Goal: Task Accomplishment & Management: Manage account settings

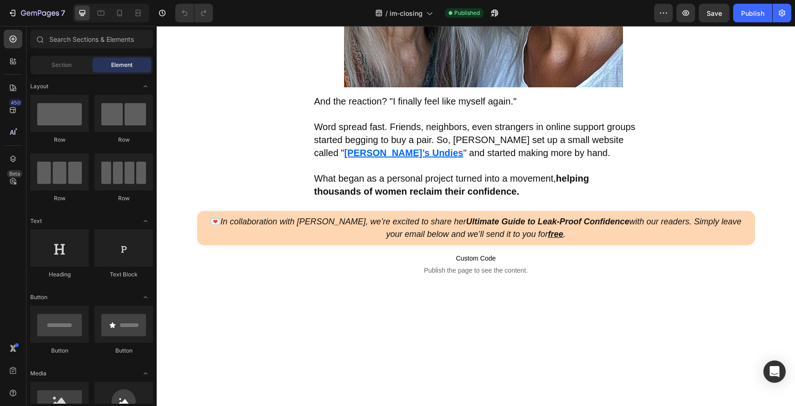
scroll to position [1478, 0]
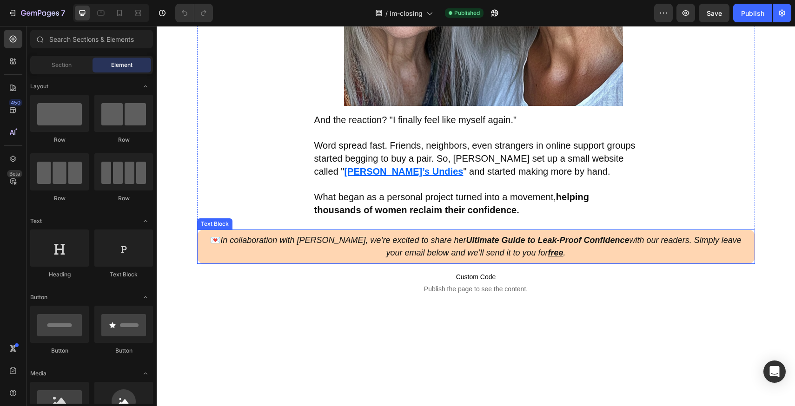
click at [466, 238] on strong "Ultimate Guide to Leak-Proof Confidence" at bounding box center [547, 240] width 163 height 9
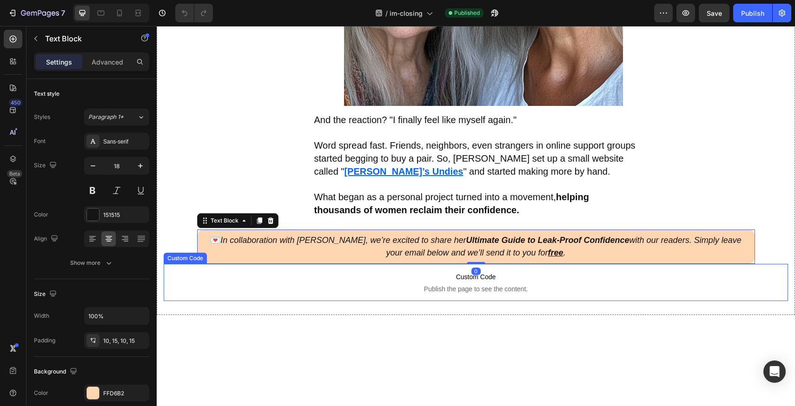
click at [408, 275] on span "Custom Code" at bounding box center [476, 277] width 392 height 11
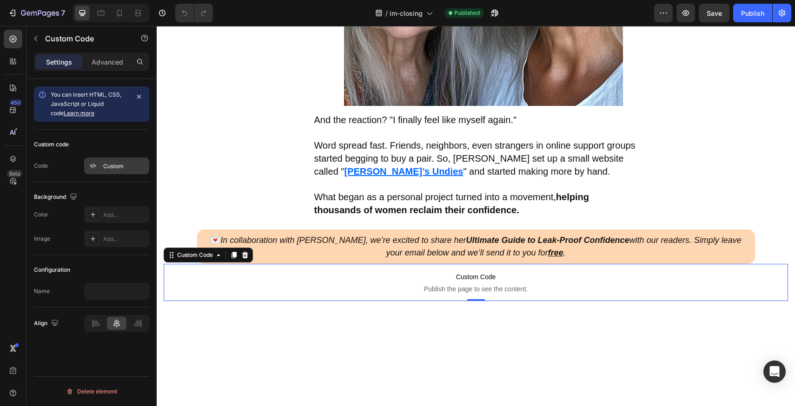
click at [102, 164] on div "Custom" at bounding box center [116, 166] width 65 height 17
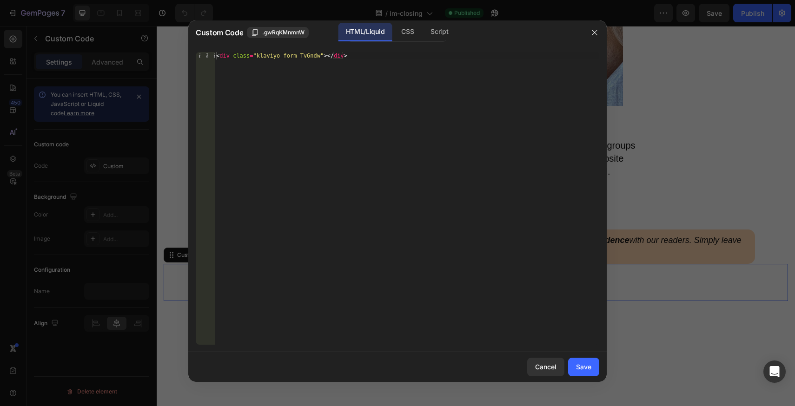
type textarea "<div class="klaviyo-form-Tv6ndw"></div>"
click at [365, 80] on div "< div class = "klaviyo-form-Tv6ndw" > </ div >" at bounding box center [406, 206] width 385 height 308
drag, startPoint x: 591, startPoint y: 33, endPoint x: 588, endPoint y: 42, distance: 9.3
click at [591, 33] on icon "button" at bounding box center [594, 32] width 7 height 7
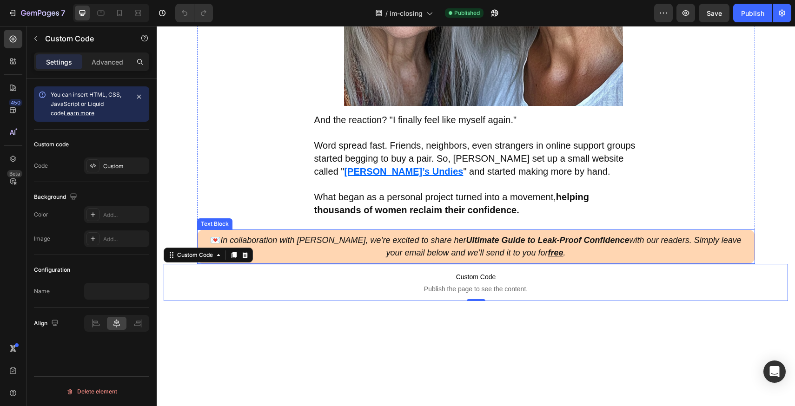
click at [456, 258] on p "💌 In collaboration with [PERSON_NAME], we’re excited to share her Ultimate Guid…" at bounding box center [476, 246] width 544 height 25
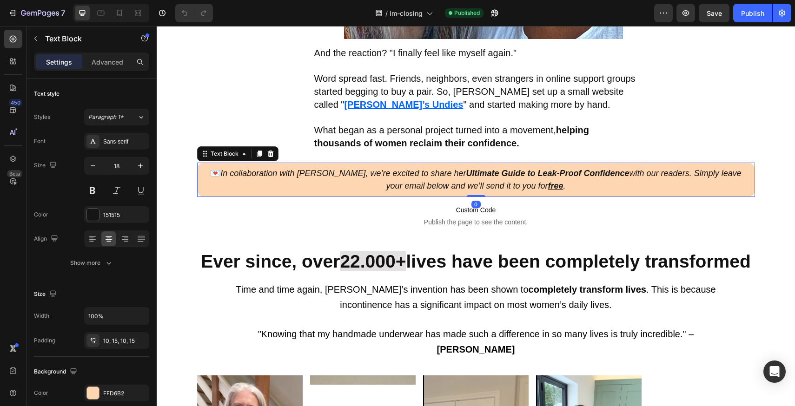
scroll to position [1563, 0]
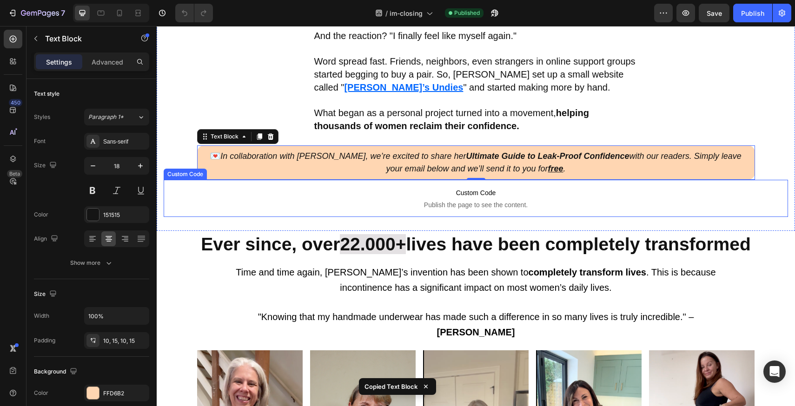
click at [385, 199] on p "Custom Code Publish the page to see the content." at bounding box center [476, 198] width 392 height 37
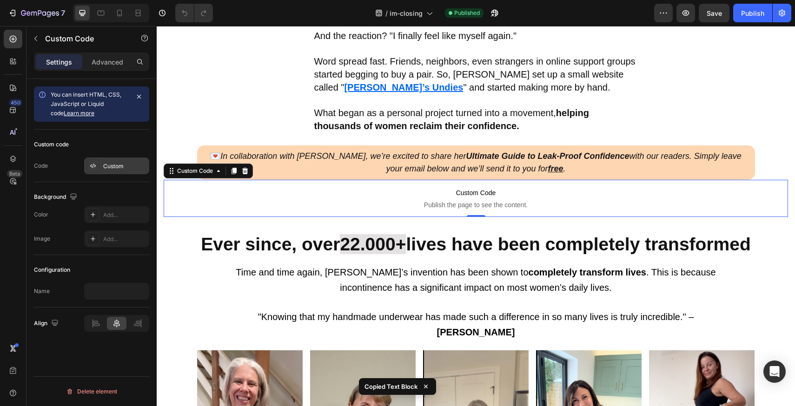
click at [113, 164] on div "Custom" at bounding box center [125, 166] width 44 height 8
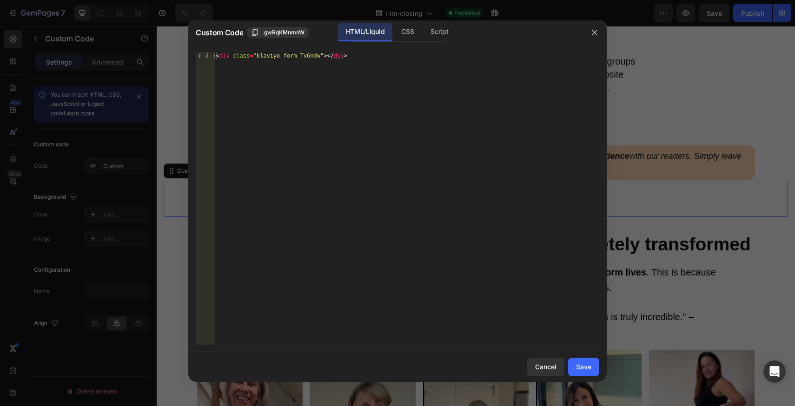
type textarea "<div class="klaviyo-form-Tv6ndw"></div>"
click at [396, 53] on div "< div class = "klaviyo-form-Tv6ndw" > </ div >" at bounding box center [406, 206] width 385 height 308
click at [593, 29] on icon "button" at bounding box center [594, 32] width 7 height 7
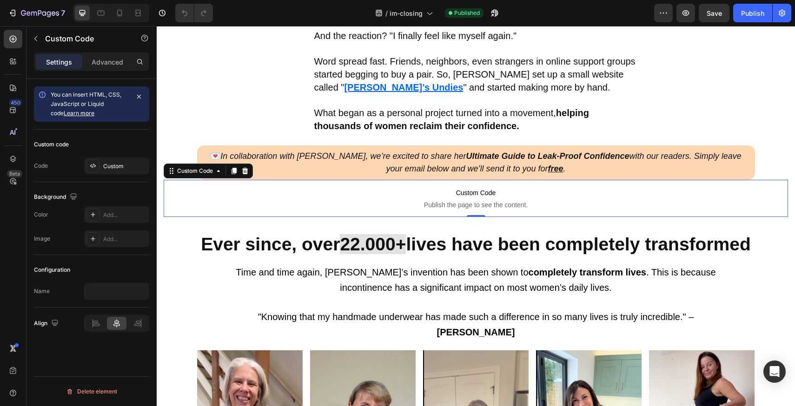
click at [300, 21] on div "/ im-closing Published" at bounding box center [437, 13] width 434 height 19
click at [51, 7] on button "7" at bounding box center [37, 13] width 66 height 19
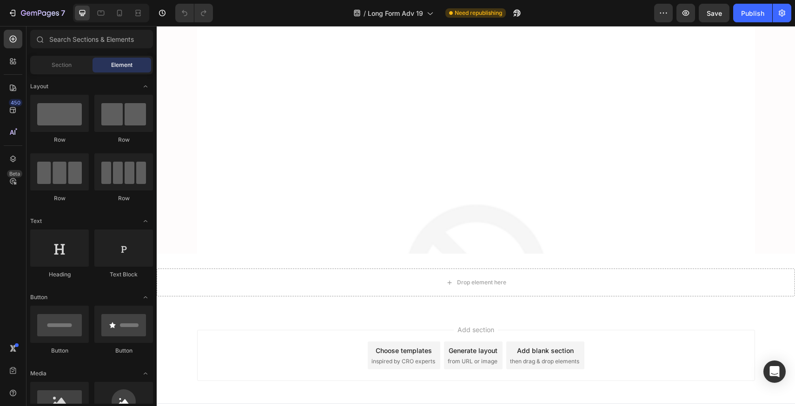
scroll to position [4499, 0]
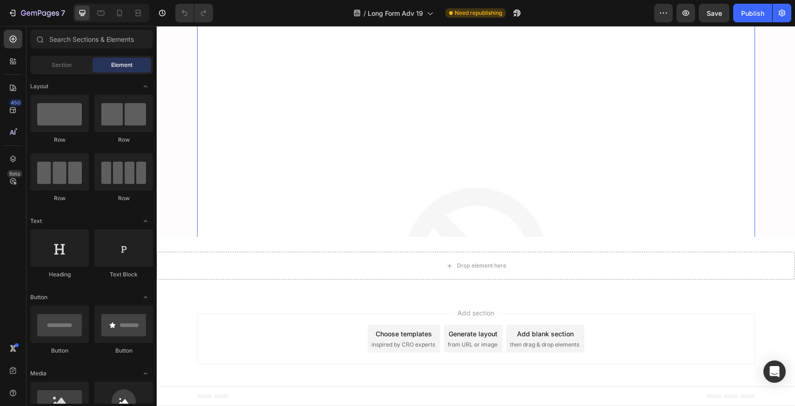
click at [413, 209] on img at bounding box center [476, 286] width 558 height 558
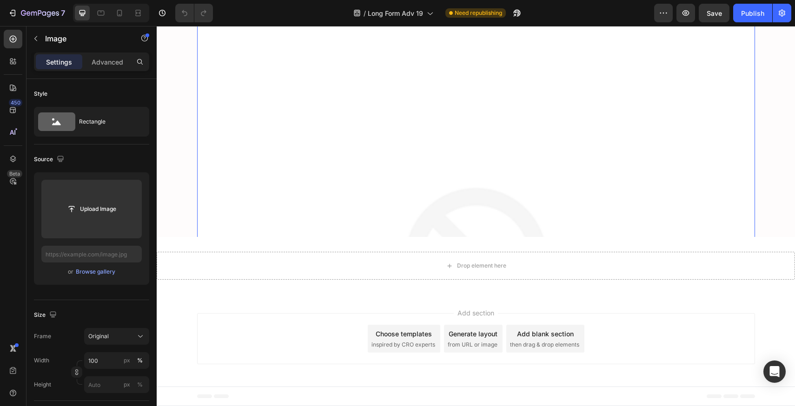
click at [415, 231] on img at bounding box center [476, 286] width 558 height 558
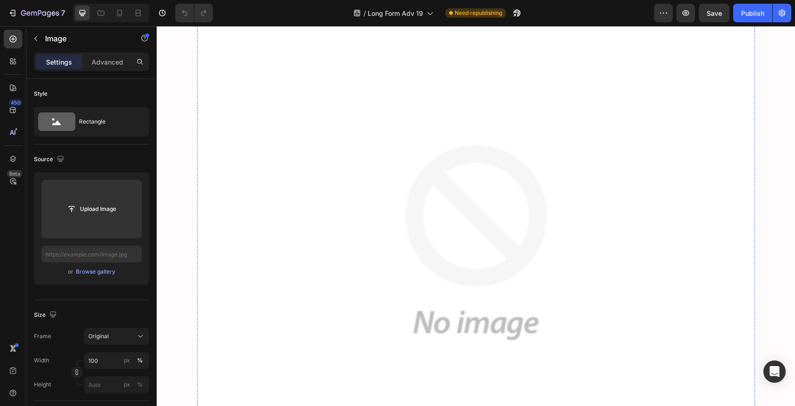
scroll to position [8964, 0]
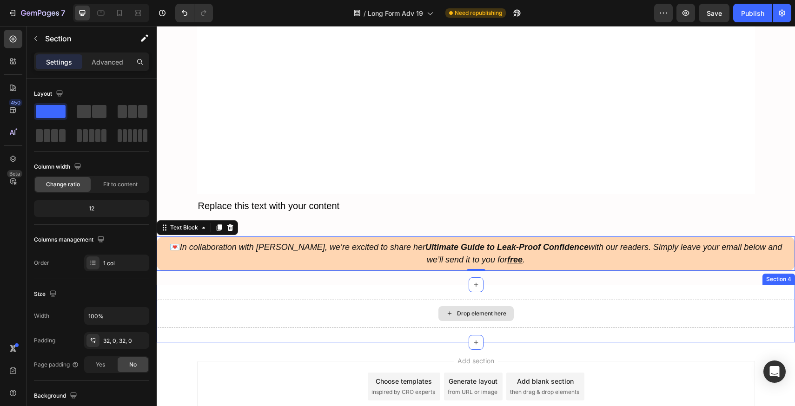
click at [420, 313] on div "Drop element here" at bounding box center [476, 314] width 639 height 28
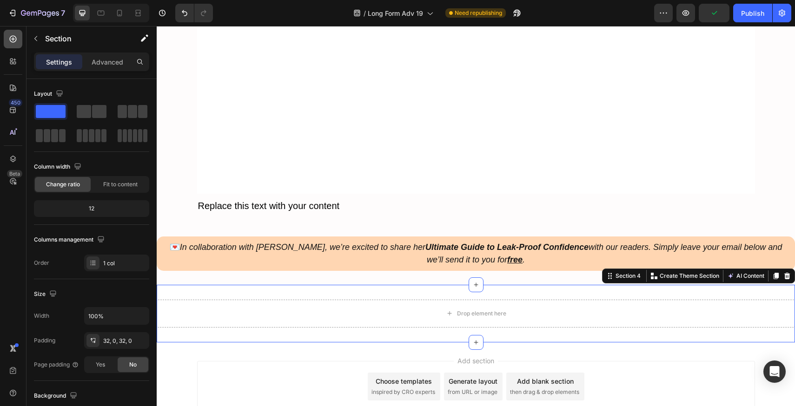
click at [18, 39] on div at bounding box center [13, 39] width 19 height 19
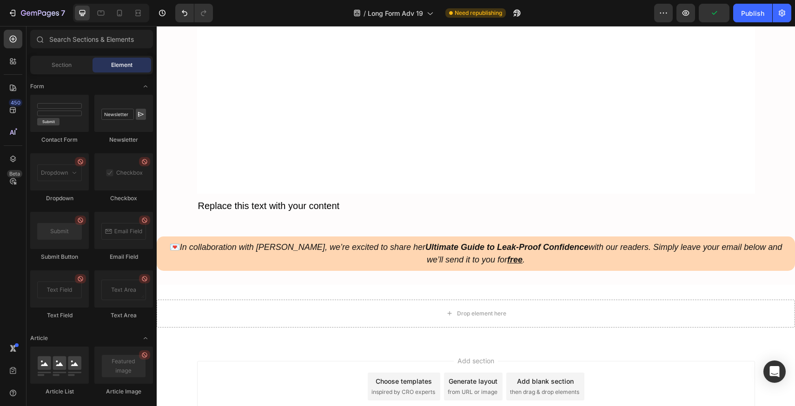
scroll to position [2427, 0]
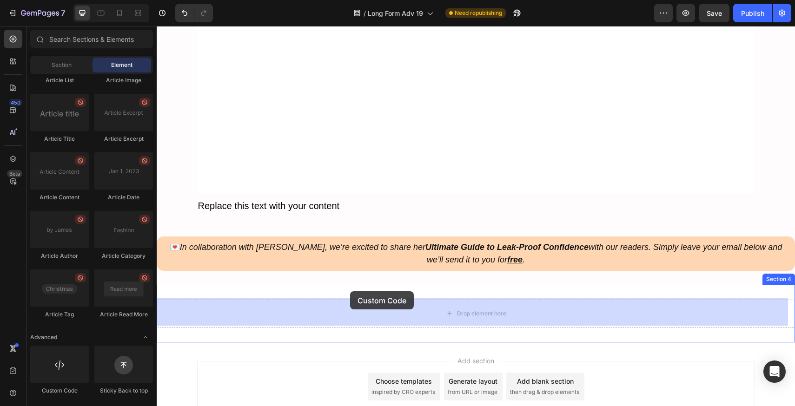
drag, startPoint x: 230, startPoint y: 400, endPoint x: 349, endPoint y: 300, distance: 155.5
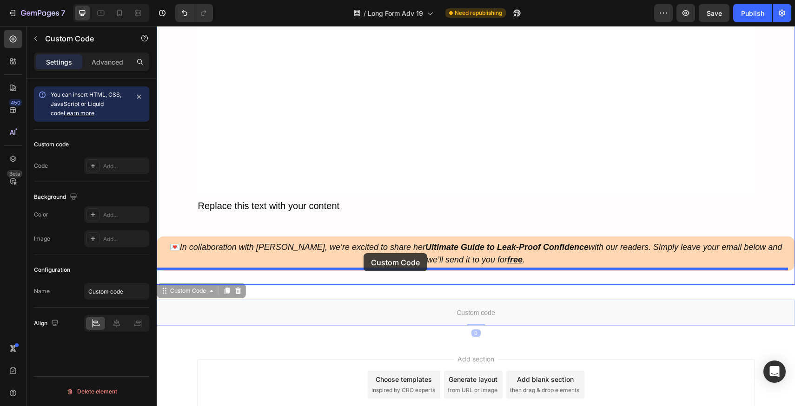
drag, startPoint x: 364, startPoint y: 300, endPoint x: 364, endPoint y: 254, distance: 45.6
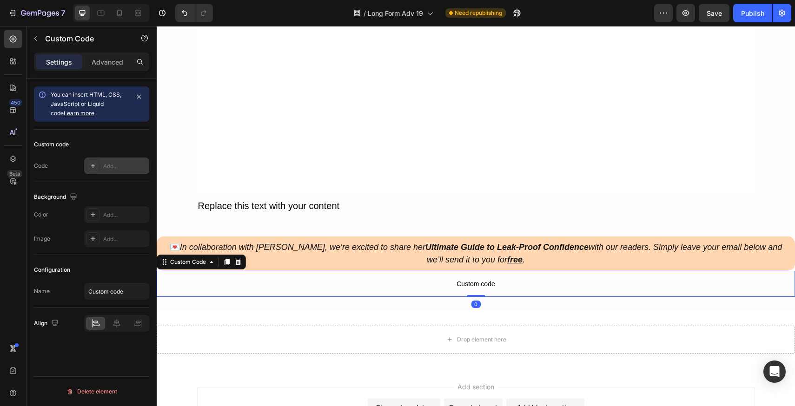
click at [105, 165] on div "Add..." at bounding box center [125, 166] width 44 height 8
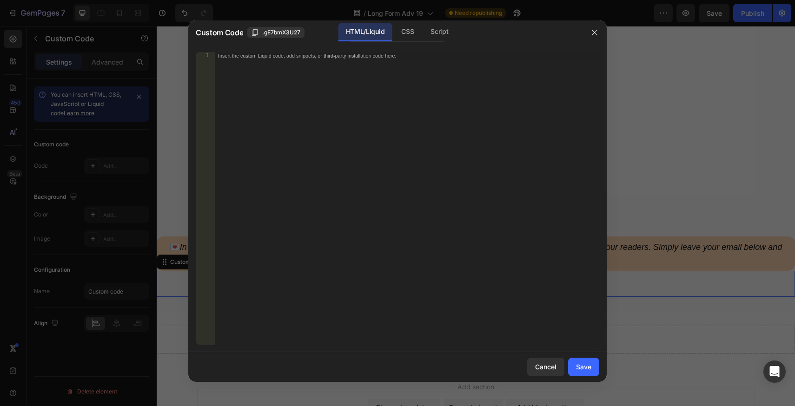
click at [342, 72] on div "Insert the custom Liquid code, add snippets, or third-party installation code h…" at bounding box center [406, 206] width 385 height 308
paste textarea "<div class="klaviyo-form-Tv6ndw"></div>"
type textarea "<div class="klaviyo-form-Tv6ndw"></div>"
click at [579, 363] on div "Save" at bounding box center [583, 367] width 15 height 10
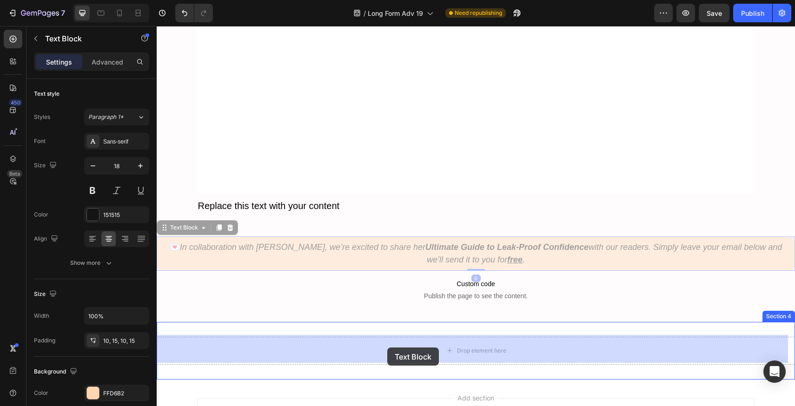
drag, startPoint x: 384, startPoint y: 250, endPoint x: 387, endPoint y: 348, distance: 98.2
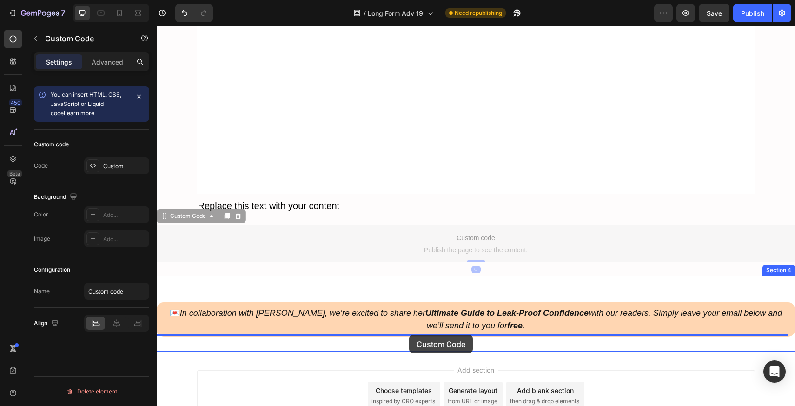
drag, startPoint x: 399, startPoint y: 236, endPoint x: 409, endPoint y: 334, distance: 99.2
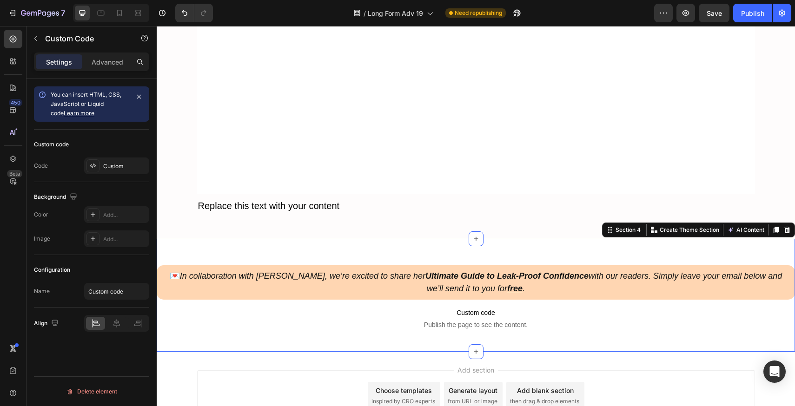
click at [780, 258] on div "💌 In collaboration with Vera, we’re excited to share her Ultimate Guide to Leak…" at bounding box center [476, 295] width 639 height 83
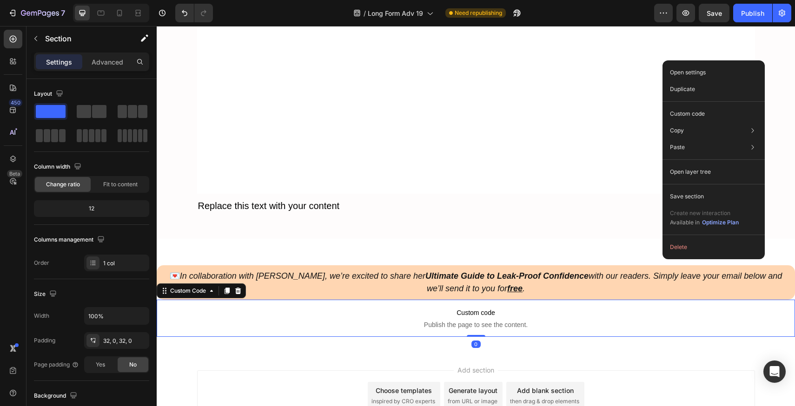
click at [400, 317] on p "Custom code Publish the page to see the content." at bounding box center [476, 318] width 639 height 37
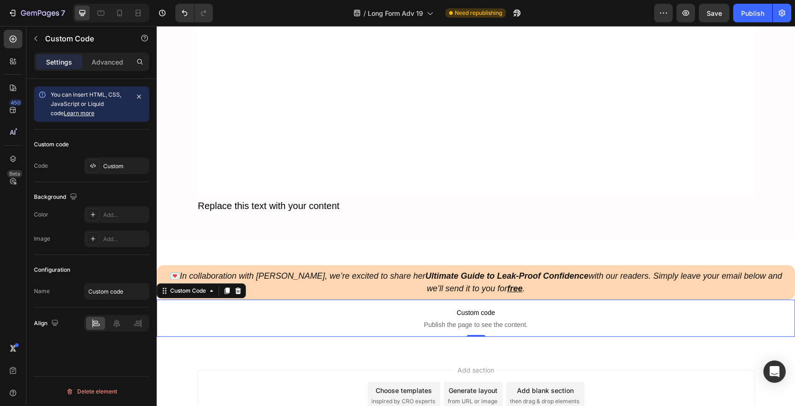
click at [402, 318] on p "Custom code Publish the page to see the content." at bounding box center [476, 318] width 639 height 37
click at [305, 309] on span "Custom code" at bounding box center [476, 312] width 639 height 11
click at [113, 164] on div "Custom" at bounding box center [125, 166] width 44 height 8
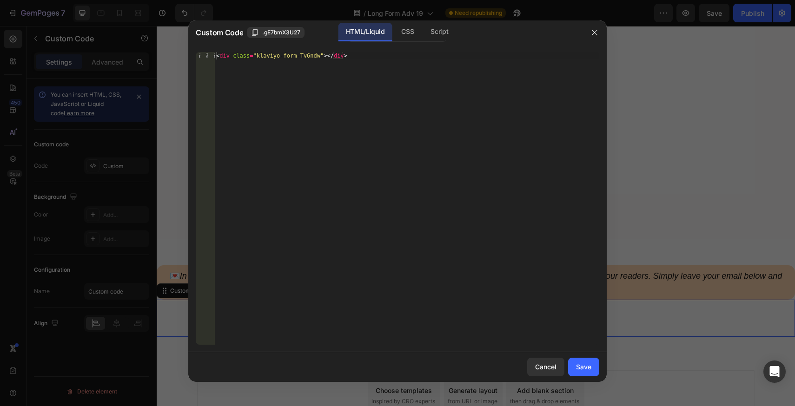
type textarea "<div class="klaviyo-form-Tv6ndw"></div>"
click at [291, 86] on div "< div class = "klaviyo-form-Tv6ndw" > </ div >" at bounding box center [406, 206] width 385 height 308
click at [593, 35] on icon "button" at bounding box center [594, 32] width 7 height 7
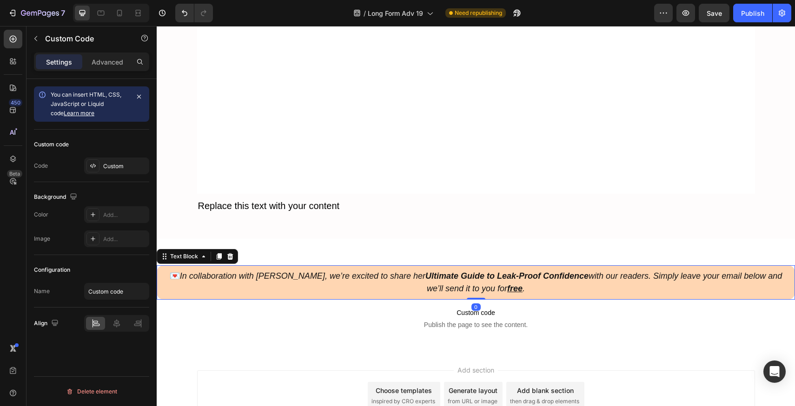
click at [426, 272] on strong "Ultimate Guide to Leak-Proof Confidence" at bounding box center [507, 276] width 163 height 9
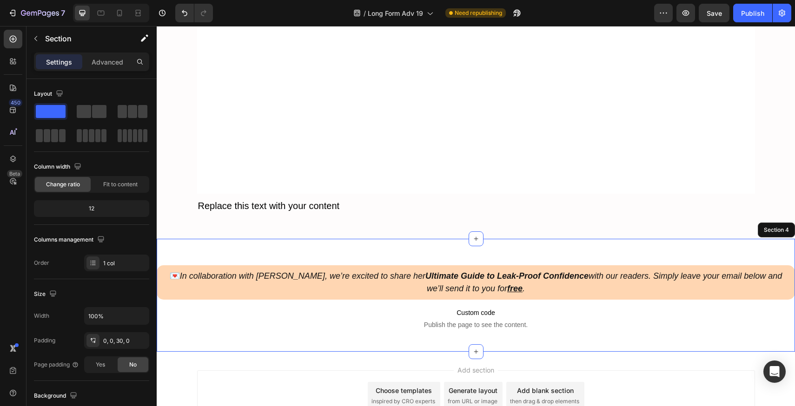
click at [416, 262] on div "💌 In collaboration with Vera, we’re excited to share her Ultimate Guide to Leak…" at bounding box center [476, 295] width 639 height 83
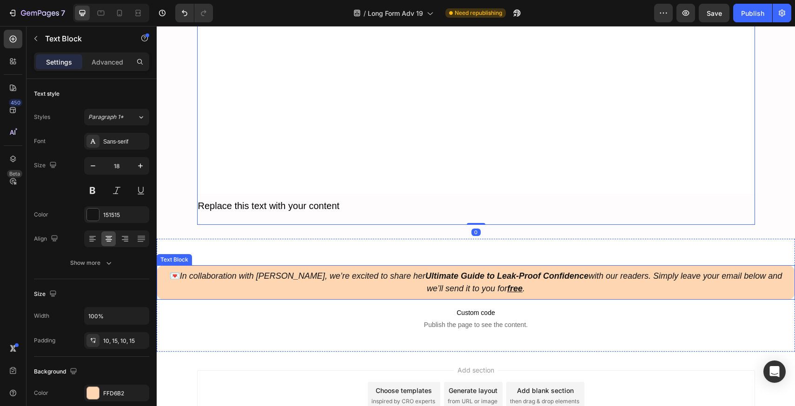
click at [326, 274] on icon "In collaboration with Vera, we’re excited to share her Ultimate Guide to Leak-P…" at bounding box center [481, 283] width 602 height 22
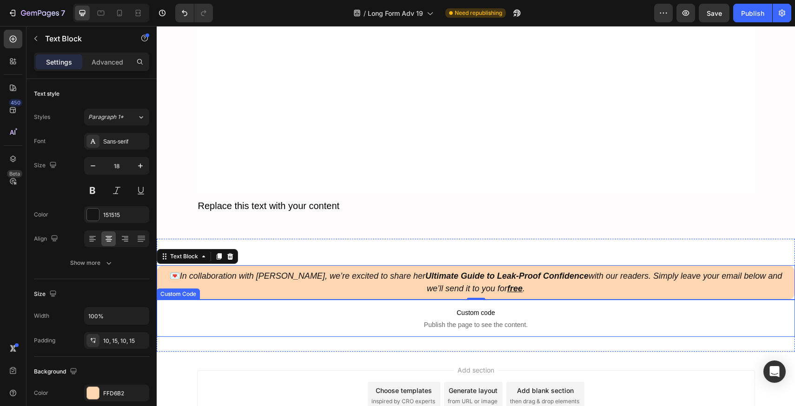
click at [337, 304] on p "Custom code Publish the page to see the content." at bounding box center [476, 318] width 639 height 37
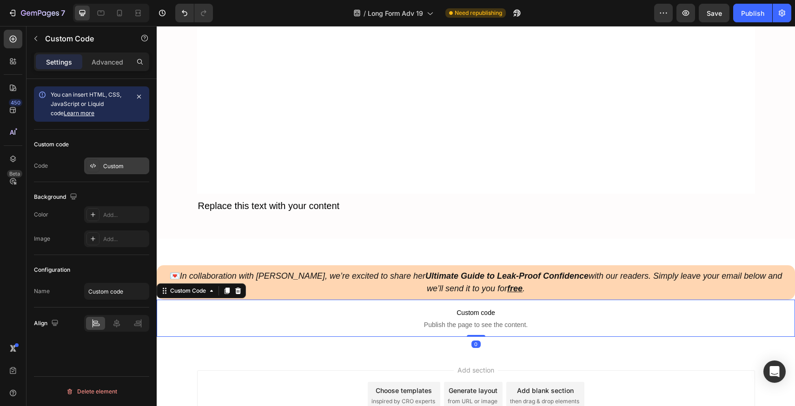
click at [113, 162] on div "Custom" at bounding box center [125, 166] width 44 height 8
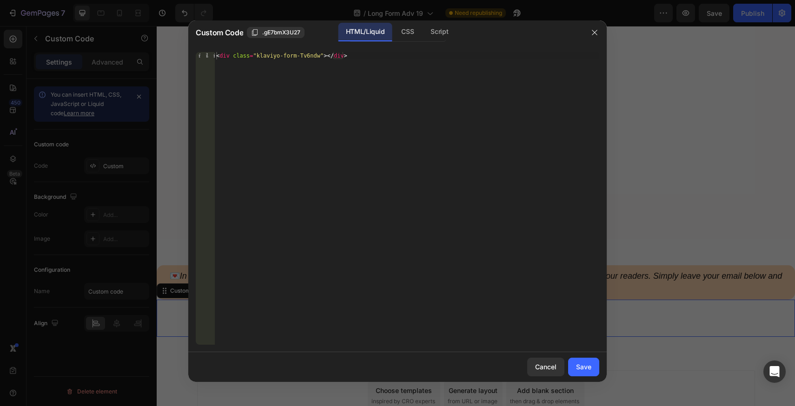
type textarea "<div class="klaviyo-form-Tv6ndw"></div>"
click at [303, 82] on div "< div class = "klaviyo-form-Tv6ndw" > </ div >" at bounding box center [406, 206] width 385 height 308
click at [597, 32] on icon "button" at bounding box center [594, 32] width 7 height 7
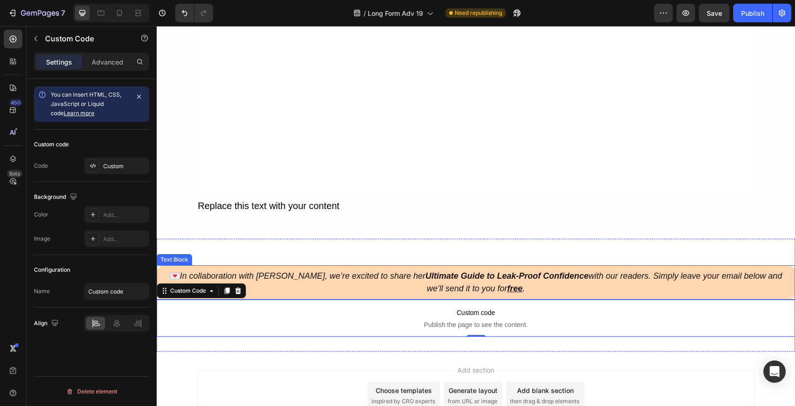
click at [388, 280] on p "💌 In collaboration with [PERSON_NAME], we’re excited to share her Ultimate Guid…" at bounding box center [476, 282] width 625 height 25
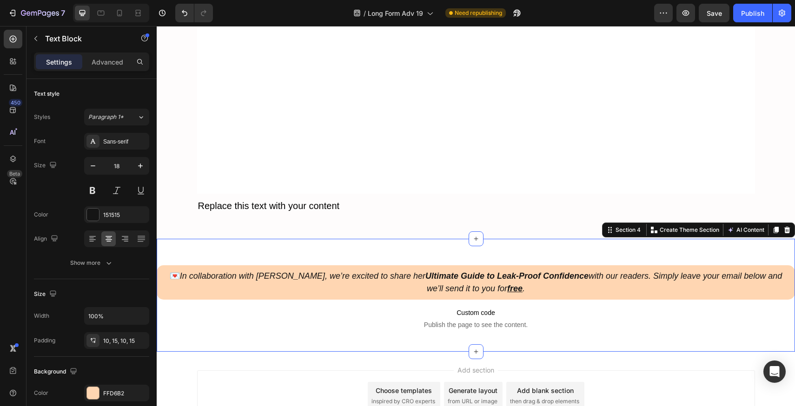
click at [319, 242] on div "💌 In collaboration with Vera, we’re excited to share her Ultimate Guide to Leak…" at bounding box center [476, 295] width 639 height 113
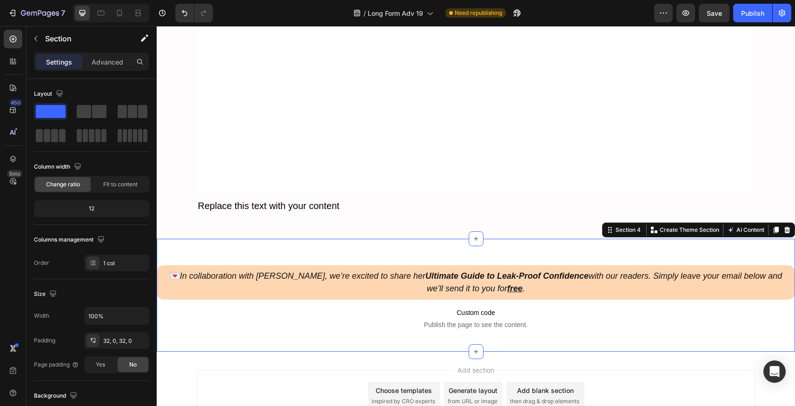
click at [317, 272] on icon "In collaboration with Vera, we’re excited to share her Ultimate Guide to Leak-P…" at bounding box center [481, 283] width 602 height 22
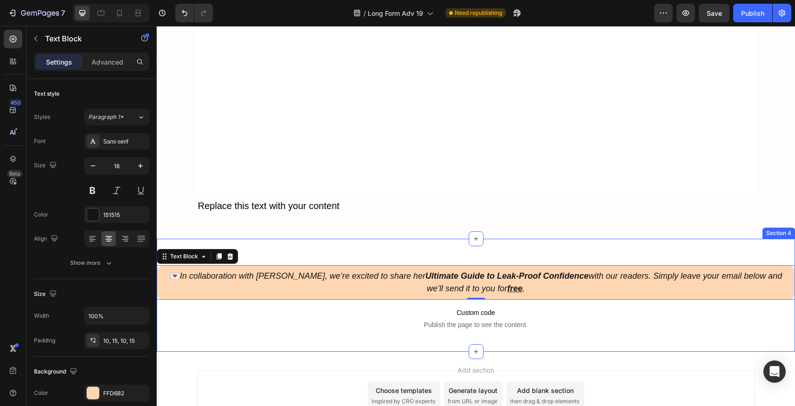
click at [417, 249] on div "💌 In collaboration with Vera, we’re excited to share her Ultimate Guide to Leak…" at bounding box center [476, 295] width 639 height 113
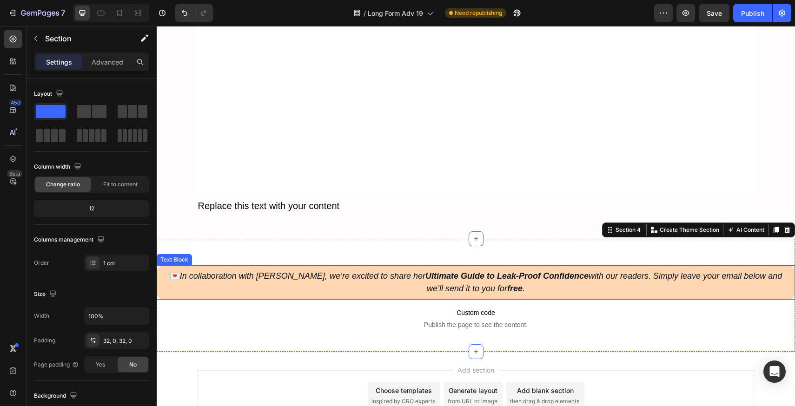
click at [417, 280] on p "💌 In collaboration with [PERSON_NAME], we’re excited to share her Ultimate Guid…" at bounding box center [476, 282] width 625 height 25
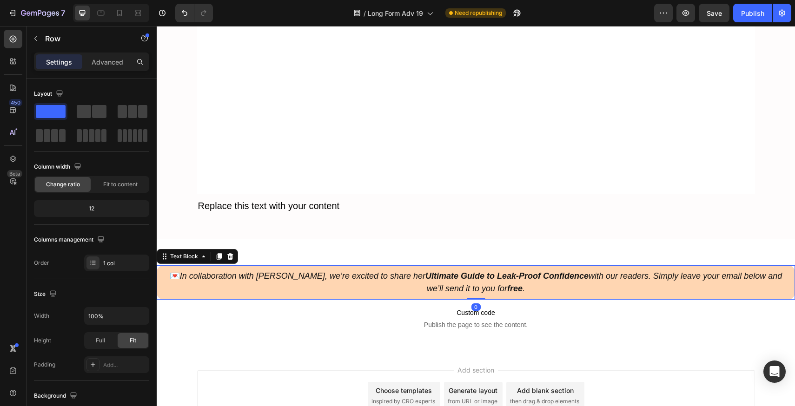
click at [420, 267] on div "💌 In collaboration with [PERSON_NAME], we’re excited to share her Ultimate Guid…" at bounding box center [476, 283] width 639 height 34
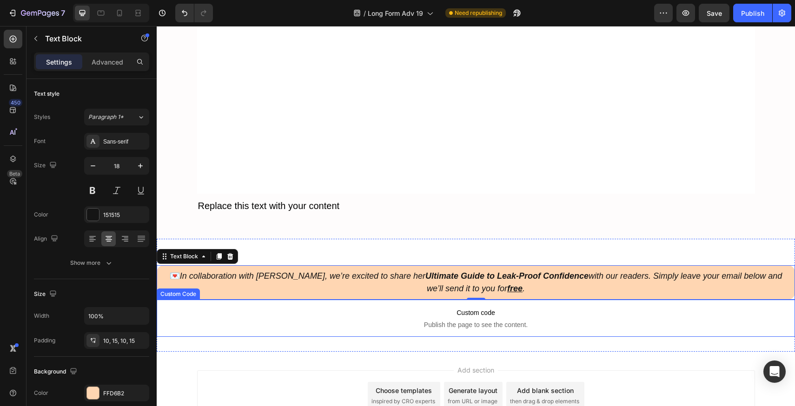
click at [492, 317] on p "Custom code Publish the page to see the content." at bounding box center [476, 318] width 639 height 37
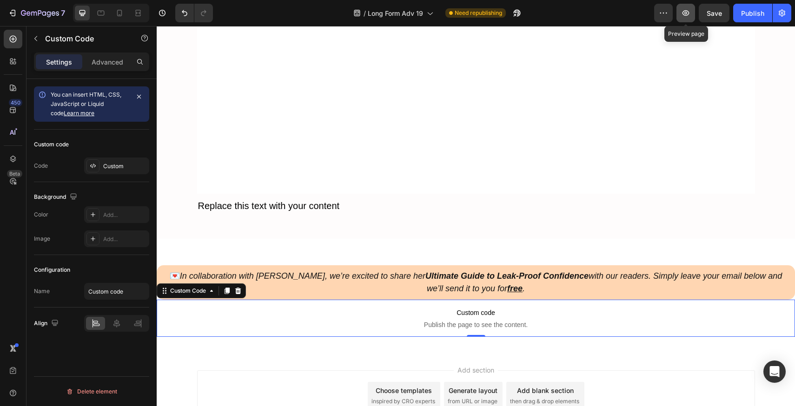
click at [683, 12] on icon "button" at bounding box center [686, 13] width 7 height 6
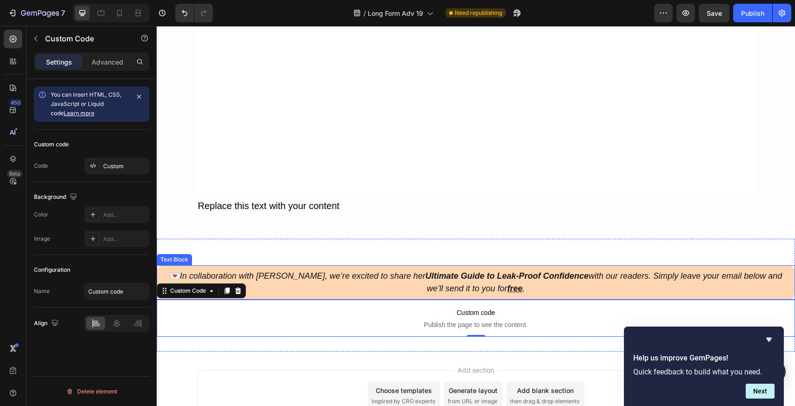
click at [380, 280] on p "💌 In collaboration with [PERSON_NAME], we’re excited to share her Ultimate Guid…" at bounding box center [476, 282] width 625 height 25
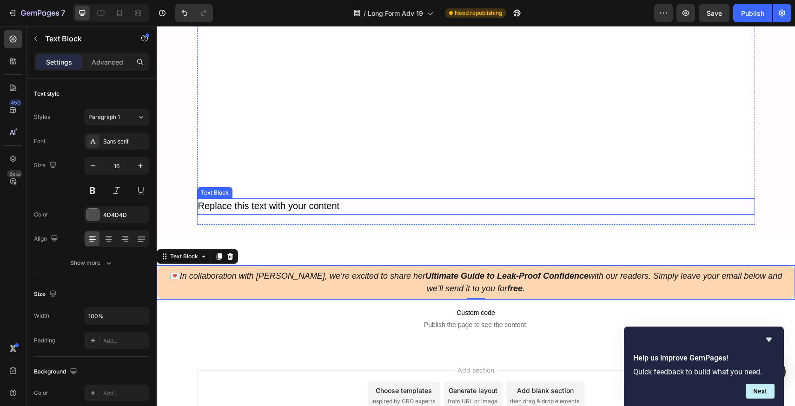
click at [480, 204] on p "Replace this text with your content" at bounding box center [476, 207] width 556 height 14
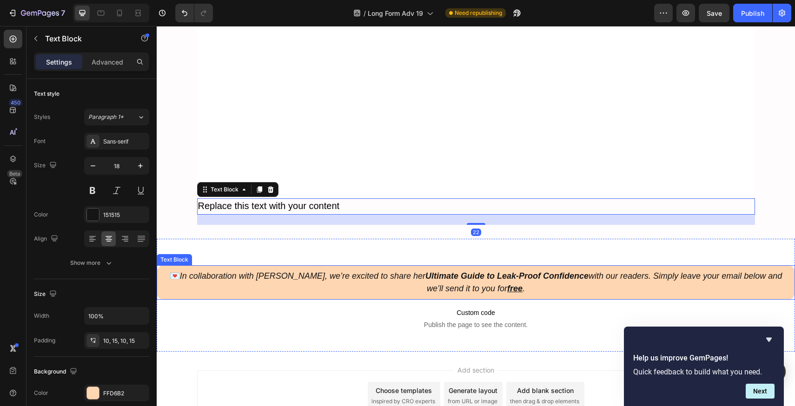
click at [468, 283] on icon "In collaboration with [PERSON_NAME], we’re excited to share her Ultimate Guide …" at bounding box center [481, 283] width 602 height 22
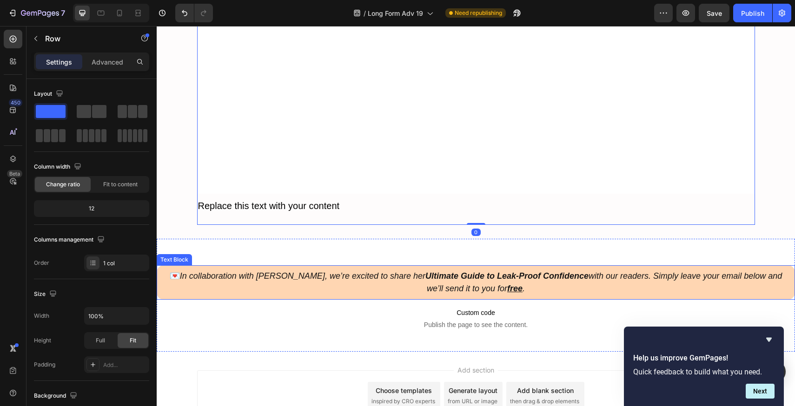
click at [550, 279] on icon "In collaboration with [PERSON_NAME], we’re excited to share her Ultimate Guide …" at bounding box center [481, 283] width 602 height 22
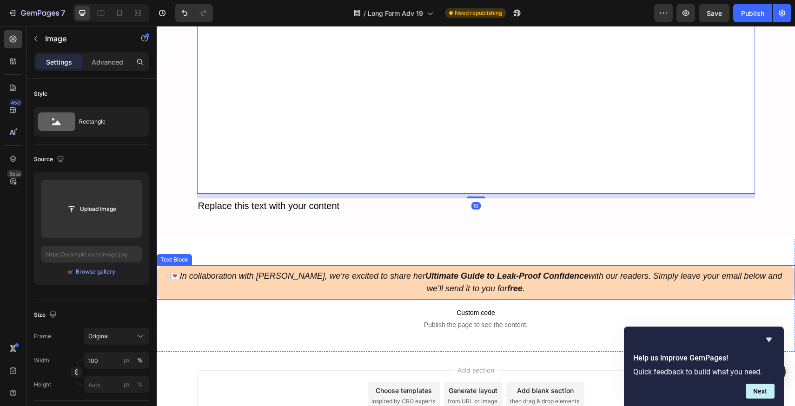
click at [443, 267] on div "💌 In collaboration with [PERSON_NAME], we’re excited to share her Ultimate Guid…" at bounding box center [476, 283] width 639 height 34
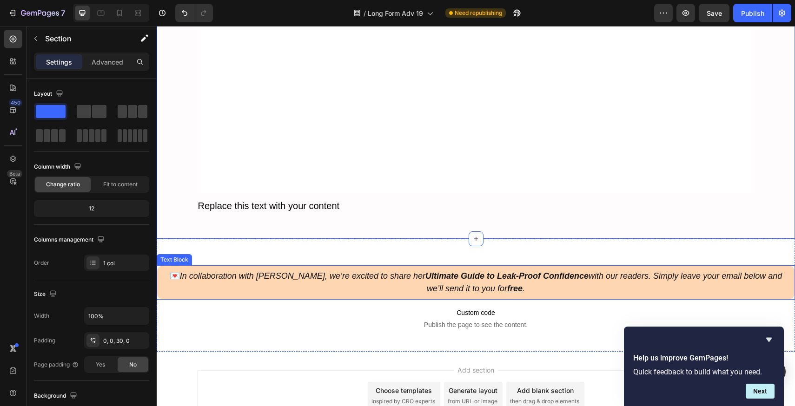
click at [436, 289] on p "💌 In collaboration with [PERSON_NAME], we’re excited to share her Ultimate Guid…" at bounding box center [476, 282] width 625 height 25
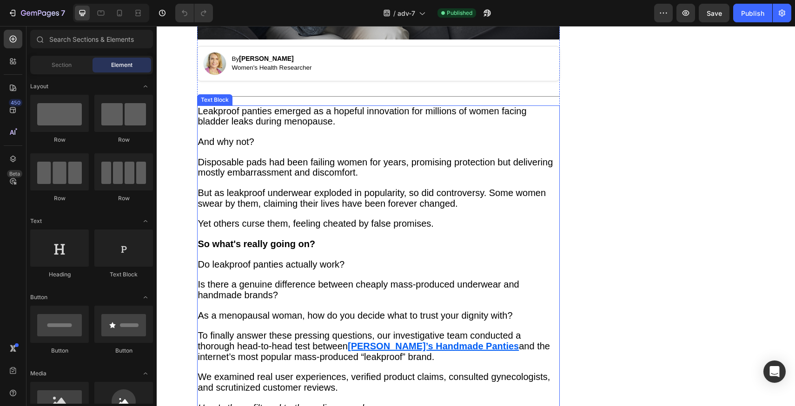
scroll to position [656, 0]
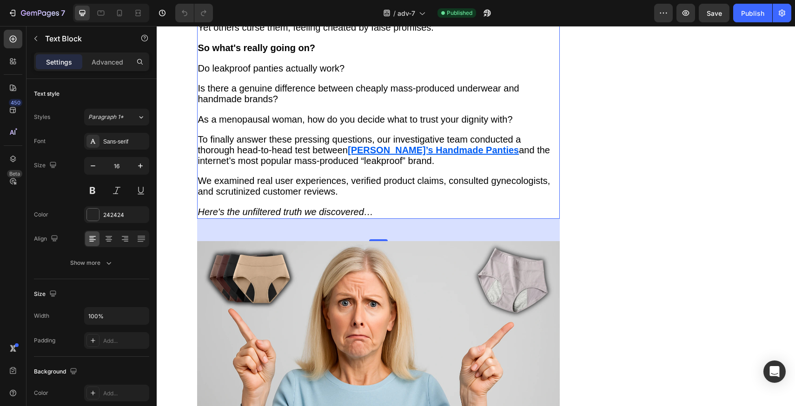
click at [366, 198] on p "We examined real user experiences, verified product claims, consulted gynecolog…" at bounding box center [378, 186] width 361 height 21
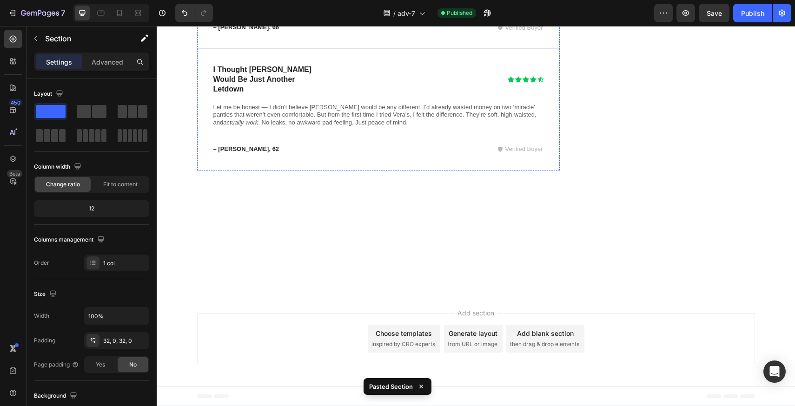
scroll to position [7375, 0]
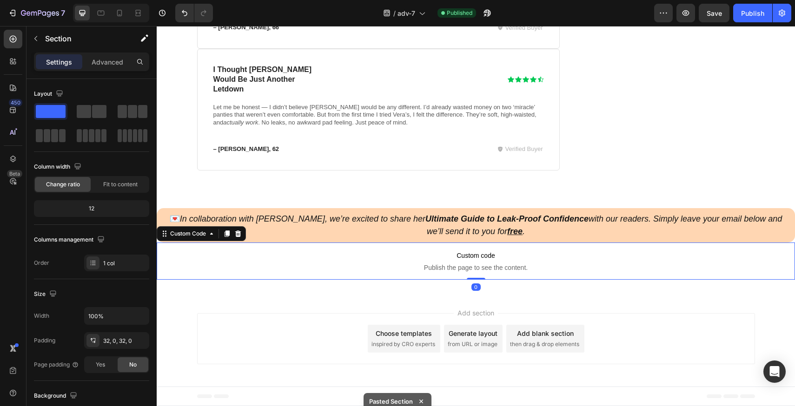
click at [590, 250] on span "Custom code" at bounding box center [476, 255] width 639 height 11
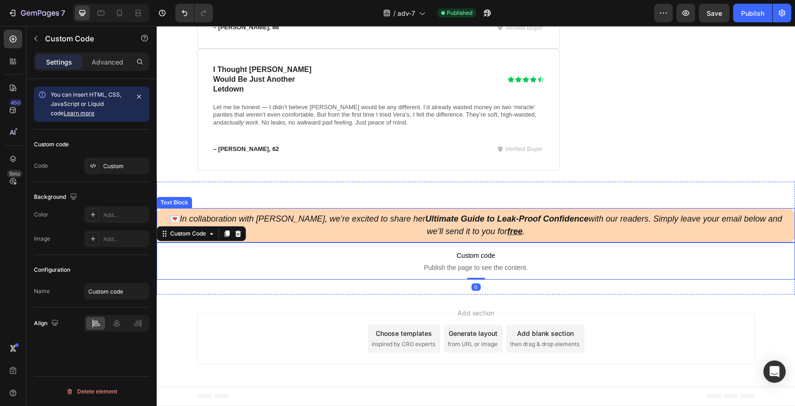
click at [579, 225] on p "💌 In collaboration with [PERSON_NAME], we’re excited to share her Ultimate Guid…" at bounding box center [476, 225] width 625 height 25
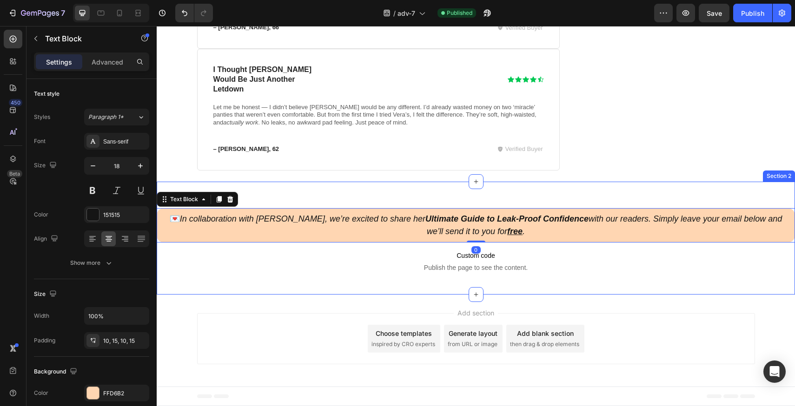
click at [573, 193] on div "💌 In collaboration with Vera, we’re excited to share her Ultimate Guide to Leak…" at bounding box center [476, 238] width 639 height 113
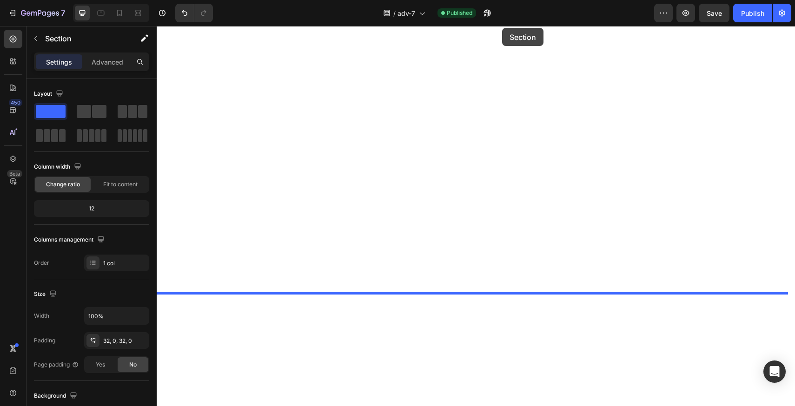
scroll to position [7248, 0]
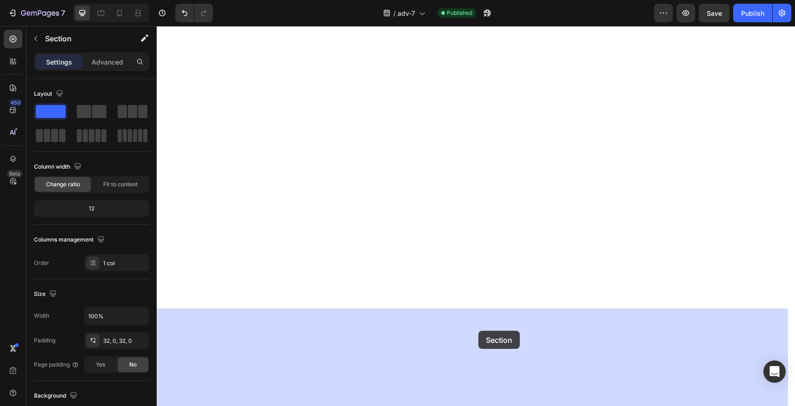
drag, startPoint x: 569, startPoint y: 193, endPoint x: 479, endPoint y: 331, distance: 164.9
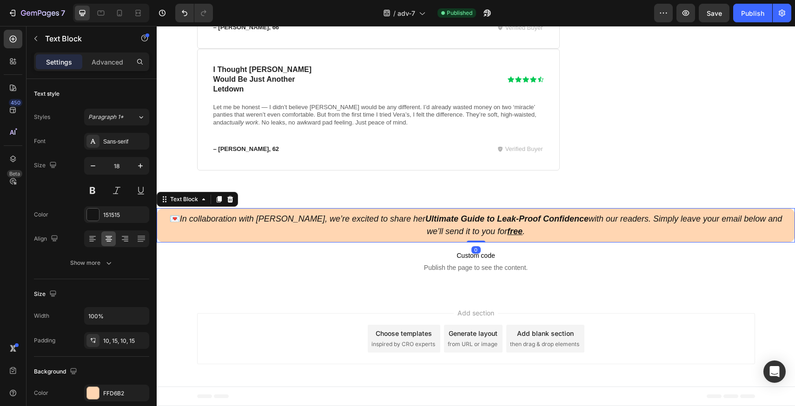
click at [470, 238] on p "💌 In collaboration with [PERSON_NAME], we’re excited to share her Ultimate Guid…" at bounding box center [476, 225] width 625 height 25
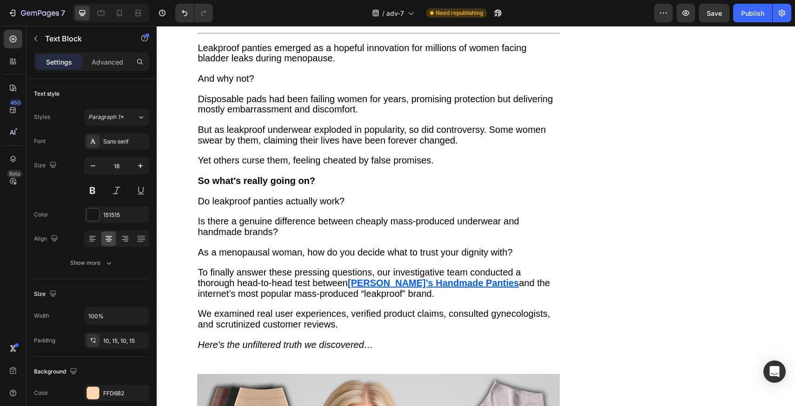
scroll to position [595, 0]
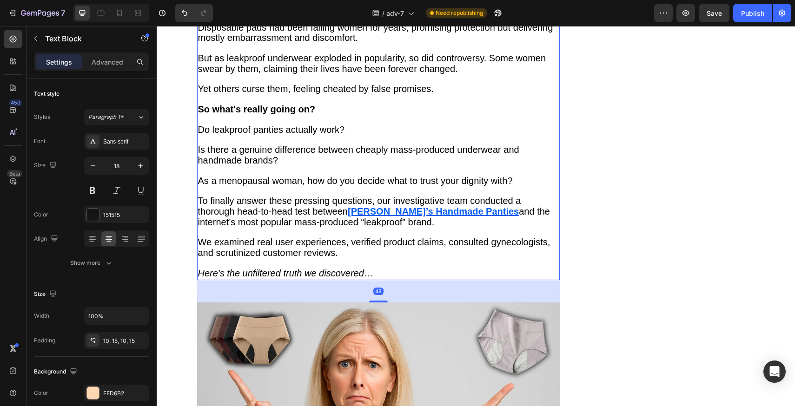
click at [424, 166] on p "Is there a genuine difference between cheaply mass-produced underwear and handm…" at bounding box center [378, 155] width 361 height 21
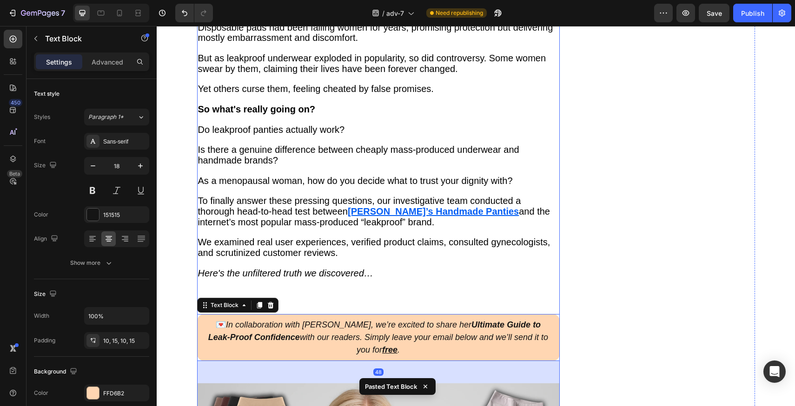
scroll to position [597, 0]
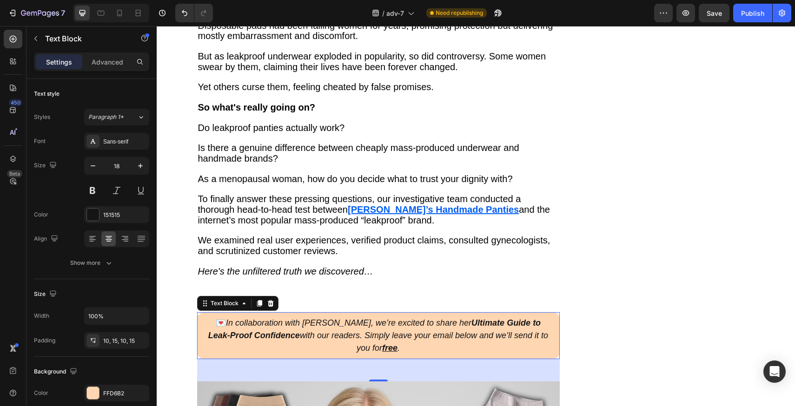
click at [361, 330] on icon "In collaboration with Vera, we’re excited to share her Ultimate Guide to Leak-P…" at bounding box center [378, 336] width 340 height 34
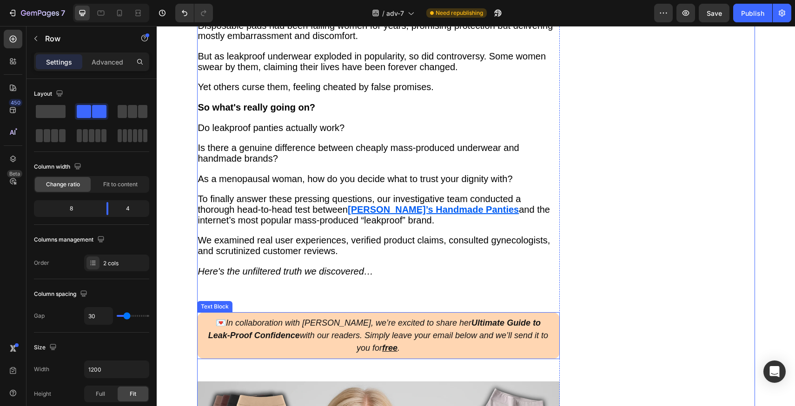
click at [541, 327] on p "💌 In collaboration with [PERSON_NAME], we’re excited to share her Ultimate Guid…" at bounding box center [378, 336] width 349 height 38
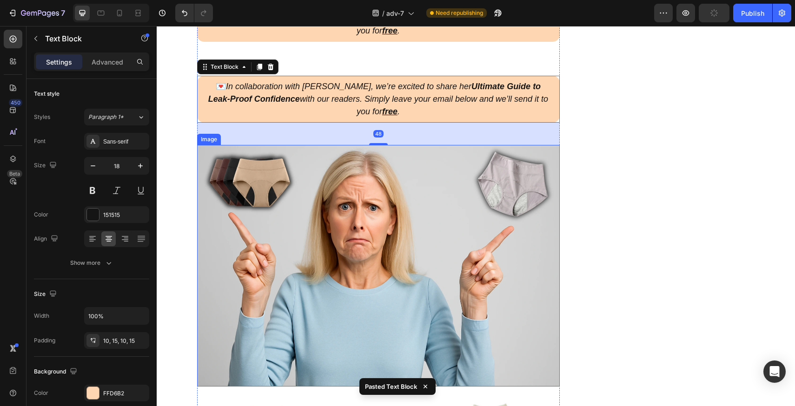
scroll to position [923, 0]
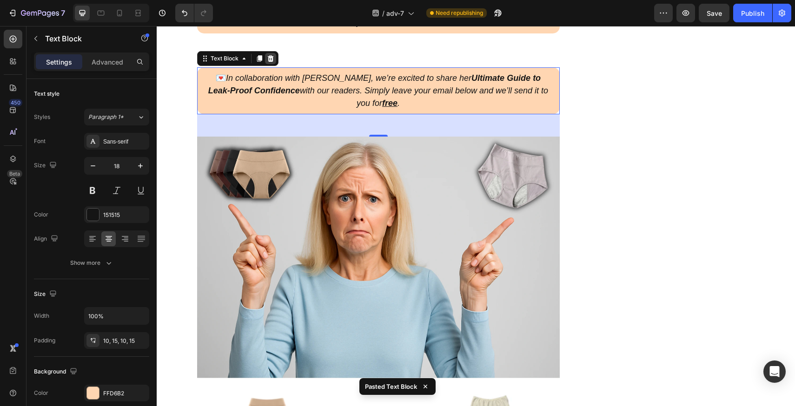
click at [265, 53] on div at bounding box center [270, 58] width 11 height 11
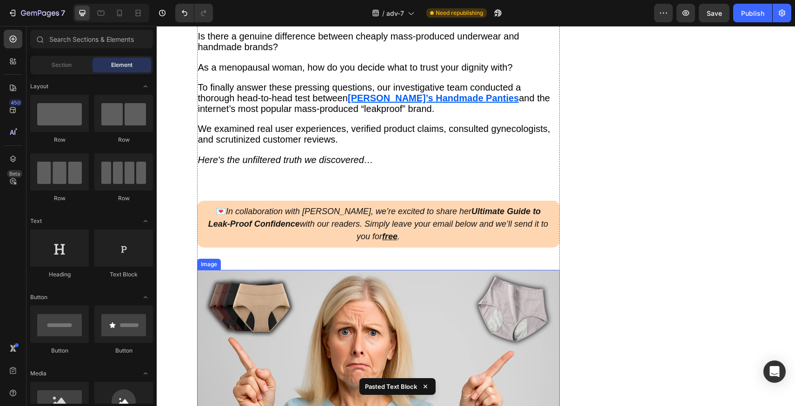
scroll to position [650, 0]
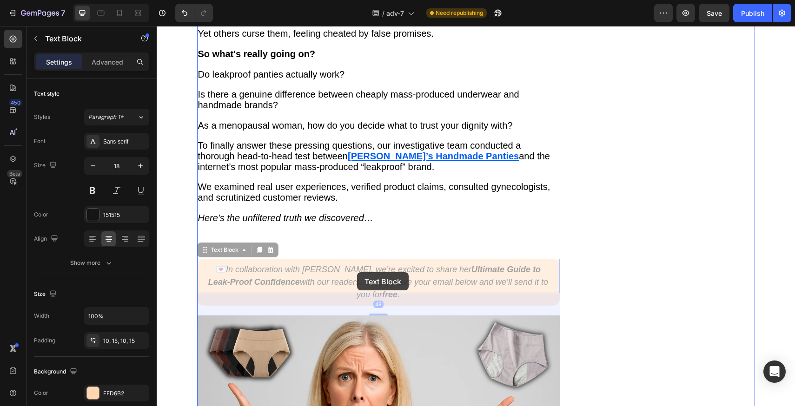
drag, startPoint x: 391, startPoint y: 273, endPoint x: 358, endPoint y: 273, distance: 33.5
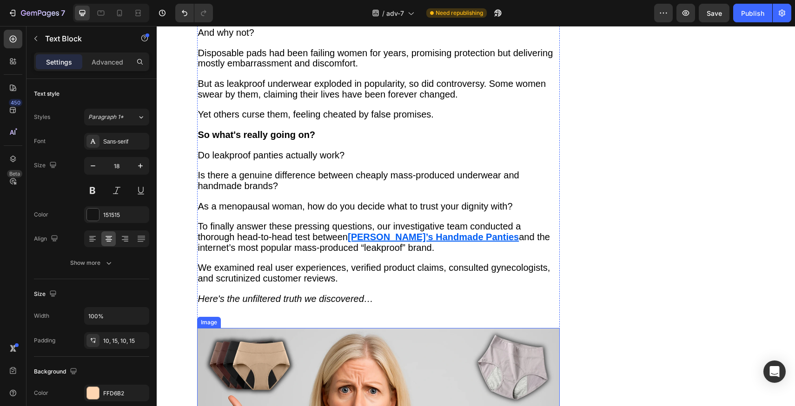
scroll to position [719, 0]
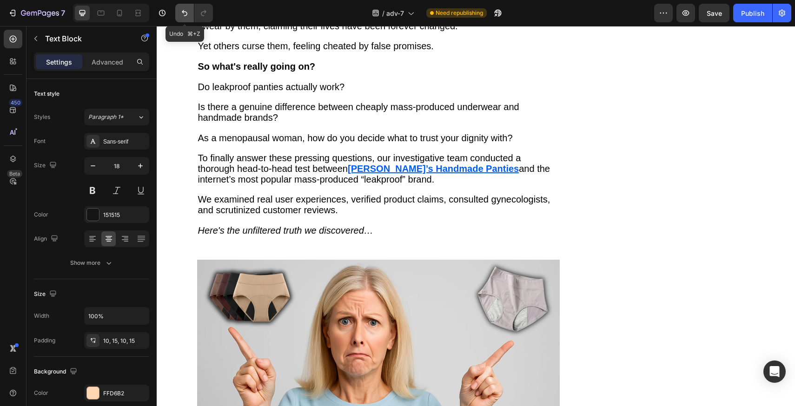
click at [186, 10] on icon "Undo/Redo" at bounding box center [184, 12] width 9 height 9
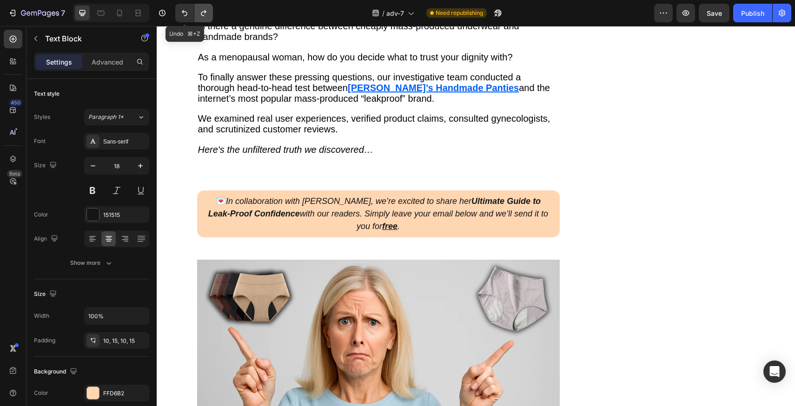
scroll to position [650, 0]
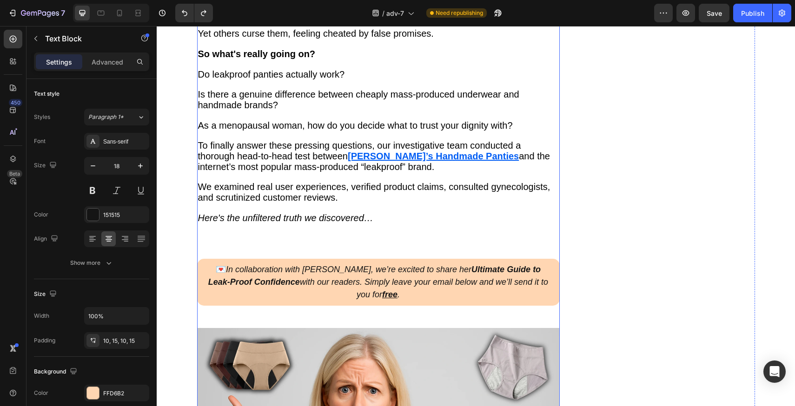
click at [411, 224] on p "Here's the unfiltered truth we discovered…" at bounding box center [378, 218] width 361 height 11
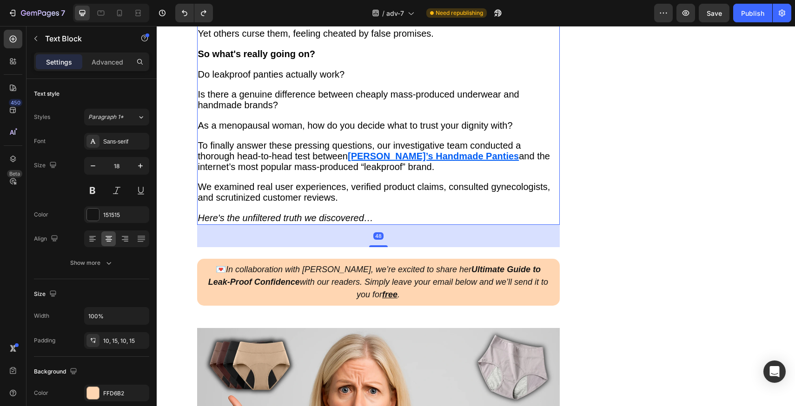
click at [411, 224] on p "Here's the unfiltered truth we discovered…" at bounding box center [378, 218] width 361 height 11
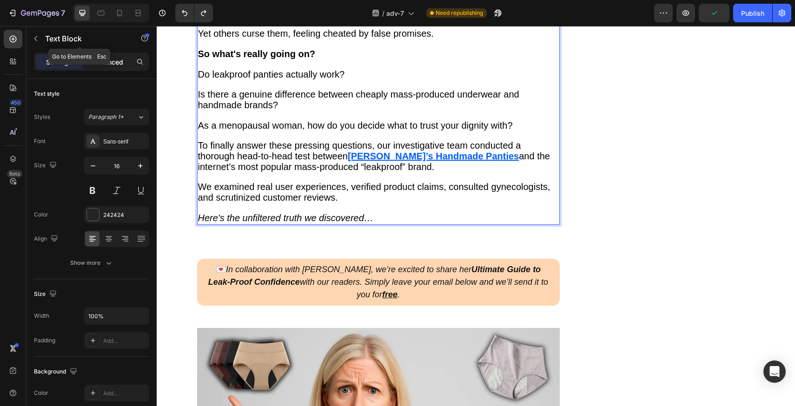
click at [110, 58] on p "Advanced" at bounding box center [108, 62] width 32 height 10
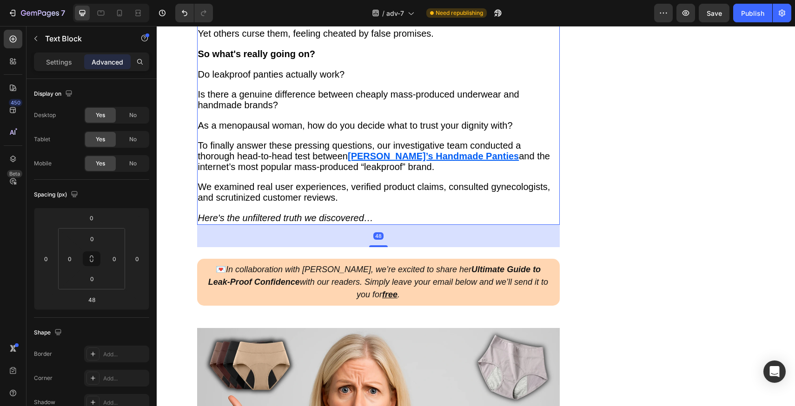
drag, startPoint x: 381, startPoint y: 248, endPoint x: 378, endPoint y: 195, distance: 53.6
click at [378, 195] on div "Leakproof panties emerged as a hopeful innovation for millions of women facing …" at bounding box center [378, 70] width 363 height 310
type input "0"
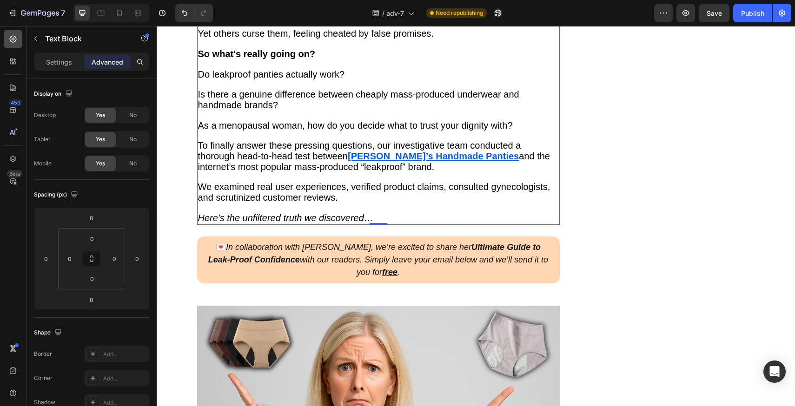
click at [16, 39] on icon at bounding box center [12, 38] width 9 height 9
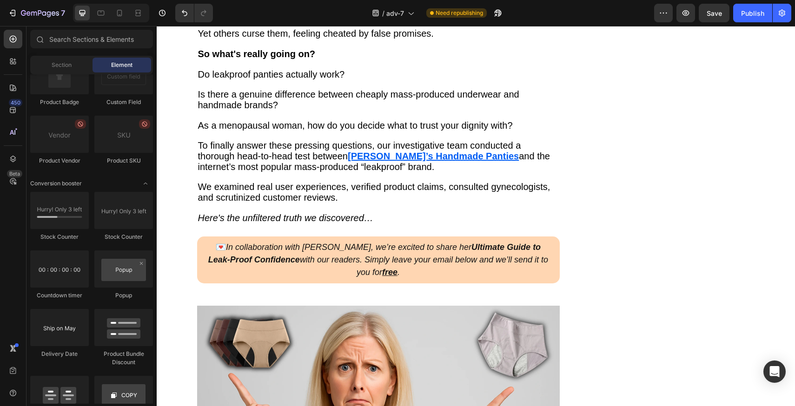
scroll to position [2427, 0]
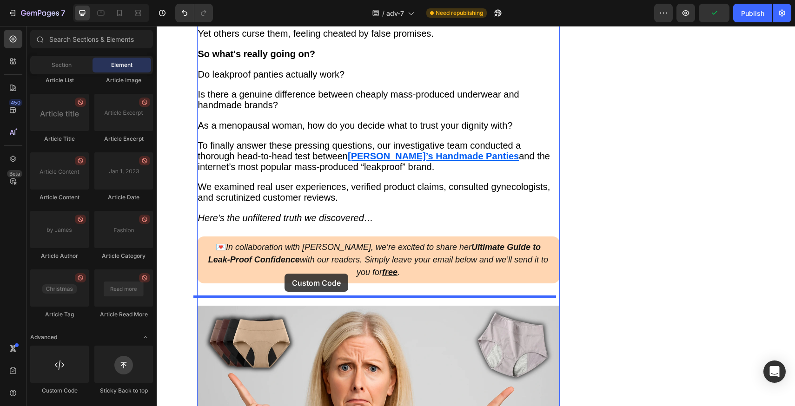
drag, startPoint x: 234, startPoint y: 390, endPoint x: 284, endPoint y: 275, distance: 125.2
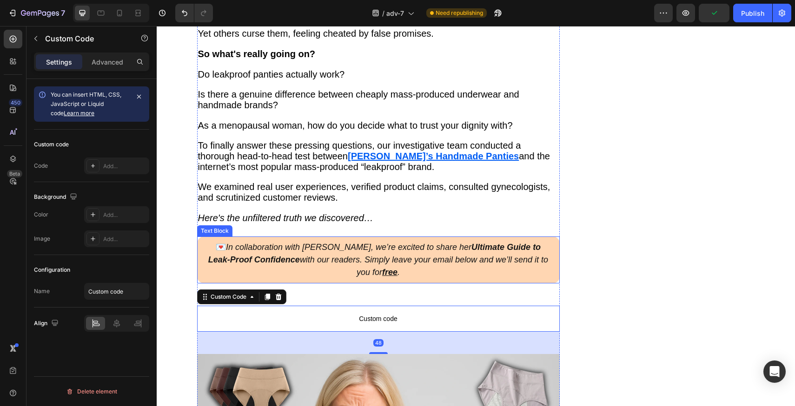
click at [347, 256] on p "💌 In collaboration with [PERSON_NAME], we’re excited to share her Ultimate Guid…" at bounding box center [378, 260] width 349 height 38
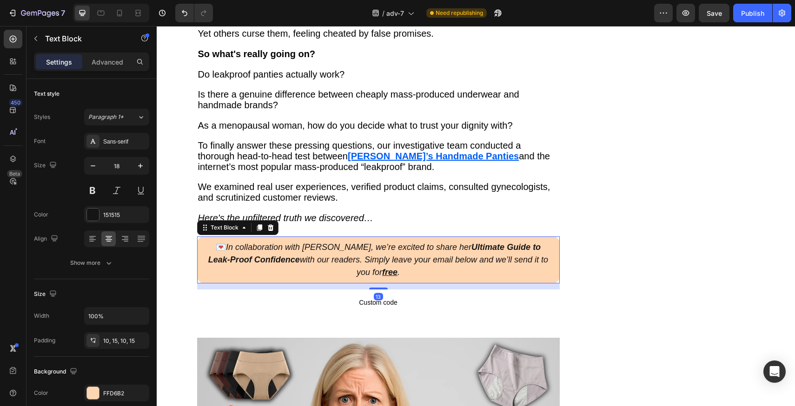
drag, startPoint x: 372, startPoint y: 295, endPoint x: 370, endPoint y: 262, distance: 33.1
click at [370, 262] on div "💌 In collaboration with Vera, we’re excited to share her Ultimate Guide to Leak…" at bounding box center [378, 260] width 363 height 47
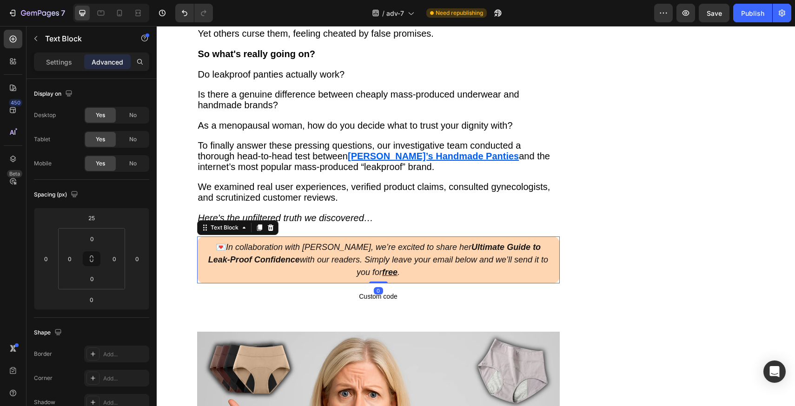
click at [374, 287] on div "0" at bounding box center [378, 290] width 9 height 7
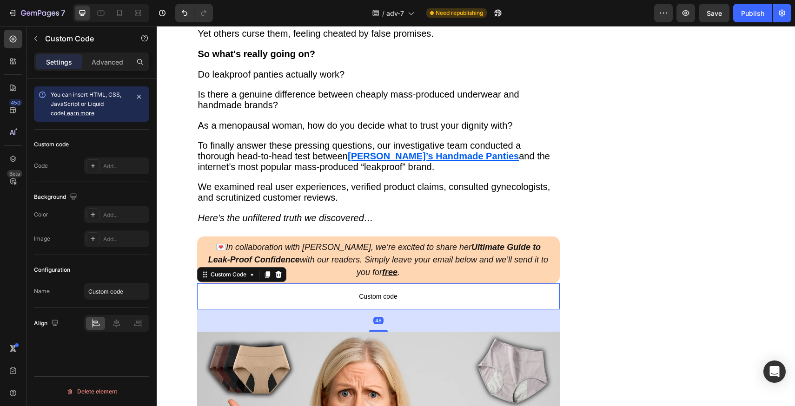
click at [336, 291] on span "Custom code" at bounding box center [378, 296] width 363 height 11
click at [113, 172] on div "Add..." at bounding box center [116, 166] width 65 height 17
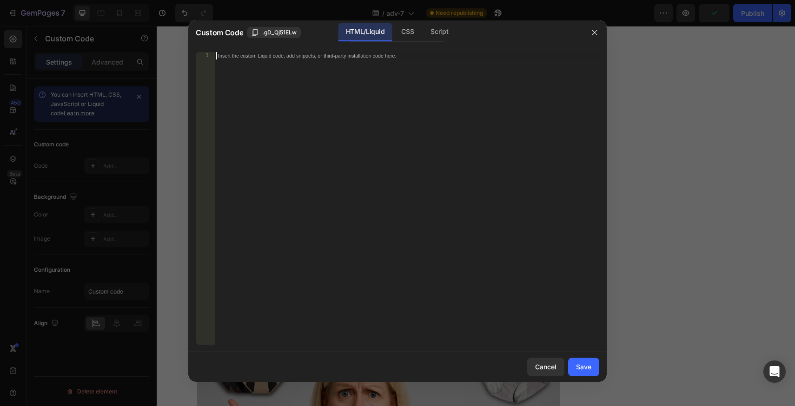
click at [388, 117] on div "Insert the custom Liquid code, add snippets, or third-party installation code h…" at bounding box center [406, 206] width 385 height 308
paste textarea "<div class="klaviyo-form-Tv6ndw"></div>"
type textarea "<div class="klaviyo-form-Tv6ndw"></div>"
click at [586, 371] on div "Save" at bounding box center [583, 367] width 15 height 10
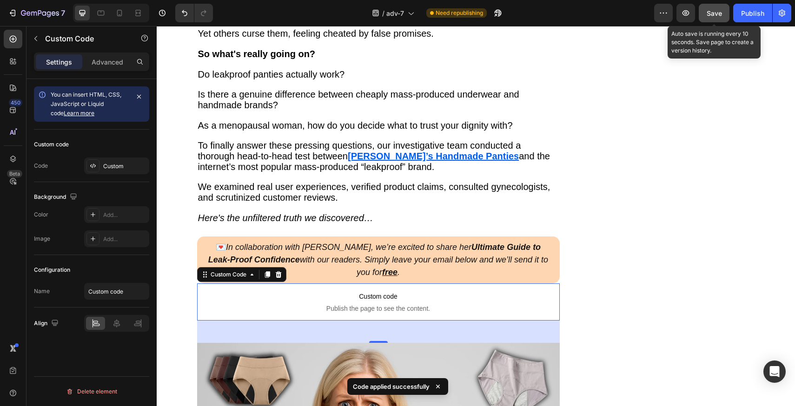
click at [708, 8] on div "Save" at bounding box center [714, 13] width 15 height 10
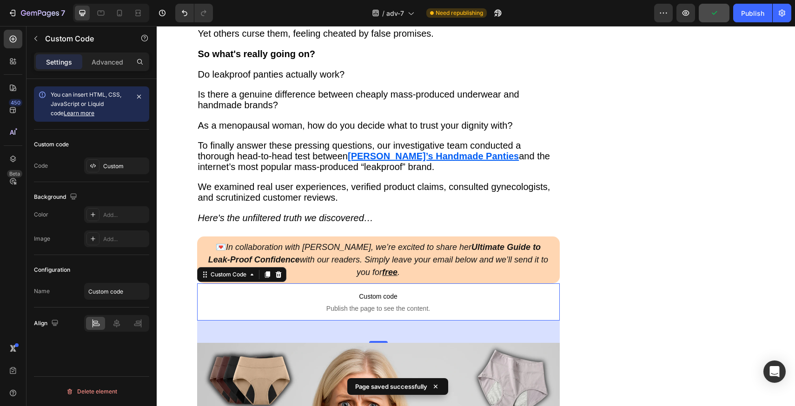
click at [609, 18] on div "/ adv-7 Need republishing" at bounding box center [437, 13] width 434 height 19
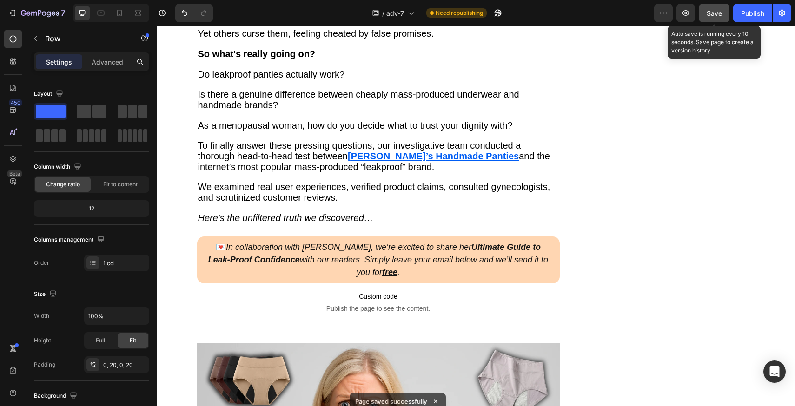
click at [715, 7] on button "Save" at bounding box center [714, 13] width 31 height 19
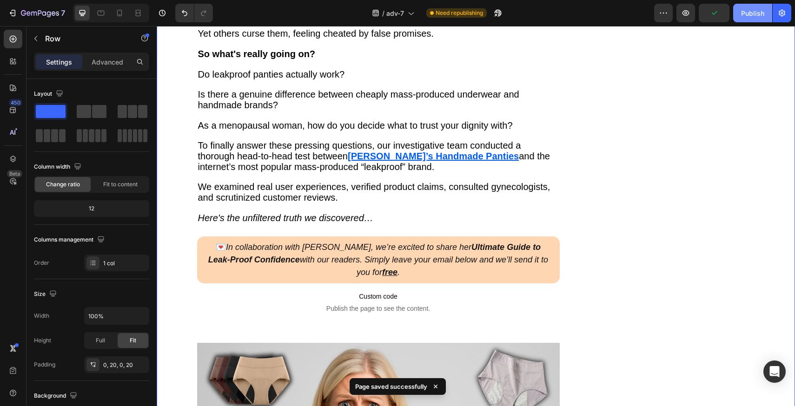
click at [752, 15] on div "Publish" at bounding box center [752, 13] width 23 height 10
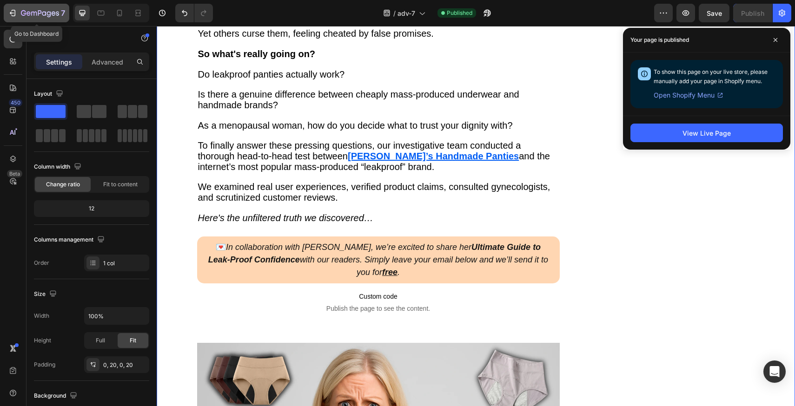
click at [28, 18] on div "7" at bounding box center [43, 12] width 44 height 11
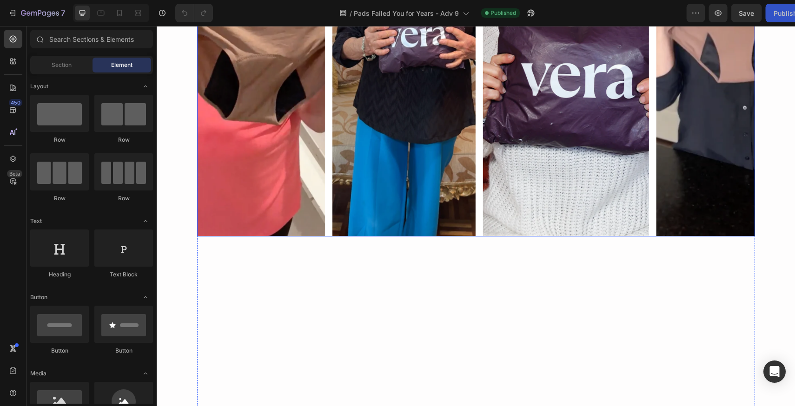
scroll to position [447, 0]
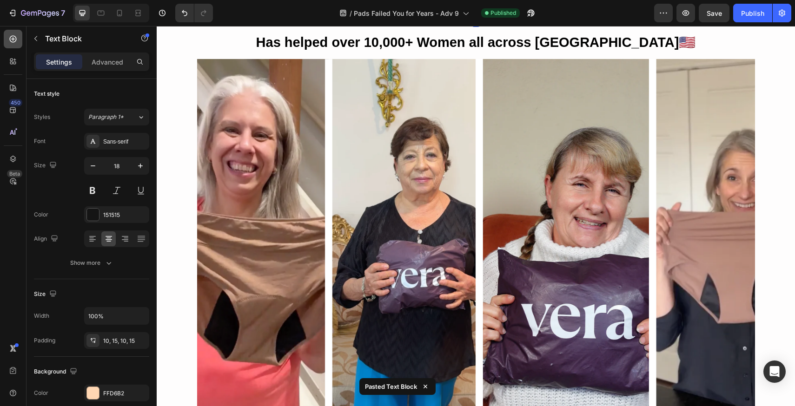
click at [14, 39] on icon at bounding box center [13, 39] width 4 height 4
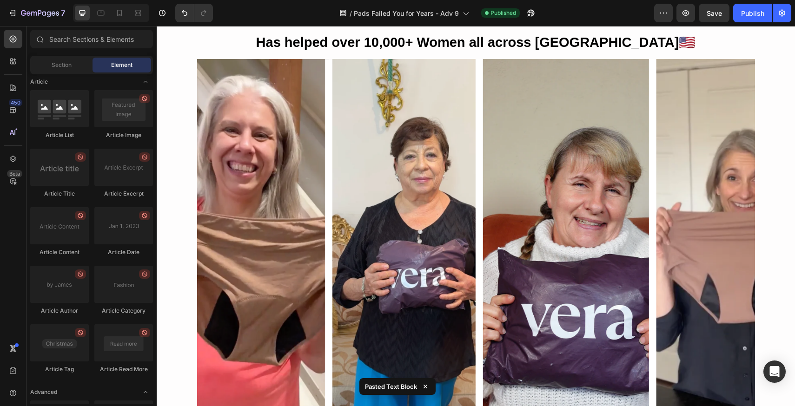
scroll to position [2427, 0]
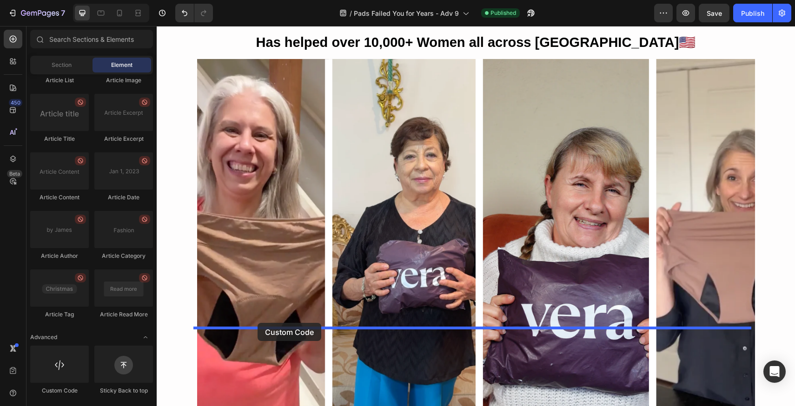
drag, startPoint x: 216, startPoint y: 378, endPoint x: 258, endPoint y: 323, distance: 68.7
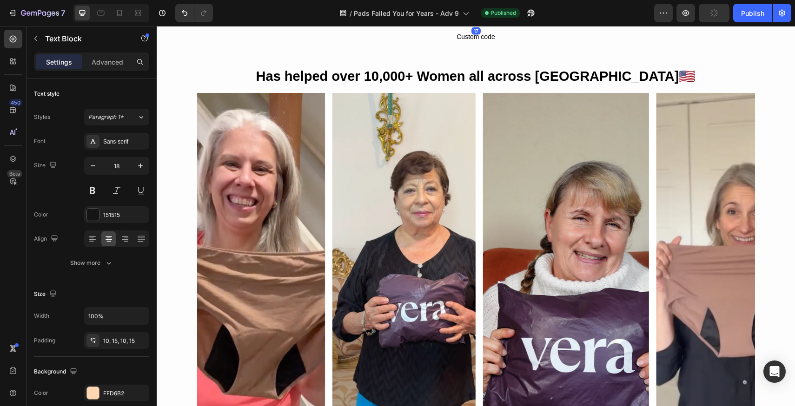
drag, startPoint x: 470, startPoint y: 327, endPoint x: 470, endPoint y: 335, distance: 7.9
click at [470, 24] on div at bounding box center [476, 22] width 19 height 3
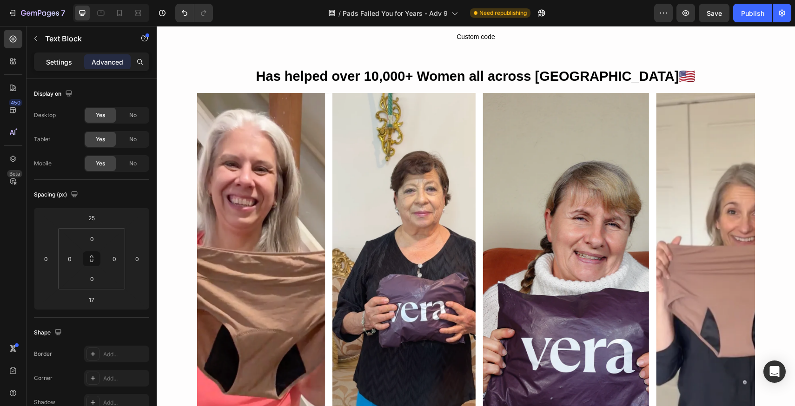
click at [49, 62] on p "Settings" at bounding box center [59, 62] width 26 height 10
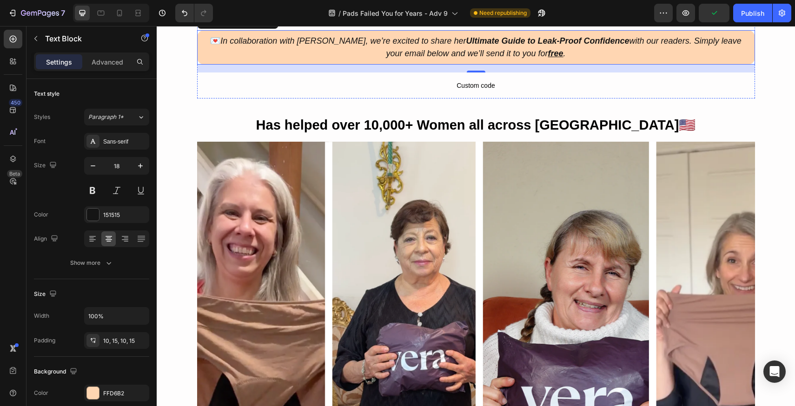
scroll to position [537, 0]
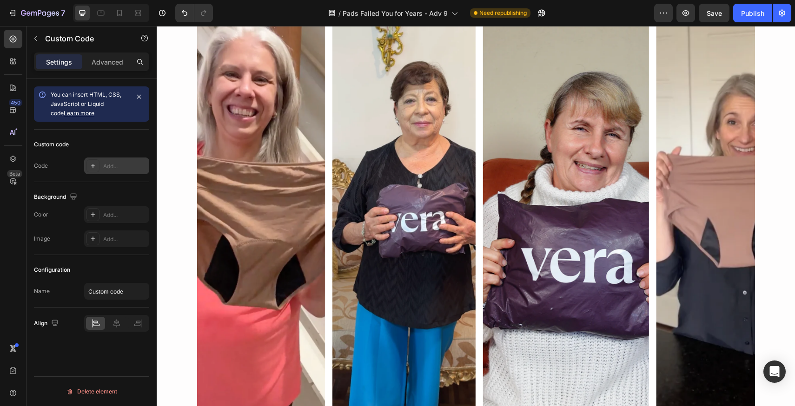
click at [121, 164] on div "Add..." at bounding box center [125, 166] width 44 height 8
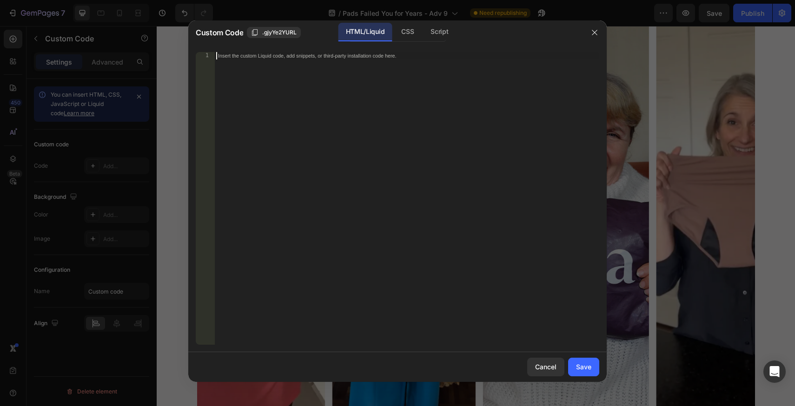
click at [338, 97] on div "Insert the custom Liquid code, add snippets, or third-party installation code h…" at bounding box center [406, 206] width 385 height 308
paste textarea "<div class="klaviyo-form-Tv6ndw"></div>"
type textarea "<div class="klaviyo-form-Tv6ndw"></div>"
click at [579, 366] on div "Save" at bounding box center [583, 367] width 15 height 10
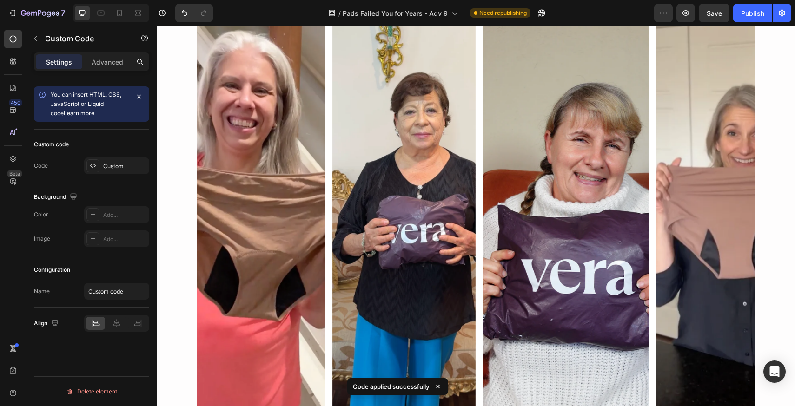
click at [587, 20] on div "/ Pads Failed You for Years - Adv 9 Need republishing" at bounding box center [437, 13] width 434 height 19
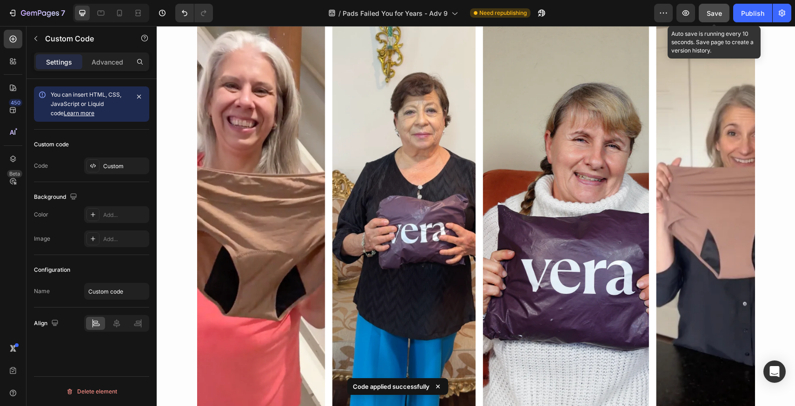
click at [711, 20] on button "Save" at bounding box center [714, 13] width 31 height 19
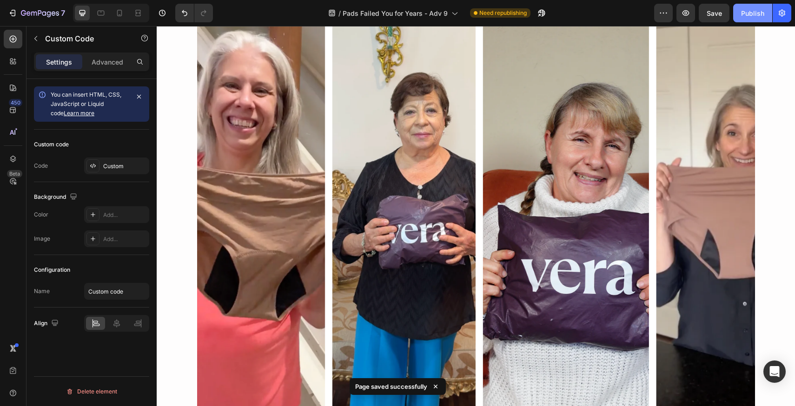
click at [749, 12] on div "Publish" at bounding box center [752, 13] width 23 height 10
click at [614, 14] on div "/ Pads Failed You for Years - Adv 9 Need republishing" at bounding box center [437, 13] width 434 height 19
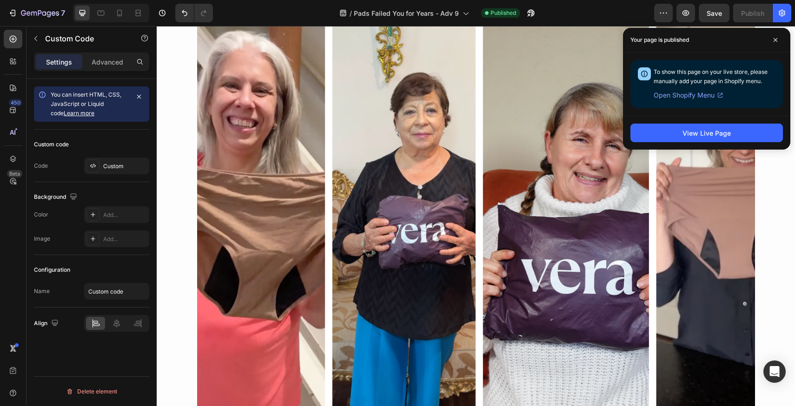
click at [614, 14] on div "/ Pads Failed You for Years - Adv 9 Published" at bounding box center [437, 13] width 434 height 19
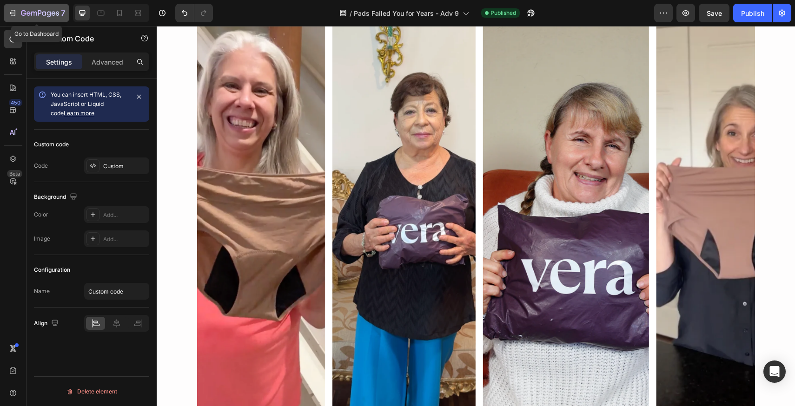
click at [53, 13] on icon "button" at bounding box center [54, 13] width 4 height 4
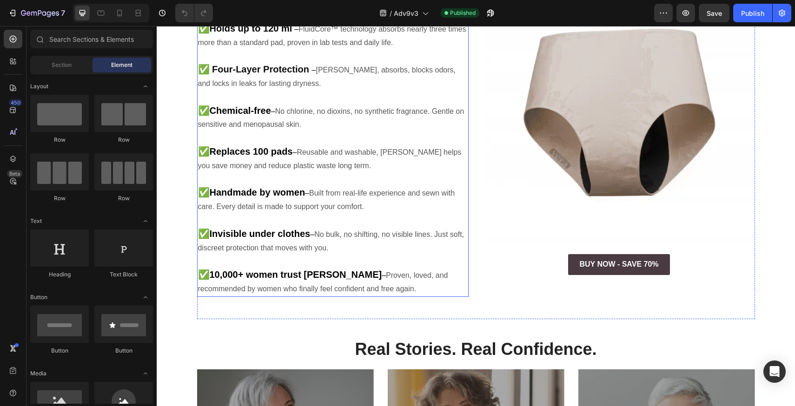
scroll to position [454, 0]
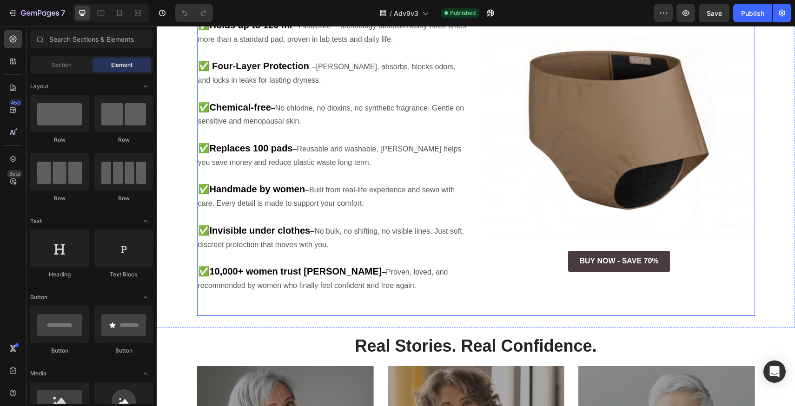
click at [458, 278] on div "7 Ways [PERSON_NAME] Changed Everything Heading ✅ Holds up to 120 ml – FluidCor…" at bounding box center [333, 138] width 272 height 355
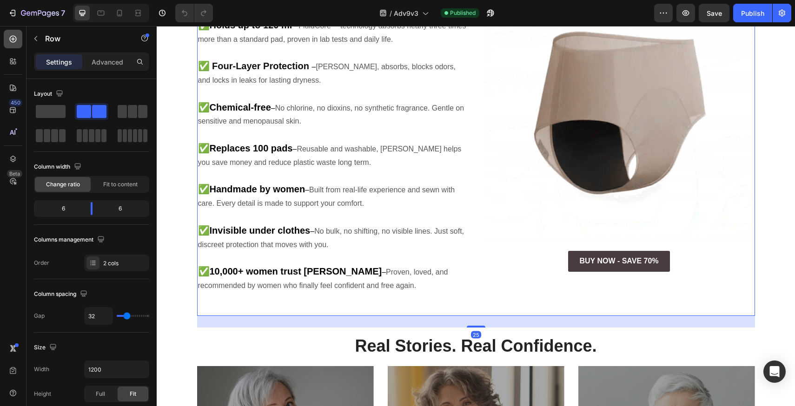
click at [18, 44] on div at bounding box center [13, 39] width 19 height 19
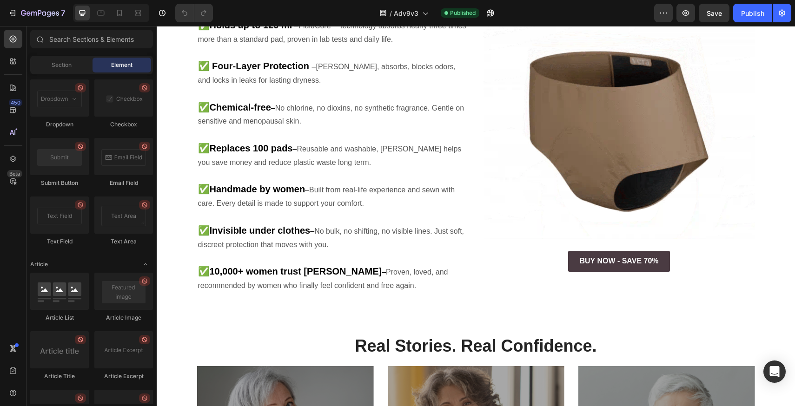
scroll to position [2427, 0]
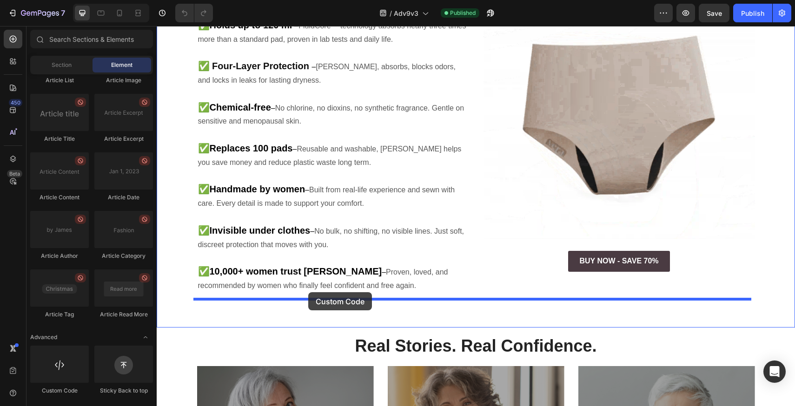
drag, startPoint x: 221, startPoint y: 384, endPoint x: 308, endPoint y: 293, distance: 126.0
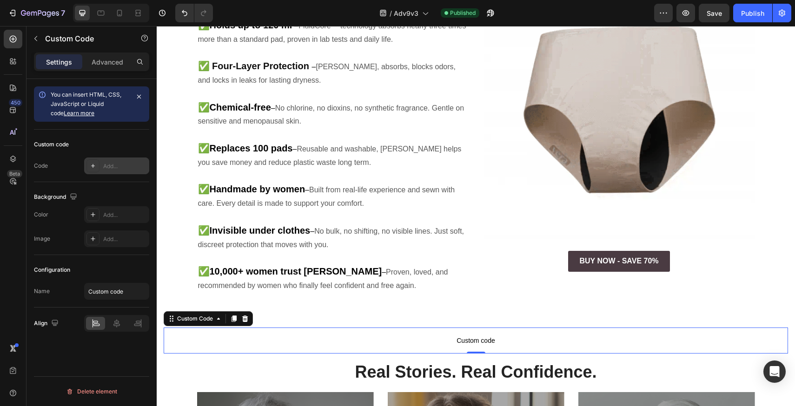
click at [120, 165] on div "Add..." at bounding box center [125, 166] width 44 height 8
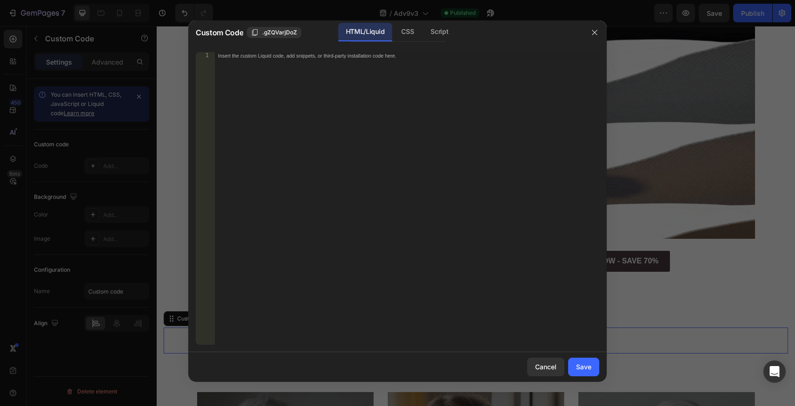
click at [365, 75] on div "Insert the custom Liquid code, add snippets, or third-party installation code h…" at bounding box center [406, 206] width 385 height 308
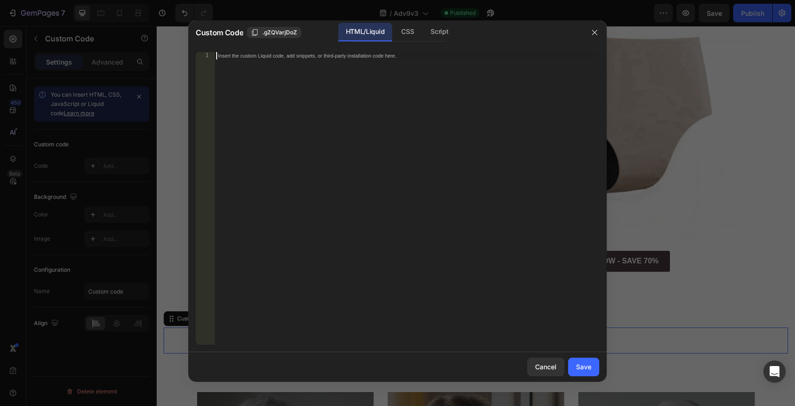
click at [379, 88] on div "Insert the custom Liquid code, add snippets, or third-party installation code h…" at bounding box center [406, 206] width 385 height 308
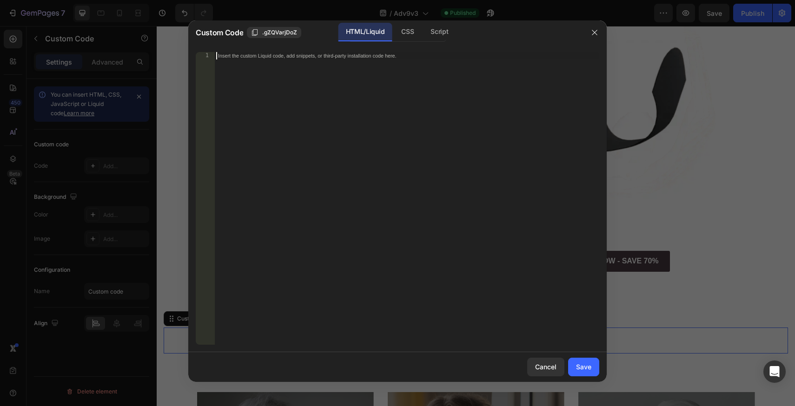
paste textarea "<div class="klaviyo-form-Tv6ndw"></div>"
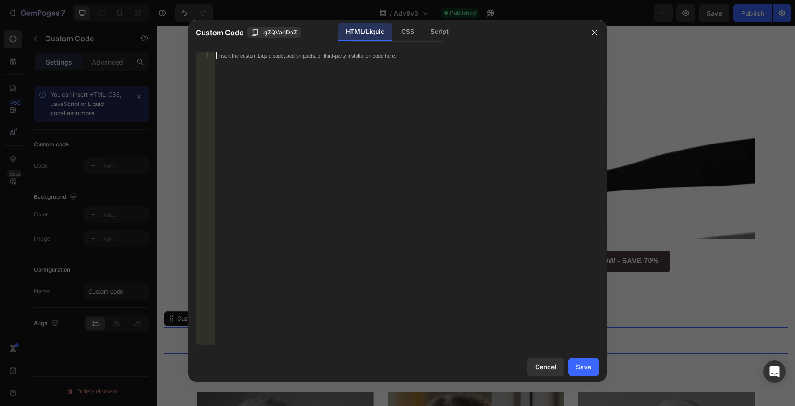
type textarea "<div class="klaviyo-form-Tv6ndw"></div>"
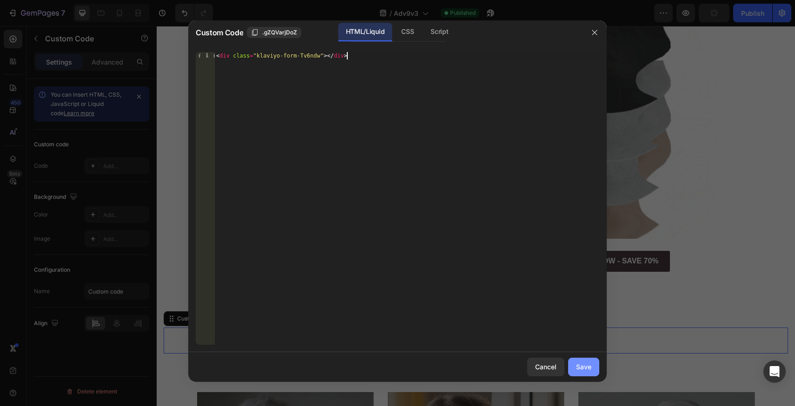
click at [588, 366] on div "Save" at bounding box center [583, 367] width 15 height 10
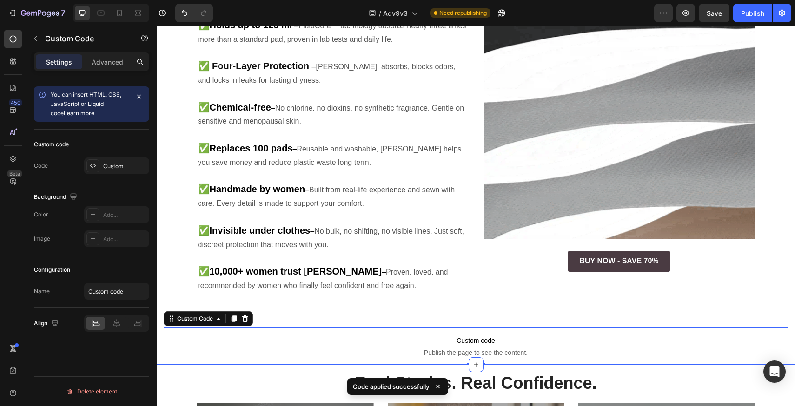
click at [420, 295] on div "7 Ways Vera Changed Everything Heading ✅ Holds up to 120 ml – FluidCore™ techno…" at bounding box center [476, 163] width 625 height 404
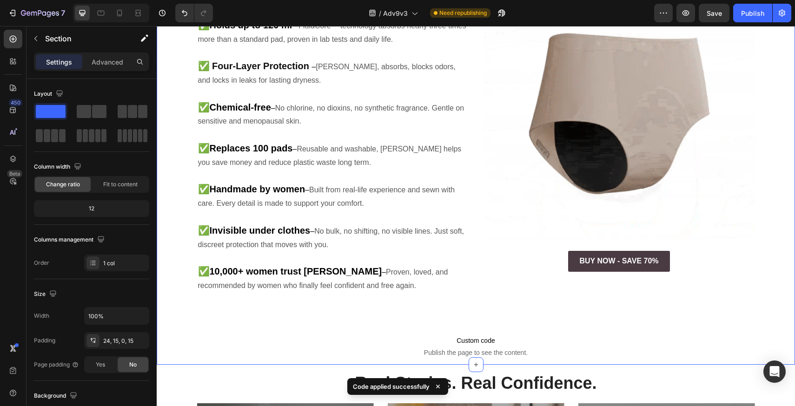
click at [423, 275] on div "7 Ways Vera Changed Everything Heading ✅ Holds up to 120 ml – FluidCore™ techno…" at bounding box center [333, 138] width 272 height 355
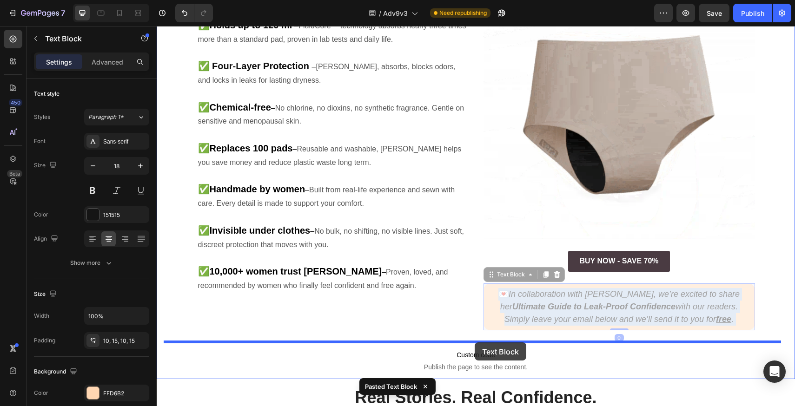
drag, startPoint x: 495, startPoint y: 330, endPoint x: 475, endPoint y: 343, distance: 23.9
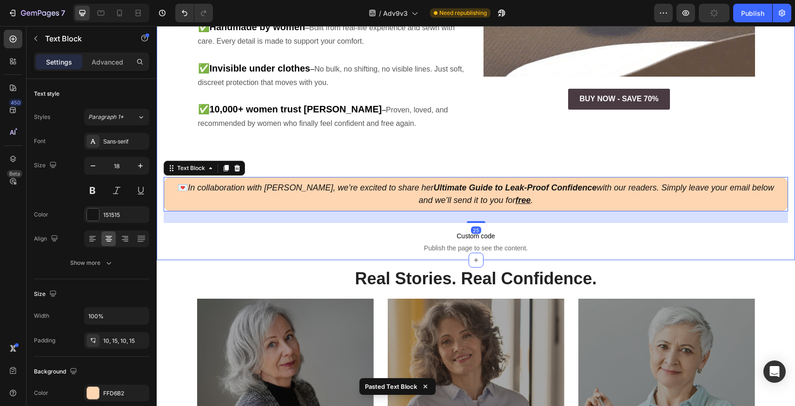
scroll to position [646, 0]
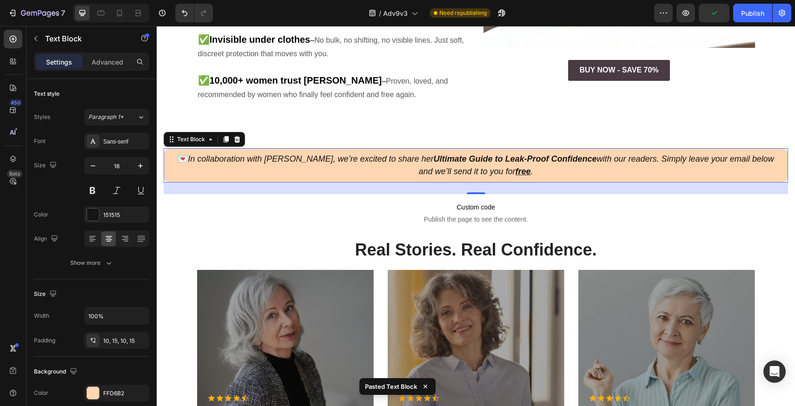
click at [618, 3] on div "7 Version history / Adv9v3 Need republishing Preview Publish" at bounding box center [397, 13] width 795 height 27
click at [618, 13] on div "/ Adv9v3 Need republishing" at bounding box center [437, 13] width 434 height 19
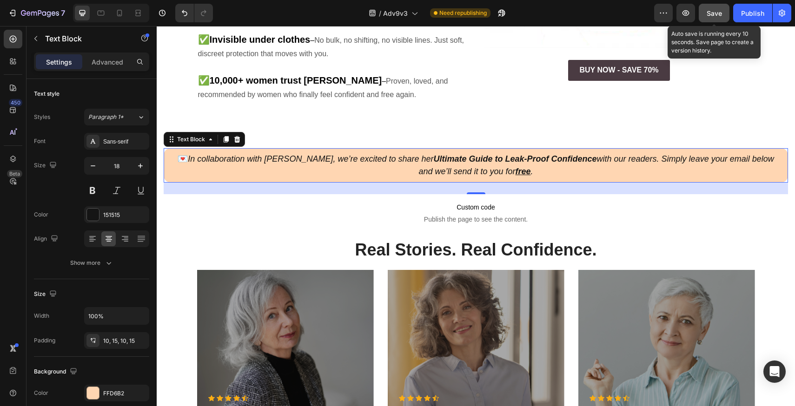
click at [715, 15] on span "Save" at bounding box center [714, 13] width 15 height 8
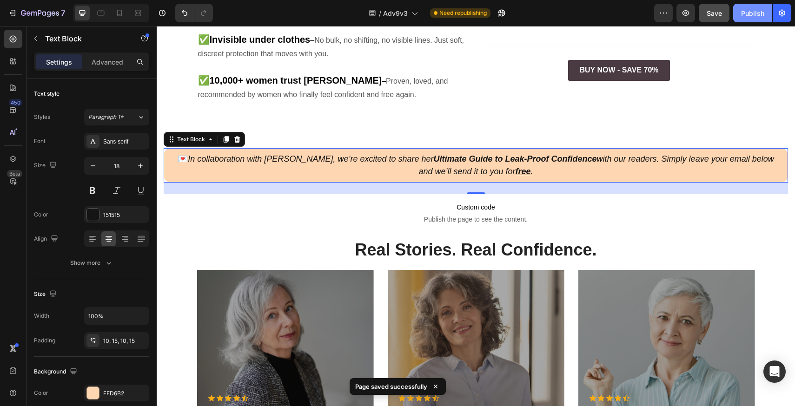
click at [754, 11] on div "Publish" at bounding box center [752, 13] width 23 height 10
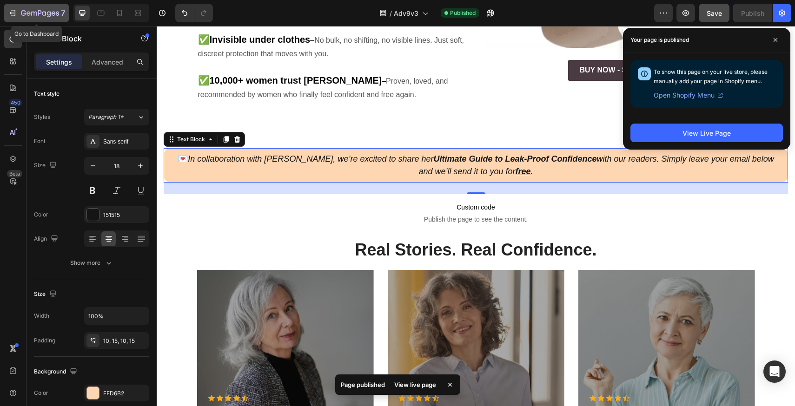
click at [50, 19] on button "7" at bounding box center [37, 13] width 66 height 19
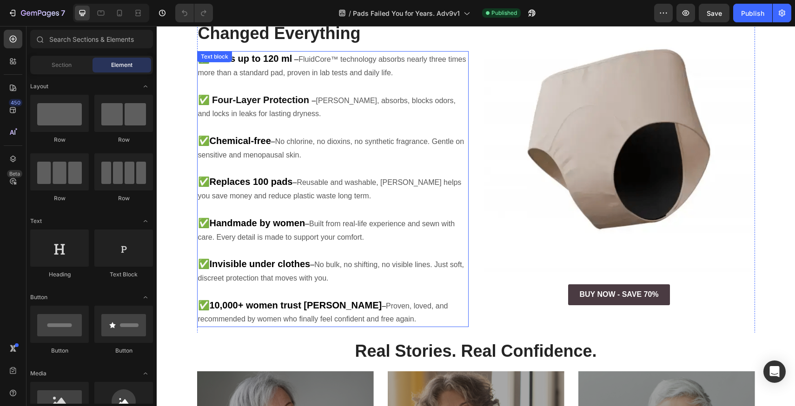
scroll to position [541, 0]
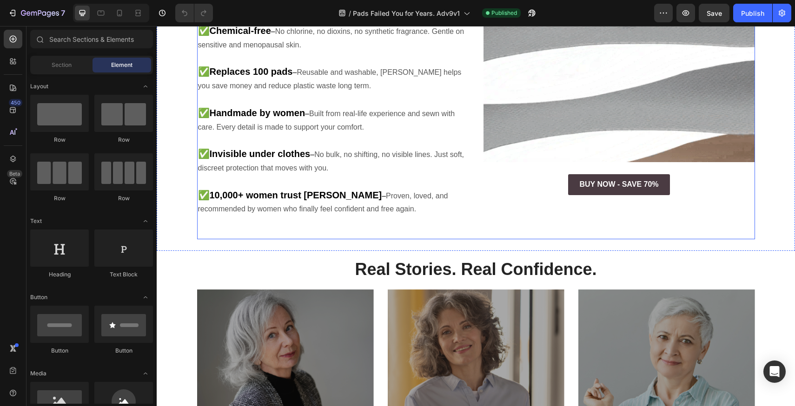
click at [462, 199] on div "7 Ways [PERSON_NAME] Changed Everything Heading ✅ Holds up to 120 ml – FluidCor…" at bounding box center [333, 61] width 272 height 355
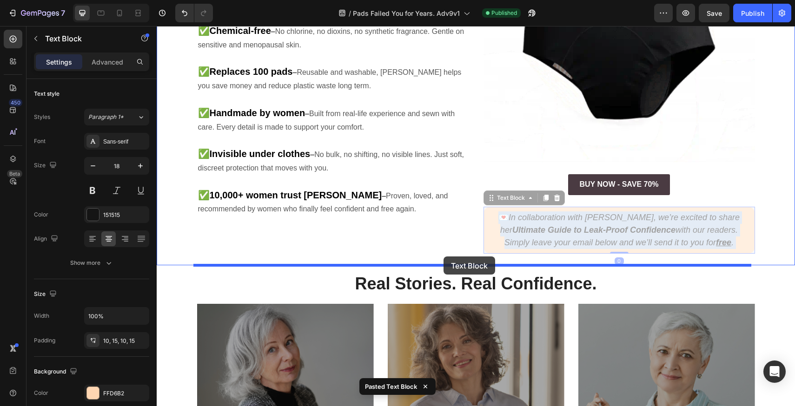
drag, startPoint x: 493, startPoint y: 214, endPoint x: 444, endPoint y: 257, distance: 64.6
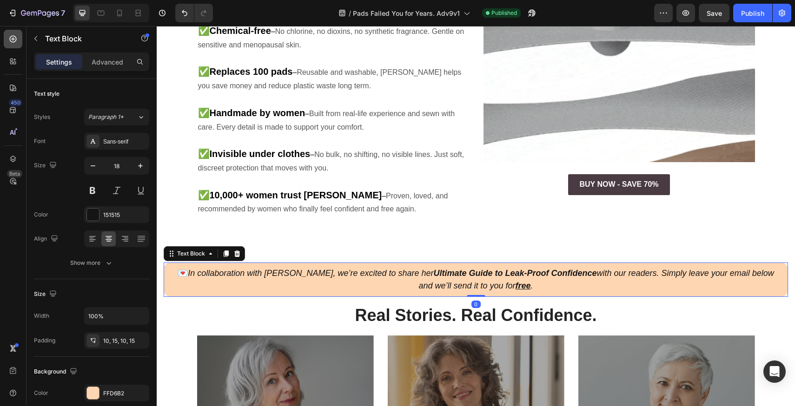
click at [16, 34] on div at bounding box center [13, 39] width 19 height 19
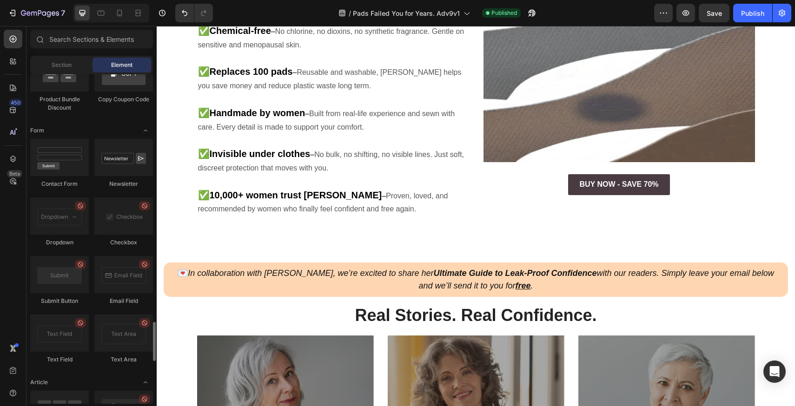
scroll to position [2427, 0]
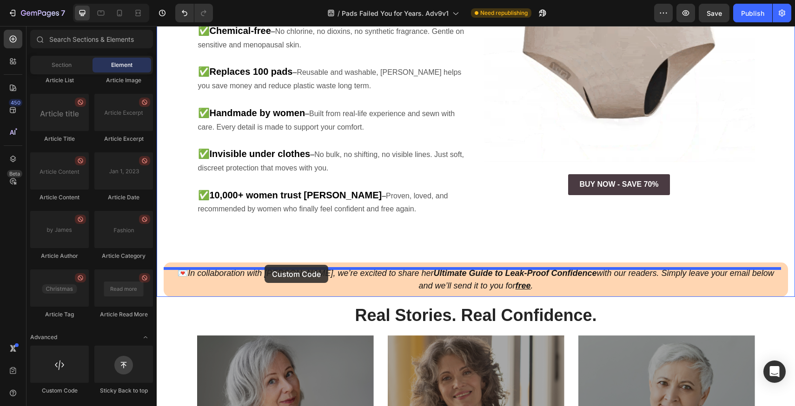
drag, startPoint x: 217, startPoint y: 378, endPoint x: 265, endPoint y: 265, distance: 122.6
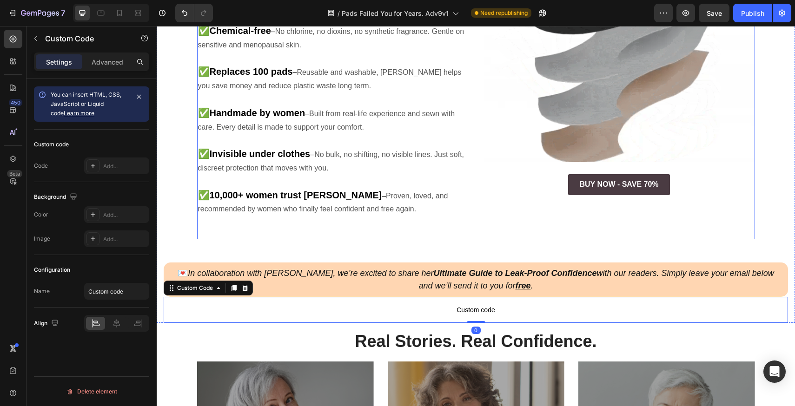
click at [318, 269] on icon "In collaboration with [PERSON_NAME], we’re excited to share her Ultimate Guide …" at bounding box center [481, 280] width 586 height 22
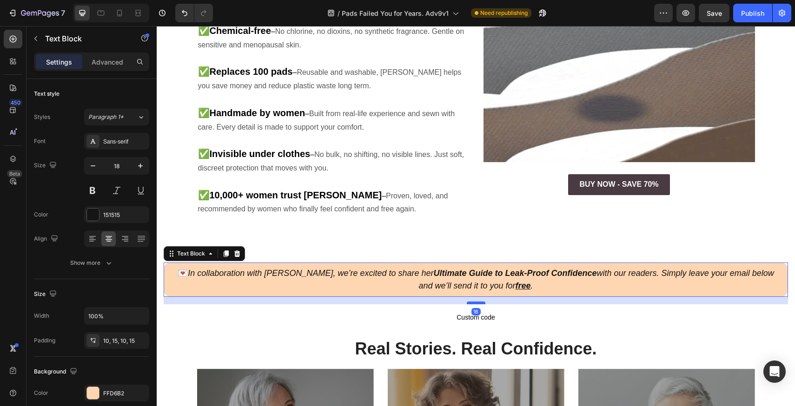
drag, startPoint x: 474, startPoint y: 266, endPoint x: 475, endPoint y: 274, distance: 7.5
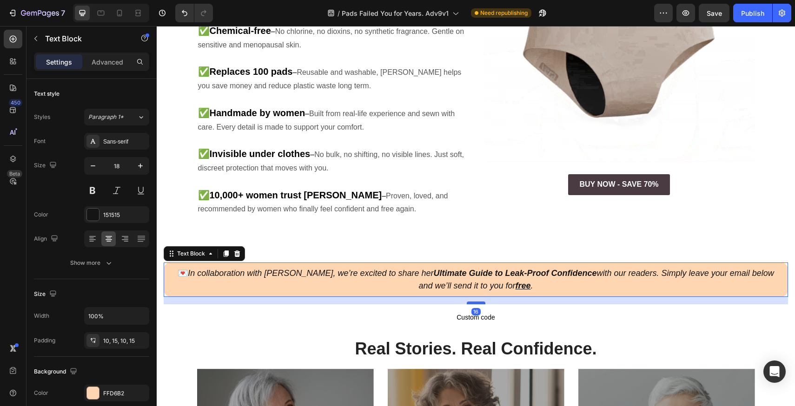
click at [475, 302] on div at bounding box center [476, 303] width 19 height 3
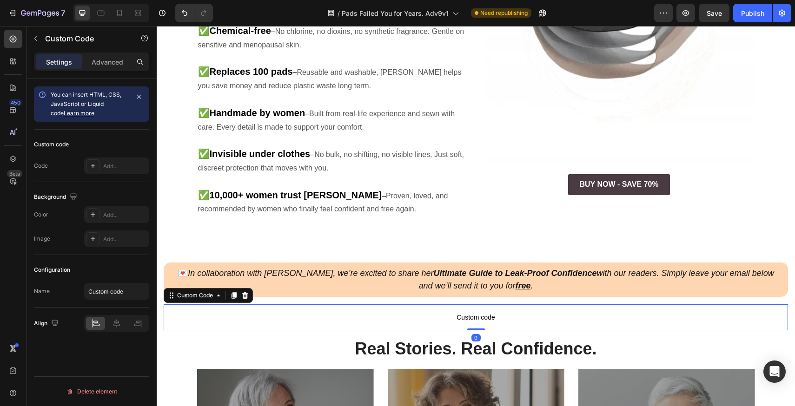
click at [410, 312] on span "Custom code" at bounding box center [476, 317] width 625 height 11
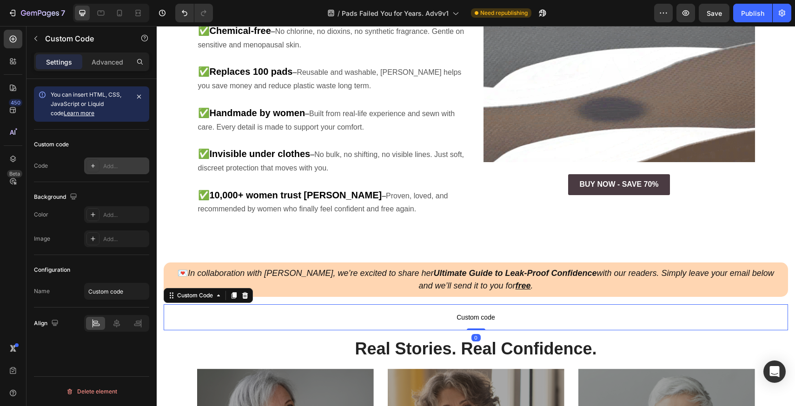
click at [106, 162] on div "Add..." at bounding box center [125, 166] width 44 height 8
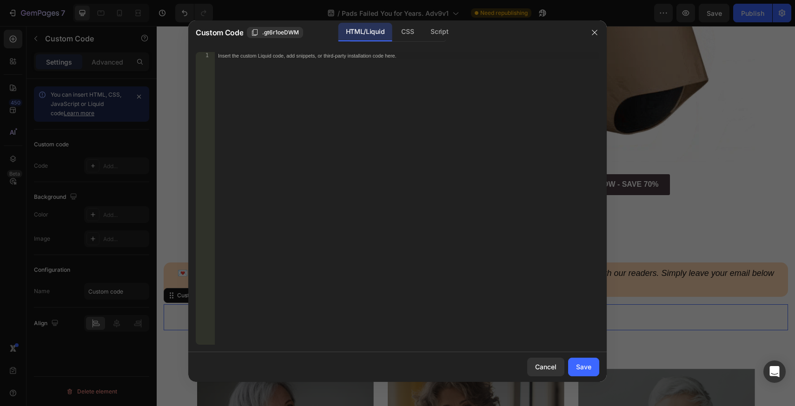
click at [306, 99] on div "Insert the custom Liquid code, add snippets, or third-party installation code h…" at bounding box center [406, 206] width 385 height 308
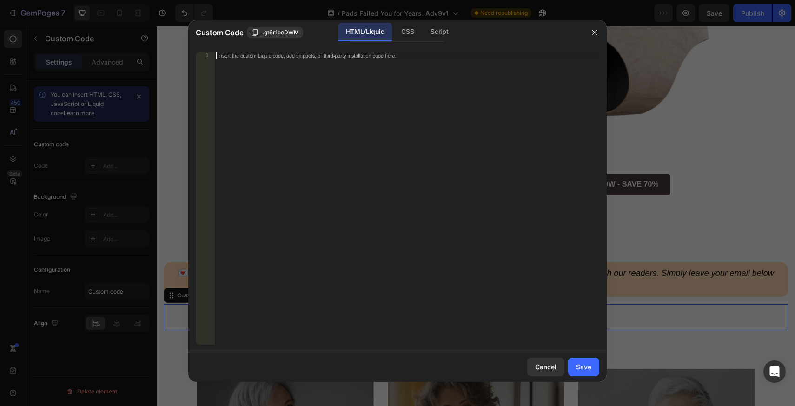
paste textarea "<div class="klaviyo-form-Tv6ndw"></div>"
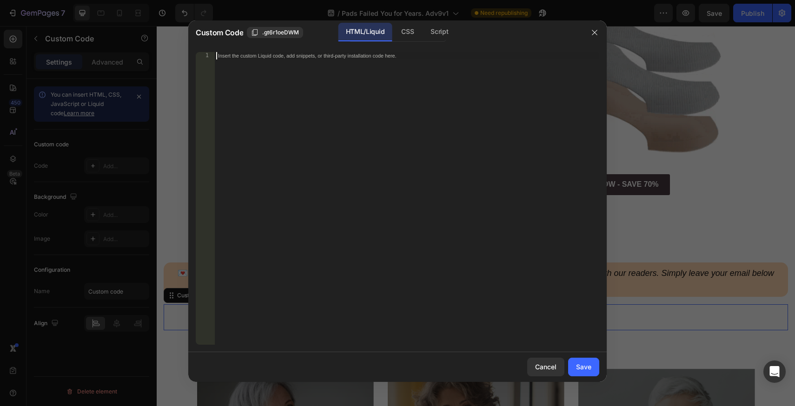
type textarea "<div class="klaviyo-form-Tv6ndw"></div>"
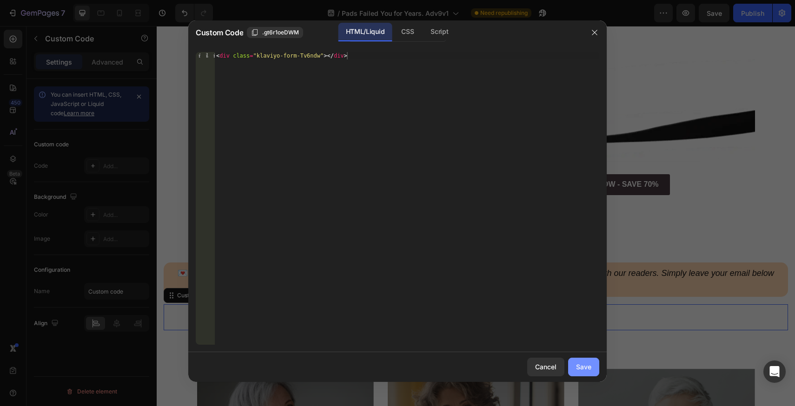
click at [589, 365] on div "Save" at bounding box center [583, 367] width 15 height 10
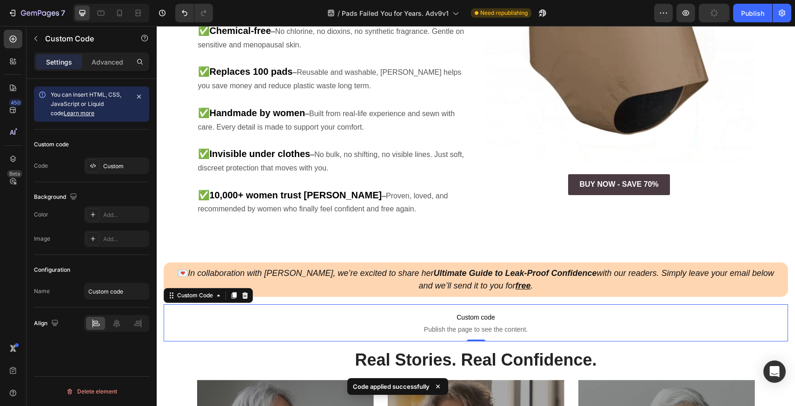
click at [589, 11] on div "/ Pads Failed You for Years. Adv9v1 Need republishing" at bounding box center [437, 13] width 434 height 19
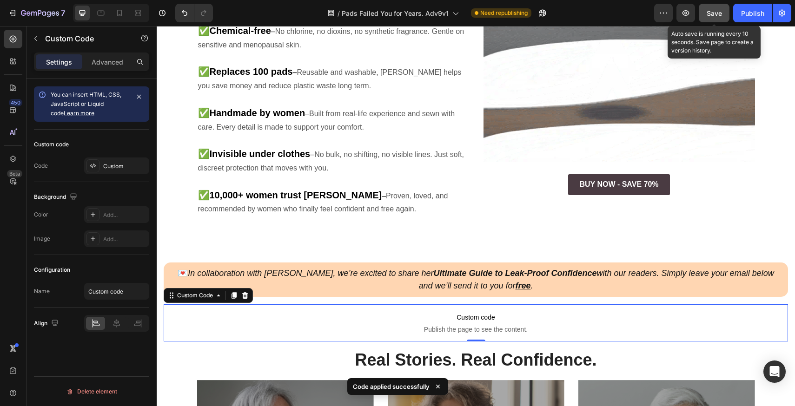
click at [704, 20] on button "Save" at bounding box center [714, 13] width 31 height 19
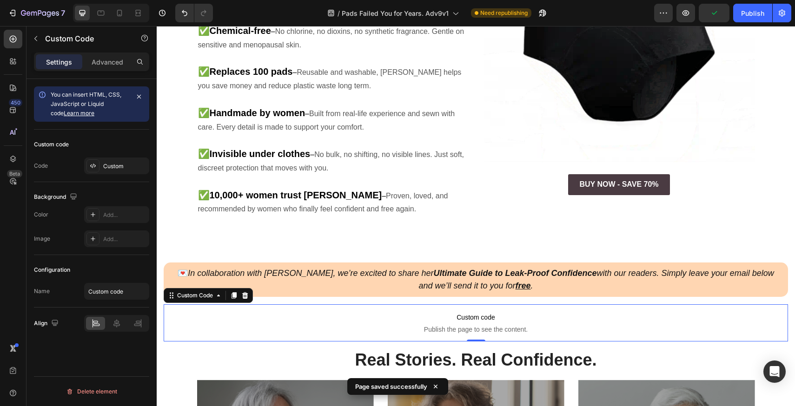
click at [732, 21] on div "Preview Publish" at bounding box center [722, 13] width 137 height 19
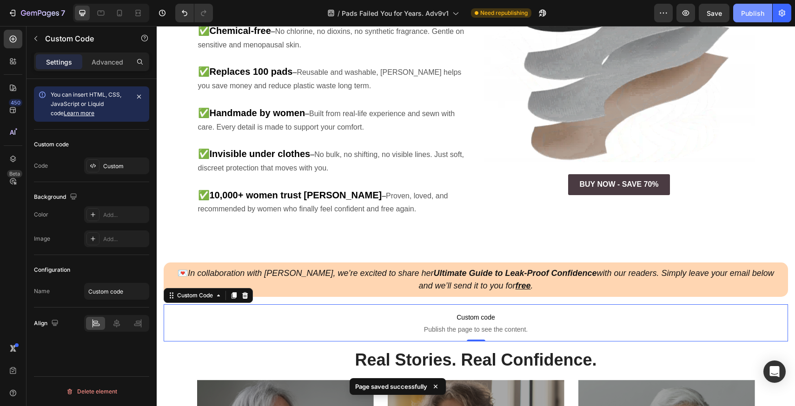
click at [742, 18] on button "Publish" at bounding box center [752, 13] width 39 height 19
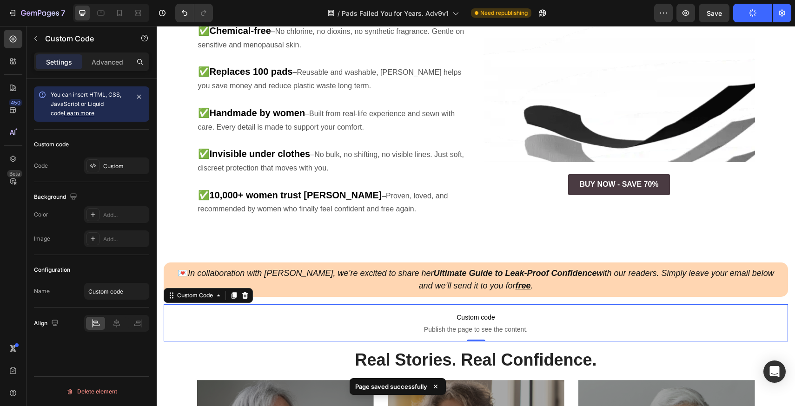
click at [626, 20] on div "/ Pads Failed You for Years. Adv9v1 Need republishing" at bounding box center [437, 13] width 434 height 19
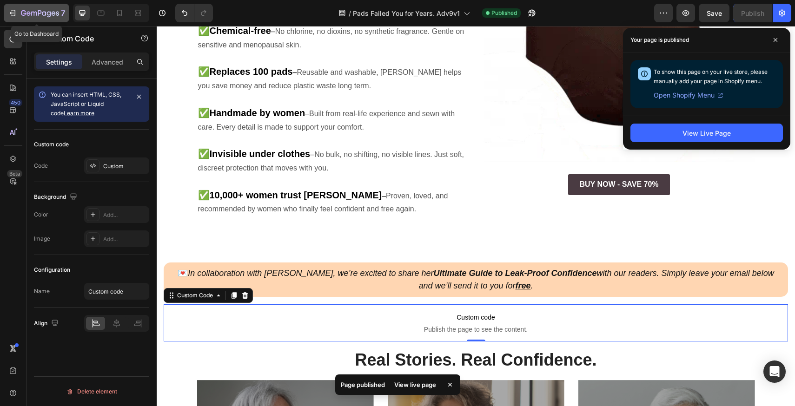
click at [9, 6] on button "7" at bounding box center [37, 13] width 66 height 19
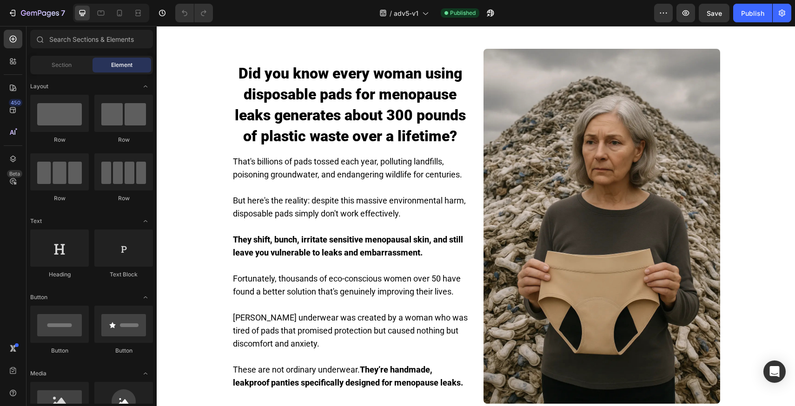
scroll to position [380, 0]
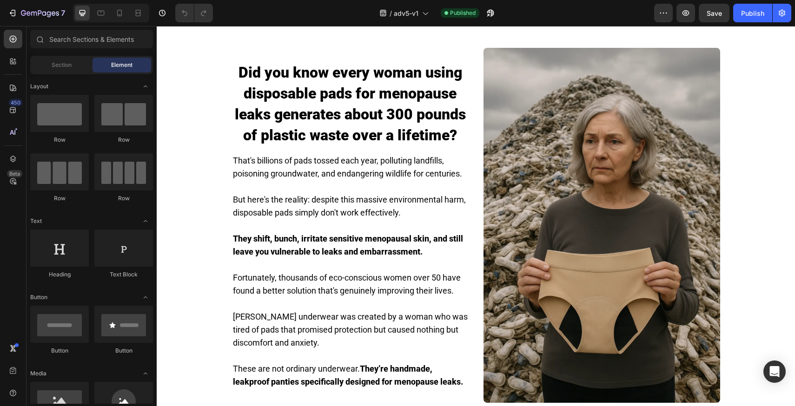
click at [715, 20] on div "LEARN MORE BELOW 👇🏼 Button" at bounding box center [476, 8] width 488 height 24
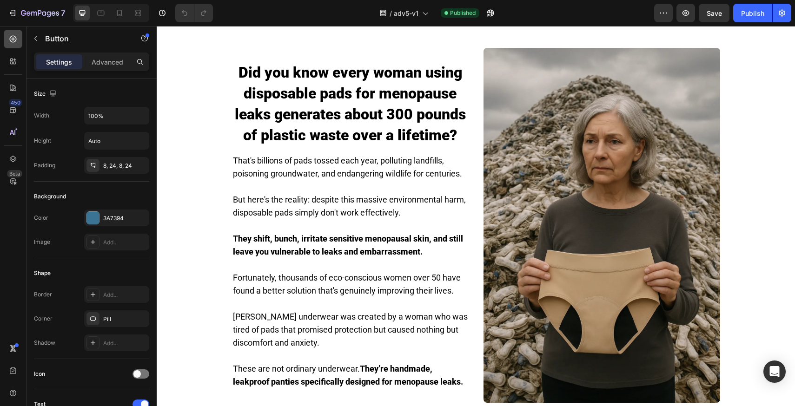
click at [6, 41] on div at bounding box center [13, 39] width 19 height 19
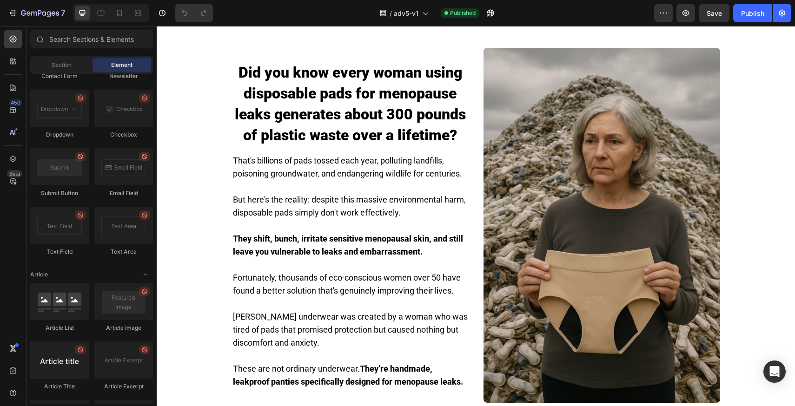
scroll to position [2427, 0]
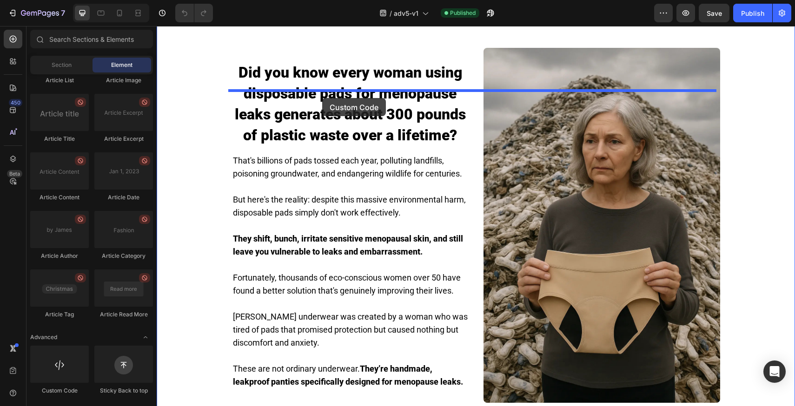
drag, startPoint x: 232, startPoint y: 383, endPoint x: 322, endPoint y: 98, distance: 299.2
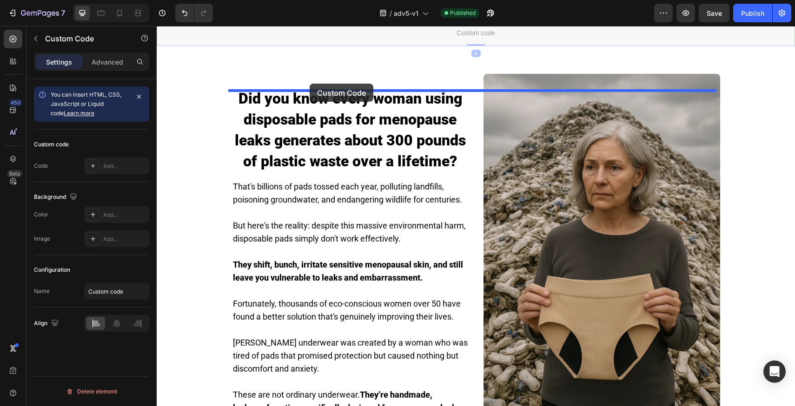
drag, startPoint x: 291, startPoint y: 107, endPoint x: 310, endPoint y: 84, distance: 29.7
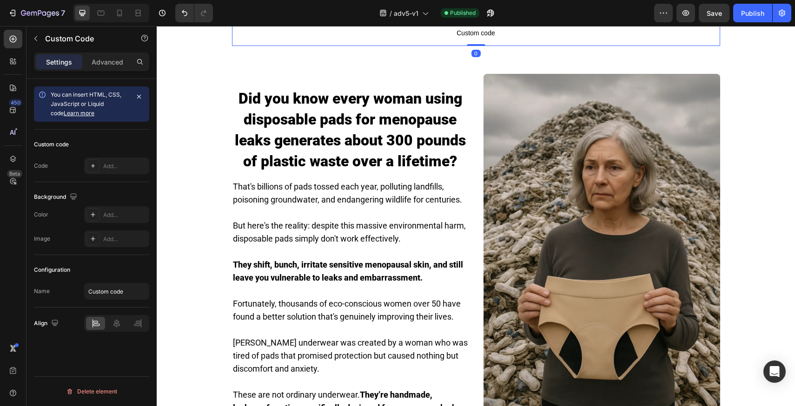
click at [392, 20] on link "LEARN MORE BELOW 👇🏼" at bounding box center [476, 8] width 488 height 24
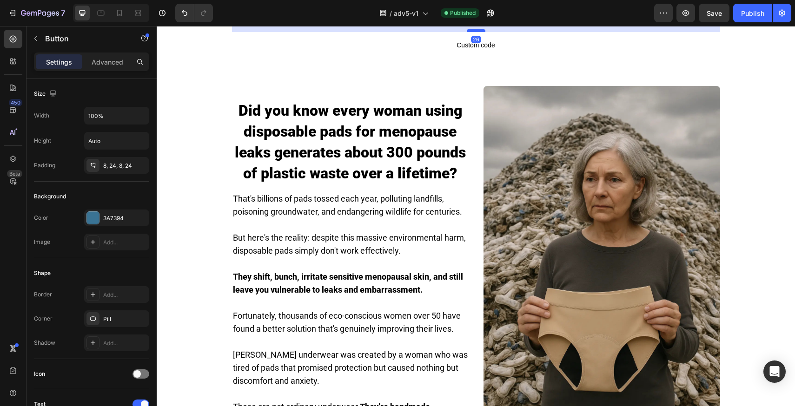
drag, startPoint x: 472, startPoint y: 90, endPoint x: 473, endPoint y: 102, distance: 12.2
click at [473, 32] on div at bounding box center [476, 30] width 19 height 3
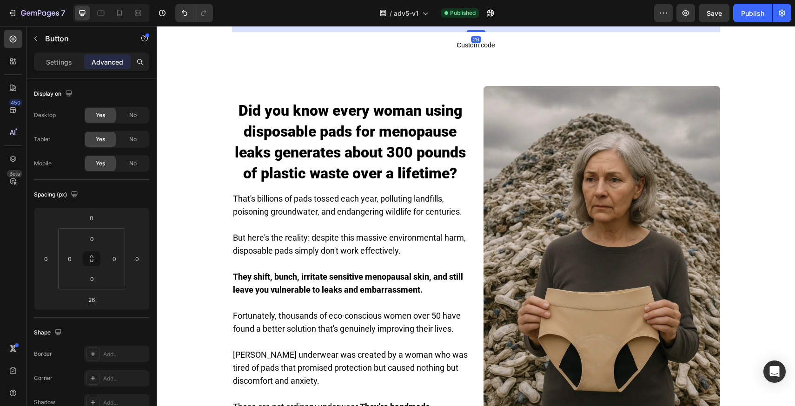
click at [379, 20] on link "LEARN MORE BELOW 👇🏼" at bounding box center [476, 8] width 488 height 24
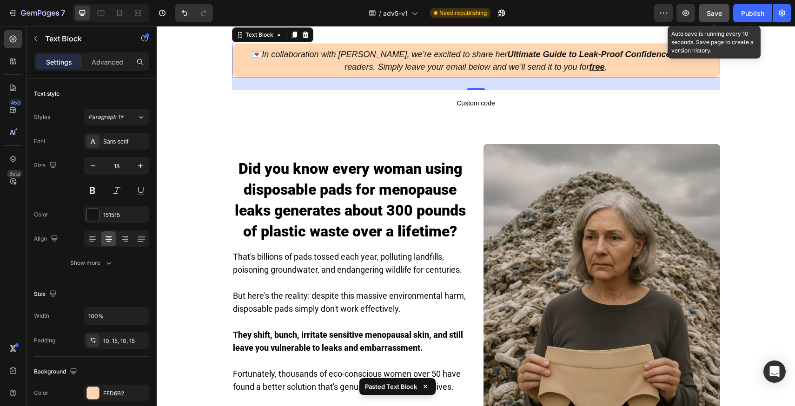
click at [716, 17] on span "Save" at bounding box center [714, 13] width 15 height 8
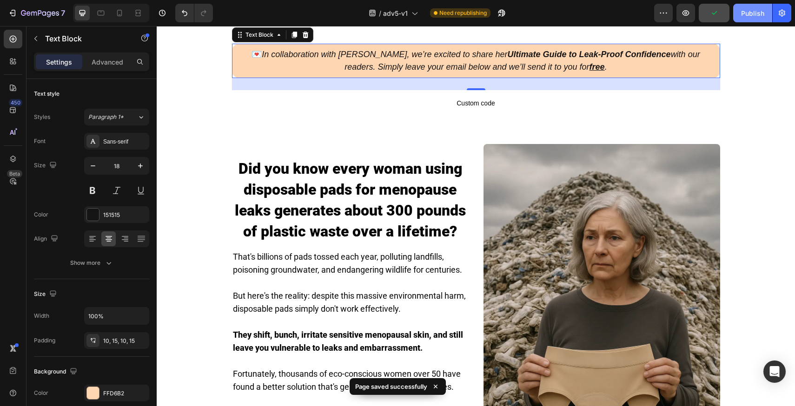
click at [763, 13] on div "Publish" at bounding box center [752, 13] width 23 height 10
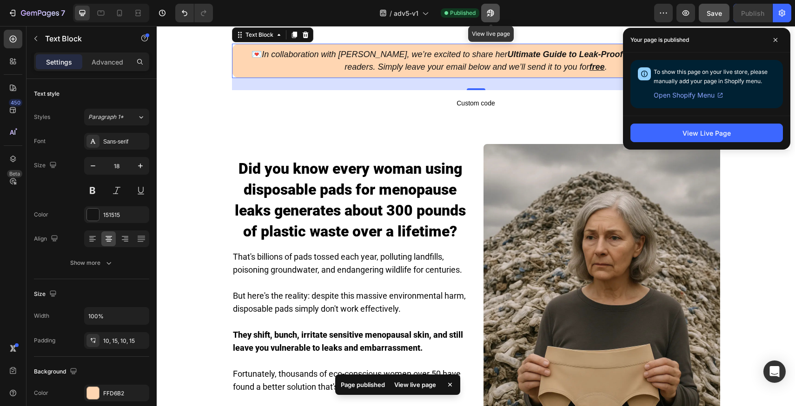
click at [485, 14] on button "button" at bounding box center [490, 13] width 19 height 19
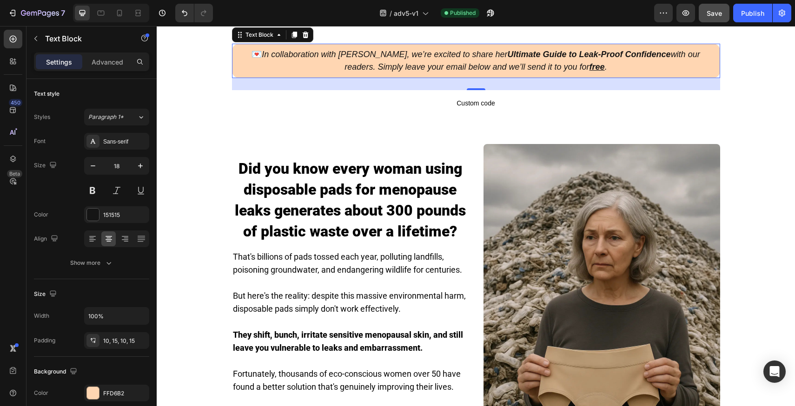
click at [603, 25] on div "7 Version history / adv5-v1 Published Preview Save Publish" at bounding box center [397, 13] width 795 height 27
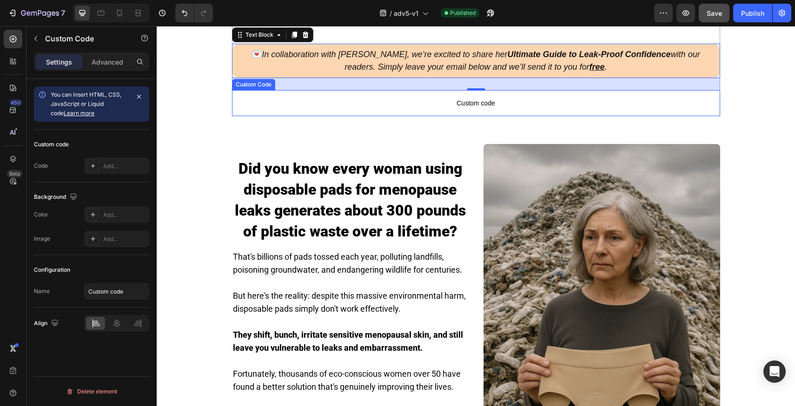
click at [433, 109] on span "Custom code" at bounding box center [476, 103] width 488 height 11
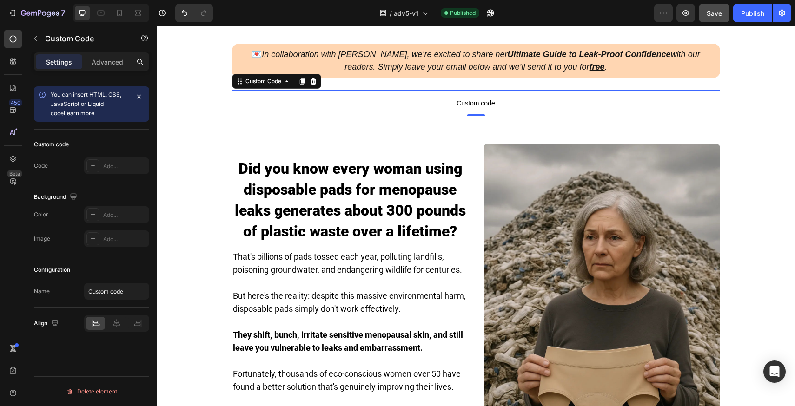
click at [646, 20] on link "LEARN MORE BELOW 👇🏼" at bounding box center [476, 8] width 488 height 24
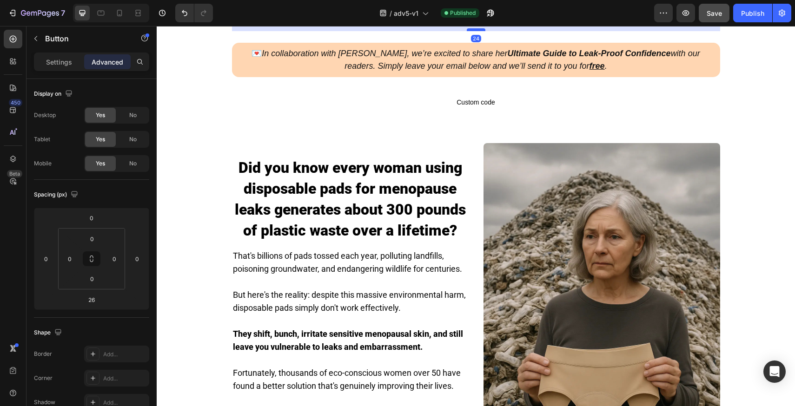
click at [473, 31] on div at bounding box center [476, 29] width 19 height 3
type input "24"
click at [724, 23] on div "7 Version history / adv5-v1 Published Preview Save Publish" at bounding box center [397, 13] width 795 height 27
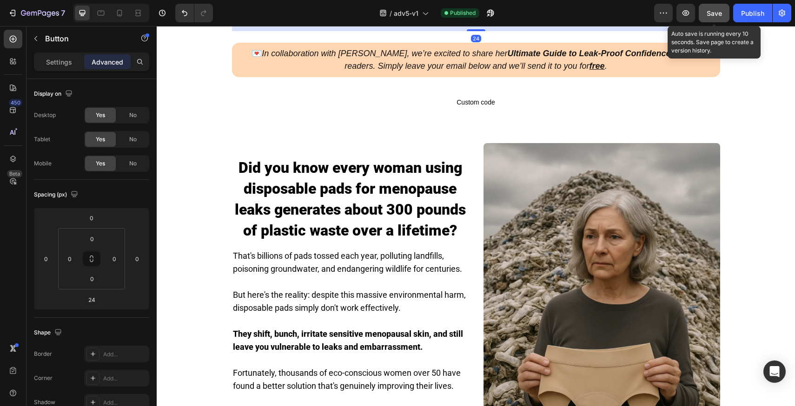
click at [723, 18] on button "Save" at bounding box center [714, 13] width 31 height 19
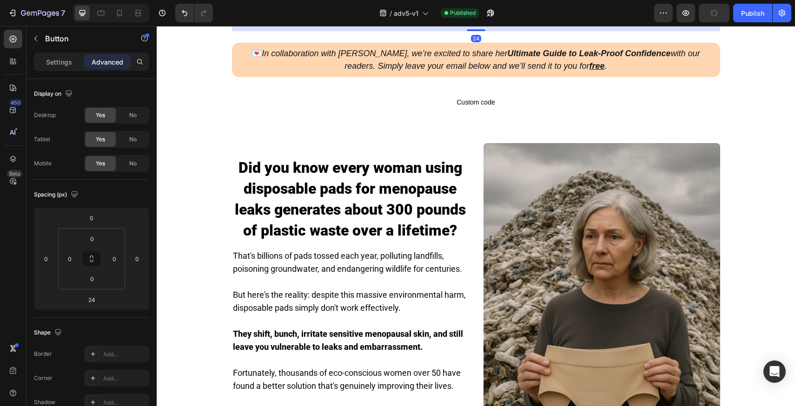
click at [607, 2] on div "7 Version history / adv5-v1 Published Preview Publish" at bounding box center [397, 13] width 795 height 27
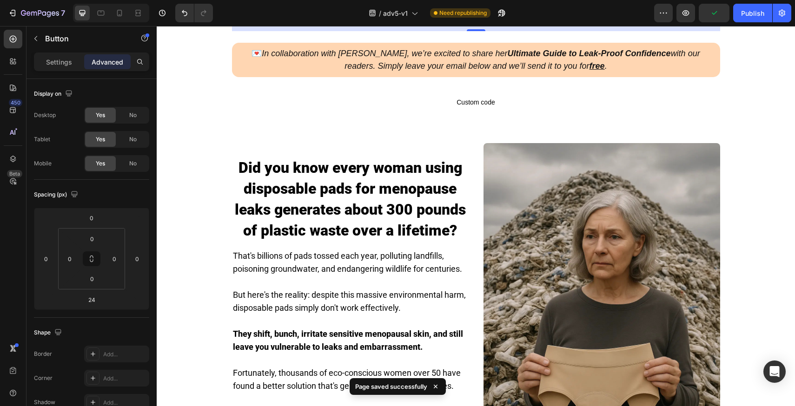
click at [601, 13] on div "/ adv5-v1 Need republishing" at bounding box center [437, 13] width 434 height 19
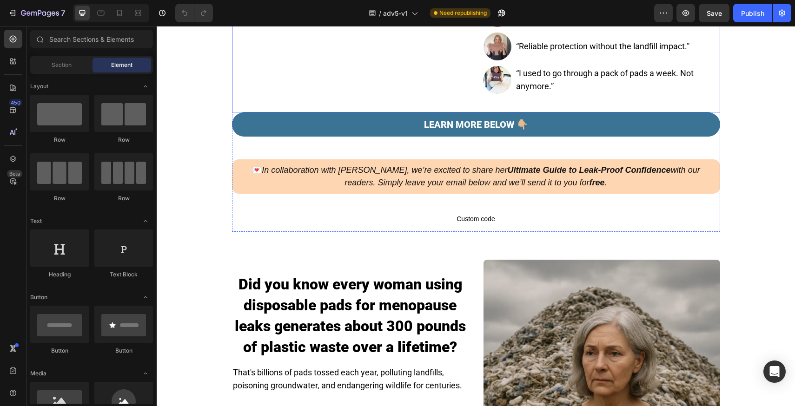
scroll to position [449, 0]
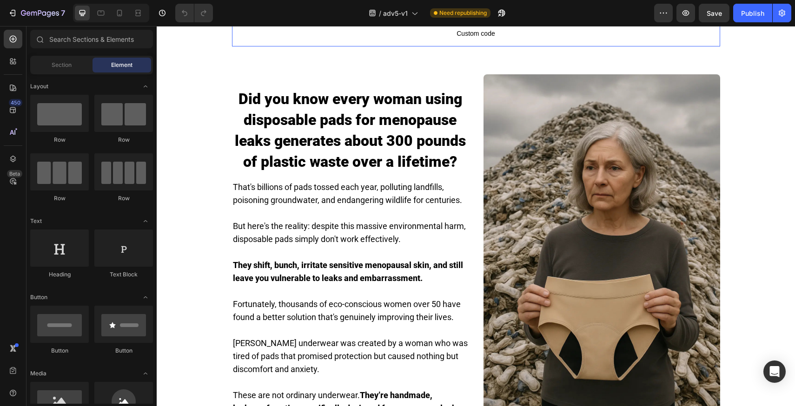
click at [496, 39] on span "Custom code" at bounding box center [476, 33] width 488 height 11
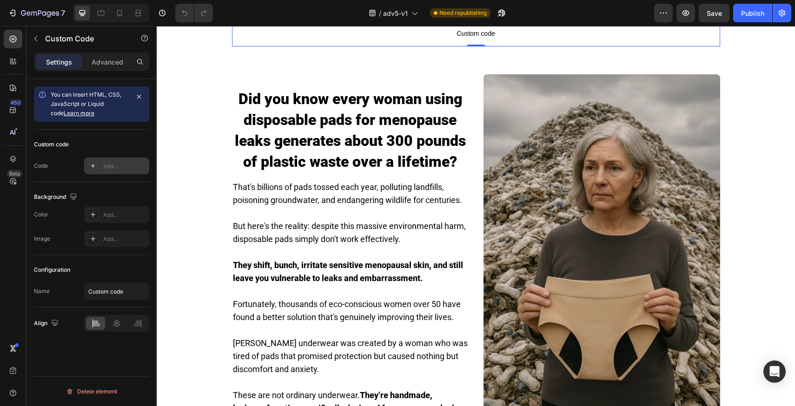
click at [112, 160] on div "Add..." at bounding box center [116, 166] width 65 height 17
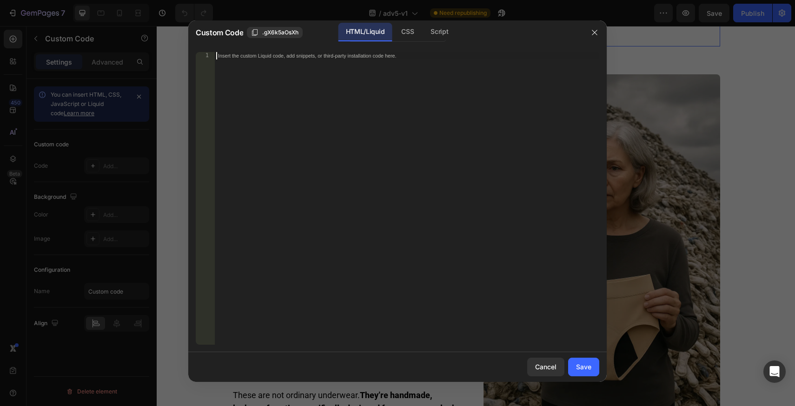
click at [341, 65] on div "Insert the custom Liquid code, add snippets, or third-party installation code h…" at bounding box center [406, 206] width 385 height 308
paste textarea "<div class="klaviyo-form-Tv6ndw"></div>"
type textarea "<div class="klaviyo-form-Tv6ndw"></div>"
click at [586, 366] on div "Save" at bounding box center [583, 367] width 15 height 10
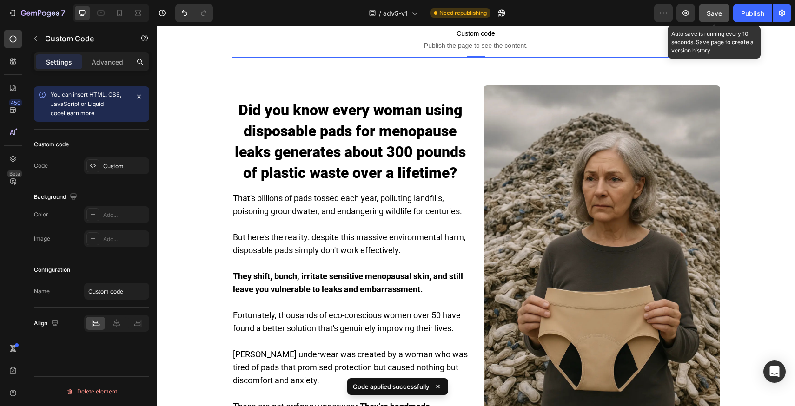
click at [716, 11] on span "Save" at bounding box center [714, 13] width 15 height 8
click at [707, 19] on button "Save" at bounding box center [714, 13] width 31 height 19
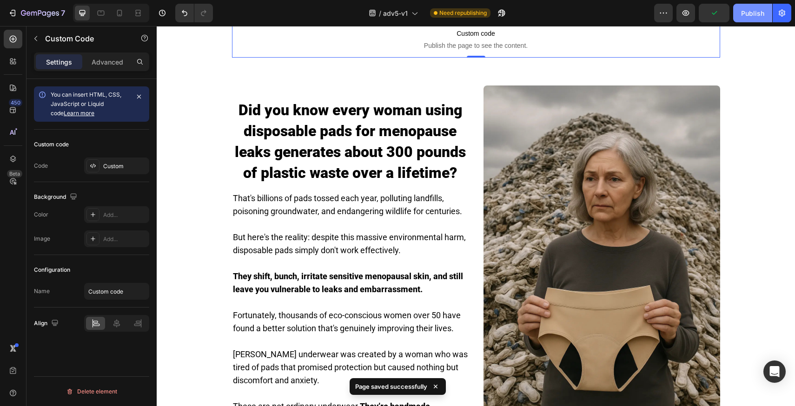
click at [747, 20] on button "Publish" at bounding box center [752, 13] width 39 height 19
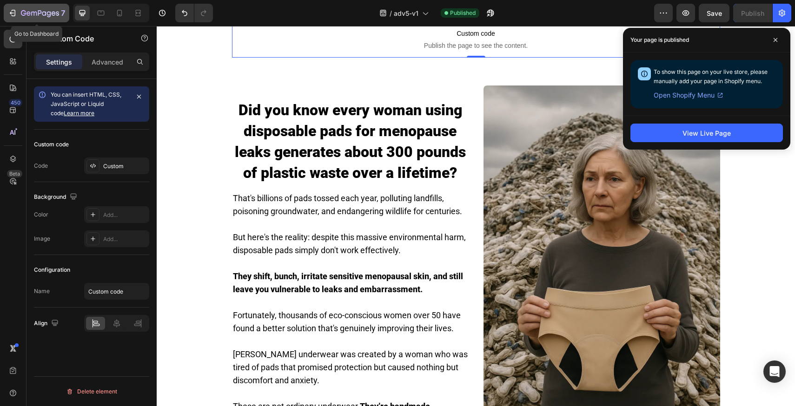
click at [46, 7] on div "7" at bounding box center [43, 12] width 44 height 11
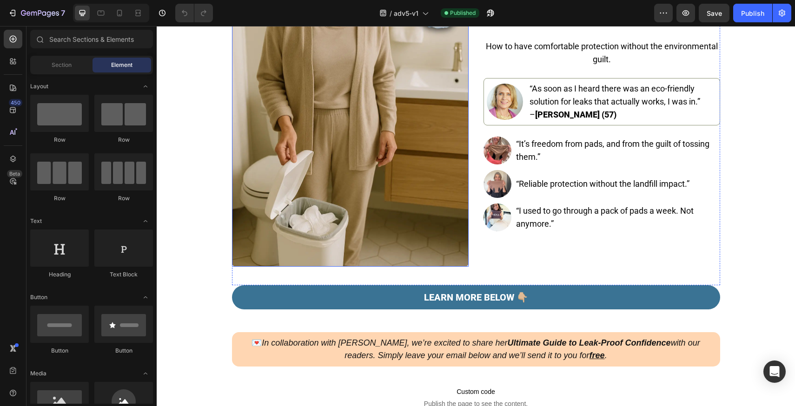
scroll to position [298, 0]
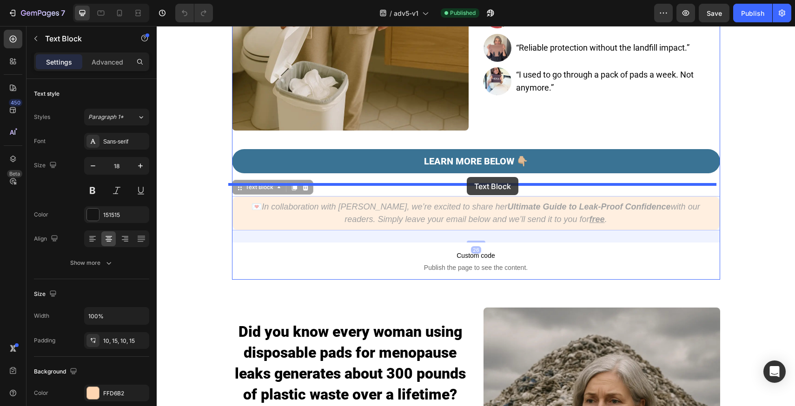
drag, startPoint x: 468, startPoint y: 203, endPoint x: 467, endPoint y: 177, distance: 25.6
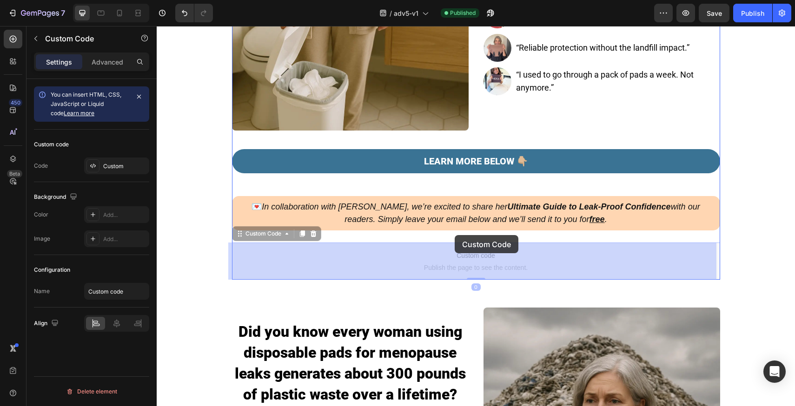
drag, startPoint x: 452, startPoint y: 256, endPoint x: 455, endPoint y: 236, distance: 20.2
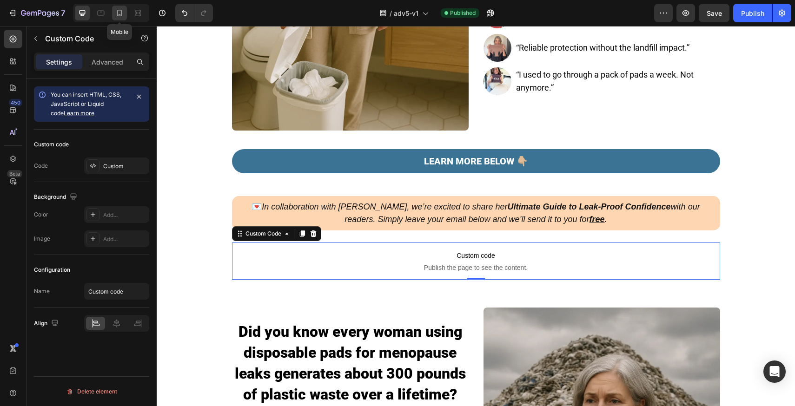
click at [115, 13] on icon at bounding box center [119, 12] width 9 height 9
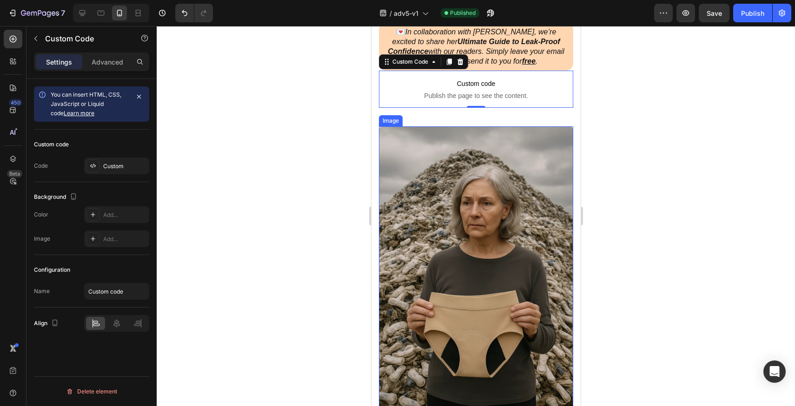
scroll to position [524, 0]
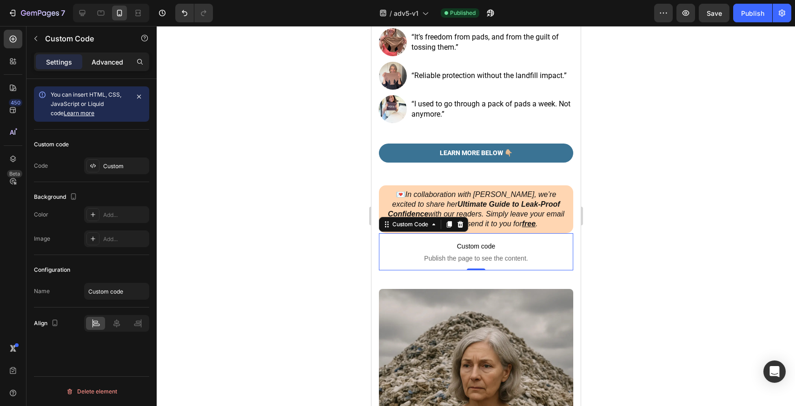
click at [112, 59] on p "Advanced" at bounding box center [108, 62] width 32 height 10
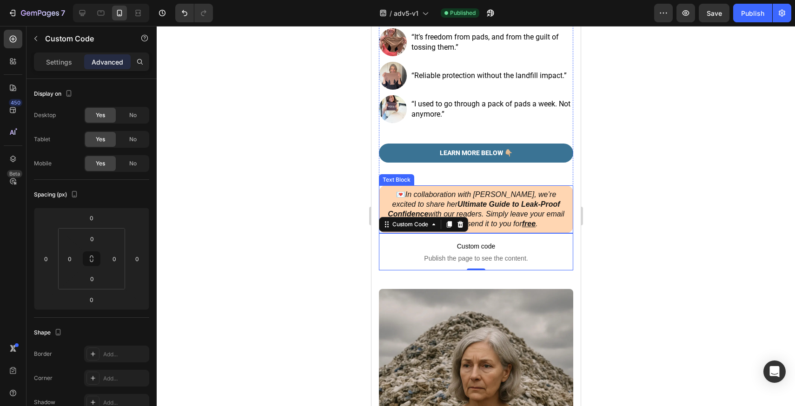
click at [417, 191] on icon "In collaboration with Vera, we’re excited to share her Ultimate Guide to Leak-P…" at bounding box center [475, 209] width 177 height 37
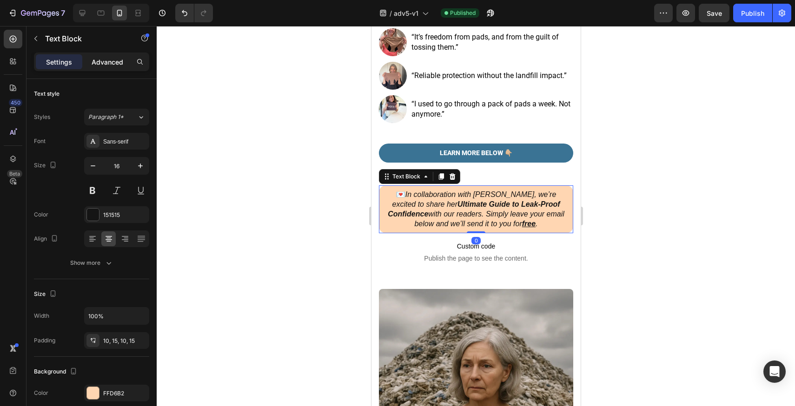
click at [127, 60] on div "Advanced" at bounding box center [107, 61] width 47 height 15
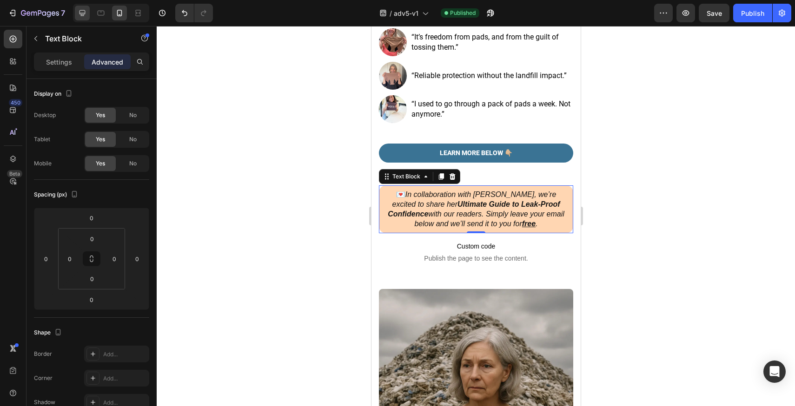
click at [76, 11] on div at bounding box center [82, 13] width 15 height 15
type input "25"
type input "26"
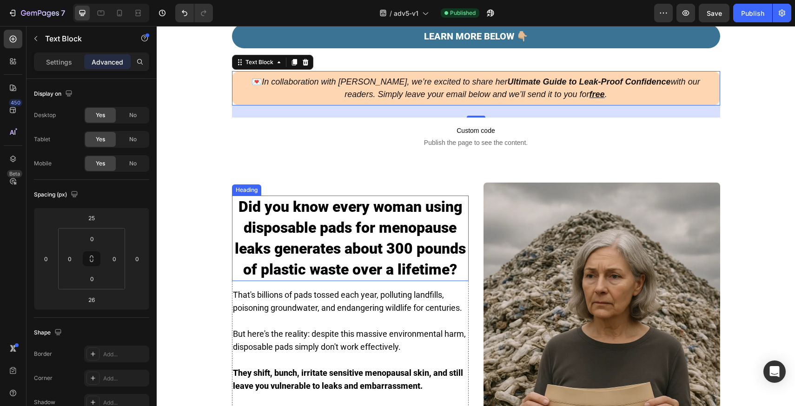
scroll to position [352, 0]
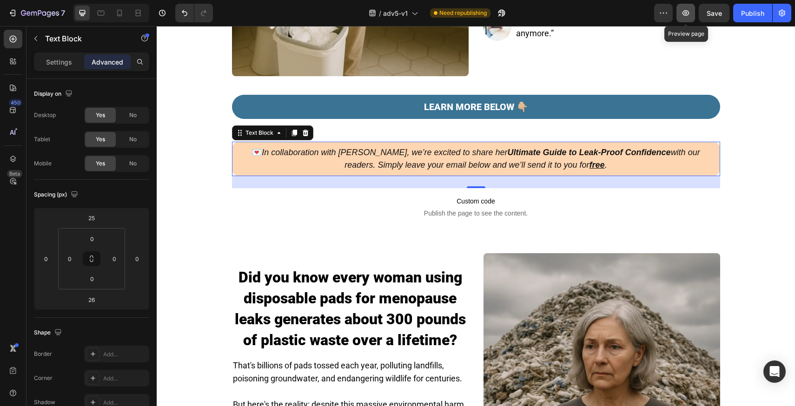
click at [688, 15] on icon "button" at bounding box center [685, 12] width 9 height 9
click at [743, 14] on div "Publish" at bounding box center [752, 13] width 23 height 10
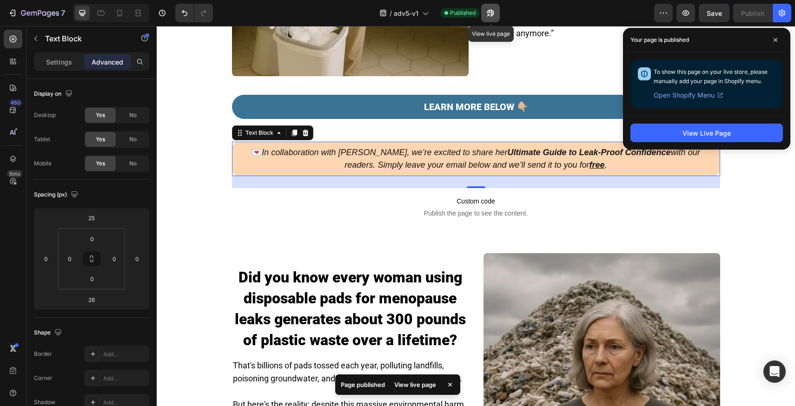
click at [488, 13] on icon "button" at bounding box center [490, 13] width 7 height 7
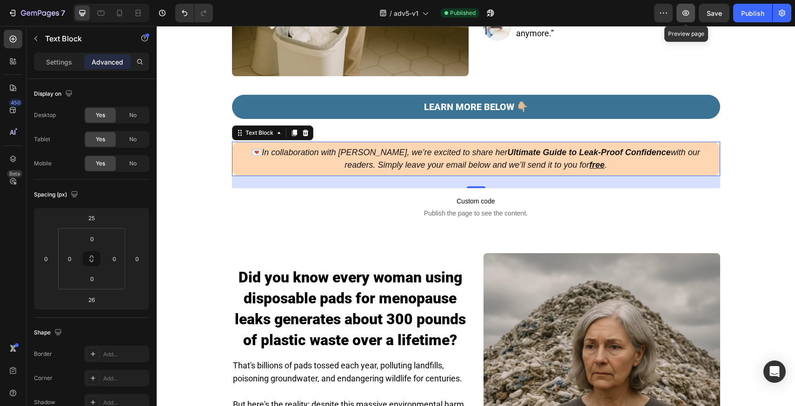
click at [683, 11] on icon "button" at bounding box center [685, 12] width 9 height 9
click at [56, 12] on icon "button" at bounding box center [57, 13] width 3 height 4
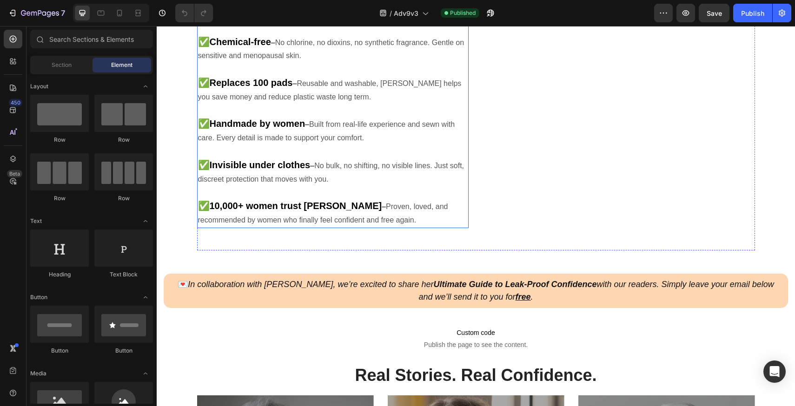
scroll to position [615, 0]
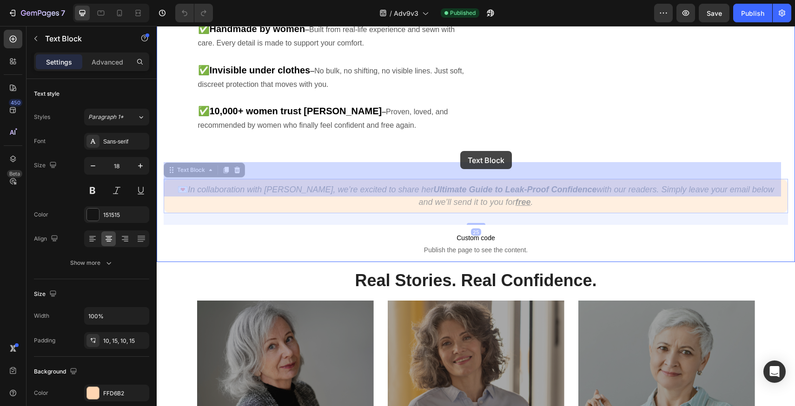
drag, startPoint x: 361, startPoint y: 156, endPoint x: 459, endPoint y: 156, distance: 98.6
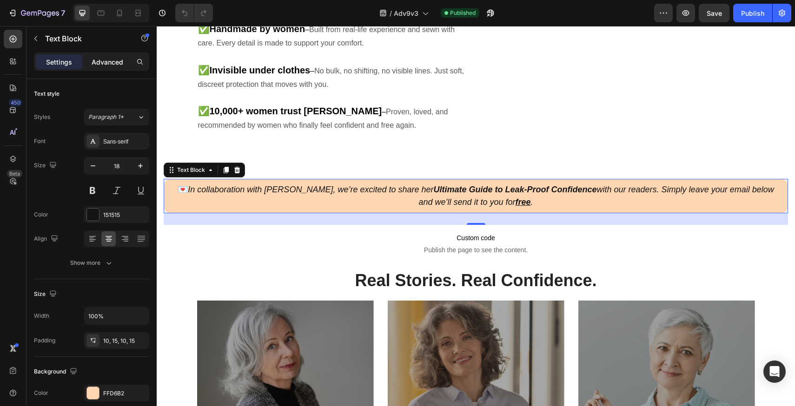
click at [106, 57] on p "Advanced" at bounding box center [108, 62] width 32 height 10
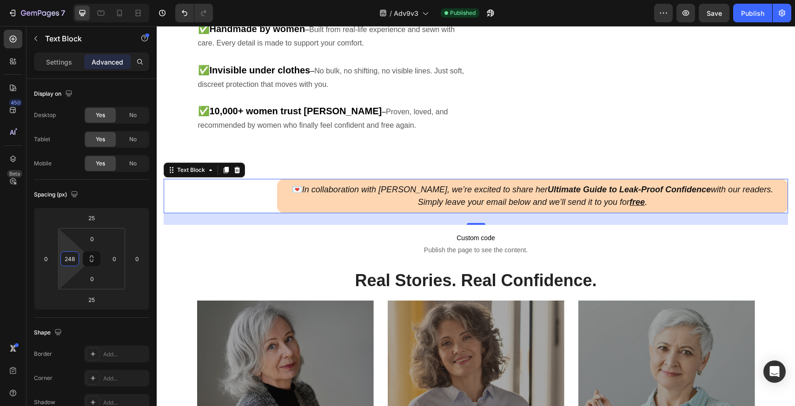
type input "250"
drag, startPoint x: 73, startPoint y: 246, endPoint x: 86, endPoint y: 188, distance: 59.6
click at [86, 0] on html "7 Version history / Adv9v3 Published Preview Save Publish 450 Beta Sections(18)…" at bounding box center [397, 0] width 795 height 0
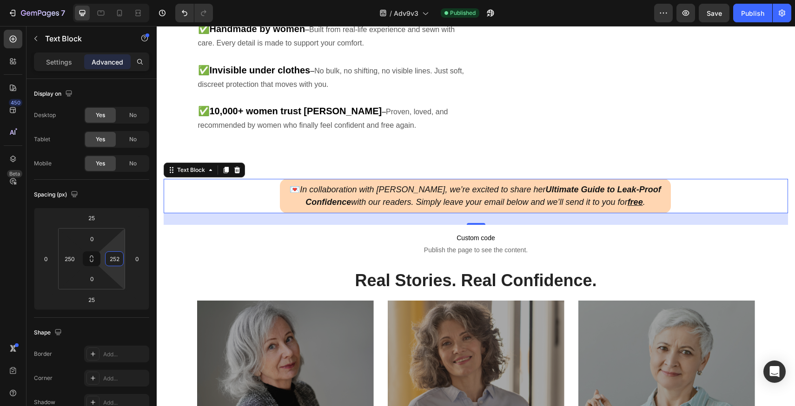
type input "250"
drag, startPoint x: 119, startPoint y: 242, endPoint x: 118, endPoint y: 184, distance: 58.1
click at [118, 0] on html "7 Version history / Adv9v3 Published Preview Save Publish 450 Beta Sections(18)…" at bounding box center [397, 0] width 795 height 0
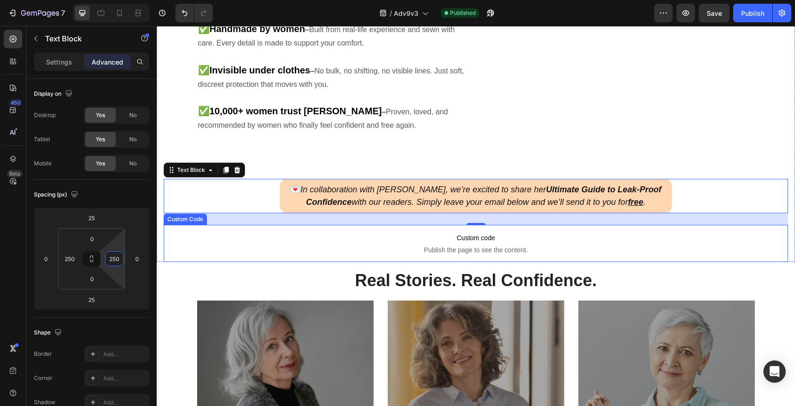
click at [267, 246] on span "Publish the page to see the content." at bounding box center [476, 250] width 625 height 9
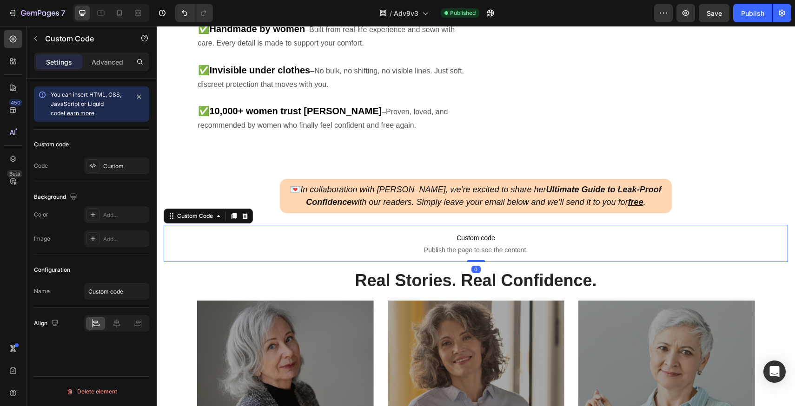
click at [109, 70] on div "Settings Advanced" at bounding box center [91, 62] width 115 height 19
click at [109, 67] on div "Advanced" at bounding box center [107, 61] width 47 height 15
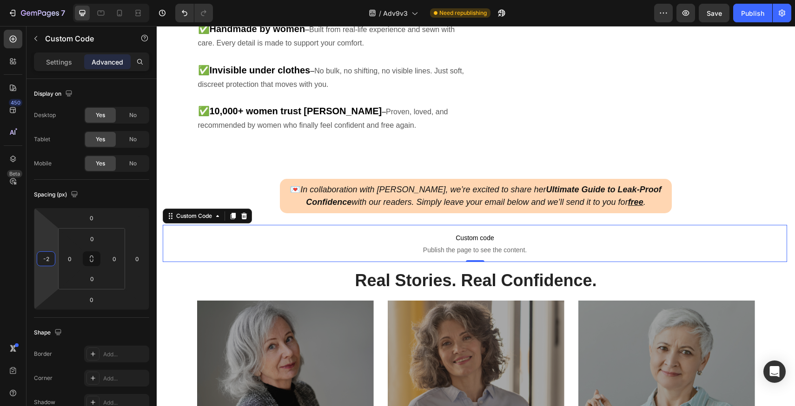
type input "0"
drag, startPoint x: 50, startPoint y: 245, endPoint x: 60, endPoint y: 245, distance: 9.8
click at [60, 0] on html "7 Version history / Adv9v3 Need republishing Preview Save Publish 450 Beta Sect…" at bounding box center [397, 0] width 795 height 0
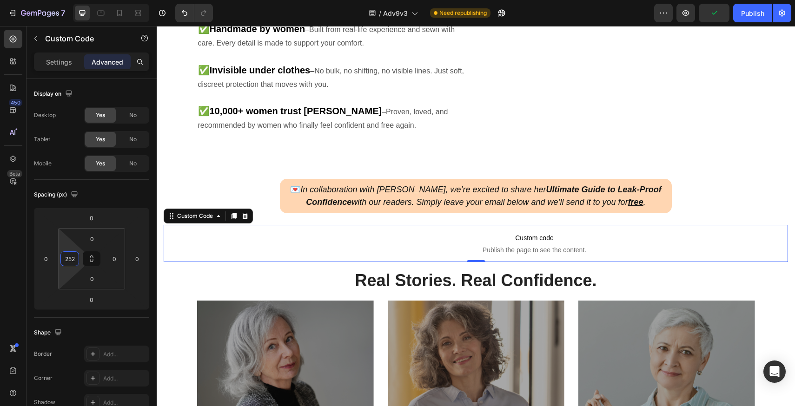
type input "250"
drag, startPoint x: 68, startPoint y: 246, endPoint x: 78, endPoint y: 188, distance: 58.9
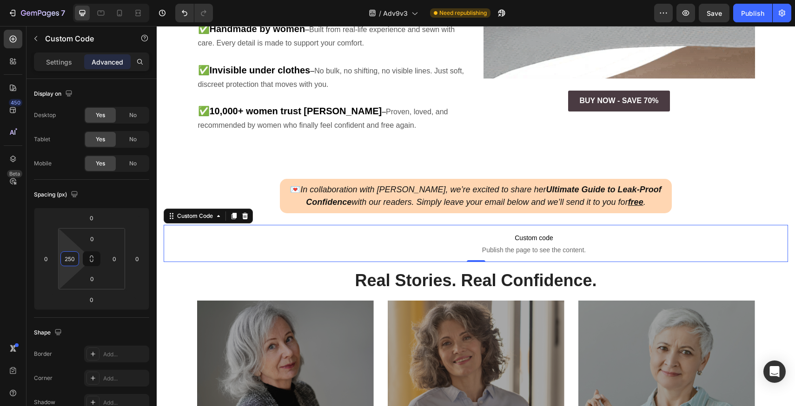
click html "7 Version history / Adv9v3 Need republishing Preview Save Publish 450 Beta Sect…"
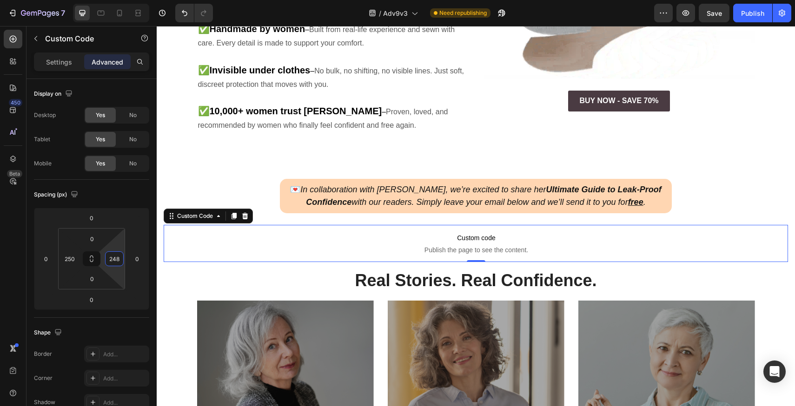
type input "250"
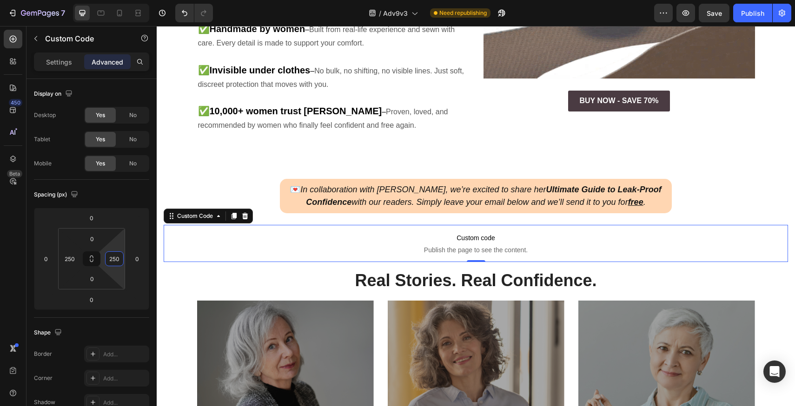
drag, startPoint x: 118, startPoint y: 272, endPoint x: 117, endPoint y: 213, distance: 58.1
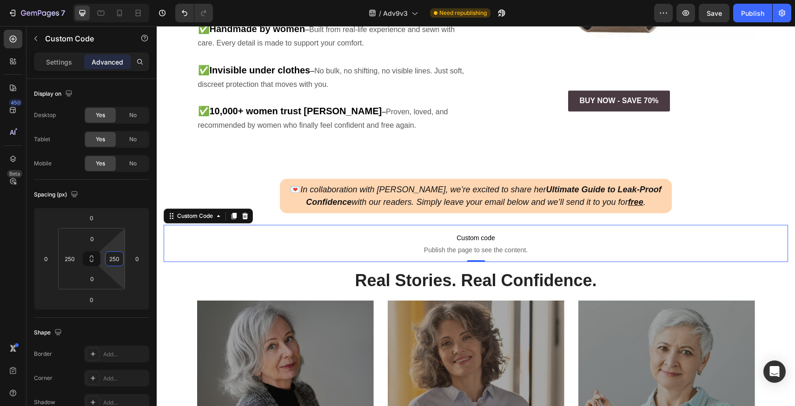
click html "7 Version history / Adv9v3 Need republishing Preview Save Publish 450 Beta Sect…"
click div "/ Adv9v3 Need republishing"
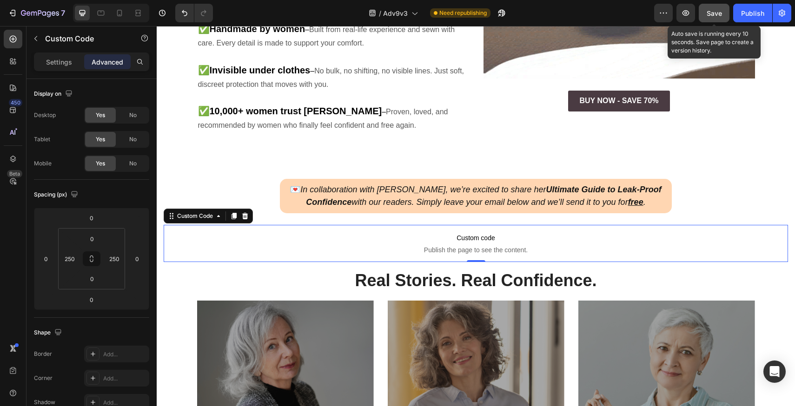
click button "Save"
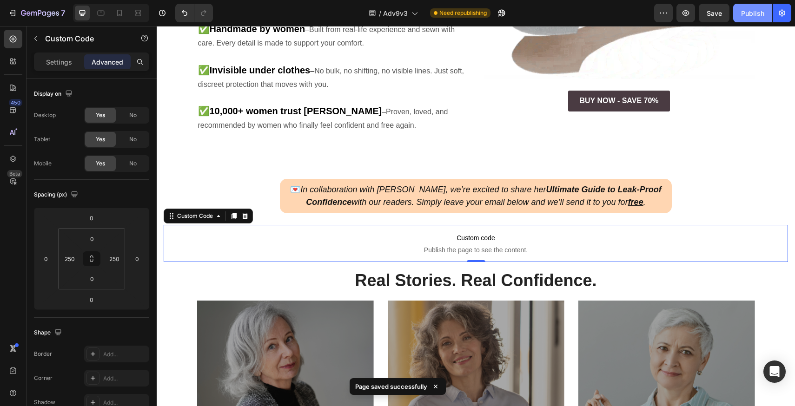
click div "Publish"
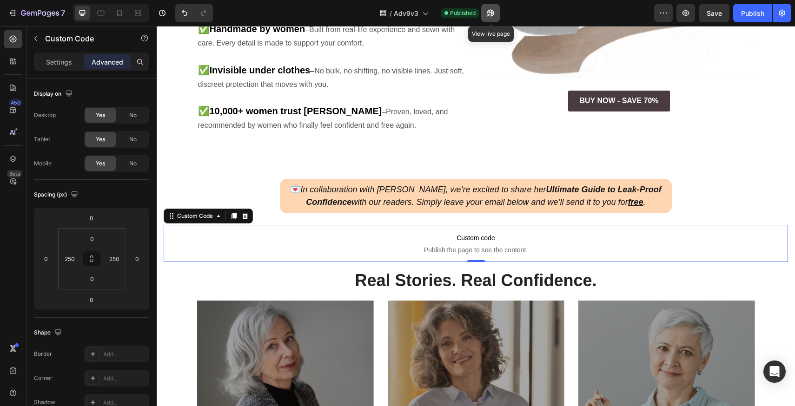
click icon "button"
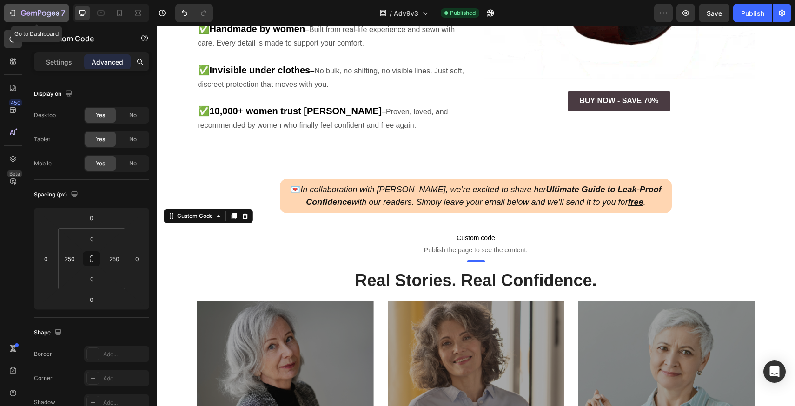
click button "7"
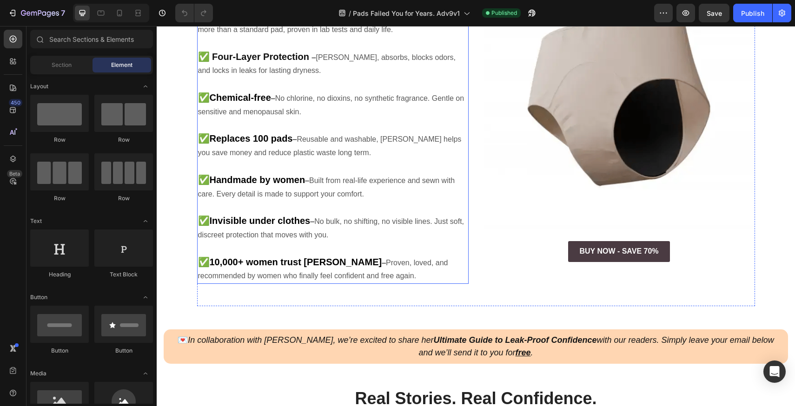
scroll to position [503, 0]
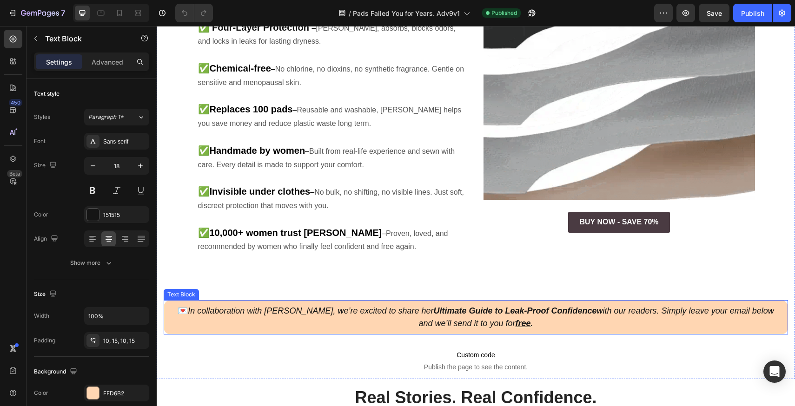
click at [327, 300] on div "💌 In collaboration with [PERSON_NAME], we’re excited to share her Ultimate Guid…" at bounding box center [476, 317] width 625 height 34
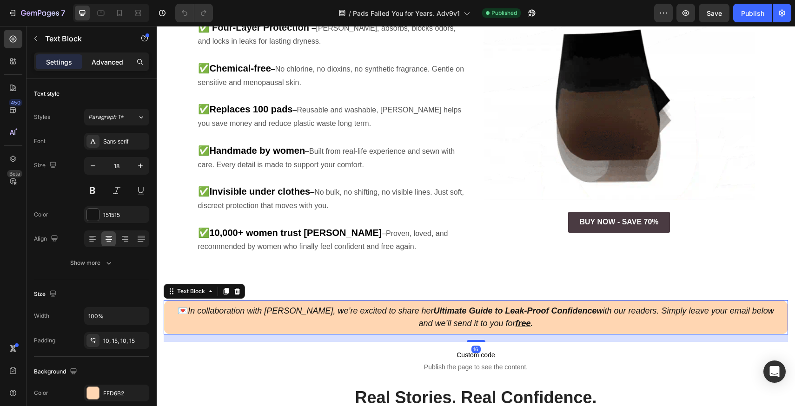
click at [103, 62] on p "Advanced" at bounding box center [108, 62] width 32 height 10
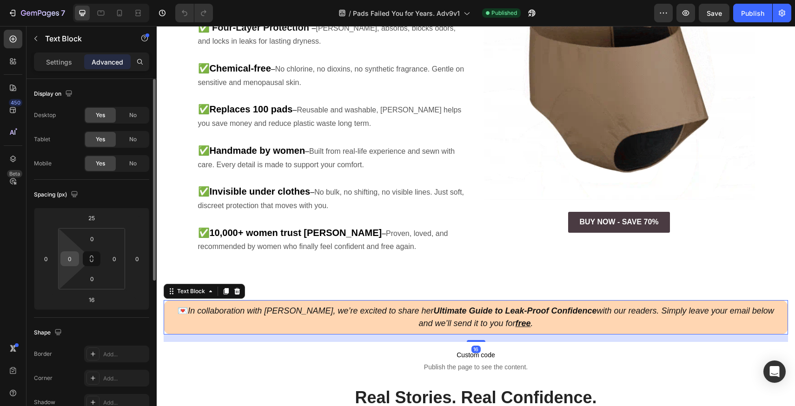
click at [67, 252] on div "0" at bounding box center [69, 259] width 19 height 15
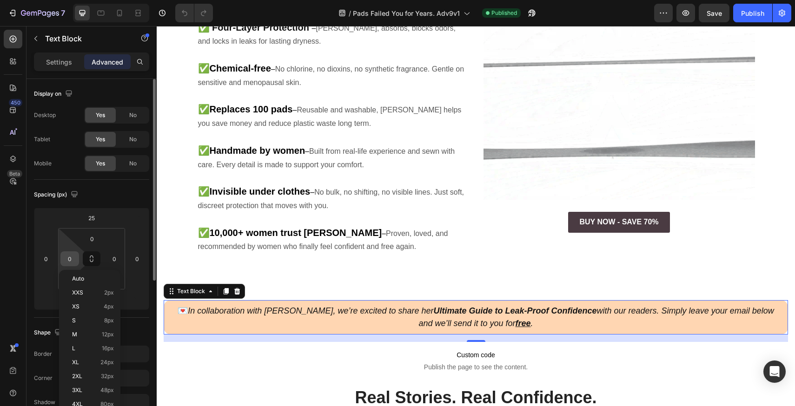
click at [70, 259] on input "0" at bounding box center [70, 259] width 14 height 14
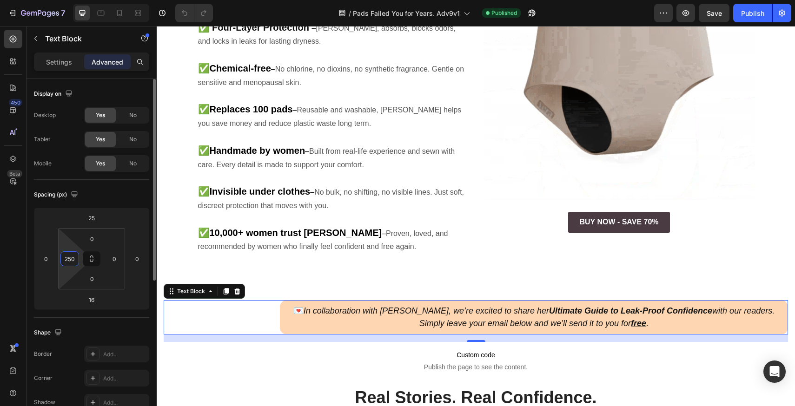
click at [70, 259] on input "250" at bounding box center [70, 259] width 14 height 14
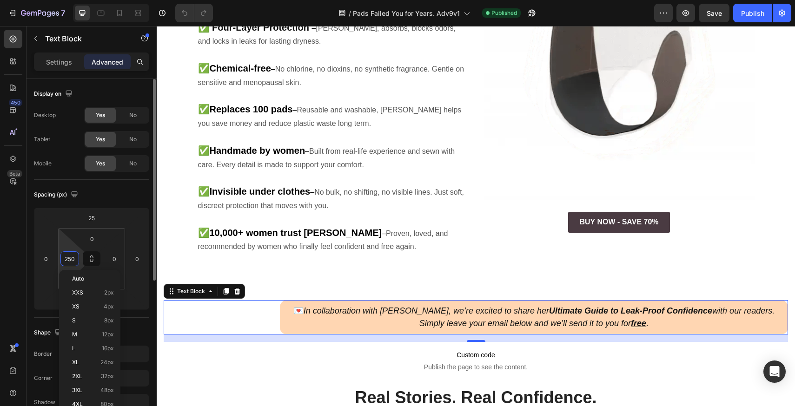
click at [70, 259] on input "250" at bounding box center [70, 259] width 14 height 14
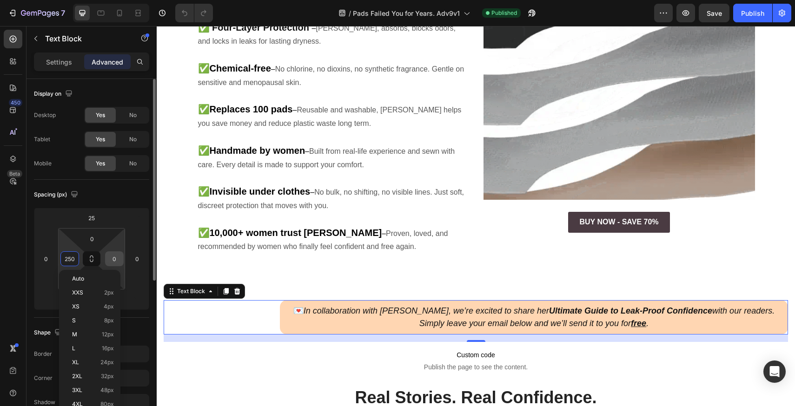
type input "250"
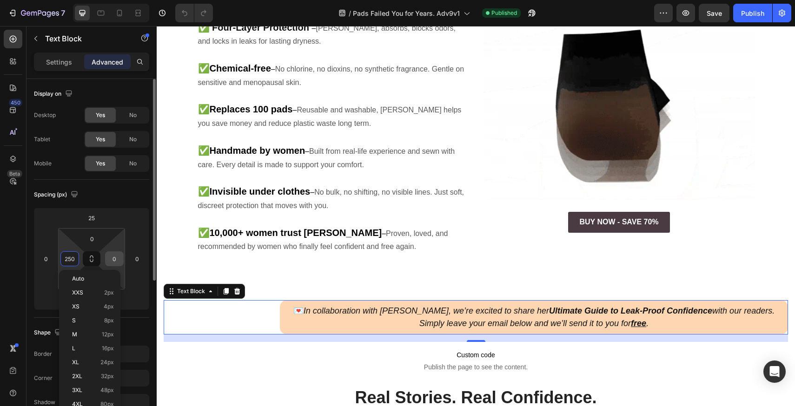
click at [113, 260] on input "0" at bounding box center [114, 259] width 14 height 14
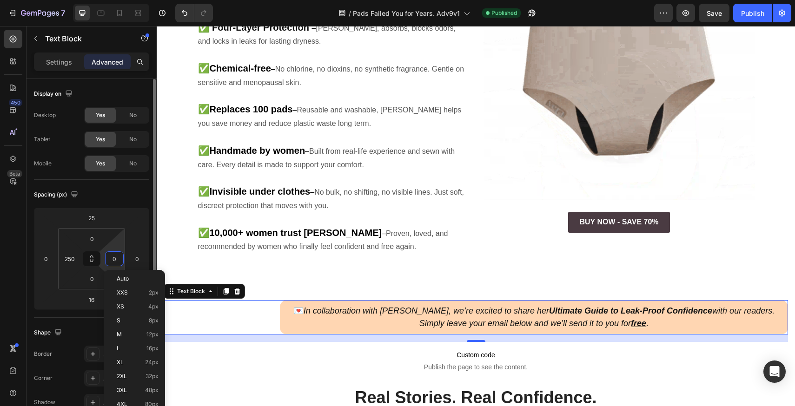
paste input "25"
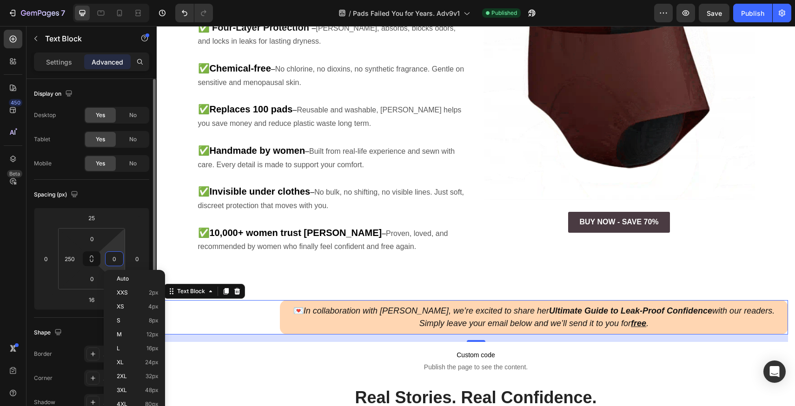
type input "250"
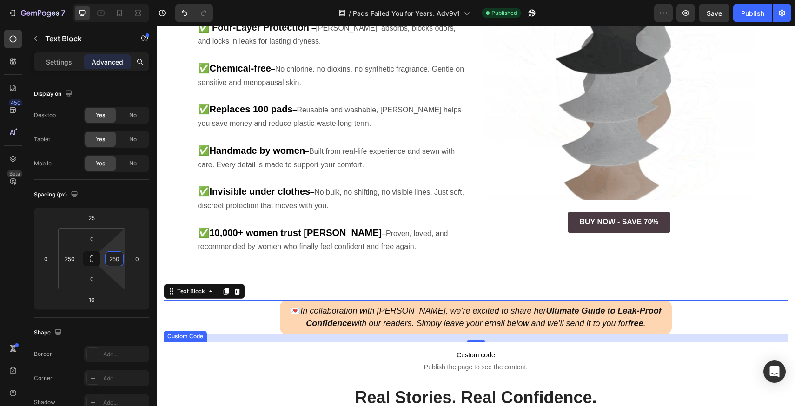
click at [326, 350] on span "Custom code" at bounding box center [476, 355] width 625 height 11
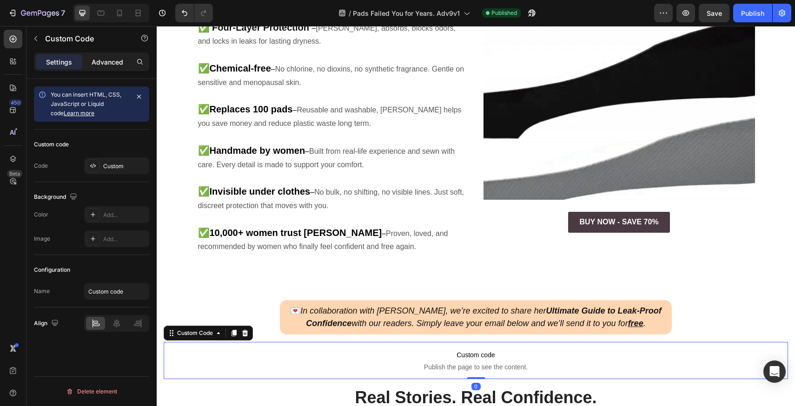
click at [106, 63] on p "Advanced" at bounding box center [108, 62] width 32 height 10
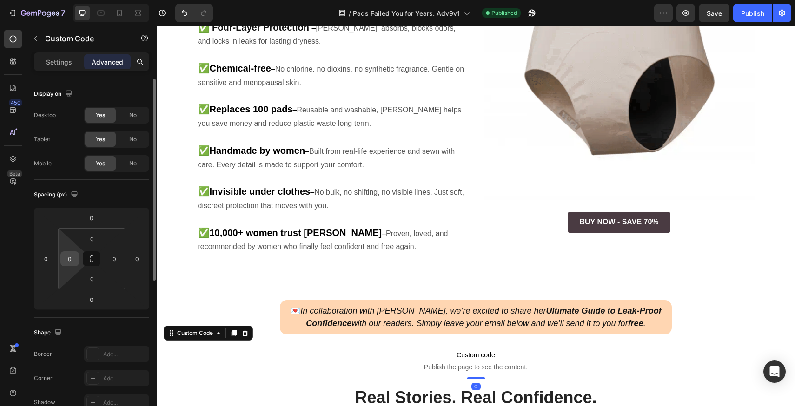
click at [69, 262] on input "0" at bounding box center [70, 259] width 14 height 14
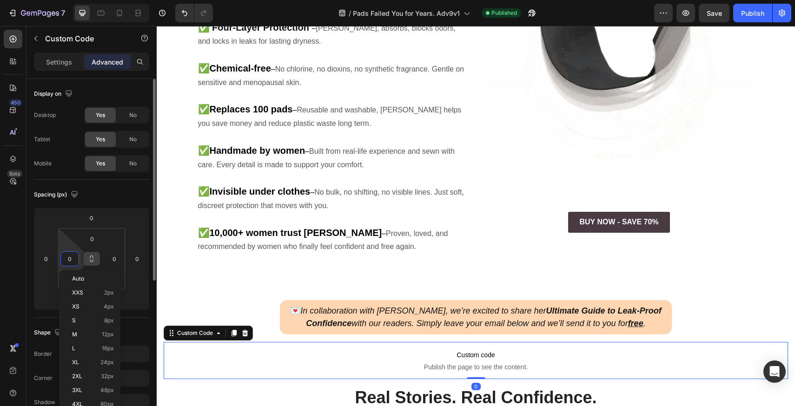
paste input "25"
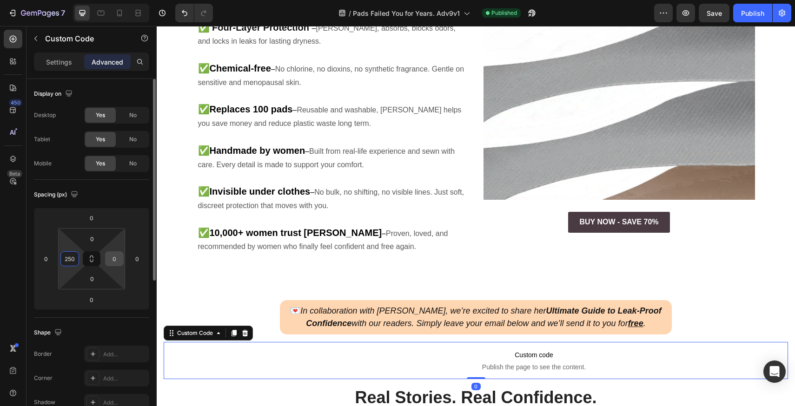
type input "250"
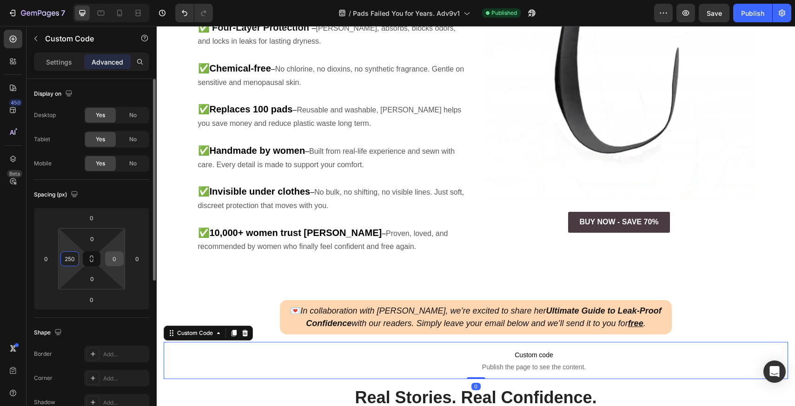
click at [113, 257] on input "0" at bounding box center [114, 259] width 14 height 14
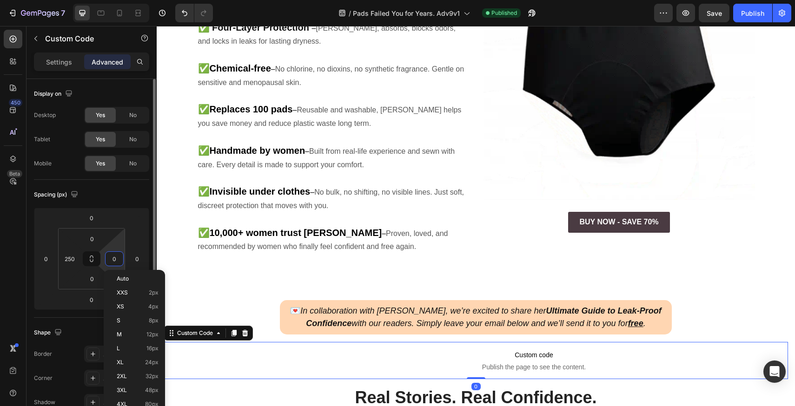
paste input "25"
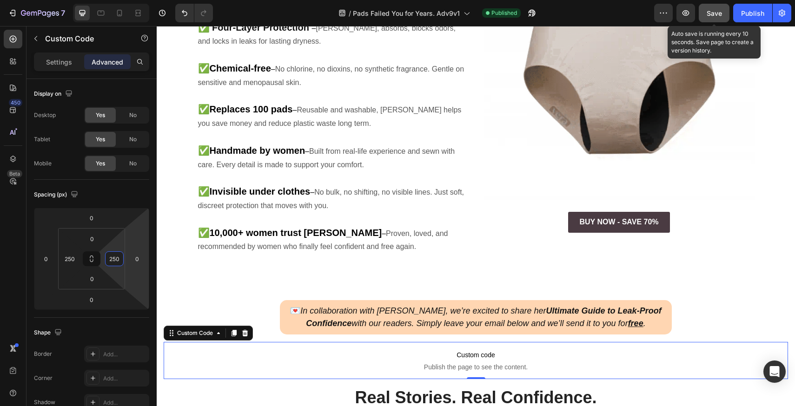
type input "250"
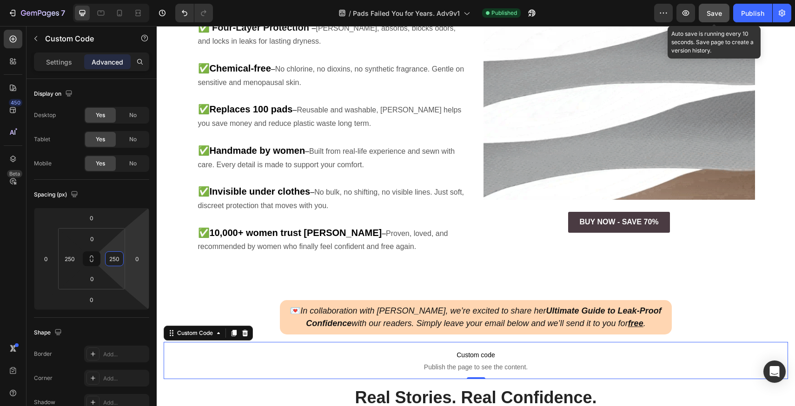
click at [717, 11] on span "Save" at bounding box center [714, 13] width 15 height 8
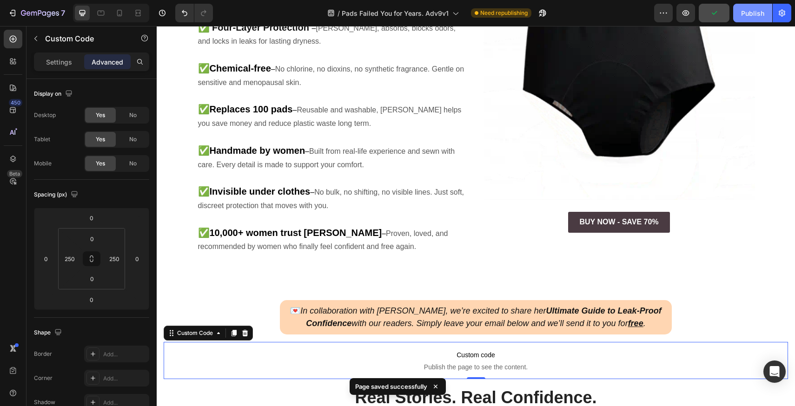
click at [761, 15] on div "Publish" at bounding box center [752, 13] width 23 height 10
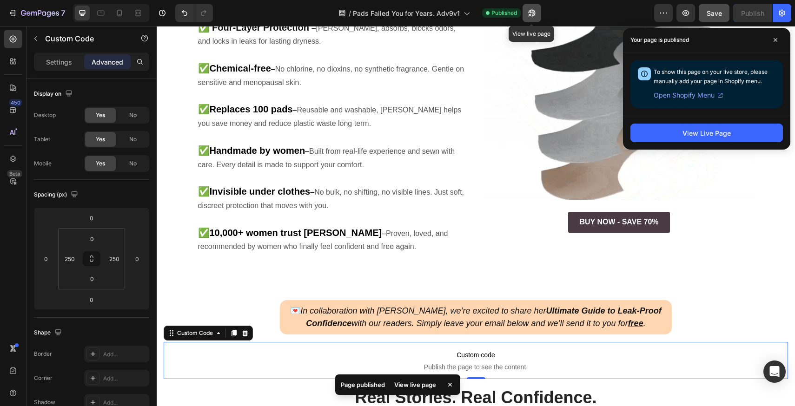
click at [531, 15] on icon "button" at bounding box center [531, 12] width 9 height 9
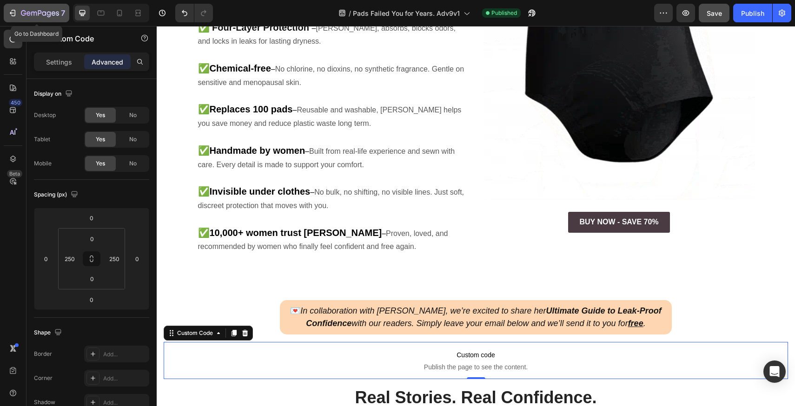
click at [56, 18] on div "7" at bounding box center [43, 12] width 44 height 11
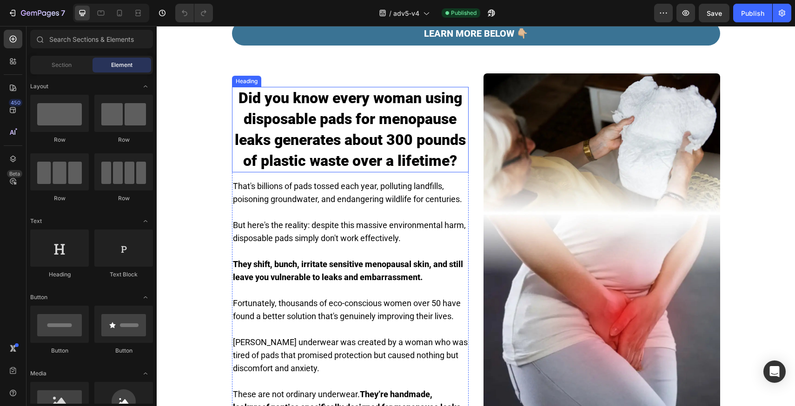
scroll to position [305, 0]
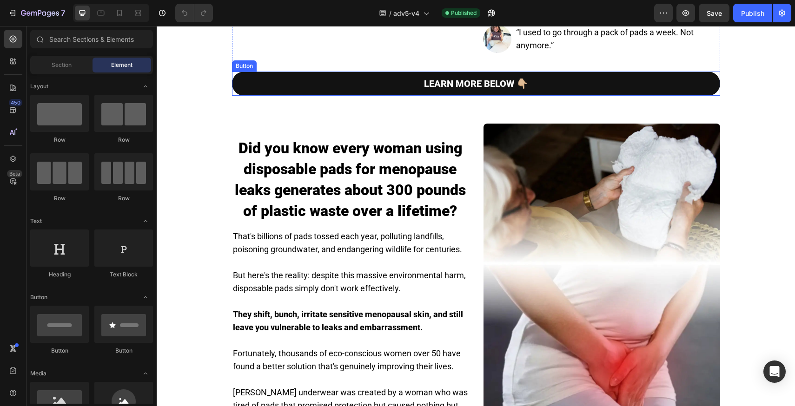
click at [353, 96] on link "LEARN MORE BELOW 👇🏼" at bounding box center [476, 84] width 488 height 24
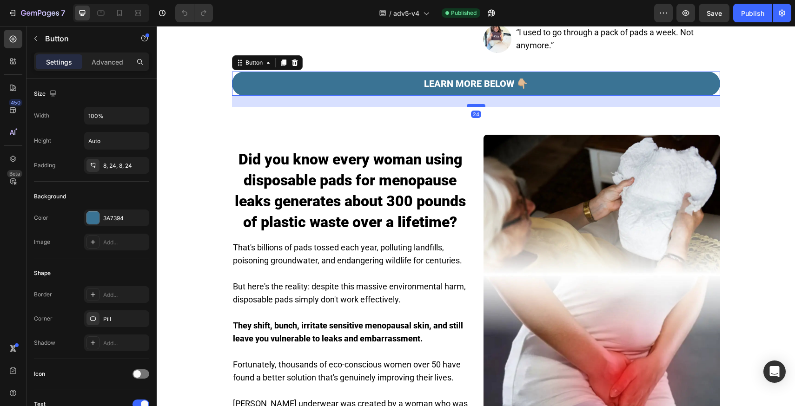
drag, startPoint x: 469, startPoint y: 165, endPoint x: 471, endPoint y: 176, distance: 11.4
click at [471, 107] on div at bounding box center [476, 105] width 19 height 3
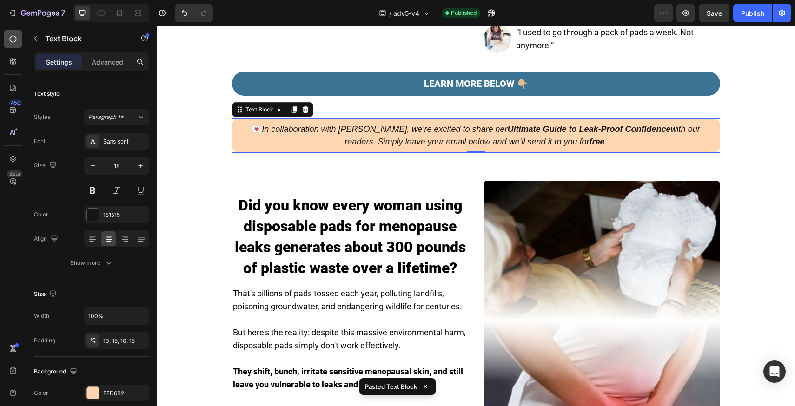
click at [12, 36] on icon at bounding box center [13, 39] width 7 height 7
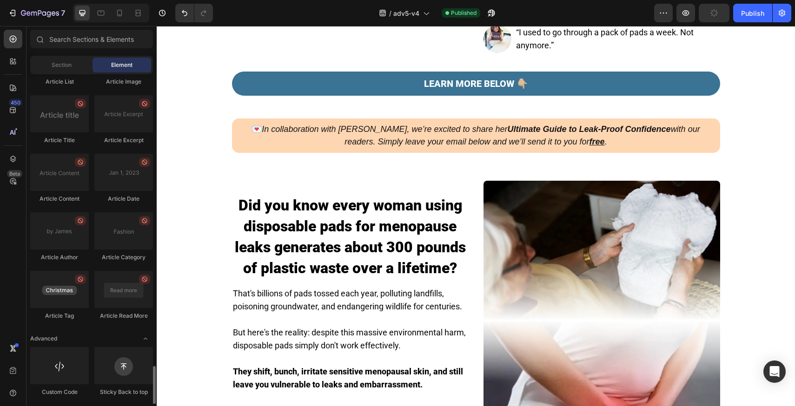
scroll to position [2427, 0]
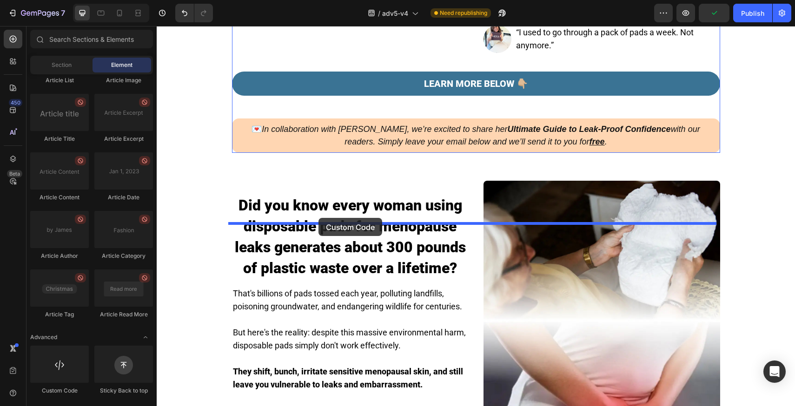
drag, startPoint x: 210, startPoint y: 379, endPoint x: 319, endPoint y: 218, distance: 193.9
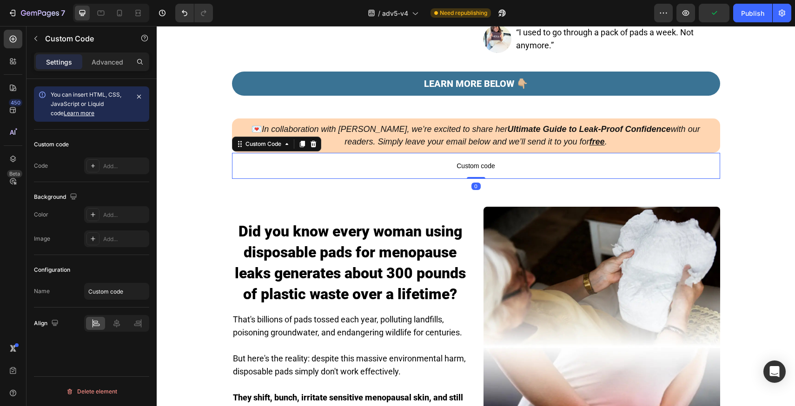
click at [389, 146] on icon "In collaboration with [PERSON_NAME], we’re excited to share her Ultimate Guide …" at bounding box center [481, 136] width 438 height 22
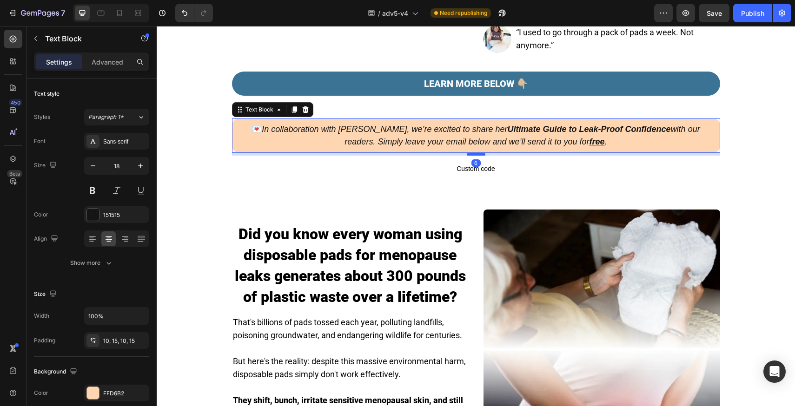
click at [478, 156] on div at bounding box center [476, 154] width 19 height 3
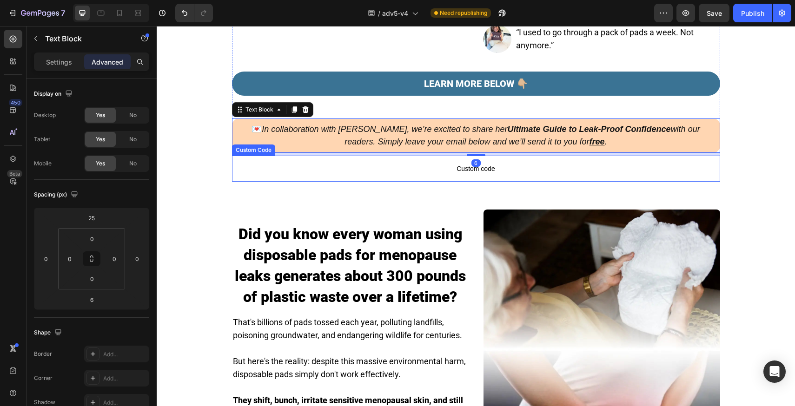
click at [416, 182] on p "Custom code" at bounding box center [476, 169] width 488 height 26
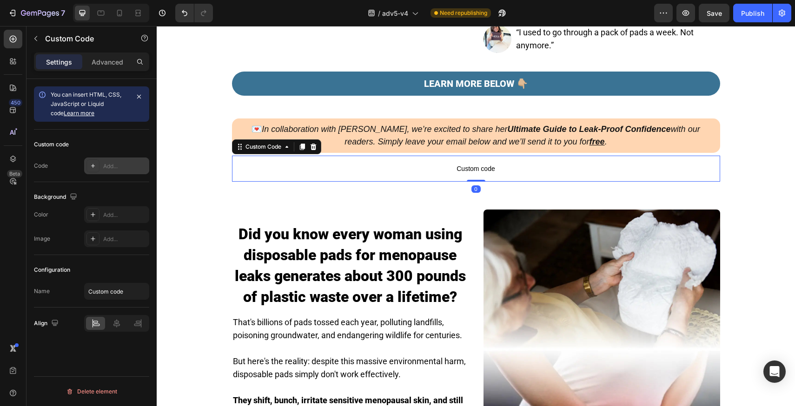
click at [116, 166] on div "Add..." at bounding box center [125, 166] width 44 height 8
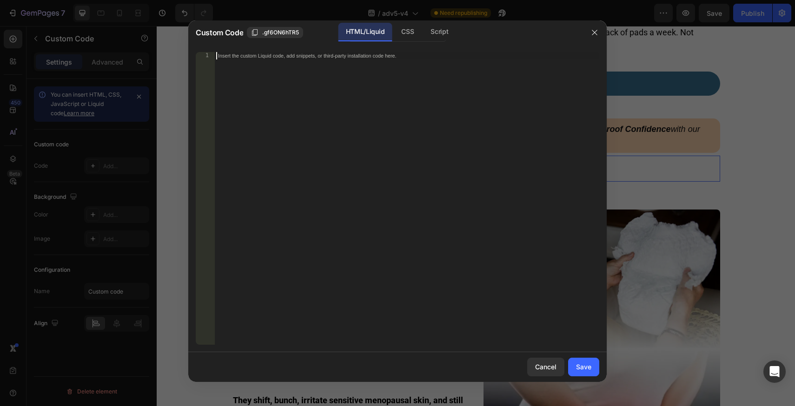
click at [322, 71] on div "Insert the custom Liquid code, add snippets, or third-party installation code h…" at bounding box center [406, 206] width 385 height 308
paste textarea "<div class="klaviyo-form-Tv6ndw"></div>"
type textarea "<div class="klaviyo-form-Tv6ndw"></div>"
click at [581, 369] on div "Save" at bounding box center [583, 367] width 15 height 10
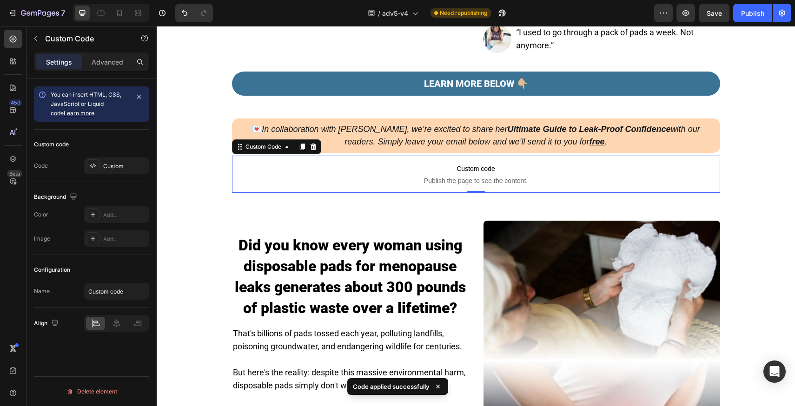
click at [617, 18] on div "/ adv5-v4 Need republishing" at bounding box center [437, 13] width 434 height 19
click at [711, 25] on div "7 Version history / adv5-v4 Need republishing Preview Publish" at bounding box center [397, 13] width 795 height 27
click at [713, 20] on button "Save" at bounding box center [714, 13] width 31 height 19
click at [732, 24] on div "7 Version history / adv5-v4 Need republishing Preview Publish" at bounding box center [397, 13] width 795 height 27
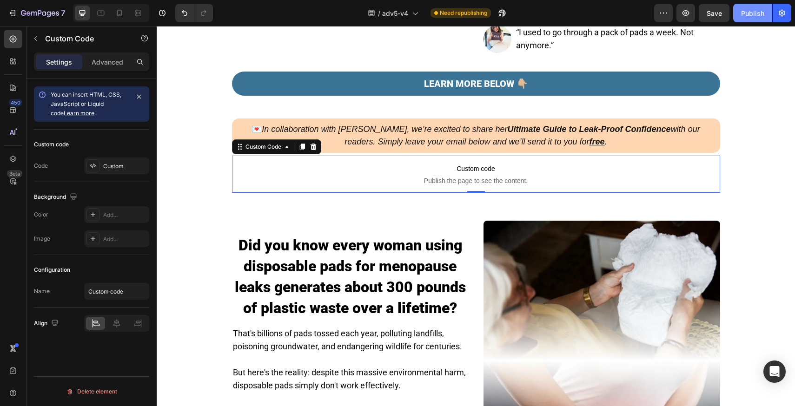
click at [751, 17] on div "Publish" at bounding box center [752, 13] width 23 height 10
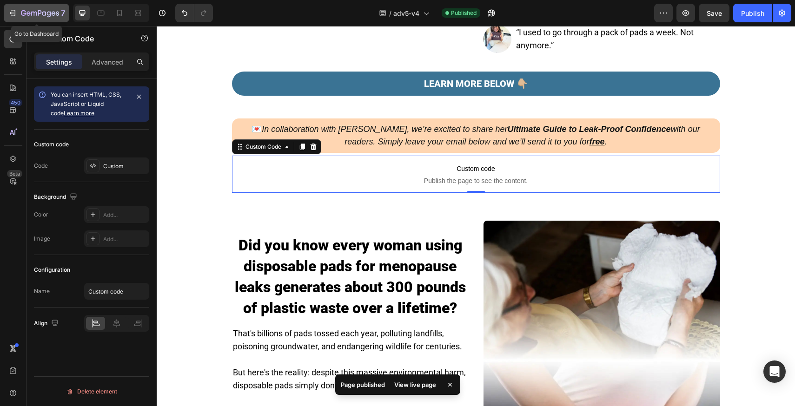
click at [43, 18] on div "7" at bounding box center [43, 12] width 44 height 11
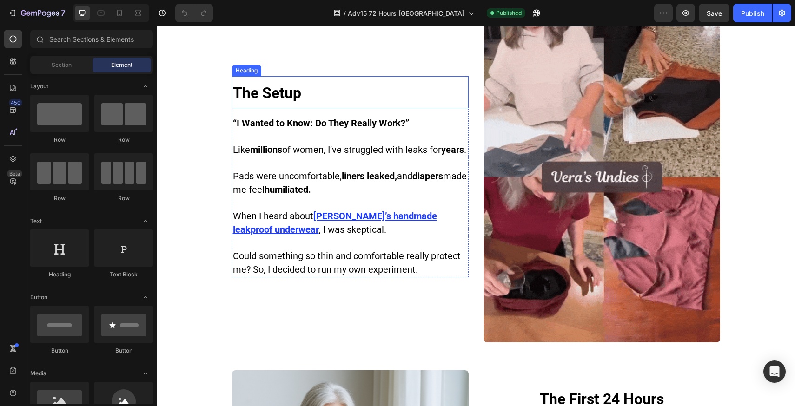
scroll to position [353, 0]
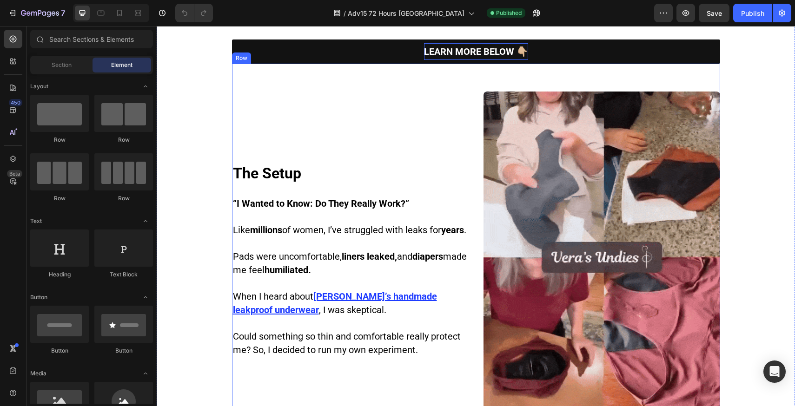
click at [470, 57] on strong "LEARN MORE BELOW 👇🏼" at bounding box center [476, 51] width 104 height 11
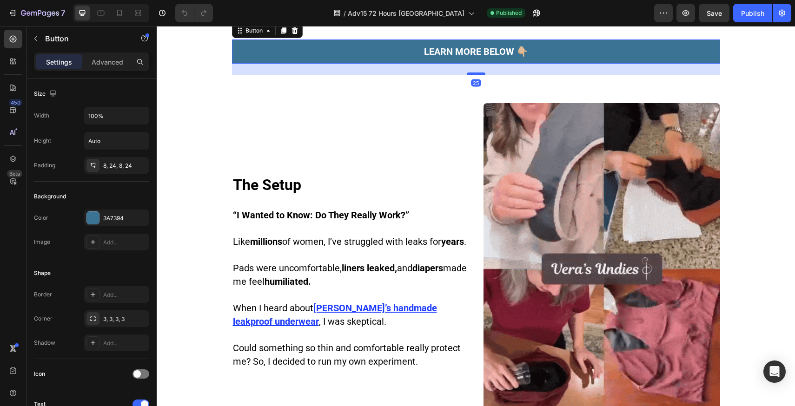
drag, startPoint x: 474, startPoint y: 116, endPoint x: 476, endPoint y: 127, distance: 11.9
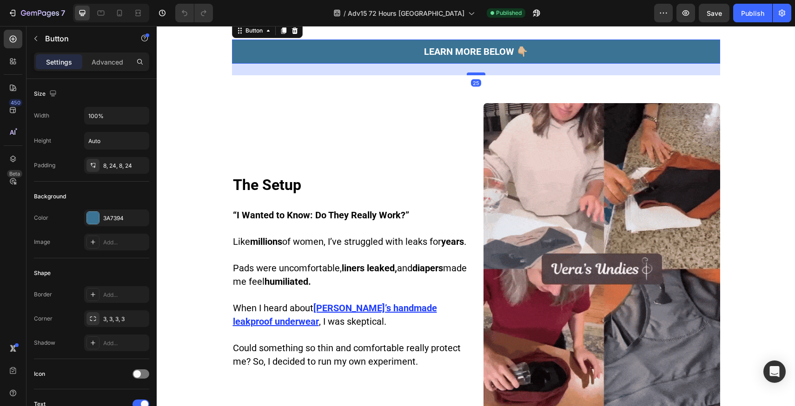
click at [476, 75] on div at bounding box center [476, 74] width 19 height 3
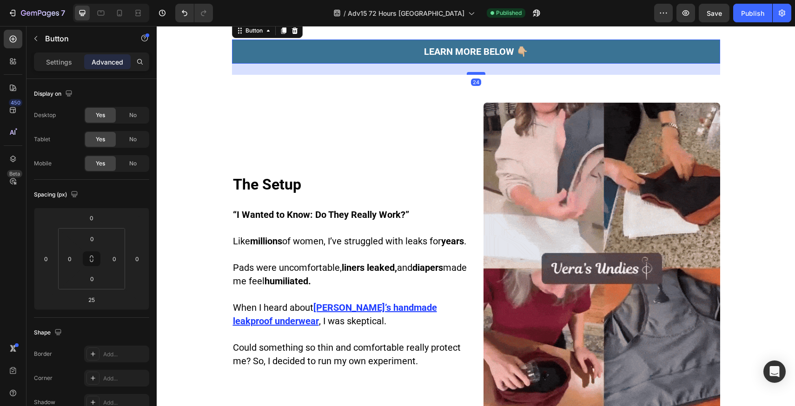
type input "24"
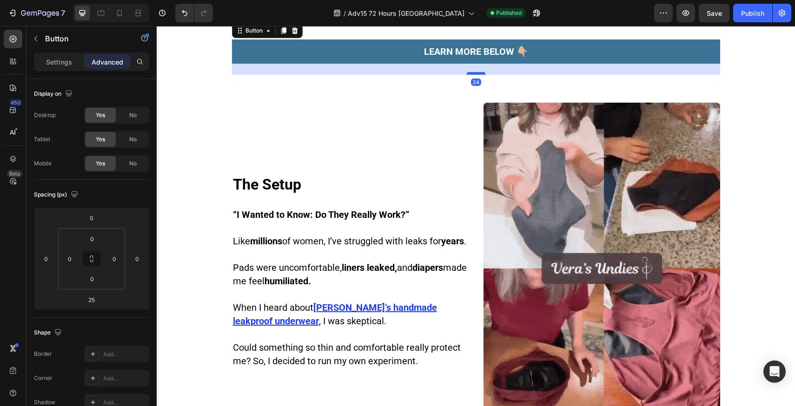
click at [476, 75] on div at bounding box center [476, 73] width 19 height 3
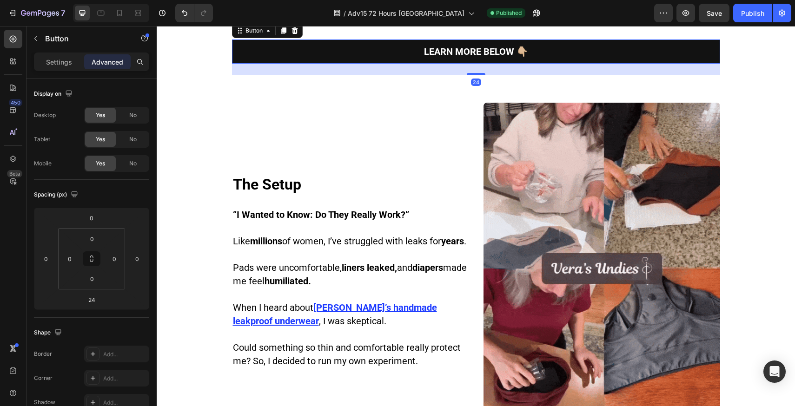
click at [583, 64] on link "LEARN MORE BELOW 👇🏼" at bounding box center [476, 52] width 488 height 24
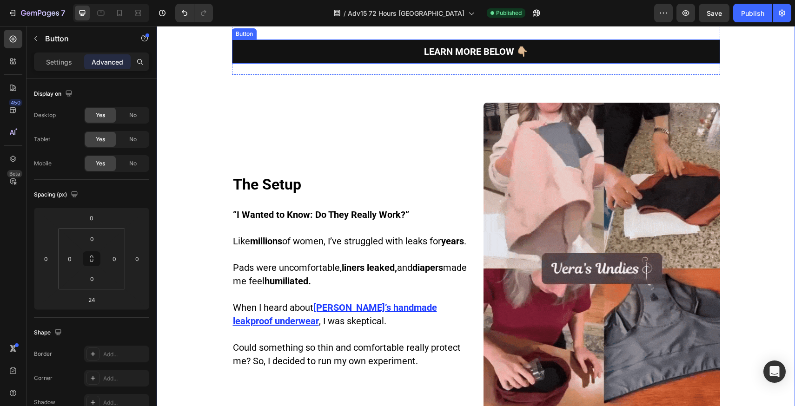
click at [670, 64] on link "LEARN MORE BELOW 👇🏼" at bounding box center [476, 52] width 488 height 24
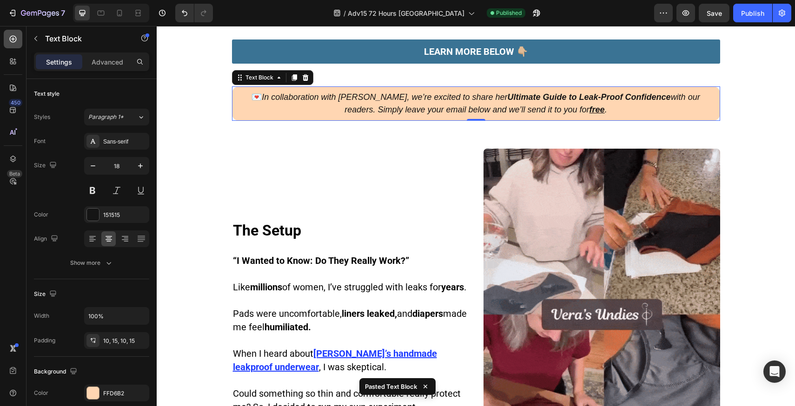
click at [8, 38] on icon at bounding box center [12, 38] width 9 height 9
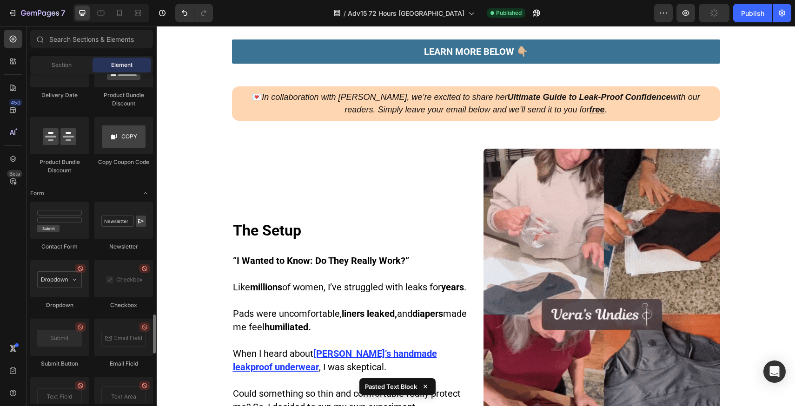
scroll to position [2427, 0]
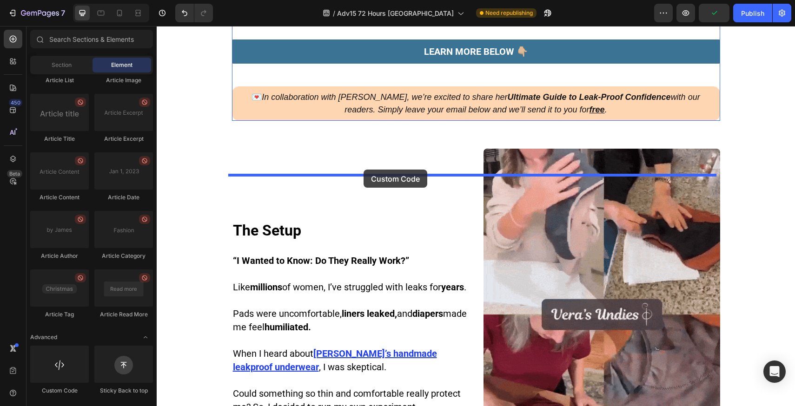
drag, startPoint x: 219, startPoint y: 397, endPoint x: 364, endPoint y: 170, distance: 269.1
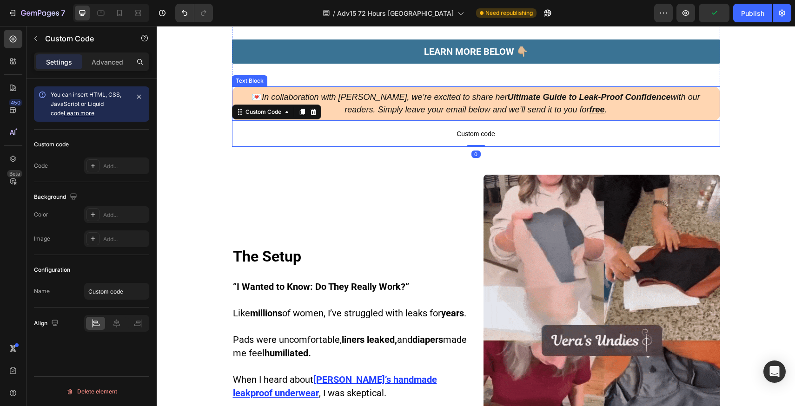
click at [472, 114] on icon "In collaboration with [PERSON_NAME], we’re excited to share her Ultimate Guide …" at bounding box center [481, 104] width 438 height 22
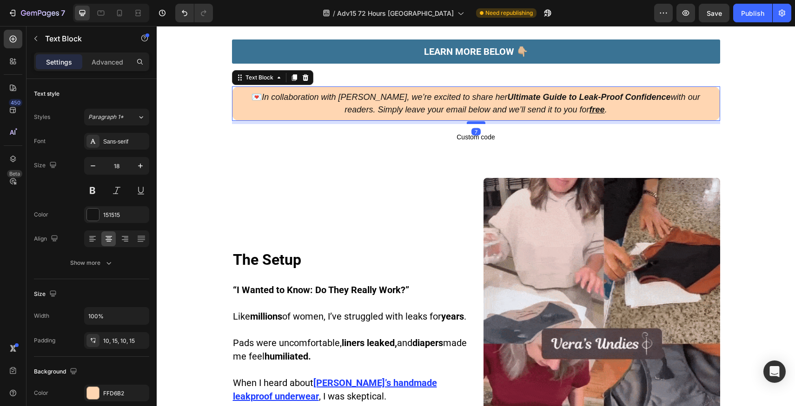
click at [475, 124] on div at bounding box center [476, 122] width 19 height 3
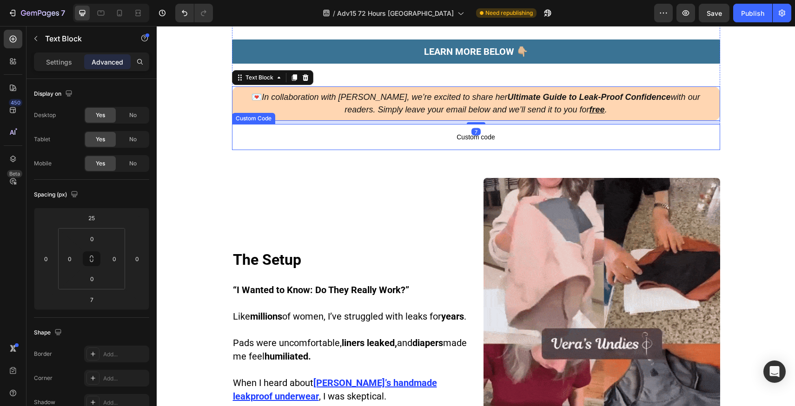
click at [475, 143] on span "Custom code" at bounding box center [476, 137] width 488 height 11
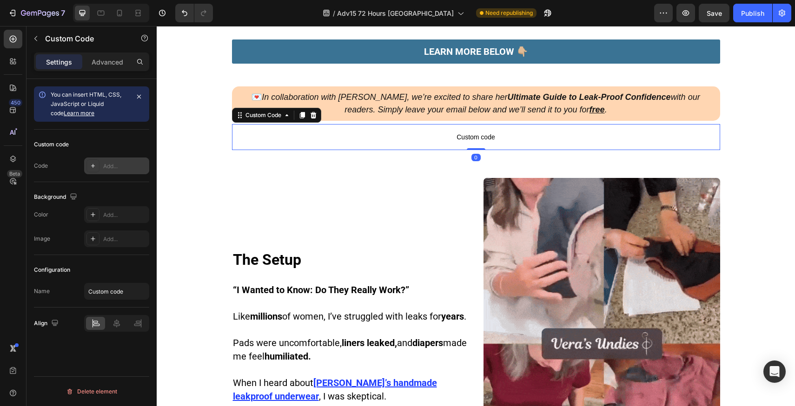
click at [116, 168] on div "Add..." at bounding box center [125, 166] width 44 height 8
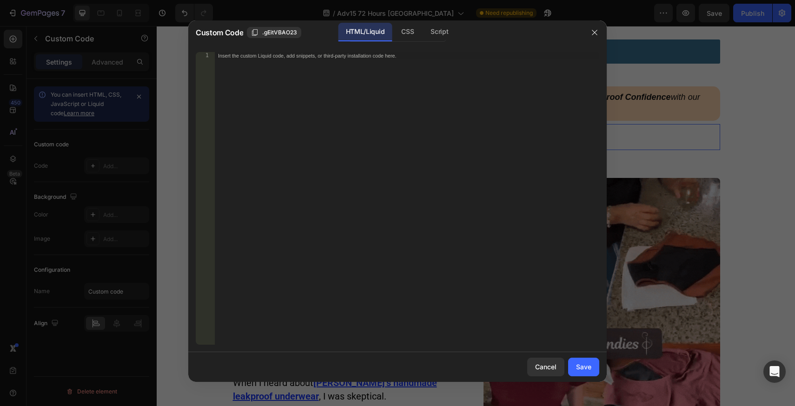
click at [330, 79] on div "Insert the custom Liquid code, add snippets, or third-party installation code h…" at bounding box center [406, 206] width 385 height 308
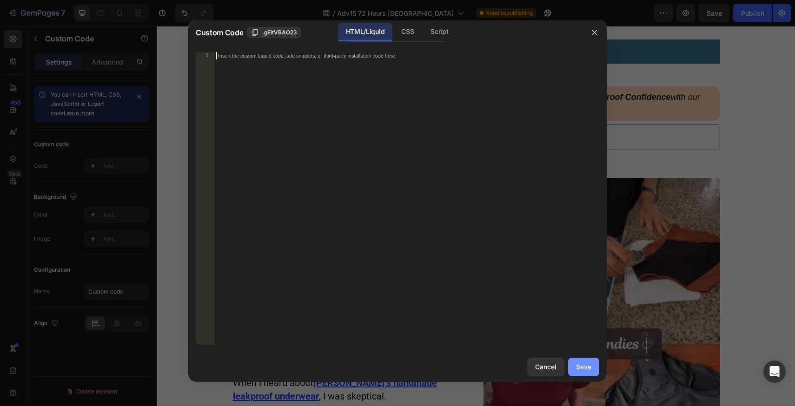
paste textarea "<div class="klaviyo-form-Tv6ndw"></div>"
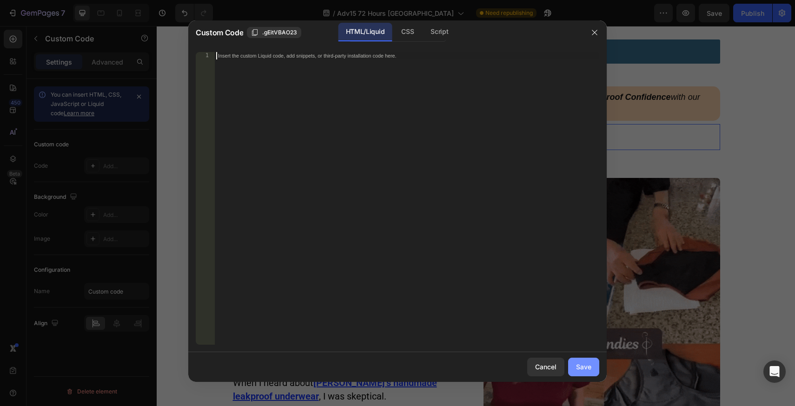
type textarea "<div class="klaviyo-form-Tv6ndw"></div>"
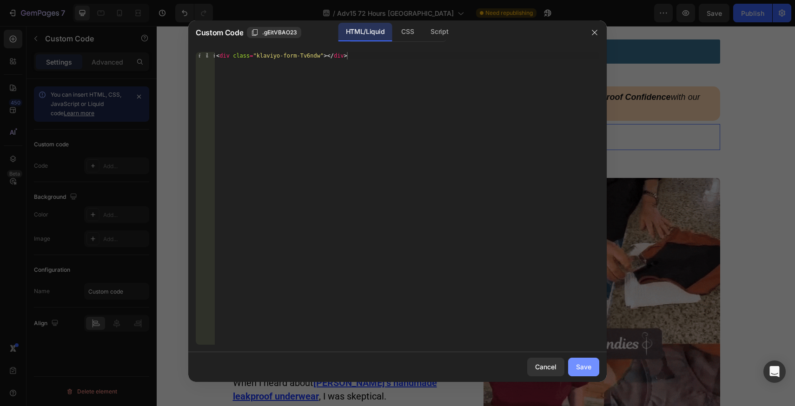
click at [591, 370] on div "Save" at bounding box center [583, 367] width 15 height 10
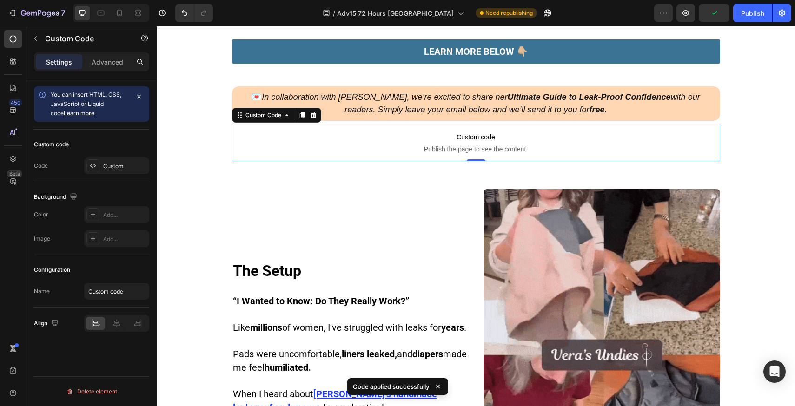
click at [633, 18] on div "/ Adv15 72 Hours USA Need republishing" at bounding box center [437, 13] width 434 height 19
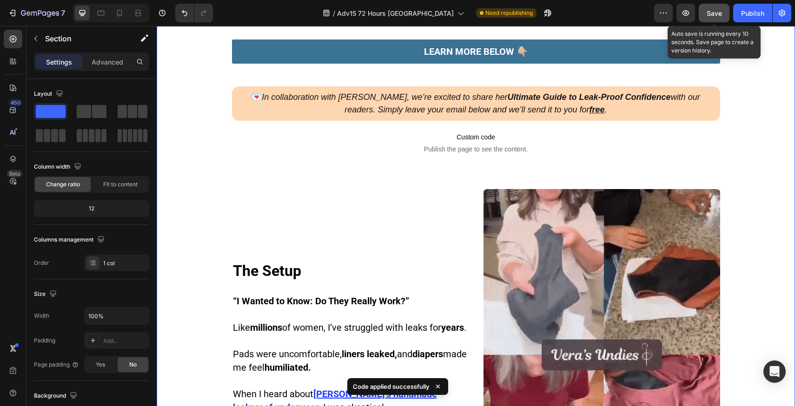
click at [717, 18] on button "Save" at bounding box center [714, 13] width 31 height 19
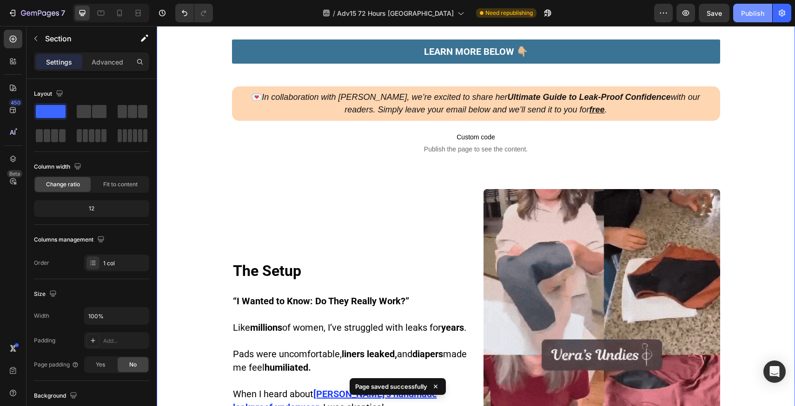
click at [746, 17] on div "Publish" at bounding box center [752, 13] width 23 height 10
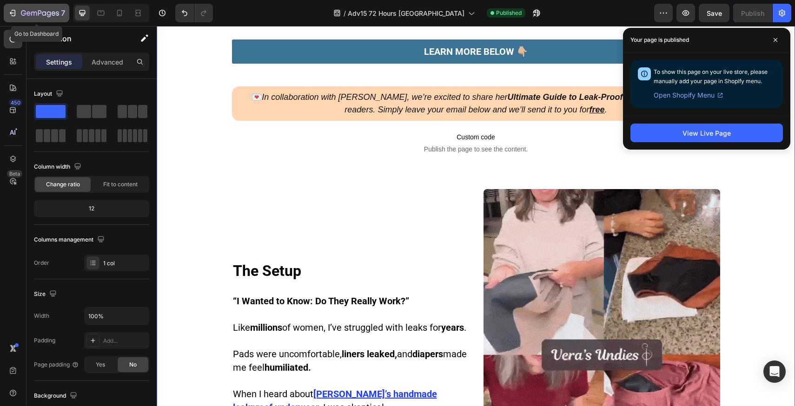
click at [37, 14] on icon "button" at bounding box center [40, 14] width 38 height 8
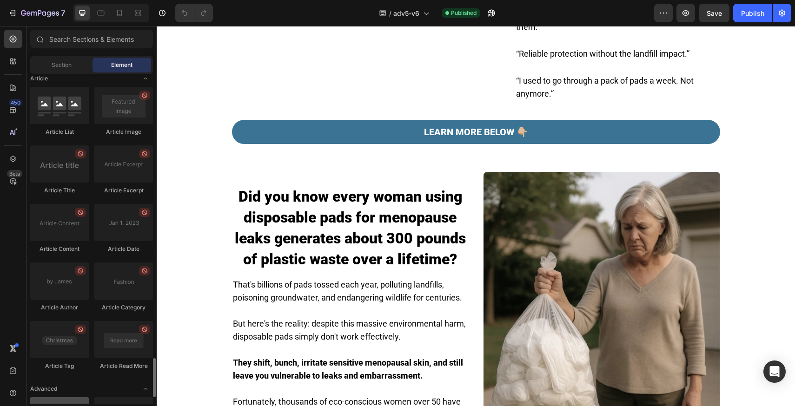
scroll to position [2427, 0]
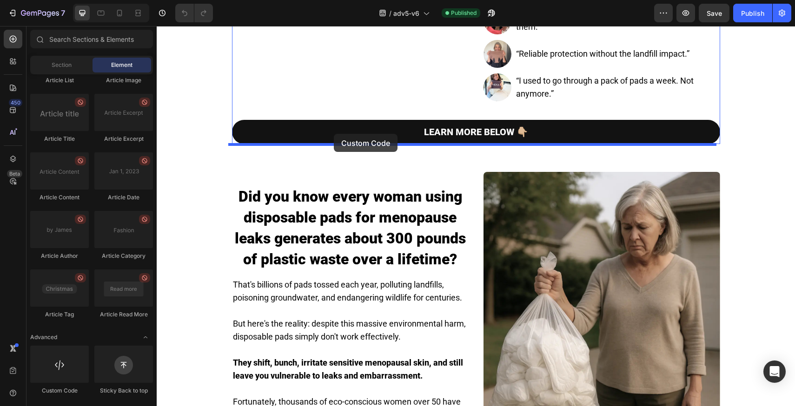
drag, startPoint x: 216, startPoint y: 388, endPoint x: 334, endPoint y: 136, distance: 278.0
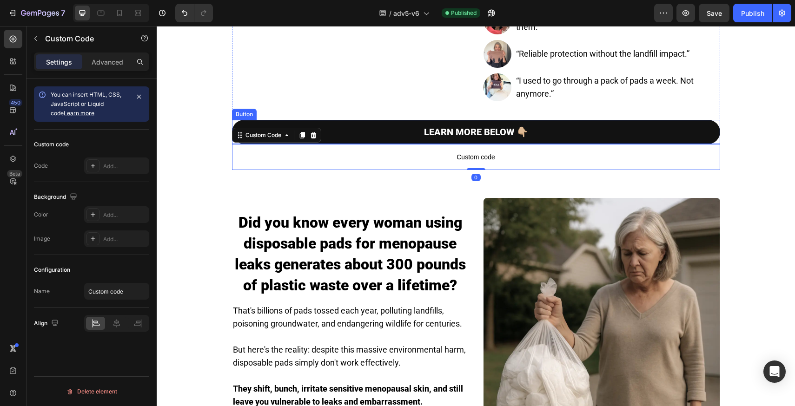
click at [481, 142] on link "LEARN MORE BELOW 👇🏼" at bounding box center [476, 132] width 488 height 24
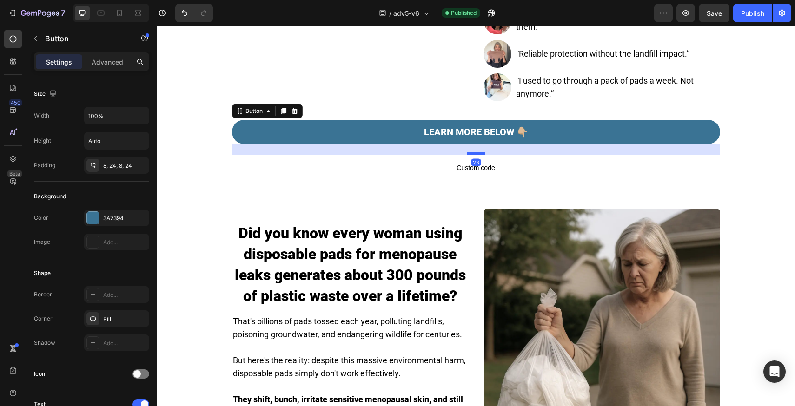
drag, startPoint x: 474, startPoint y: 144, endPoint x: 474, endPoint y: 154, distance: 10.7
click at [474, 154] on div at bounding box center [476, 153] width 19 height 3
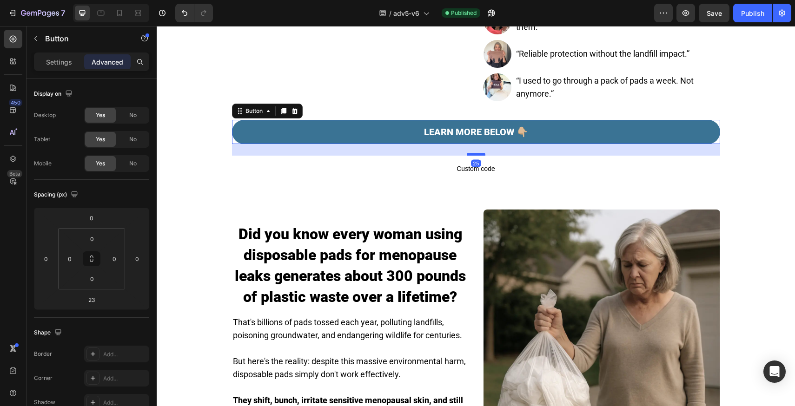
click at [475, 155] on div at bounding box center [476, 154] width 19 height 3
click at [474, 155] on div at bounding box center [476, 154] width 19 height 3
type input "24"
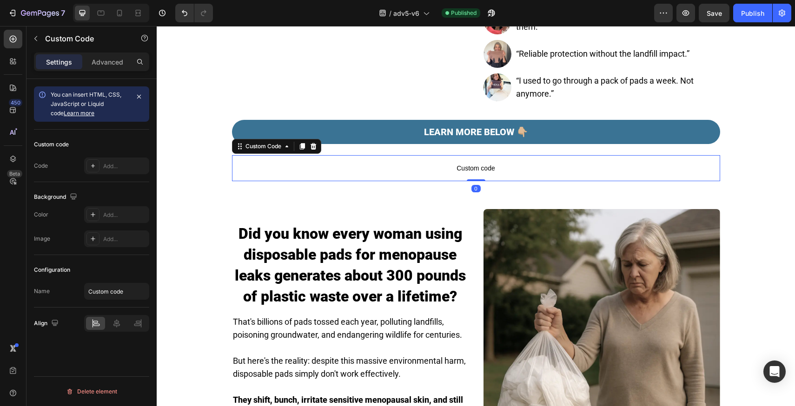
click at [477, 170] on span "Custom code" at bounding box center [476, 168] width 488 height 11
click at [111, 164] on div "Add..." at bounding box center [125, 166] width 44 height 8
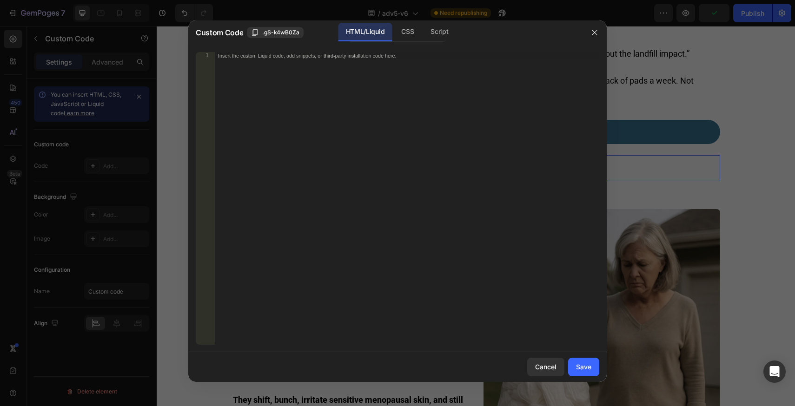
click at [302, 96] on div "Insert the custom Liquid code, add snippets, or third-party installation code h…" at bounding box center [406, 206] width 385 height 308
paste textarea "<div class="klaviyo-form-Tv6ndw"></div>"
type textarea "<div class="klaviyo-form-Tv6ndw"></div>"
click at [577, 366] on div "Save" at bounding box center [583, 367] width 15 height 10
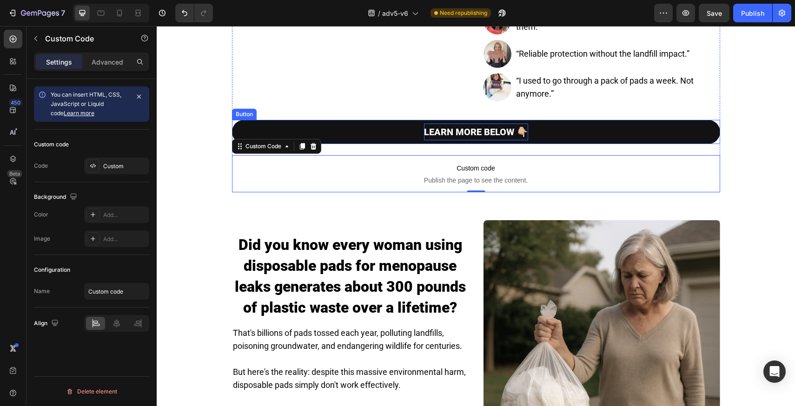
click at [466, 130] on strong "LEARN MORE BELOW 👇🏼" at bounding box center [476, 132] width 104 height 11
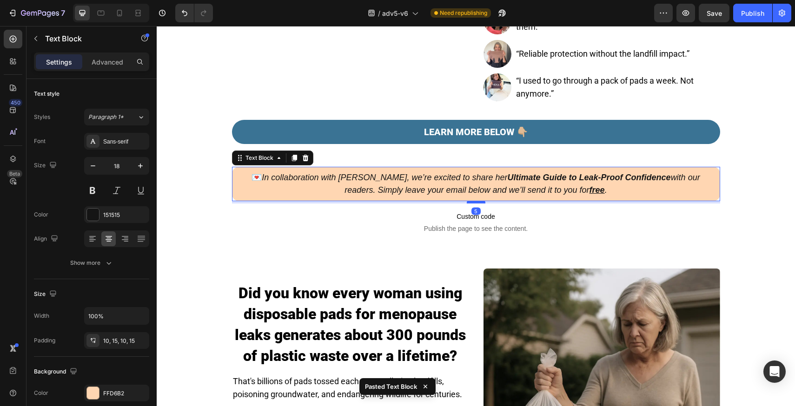
drag, startPoint x: 471, startPoint y: 211, endPoint x: 473, endPoint y: 202, distance: 8.9
click at [473, 202] on div at bounding box center [476, 202] width 19 height 3
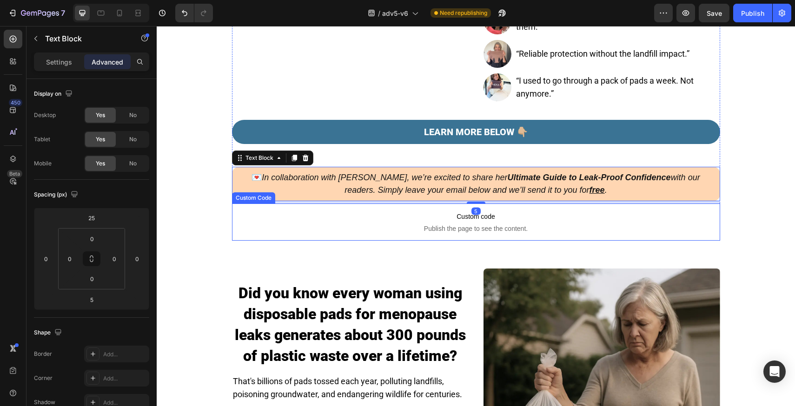
click at [473, 233] on span "Publish the page to see the content." at bounding box center [476, 228] width 488 height 9
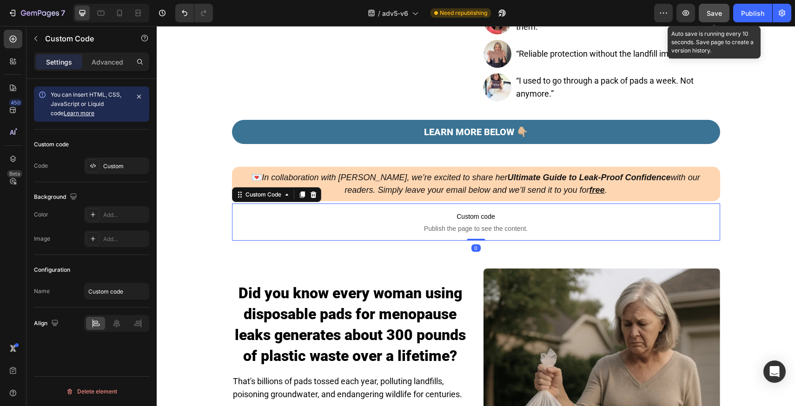
click at [720, 10] on span "Save" at bounding box center [714, 13] width 15 height 8
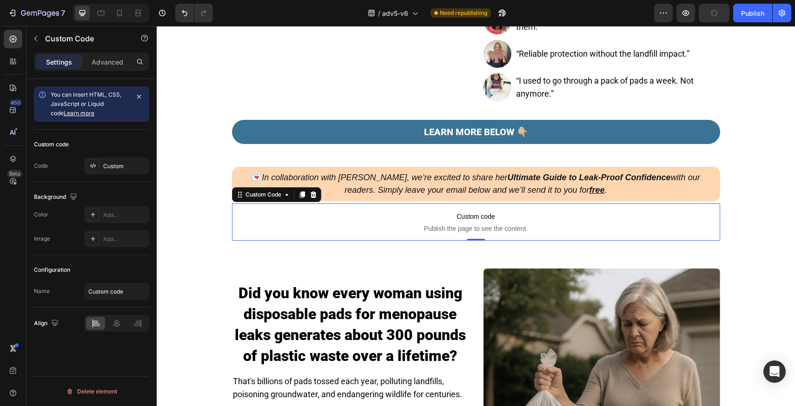
click at [599, 13] on div "/ adv5-v6 Need republishing" at bounding box center [437, 13] width 434 height 19
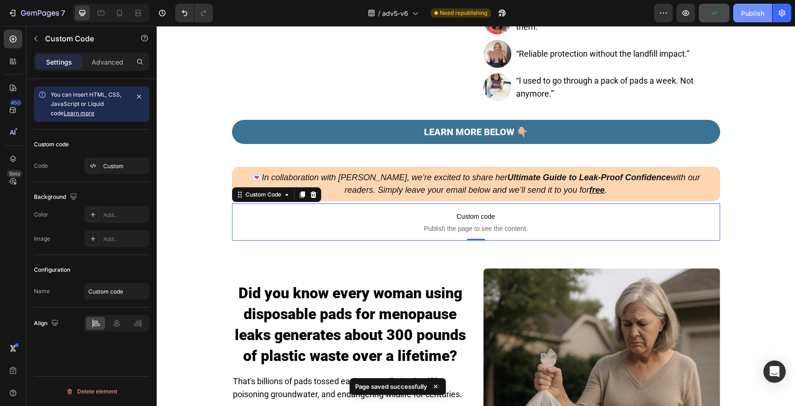
click at [744, 10] on div "Publish" at bounding box center [752, 13] width 23 height 10
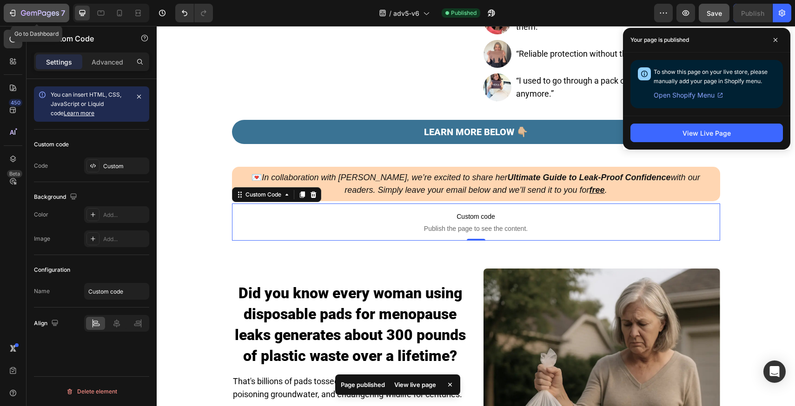
click at [17, 16] on icon "button" at bounding box center [12, 12] width 9 height 9
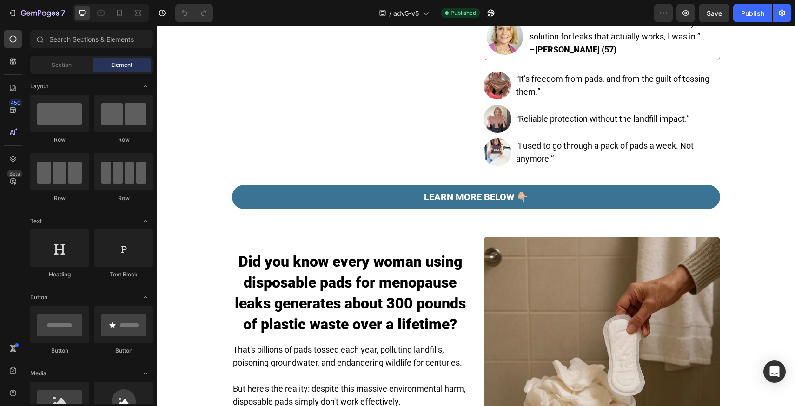
scroll to position [258, 0]
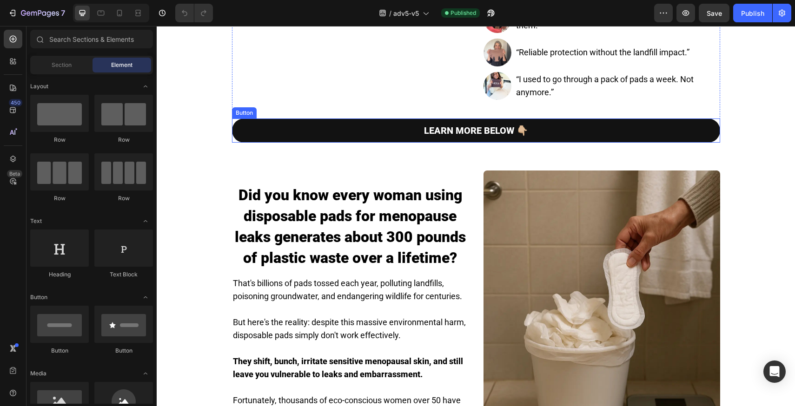
click at [408, 143] on link "LEARN MORE BELOW 👇🏼" at bounding box center [476, 131] width 488 height 24
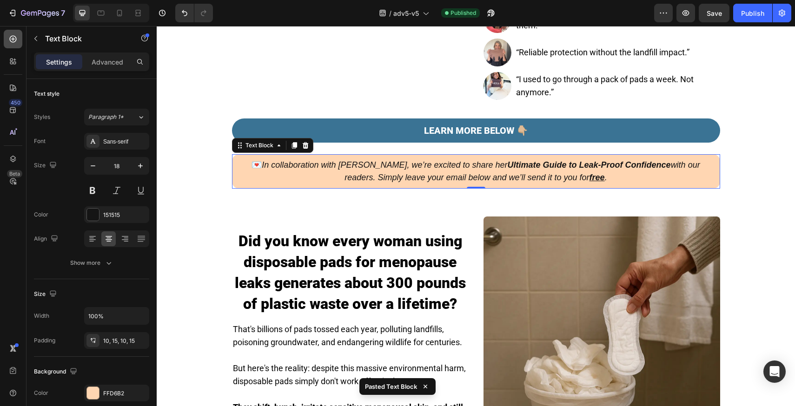
click at [7, 45] on div at bounding box center [13, 39] width 19 height 19
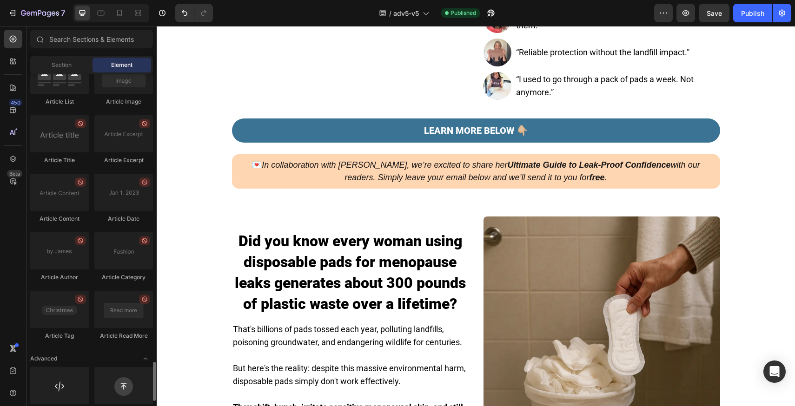
scroll to position [2427, 0]
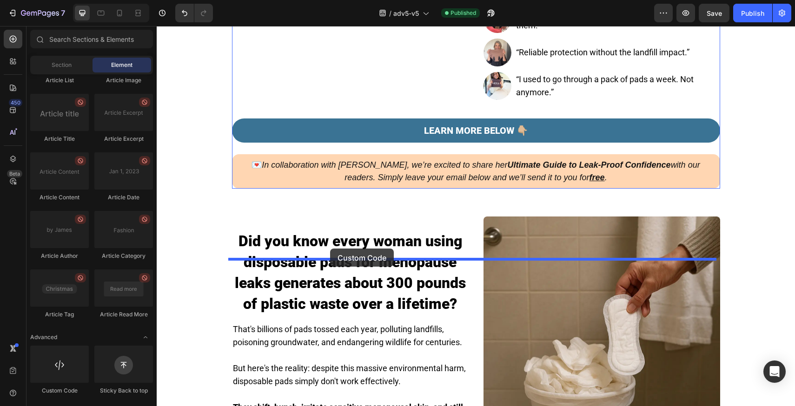
drag, startPoint x: 228, startPoint y: 395, endPoint x: 330, endPoint y: 249, distance: 178.3
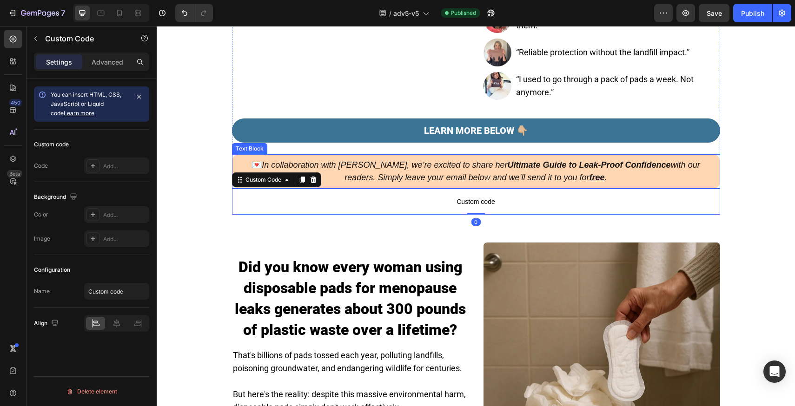
click at [403, 182] on icon "In collaboration with [PERSON_NAME], we’re excited to share her Ultimate Guide …" at bounding box center [481, 171] width 438 height 22
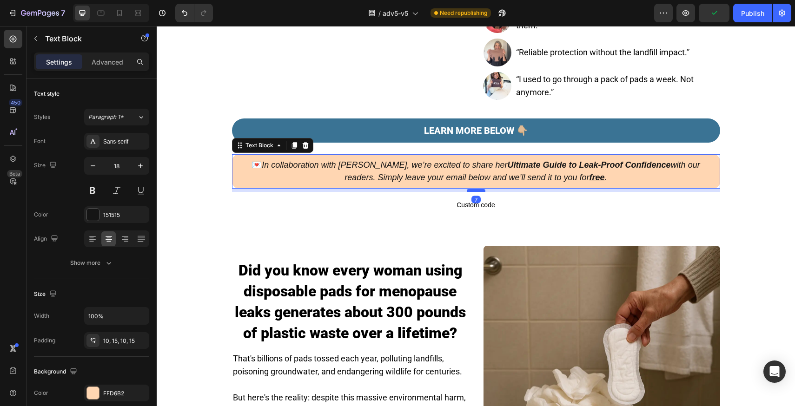
click at [473, 192] on div at bounding box center [476, 190] width 19 height 3
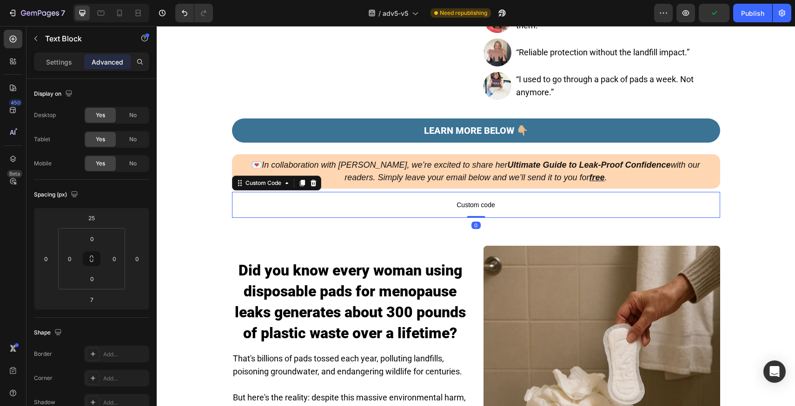
click at [450, 211] on span "Custom code" at bounding box center [476, 205] width 488 height 11
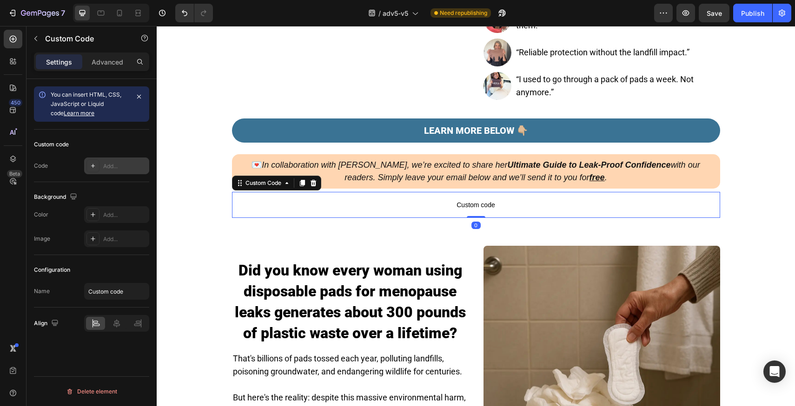
click at [111, 162] on div "Add..." at bounding box center [125, 166] width 44 height 8
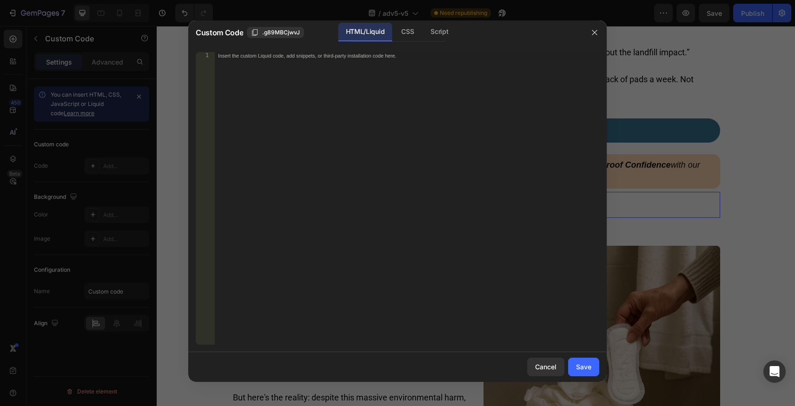
click at [365, 73] on div "Insert the custom Liquid code, add snippets, or third-party installation code h…" at bounding box center [406, 206] width 385 height 308
paste textarea "<div class="klaviyo-form-Tv6ndw"></div>"
type textarea "<div class="klaviyo-form-Tv6ndw"></div>"
click at [587, 366] on div "Save" at bounding box center [583, 367] width 15 height 10
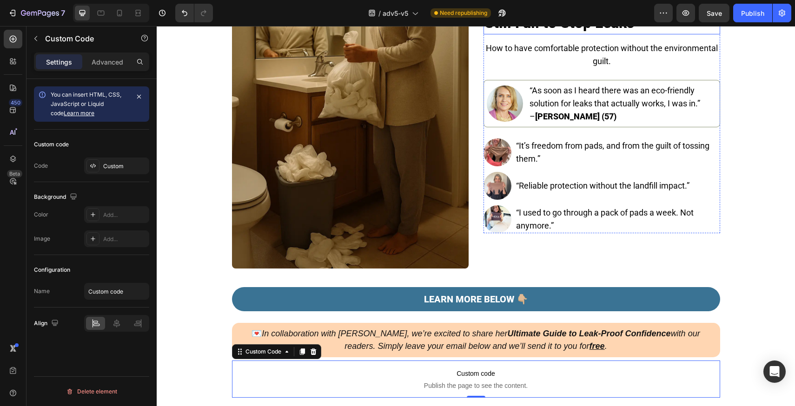
scroll to position [250, 0]
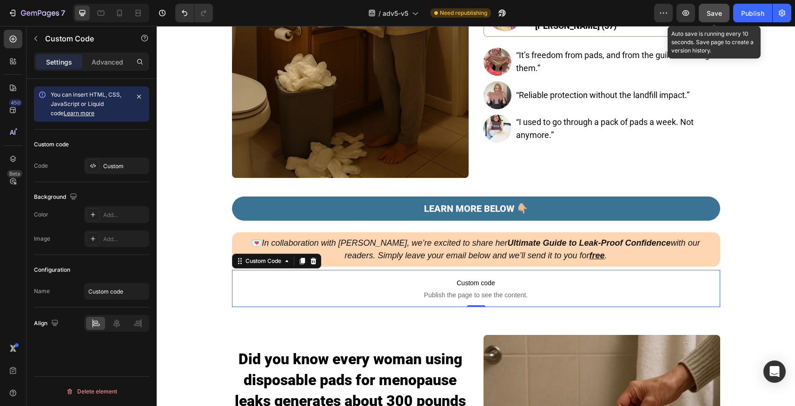
click at [719, 18] on button "Save" at bounding box center [714, 13] width 31 height 19
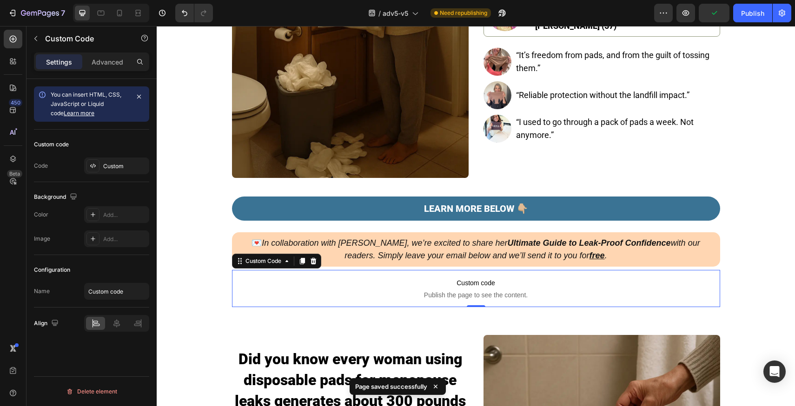
click at [728, 25] on div "7 Version history / adv5-v5 Need republishing Preview Publish" at bounding box center [397, 13] width 795 height 27
click at [742, 25] on div "7 Version history / adv5-v5 Need republishing Preview Save Publish" at bounding box center [397, 13] width 795 height 27
click at [741, 19] on button "Publish" at bounding box center [752, 13] width 39 height 19
click at [616, 13] on div "/ adv5-v5 Need republishing" at bounding box center [437, 13] width 434 height 19
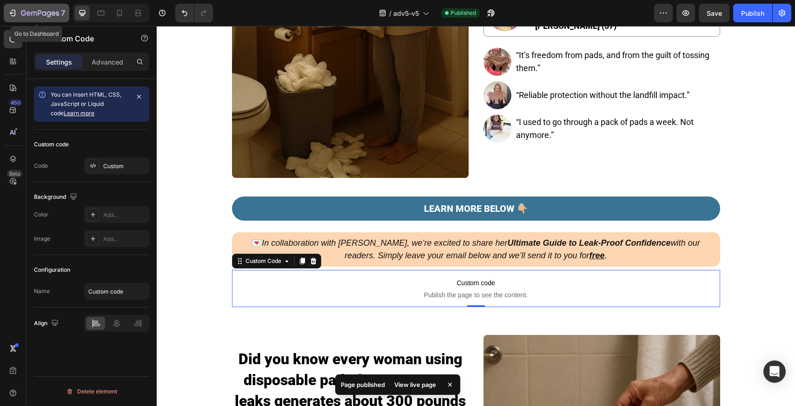
click at [35, 13] on icon "button" at bounding box center [40, 14] width 38 height 8
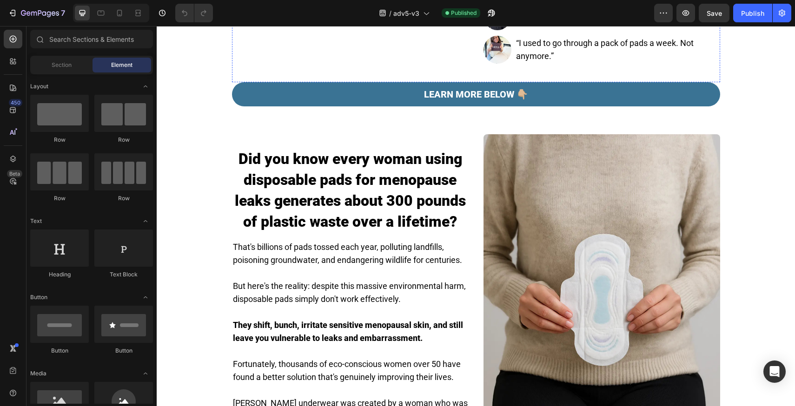
scroll to position [298, 0]
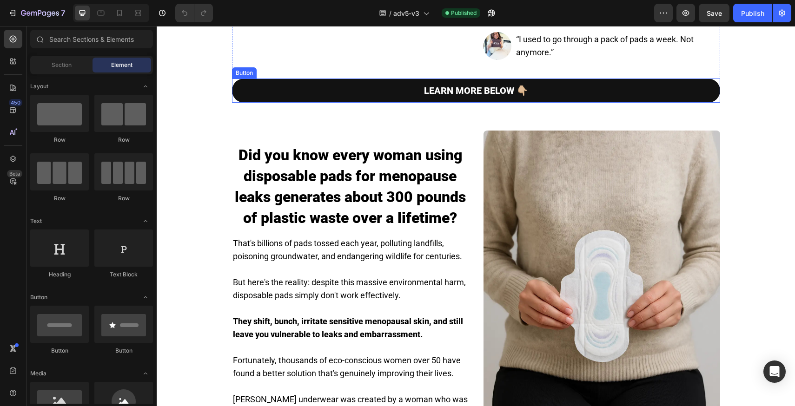
click at [574, 103] on link "LEARN MORE BELOW 👇🏼" at bounding box center [476, 91] width 488 height 24
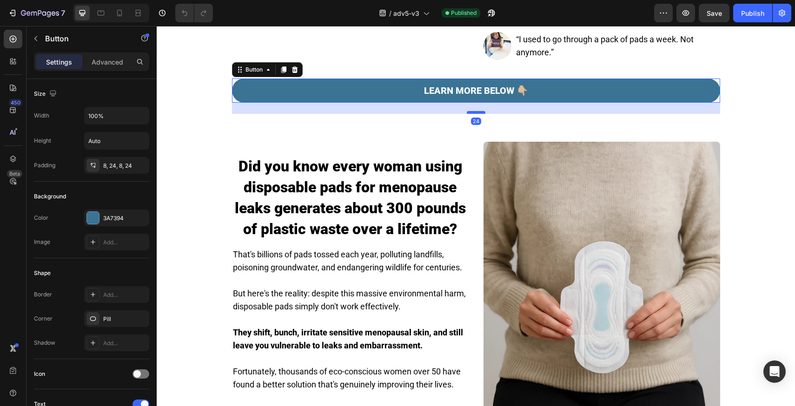
drag, startPoint x: 479, startPoint y: 171, endPoint x: 479, endPoint y: 182, distance: 11.2
click at [479, 114] on div at bounding box center [476, 112] width 19 height 3
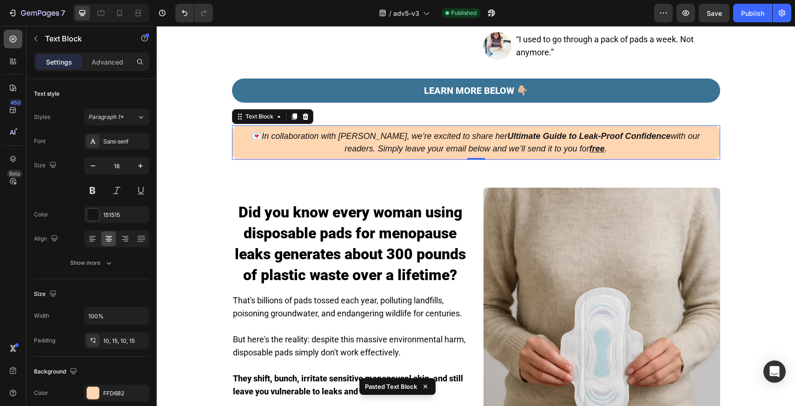
click at [16, 36] on icon at bounding box center [12, 38] width 9 height 9
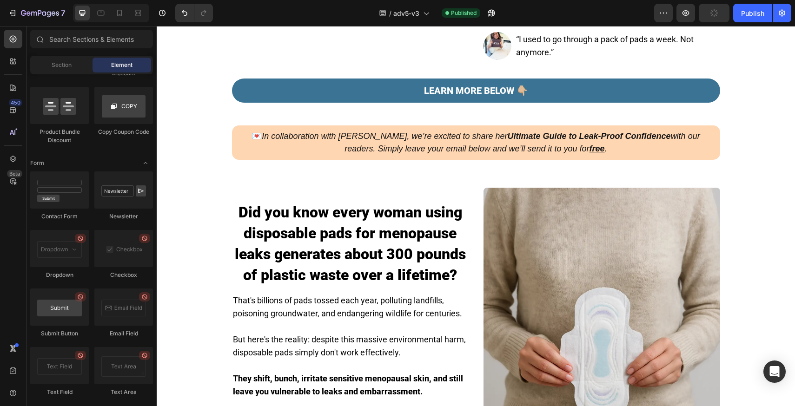
scroll to position [2427, 0]
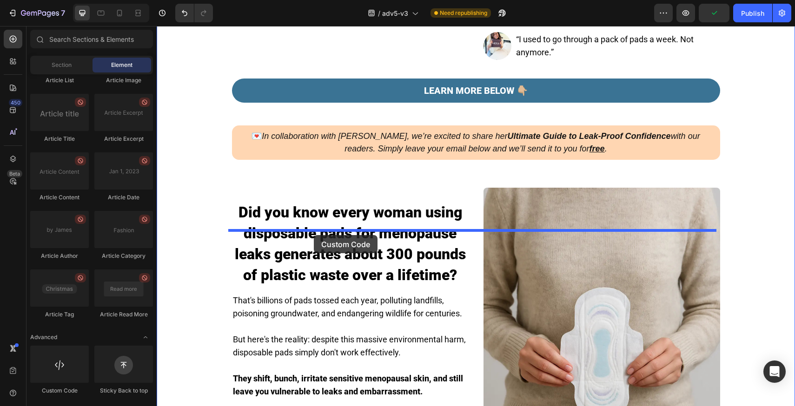
drag, startPoint x: 267, startPoint y: 351, endPoint x: 317, endPoint y: 234, distance: 126.9
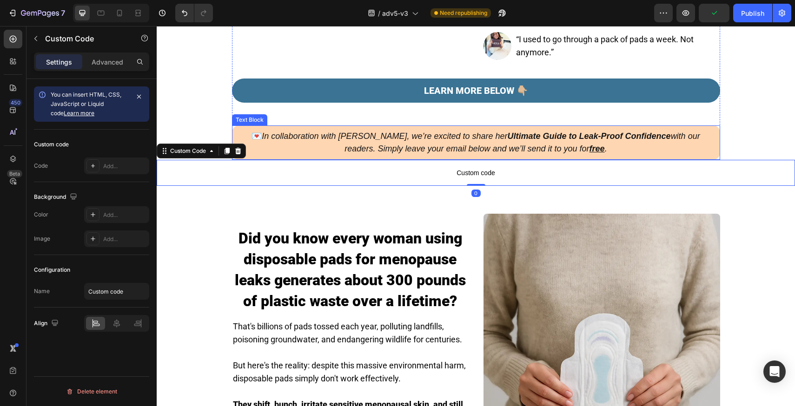
click at [439, 153] on icon "In collaboration with Vera, we’re excited to share her Ultimate Guide to Leak-P…" at bounding box center [481, 143] width 438 height 22
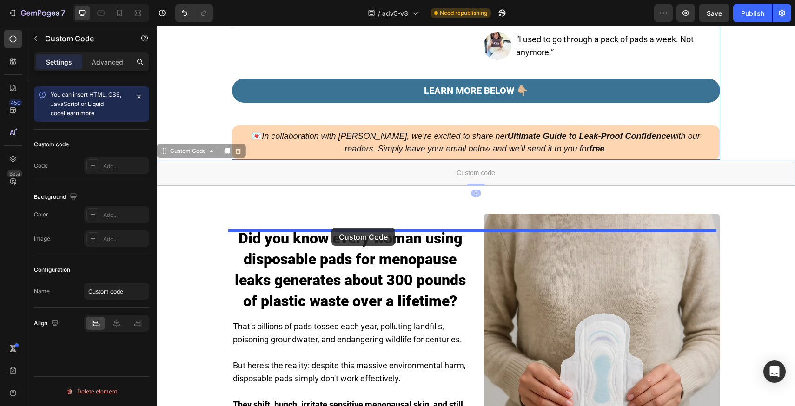
drag, startPoint x: 328, startPoint y: 244, endPoint x: 332, endPoint y: 228, distance: 16.2
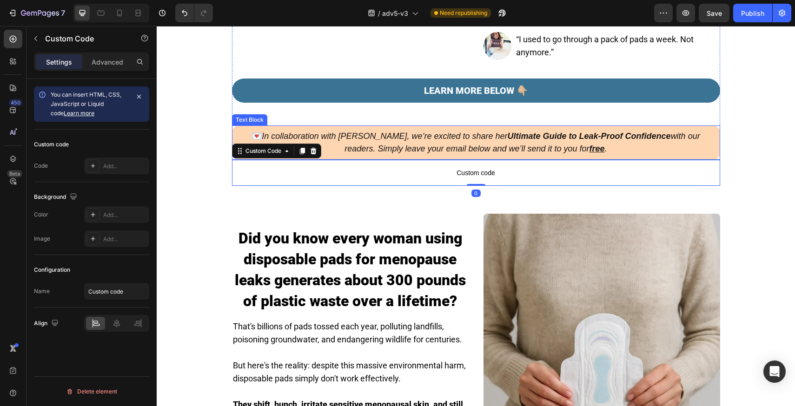
click at [487, 153] on icon "In collaboration with Vera, we’re excited to share her Ultimate Guide to Leak-P…" at bounding box center [481, 143] width 438 height 22
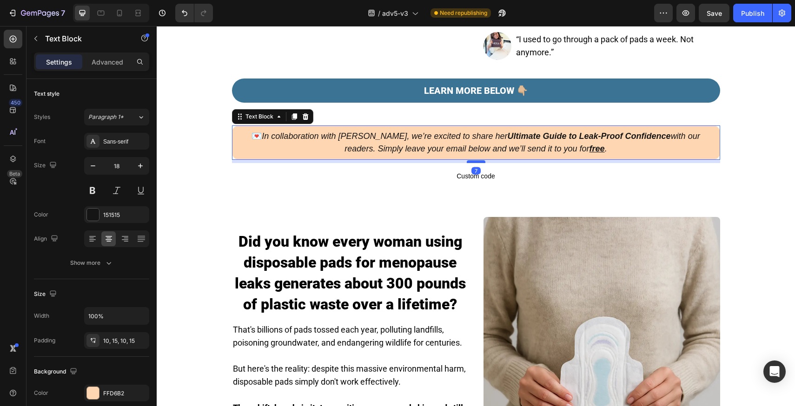
click at [474, 163] on div at bounding box center [476, 161] width 19 height 3
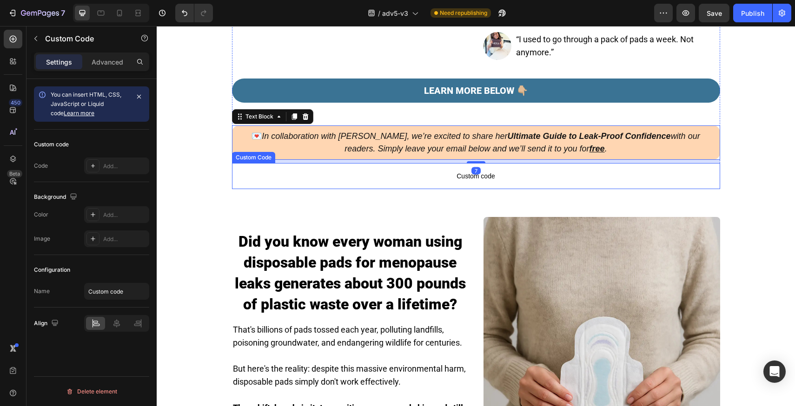
click at [418, 182] on span "Custom code" at bounding box center [476, 176] width 488 height 11
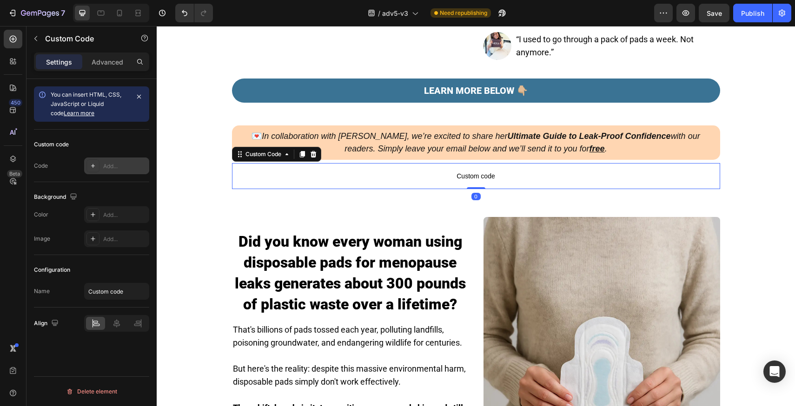
click at [120, 158] on div "Add..." at bounding box center [116, 166] width 65 height 17
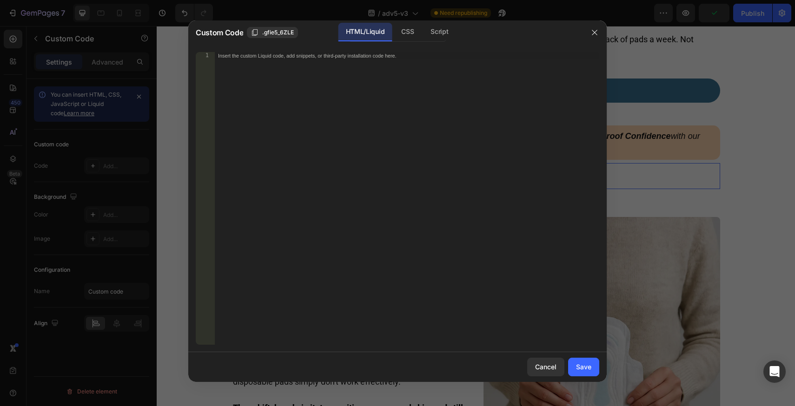
click at [344, 67] on div "Insert the custom Liquid code, add snippets, or third-party installation code h…" at bounding box center [406, 206] width 385 height 308
paste textarea "<div class="klaviyo-form-Tv6ndw"></div>"
type textarea "<div class="klaviyo-form-Tv6ndw"></div>"
click at [593, 367] on button "Save" at bounding box center [583, 367] width 31 height 19
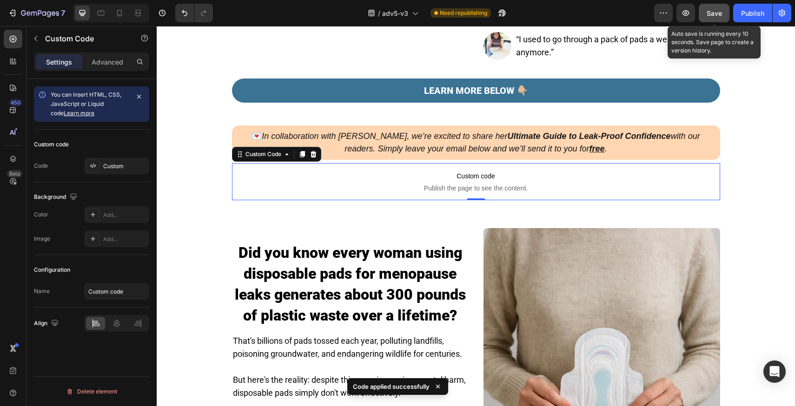
click at [711, 18] on button "Save" at bounding box center [714, 13] width 31 height 19
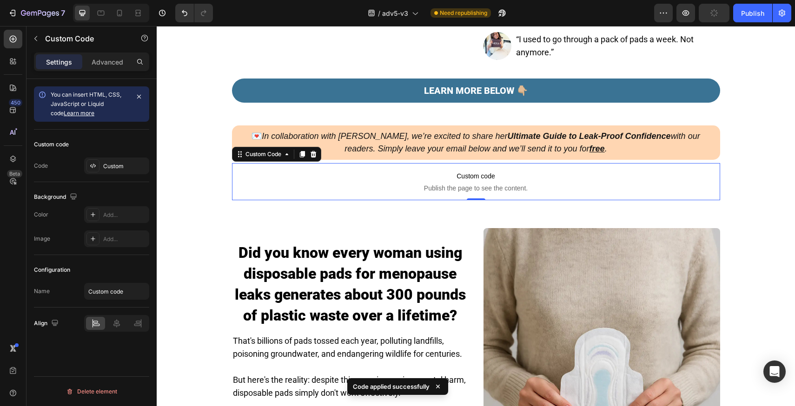
click at [630, 21] on div "/ adv5-v3 Need republishing" at bounding box center [437, 13] width 434 height 19
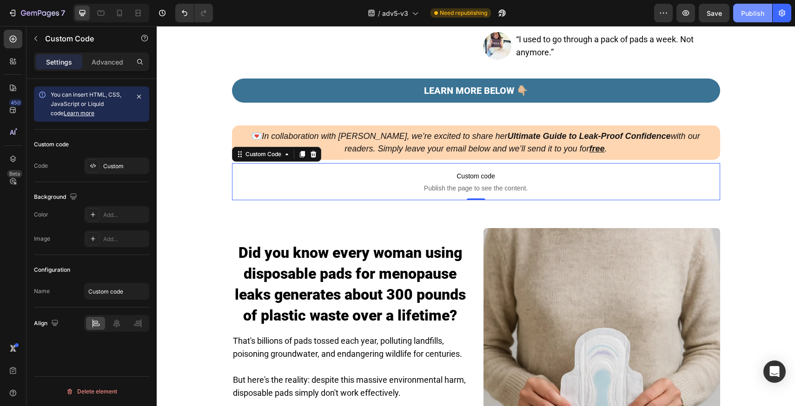
click at [757, 15] on div "Publish" at bounding box center [752, 13] width 23 height 10
click at [587, 16] on div "/ adv5-v3 Need republishing" at bounding box center [437, 13] width 434 height 19
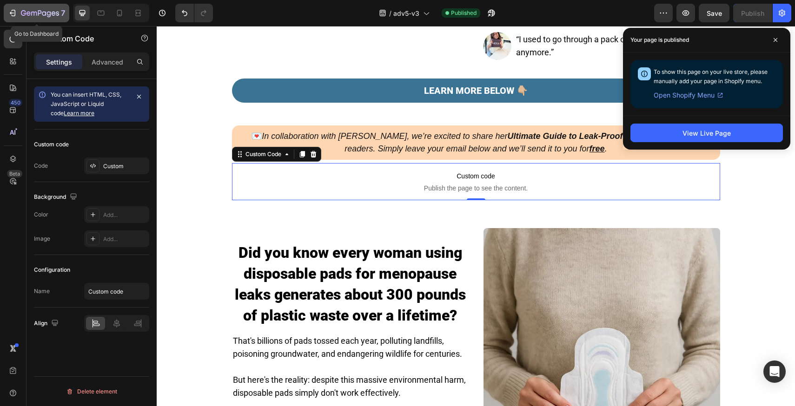
click at [41, 20] on button "7" at bounding box center [37, 13] width 66 height 19
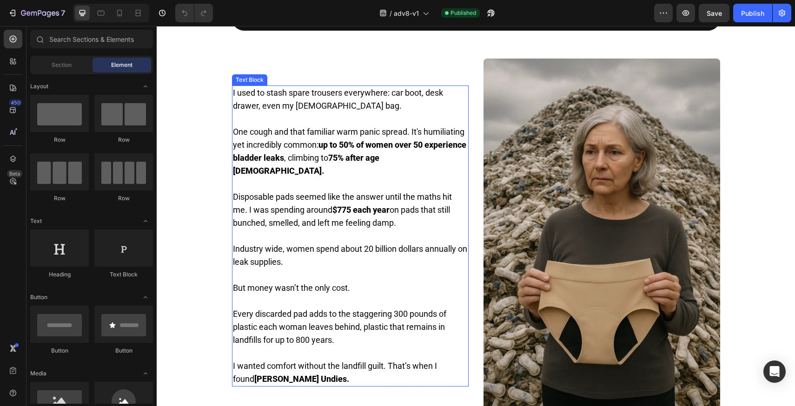
scroll to position [345, 0]
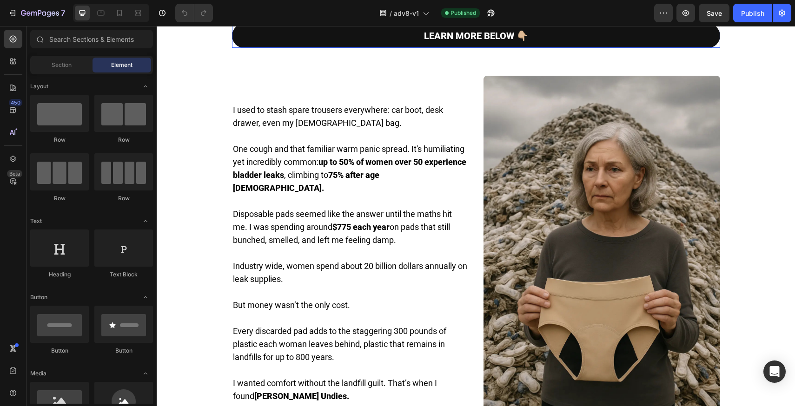
click at [560, 48] on link "LEARN MORE BELOW 👇🏼" at bounding box center [476, 36] width 488 height 24
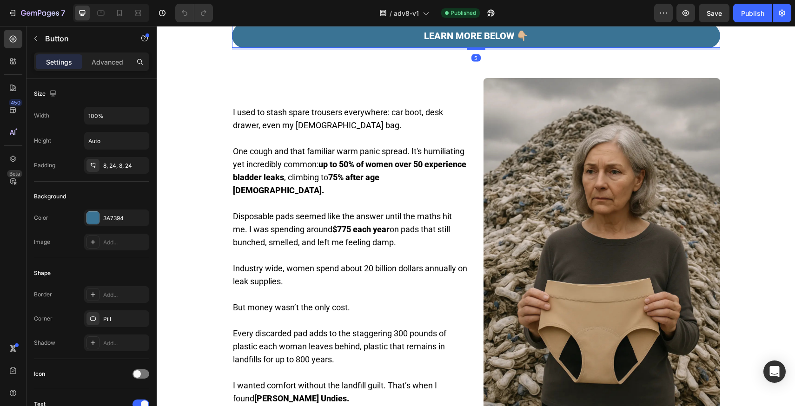
click at [474, 50] on div at bounding box center [476, 48] width 19 height 3
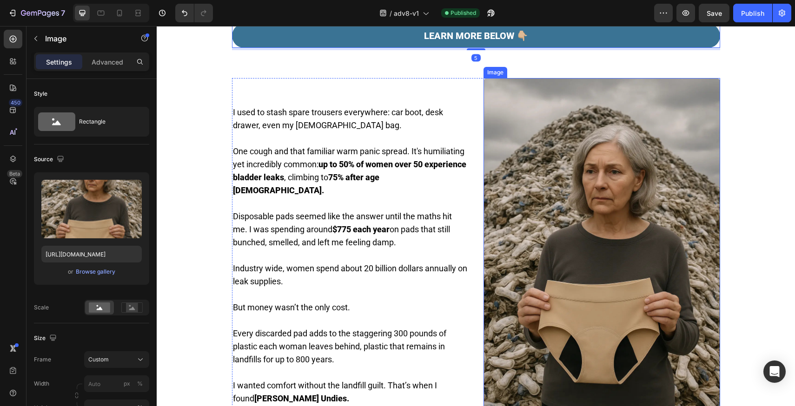
click at [558, 160] on img at bounding box center [602, 255] width 237 height 355
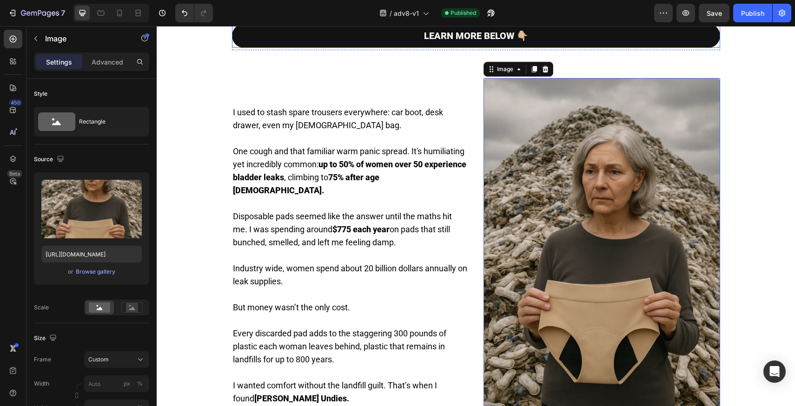
click at [554, 48] on link "LEARN MORE BELOW 👇🏼" at bounding box center [476, 36] width 488 height 24
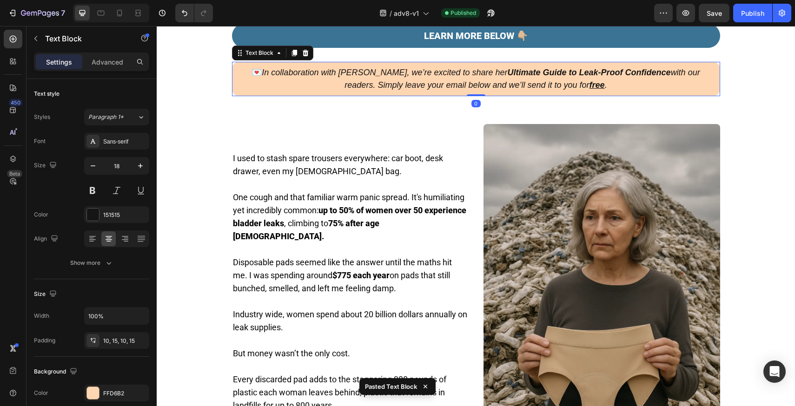
click at [13, 50] on div "450 Beta" at bounding box center [13, 185] width 19 height 310
click at [15, 45] on div at bounding box center [13, 39] width 19 height 19
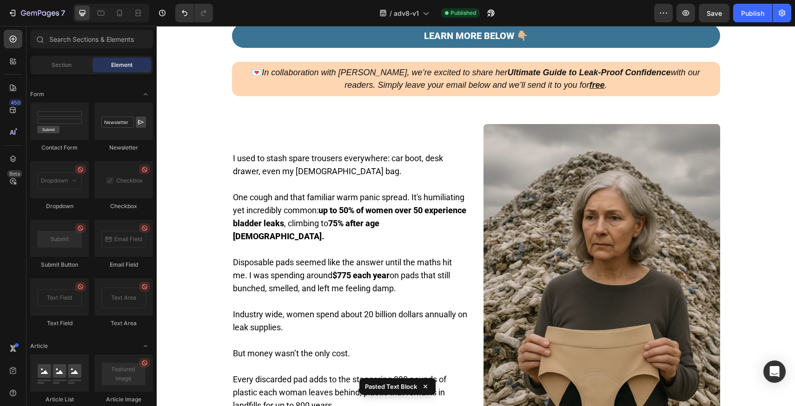
scroll to position [2427, 0]
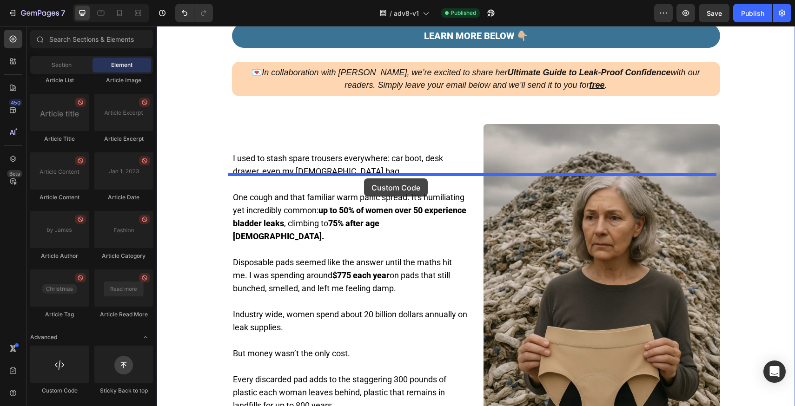
drag, startPoint x: 221, startPoint y: 389, endPoint x: 364, endPoint y: 179, distance: 254.1
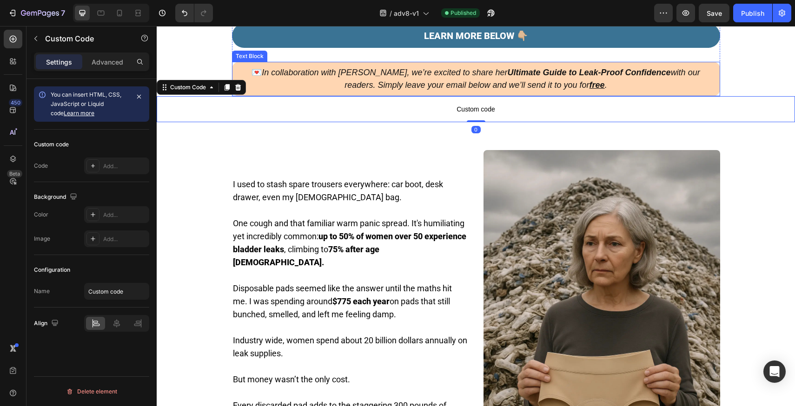
click at [406, 90] on icon "In collaboration with [PERSON_NAME], we’re excited to share her Ultimate Guide …" at bounding box center [481, 79] width 438 height 22
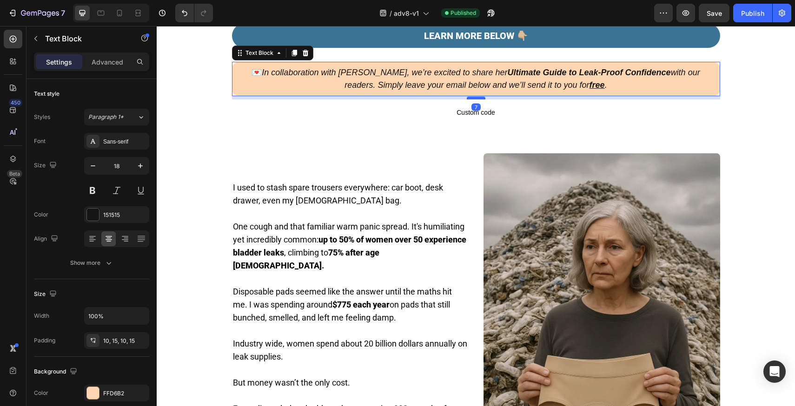
click at [474, 100] on div at bounding box center [476, 98] width 19 height 3
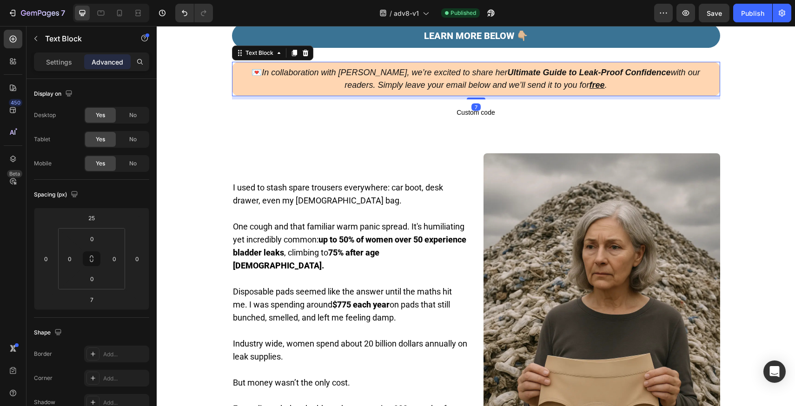
click at [457, 118] on span "Custom code" at bounding box center [476, 112] width 639 height 11
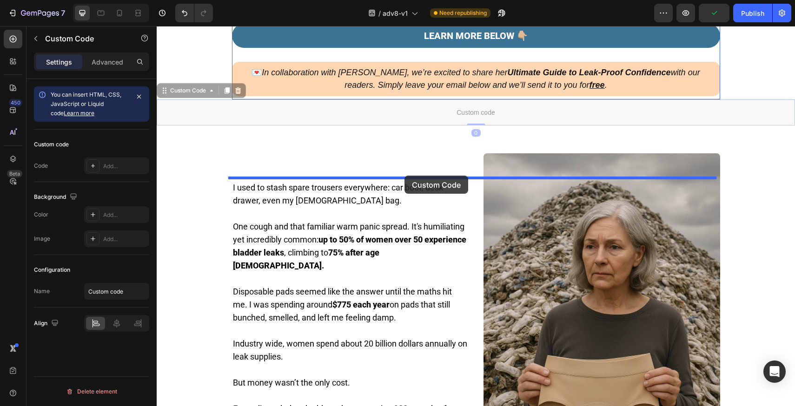
drag, startPoint x: 404, startPoint y: 187, endPoint x: 405, endPoint y: 176, distance: 11.6
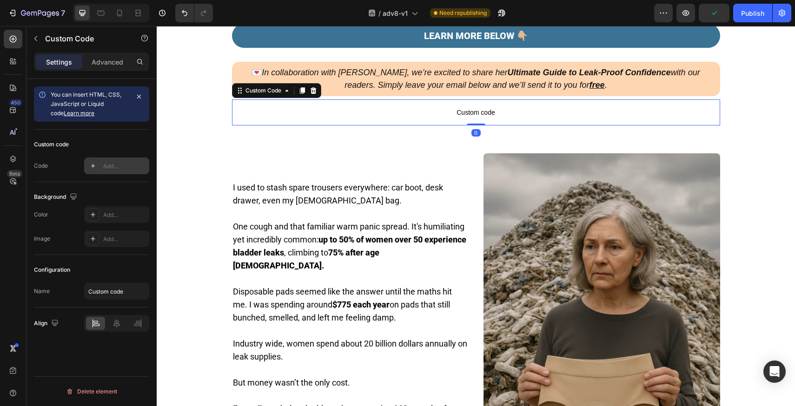
click at [127, 167] on div "Add..." at bounding box center [125, 166] width 44 height 8
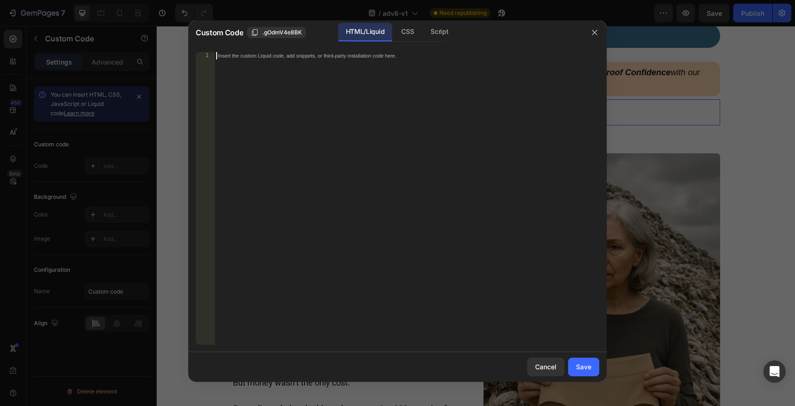
click at [375, 69] on div "Insert the custom Liquid code, add snippets, or third-party installation code h…" at bounding box center [406, 206] width 385 height 308
paste textarea "<div class="klaviyo-form-Tv6ndw"></div>"
type textarea "<div class="klaviyo-form-Tv6ndw"></div>"
click at [588, 368] on div "Save" at bounding box center [583, 367] width 15 height 10
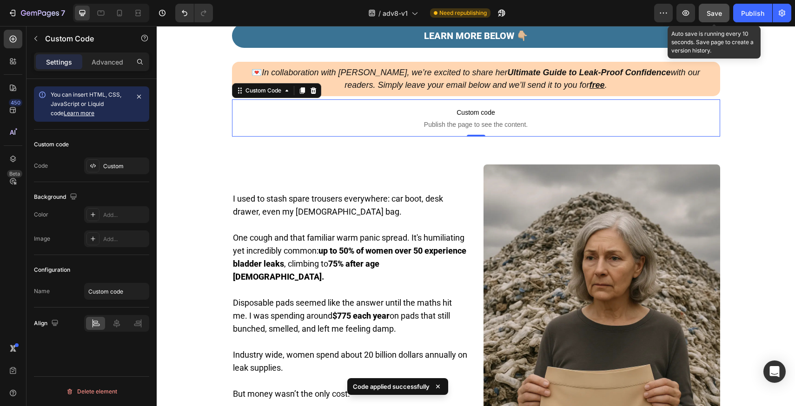
click at [707, 8] on div "Save" at bounding box center [714, 13] width 15 height 10
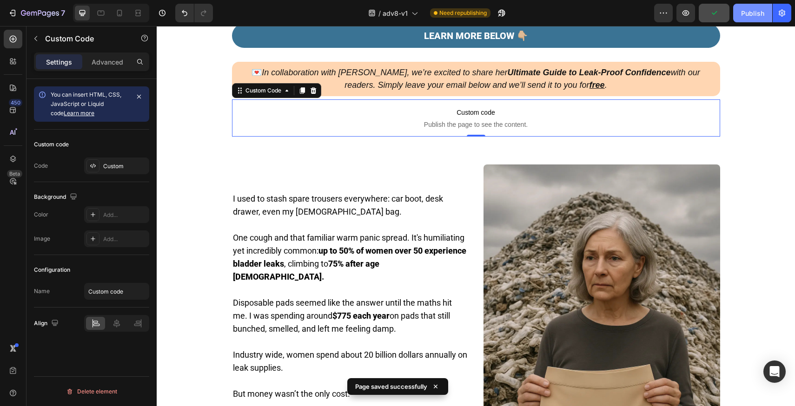
click at [746, 13] on div "Publish" at bounding box center [752, 13] width 23 height 10
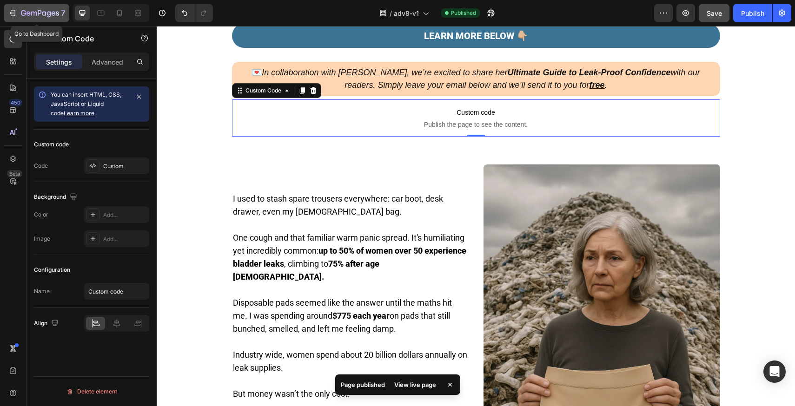
click at [47, 17] on icon "button" at bounding box center [40, 14] width 38 height 8
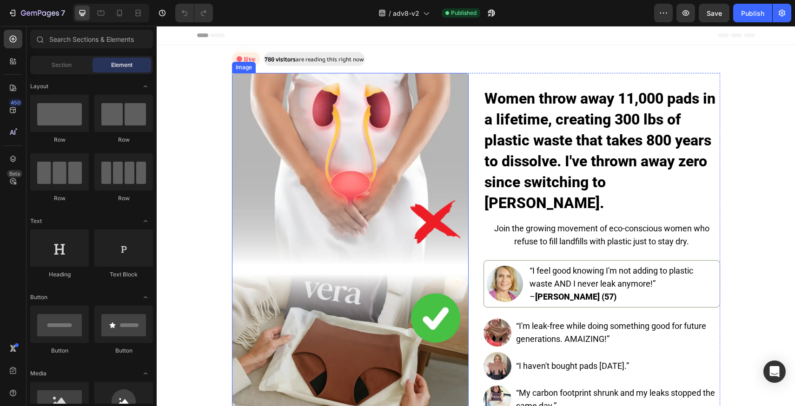
scroll to position [308, 0]
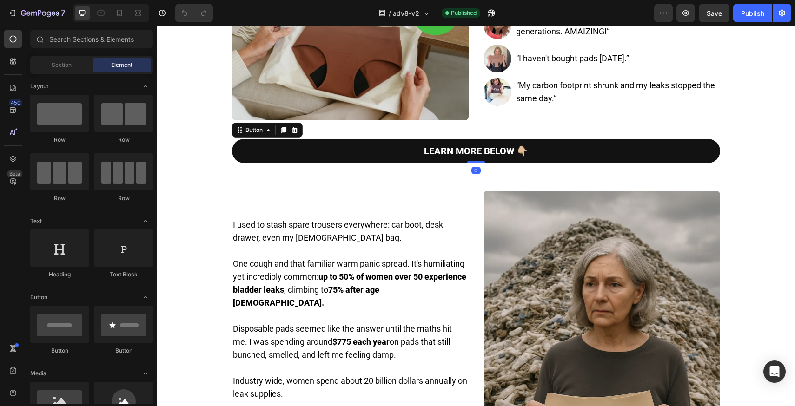
click at [458, 153] on strong "LEARN MORE BELOW 👇🏼" at bounding box center [476, 151] width 104 height 11
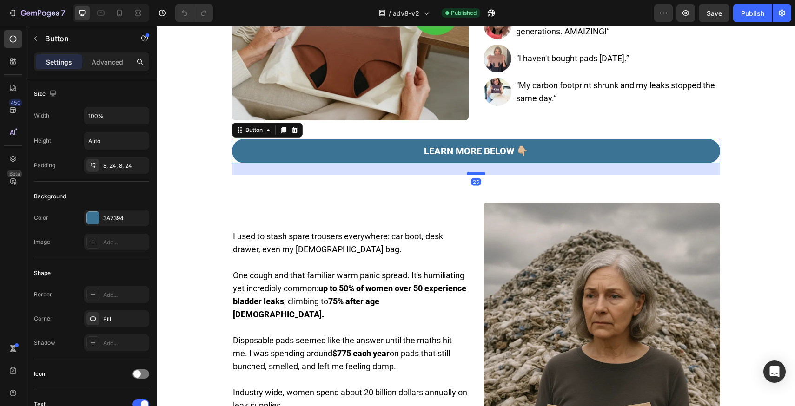
drag, startPoint x: 475, startPoint y: 161, endPoint x: 475, endPoint y: 173, distance: 11.6
click at [475, 173] on div at bounding box center [476, 173] width 19 height 3
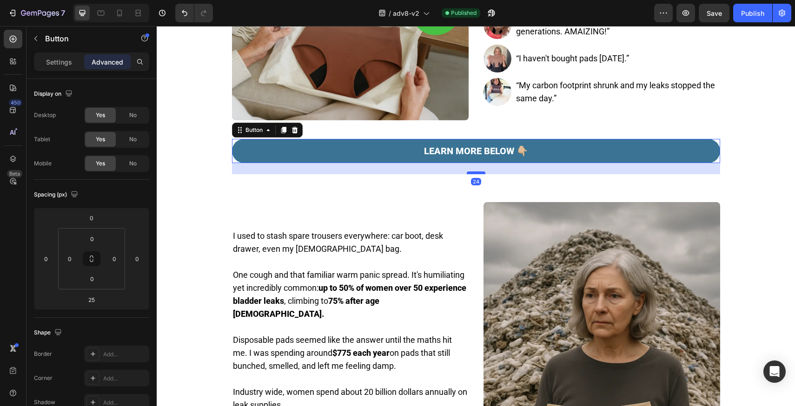
click at [475, 173] on div at bounding box center [476, 173] width 19 height 3
type input "24"
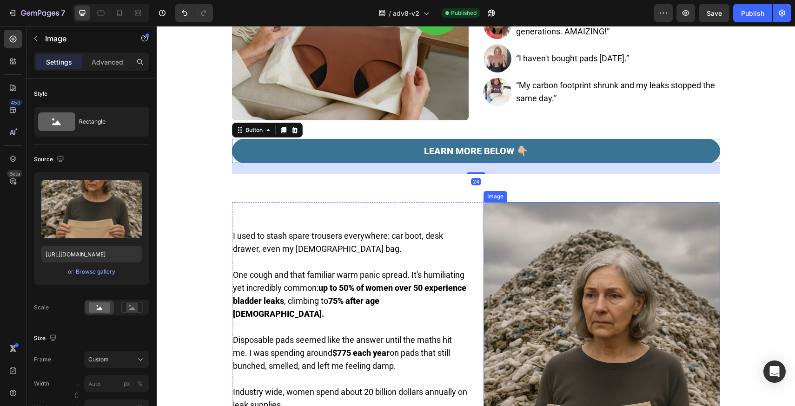
click at [495, 210] on img at bounding box center [602, 379] width 237 height 355
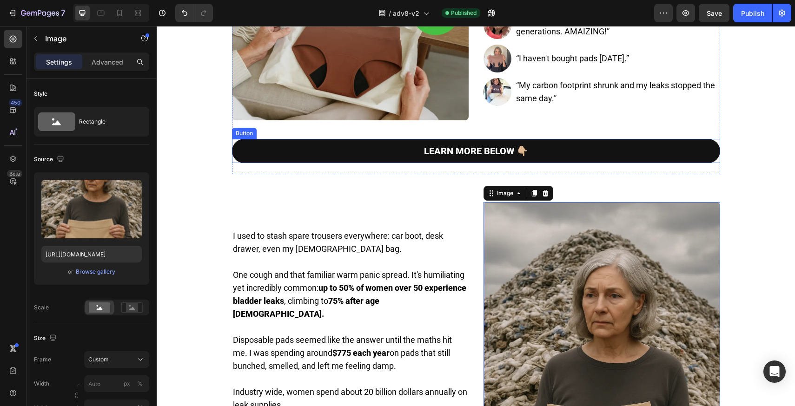
click at [564, 150] on link "LEARN MORE BELOW 👇🏼" at bounding box center [476, 151] width 488 height 24
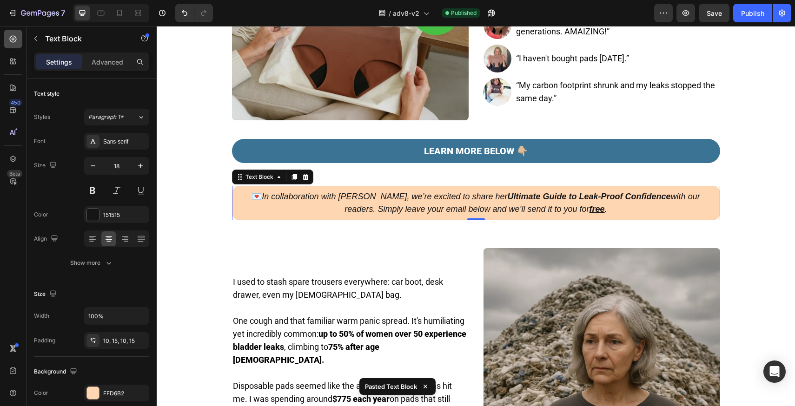
click at [7, 36] on div at bounding box center [13, 39] width 19 height 19
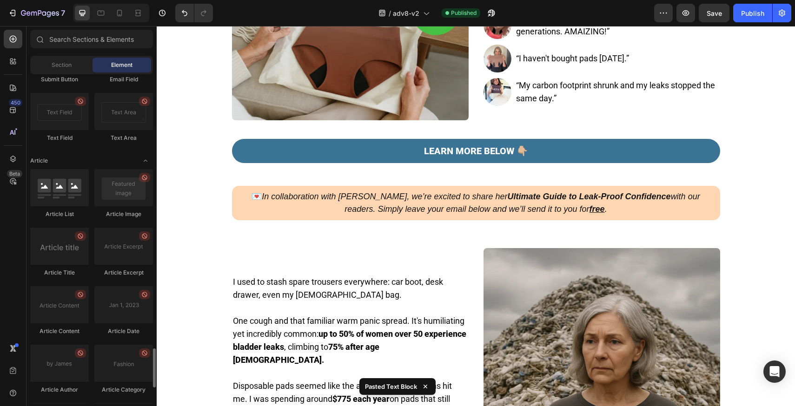
scroll to position [2427, 0]
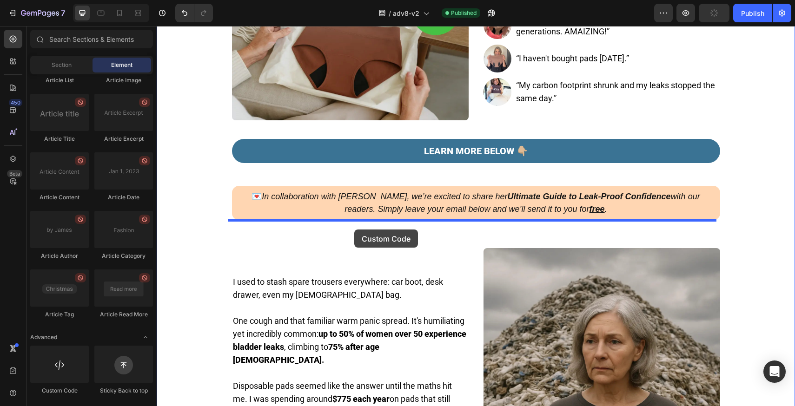
drag, startPoint x: 226, startPoint y: 406, endPoint x: 354, endPoint y: 230, distance: 218.7
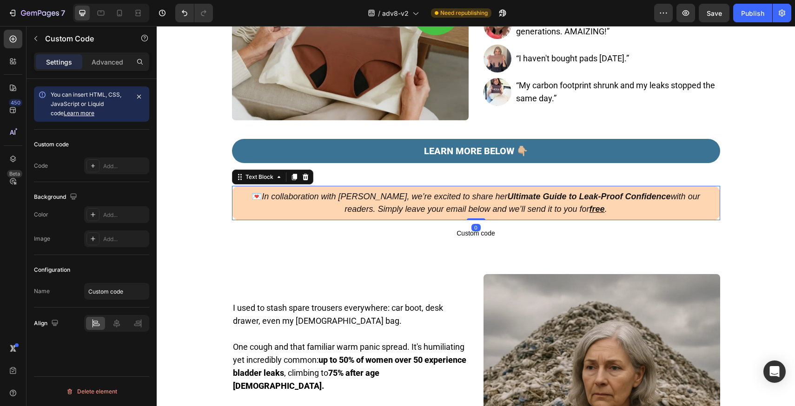
click at [461, 209] on icon "In collaboration with [PERSON_NAME], we’re excited to share her Ultimate Guide …" at bounding box center [481, 203] width 438 height 22
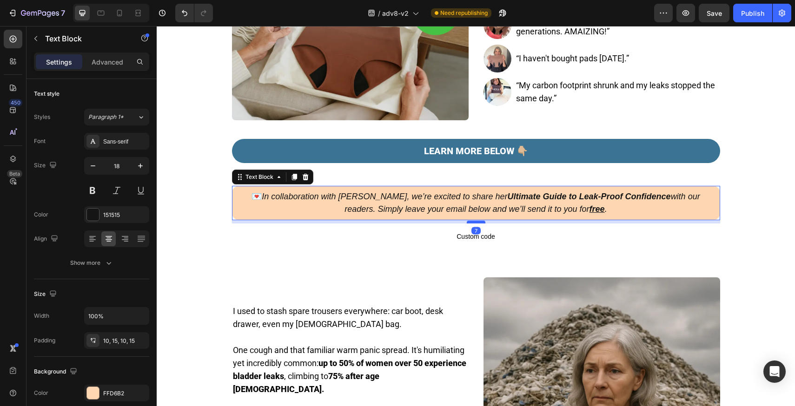
click at [473, 221] on div at bounding box center [476, 222] width 19 height 3
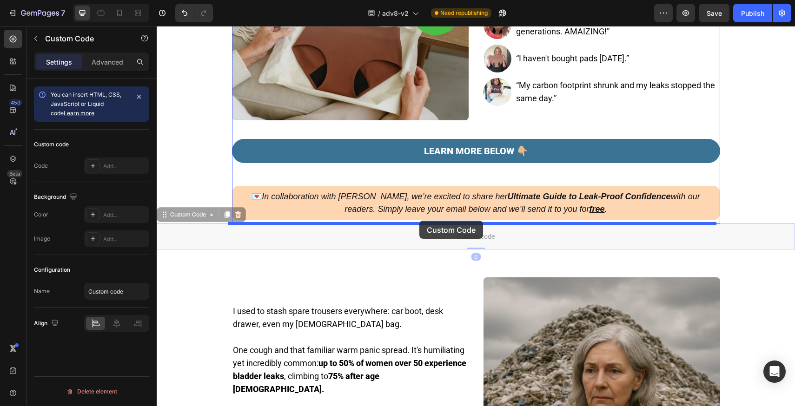
drag, startPoint x: 418, startPoint y: 232, endPoint x: 419, endPoint y: 221, distance: 11.3
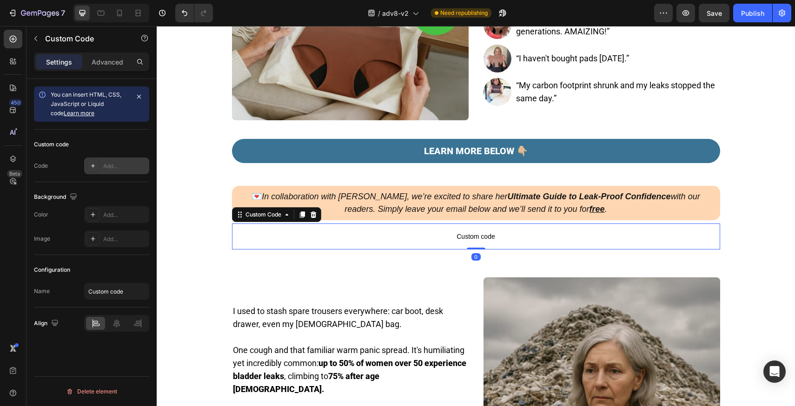
click at [106, 162] on div "Add..." at bounding box center [125, 166] width 44 height 8
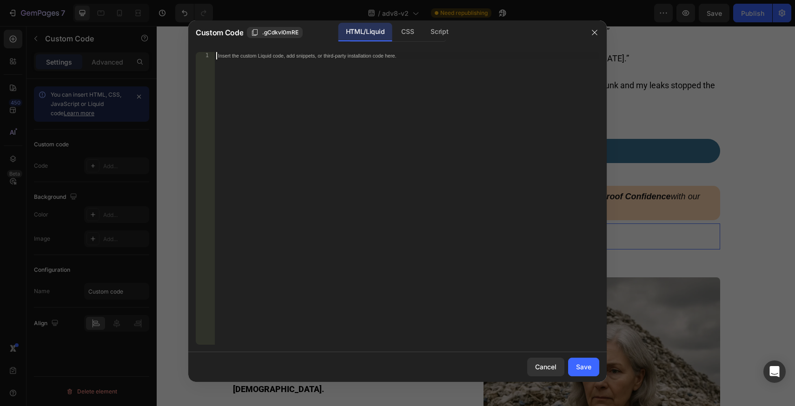
click at [293, 62] on div "Insert the custom Liquid code, add snippets, or third-party installation code h…" at bounding box center [406, 206] width 385 height 308
paste textarea "<div class="klaviyo-form-Tv6ndw"></div>"
type textarea "<div class="klaviyo-form-Tv6ndw"></div>"
click at [593, 366] on button "Save" at bounding box center [583, 367] width 31 height 19
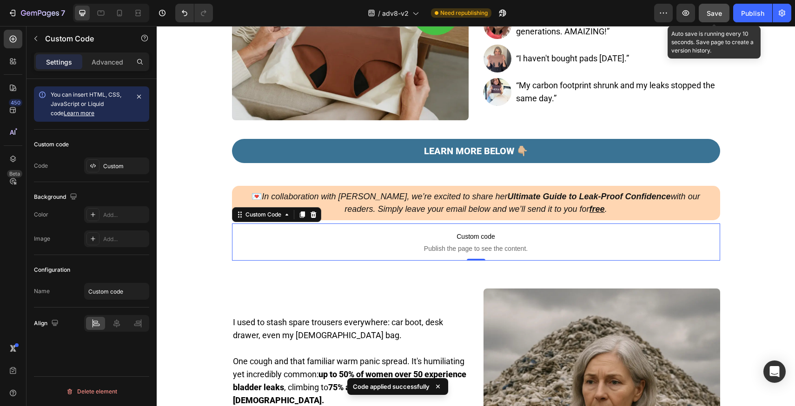
click at [718, 17] on div "Save" at bounding box center [714, 13] width 15 height 10
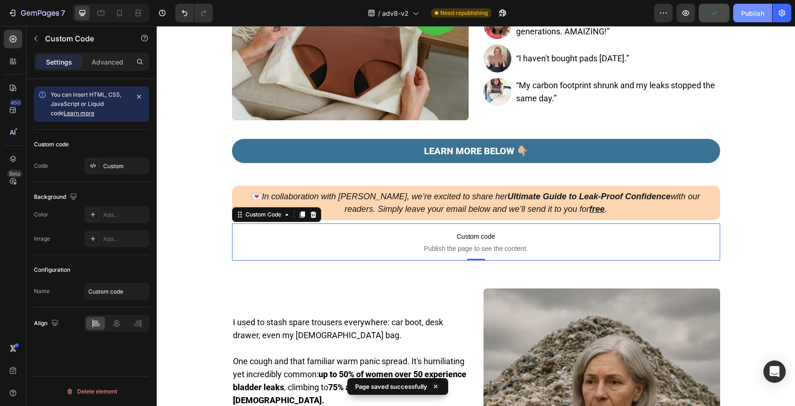
click at [746, 16] on div "Publish" at bounding box center [752, 13] width 23 height 10
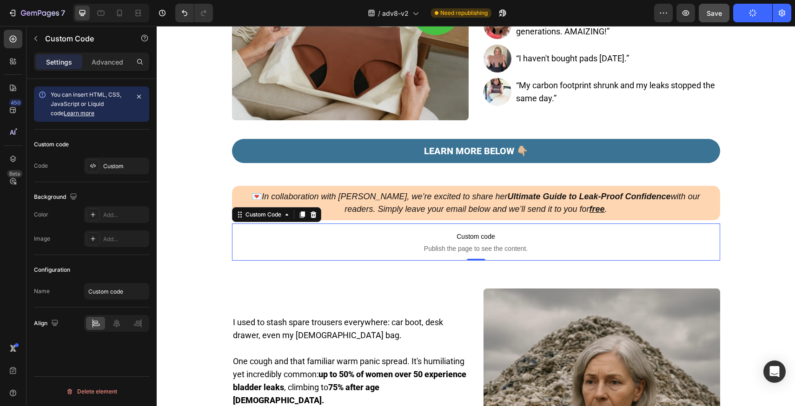
click at [263, 19] on div "/ adv8-v2 Need republishing" at bounding box center [437, 13] width 434 height 19
click at [586, 13] on div "/ adv8-v2 Need republishing" at bounding box center [437, 13] width 434 height 19
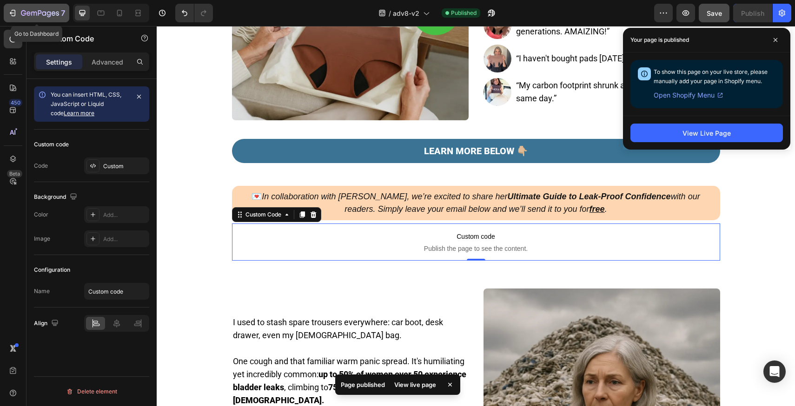
click at [22, 13] on icon "button" at bounding box center [40, 14] width 38 height 8
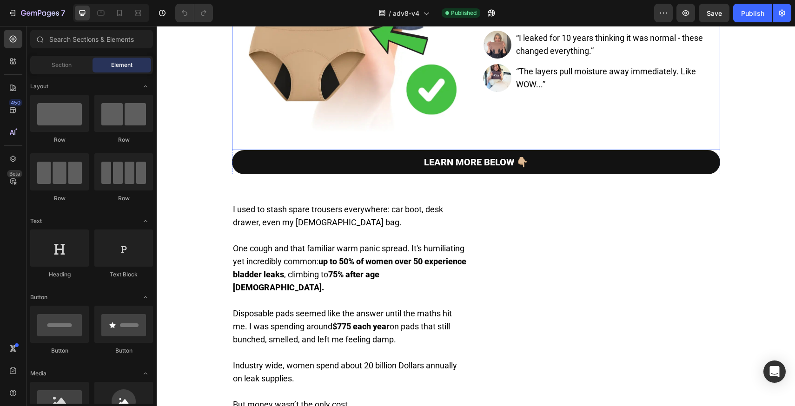
scroll to position [300, 0]
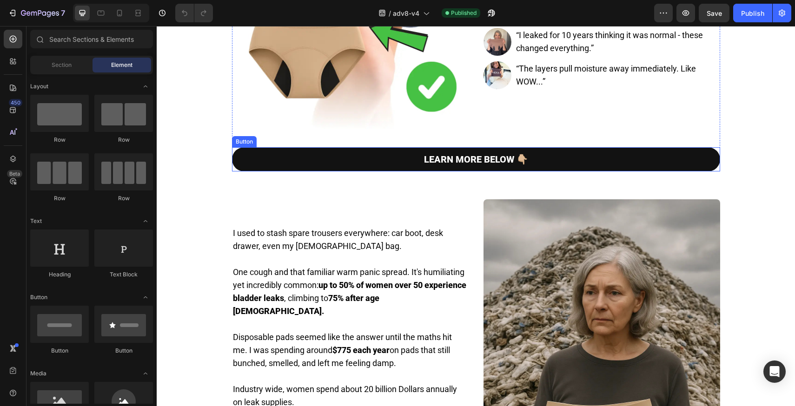
click at [582, 155] on link "LEARN MORE BELOW 👇🏼" at bounding box center [476, 159] width 488 height 24
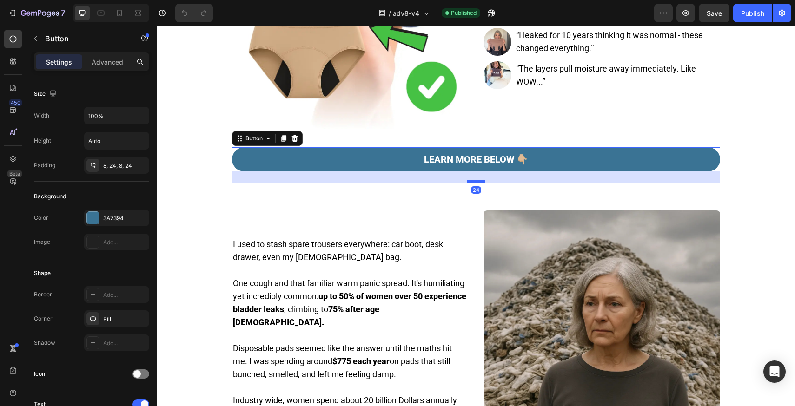
drag, startPoint x: 475, startPoint y: 169, endPoint x: 475, endPoint y: 180, distance: 10.7
click at [475, 180] on div at bounding box center [476, 181] width 19 height 3
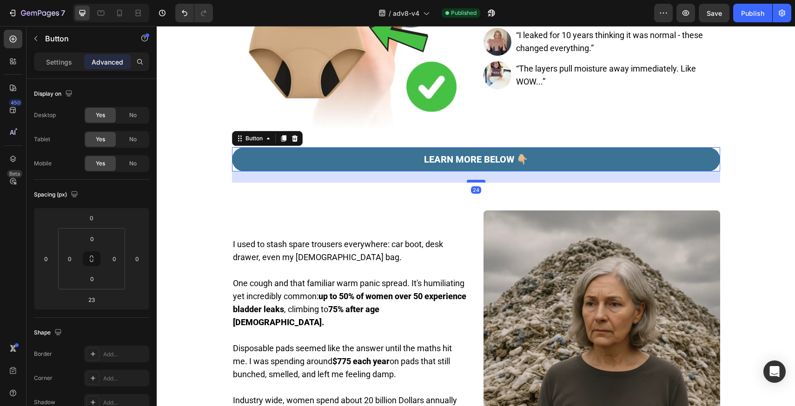
click at [475, 180] on div at bounding box center [476, 181] width 19 height 3
type input "24"
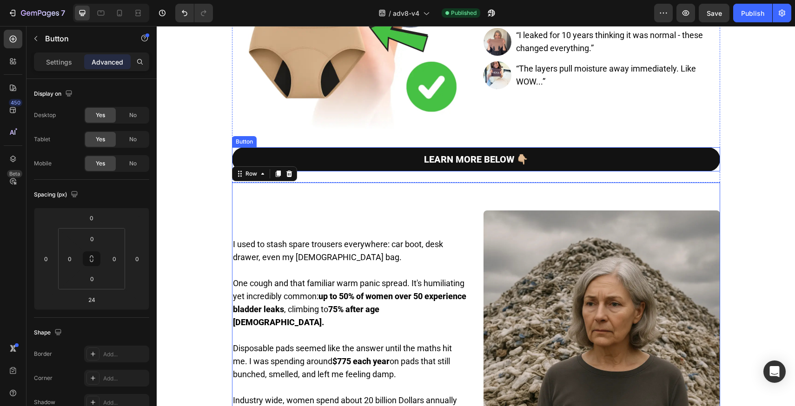
click at [607, 169] on link "LEARN MORE BELOW 👇🏼" at bounding box center [476, 159] width 488 height 24
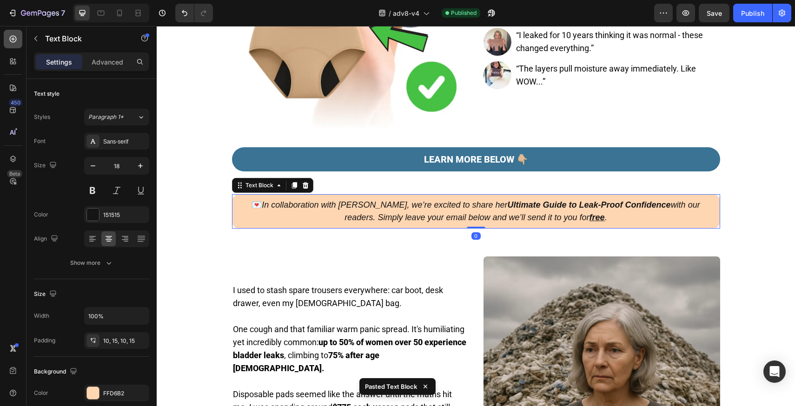
click at [14, 38] on icon at bounding box center [12, 38] width 9 height 9
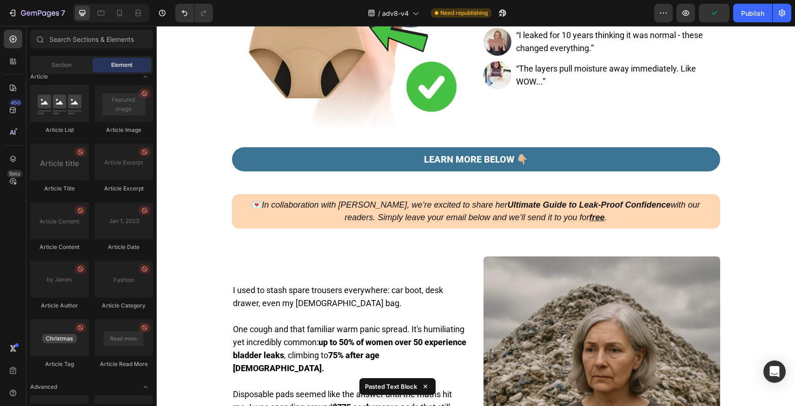
scroll to position [2427, 0]
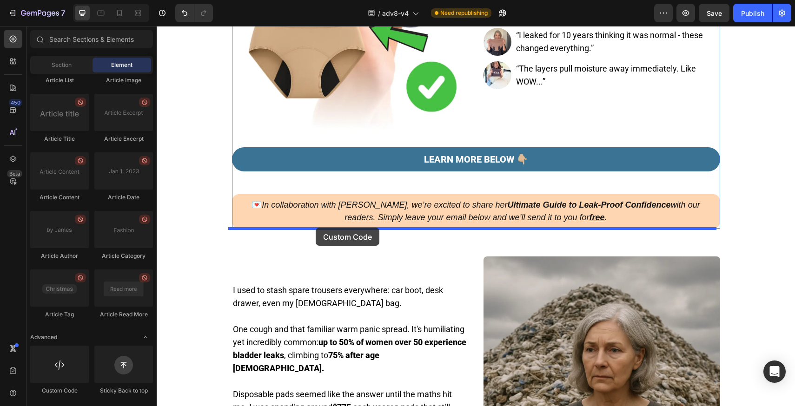
drag, startPoint x: 221, startPoint y: 376, endPoint x: 316, endPoint y: 228, distance: 175.5
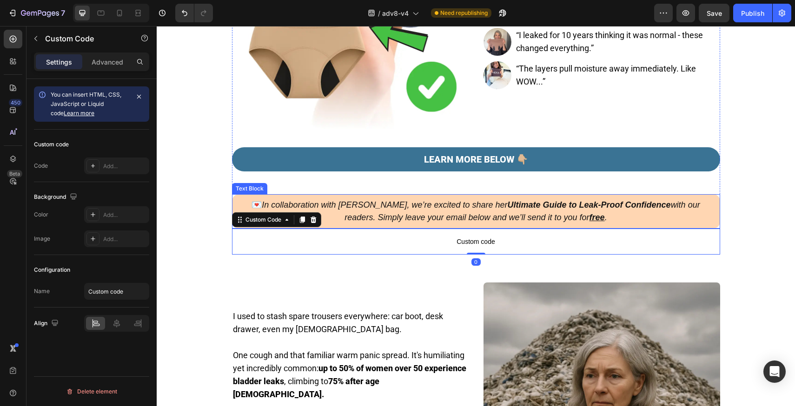
click at [390, 213] on icon "In collaboration with [PERSON_NAME], we’re excited to share her Ultimate Guide …" at bounding box center [481, 211] width 438 height 22
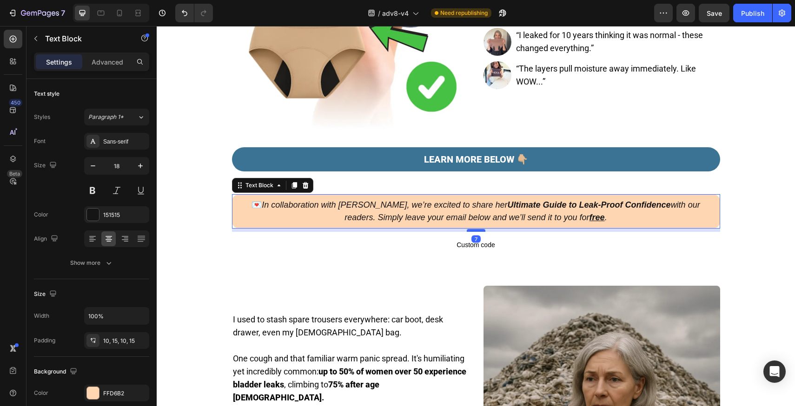
click at [475, 229] on div at bounding box center [476, 230] width 19 height 3
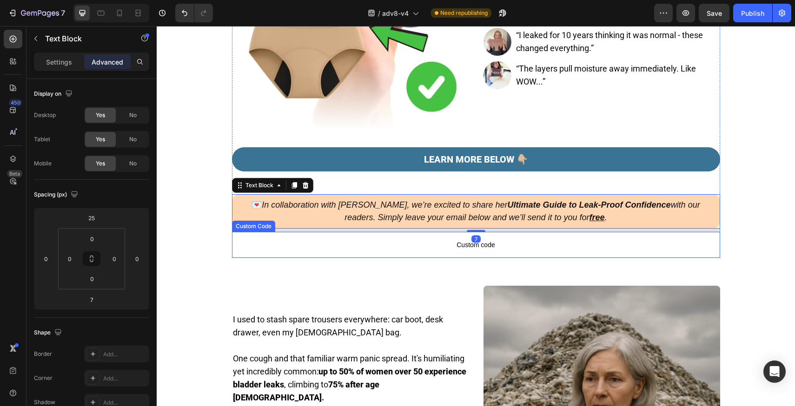
click at [329, 242] on span "Custom code" at bounding box center [476, 245] width 488 height 11
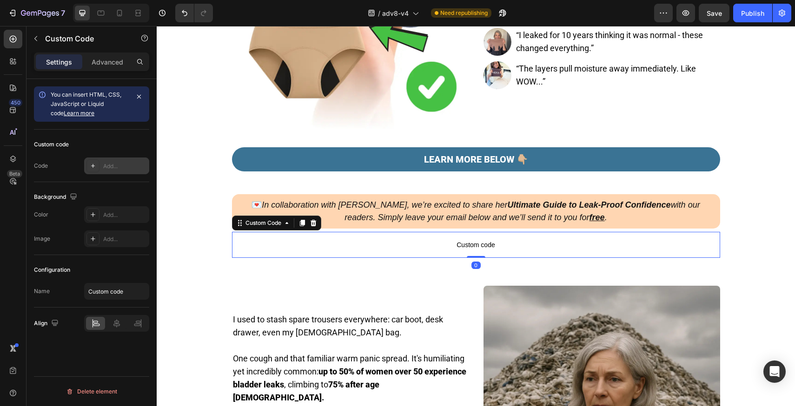
click at [127, 165] on div "Add..." at bounding box center [125, 166] width 44 height 8
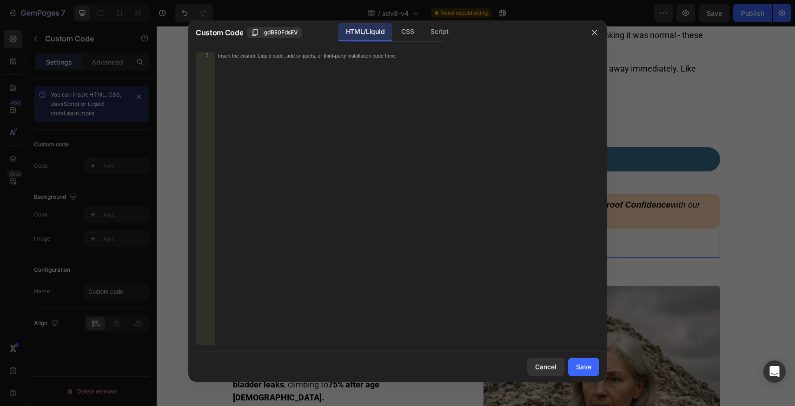
click at [396, 84] on div "Insert the custom Liquid code, add snippets, or third-party installation code h…" at bounding box center [406, 206] width 385 height 308
paste textarea "<div class="klaviyo-form-Tv6ndw"></div>"
type textarea "<div class="klaviyo-form-Tv6ndw"></div>"
click at [591, 367] on button "Save" at bounding box center [583, 367] width 31 height 19
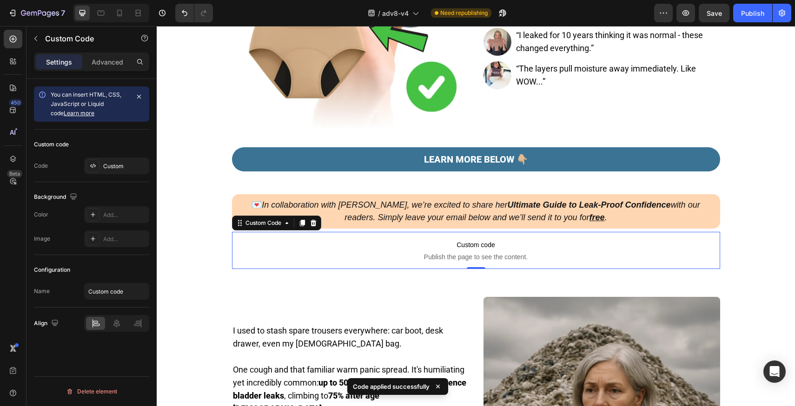
click at [601, 13] on div "/ adv8-v4 Need republishing" at bounding box center [437, 13] width 434 height 19
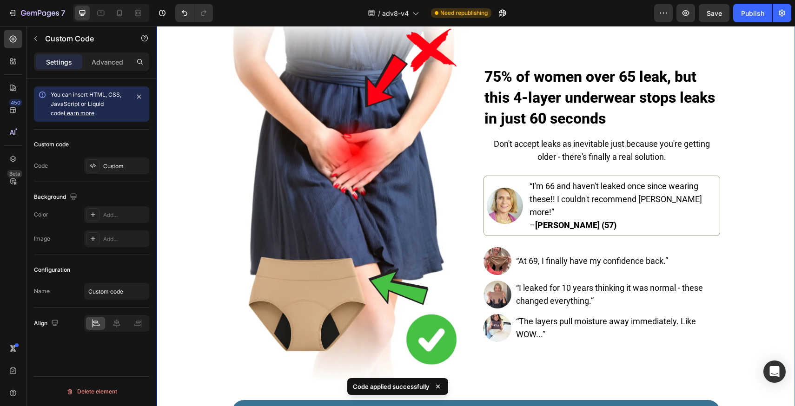
scroll to position [0, 0]
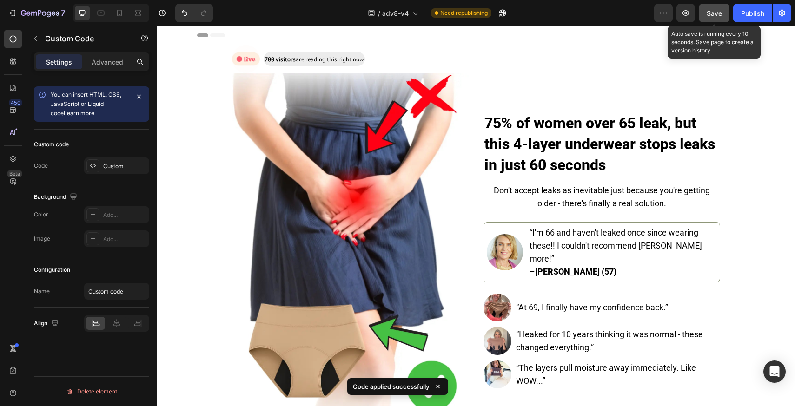
click at [714, 19] on button "Save" at bounding box center [714, 13] width 31 height 19
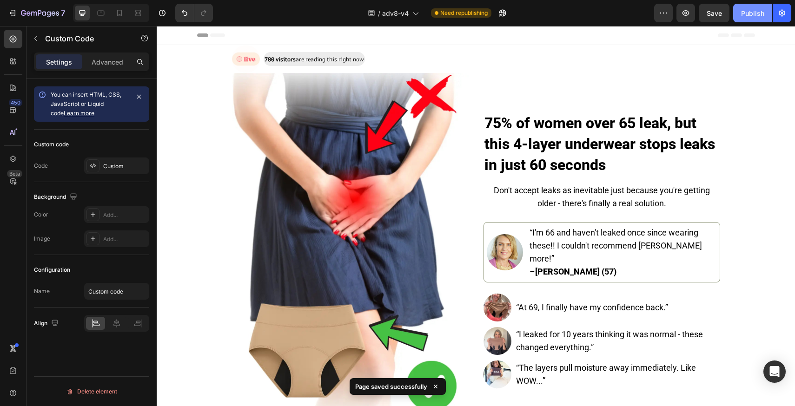
click at [748, 18] on button "Publish" at bounding box center [752, 13] width 39 height 19
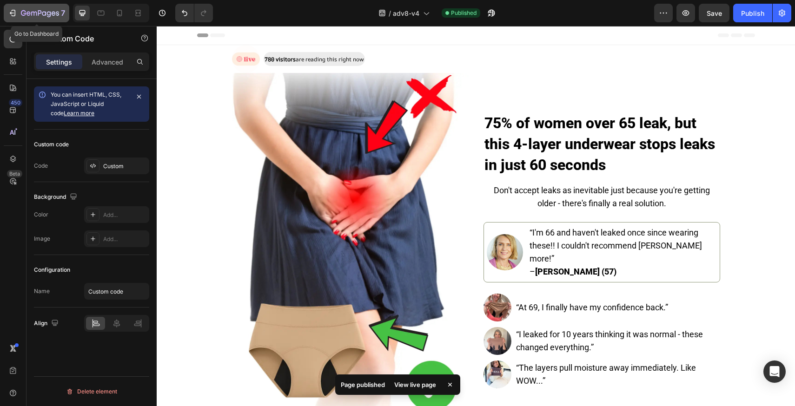
click at [8, 14] on icon "button" at bounding box center [12, 12] width 9 height 9
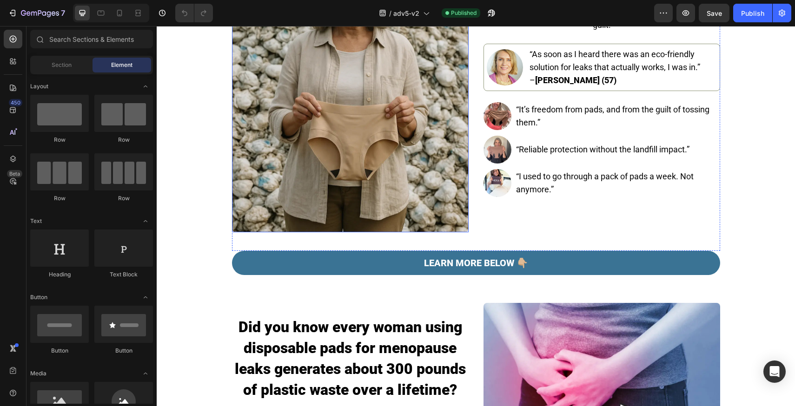
scroll to position [273, 0]
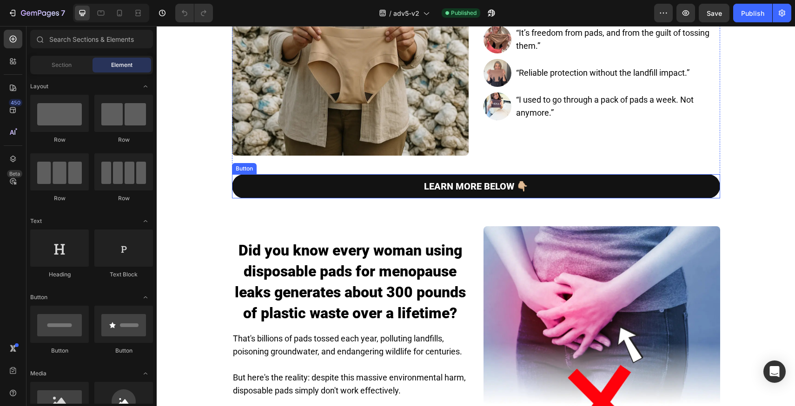
click at [358, 192] on link "LEARN MORE BELOW 👇🏼" at bounding box center [476, 186] width 488 height 24
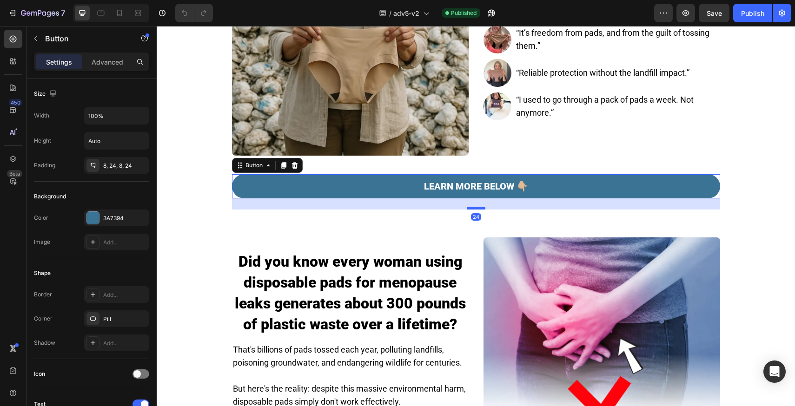
drag, startPoint x: 474, startPoint y: 198, endPoint x: 475, endPoint y: 209, distance: 11.2
click at [475, 209] on div at bounding box center [476, 208] width 19 height 3
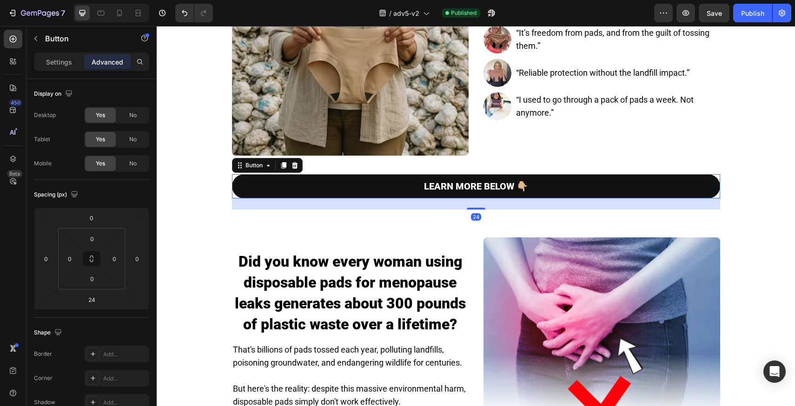
click at [589, 193] on link "LEARN MORE BELOW 👇🏼" at bounding box center [476, 186] width 488 height 24
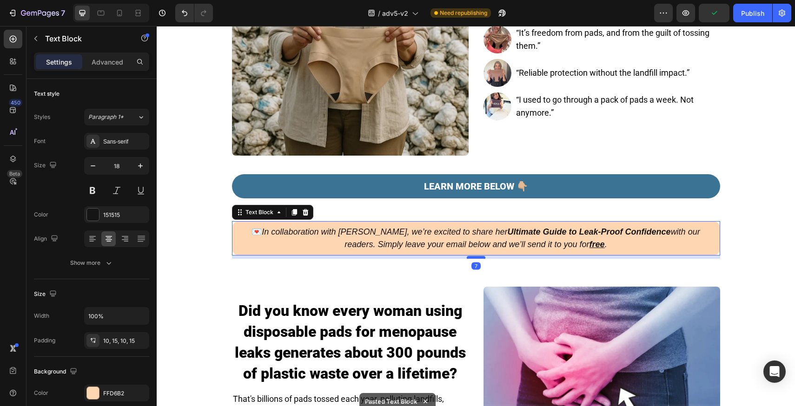
click at [474, 257] on div at bounding box center [476, 257] width 19 height 3
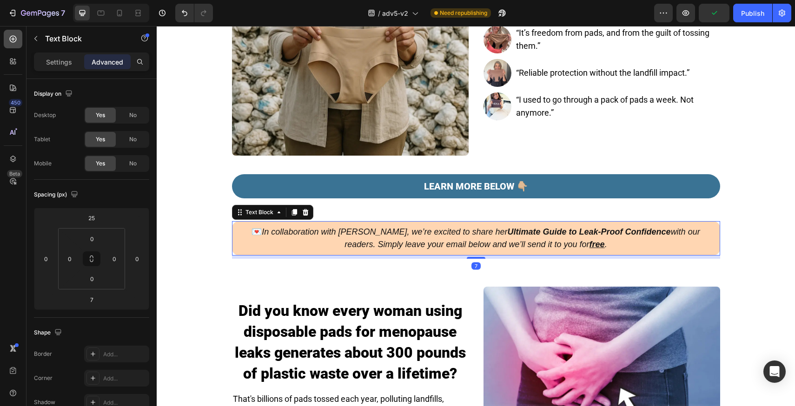
click at [17, 43] on icon at bounding box center [12, 38] width 9 height 9
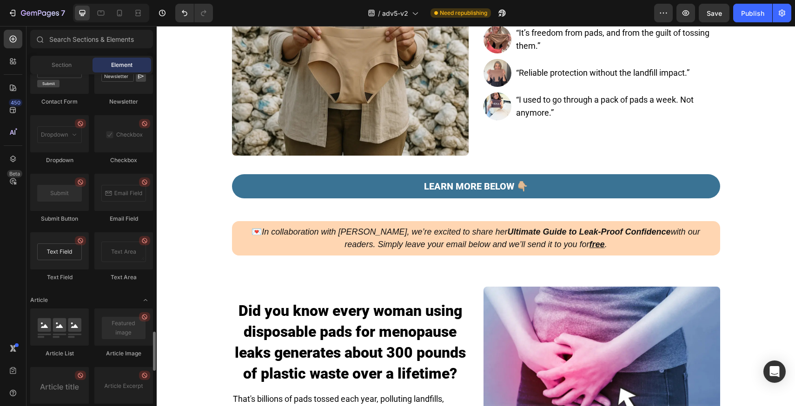
scroll to position [2427, 0]
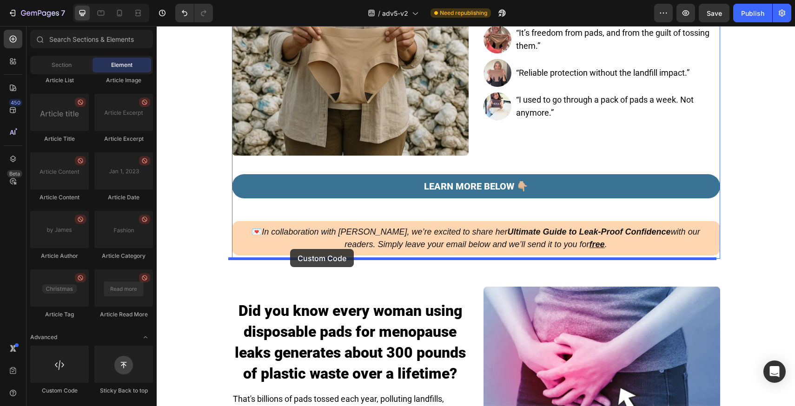
drag, startPoint x: 206, startPoint y: 380, endPoint x: 290, endPoint y: 249, distance: 154.8
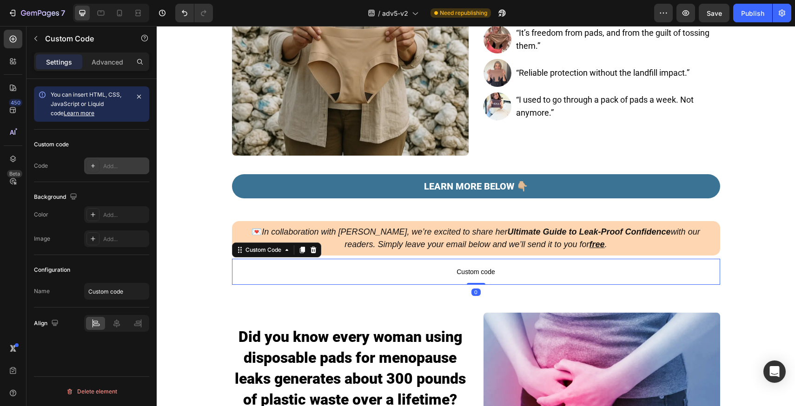
click at [122, 169] on div "Add..." at bounding box center [125, 166] width 44 height 8
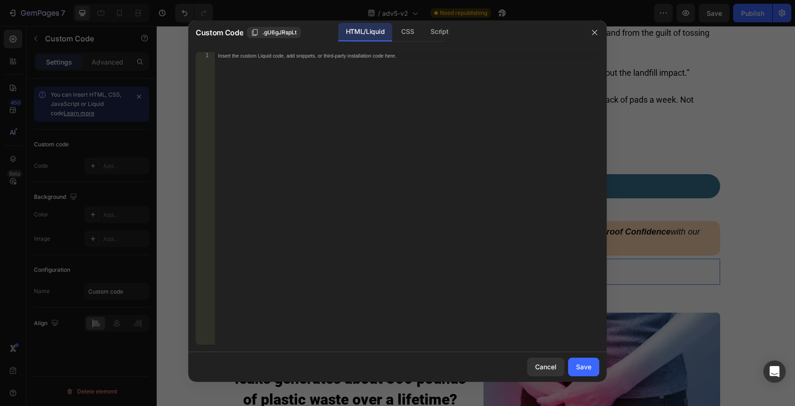
click at [342, 81] on div "Insert the custom Liquid code, add snippets, or third-party installation code h…" at bounding box center [406, 206] width 385 height 308
paste textarea "<div class="klaviyo-form-Tv6ndw"></div>"
type textarea "<div class="klaviyo-form-Tv6ndw"></div>"
click at [592, 365] on button "Save" at bounding box center [583, 367] width 31 height 19
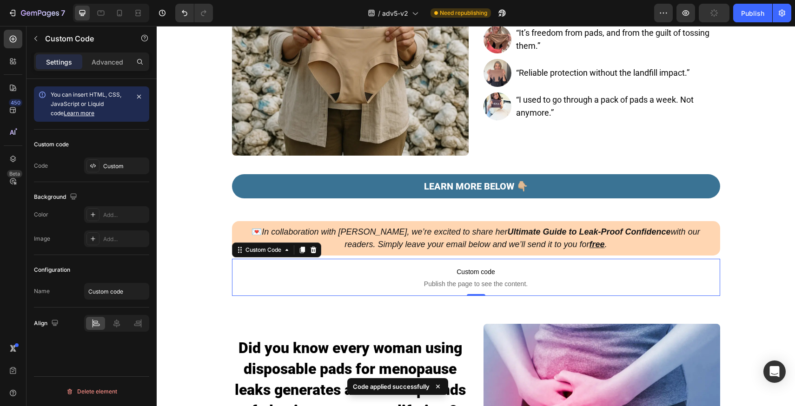
click at [590, 18] on div "/ adv5-v2 Need republishing" at bounding box center [437, 13] width 434 height 19
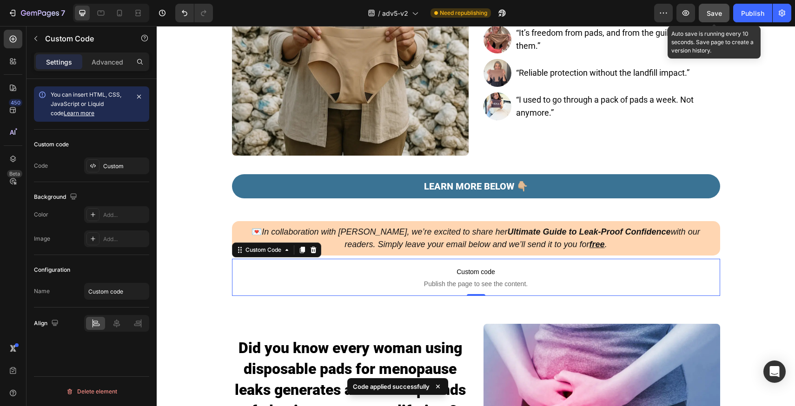
click at [719, 15] on span "Save" at bounding box center [714, 13] width 15 height 8
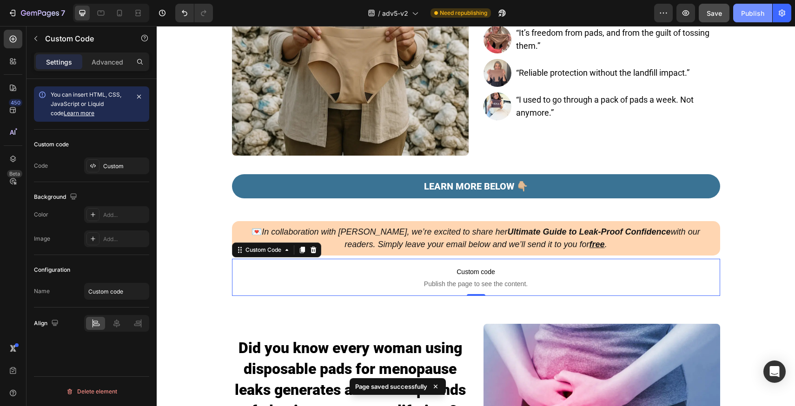
click at [742, 15] on div "Publish" at bounding box center [752, 13] width 23 height 10
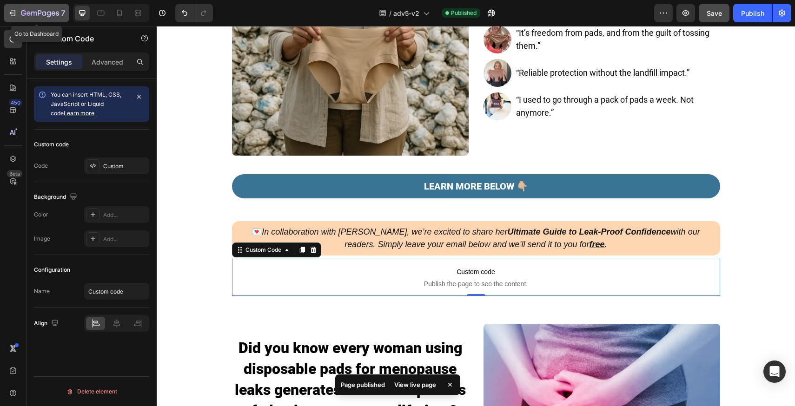
click at [27, 20] on button "7" at bounding box center [37, 13] width 66 height 19
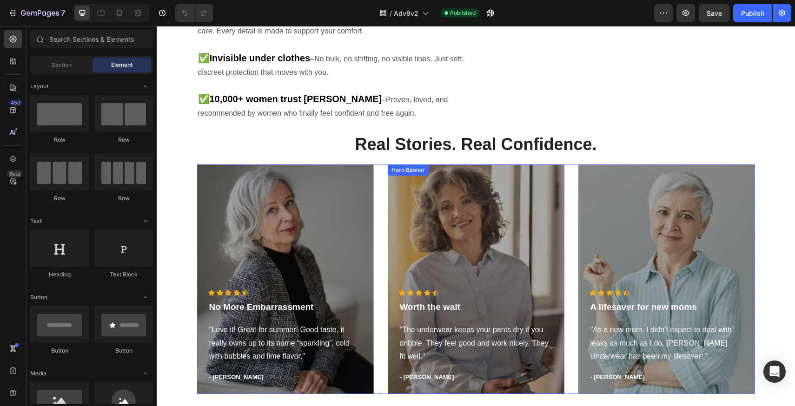
scroll to position [264, 0]
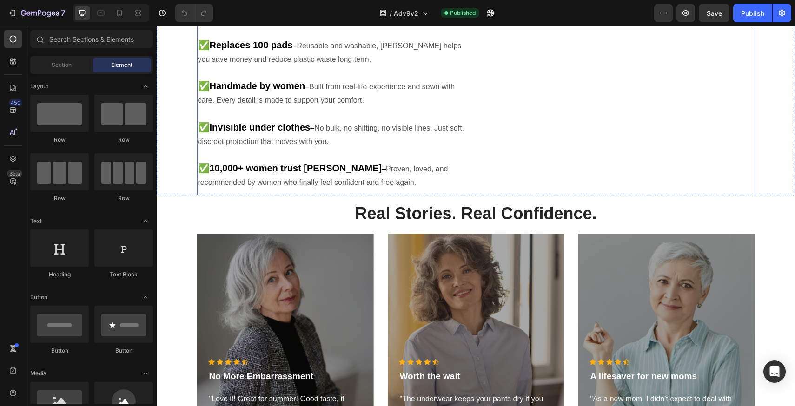
click at [473, 181] on div "7 Ways [PERSON_NAME] Changed Everything Heading ✅ Holds up to 120 ml – FluidCor…" at bounding box center [476, 34] width 558 height 357
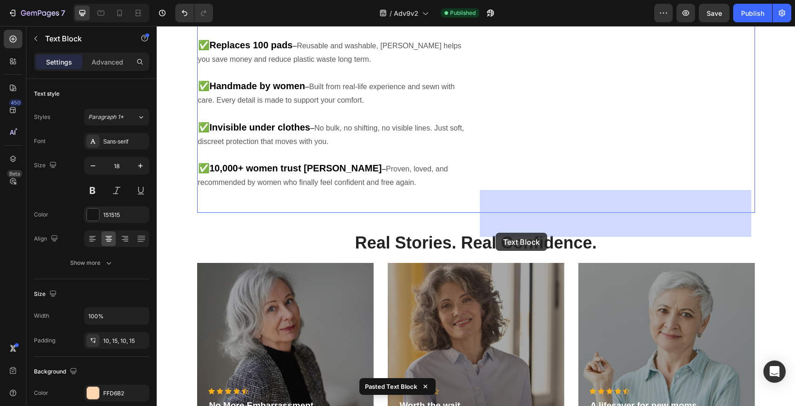
drag, startPoint x: 513, startPoint y: 199, endPoint x: 496, endPoint y: 233, distance: 38.7
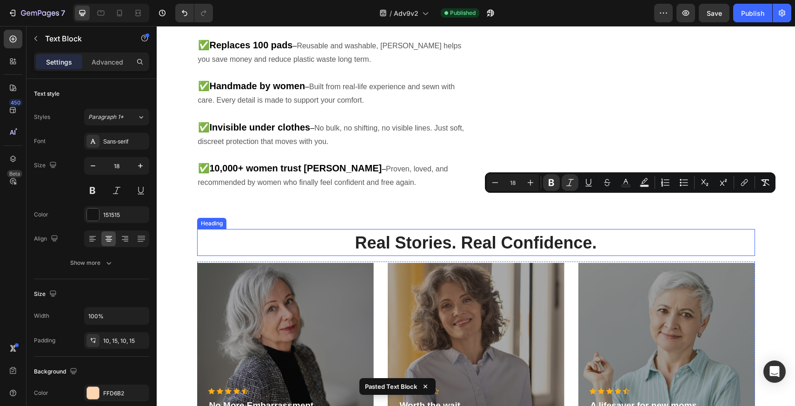
drag, startPoint x: 562, startPoint y: 207, endPoint x: 485, endPoint y: 239, distance: 83.3
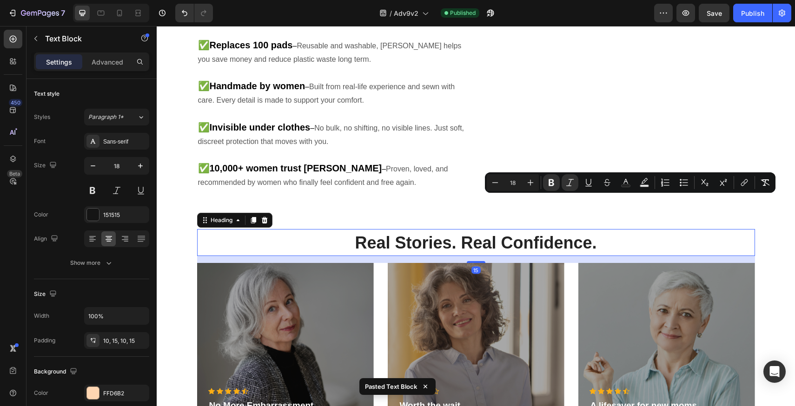
click at [682, 251] on h2 "Real Stories. Real Confidence." at bounding box center [476, 242] width 558 height 27
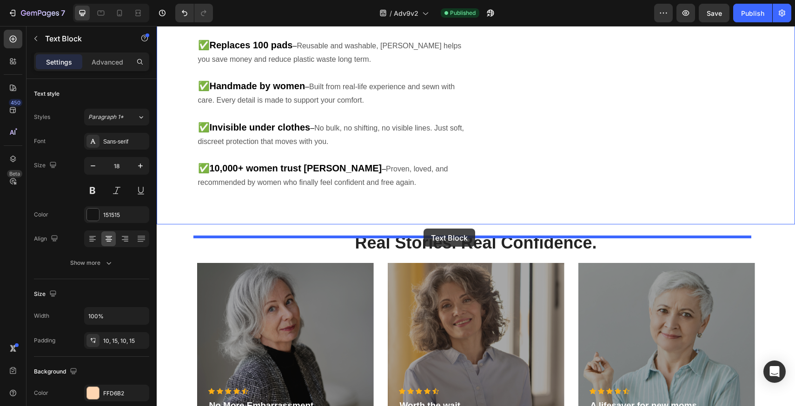
drag, startPoint x: 738, startPoint y: 218, endPoint x: 424, endPoint y: 229, distance: 314.6
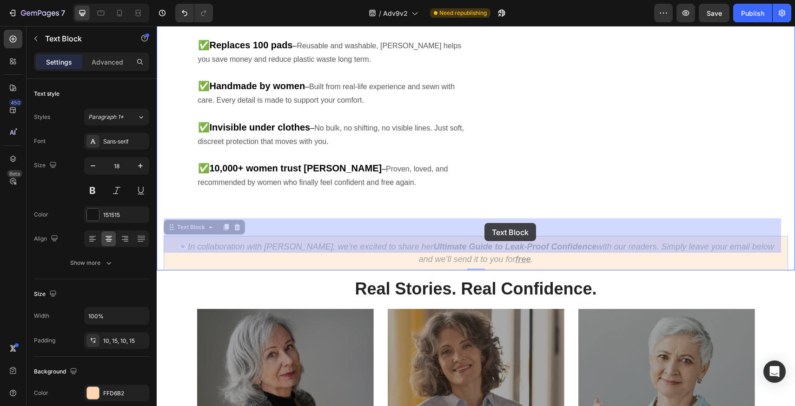
drag, startPoint x: 179, startPoint y: 236, endPoint x: 485, endPoint y: 223, distance: 305.8
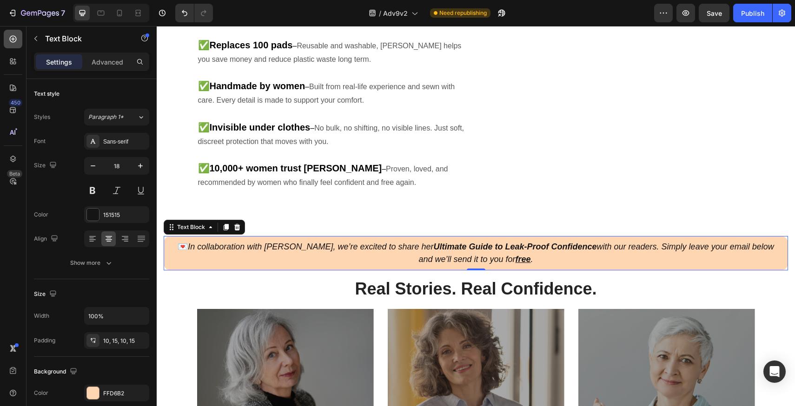
click at [10, 40] on icon at bounding box center [12, 38] width 9 height 9
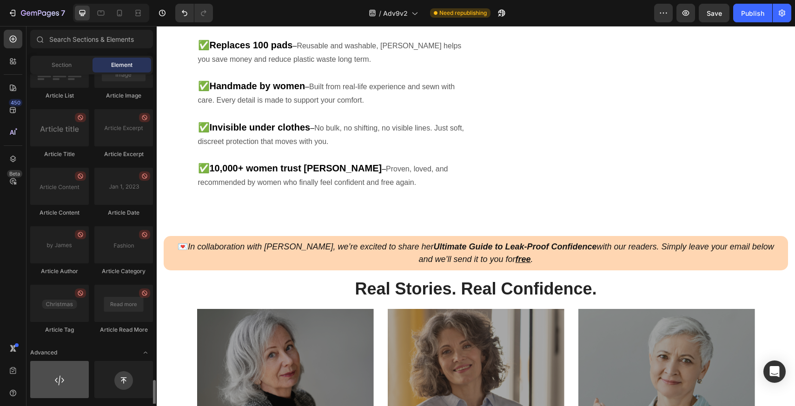
scroll to position [2427, 0]
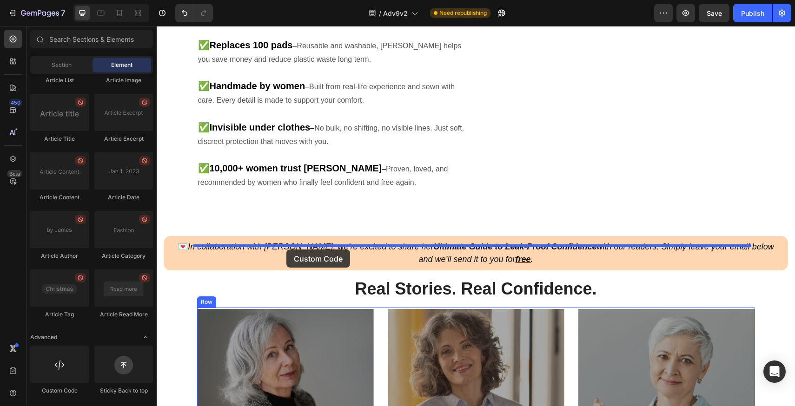
drag, startPoint x: 222, startPoint y: 382, endPoint x: 286, endPoint y: 250, distance: 147.3
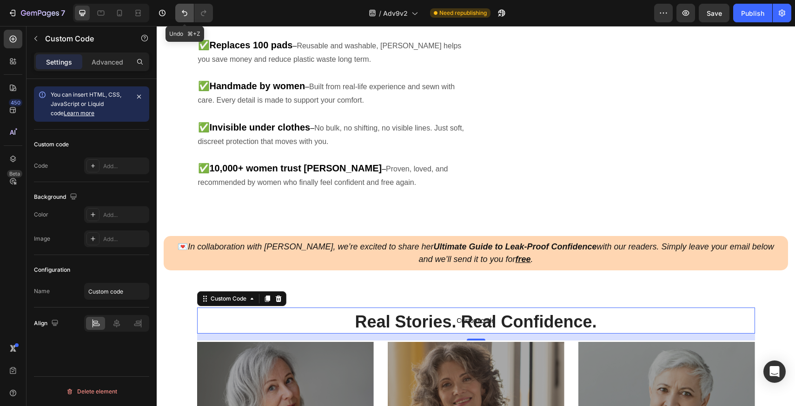
click at [180, 11] on icon "Undo/Redo" at bounding box center [184, 12] width 9 height 9
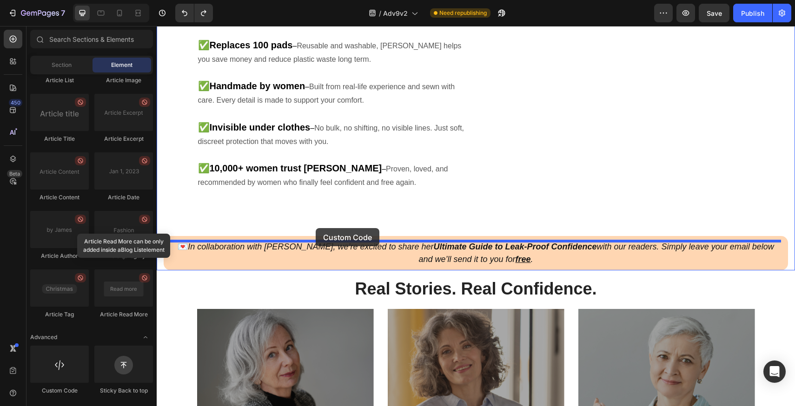
drag, startPoint x: 213, startPoint y: 384, endPoint x: 316, endPoint y: 228, distance: 186.9
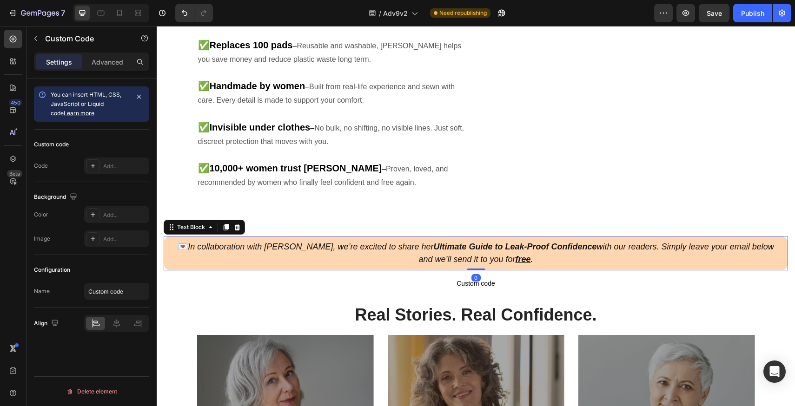
click at [387, 241] on p "💌 In collaboration with [PERSON_NAME], we’re excited to share her Ultimate Guid…" at bounding box center [476, 253] width 611 height 25
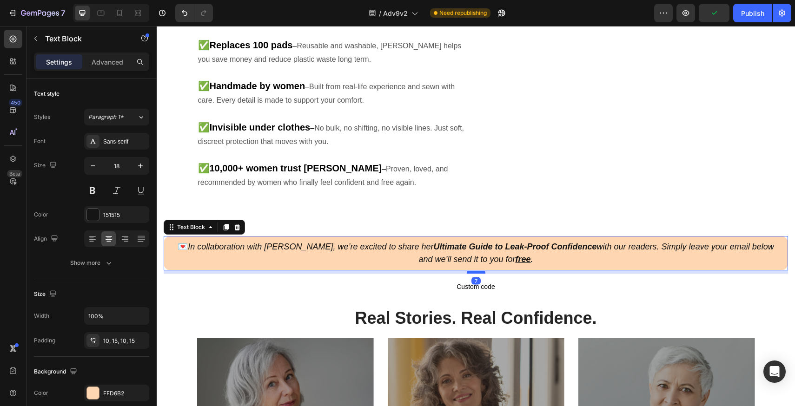
click at [476, 271] on div at bounding box center [476, 272] width 19 height 3
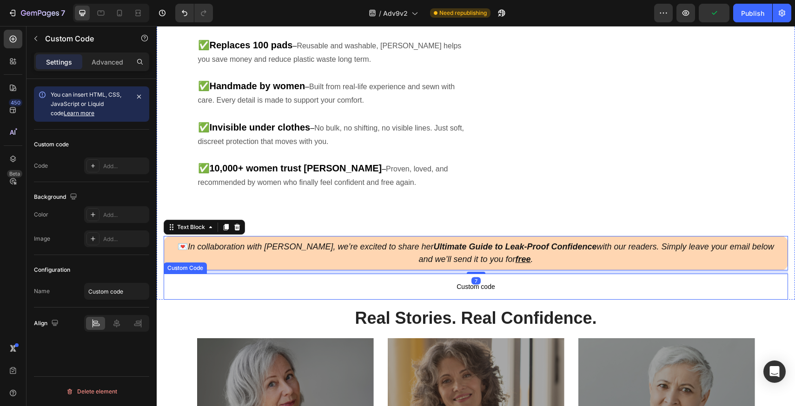
click at [393, 281] on span "Custom code" at bounding box center [476, 286] width 625 height 11
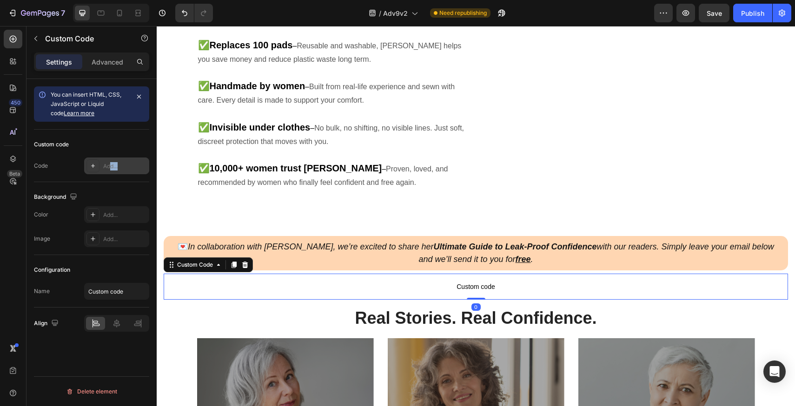
click at [110, 170] on div "Add..." at bounding box center [116, 166] width 65 height 17
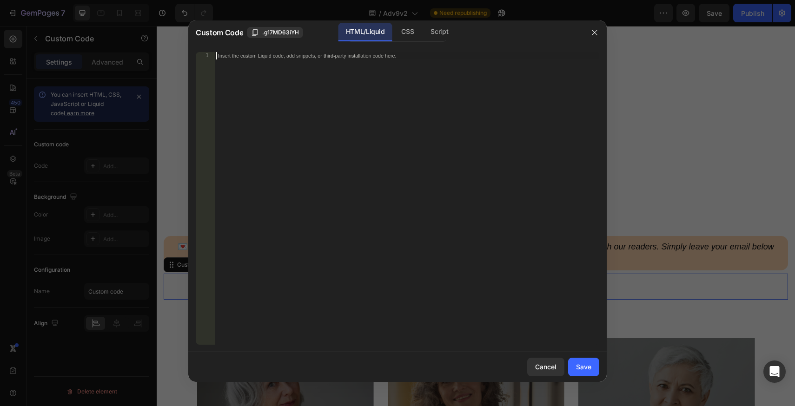
click at [291, 64] on div "Insert the custom Liquid code, add snippets, or third-party installation code h…" at bounding box center [406, 206] width 385 height 308
paste textarea "<div class="klaviyo-form-Tv6ndw"></div>"
type textarea "<div class="klaviyo-form-Tv6ndw"></div>"
click at [583, 371] on div "Save" at bounding box center [583, 367] width 15 height 10
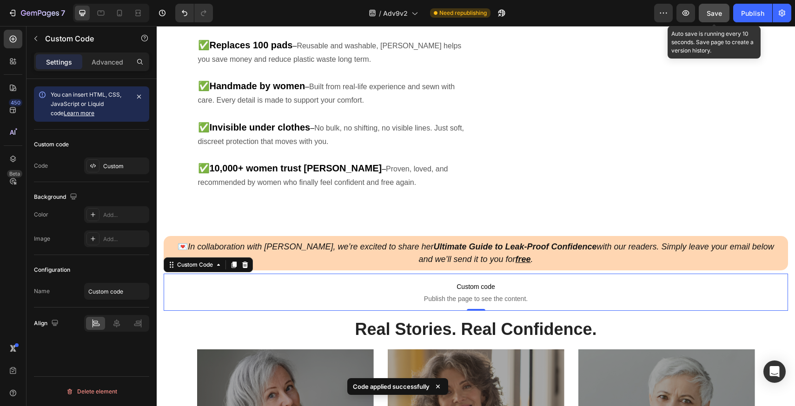
click at [706, 14] on button "Save" at bounding box center [714, 13] width 31 height 19
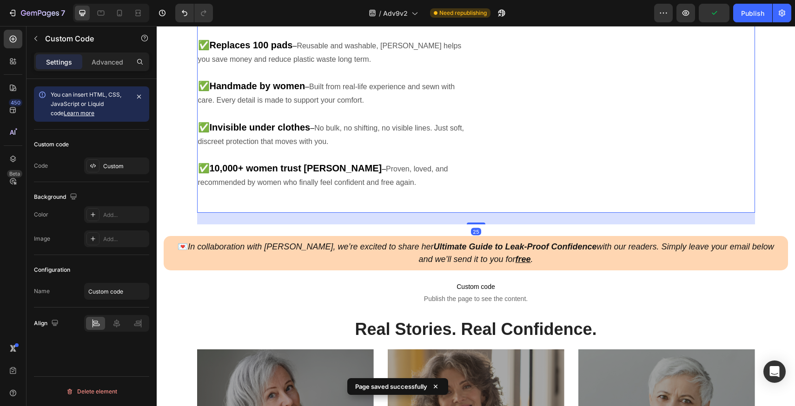
click at [478, 173] on div "7 Ways Vera Changed Everything Heading ✅ Holds up to 120 ml – FluidCore™ techno…" at bounding box center [476, 34] width 558 height 357
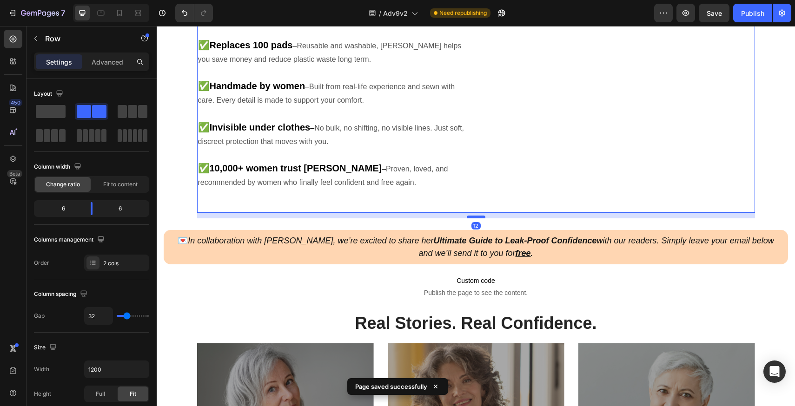
drag, startPoint x: 476, startPoint y: 194, endPoint x: 477, endPoint y: 188, distance: 6.1
click at [477, 216] on div at bounding box center [476, 217] width 19 height 3
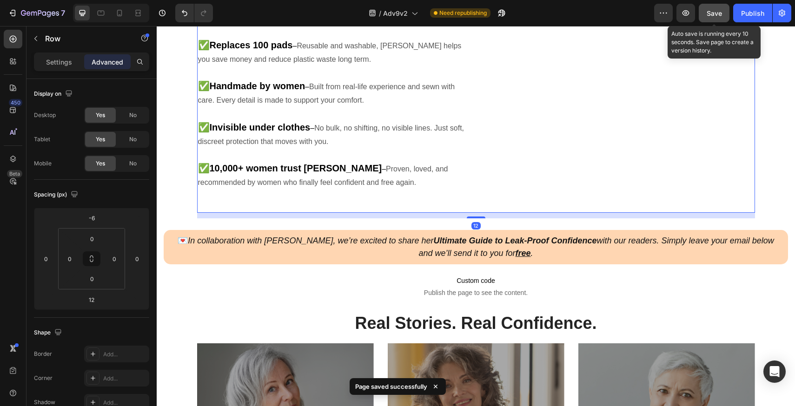
click at [719, 11] on span "Save" at bounding box center [714, 13] width 15 height 8
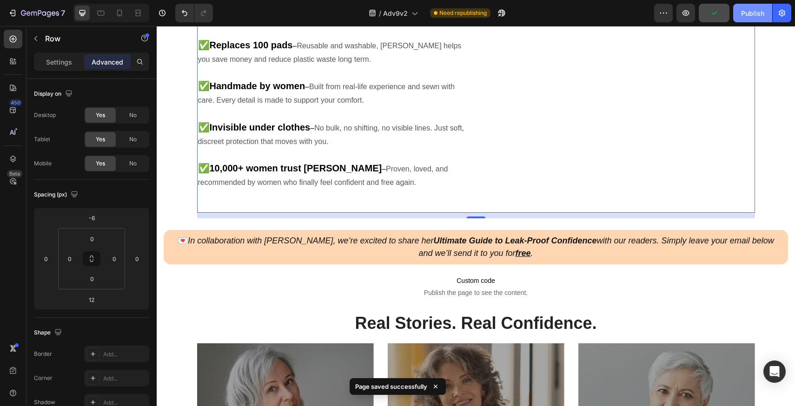
click at [739, 14] on button "Publish" at bounding box center [752, 13] width 39 height 19
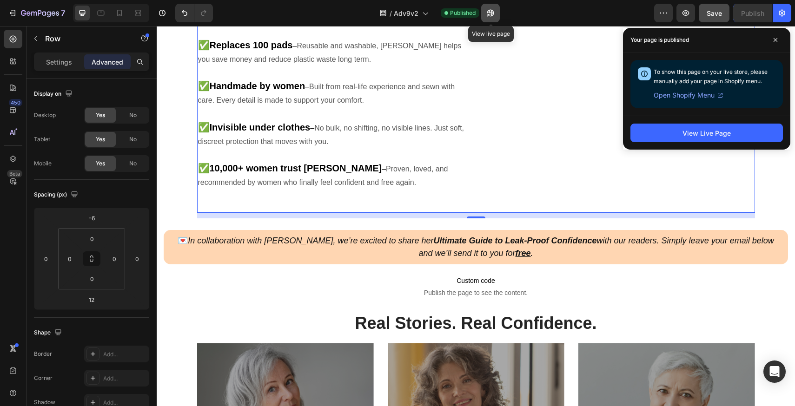
click at [490, 15] on icon "button" at bounding box center [490, 12] width 9 height 9
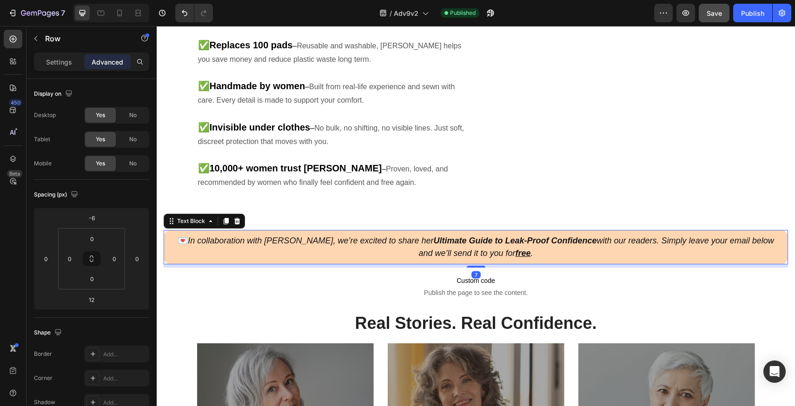
click at [165, 230] on div "💌 In collaboration with [PERSON_NAME], we’re excited to share her Ultimate Guid…" at bounding box center [476, 247] width 625 height 34
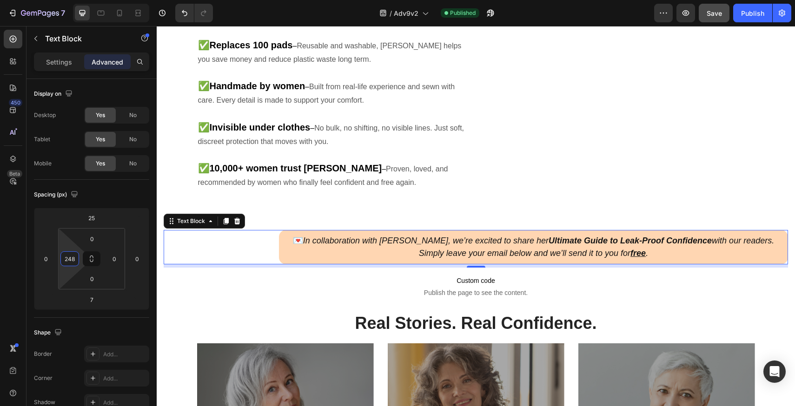
type input "250"
drag, startPoint x: 72, startPoint y: 246, endPoint x: 85, endPoint y: 188, distance: 59.7
click at [85, 0] on html "7 Version history / Adv9v2 Published Preview Save Publish 450 Beta Sections(18)…" at bounding box center [397, 0] width 795 height 0
click at [66, 260] on input "250" at bounding box center [70, 259] width 14 height 14
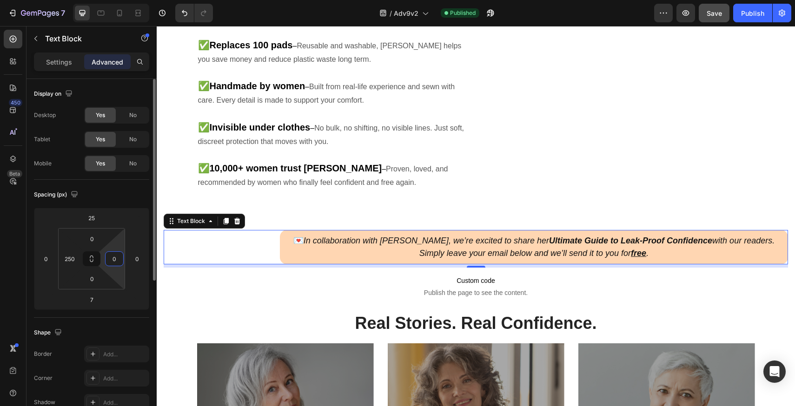
click at [108, 258] on input "0" at bounding box center [114, 259] width 14 height 14
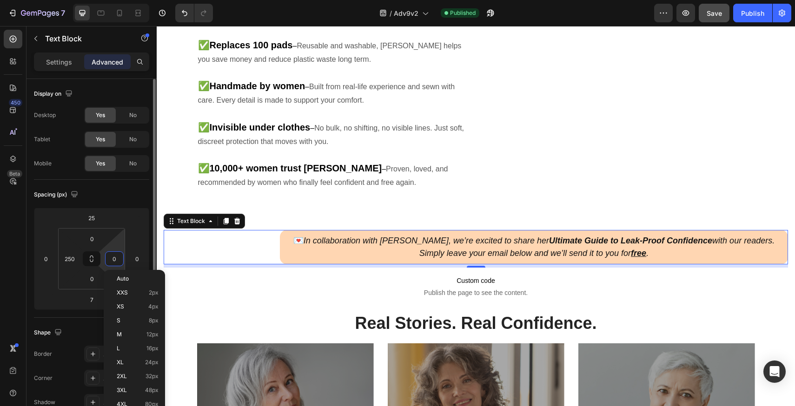
paste input "25"
type input "250"
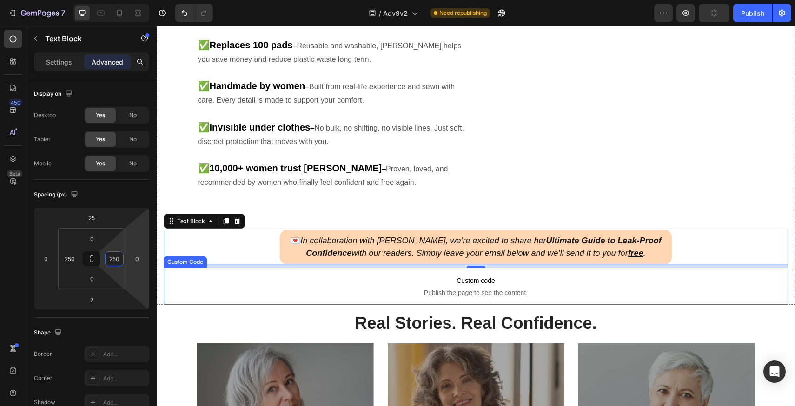
click at [288, 275] on span "Custom code" at bounding box center [476, 280] width 625 height 11
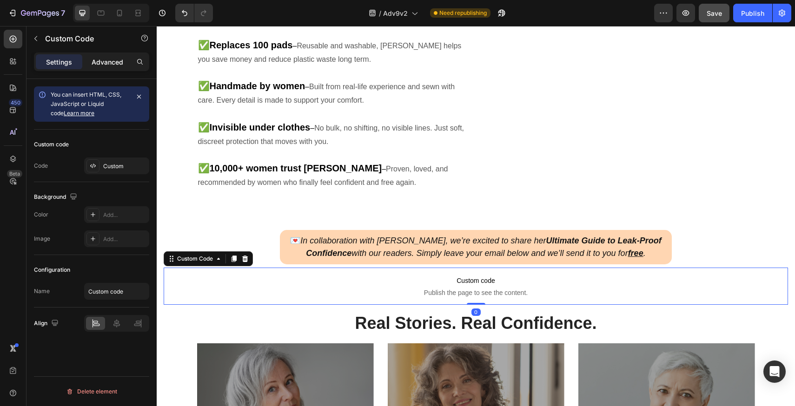
click at [113, 62] on p "Advanced" at bounding box center [108, 62] width 32 height 10
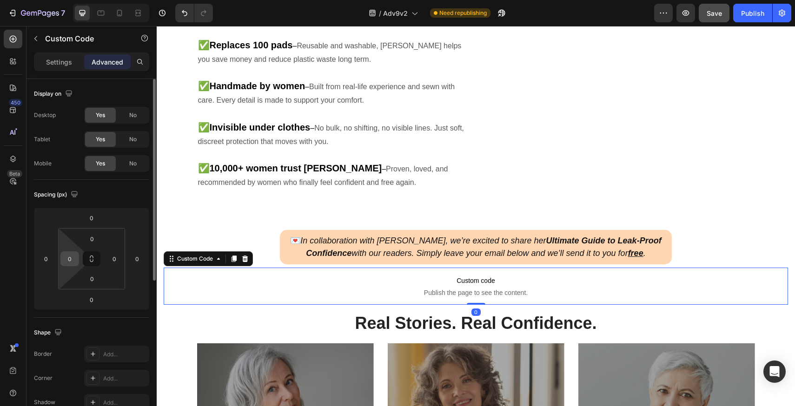
click at [73, 258] on input "0" at bounding box center [70, 259] width 14 height 14
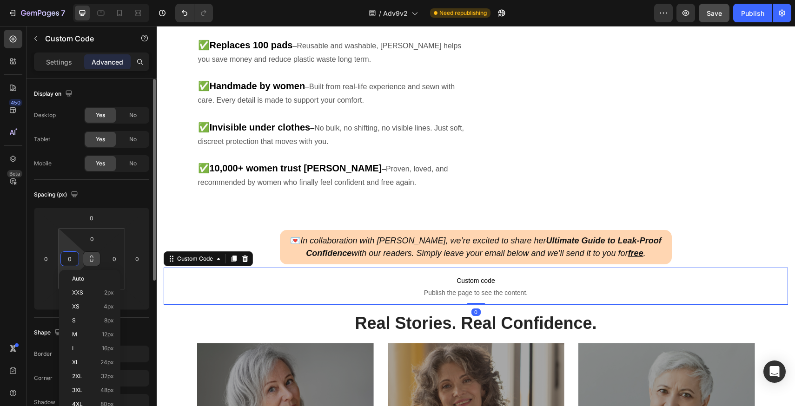
paste input "25"
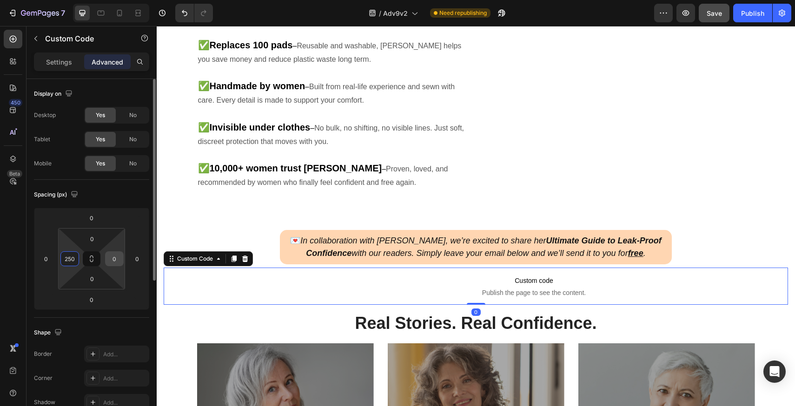
type input "250"
click at [110, 262] on input "0" at bounding box center [114, 259] width 14 height 14
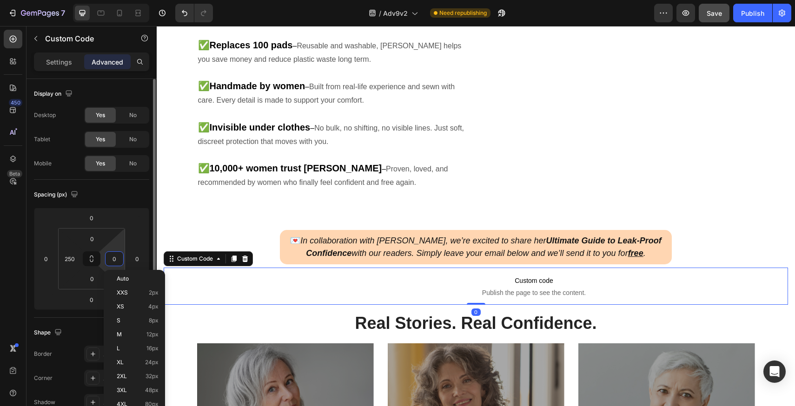
paste input "25"
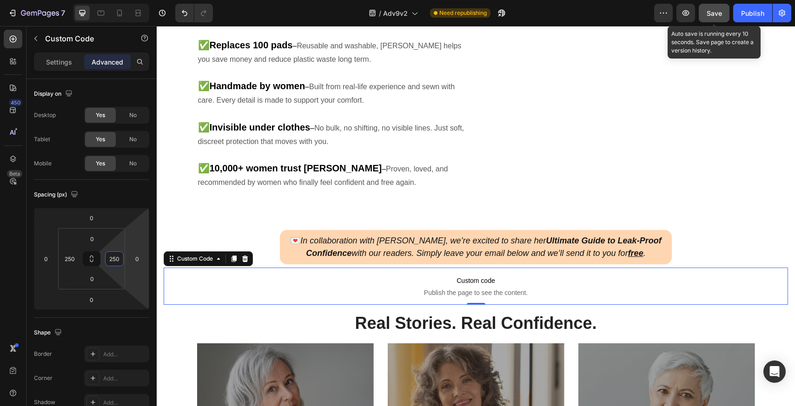
type input "250"
click at [717, 13] on span "Save" at bounding box center [714, 13] width 15 height 8
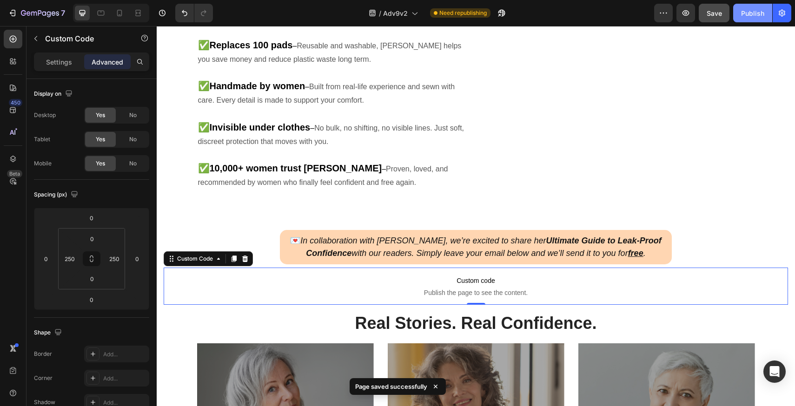
click at [755, 14] on div "Publish" at bounding box center [752, 13] width 23 height 10
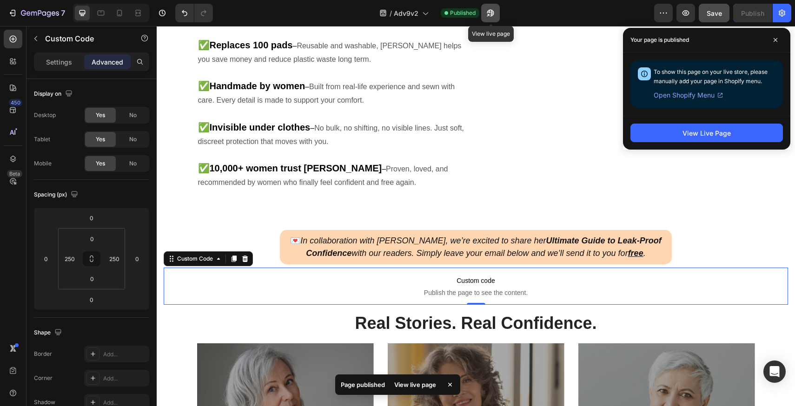
click at [486, 11] on button "button" at bounding box center [490, 13] width 19 height 19
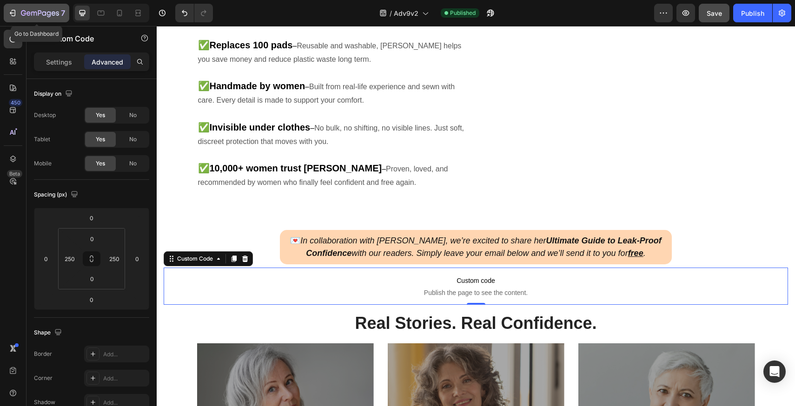
click at [48, 17] on div "7" at bounding box center [43, 12] width 44 height 11
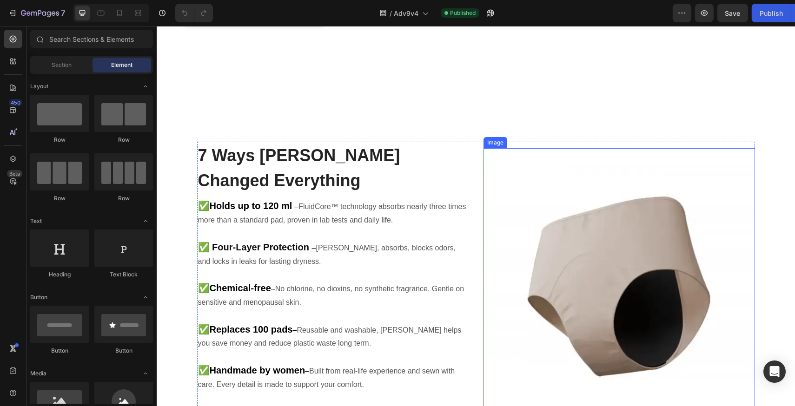
scroll to position [294, 0]
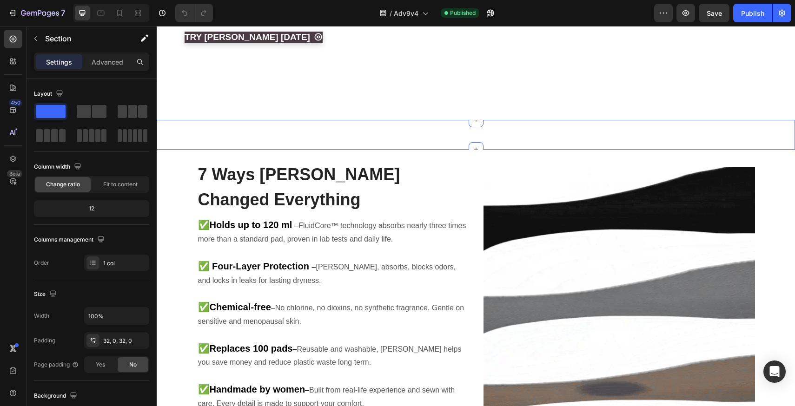
click at [494, 147] on div "SHOP [PERSON_NAME] Button Section 3" at bounding box center [476, 135] width 639 height 30
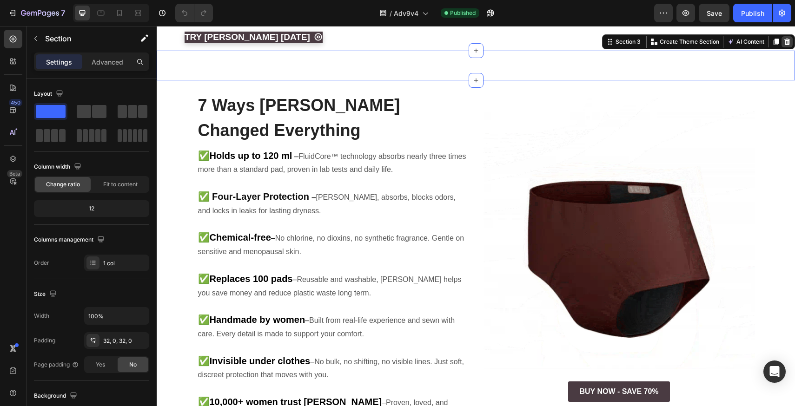
click at [782, 47] on div at bounding box center [787, 41] width 11 height 11
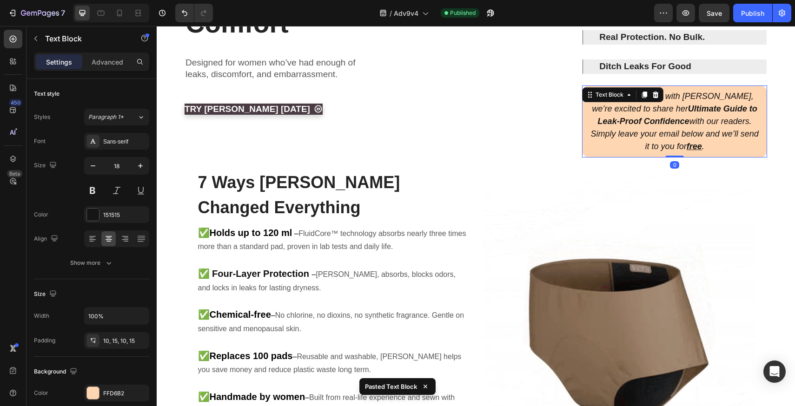
scroll to position [206, 0]
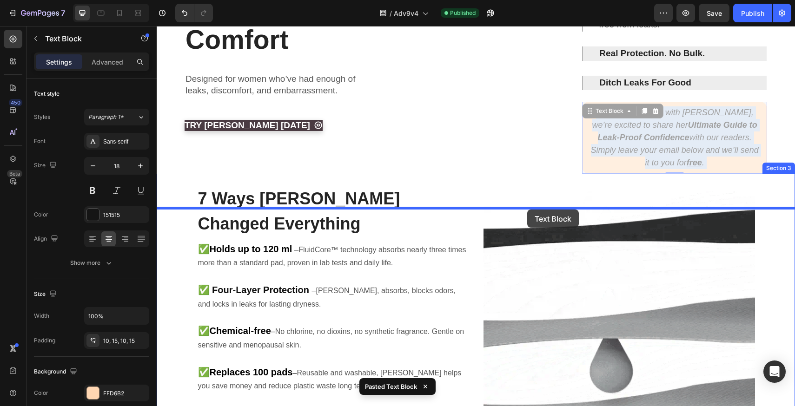
drag, startPoint x: 632, startPoint y: 137, endPoint x: 527, endPoint y: 210, distance: 127.0
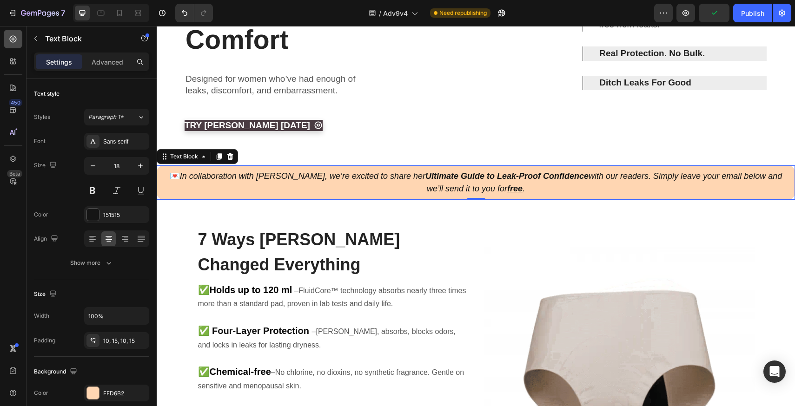
click at [21, 40] on div at bounding box center [13, 39] width 19 height 19
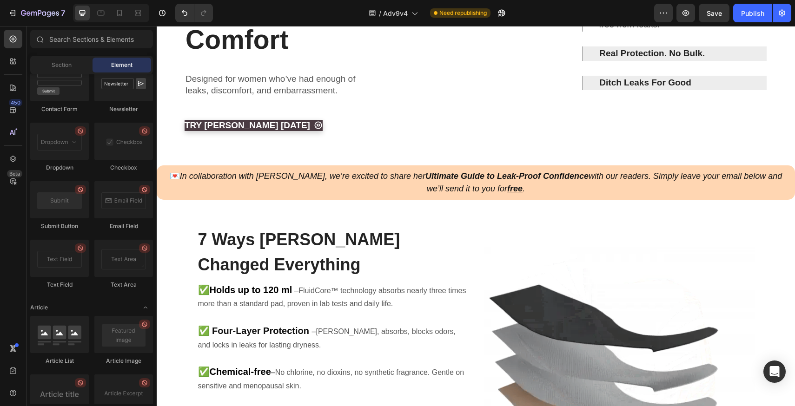
scroll to position [2427, 0]
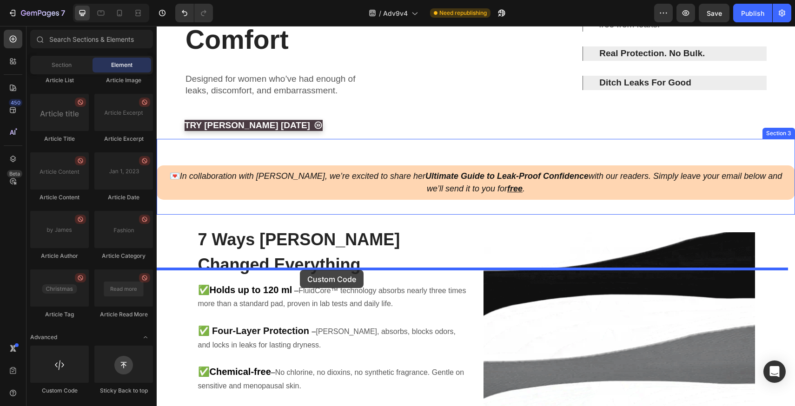
drag, startPoint x: 223, startPoint y: 382, endPoint x: 300, endPoint y: 270, distance: 136.1
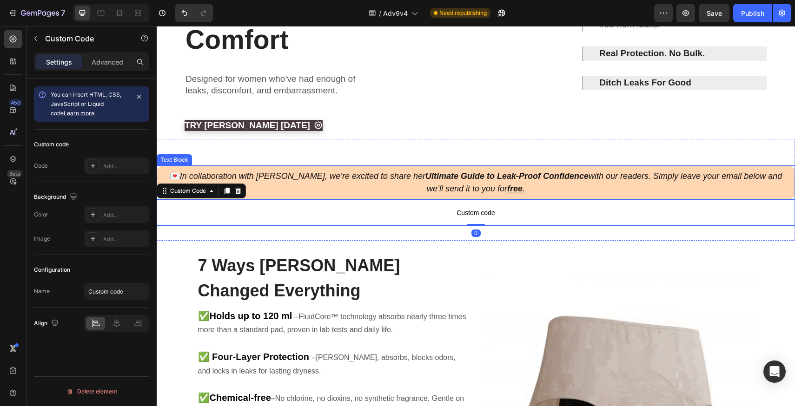
click at [392, 200] on div "💌 In collaboration with [PERSON_NAME], we’re excited to share her Ultimate Guid…" at bounding box center [476, 183] width 639 height 34
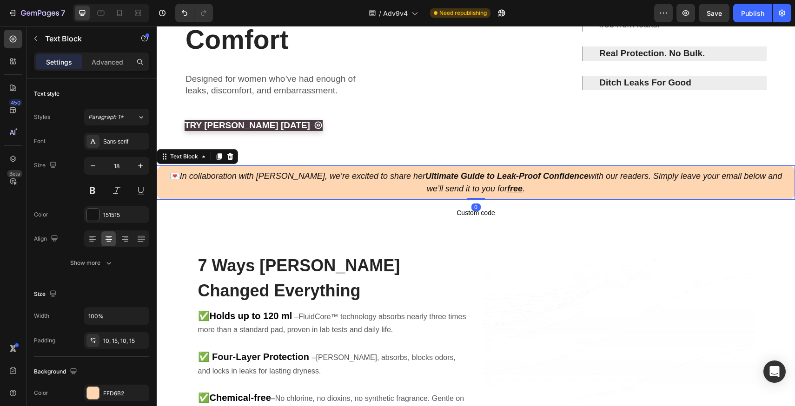
click at [405, 195] on p "💌 In collaboration with [PERSON_NAME], we’re excited to share her Ultimate Guid…" at bounding box center [476, 182] width 625 height 25
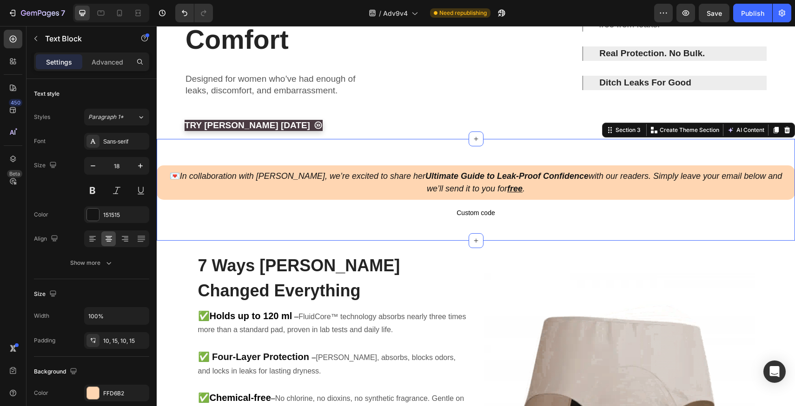
click at [499, 241] on div "💌 In collaboration with [PERSON_NAME], we’re excited to share her Ultimate Guid…" at bounding box center [476, 190] width 639 height 102
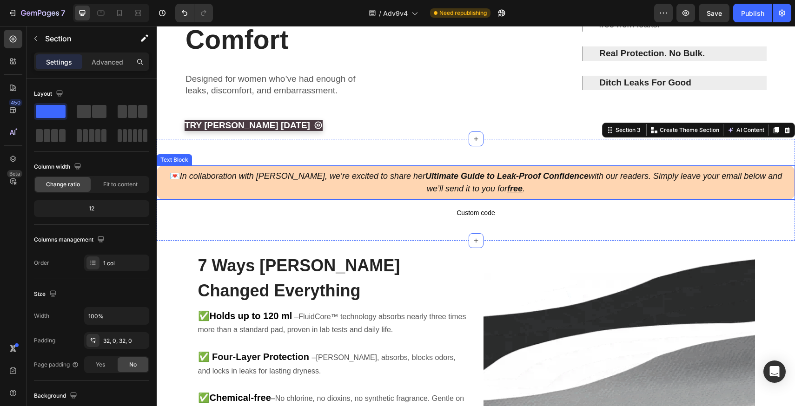
drag, startPoint x: 511, startPoint y: 256, endPoint x: 499, endPoint y: 261, distance: 13.6
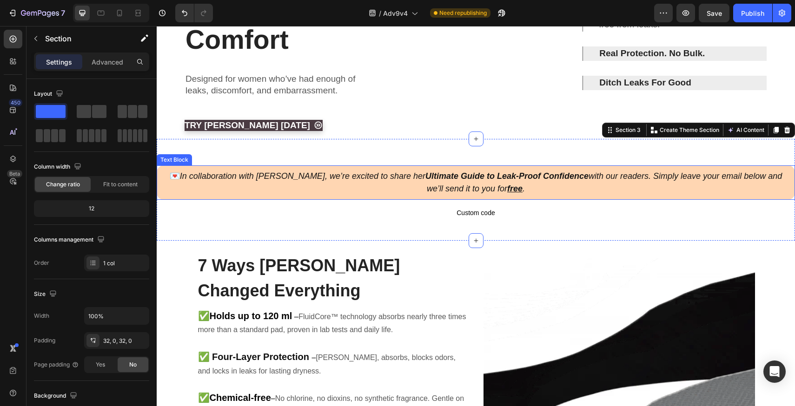
click at [511, 195] on p "💌 In collaboration with [PERSON_NAME], we’re excited to share her Ultimate Guid…" at bounding box center [476, 182] width 625 height 25
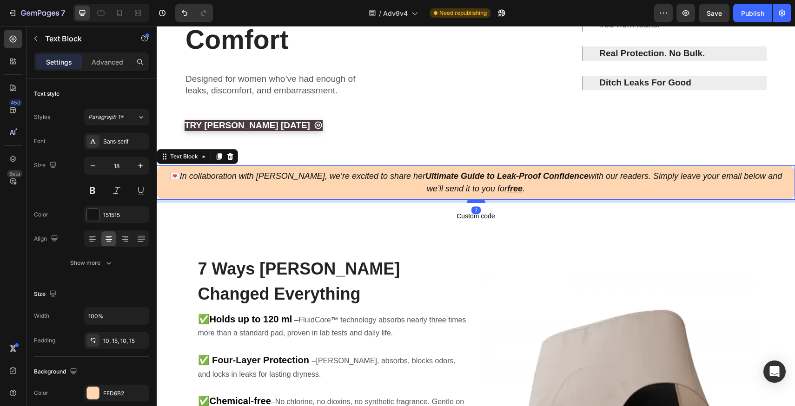
click at [475, 203] on div at bounding box center [476, 201] width 19 height 3
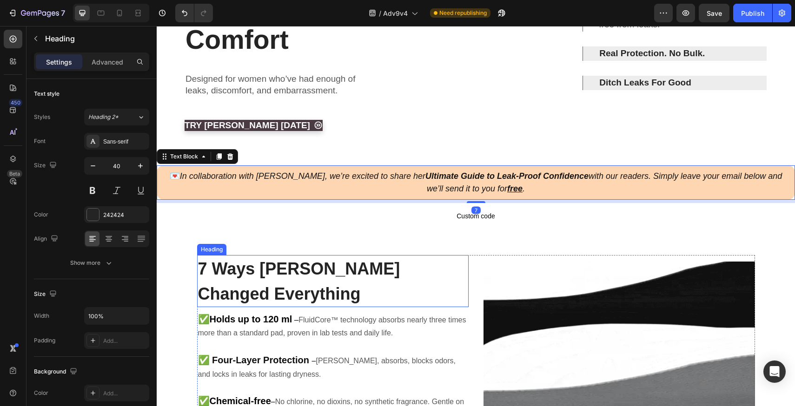
click at [338, 304] on strong "7 Ways [PERSON_NAME] Changed Everything" at bounding box center [299, 282] width 202 height 44
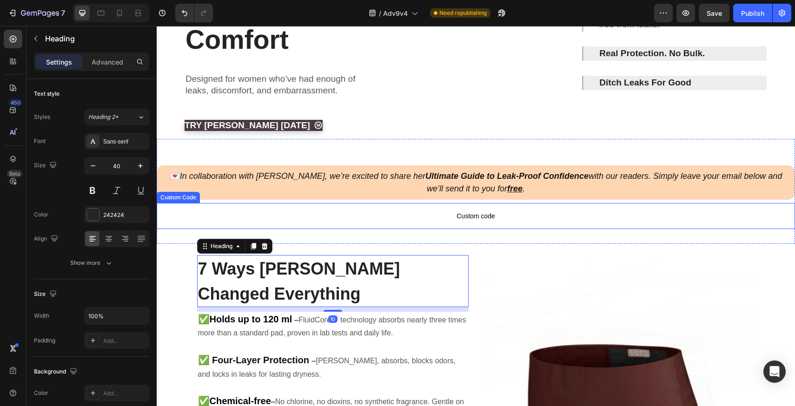
click at [321, 229] on div "💌 In collaboration with [PERSON_NAME], we’re excited to share her Ultimate Guid…" at bounding box center [476, 191] width 639 height 75
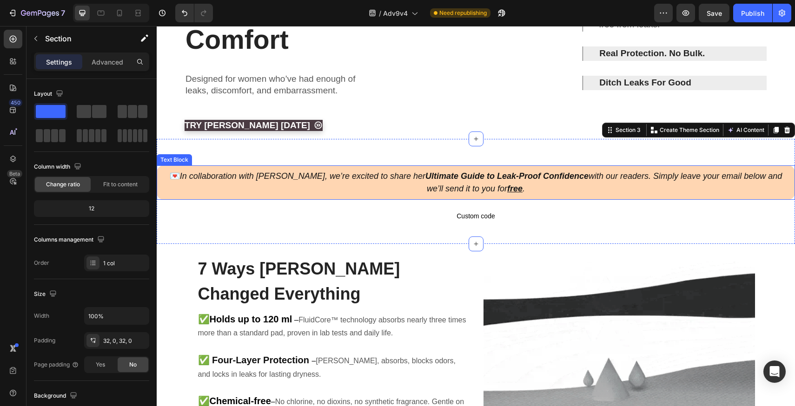
click at [321, 200] on div "💌 In collaboration with [PERSON_NAME], we’re excited to share her Ultimate Guid…" at bounding box center [476, 183] width 639 height 34
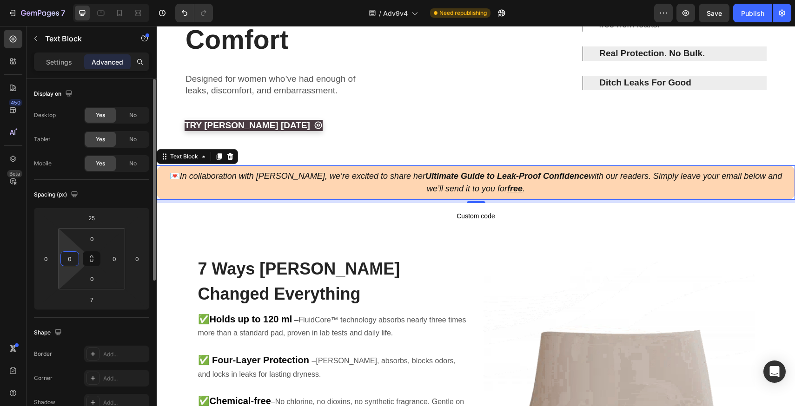
click at [72, 263] on input "0" at bounding box center [70, 259] width 14 height 14
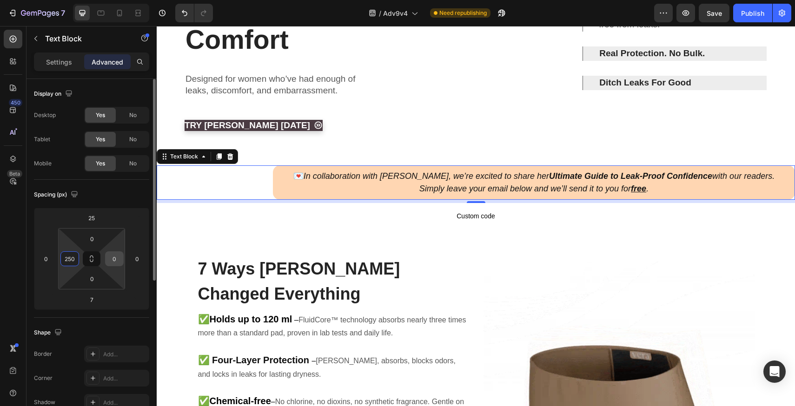
type input "250"
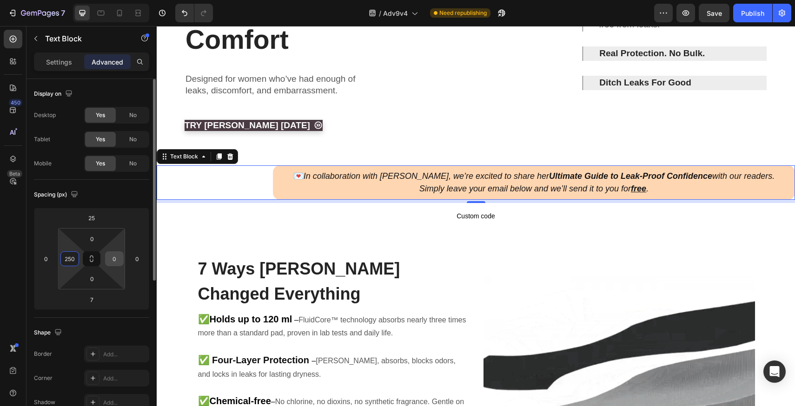
click at [109, 258] on input "0" at bounding box center [114, 259] width 14 height 14
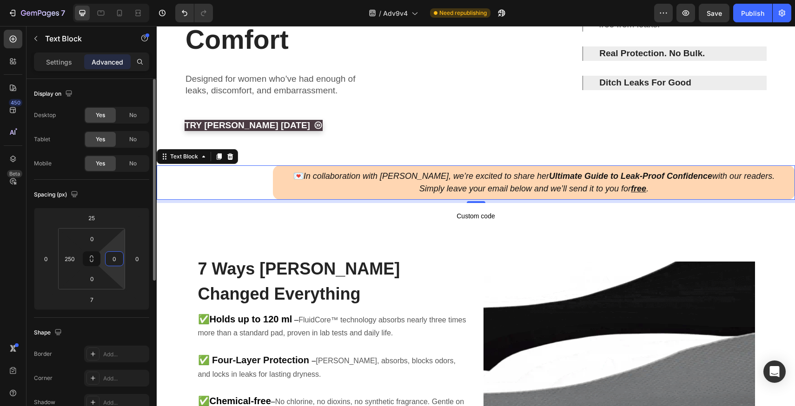
click at [109, 258] on input "0" at bounding box center [114, 259] width 14 height 14
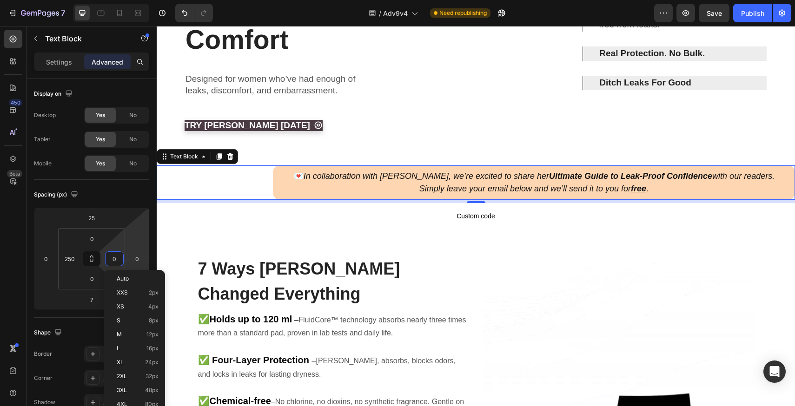
paste input "25"
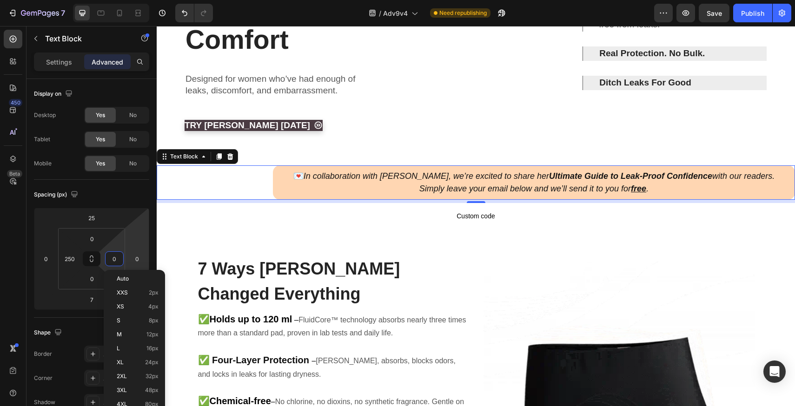
type input "250"
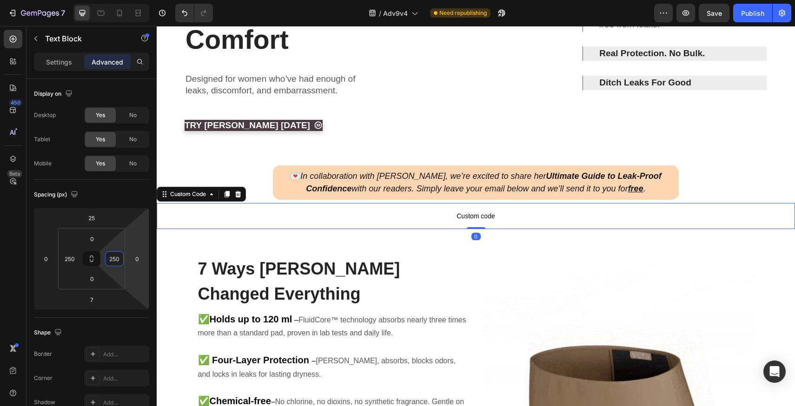
click at [326, 222] on span "Custom code" at bounding box center [476, 216] width 639 height 11
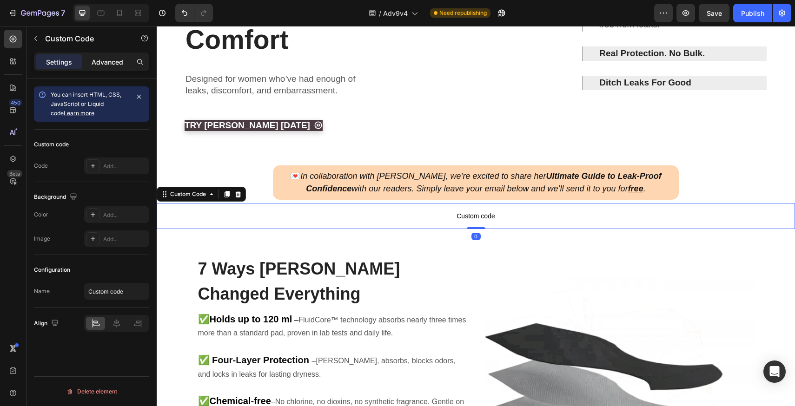
click at [100, 67] on div "Advanced" at bounding box center [107, 61] width 47 height 15
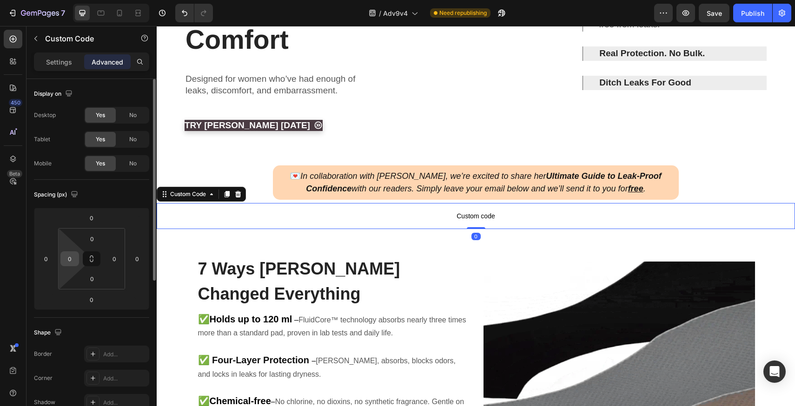
click at [68, 258] on input "0" at bounding box center [70, 259] width 14 height 14
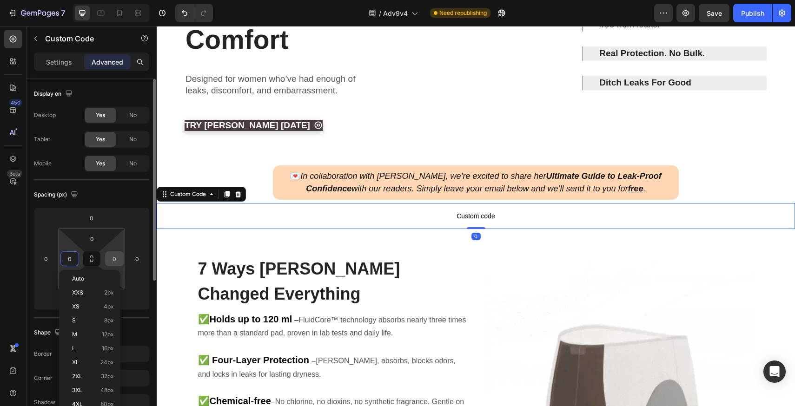
paste input "25"
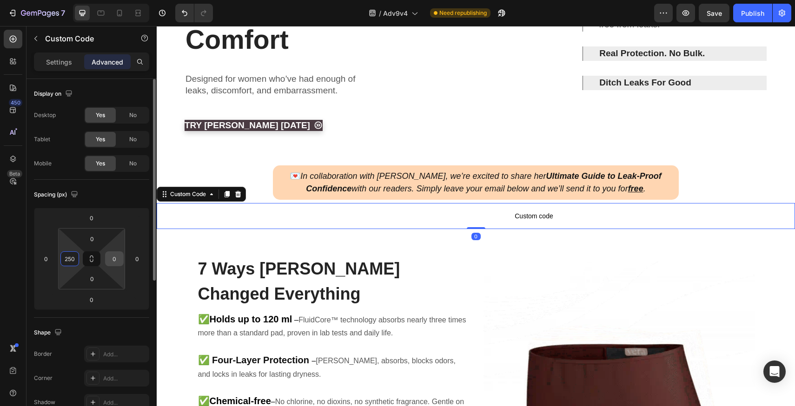
type input "250"
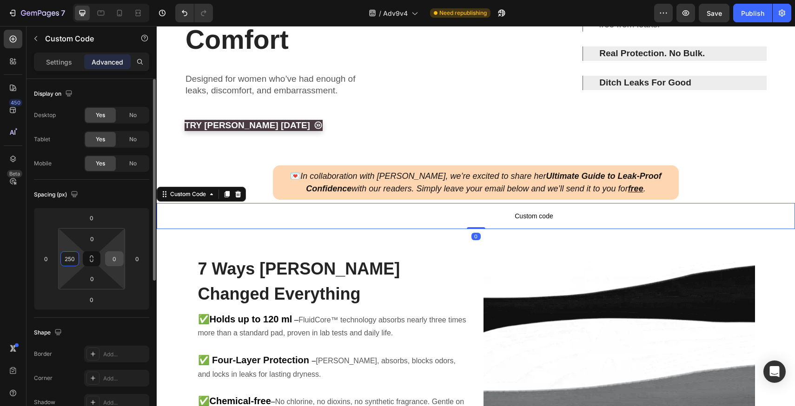
click at [114, 258] on input "0" at bounding box center [114, 259] width 14 height 14
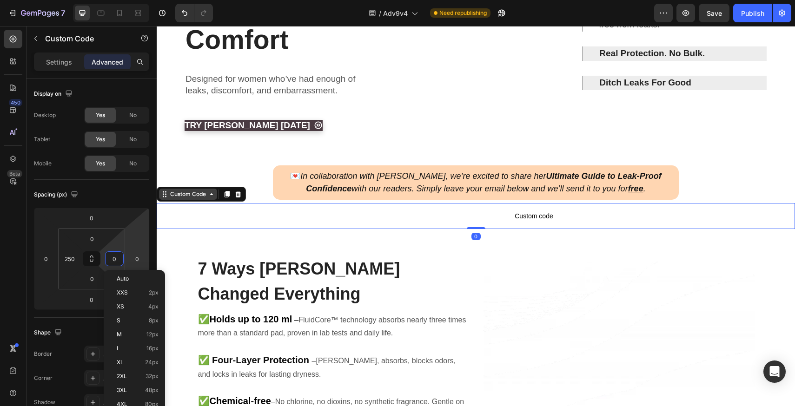
paste input "25"
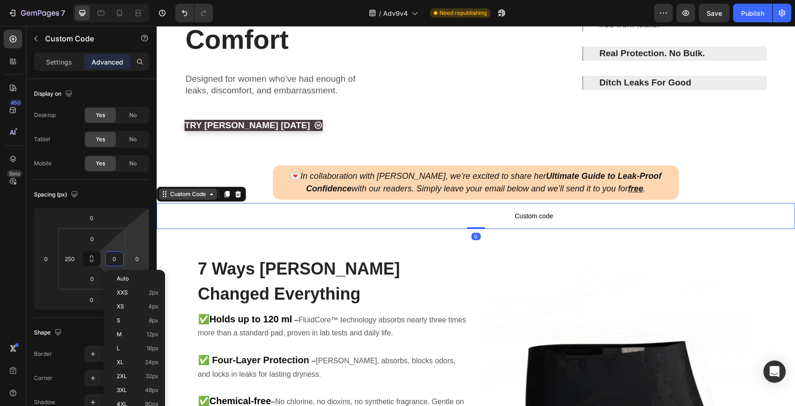
type input "250"
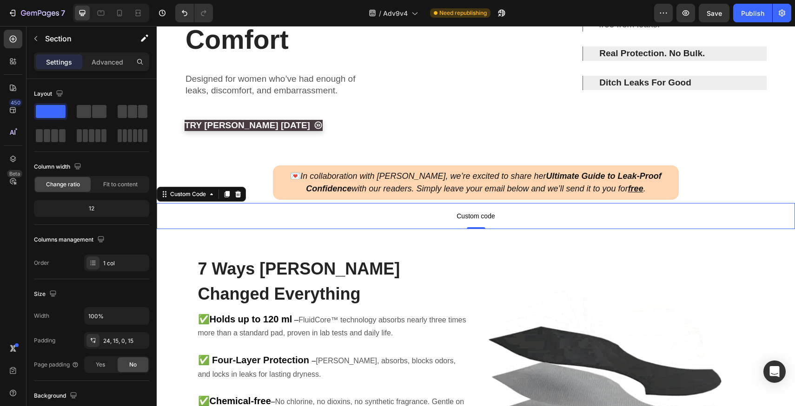
click at [380, 222] on span "Custom code" at bounding box center [476, 216] width 406 height 11
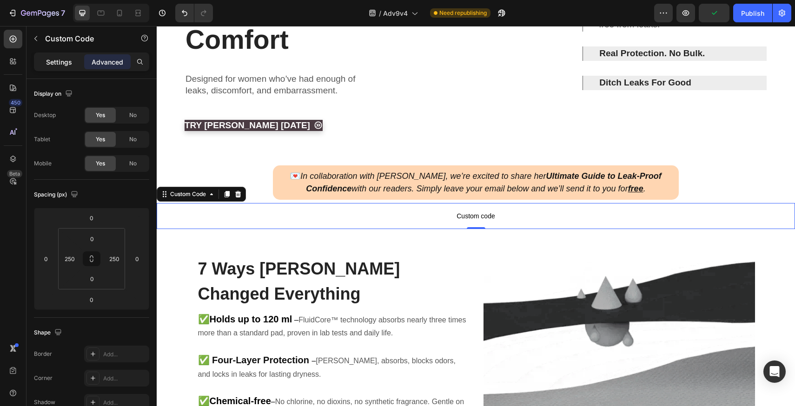
click at [71, 62] on p "Settings" at bounding box center [59, 62] width 26 height 10
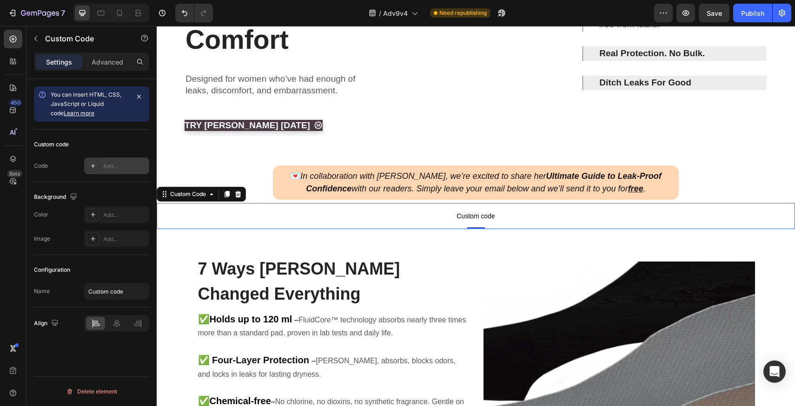
click at [123, 163] on div "Add..." at bounding box center [125, 166] width 44 height 8
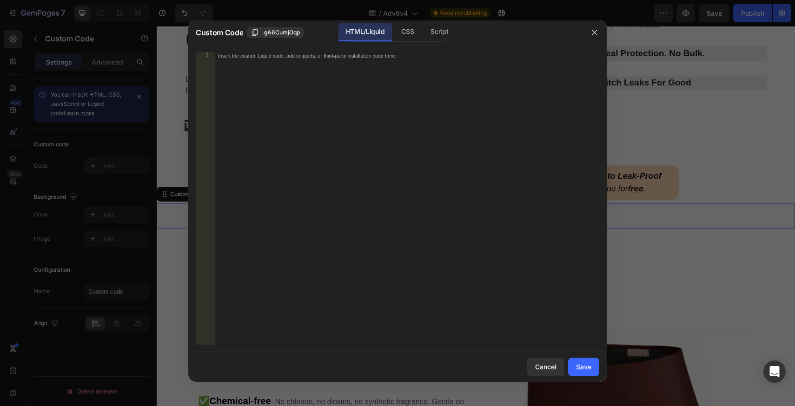
click at [296, 90] on div "Insert the custom Liquid code, add snippets, or third-party installation code h…" at bounding box center [406, 206] width 385 height 308
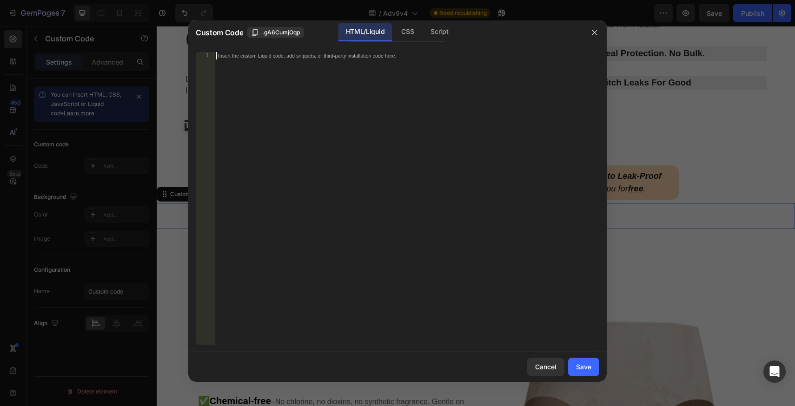
paste textarea "<div class="klaviyo-form-Tv6ndw"></div>"
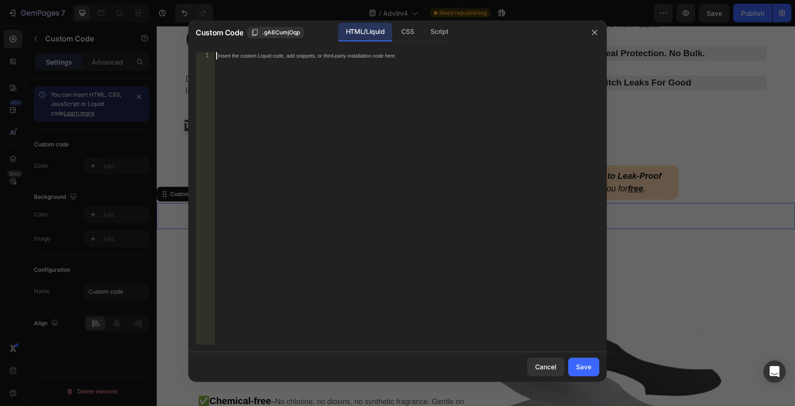
type textarea "<div class="klaviyo-form-Tv6ndw"></div>"
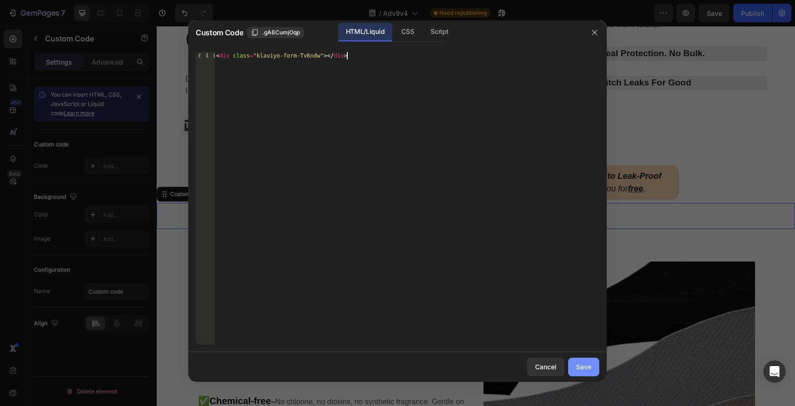
click at [576, 366] on div "Save" at bounding box center [583, 367] width 15 height 10
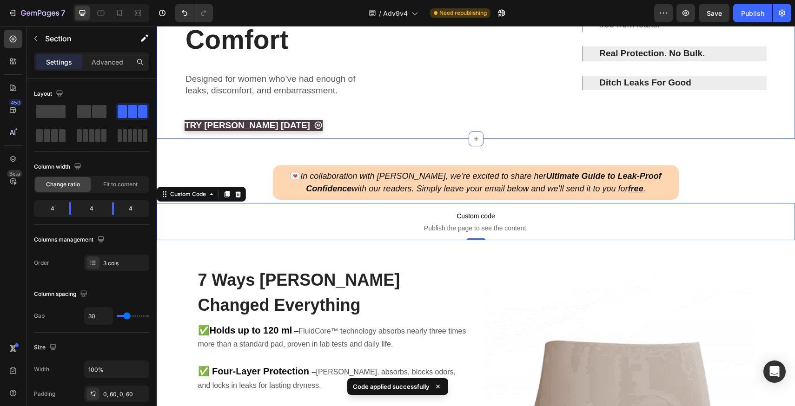
click at [585, 139] on div "Lisa M. 53 "I used to plan every outing around bathroom stops and backup pads. …" at bounding box center [674, 11] width 185 height 256
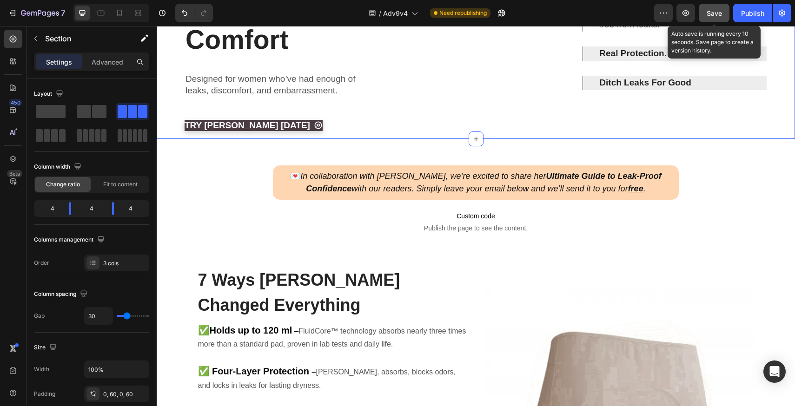
click at [716, 6] on button "Save" at bounding box center [714, 13] width 31 height 19
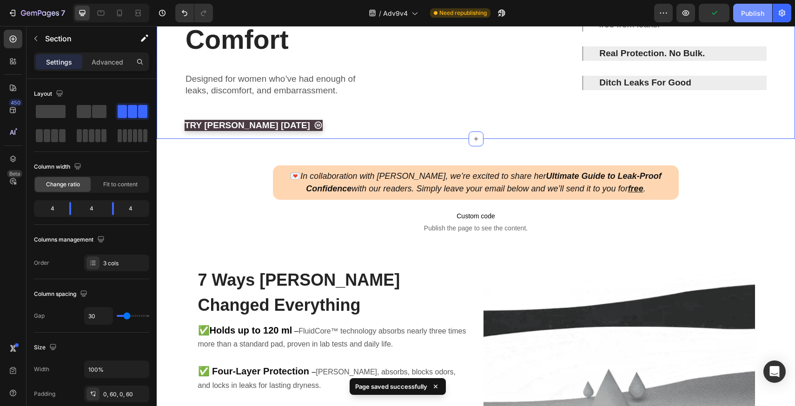
click at [740, 15] on button "Publish" at bounding box center [752, 13] width 39 height 19
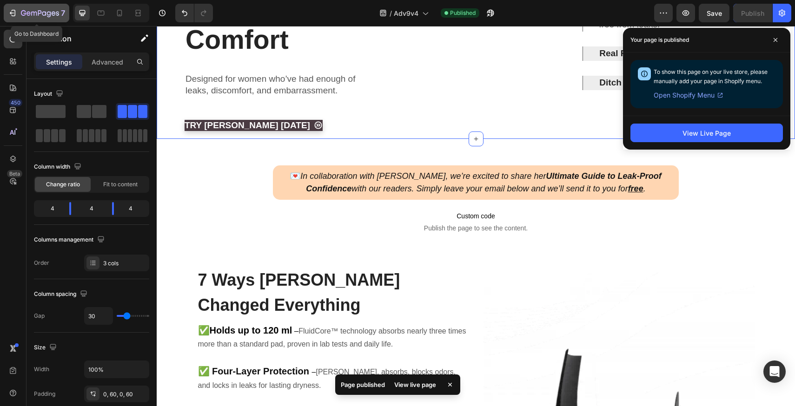
click at [35, 10] on icon "button" at bounding box center [40, 14] width 38 height 8
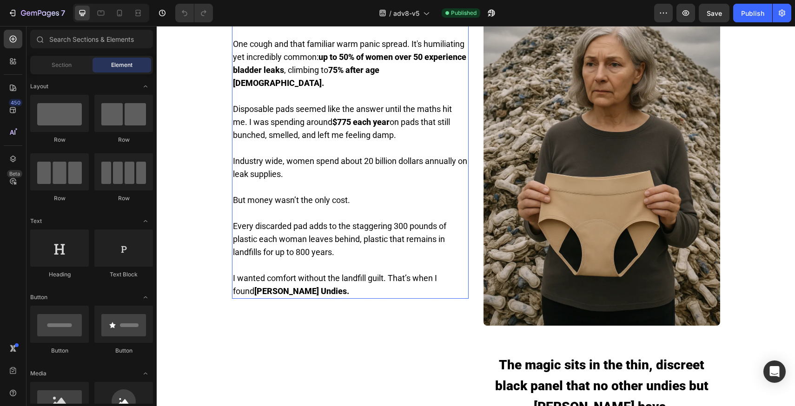
scroll to position [346, 0]
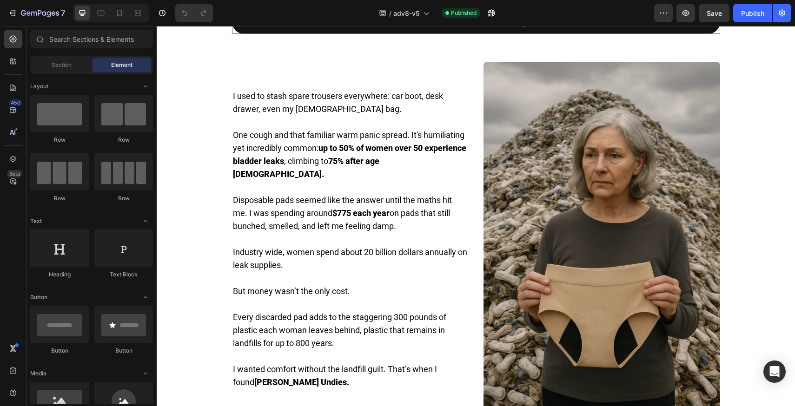
click at [389, 34] on link "LEARN MORE BELOW 👇🏼" at bounding box center [476, 22] width 488 height 24
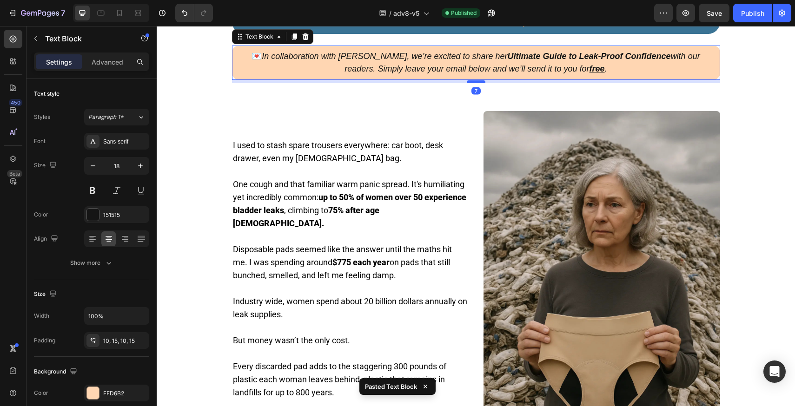
click at [474, 83] on div at bounding box center [476, 81] width 19 height 3
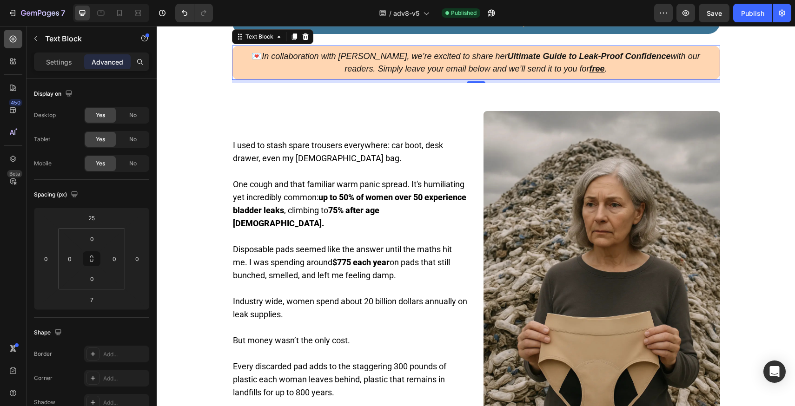
click at [5, 41] on div at bounding box center [13, 39] width 19 height 19
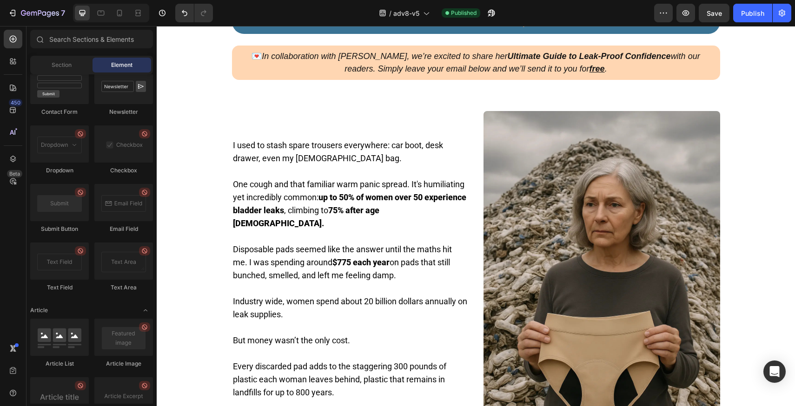
scroll to position [2427, 0]
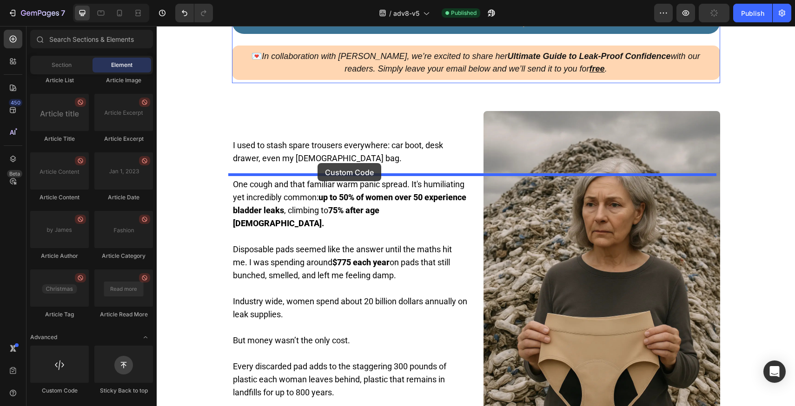
drag, startPoint x: 214, startPoint y: 386, endPoint x: 318, endPoint y: 163, distance: 245.5
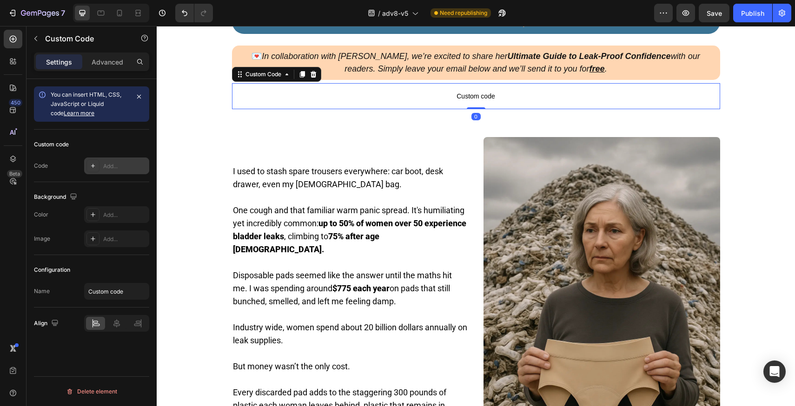
click at [114, 168] on div "Add..." at bounding box center [125, 166] width 44 height 8
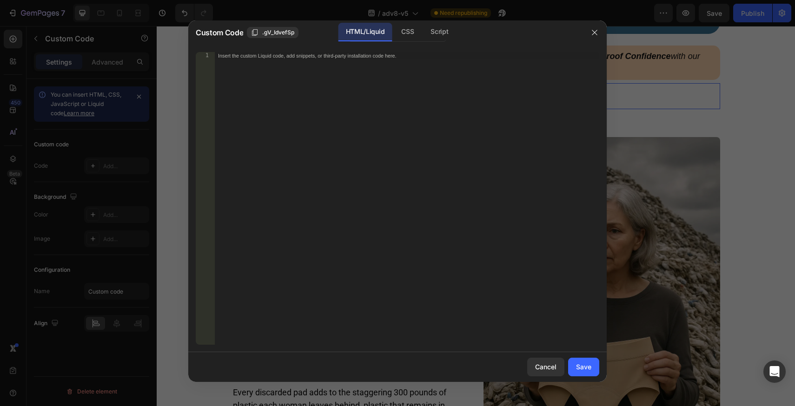
click at [368, 73] on div "Insert the custom Liquid code, add snippets, or third-party installation code h…" at bounding box center [406, 206] width 385 height 308
paste textarea "<div class="klaviyo-form-Tv6ndw"></div>"
type textarea "<div class="klaviyo-form-Tv6ndw"></div>"
click at [590, 368] on div "Save" at bounding box center [583, 367] width 15 height 10
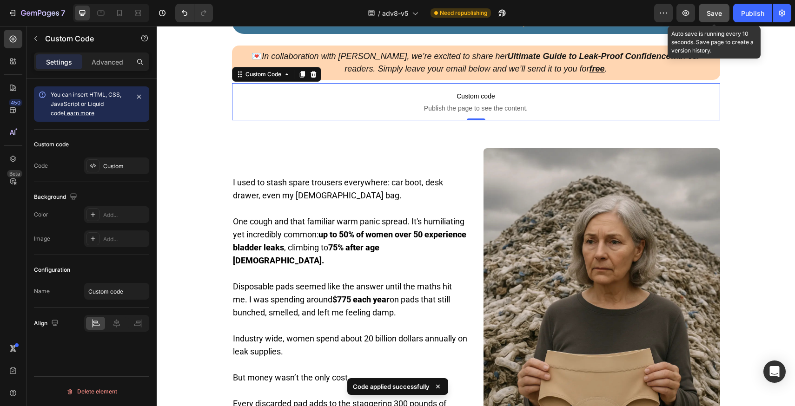
click at [716, 6] on button "Save" at bounding box center [714, 13] width 31 height 19
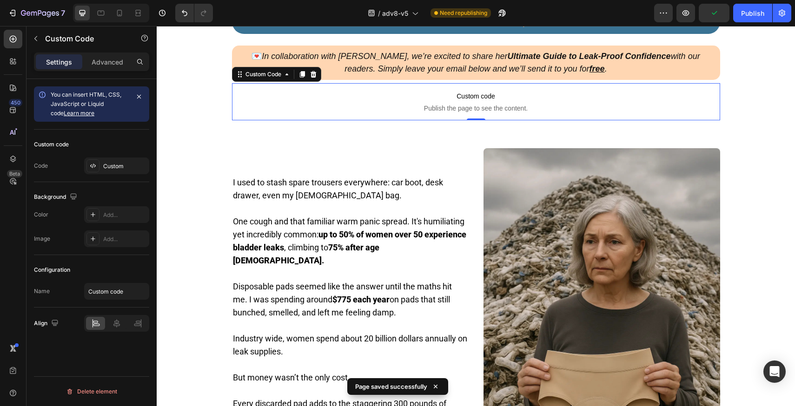
click at [731, 18] on div "Preview Publish" at bounding box center [722, 13] width 137 height 19
click at [738, 16] on button "Publish" at bounding box center [752, 13] width 39 height 19
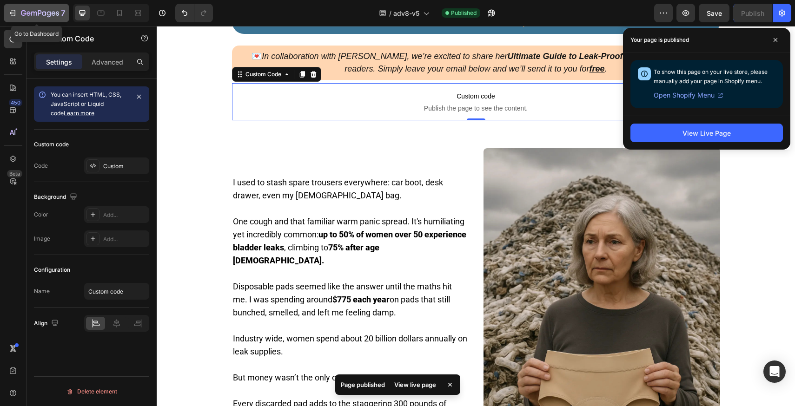
click at [17, 9] on div "7" at bounding box center [36, 12] width 57 height 11
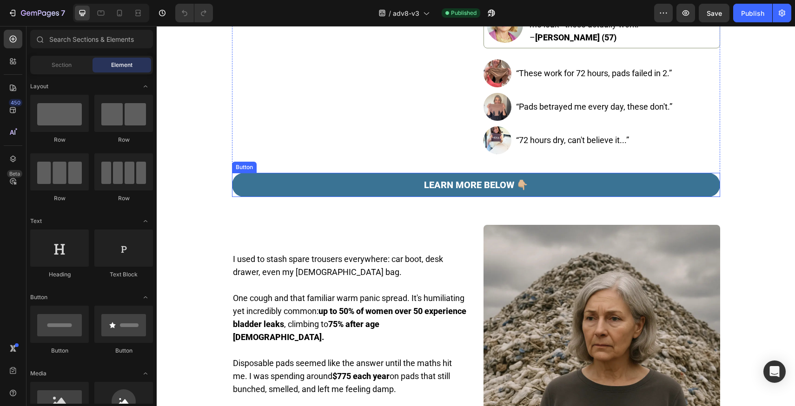
scroll to position [314, 0]
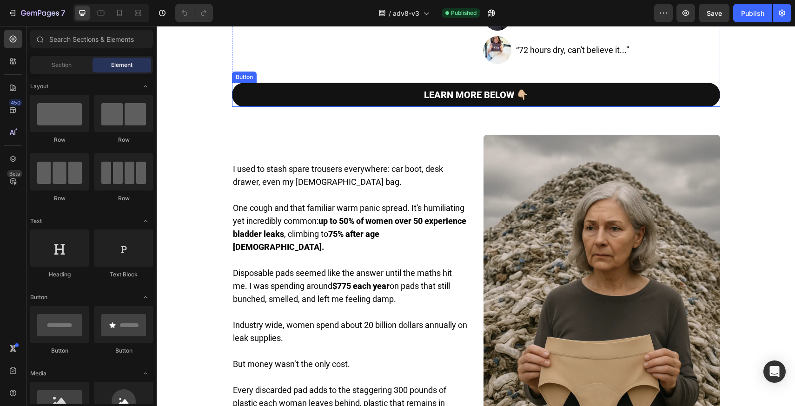
click at [546, 107] on link "LEARN MORE BELOW 👇🏼" at bounding box center [476, 95] width 488 height 24
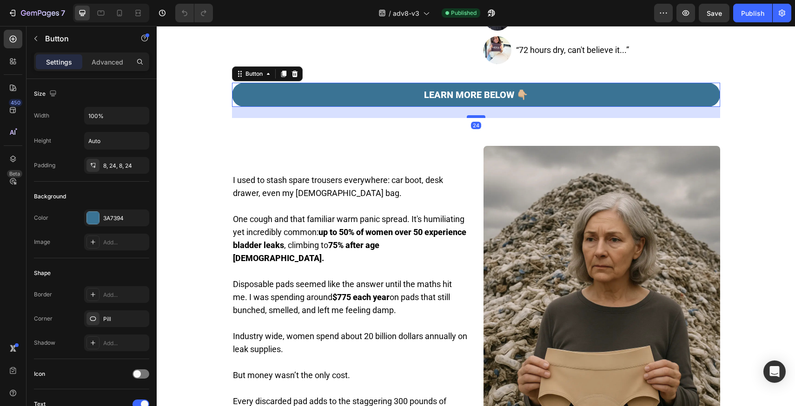
drag, startPoint x: 478, startPoint y: 154, endPoint x: 479, endPoint y: 166, distance: 11.2
click at [479, 118] on div at bounding box center [476, 116] width 19 height 3
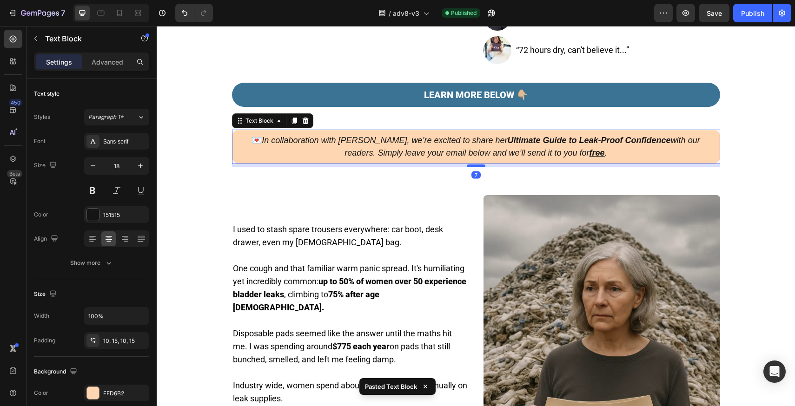
click at [477, 167] on div at bounding box center [476, 166] width 19 height 3
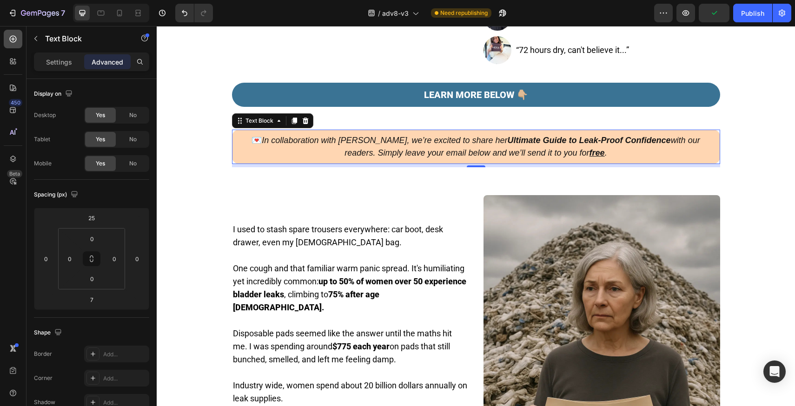
click at [15, 45] on div at bounding box center [13, 39] width 19 height 19
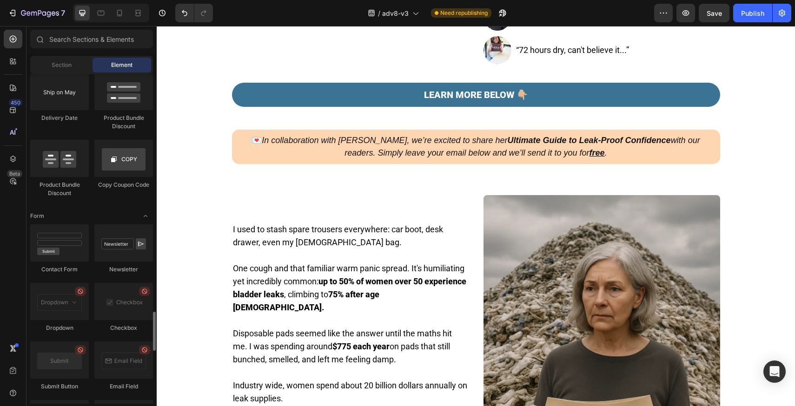
scroll to position [2427, 0]
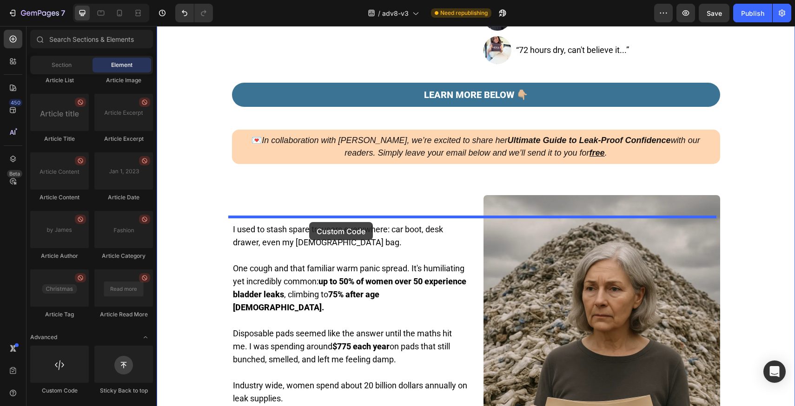
drag, startPoint x: 209, startPoint y: 386, endPoint x: 310, endPoint y: 222, distance: 192.1
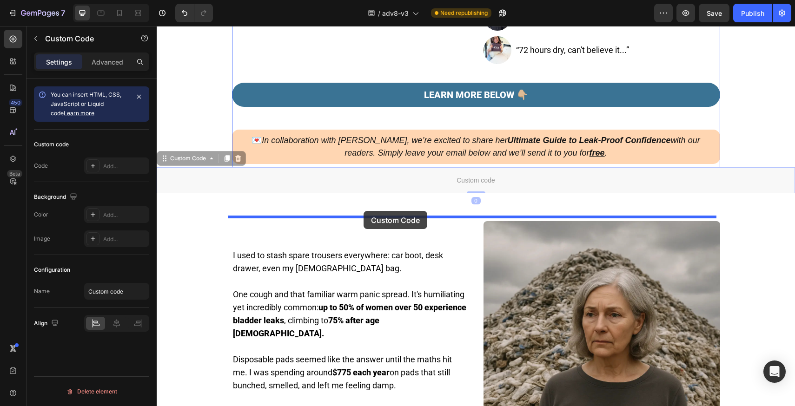
drag, startPoint x: 362, startPoint y: 225, endPoint x: 364, endPoint y: 211, distance: 14.0
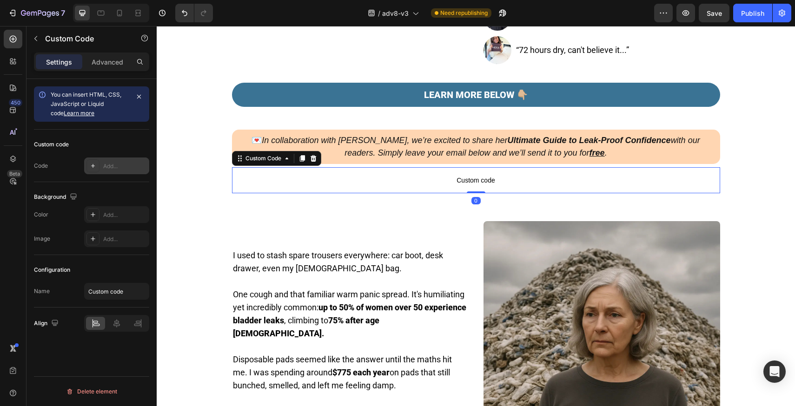
click at [125, 167] on div "Add..." at bounding box center [125, 166] width 44 height 8
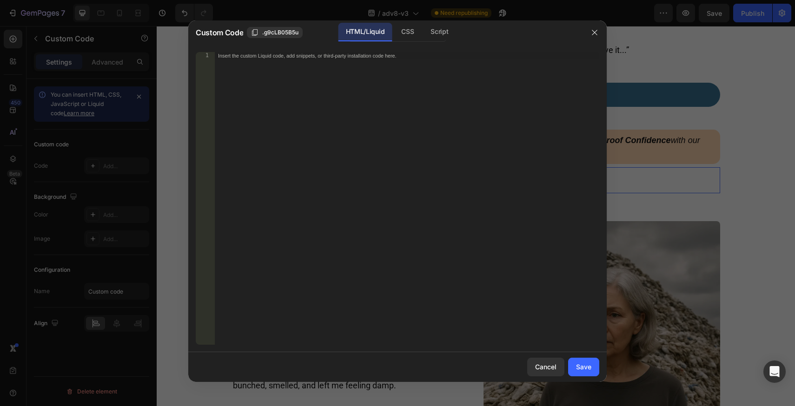
click at [387, 86] on div "Insert the custom Liquid code, add snippets, or third-party installation code h…" at bounding box center [406, 206] width 385 height 308
paste textarea "<div class="klaviyo-form-Tv6ndw"></div>"
type textarea "<div class="klaviyo-form-Tv6ndw"></div>"
click at [590, 373] on button "Save" at bounding box center [583, 367] width 31 height 19
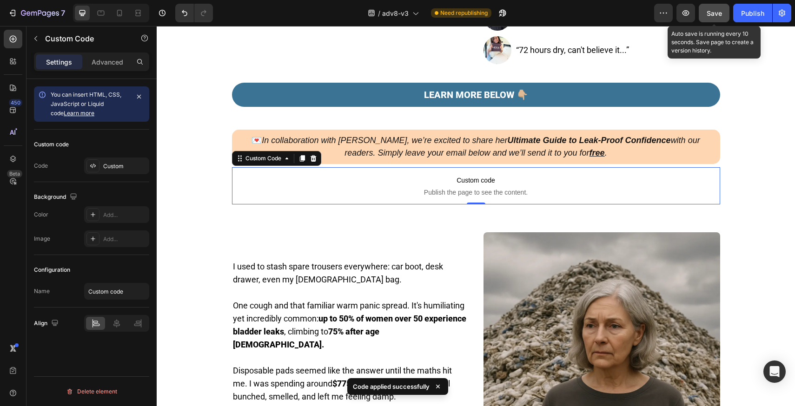
click at [709, 15] on span "Save" at bounding box center [714, 13] width 15 height 8
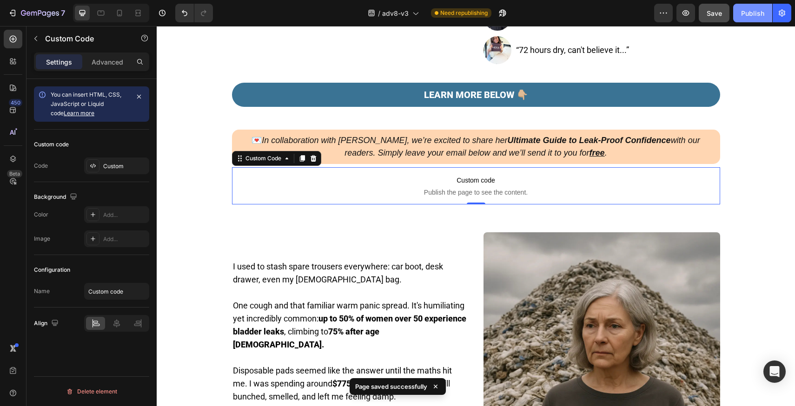
click at [744, 7] on button "Publish" at bounding box center [752, 13] width 39 height 19
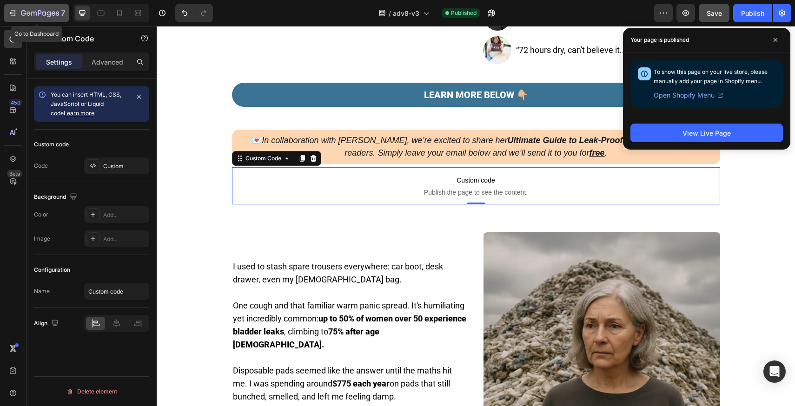
click at [40, 7] on button "7" at bounding box center [37, 13] width 66 height 19
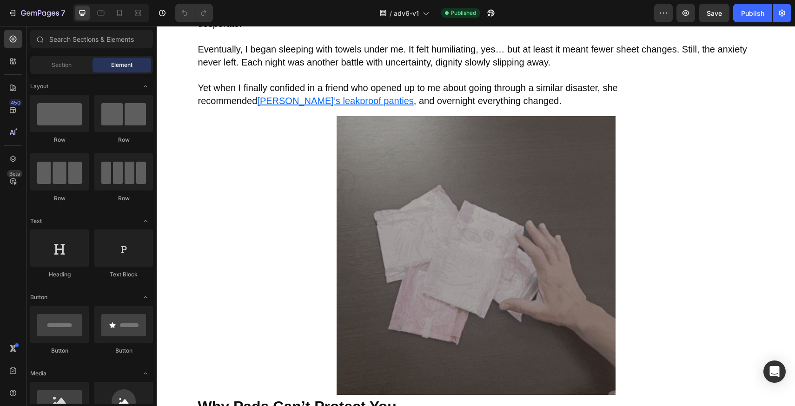
scroll to position [493, 0]
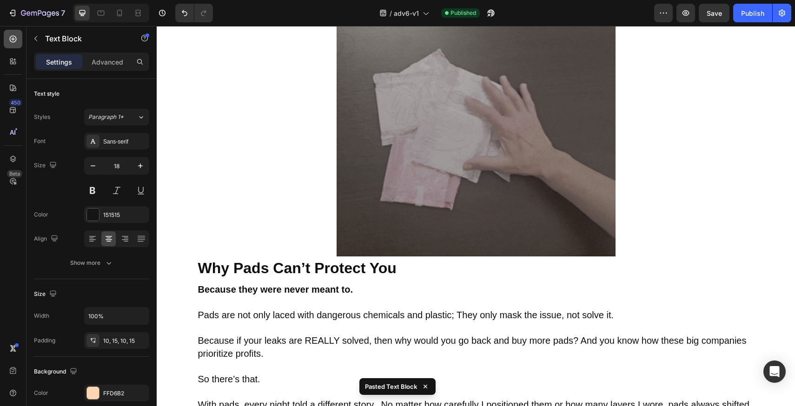
click at [13, 40] on icon at bounding box center [12, 38] width 9 height 9
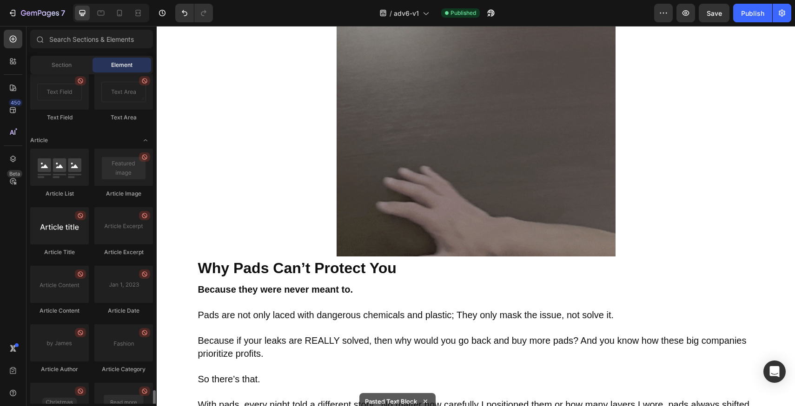
scroll to position [2427, 0]
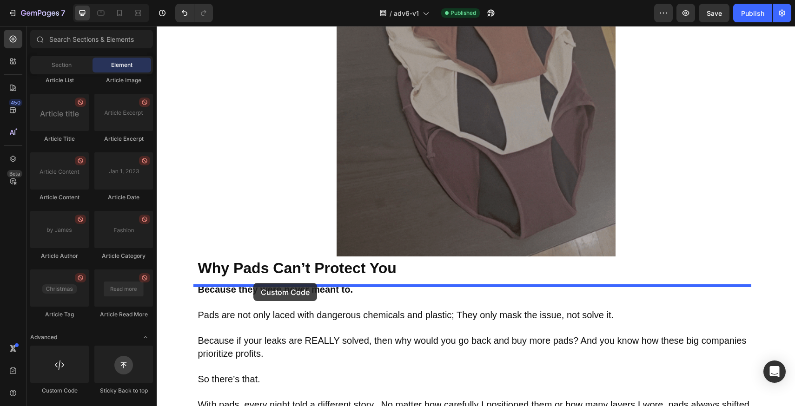
drag, startPoint x: 223, startPoint y: 397, endPoint x: 253, endPoint y: 283, distance: 117.9
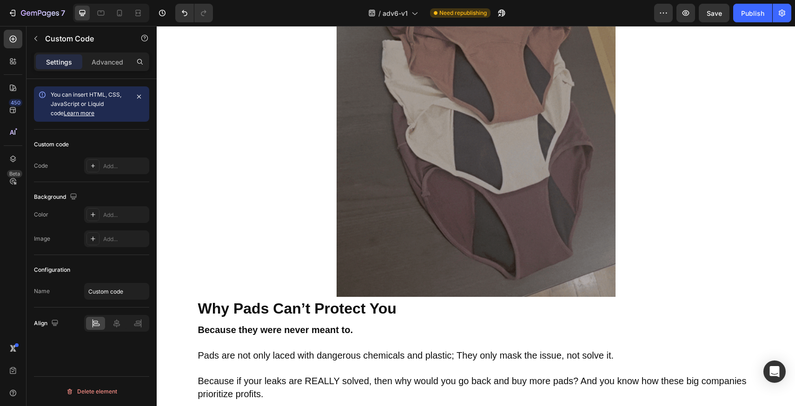
drag, startPoint x: 473, startPoint y: 312, endPoint x: 476, endPoint y: 323, distance: 11.6
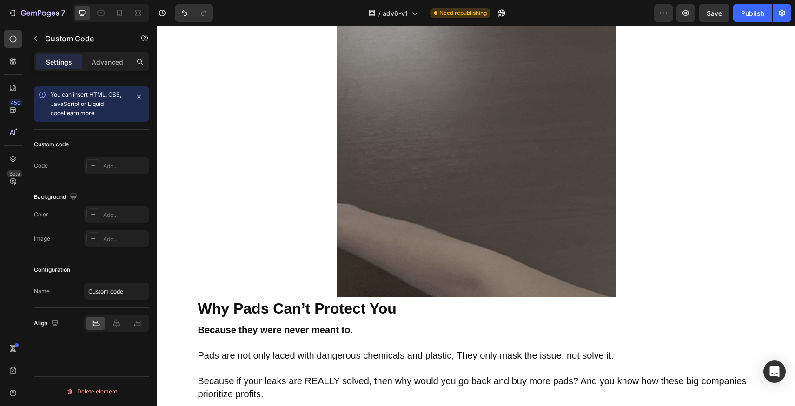
click at [476, 0] on div "24" at bounding box center [476, 0] width 558 height 0
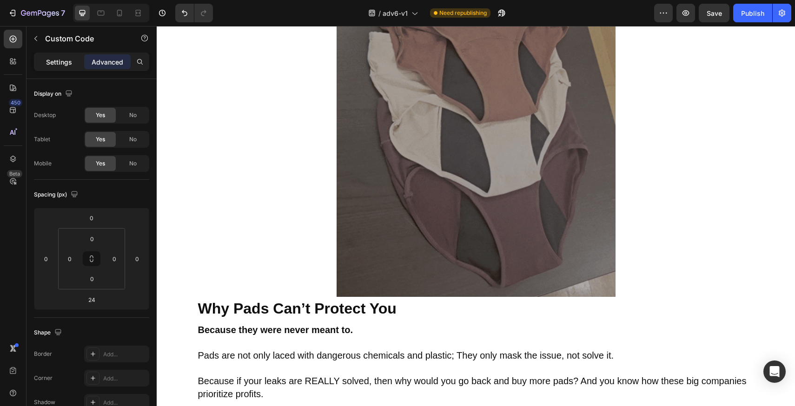
click at [61, 59] on p "Settings" at bounding box center [59, 62] width 26 height 10
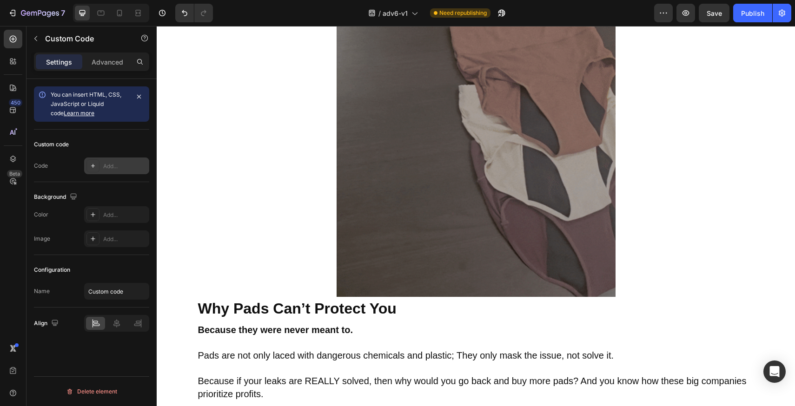
click at [120, 160] on div "Add..." at bounding box center [116, 166] width 65 height 17
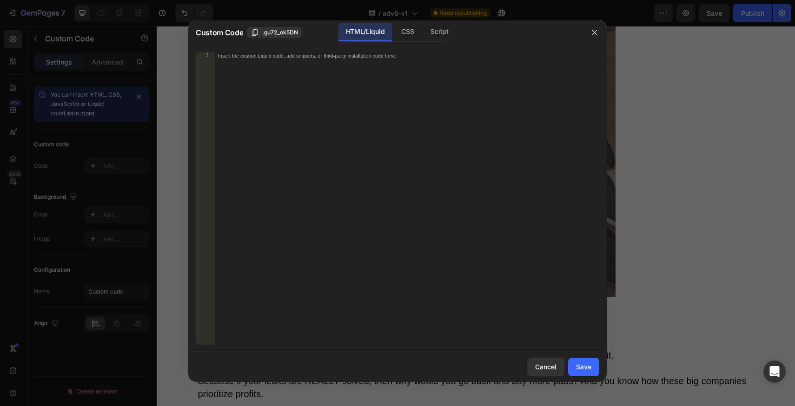
click at [396, 73] on div "Insert the custom Liquid code, add snippets, or third-party installation code h…" at bounding box center [406, 206] width 385 height 308
paste textarea "<div class="klaviyo-form-Tv6ndw"></div>"
type textarea "<div class="klaviyo-form-Tv6ndw"></div>"
click at [587, 367] on div "Save" at bounding box center [583, 367] width 15 height 10
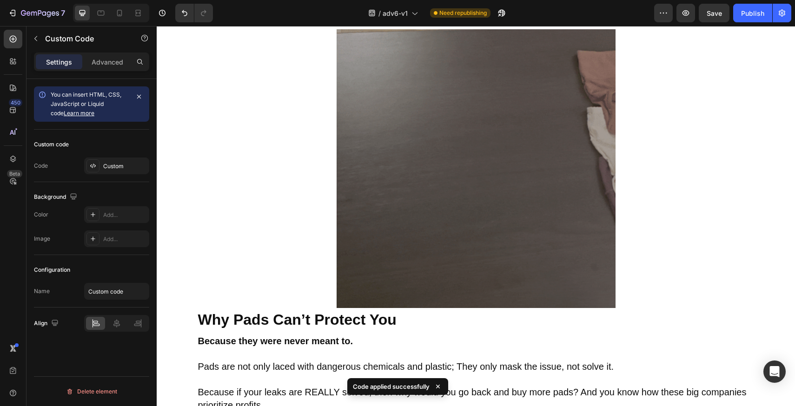
click at [596, 11] on div "/ adv6-v1 Need republishing" at bounding box center [437, 13] width 434 height 19
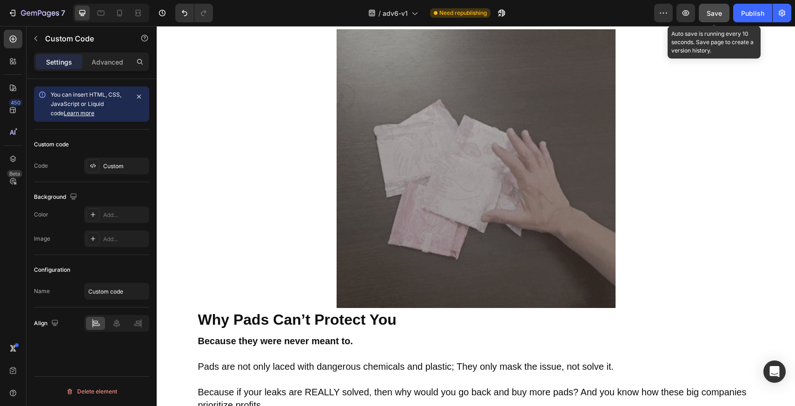
click at [719, 14] on span "Save" at bounding box center [714, 13] width 15 height 8
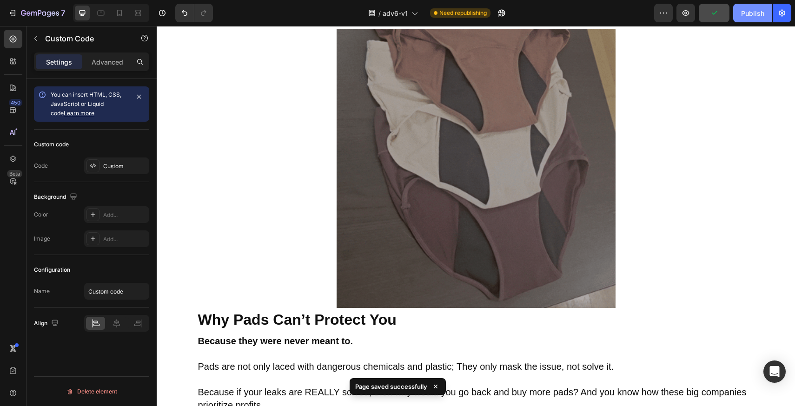
click at [738, 13] on button "Publish" at bounding box center [752, 13] width 39 height 19
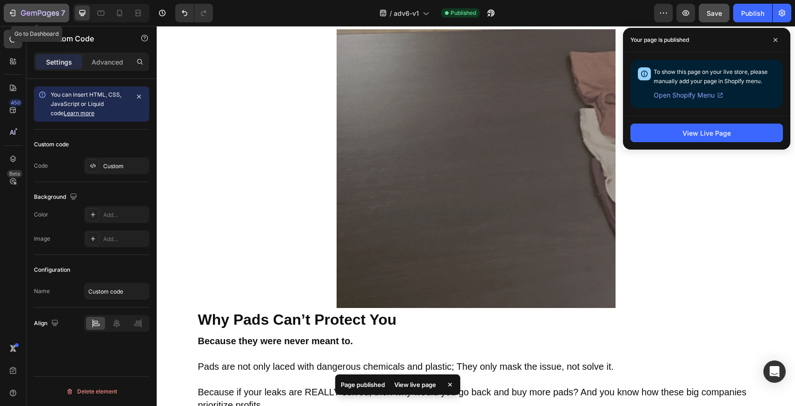
click at [61, 17] on p "7" at bounding box center [63, 12] width 4 height 11
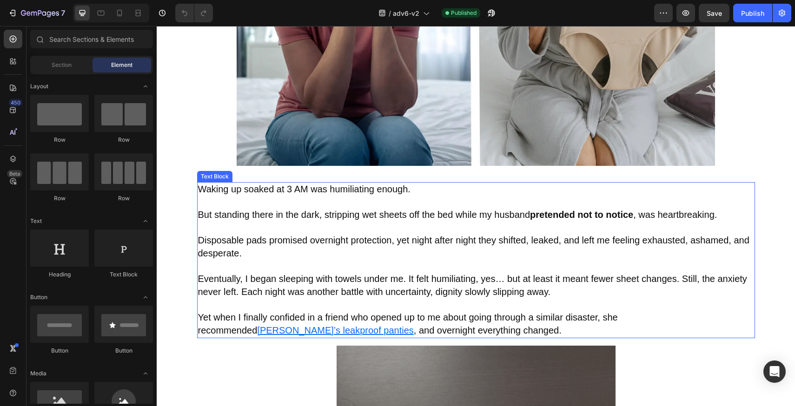
scroll to position [468, 0]
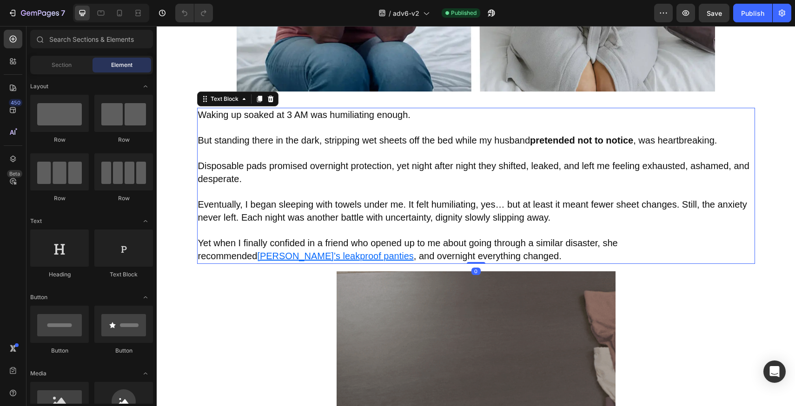
click at [464, 231] on p at bounding box center [476, 231] width 556 height 13
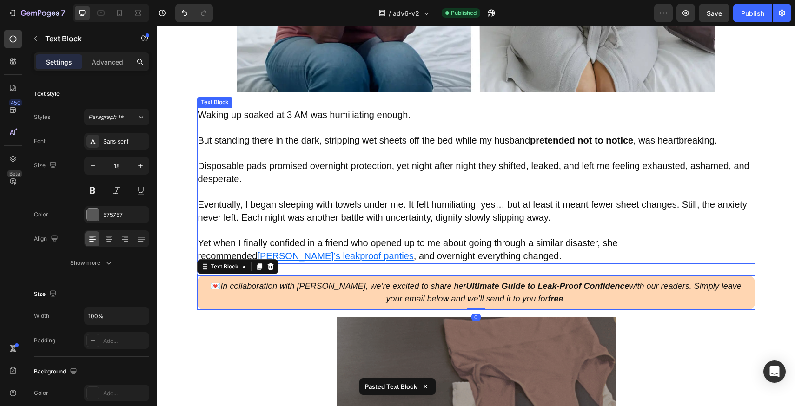
click at [478, 239] on span "Yet when I finally confided in a friend who opened up to me about going through…" at bounding box center [408, 249] width 420 height 23
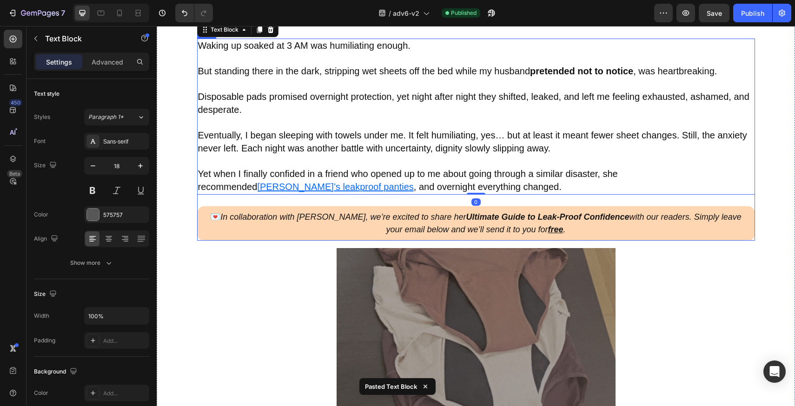
scroll to position [539, 0]
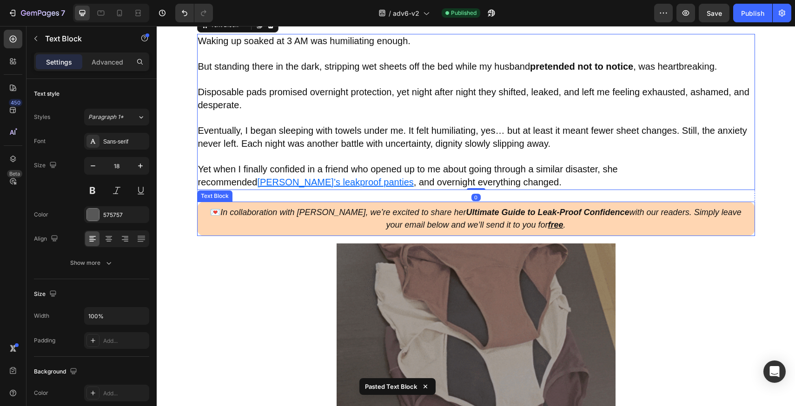
click at [488, 233] on div "💌 In collaboration with [PERSON_NAME], we’re excited to share her Ultimate Guid…" at bounding box center [476, 219] width 558 height 34
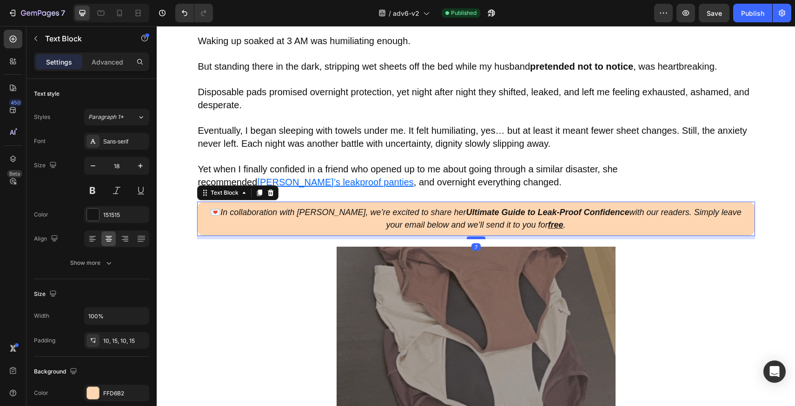
click at [472, 238] on div at bounding box center [476, 238] width 19 height 3
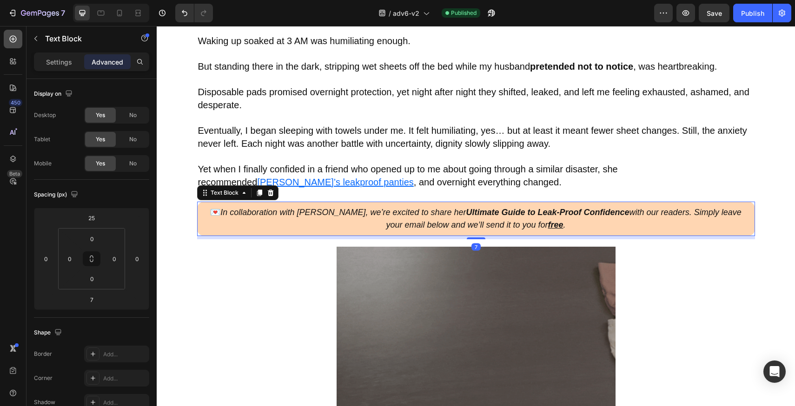
click at [21, 45] on div at bounding box center [13, 39] width 19 height 19
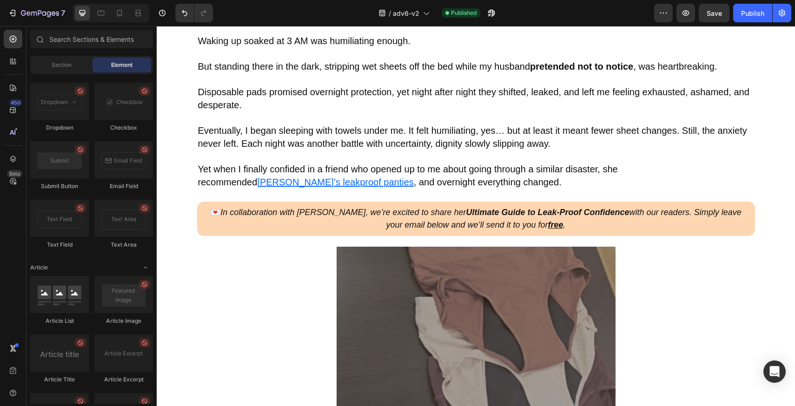
scroll to position [2427, 0]
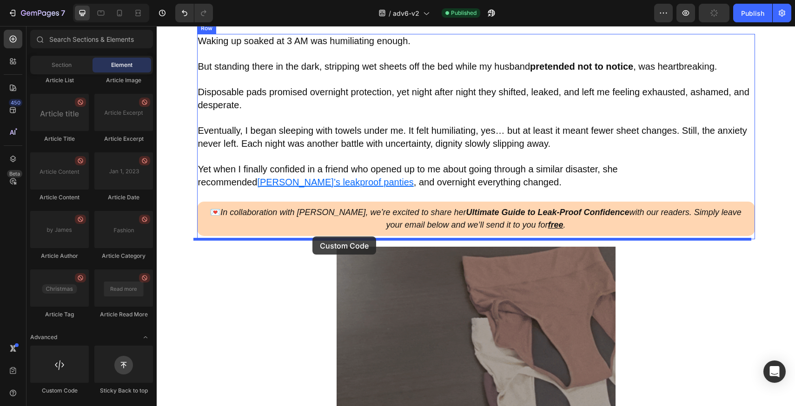
drag, startPoint x: 265, startPoint y: 366, endPoint x: 313, endPoint y: 237, distance: 138.2
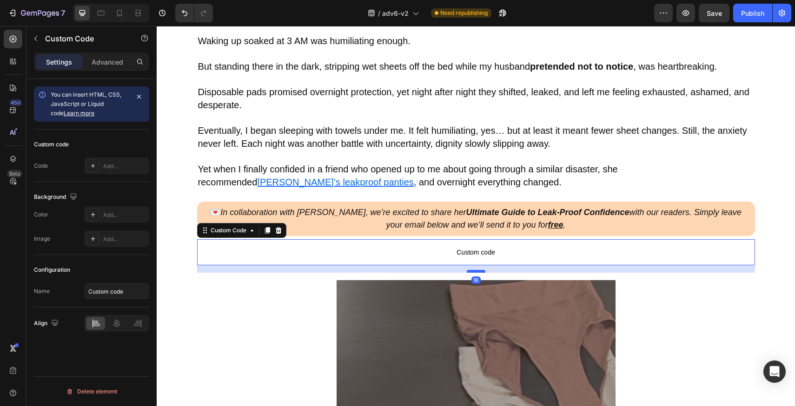
drag, startPoint x: 477, startPoint y: 265, endPoint x: 479, endPoint y: 272, distance: 7.6
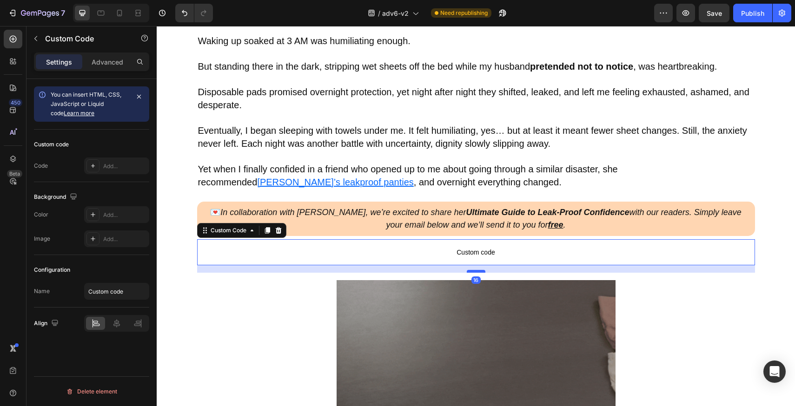
click at [479, 272] on div at bounding box center [476, 271] width 19 height 3
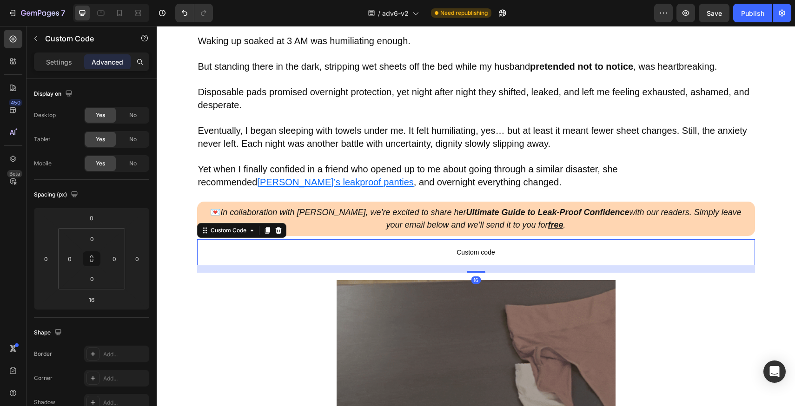
click at [449, 253] on span "Custom code" at bounding box center [476, 252] width 558 height 11
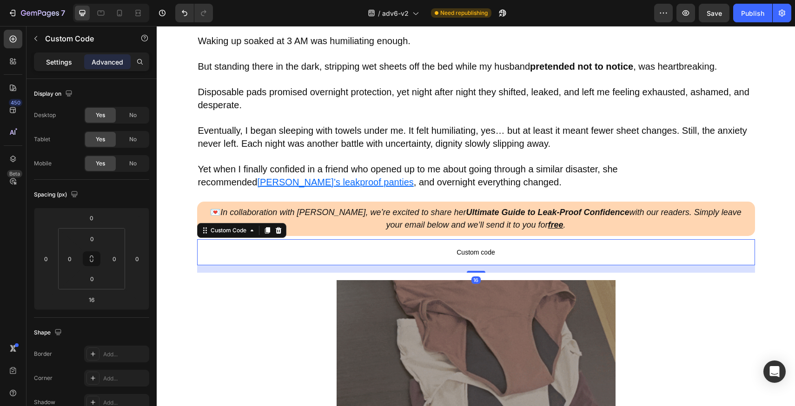
click at [44, 63] on div "Settings" at bounding box center [59, 61] width 47 height 15
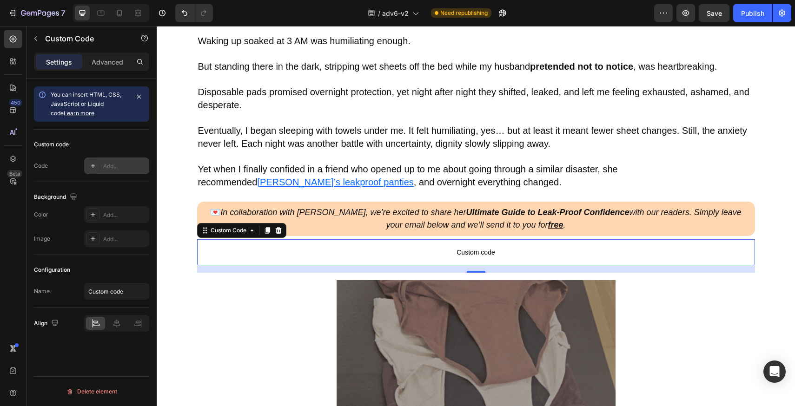
click at [121, 158] on div "Add..." at bounding box center [116, 166] width 65 height 17
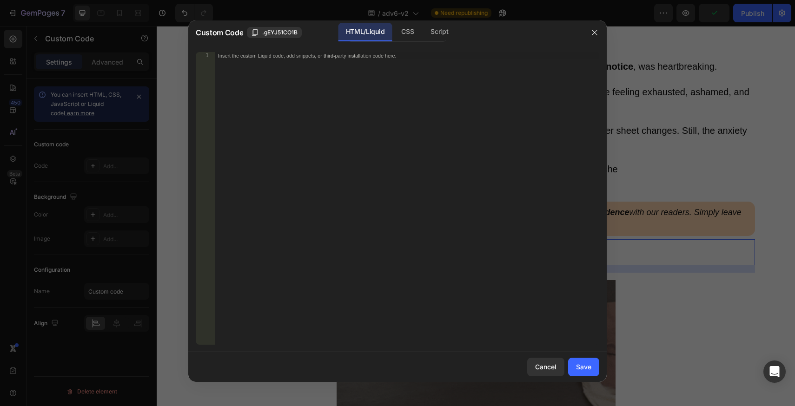
click at [375, 95] on div "Insert the custom Liquid code, add snippets, or third-party installation code h…" at bounding box center [406, 206] width 385 height 308
paste textarea "<div class="klaviyo-form-Tv6ndw"></div>"
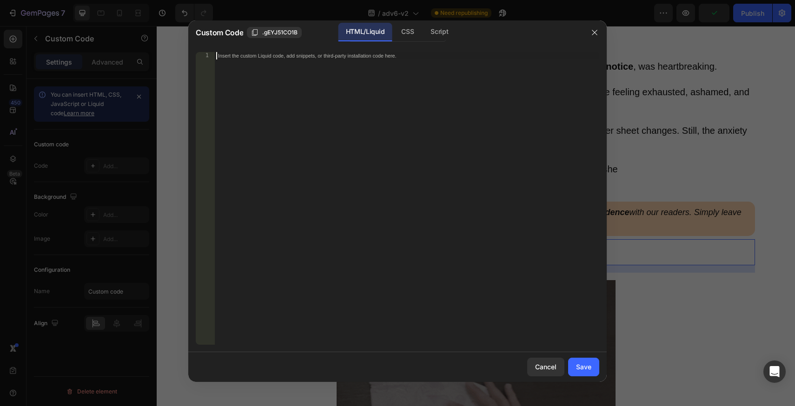
type textarea "<div class="klaviyo-form-Tv6ndw"></div>"
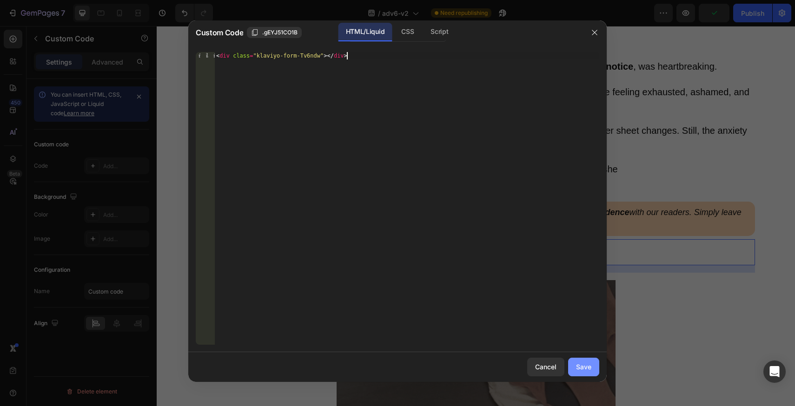
click at [591, 363] on div "Save" at bounding box center [583, 367] width 15 height 10
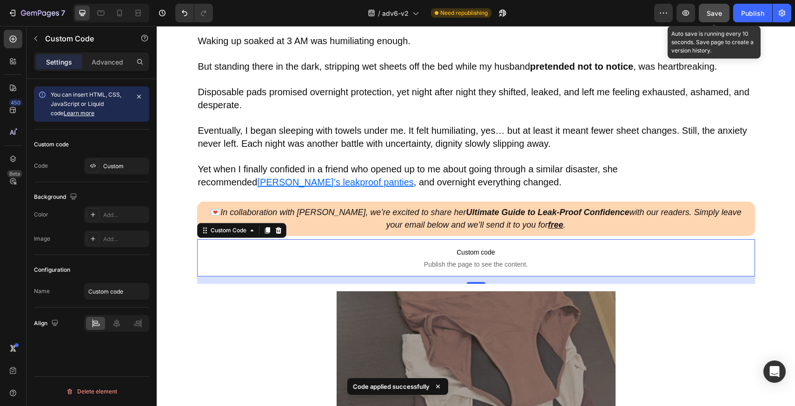
click at [709, 17] on span "Save" at bounding box center [714, 13] width 15 height 8
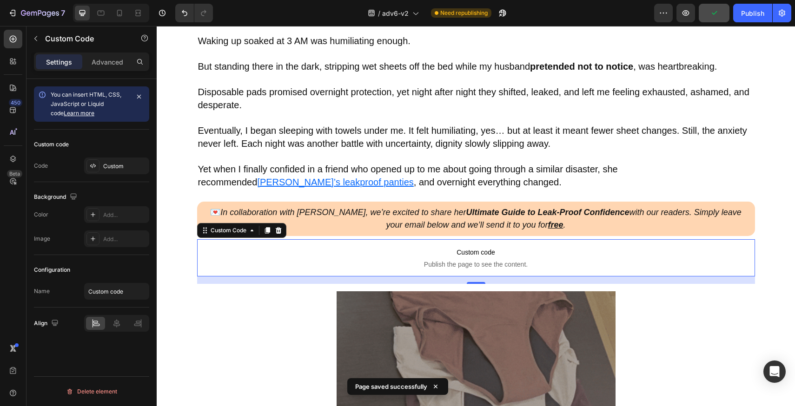
click at [619, 12] on div "/ adv6-v2 Need republishing" at bounding box center [437, 13] width 434 height 19
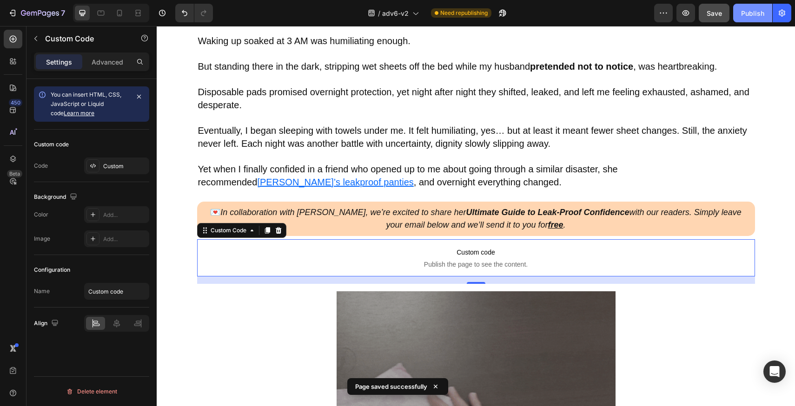
click at [751, 8] on div "Publish" at bounding box center [752, 13] width 23 height 10
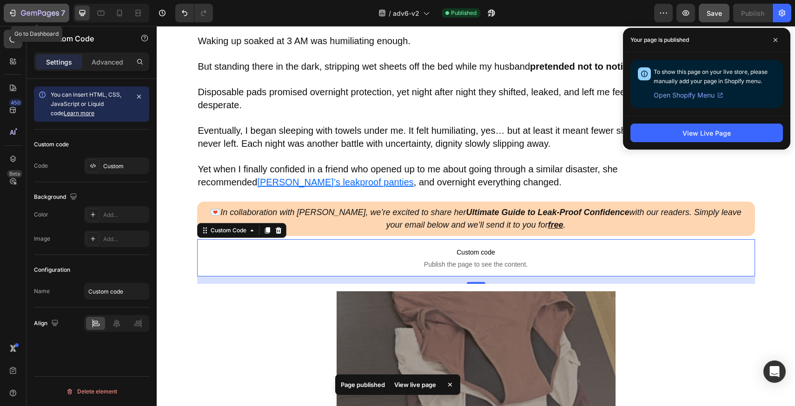
click at [42, 17] on icon "button" at bounding box center [40, 14] width 38 height 8
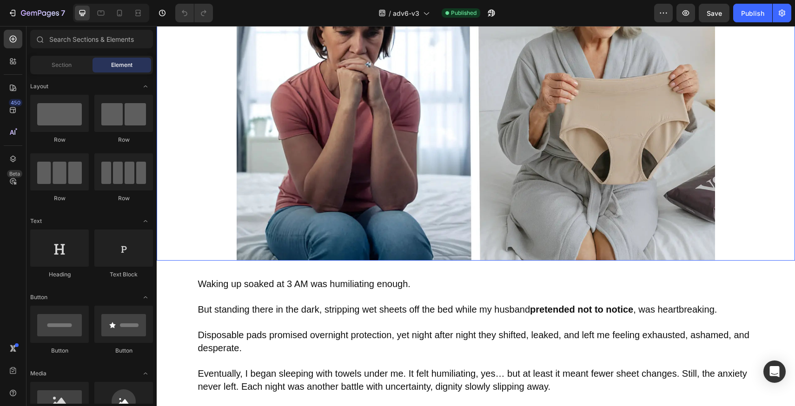
scroll to position [480, 0]
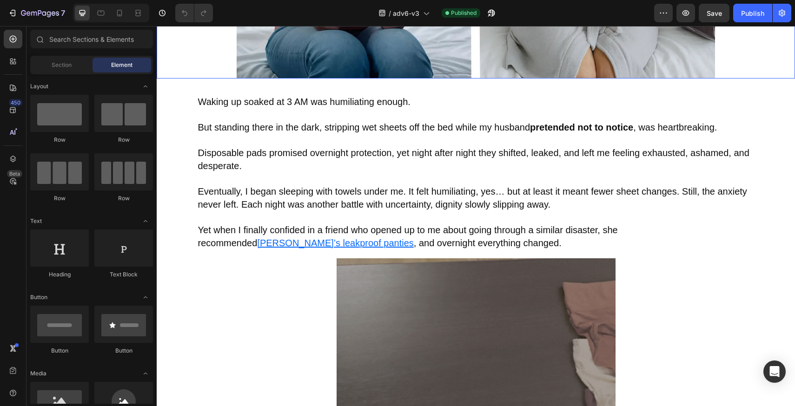
click at [393, 212] on p at bounding box center [476, 218] width 556 height 13
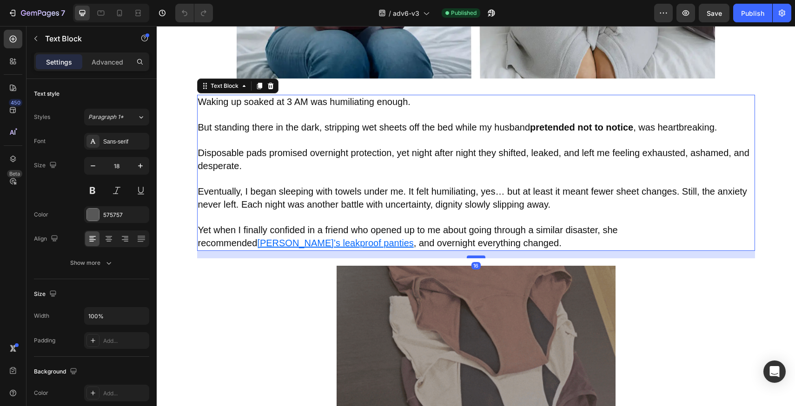
drag, startPoint x: 476, startPoint y: 246, endPoint x: 477, endPoint y: 253, distance: 7.5
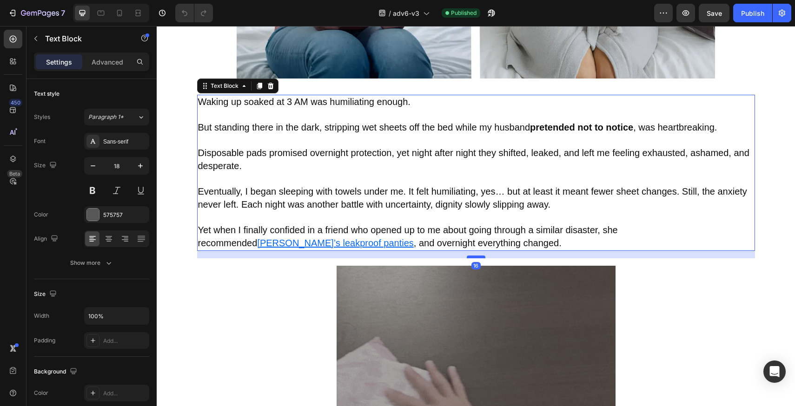
click at [477, 256] on div at bounding box center [476, 257] width 19 height 3
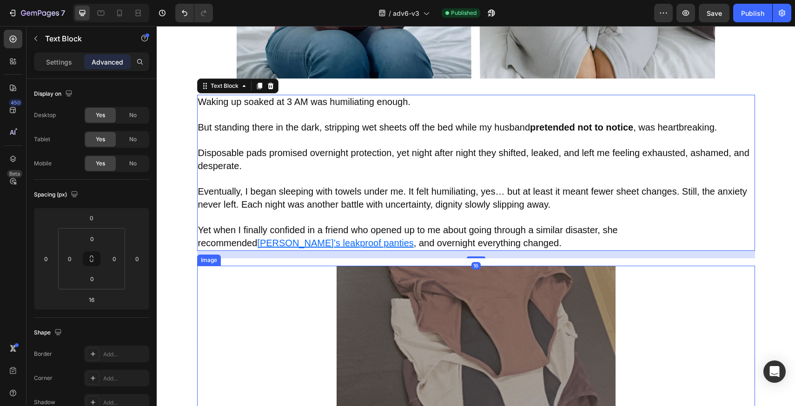
click at [620, 275] on div at bounding box center [476, 405] width 558 height 279
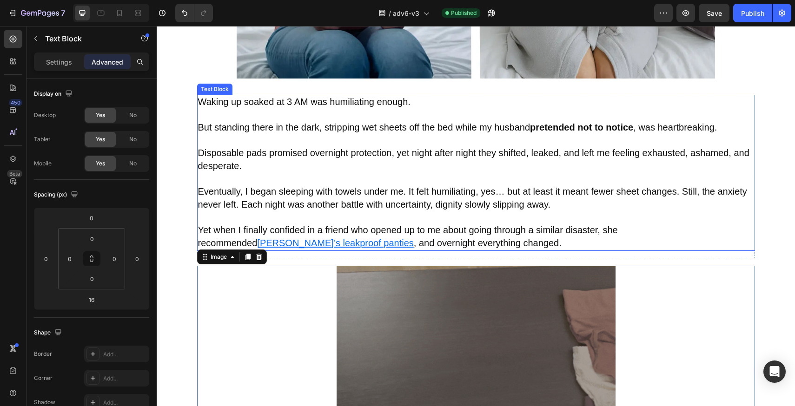
click at [522, 233] on p "Yet when I finally confided in a friend who opened up to me about going through…" at bounding box center [476, 237] width 556 height 26
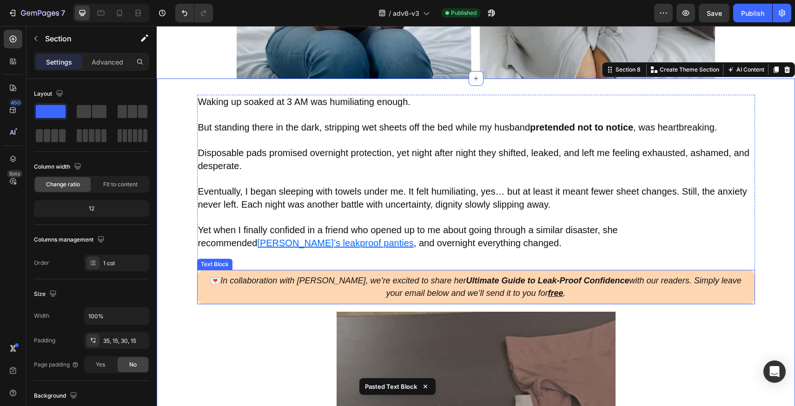
click at [475, 296] on div "💌 In collaboration with [PERSON_NAME], we’re excited to share her Ultimate Guid…" at bounding box center [476, 287] width 558 height 34
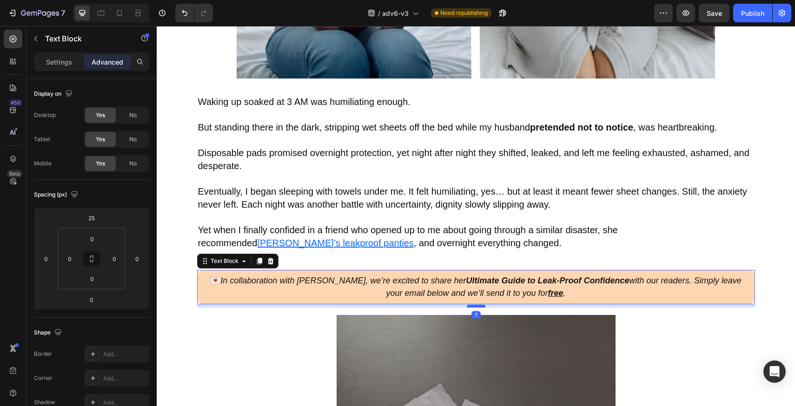
click at [476, 305] on div at bounding box center [476, 306] width 19 height 3
type input "7"
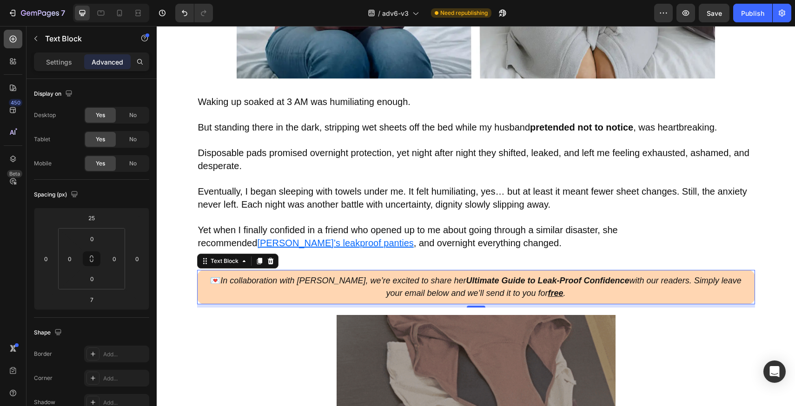
click at [8, 36] on icon at bounding box center [12, 38] width 9 height 9
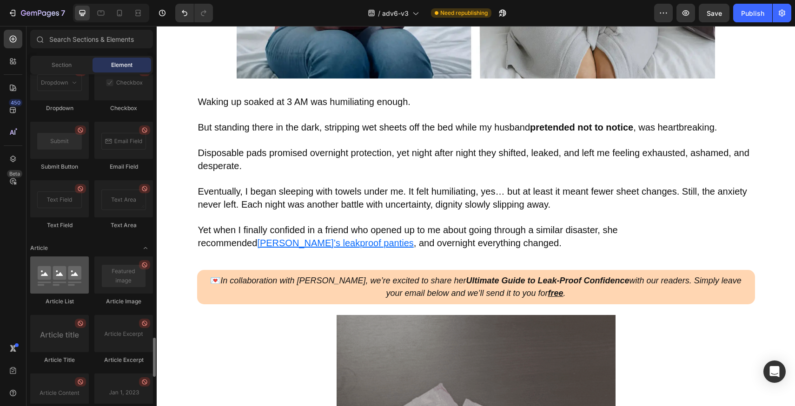
scroll to position [2427, 0]
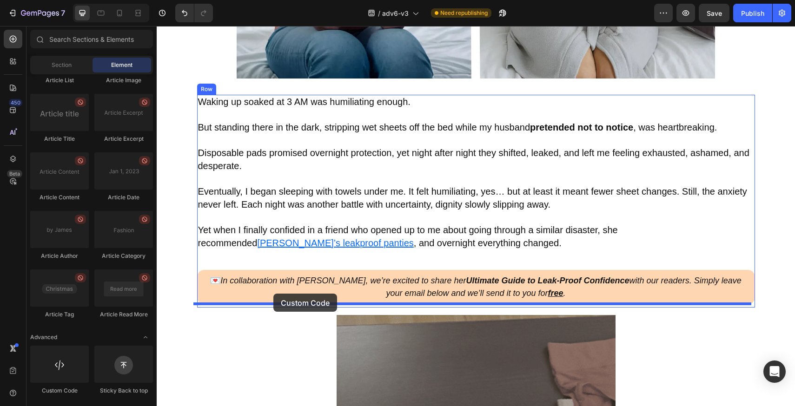
drag, startPoint x: 220, startPoint y: 381, endPoint x: 273, endPoint y: 294, distance: 102.1
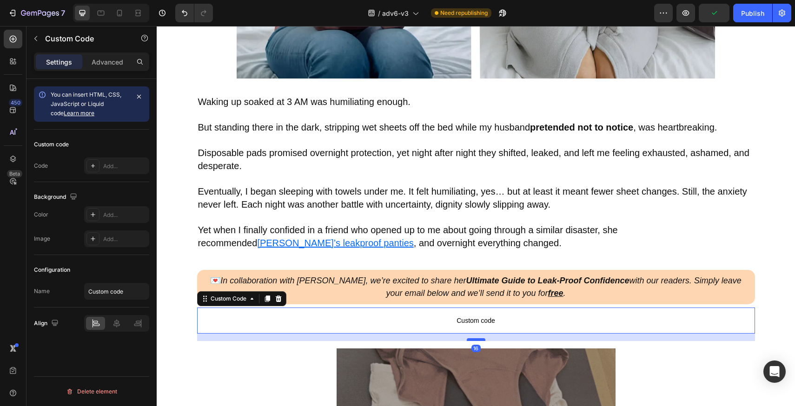
drag, startPoint x: 478, startPoint y: 328, endPoint x: 479, endPoint y: 335, distance: 7.5
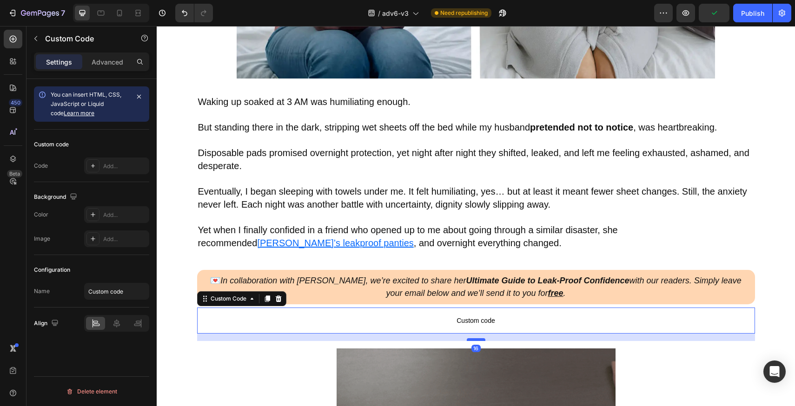
click at [479, 339] on div at bounding box center [476, 340] width 19 height 3
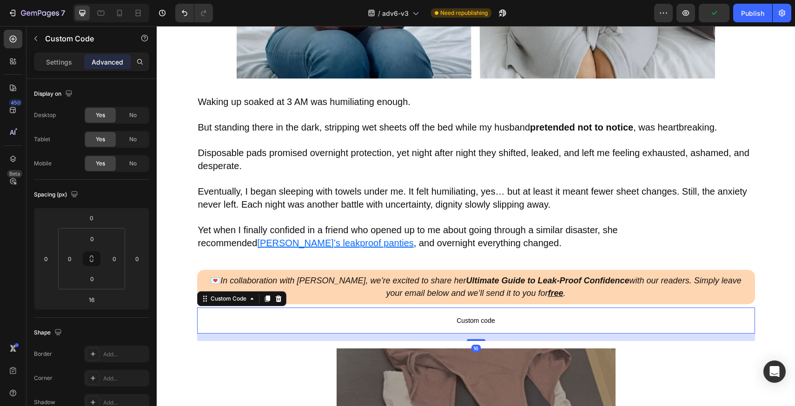
click at [416, 315] on span "Custom code" at bounding box center [476, 320] width 558 height 11
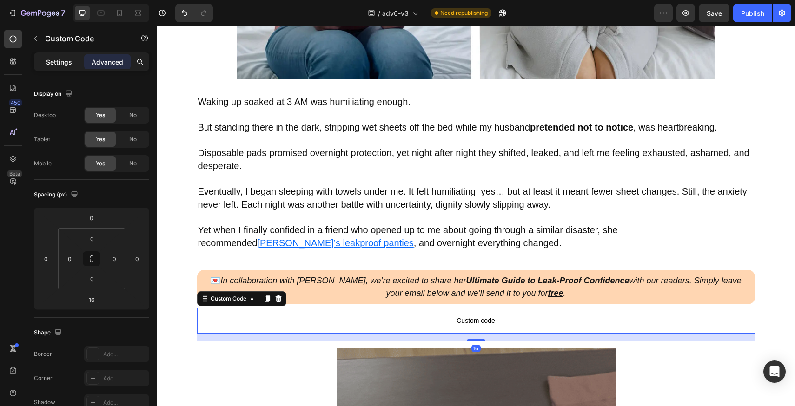
click at [65, 63] on p "Settings" at bounding box center [59, 62] width 26 height 10
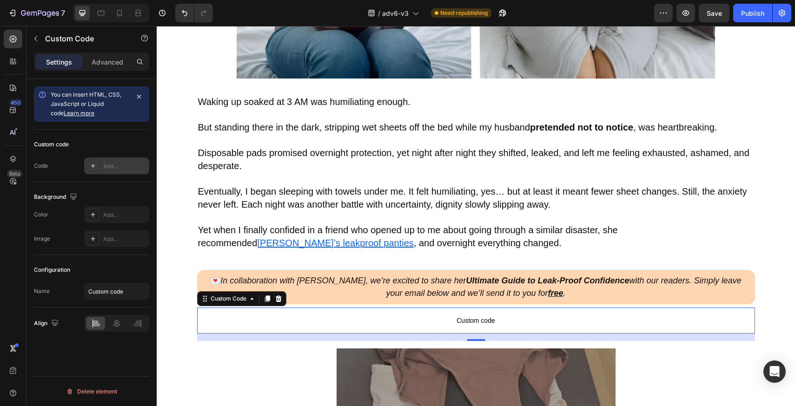
click at [127, 166] on div "Add..." at bounding box center [125, 166] width 44 height 8
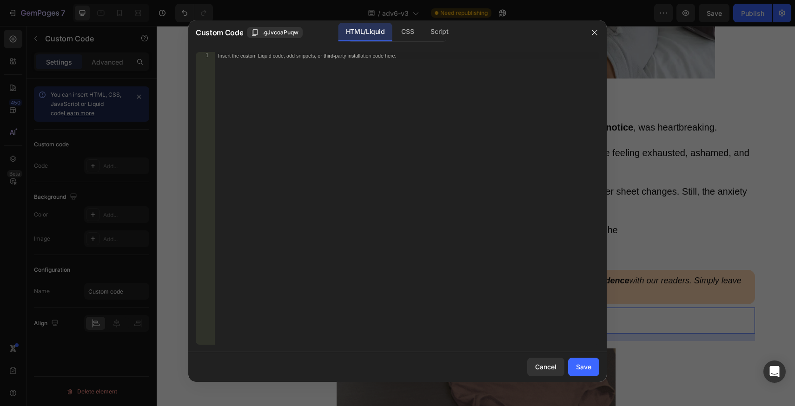
click at [349, 84] on div "Insert the custom Liquid code, add snippets, or third-party installation code h…" at bounding box center [406, 206] width 385 height 308
paste textarea "<div class="klaviyo-form-Tv6ndw"></div>"
type textarea "<div class="klaviyo-form-Tv6ndw"></div>"
click at [594, 369] on button "Save" at bounding box center [583, 367] width 31 height 19
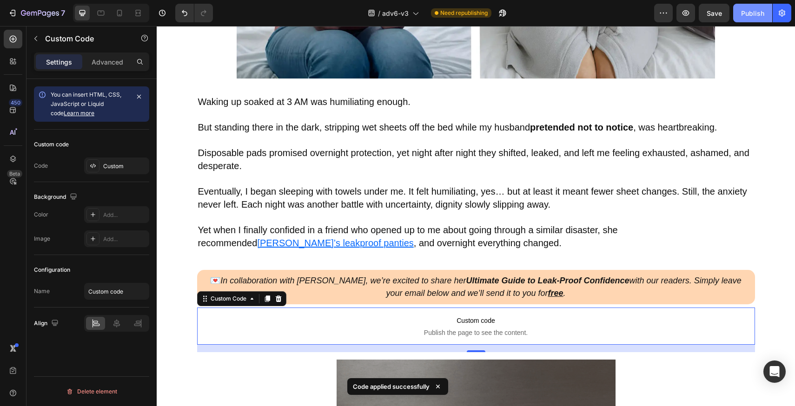
click at [756, 10] on div "Publish" at bounding box center [752, 13] width 23 height 10
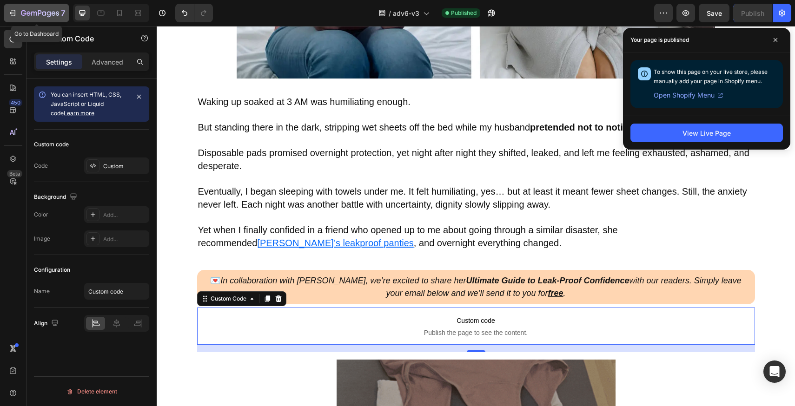
click at [47, 13] on icon "button" at bounding box center [40, 14] width 38 height 8
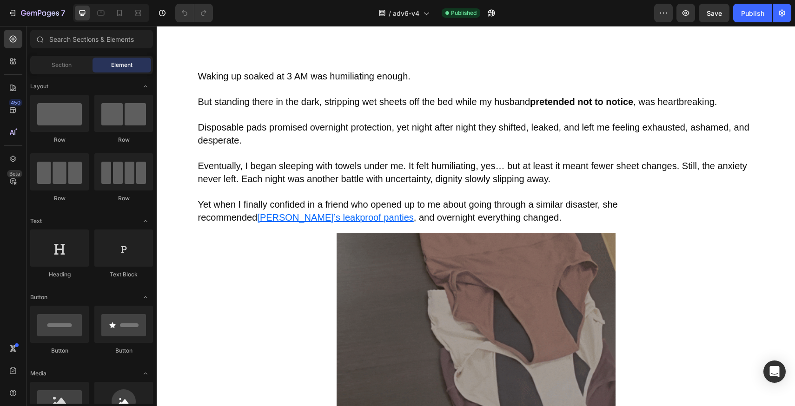
scroll to position [552, 0]
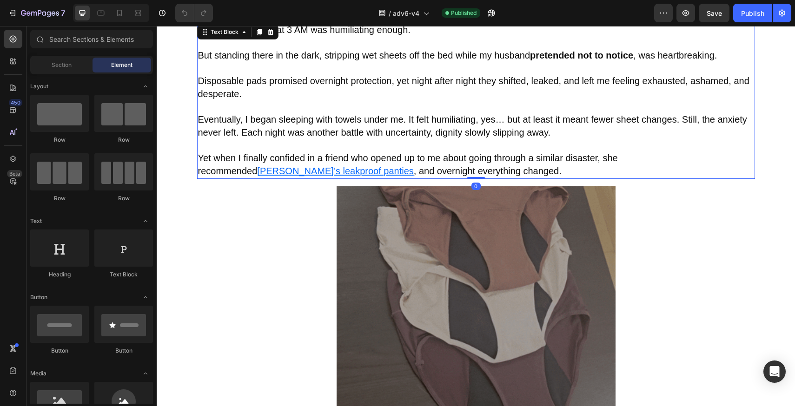
click at [442, 156] on span "Yet when I finally confided in a friend who opened up to me about going through…" at bounding box center [408, 164] width 420 height 23
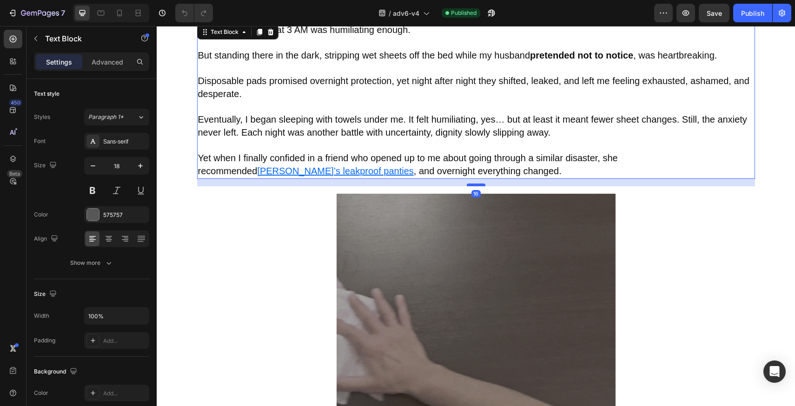
drag, startPoint x: 475, startPoint y: 176, endPoint x: 476, endPoint y: 184, distance: 7.6
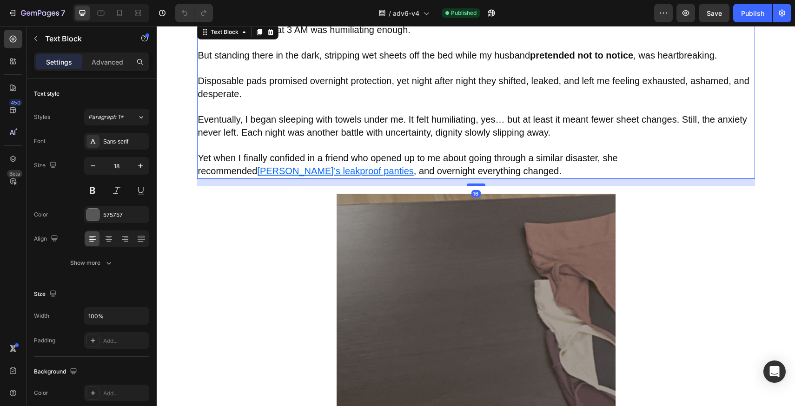
click at [476, 184] on div at bounding box center [476, 185] width 19 height 3
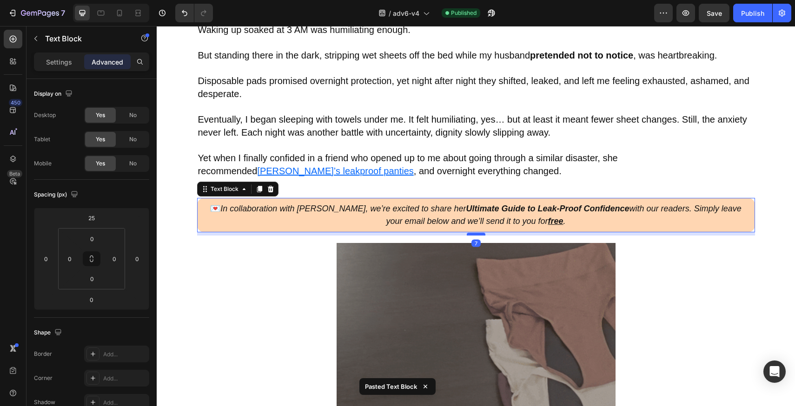
click at [475, 233] on div at bounding box center [476, 234] width 19 height 3
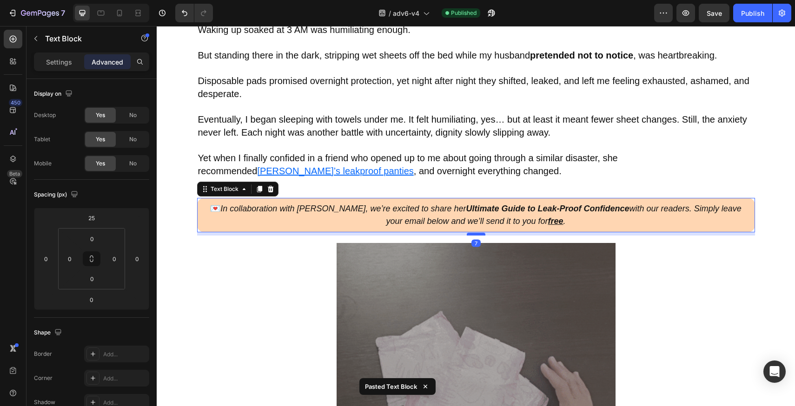
type input "7"
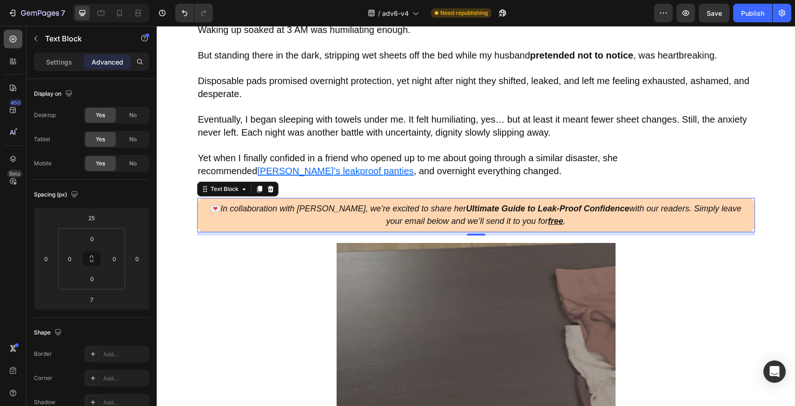
click at [16, 41] on icon at bounding box center [12, 38] width 9 height 9
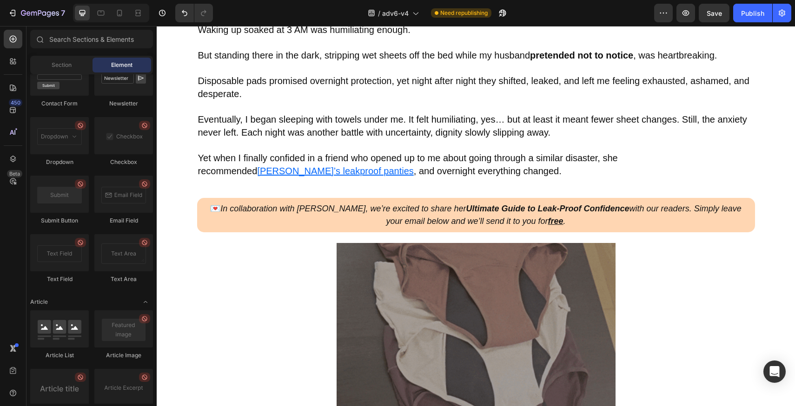
scroll to position [2427, 0]
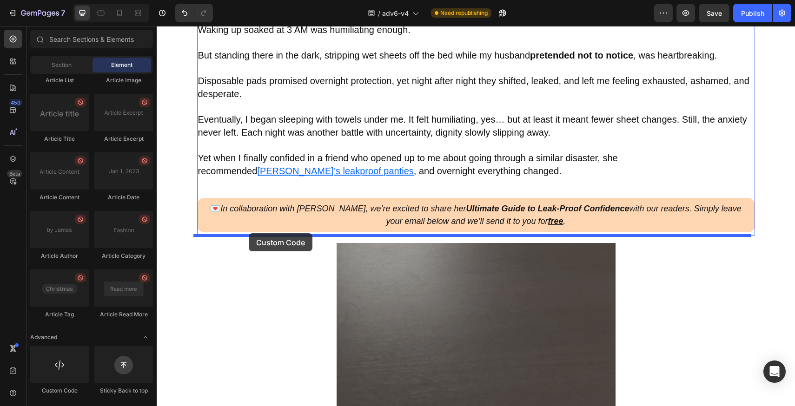
drag, startPoint x: 215, startPoint y: 388, endPoint x: 249, endPoint y: 233, distance: 158.0
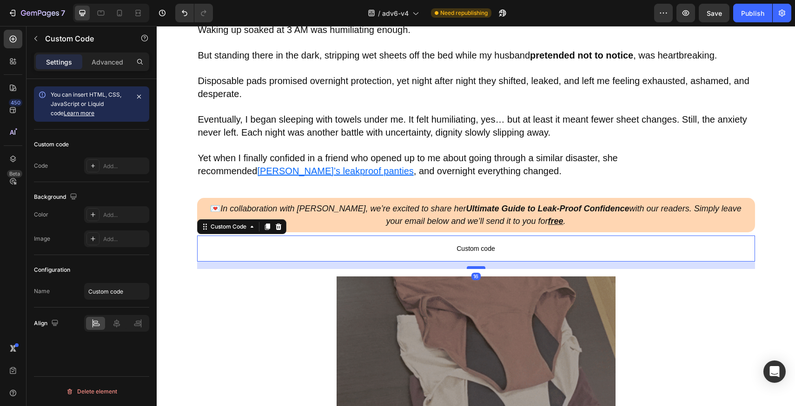
drag, startPoint x: 474, startPoint y: 259, endPoint x: 475, endPoint y: 266, distance: 7.6
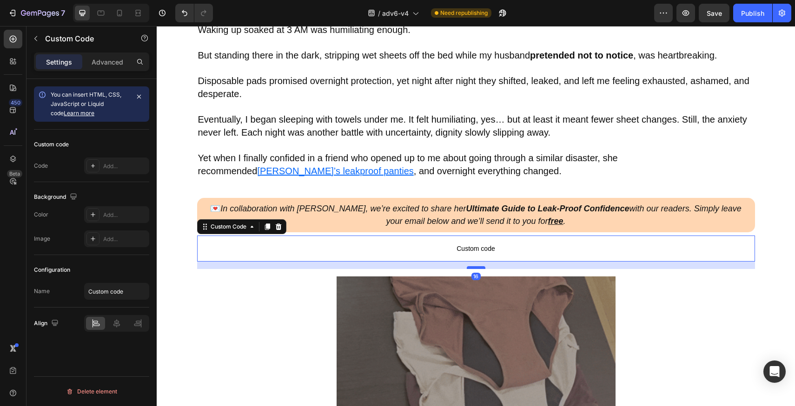
click at [475, 266] on div at bounding box center [476, 267] width 19 height 3
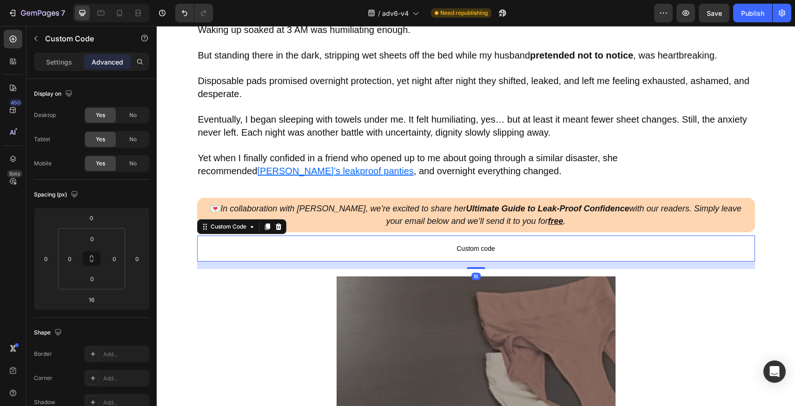
click at [381, 244] on span "Custom code" at bounding box center [476, 248] width 558 height 11
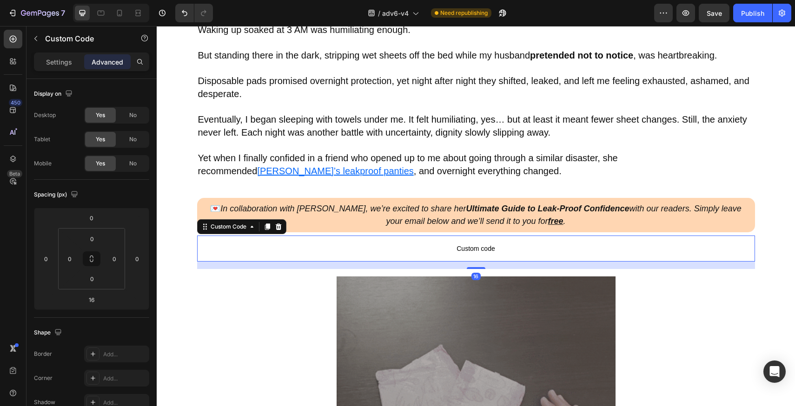
click at [49, 70] on div "Settings Advanced" at bounding box center [91, 62] width 115 height 19
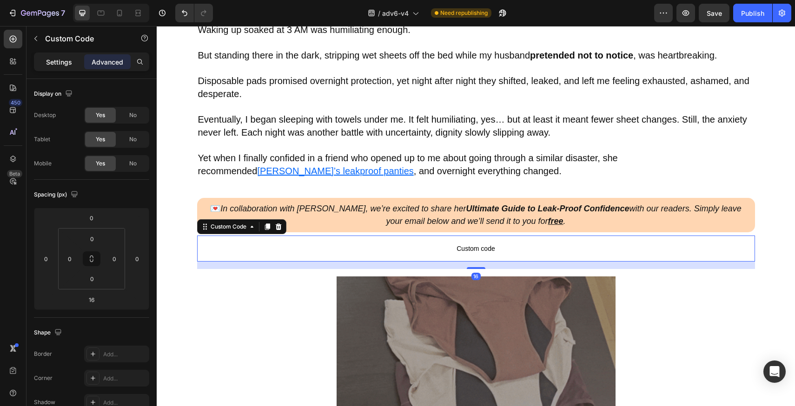
click at [51, 68] on div "Settings" at bounding box center [59, 61] width 47 height 15
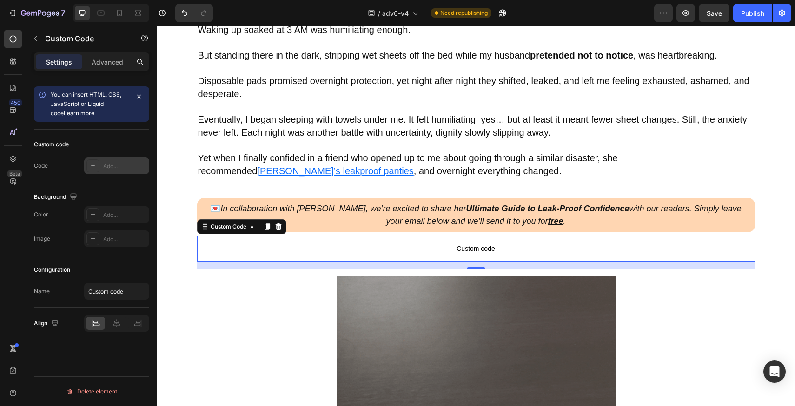
click at [115, 161] on div "Add..." at bounding box center [116, 166] width 65 height 17
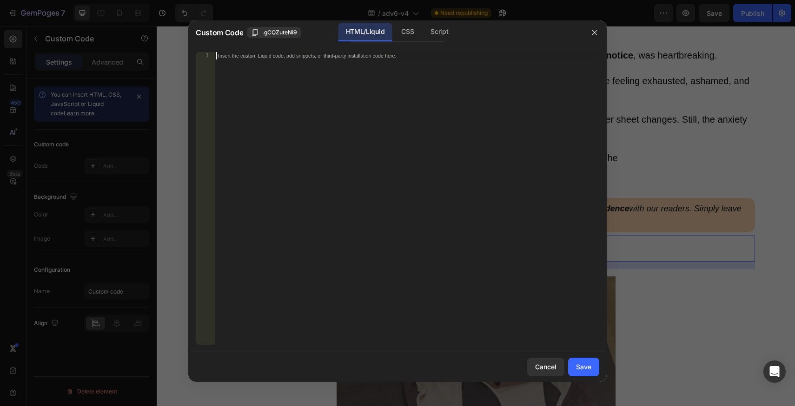
click at [379, 102] on div "Insert the custom Liquid code, add snippets, or third-party installation code h…" at bounding box center [406, 206] width 385 height 308
paste textarea "<div class="klaviyo-form-Tv6ndw"></div>"
type textarea "<div class="klaviyo-form-Tv6ndw"></div>"
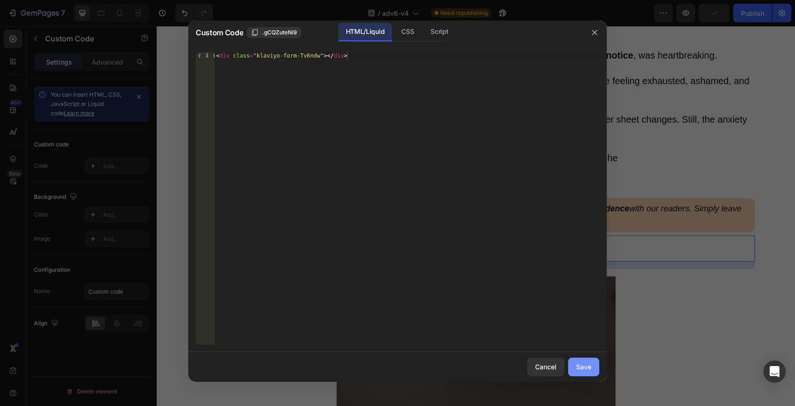
click at [589, 370] on div "Save" at bounding box center [583, 367] width 15 height 10
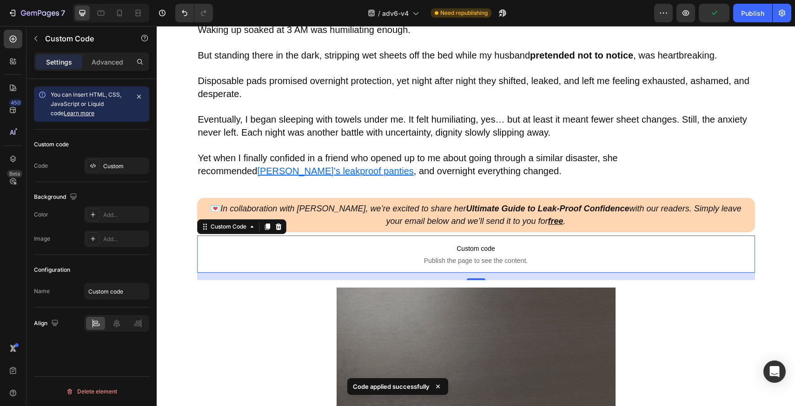
click at [633, 20] on div "/ adv6-v4 Need republishing" at bounding box center [437, 13] width 434 height 19
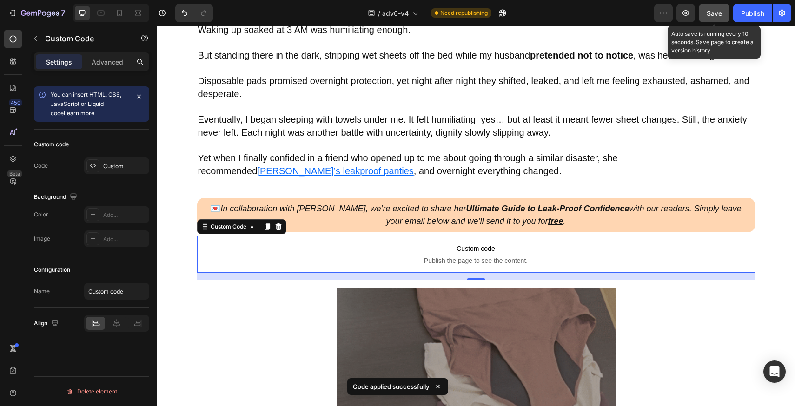
click at [714, 20] on button "Save" at bounding box center [714, 13] width 31 height 19
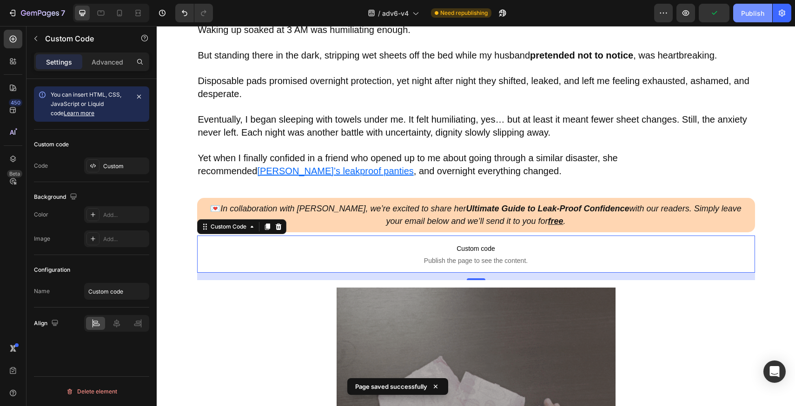
click at [749, 20] on button "Publish" at bounding box center [752, 13] width 39 height 19
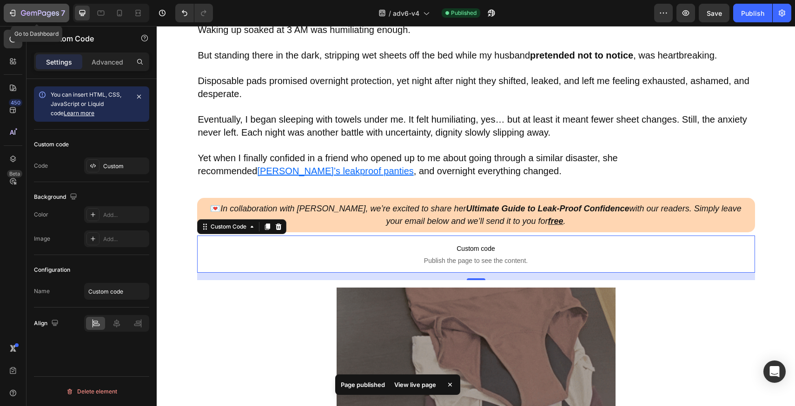
click at [36, 16] on icon "button" at bounding box center [40, 14] width 38 height 8
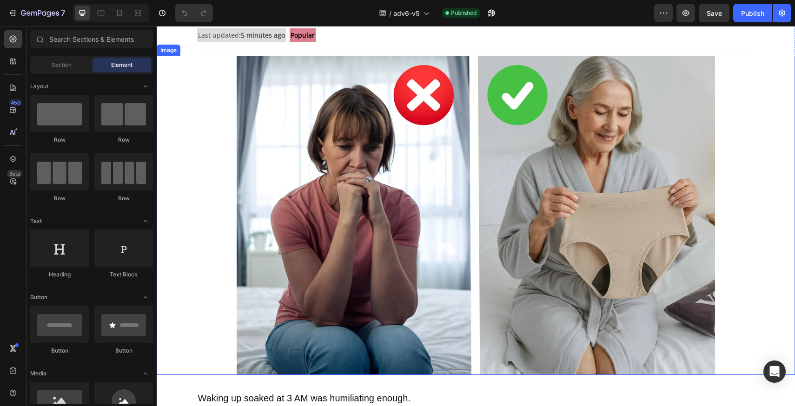
scroll to position [453, 0]
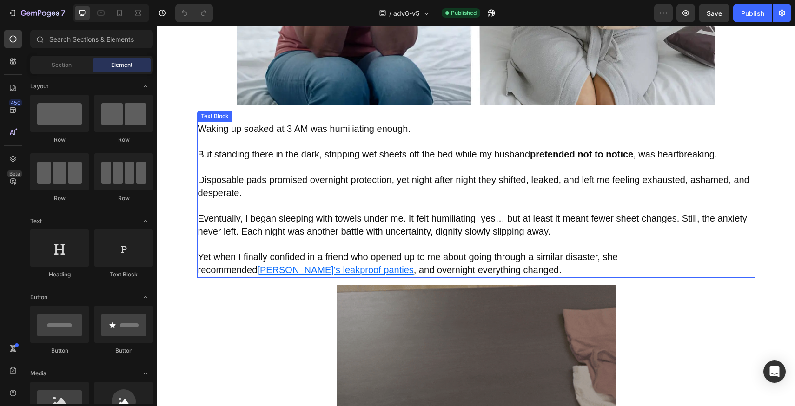
click at [458, 213] on span "Eventually, I began sleeping with towels under me. It felt humiliating, yes… bu…" at bounding box center [472, 224] width 549 height 23
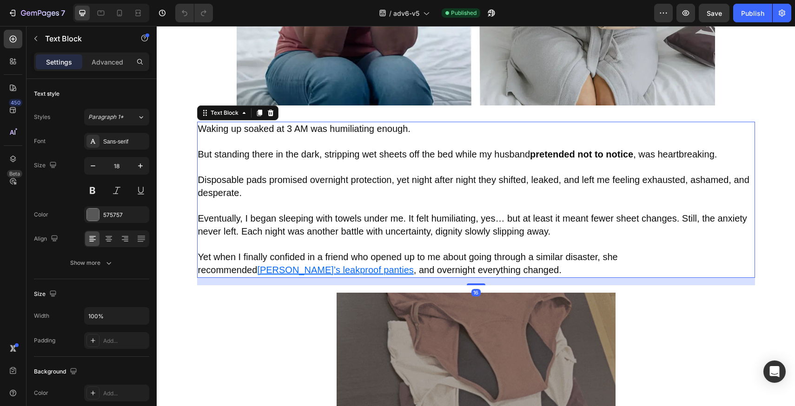
drag, startPoint x: 473, startPoint y: 272, endPoint x: 474, endPoint y: 279, distance: 7.0
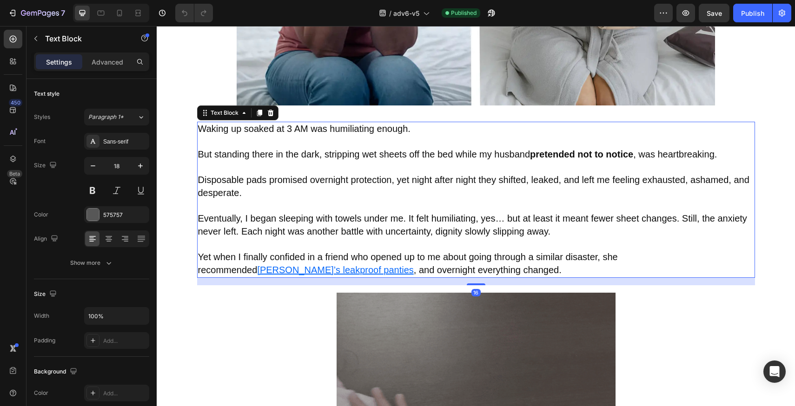
click at [474, 278] on div "16" at bounding box center [476, 278] width 558 height 0
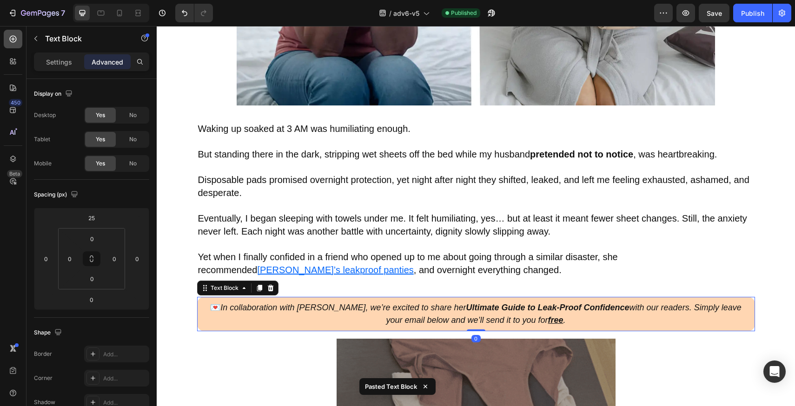
click at [7, 40] on div at bounding box center [13, 39] width 19 height 19
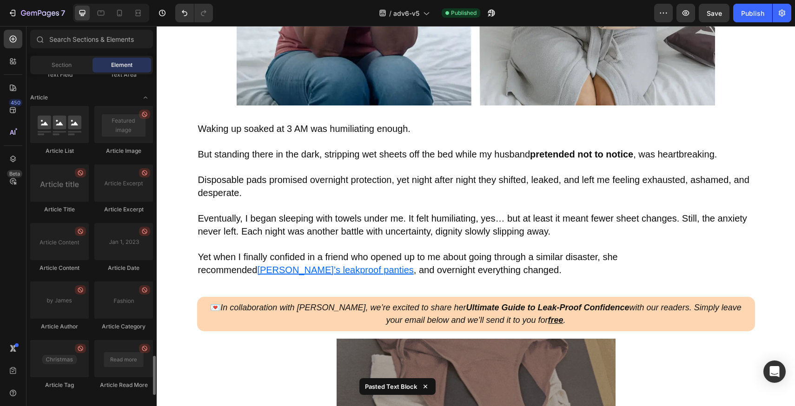
scroll to position [2427, 0]
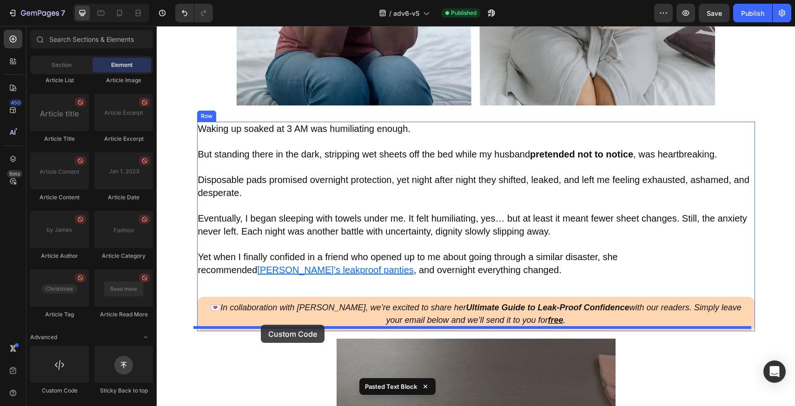
drag, startPoint x: 214, startPoint y: 387, endPoint x: 261, endPoint y: 325, distance: 78.0
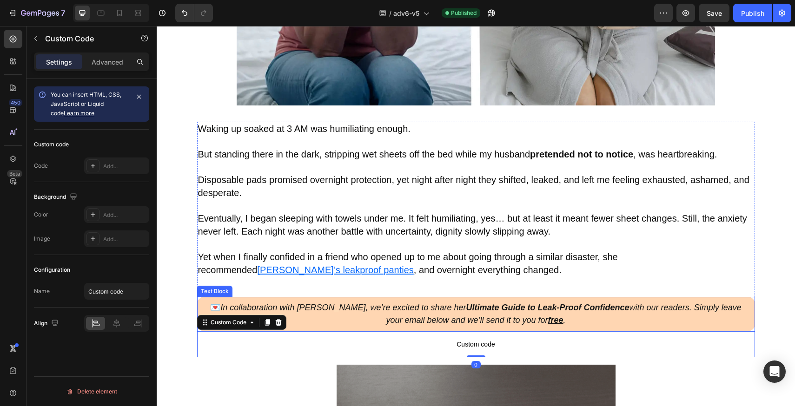
click at [364, 303] on icon "In collaboration with [PERSON_NAME], we’re excited to share her Ultimate Guide …" at bounding box center [480, 314] width 521 height 22
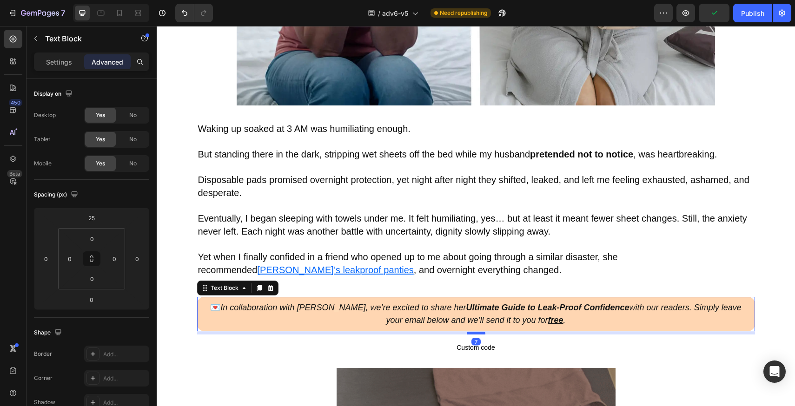
click at [475, 332] on div at bounding box center [476, 333] width 19 height 3
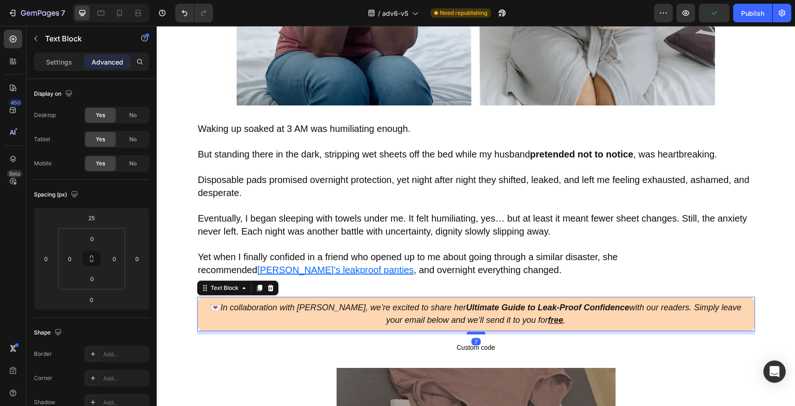
type input "7"
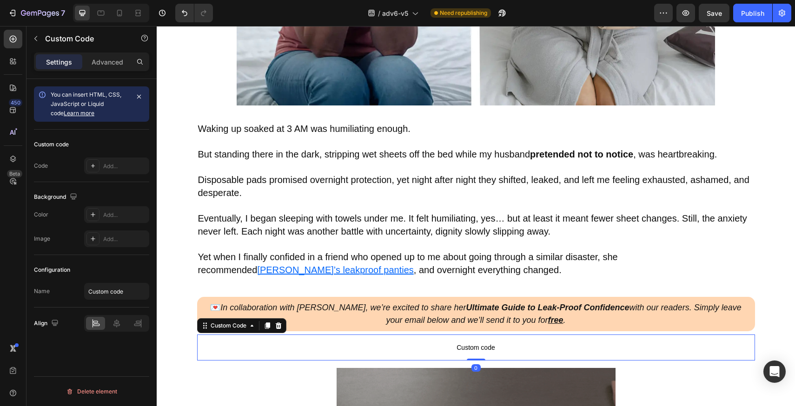
click at [420, 346] on span "Custom code" at bounding box center [476, 347] width 558 height 11
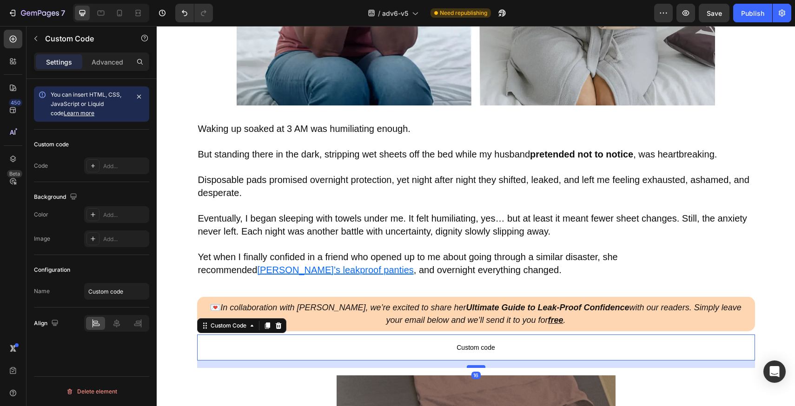
drag, startPoint x: 477, startPoint y: 355, endPoint x: 478, endPoint y: 363, distance: 7.6
click at [478, 366] on div at bounding box center [476, 367] width 19 height 3
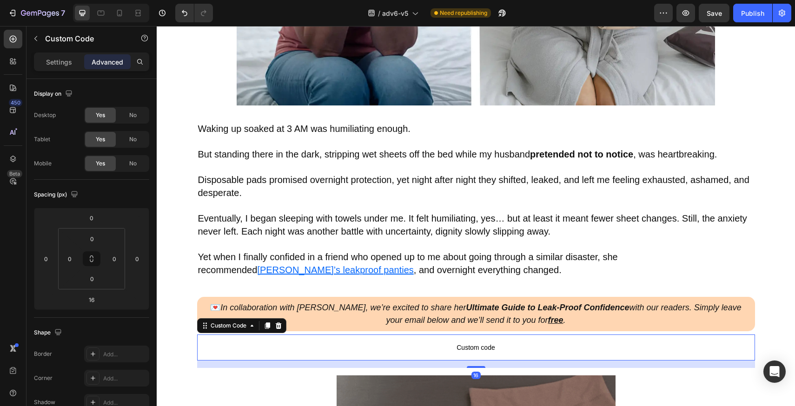
click at [323, 338] on p "Custom code" at bounding box center [476, 348] width 558 height 26
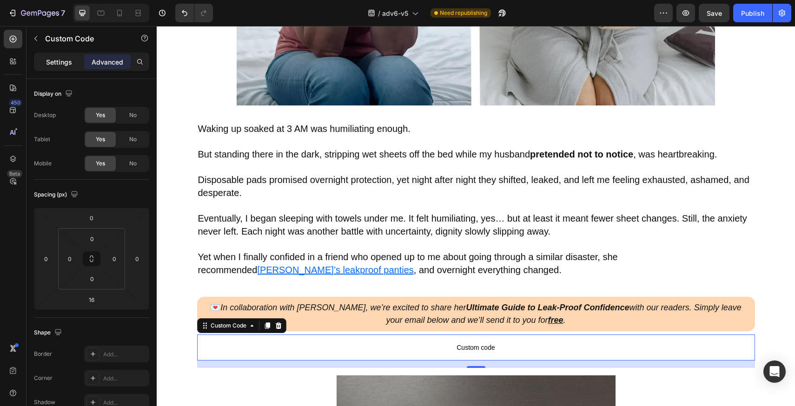
click at [62, 63] on p "Settings" at bounding box center [59, 62] width 26 height 10
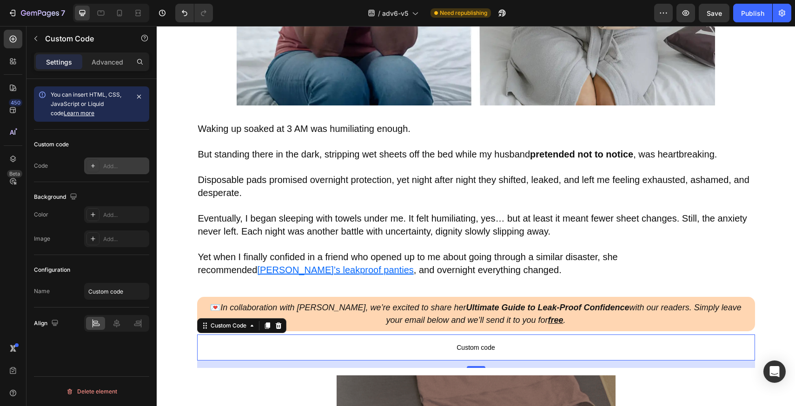
click at [121, 168] on div "Add..." at bounding box center [125, 166] width 44 height 8
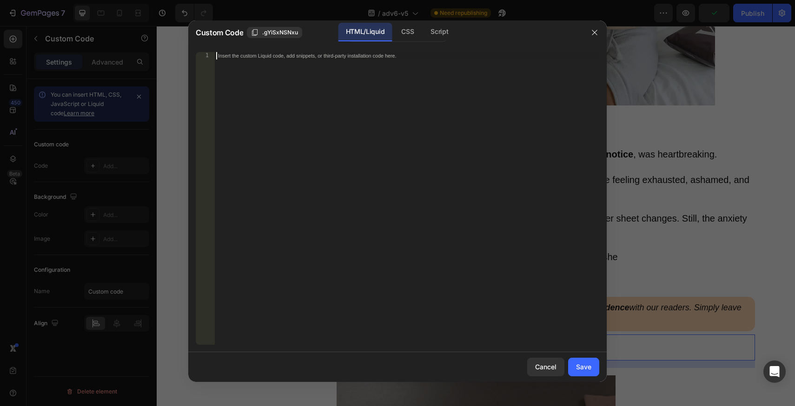
click at [478, 100] on div "Insert the custom Liquid code, add snippets, or third-party installation code h…" at bounding box center [406, 206] width 385 height 308
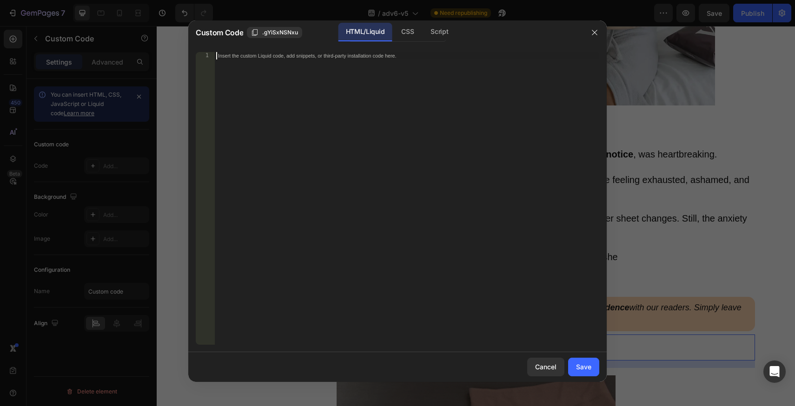
paste textarea "<div class="klaviyo-form-Tv6ndw"></div>"
type textarea "<div class="klaviyo-form-Tv6ndw"></div>"
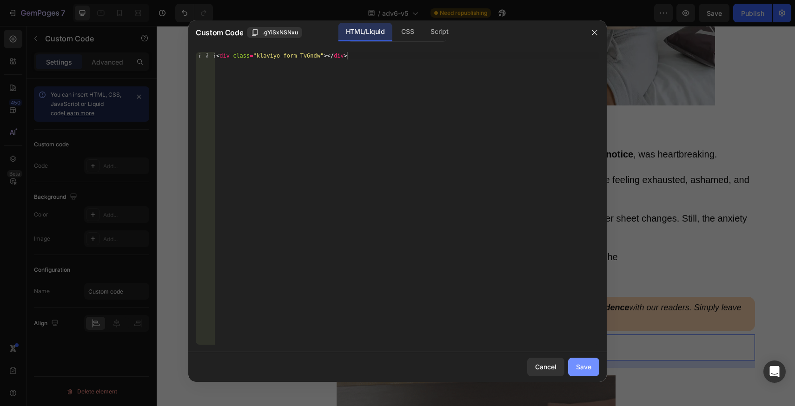
click at [591, 371] on div "Save" at bounding box center [583, 367] width 15 height 10
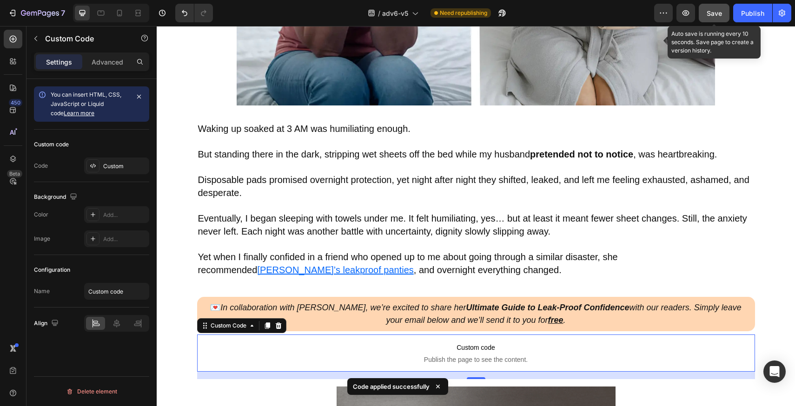
click at [718, 16] on span "Save" at bounding box center [714, 13] width 15 height 8
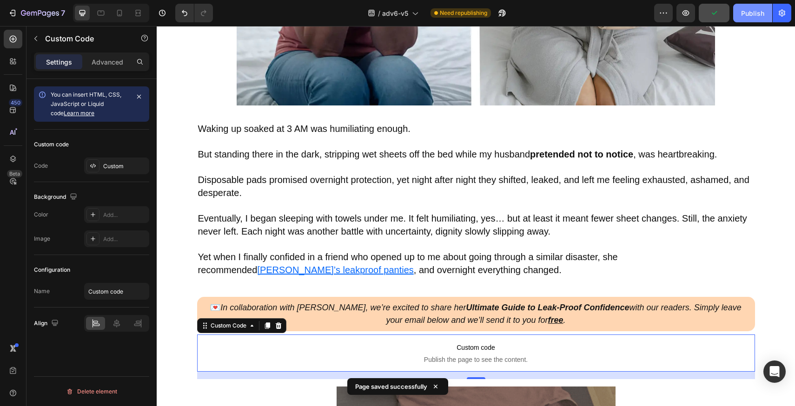
click at [740, 11] on button "Publish" at bounding box center [752, 13] width 39 height 19
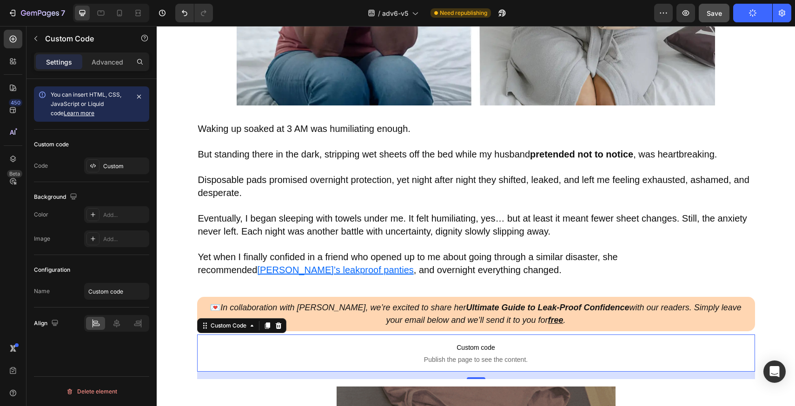
click at [587, 18] on div "/ adv6-v5 Need republishing" at bounding box center [437, 13] width 434 height 19
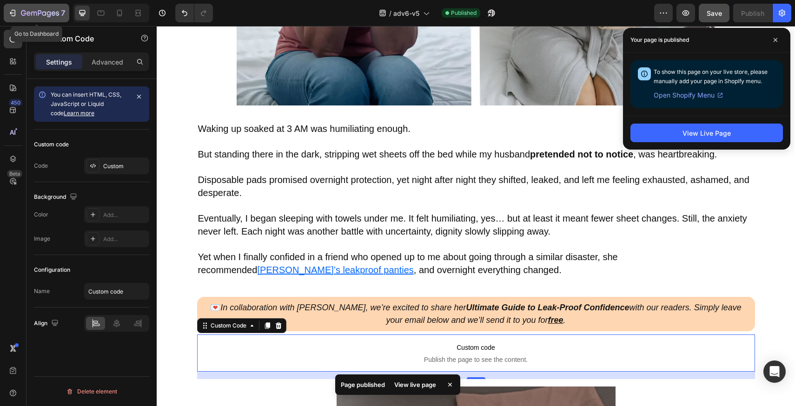
click at [53, 8] on div "7" at bounding box center [43, 12] width 44 height 11
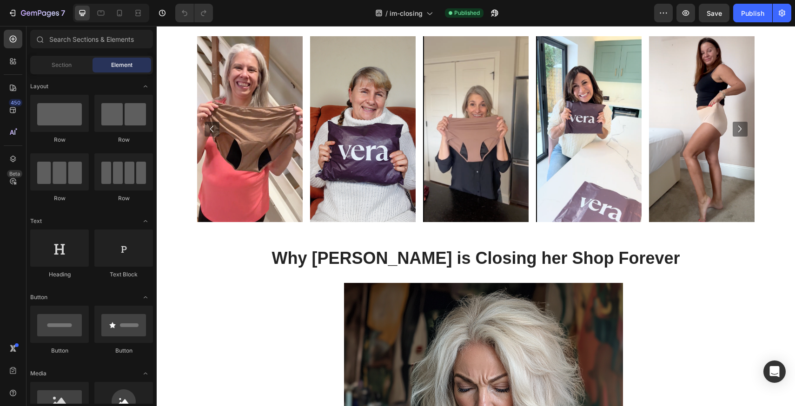
scroll to position [1857, 0]
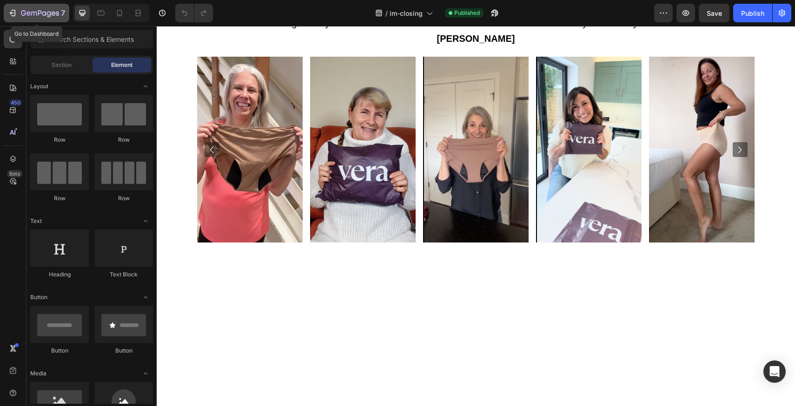
click at [47, 17] on icon "button" at bounding box center [40, 14] width 38 height 8
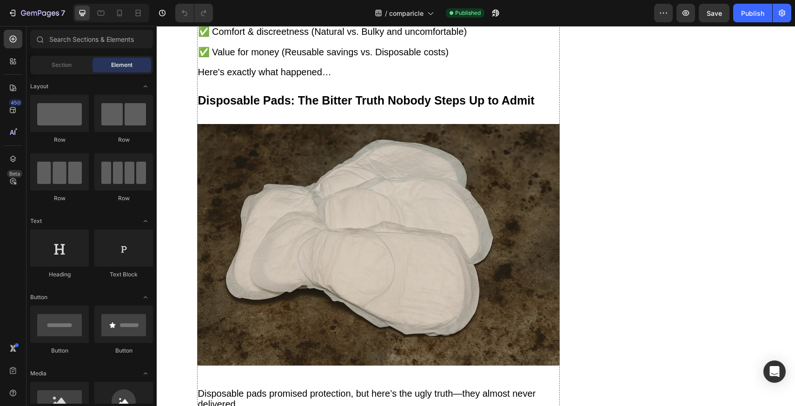
scroll to position [899, 0]
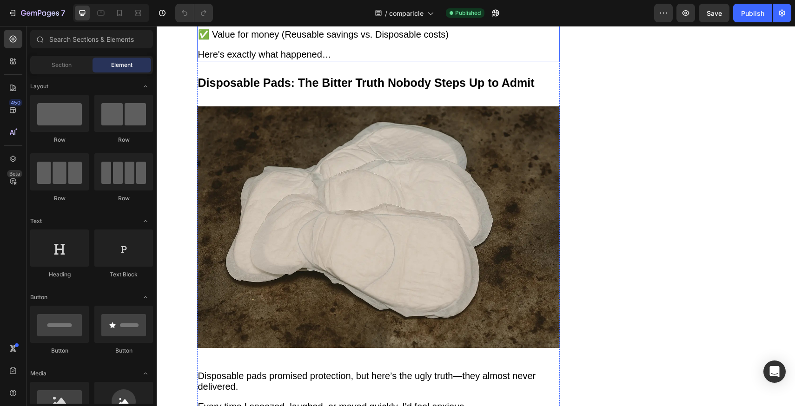
click at [402, 50] on p at bounding box center [378, 45] width 361 height 10
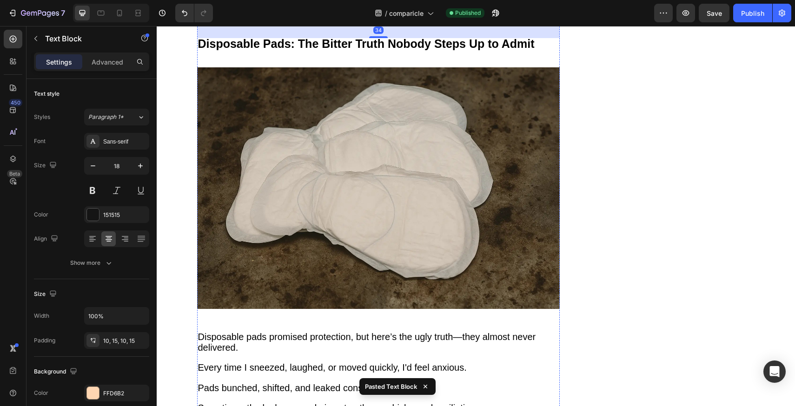
scroll to position [1069, 0]
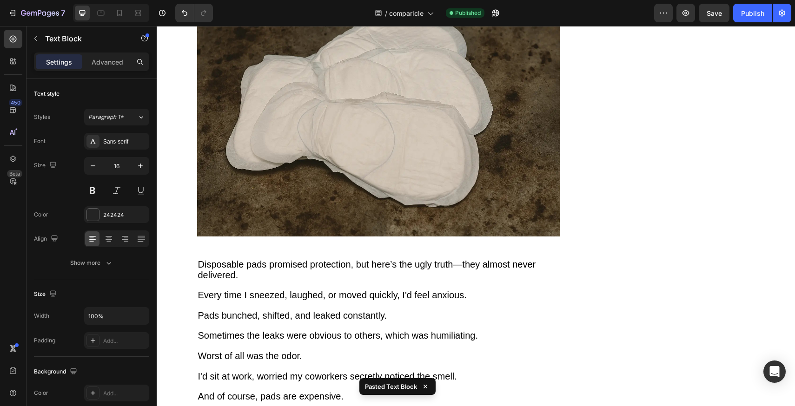
drag, startPoint x: 375, startPoint y: 149, endPoint x: 379, endPoint y: 129, distance: 20.3
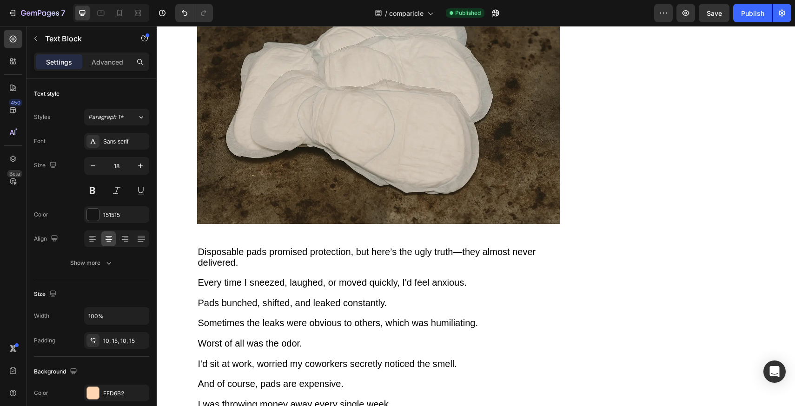
drag, startPoint x: 376, startPoint y: 196, endPoint x: 378, endPoint y: 183, distance: 12.8
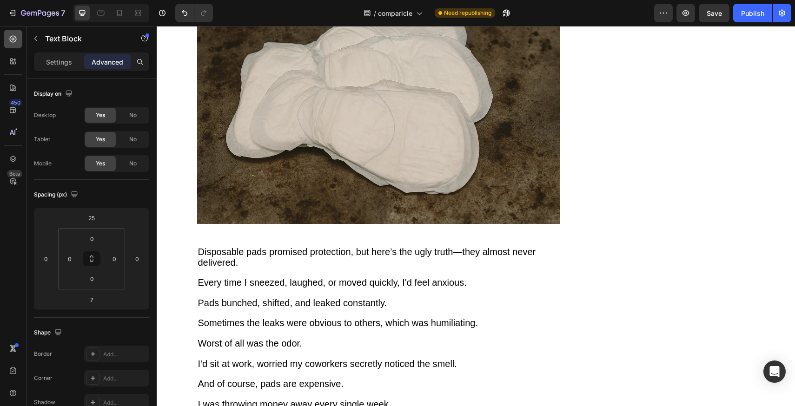
click at [8, 46] on div at bounding box center [13, 39] width 19 height 19
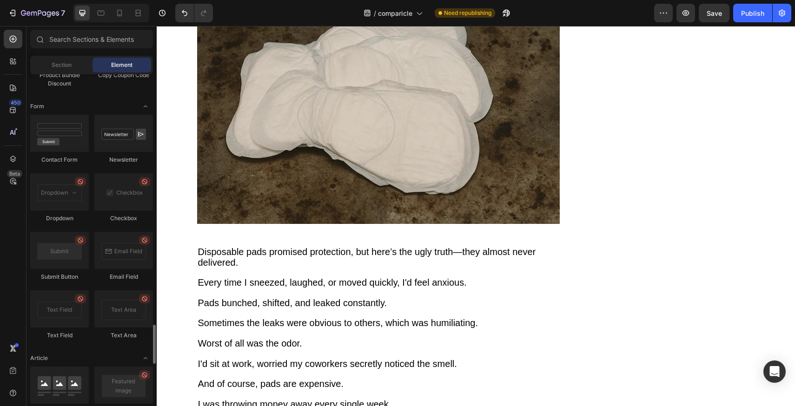
scroll to position [2427, 0]
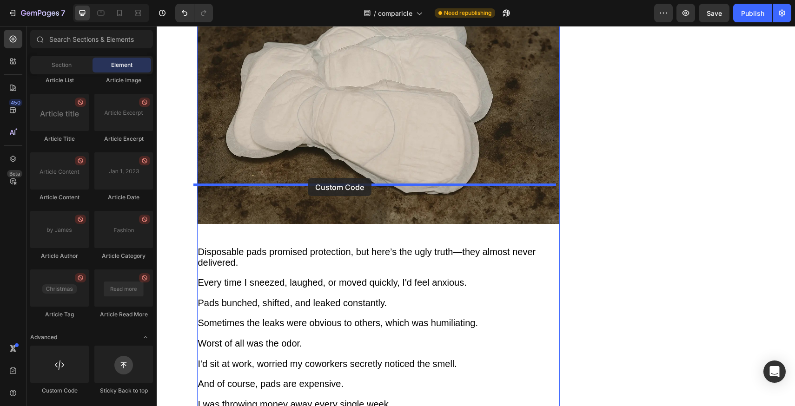
drag, startPoint x: 212, startPoint y: 400, endPoint x: 308, endPoint y: 178, distance: 241.8
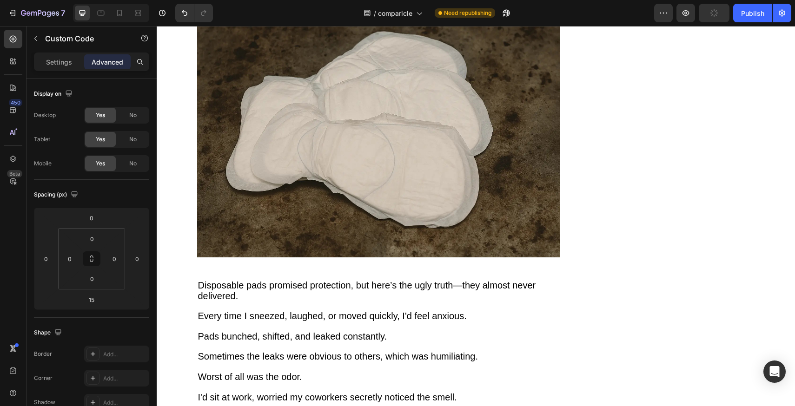
type input "16"
click at [65, 66] on p "Settings" at bounding box center [59, 62] width 26 height 10
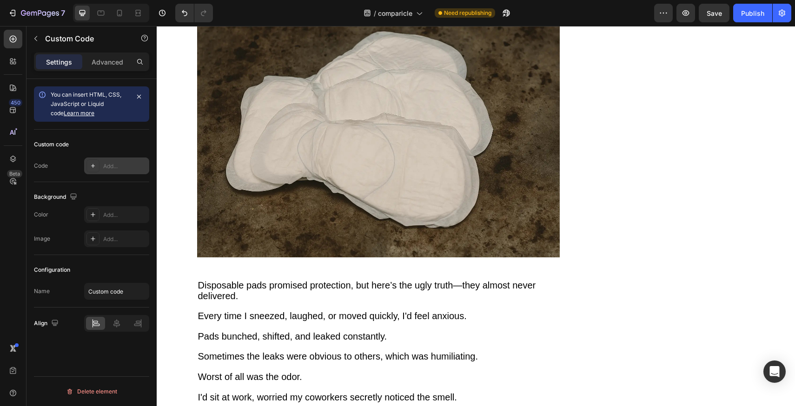
click at [113, 164] on div "Add..." at bounding box center [125, 166] width 44 height 8
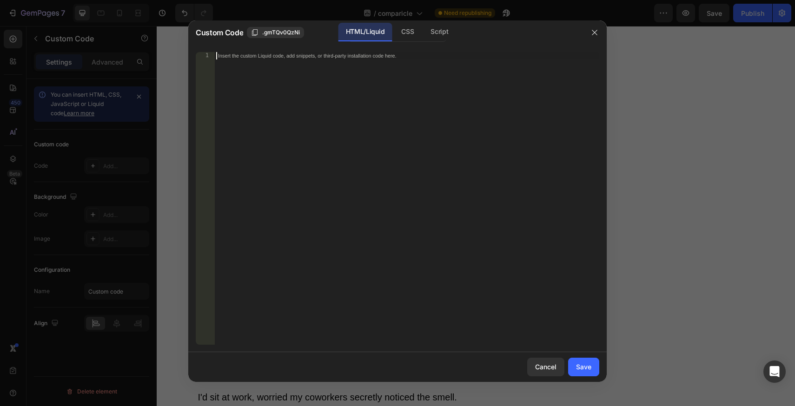
click at [380, 94] on div "Insert the custom Liquid code, add snippets, or third-party installation code h…" at bounding box center [406, 206] width 385 height 308
paste textarea "<div class="klaviyo-form-Tv6ndw"></div>"
type textarea "<div class="klaviyo-form-Tv6ndw"></div>"
click at [590, 371] on div "Save" at bounding box center [583, 367] width 15 height 10
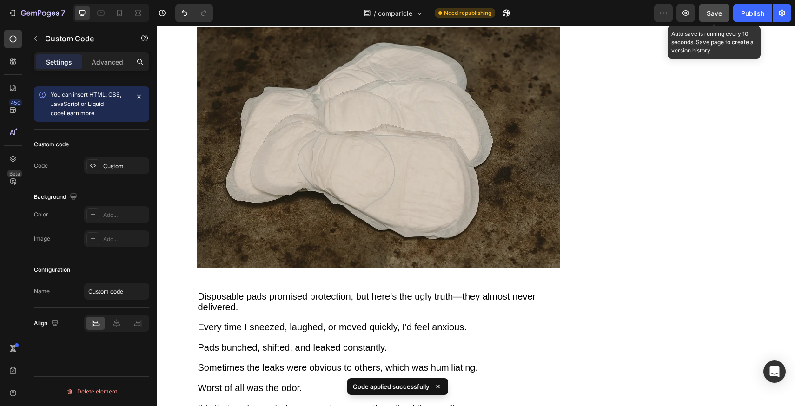
click at [720, 13] on span "Save" at bounding box center [714, 13] width 15 height 8
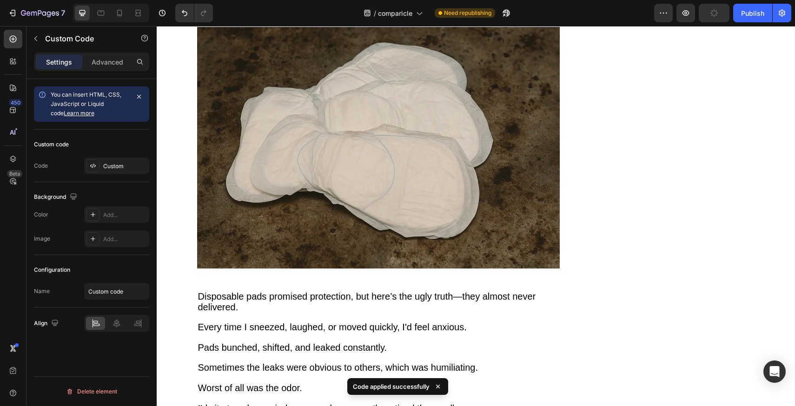
click at [614, 15] on div "/ comparicle Need republishing" at bounding box center [437, 13] width 434 height 19
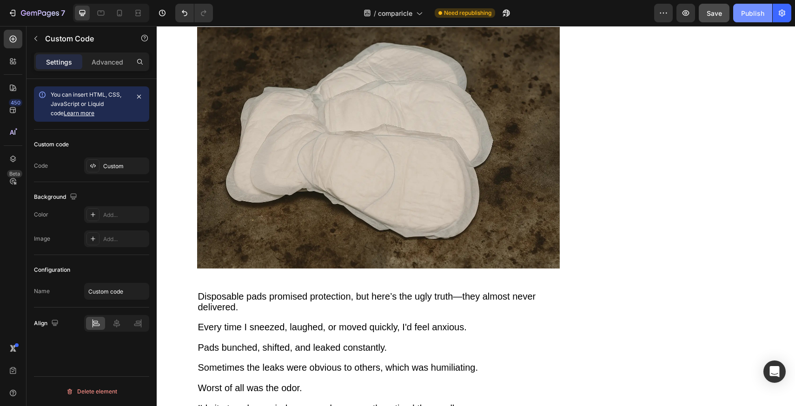
click at [735, 18] on button "Publish" at bounding box center [752, 13] width 39 height 19
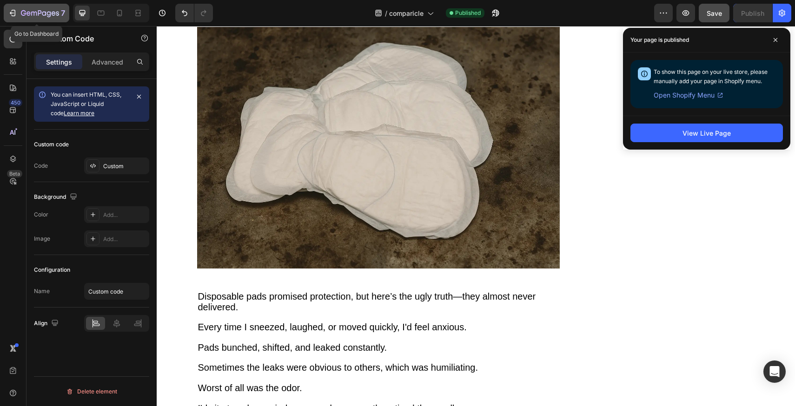
click at [34, 15] on icon "button" at bounding box center [40, 14] width 38 height 8
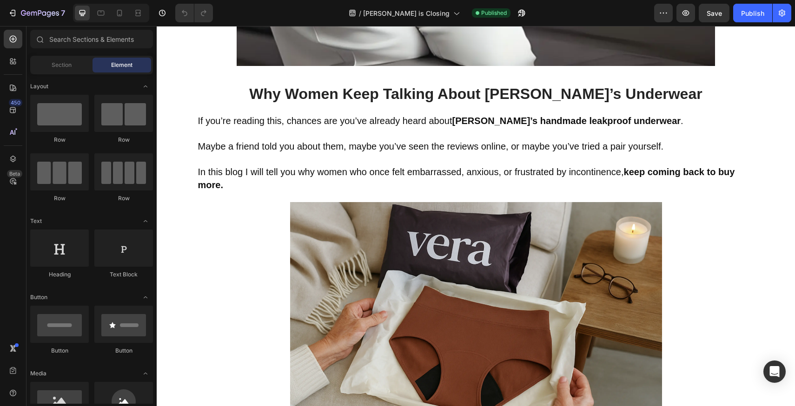
scroll to position [389, 0]
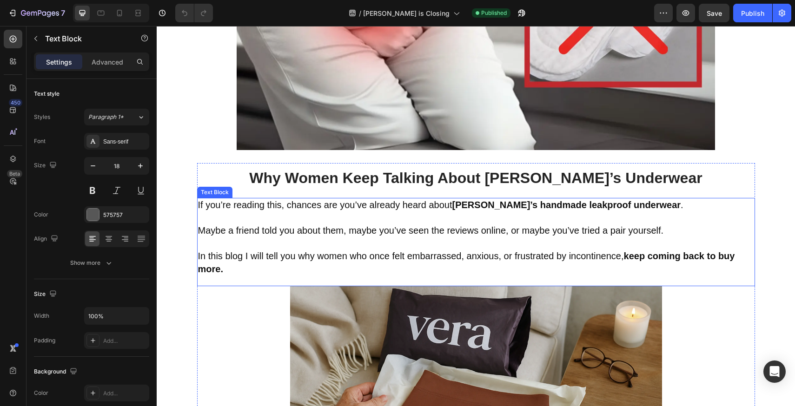
click at [384, 235] on span "Maybe a friend told you about them, maybe you’ve seen the reviews online, or ma…" at bounding box center [431, 231] width 466 height 10
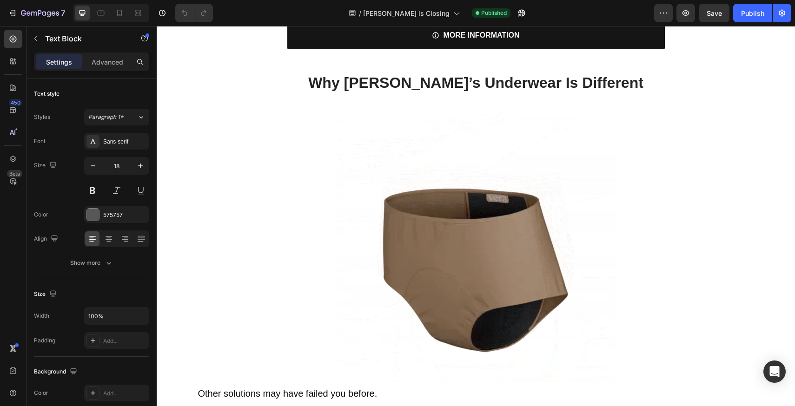
scroll to position [1211, 0]
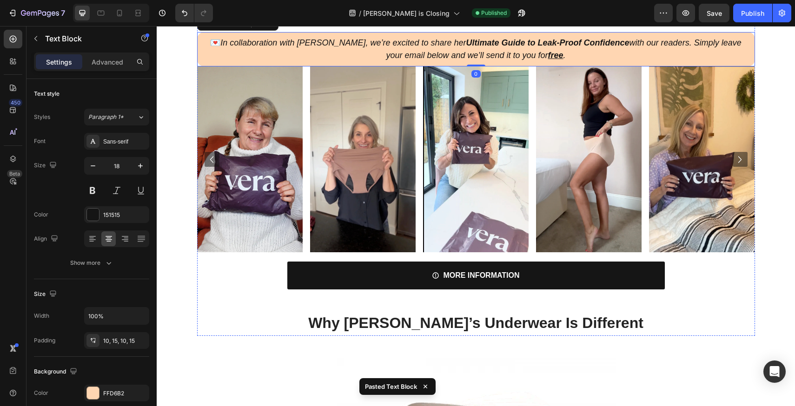
scroll to position [1292, 0]
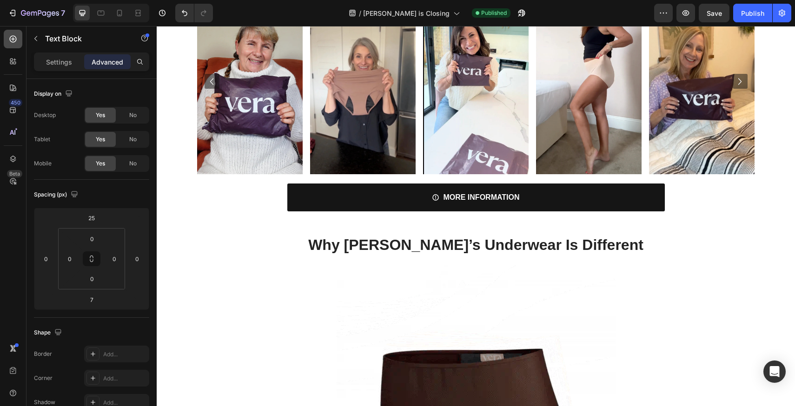
click at [17, 39] on icon at bounding box center [12, 38] width 9 height 9
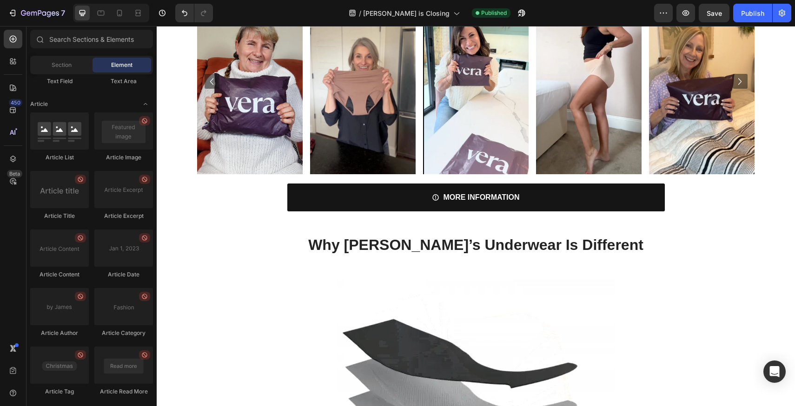
scroll to position [2427, 0]
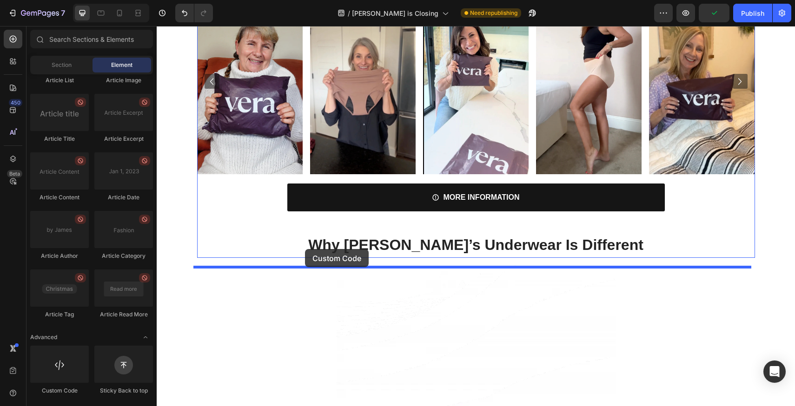
drag, startPoint x: 209, startPoint y: 407, endPoint x: 305, endPoint y: 250, distance: 183.5
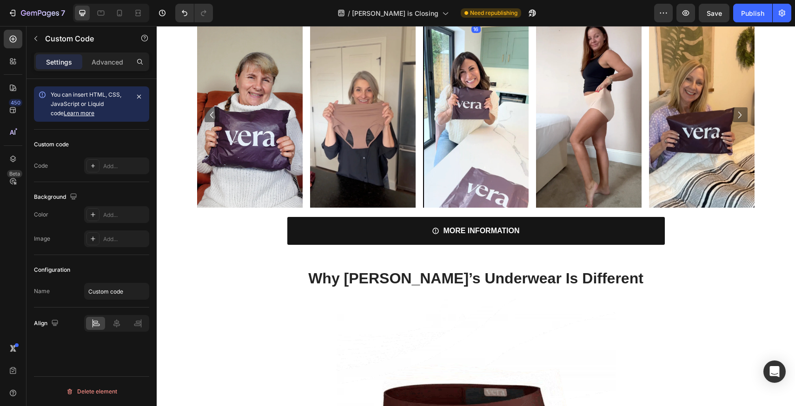
click at [475, 22] on div at bounding box center [476, 20] width 19 height 3
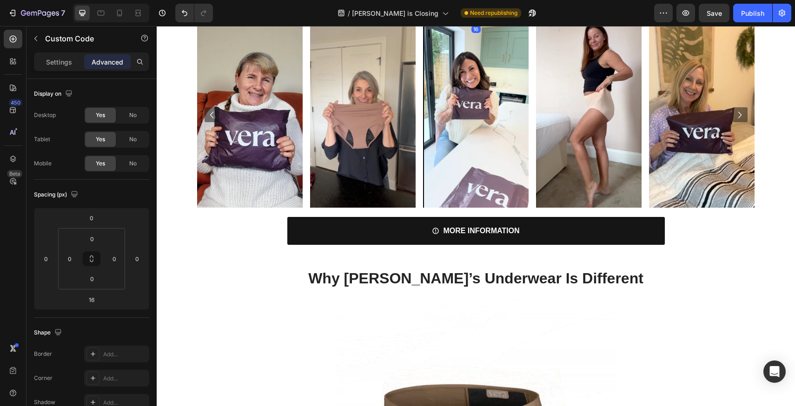
click at [465, 14] on p "Custom code" at bounding box center [476, 1] width 558 height 26
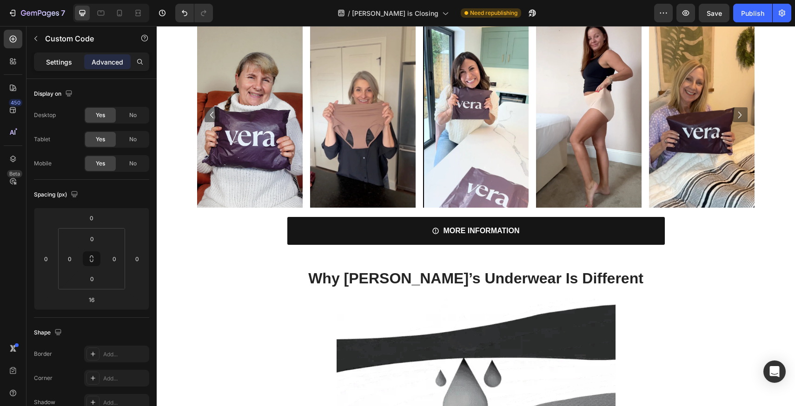
click at [46, 67] on div "Settings" at bounding box center [59, 61] width 47 height 15
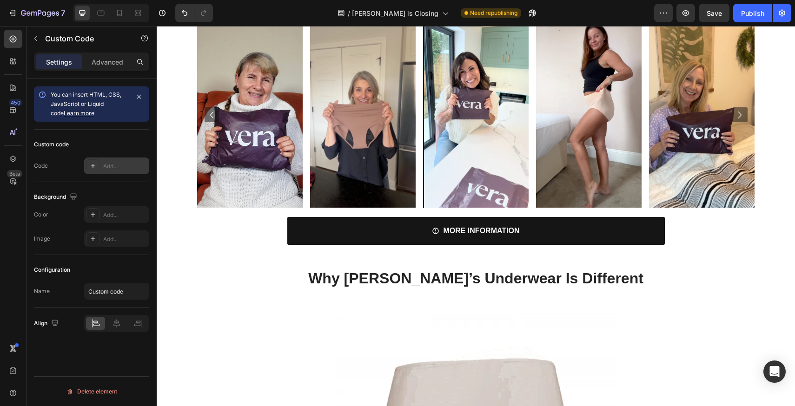
click at [107, 163] on div "Add..." at bounding box center [125, 166] width 44 height 8
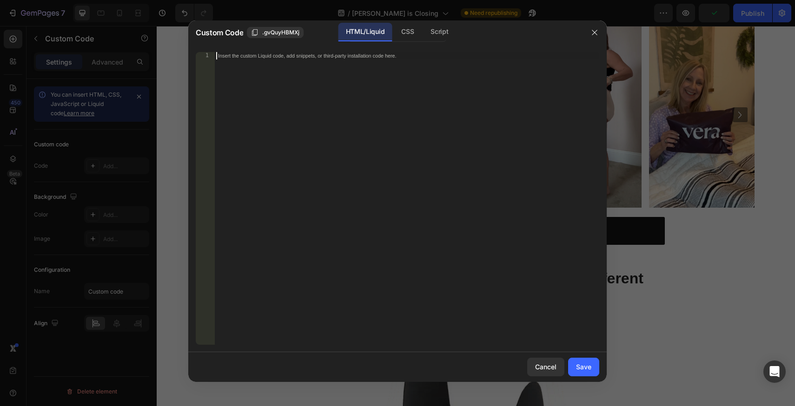
click at [328, 78] on div "Insert the custom Liquid code, add snippets, or third-party installation code h…" at bounding box center [406, 206] width 385 height 308
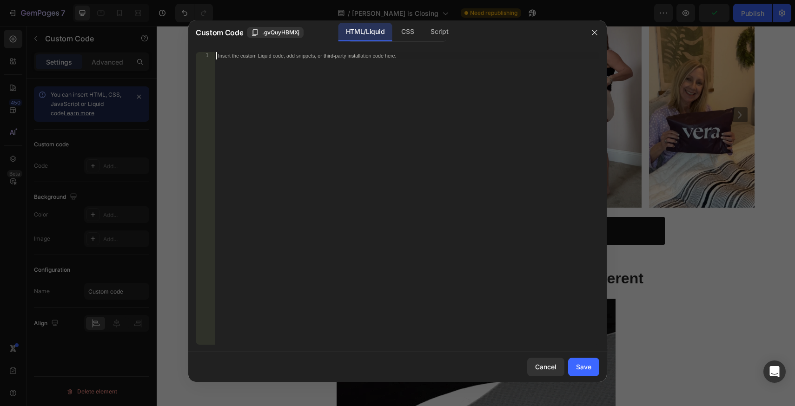
paste textarea "<div class="klaviyo-form-Tv6ndw"></div>"
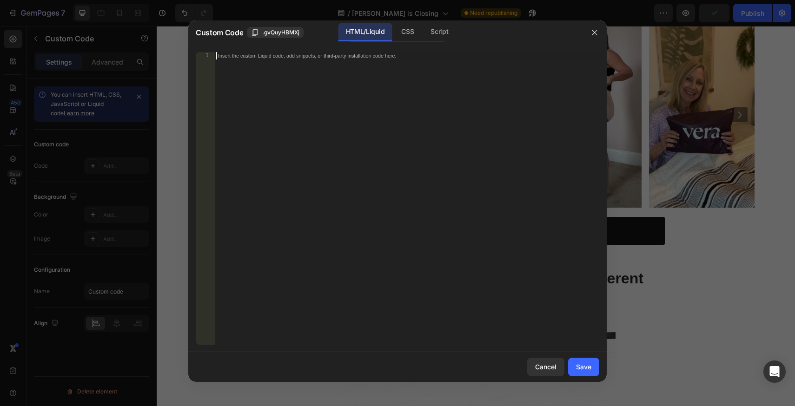
type textarea "<div class="klaviyo-form-Tv6ndw"></div>"
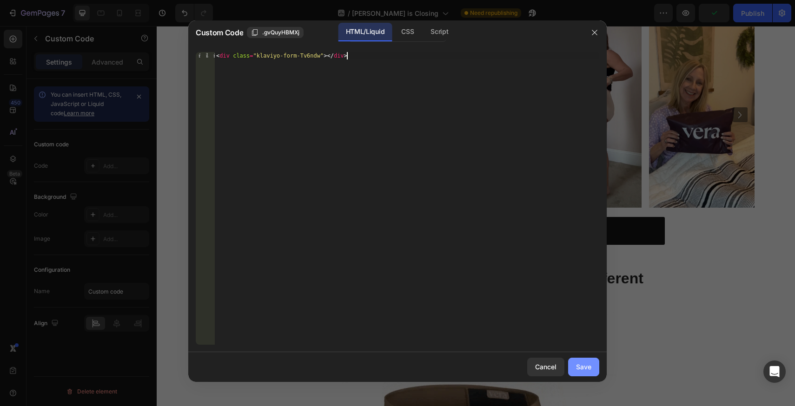
click at [586, 374] on button "Save" at bounding box center [583, 367] width 31 height 19
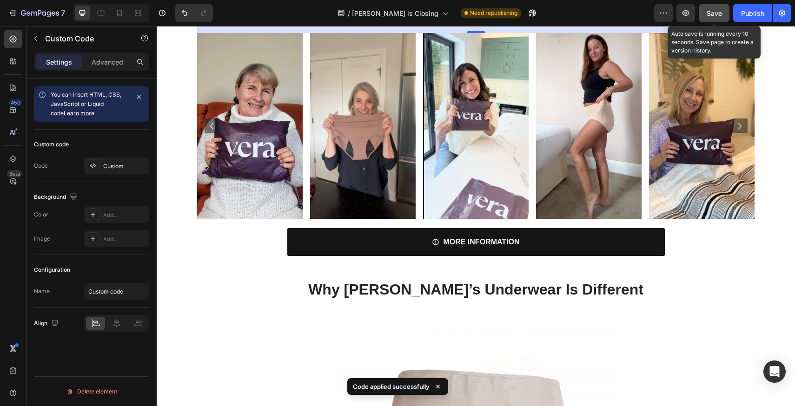
click at [706, 18] on button "Save" at bounding box center [714, 13] width 31 height 19
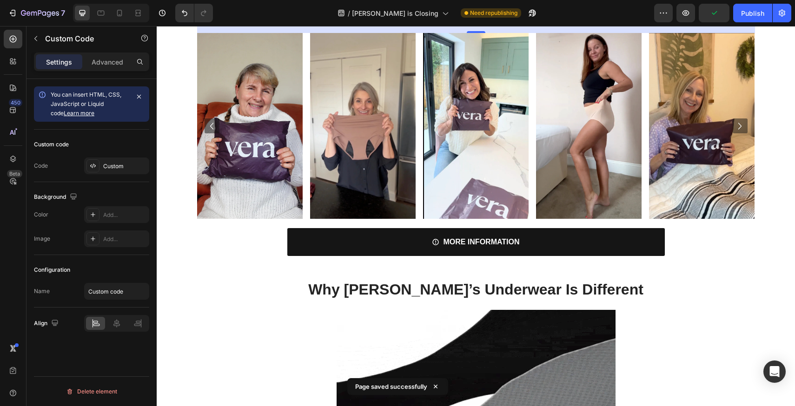
click at [636, 13] on div "/ Vera is Closing Need republishing" at bounding box center [437, 13] width 434 height 19
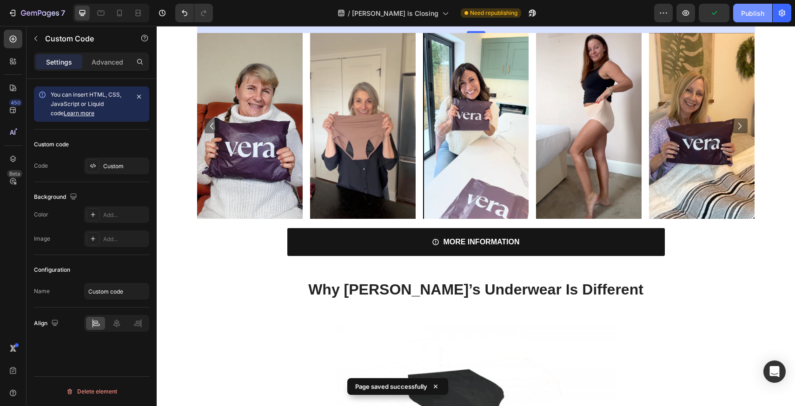
click at [743, 14] on div "Publish" at bounding box center [752, 13] width 23 height 10
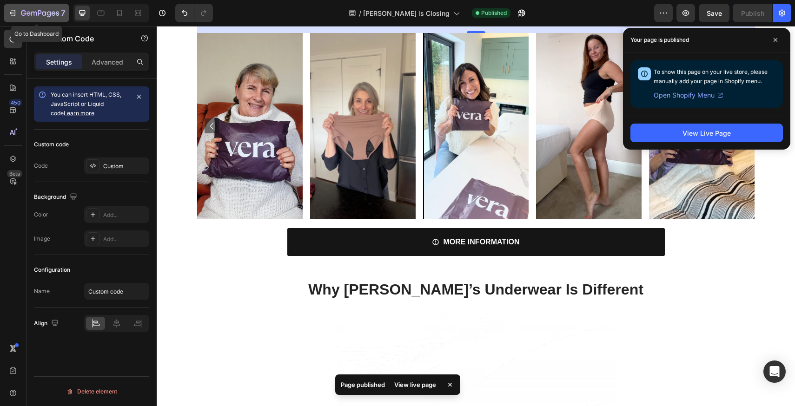
click at [46, 15] on icon "button" at bounding box center [40, 14] width 38 height 8
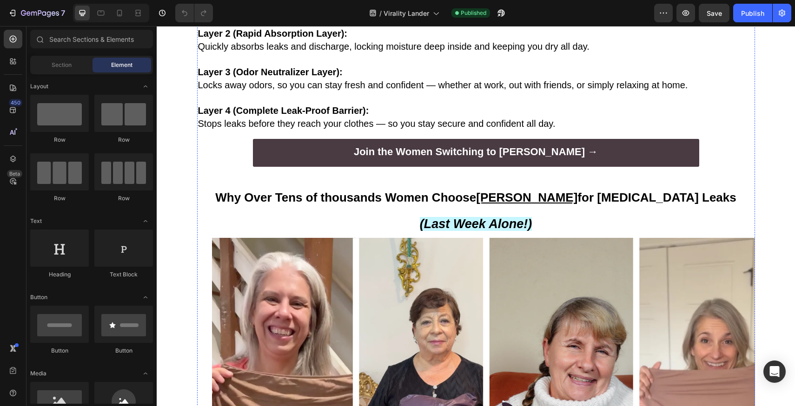
scroll to position [1237, 0]
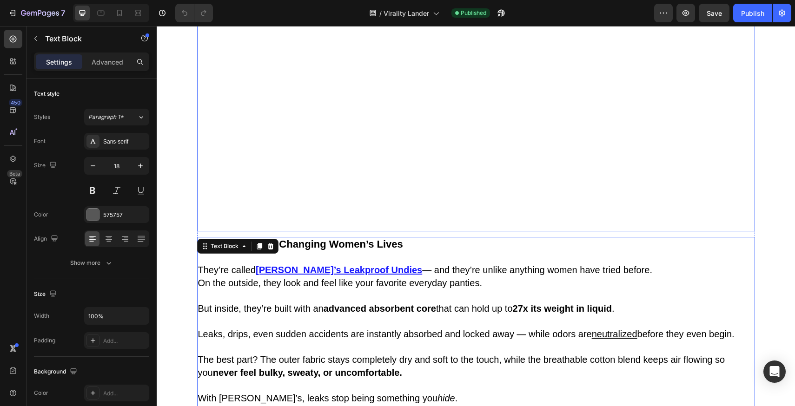
scroll to position [564, 0]
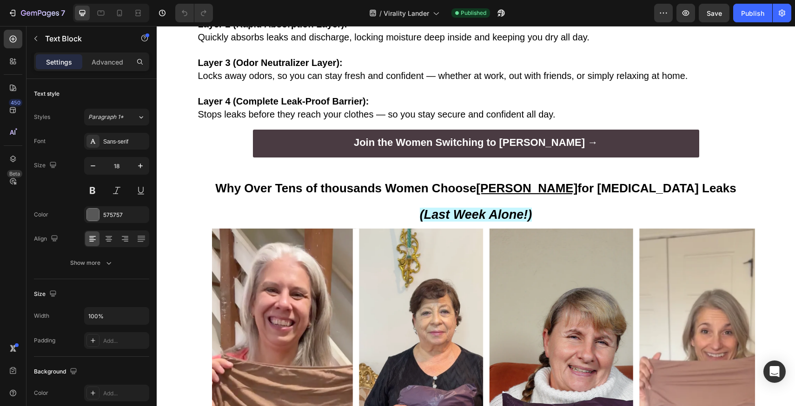
scroll to position [1185, 0]
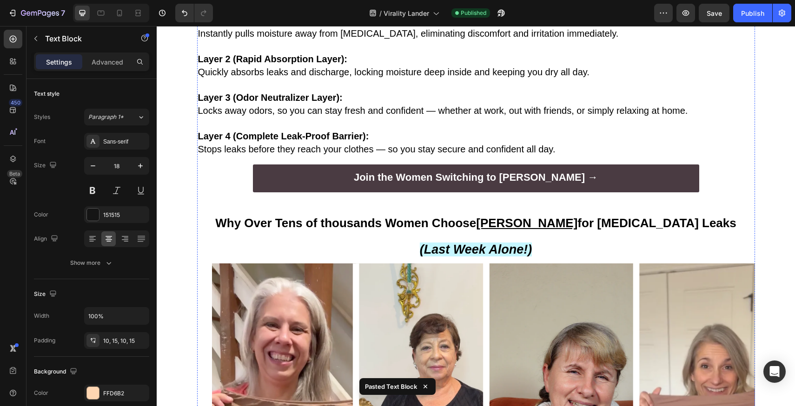
scroll to position [1256, 0]
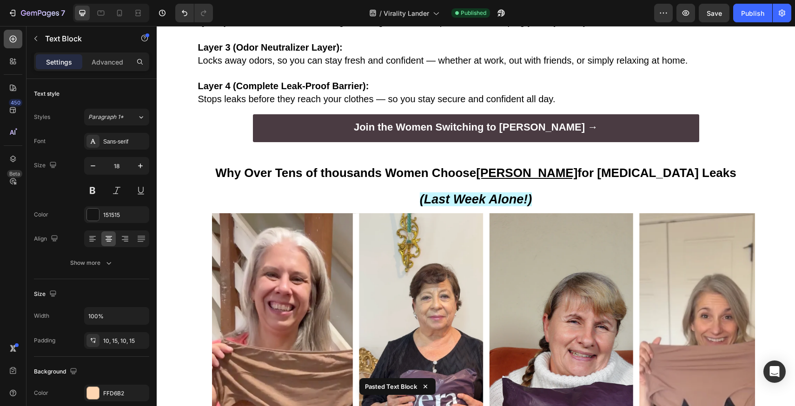
click at [14, 33] on div at bounding box center [13, 39] width 19 height 19
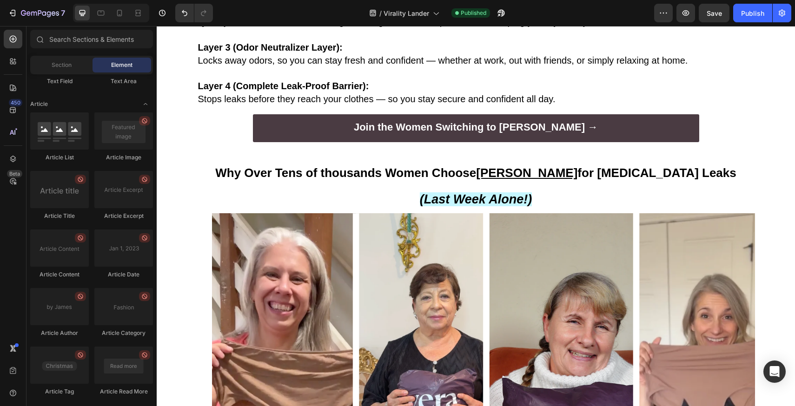
scroll to position [2427, 0]
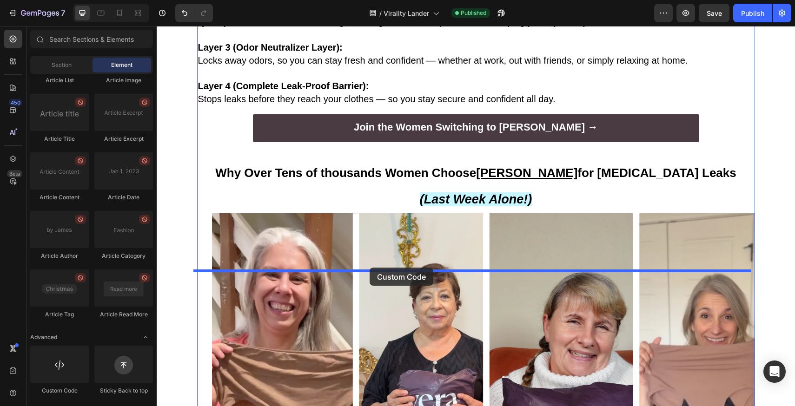
drag, startPoint x: 208, startPoint y: 388, endPoint x: 370, endPoint y: 268, distance: 201.5
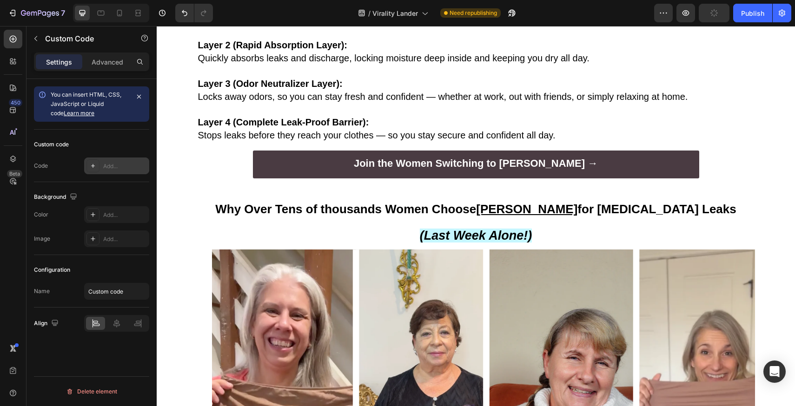
click at [108, 161] on div "Add..." at bounding box center [116, 166] width 65 height 17
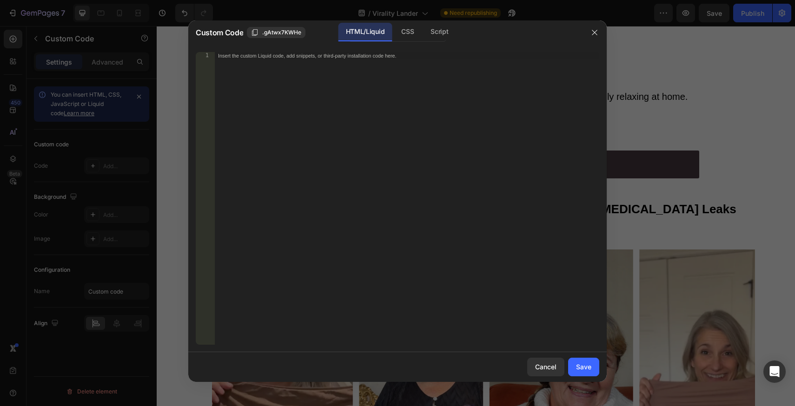
click at [288, 83] on div "Insert the custom Liquid code, add snippets, or third-party installation code h…" at bounding box center [406, 206] width 385 height 308
paste textarea "<div class="klaviyo-form-Tv6ndw"></div>"
type textarea "<div class="klaviyo-form-Tv6ndw"></div>"
click at [581, 362] on div "Save" at bounding box center [583, 367] width 15 height 10
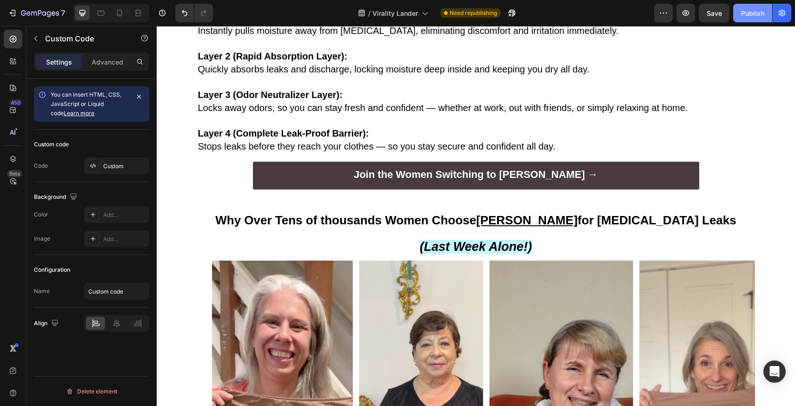
click at [745, 6] on button "Publish" at bounding box center [752, 13] width 39 height 19
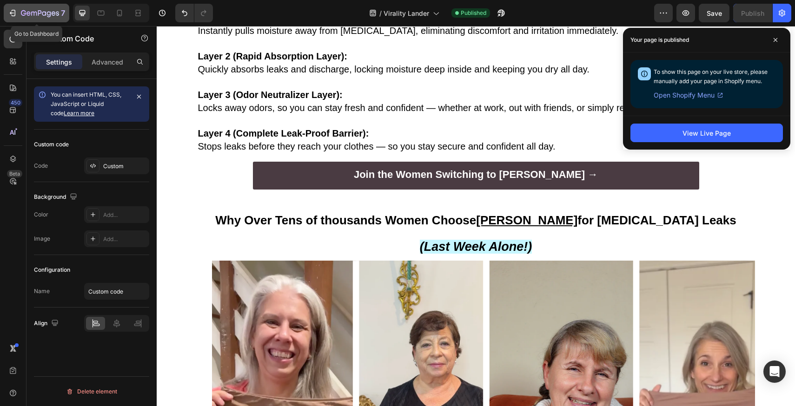
click at [35, 14] on icon "button" at bounding box center [40, 14] width 38 height 8
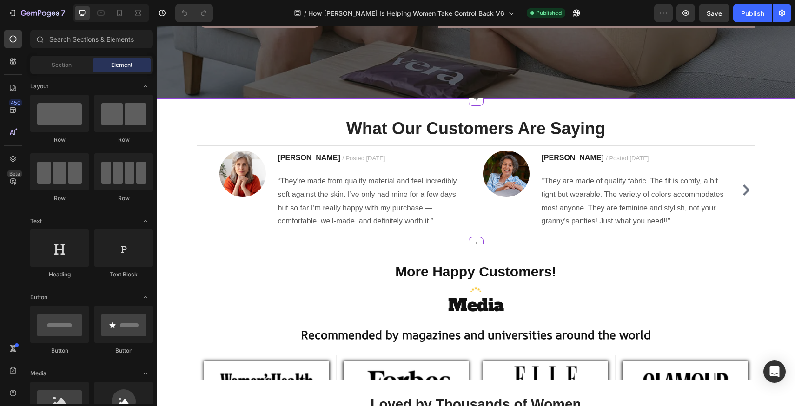
scroll to position [500, 0]
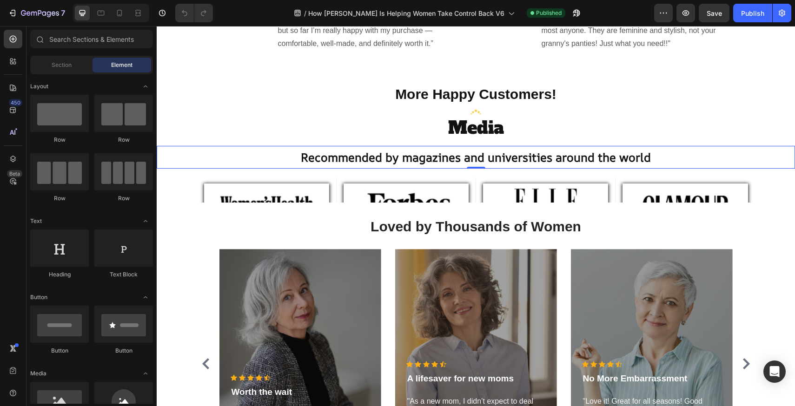
click at [573, 164] on p "Recommended by magazines and universities around the world" at bounding box center [476, 157] width 637 height 21
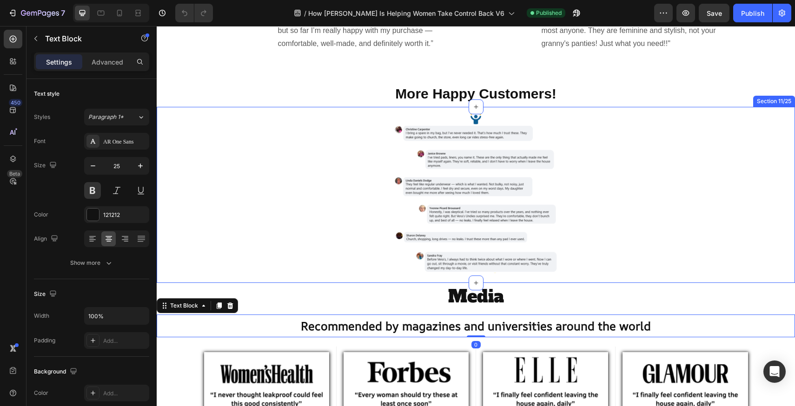
click at [566, 203] on div "Image" at bounding box center [476, 191] width 639 height 169
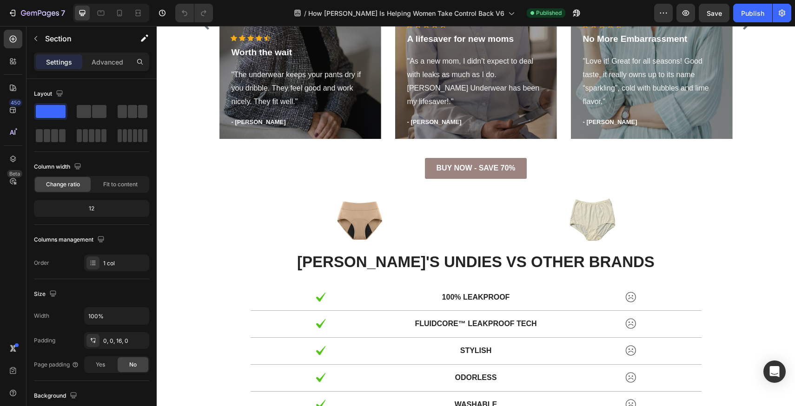
scroll to position [1056, 0]
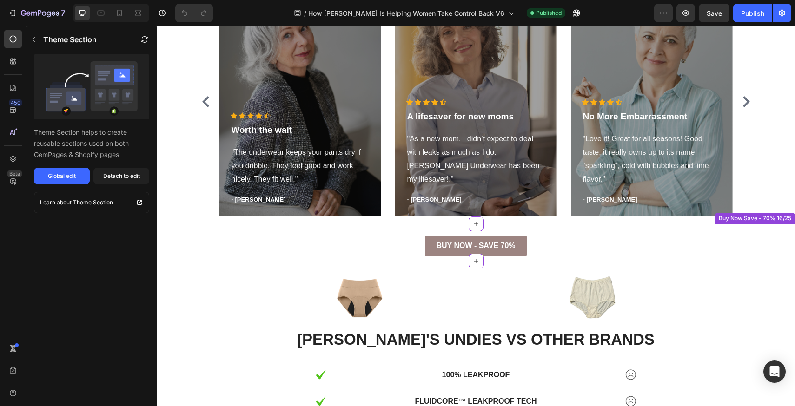
click at [559, 240] on div "BUY NOW - SAVE 70% Button" at bounding box center [476, 246] width 639 height 21
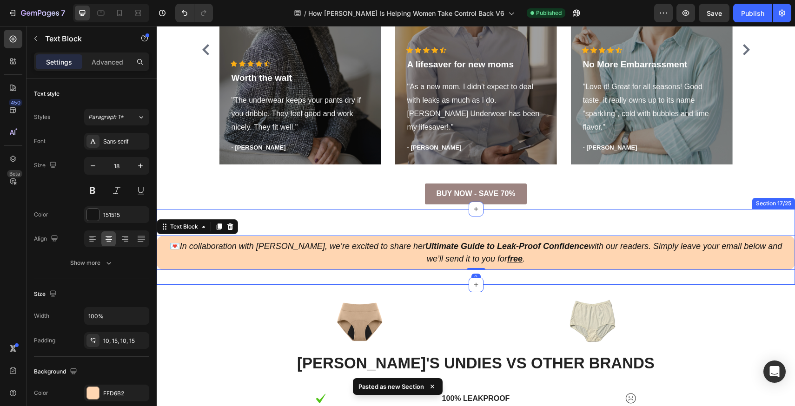
scroll to position [1133, 0]
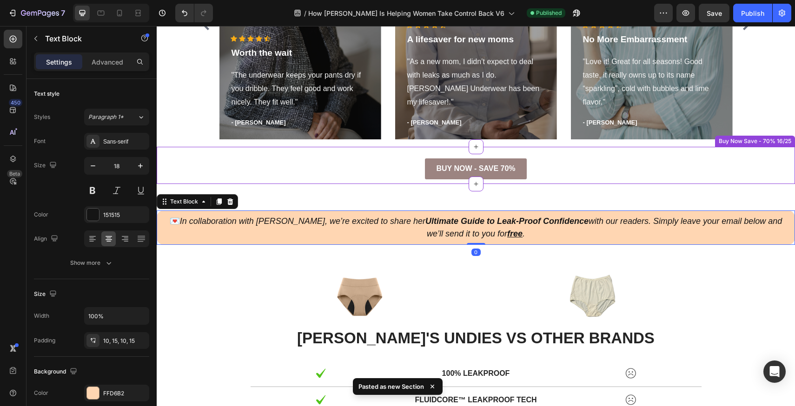
click at [557, 168] on div "BUY NOW - SAVE 70% Button" at bounding box center [476, 169] width 639 height 21
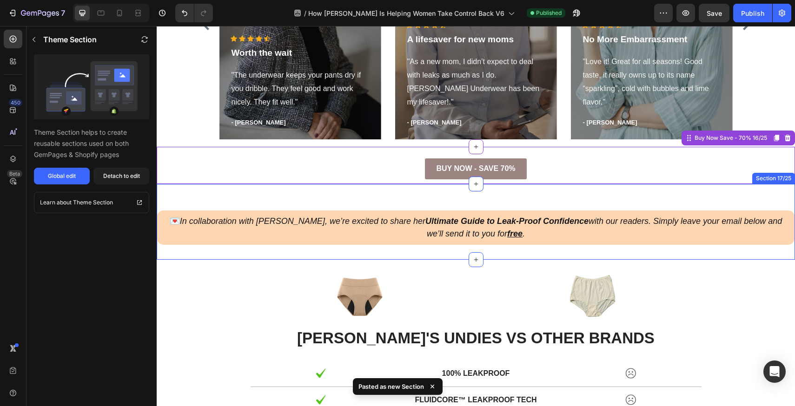
click at [478, 200] on div "💌 In collaboration with [PERSON_NAME], we’re excited to share her Ultimate Guid…" at bounding box center [476, 222] width 639 height 46
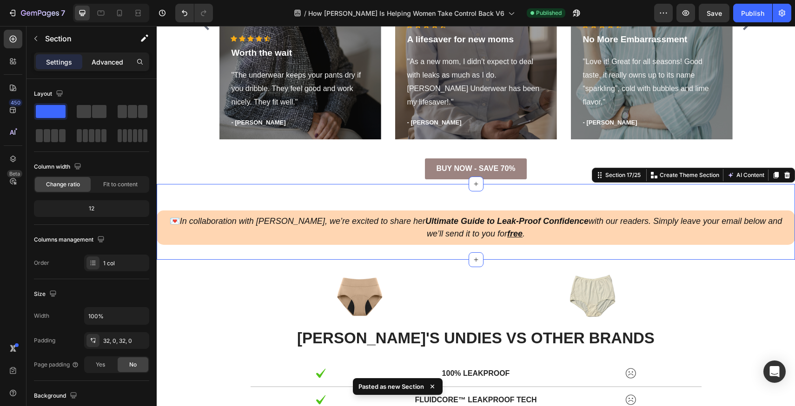
click at [118, 67] on div "Advanced" at bounding box center [107, 61] width 47 height 15
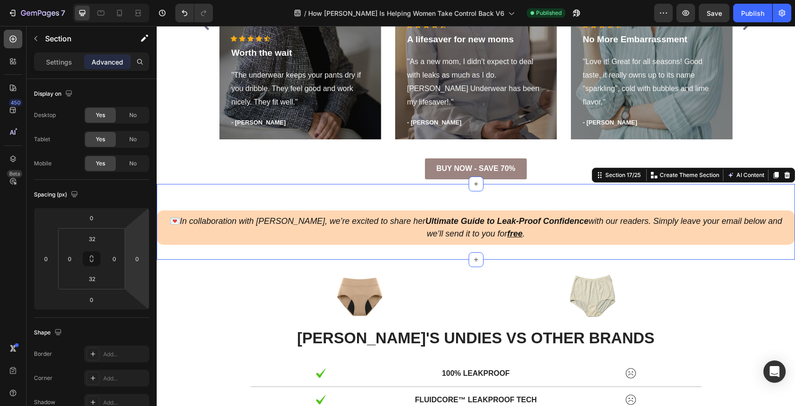
click at [18, 38] on div at bounding box center [13, 39] width 19 height 19
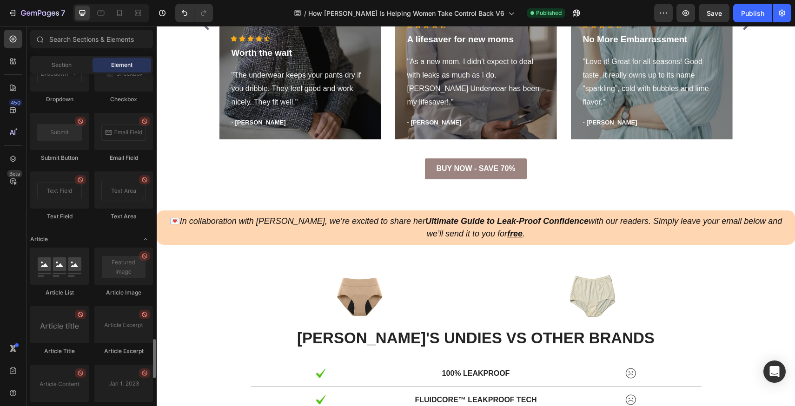
scroll to position [2427, 0]
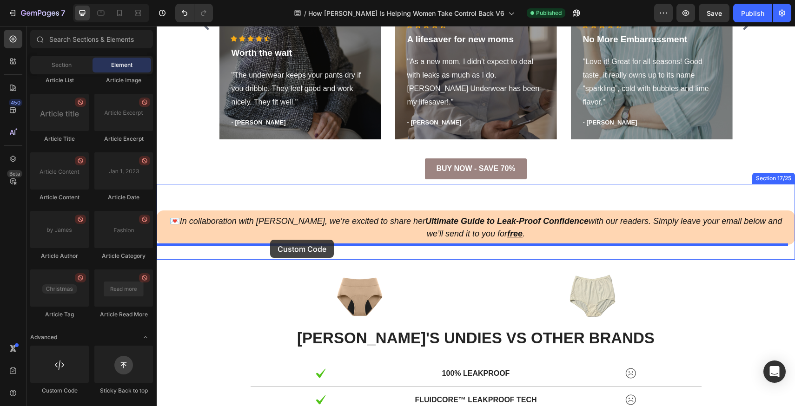
drag, startPoint x: 225, startPoint y: 388, endPoint x: 270, endPoint y: 240, distance: 154.0
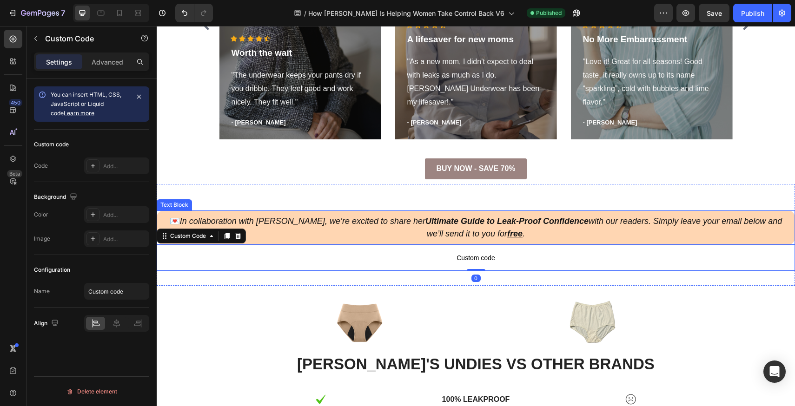
click at [426, 223] on strong "Ultimate Guide to Leak-Proof Confidence" at bounding box center [507, 221] width 163 height 9
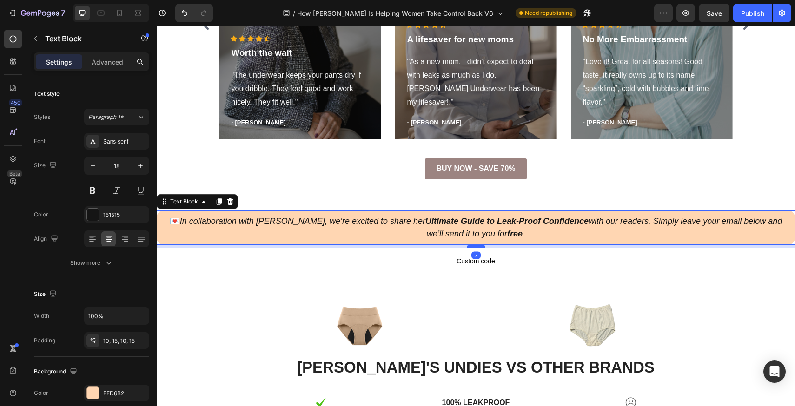
click at [473, 247] on div at bounding box center [476, 247] width 19 height 3
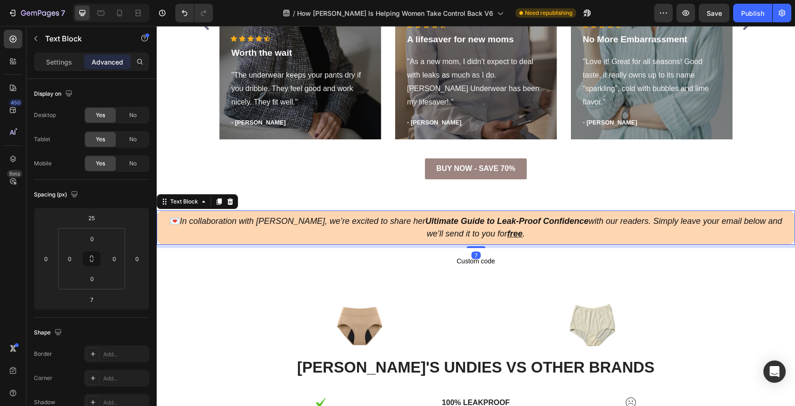
click at [493, 265] on span "Custom code" at bounding box center [476, 261] width 639 height 11
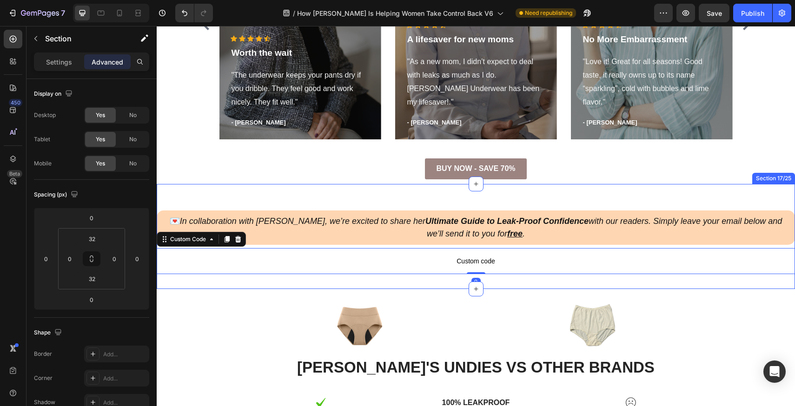
click at [483, 285] on div "💌 In collaboration with [PERSON_NAME], we’re excited to share her Ultimate Guid…" at bounding box center [476, 236] width 639 height 105
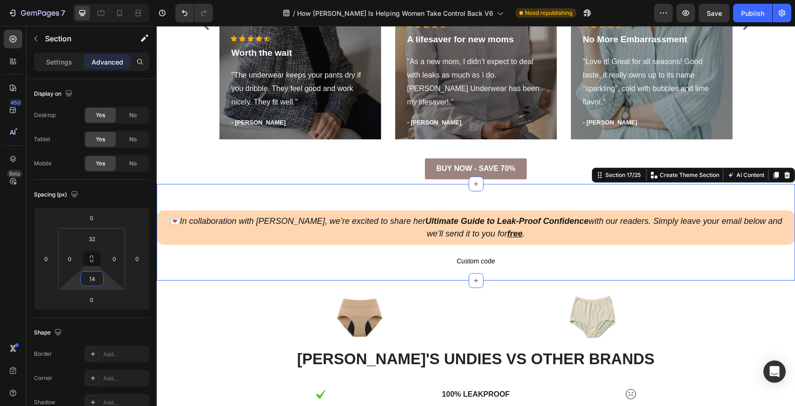
type input "16"
click at [116, 0] on html "7 Version history / How [PERSON_NAME] Is Helping Women Take Control Back V6 Nee…" at bounding box center [397, 0] width 795 height 0
click at [104, 235] on div "32 0 16 0" at bounding box center [91, 258] width 67 height 61
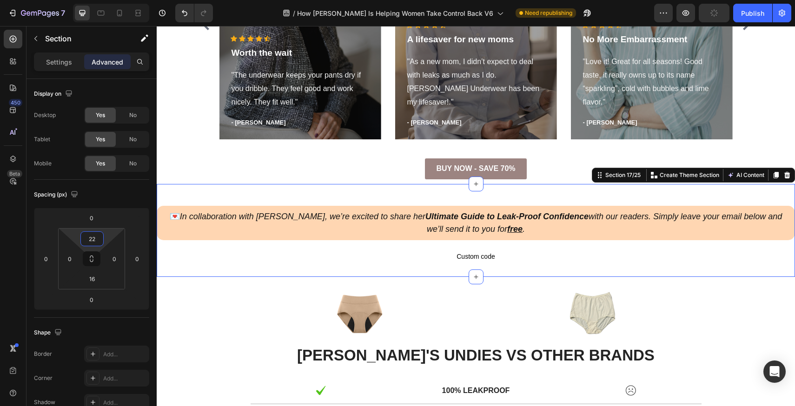
type input "24"
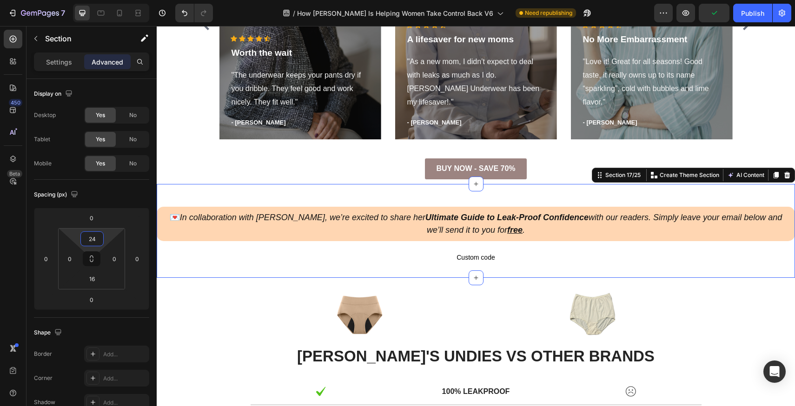
drag, startPoint x: 104, startPoint y: 235, endPoint x: 106, endPoint y: 230, distance: 5.4
click at [106, 0] on html "7 Version history / How [PERSON_NAME] Is Helping Women Take Control Back V6 Nee…" at bounding box center [397, 0] width 795 height 0
click at [380, 236] on p "💌 In collaboration with [PERSON_NAME], we’re excited to share her Ultimate Guid…" at bounding box center [476, 224] width 625 height 25
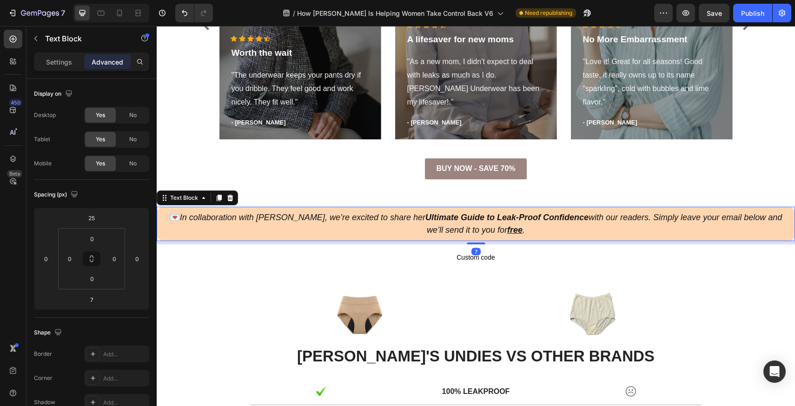
click at [90, 61] on div "Advanced" at bounding box center [107, 61] width 47 height 15
click at [66, 252] on input "0" at bounding box center [70, 259] width 14 height 14
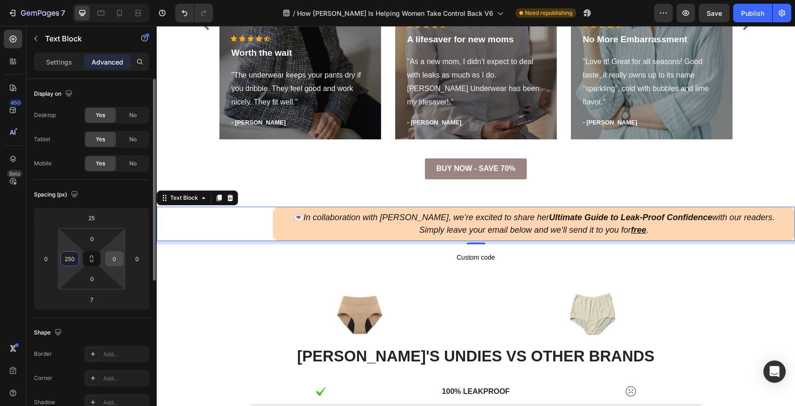
type input "250"
click at [119, 262] on input "0" at bounding box center [114, 259] width 14 height 14
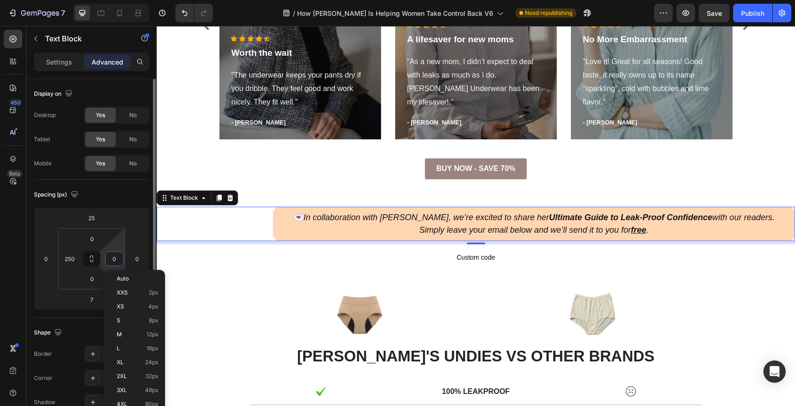
click at [115, 259] on input "0" at bounding box center [114, 259] width 14 height 14
paste input "250"
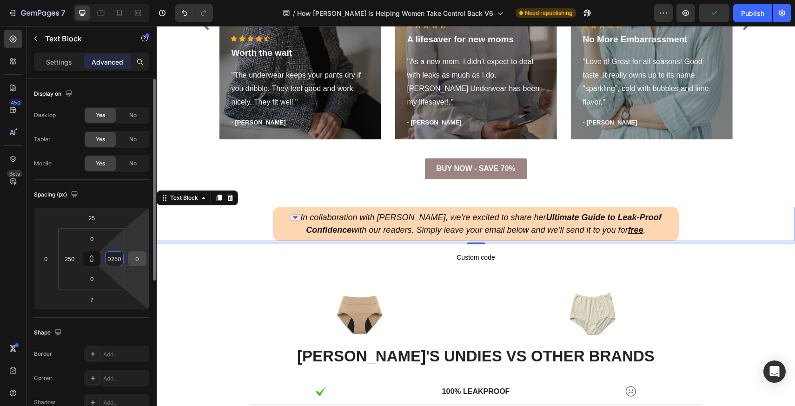
paste input
type input "250"
click at [369, 250] on p "Custom code" at bounding box center [476, 258] width 639 height 26
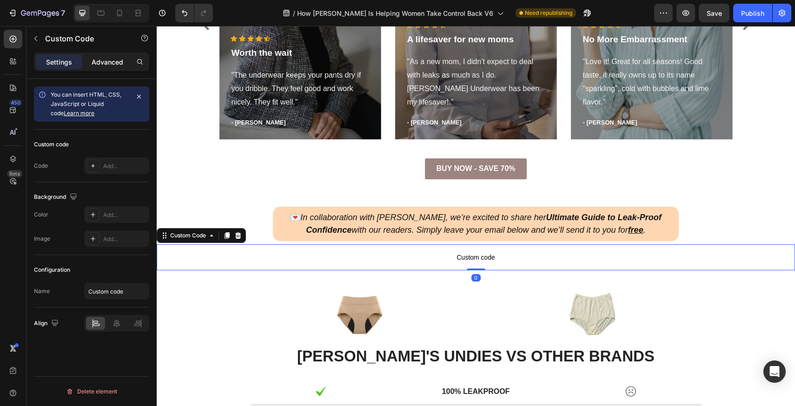
click at [103, 66] on p "Advanced" at bounding box center [108, 62] width 32 height 10
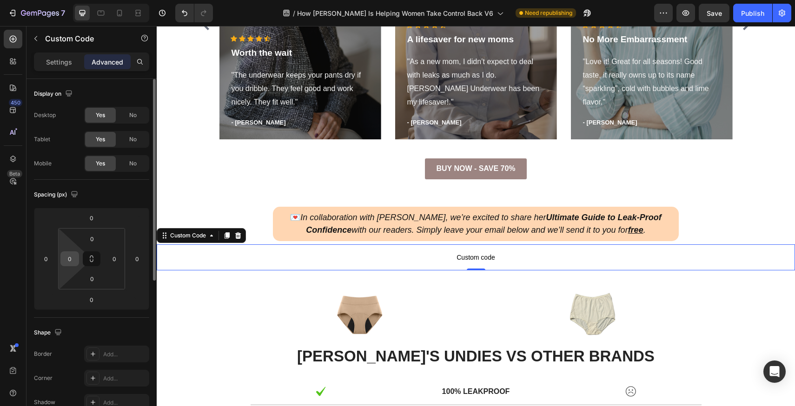
click at [65, 261] on input "0" at bounding box center [70, 259] width 14 height 14
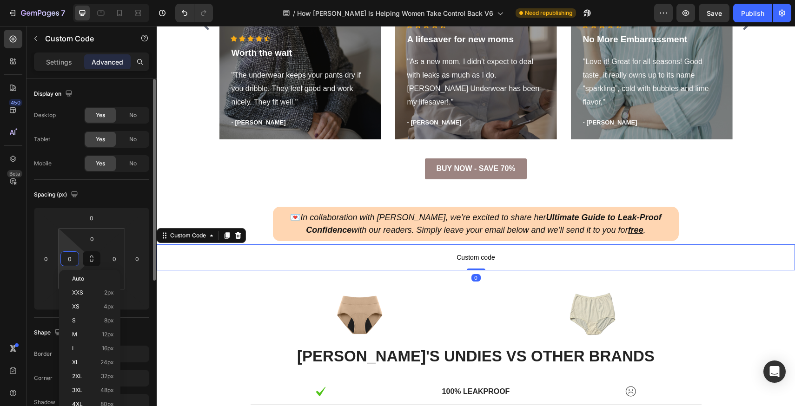
paste input "25"
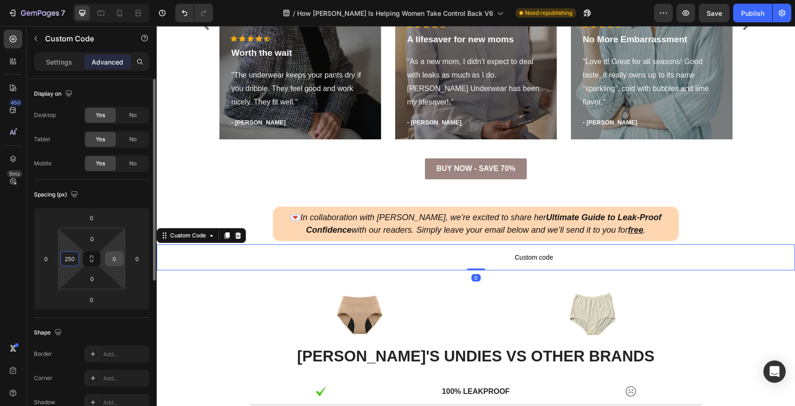
type input "250"
click at [115, 260] on input "0" at bounding box center [114, 259] width 14 height 14
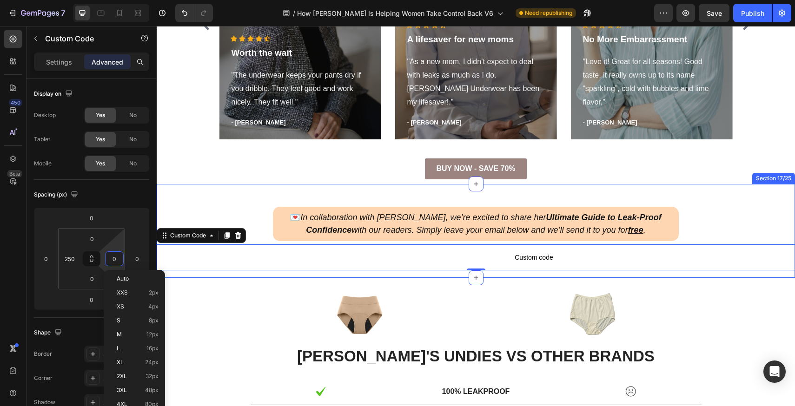
paste input "25"
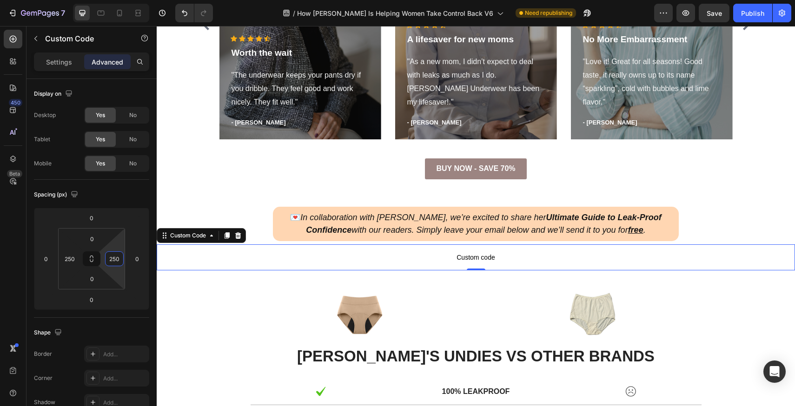
type input "250"
click at [278, 246] on p "Custom code" at bounding box center [476, 258] width 406 height 26
click at [436, 255] on span "Custom code" at bounding box center [476, 257] width 406 height 11
click at [50, 54] on div "Settings Advanced" at bounding box center [91, 62] width 115 height 19
click at [52, 58] on p "Settings" at bounding box center [59, 62] width 26 height 10
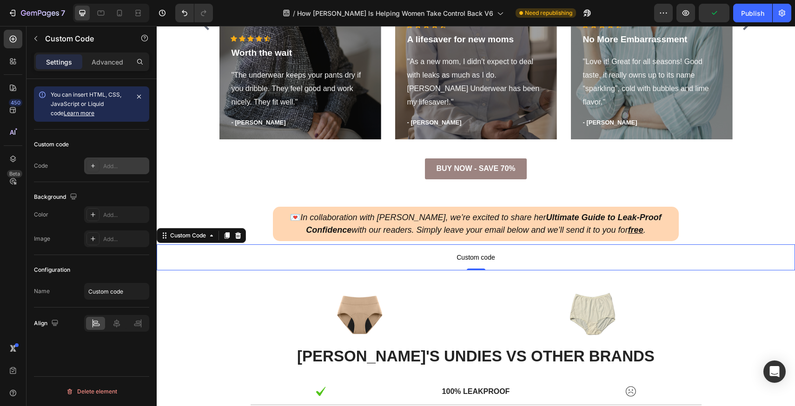
click at [113, 169] on div "Add..." at bounding box center [125, 166] width 44 height 8
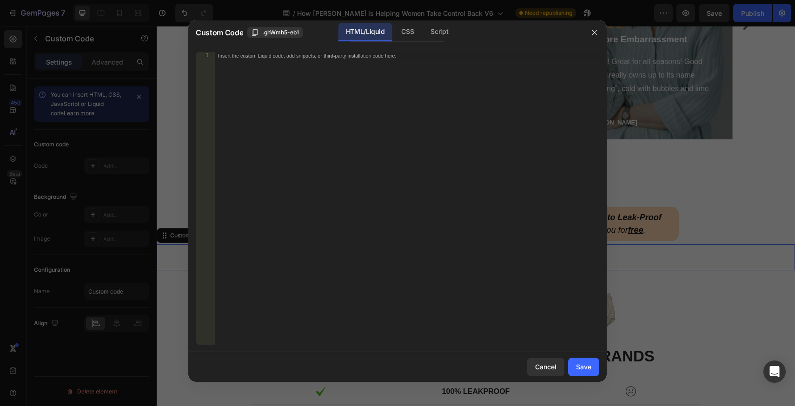
click at [374, 95] on div "Insert the custom Liquid code, add snippets, or third-party installation code h…" at bounding box center [406, 206] width 385 height 308
paste textarea "<div class="klaviyo-form-Tv6ndw"></div>"
type textarea "<div class="klaviyo-form-Tv6ndw"></div>"
click at [580, 370] on div "Save" at bounding box center [583, 367] width 15 height 10
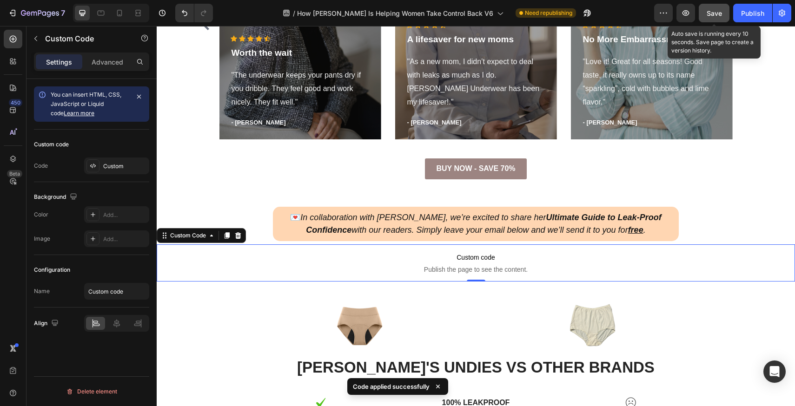
click at [713, 9] on span "Save" at bounding box center [714, 13] width 15 height 8
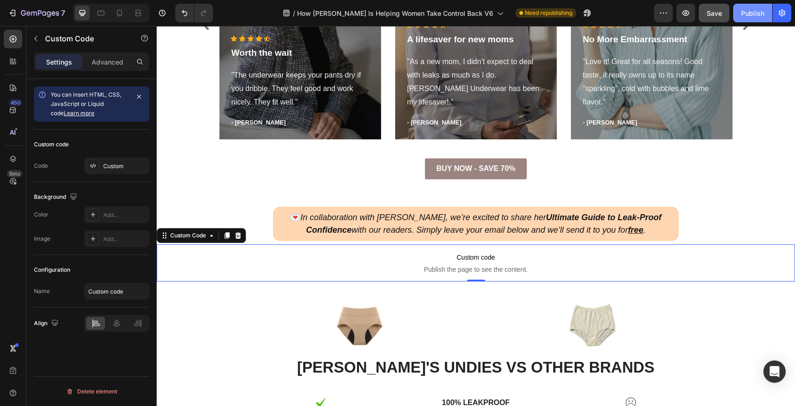
click at [739, 11] on button "Publish" at bounding box center [752, 13] width 39 height 19
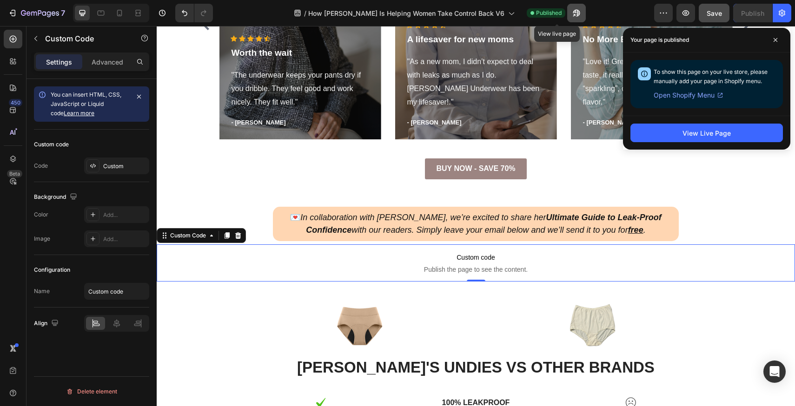
click at [567, 6] on button "button" at bounding box center [576, 13] width 19 height 19
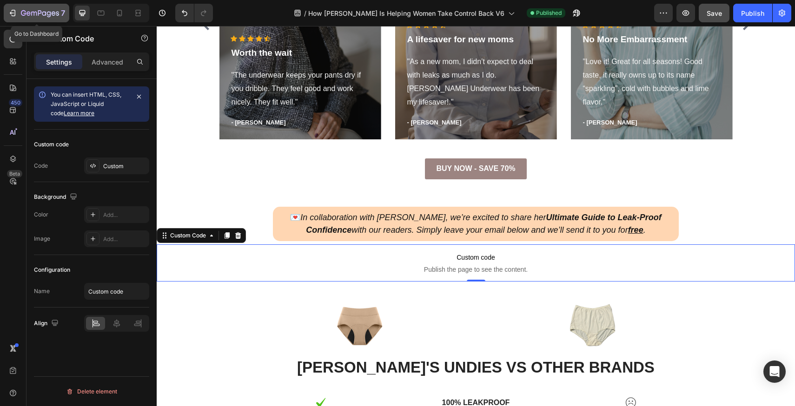
click at [23, 9] on div "7" at bounding box center [43, 12] width 44 height 11
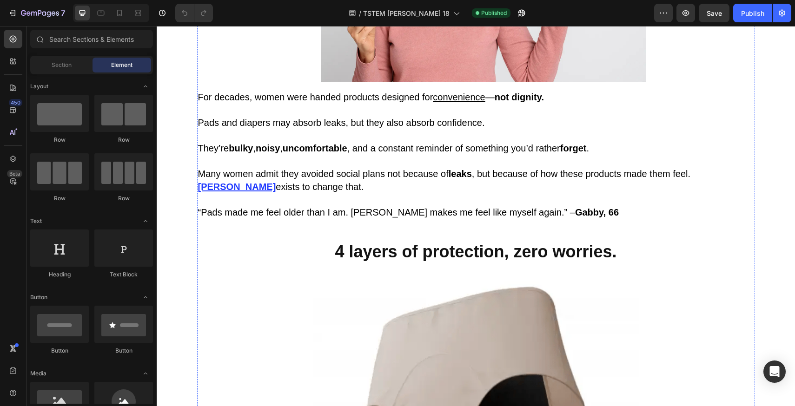
scroll to position [1241, 0]
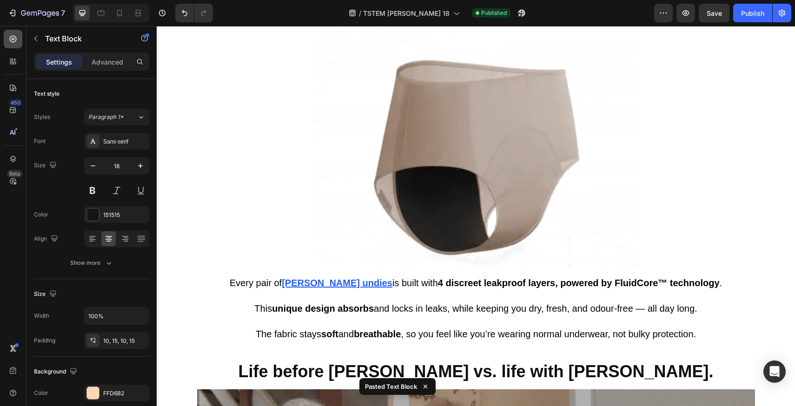
click at [19, 45] on div at bounding box center [13, 39] width 19 height 19
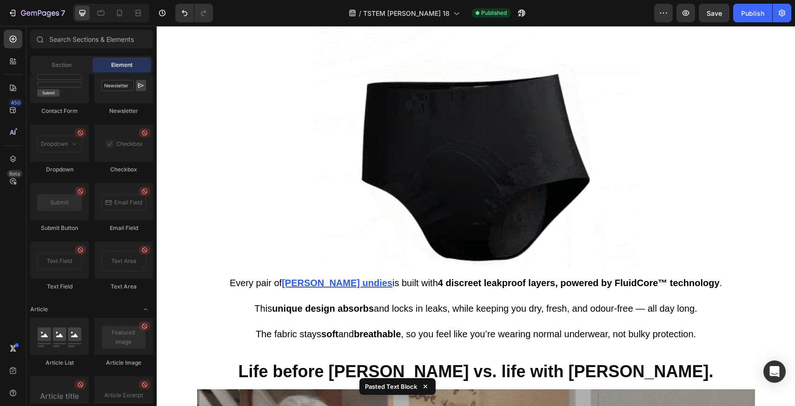
scroll to position [2427, 0]
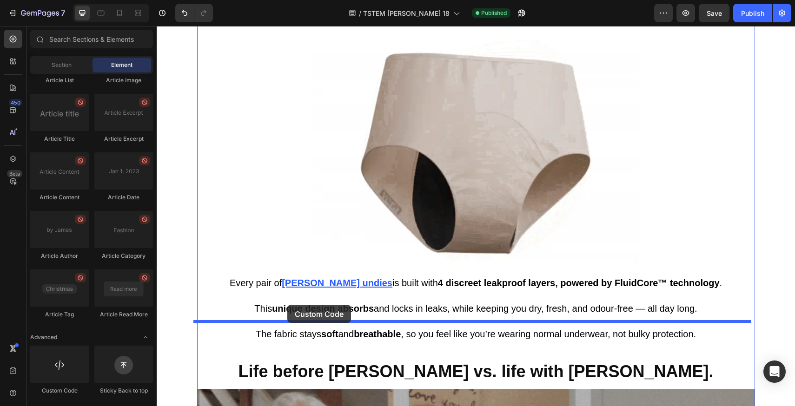
drag, startPoint x: 228, startPoint y: 399, endPoint x: 287, endPoint y: 305, distance: 110.6
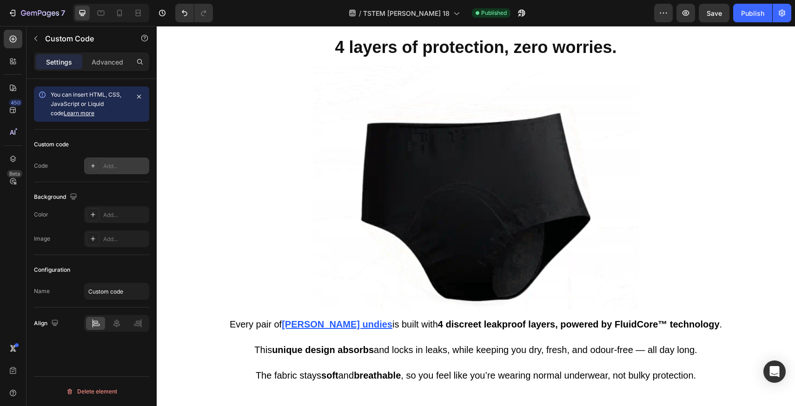
click at [115, 169] on div "Add..." at bounding box center [125, 166] width 44 height 8
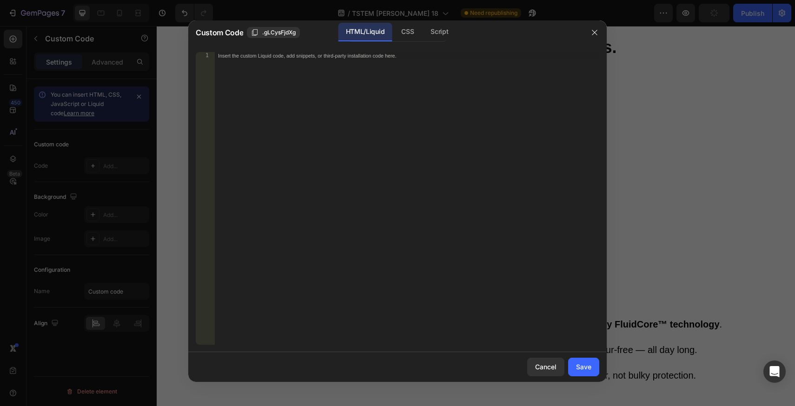
click at [306, 78] on div "Insert the custom Liquid code, add snippets, or third-party installation code h…" at bounding box center [406, 206] width 385 height 308
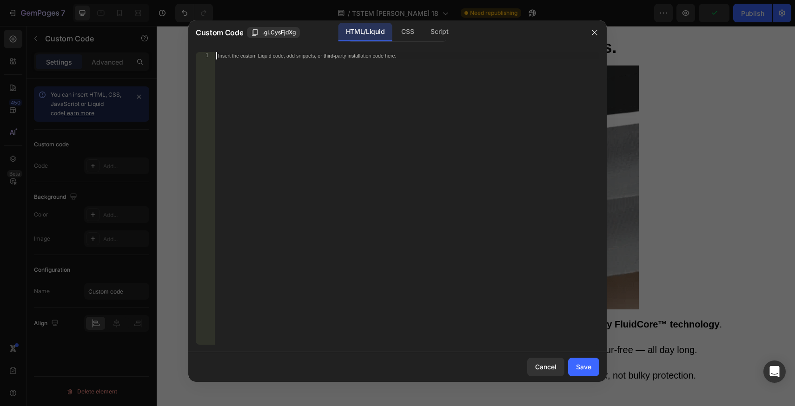
paste textarea "<div class="klaviyo-form-Tv6ndw"></div>"
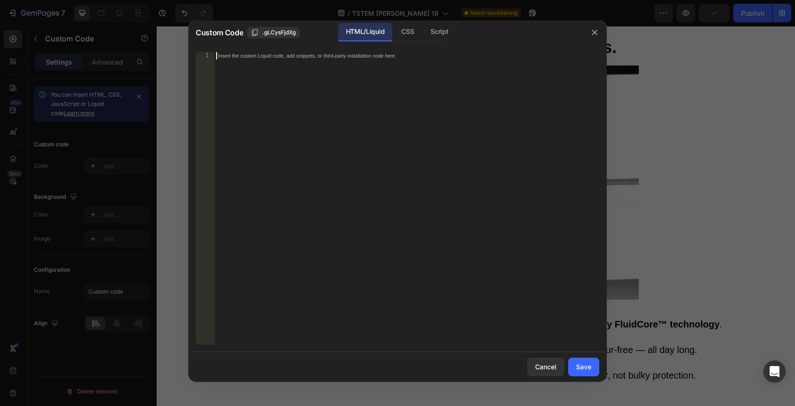
type textarea "<div class="klaviyo-form-Tv6ndw"></div>"
click at [579, 376] on button "Save" at bounding box center [583, 367] width 31 height 19
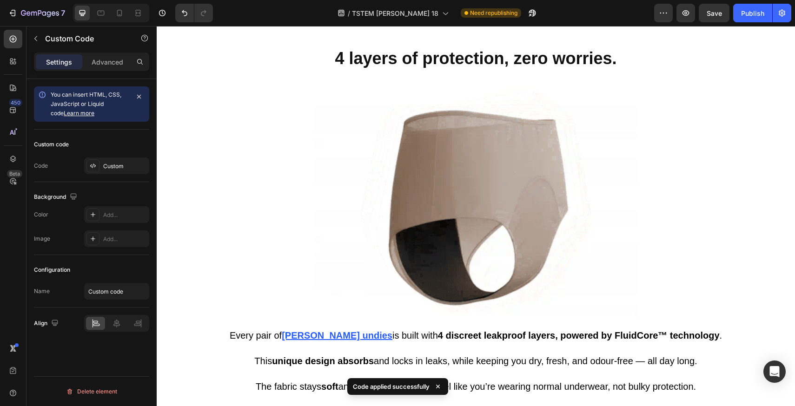
click at [624, 19] on div "/ TSTEM [PERSON_NAME] 18 Need republishing" at bounding box center [437, 13] width 434 height 19
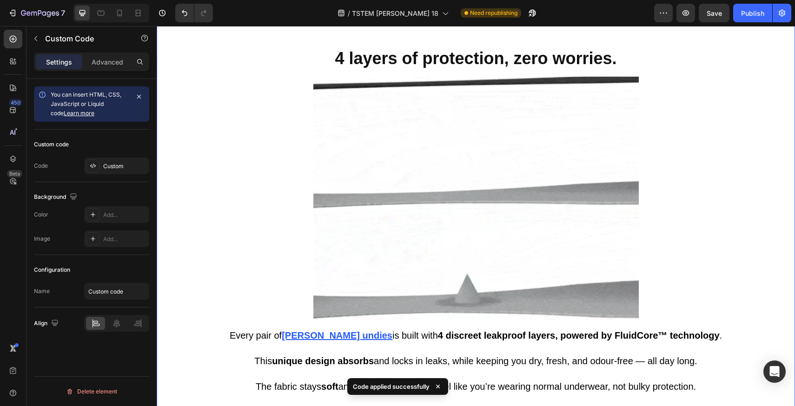
click at [783, 57] on div "The underwear women over 45 are calling life-changing. Heading “Finally, protec…" at bounding box center [476, 173] width 639 height 2636
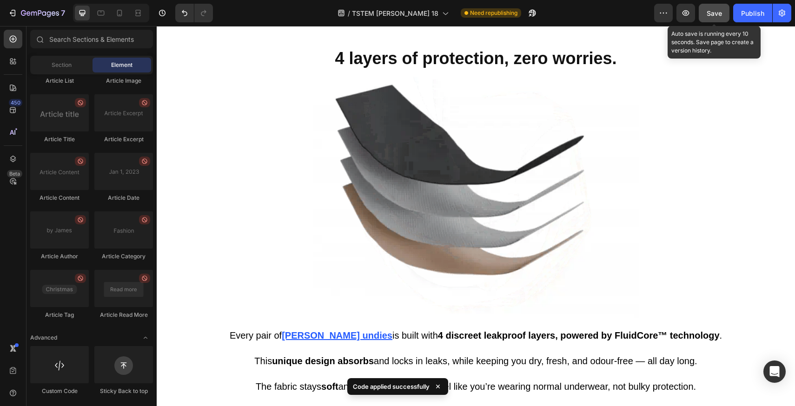
click at [707, 6] on button "Save" at bounding box center [714, 13] width 31 height 19
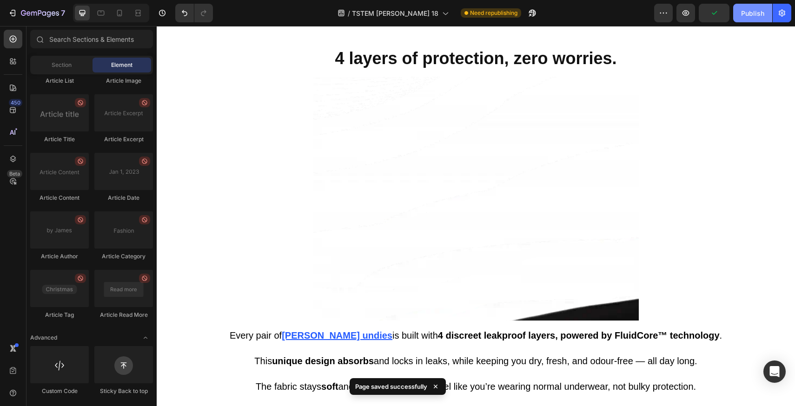
click at [746, 15] on div "Publish" at bounding box center [752, 13] width 23 height 10
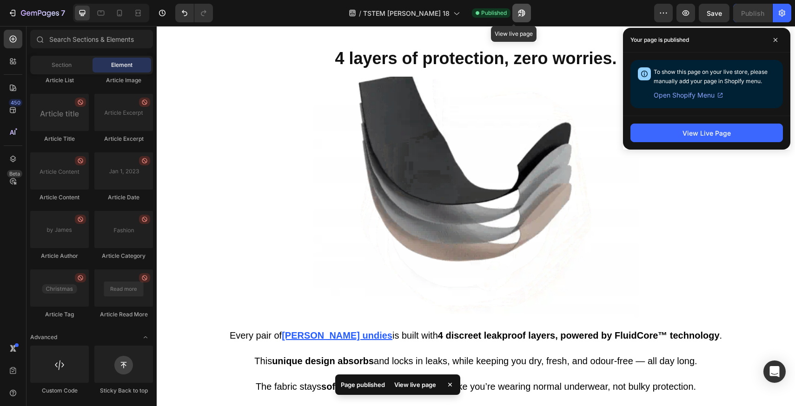
click at [517, 12] on icon "button" at bounding box center [521, 12] width 9 height 9
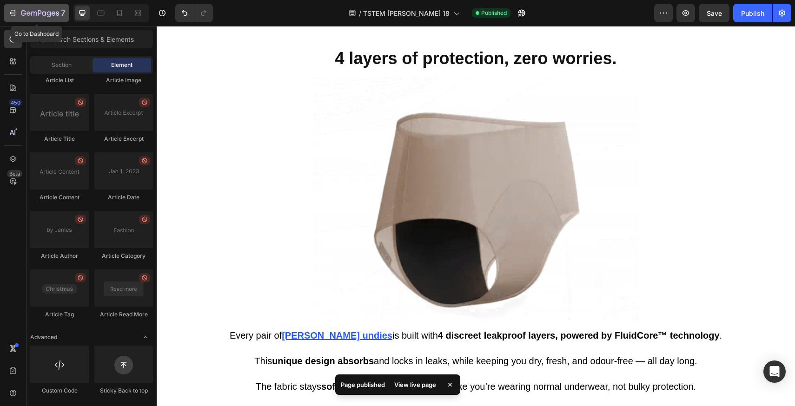
click at [45, 7] on button "7" at bounding box center [37, 13] width 66 height 19
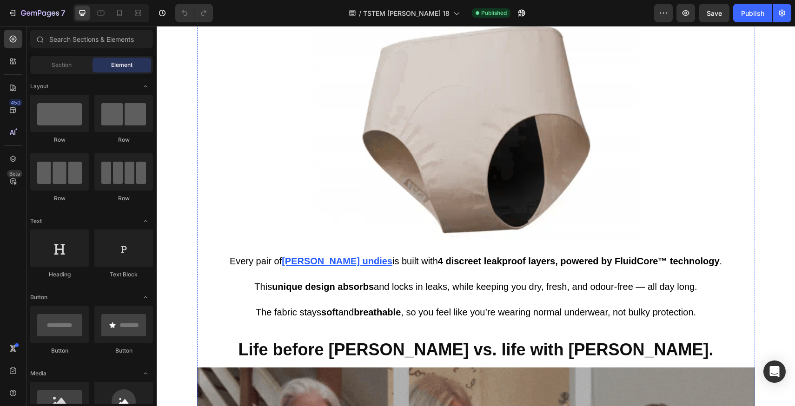
scroll to position [1292, 0]
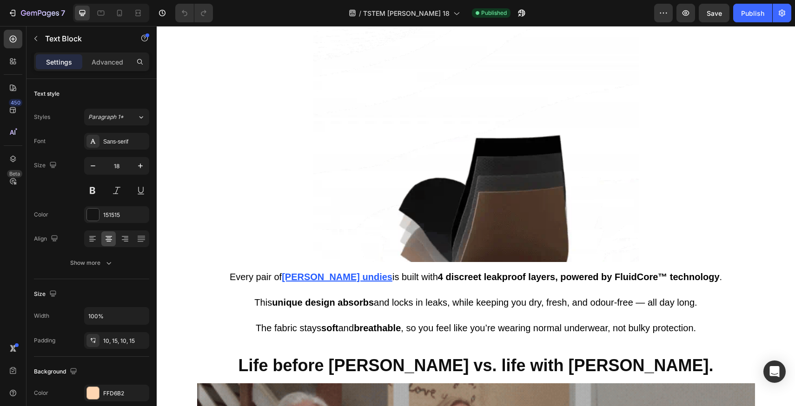
drag, startPoint x: 473, startPoint y: 269, endPoint x: 475, endPoint y: 261, distance: 8.1
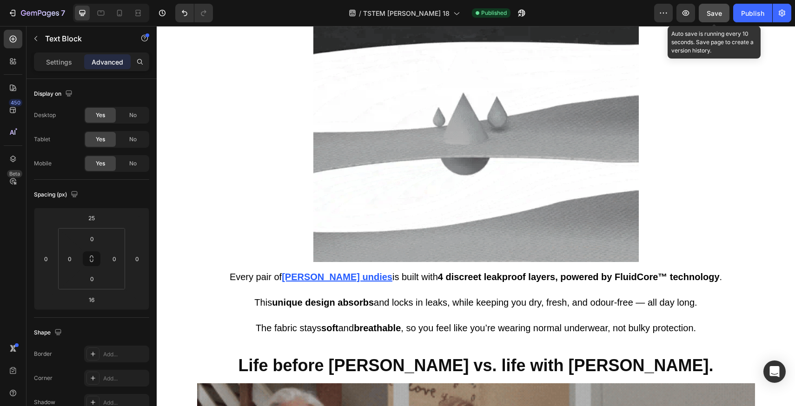
click at [701, 20] on button "Save" at bounding box center [714, 13] width 31 height 19
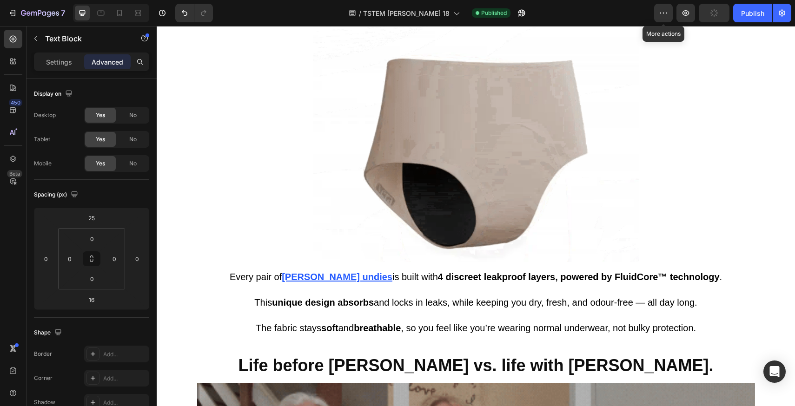
click at [595, 22] on div "7 Version history / [PERSON_NAME] 18 Published More actions Preview Publish" at bounding box center [397, 13] width 795 height 27
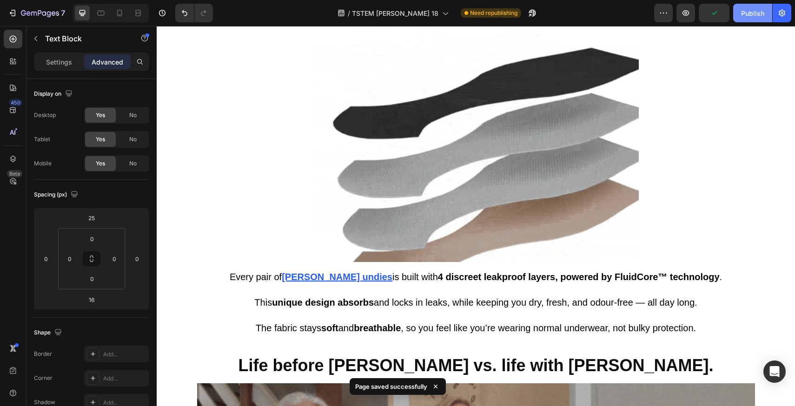
click at [757, 17] on div "Publish" at bounding box center [752, 13] width 23 height 10
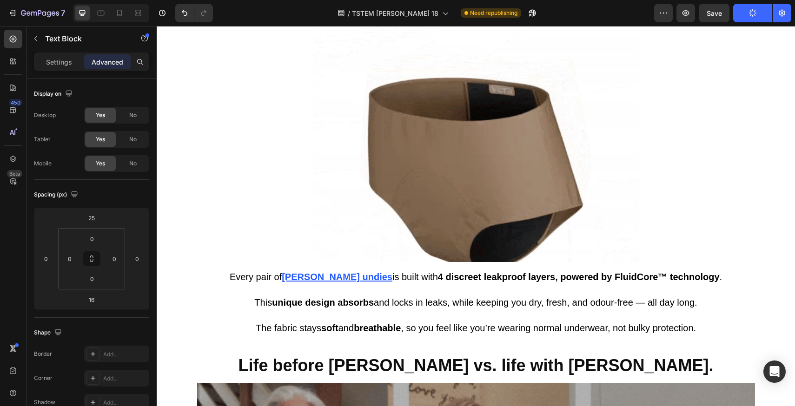
click at [579, 19] on div "/ TSTEM [PERSON_NAME] 18 Need republishing" at bounding box center [437, 13] width 434 height 19
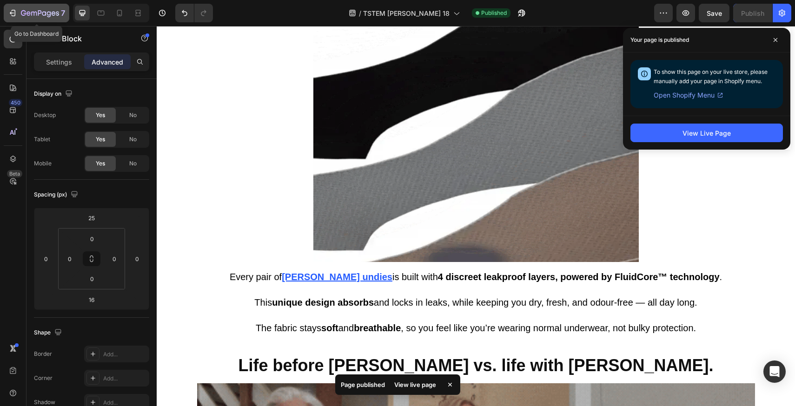
click at [29, 17] on icon "button" at bounding box center [40, 14] width 38 height 8
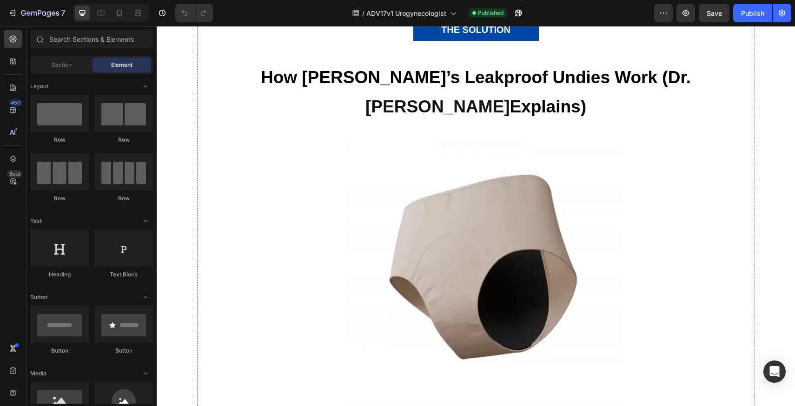
scroll to position [628, 0]
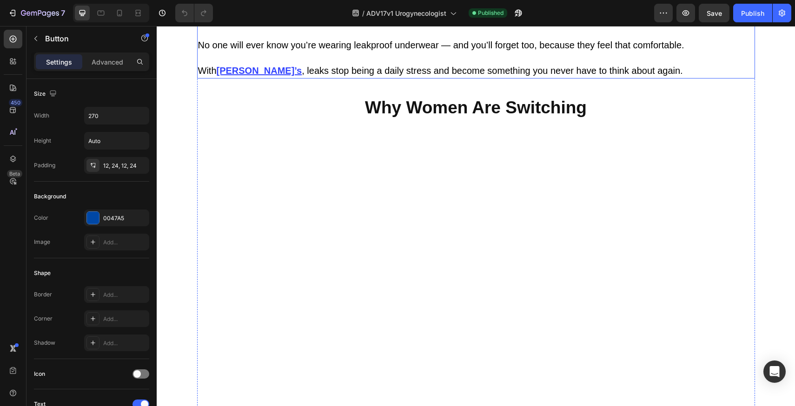
scroll to position [1103, 0]
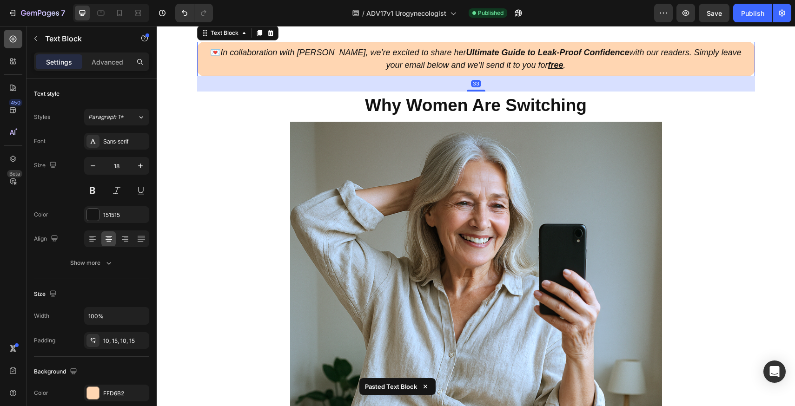
click at [13, 38] on icon at bounding box center [13, 39] width 4 height 4
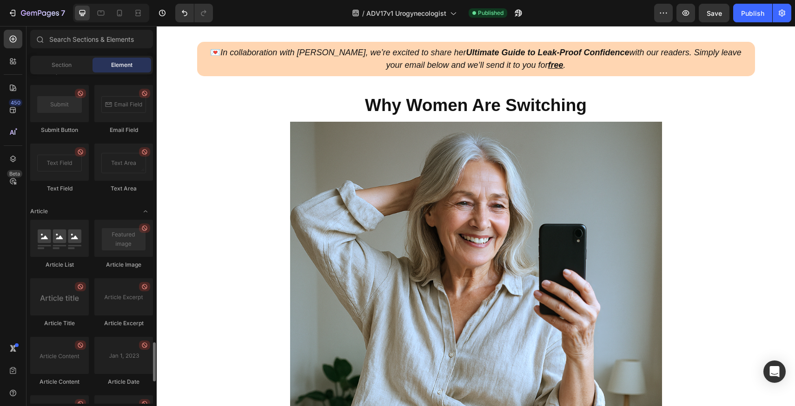
scroll to position [2427, 0]
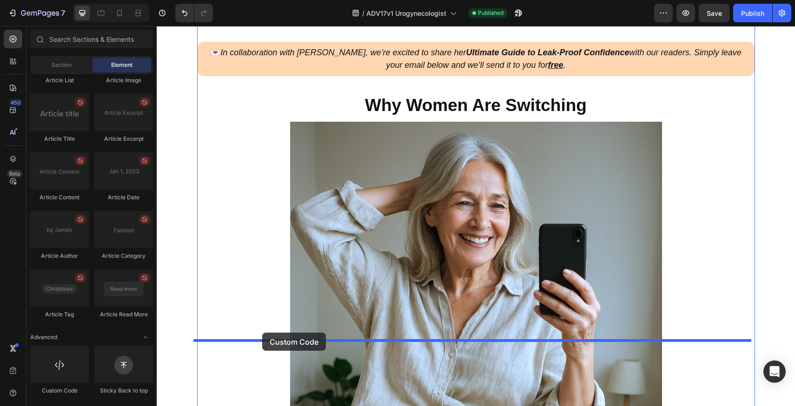
drag, startPoint x: 225, startPoint y: 383, endPoint x: 262, endPoint y: 333, distance: 62.4
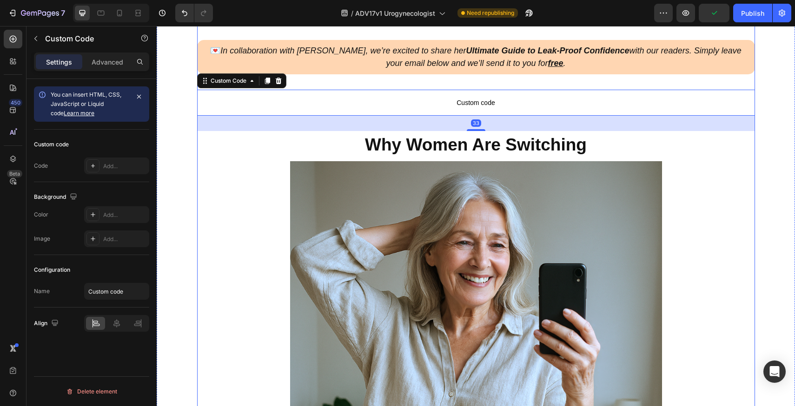
scroll to position [1105, 0]
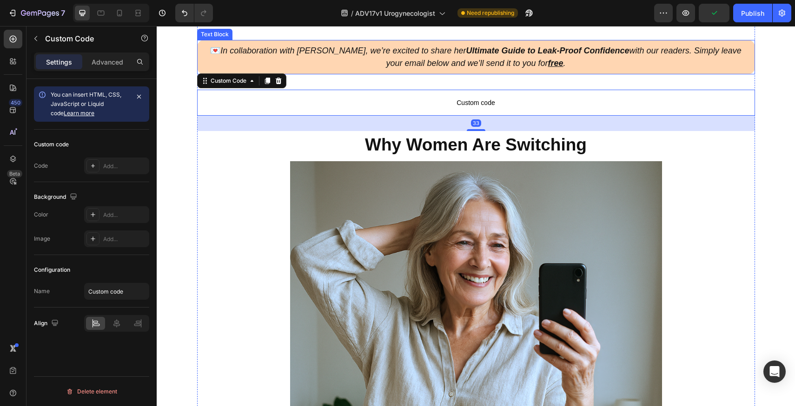
click at [412, 68] on icon "In collaboration with [PERSON_NAME], we’re excited to share her Ultimate Guide …" at bounding box center [480, 57] width 521 height 22
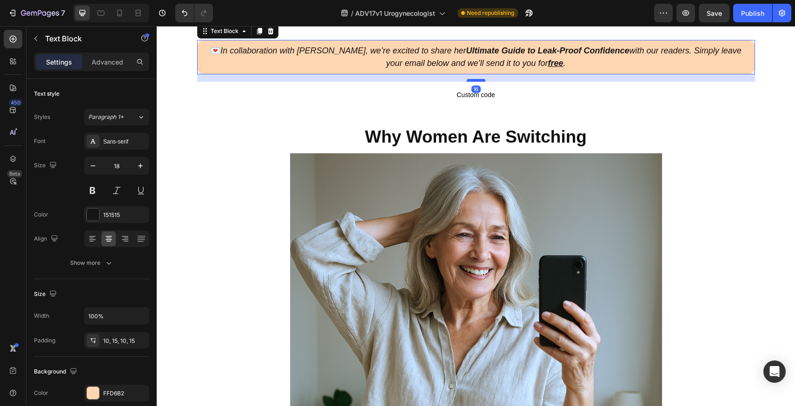
drag, startPoint x: 479, startPoint y: 337, endPoint x: 480, endPoint y: 329, distance: 8.0
click at [480, 82] on div at bounding box center [476, 80] width 19 height 3
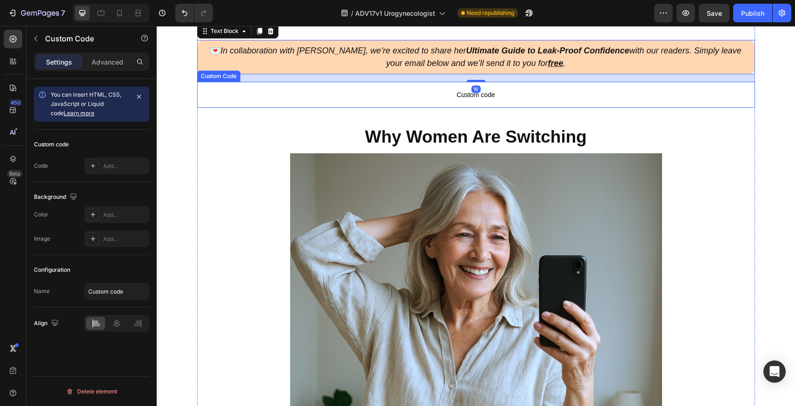
click at [483, 100] on span "Custom code" at bounding box center [476, 94] width 558 height 11
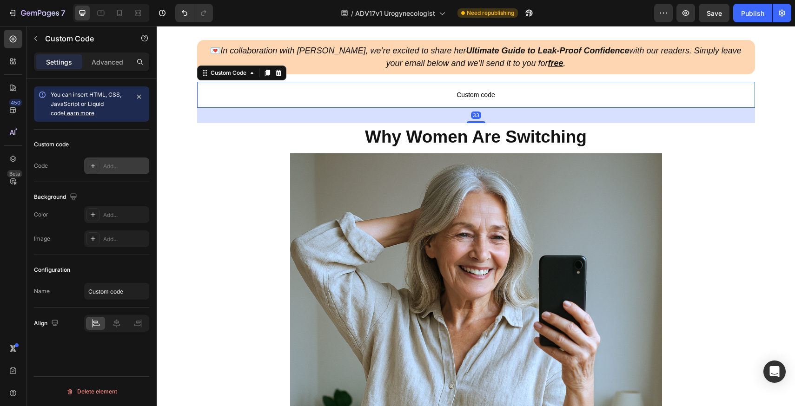
click at [126, 168] on div "Add..." at bounding box center [125, 166] width 44 height 8
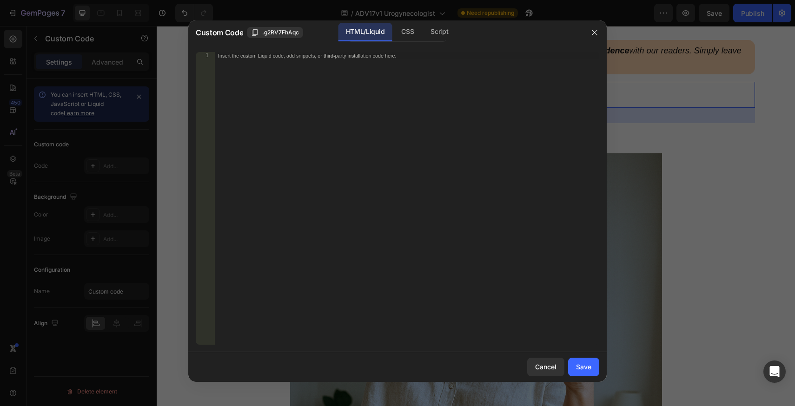
click at [425, 151] on div "Insert the custom Liquid code, add snippets, or third-party installation code h…" at bounding box center [406, 206] width 385 height 308
paste textarea "<div class="klaviyo-form-Tv6ndw"></div>"
type textarea "<div class="klaviyo-form-Tv6ndw"></div>"
click at [579, 367] on div "Save" at bounding box center [583, 367] width 15 height 10
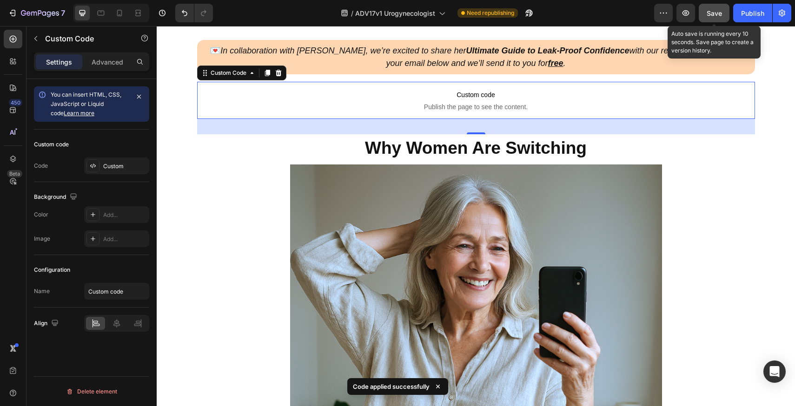
click at [705, 13] on button "Save" at bounding box center [714, 13] width 31 height 19
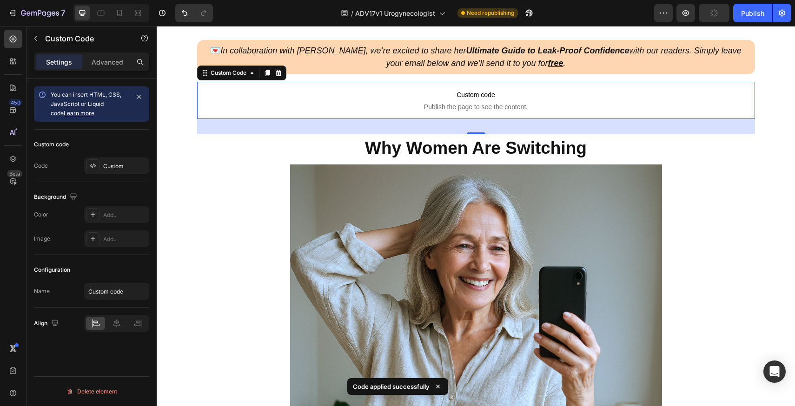
click at [615, 15] on div "/ ADV17v1 Urogynecologist Need republishing" at bounding box center [437, 13] width 434 height 19
click at [745, 19] on button "Publish" at bounding box center [752, 13] width 39 height 19
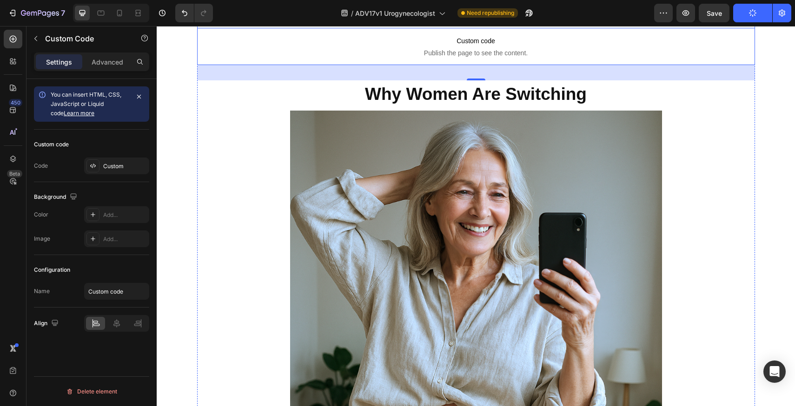
scroll to position [1245, 0]
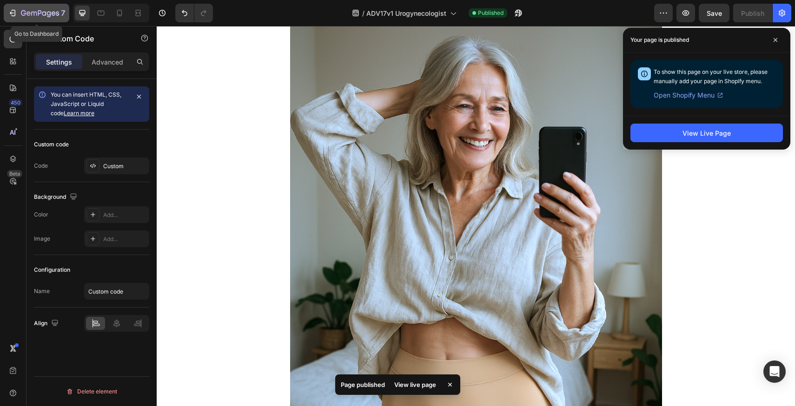
click at [26, 11] on icon "button" at bounding box center [40, 14] width 38 height 8
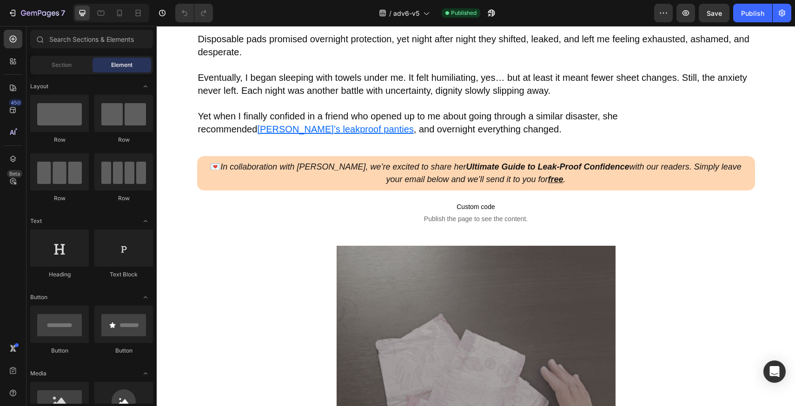
scroll to position [552, 0]
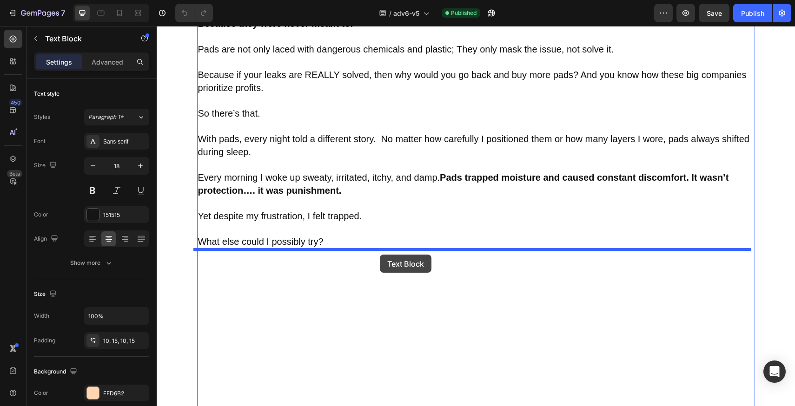
drag, startPoint x: 351, startPoint y: 214, endPoint x: 380, endPoint y: 255, distance: 50.1
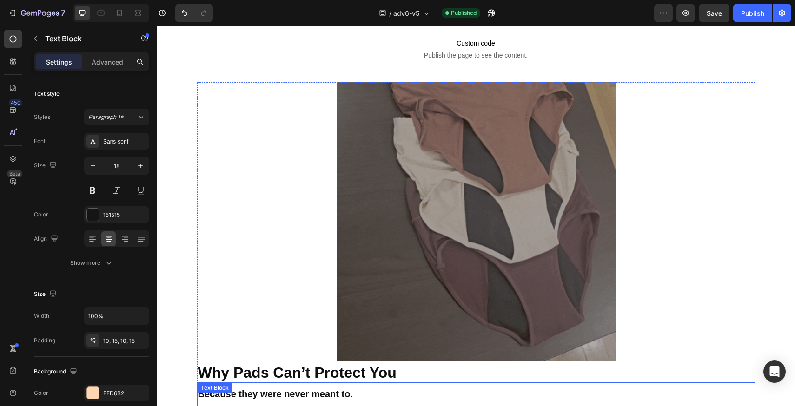
scroll to position [618, 0]
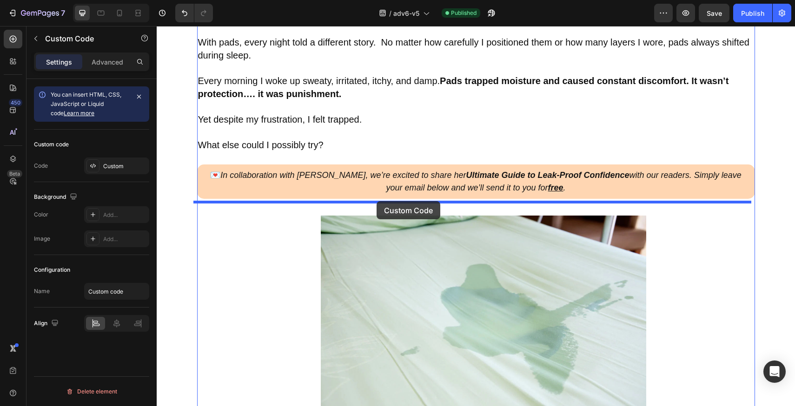
drag, startPoint x: 331, startPoint y: 138, endPoint x: 377, endPoint y: 201, distance: 78.0
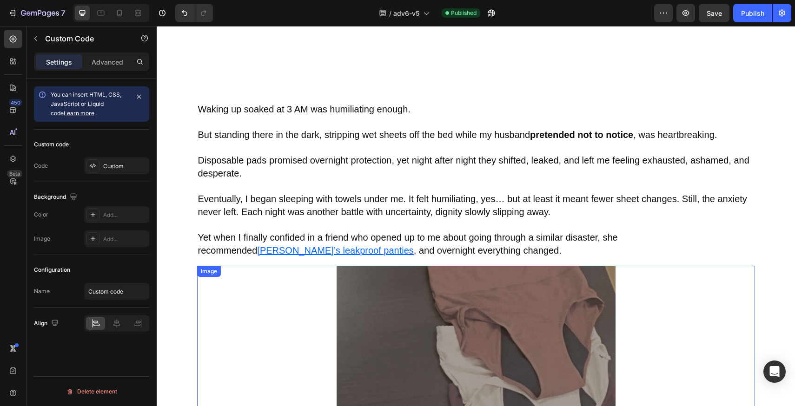
scroll to position [432, 0]
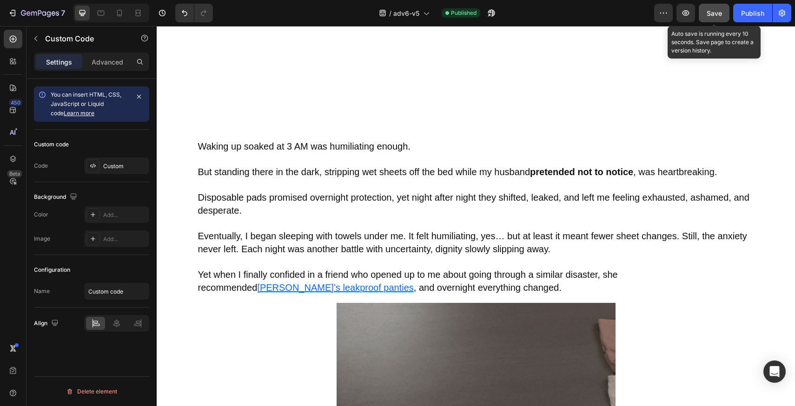
click at [713, 15] on span "Save" at bounding box center [714, 13] width 15 height 8
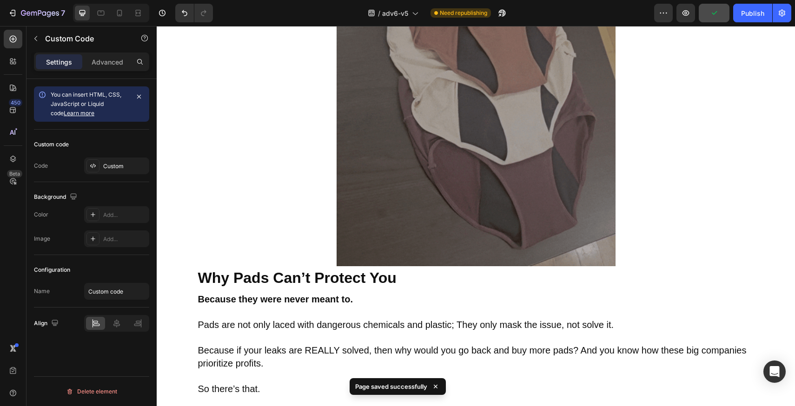
click at [618, 17] on div "/ adv6-v5 Need republishing" at bounding box center [437, 13] width 434 height 19
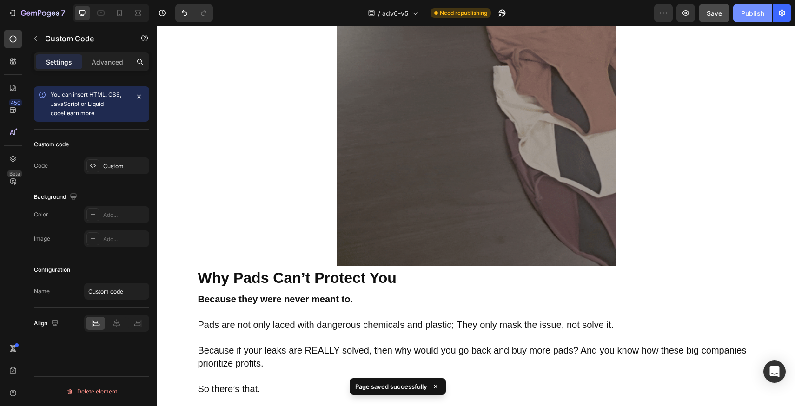
click at [755, 20] on button "Publish" at bounding box center [752, 13] width 39 height 19
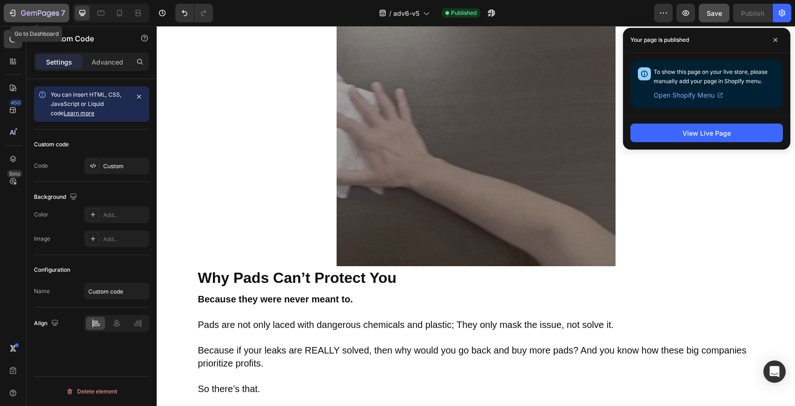
click at [54, 13] on icon "button" at bounding box center [54, 13] width 4 height 4
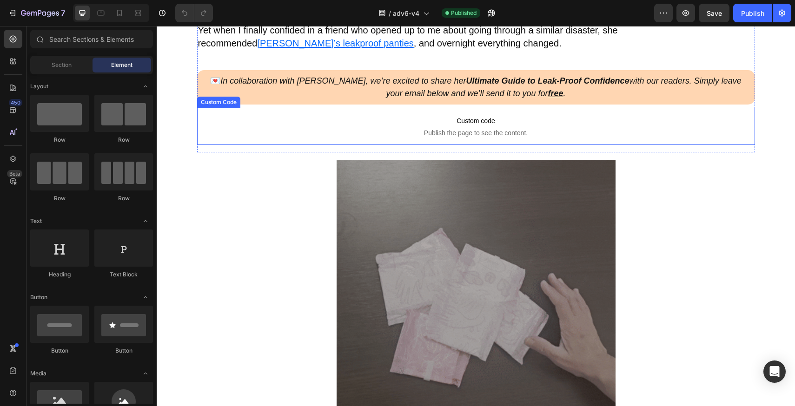
scroll to position [679, 0]
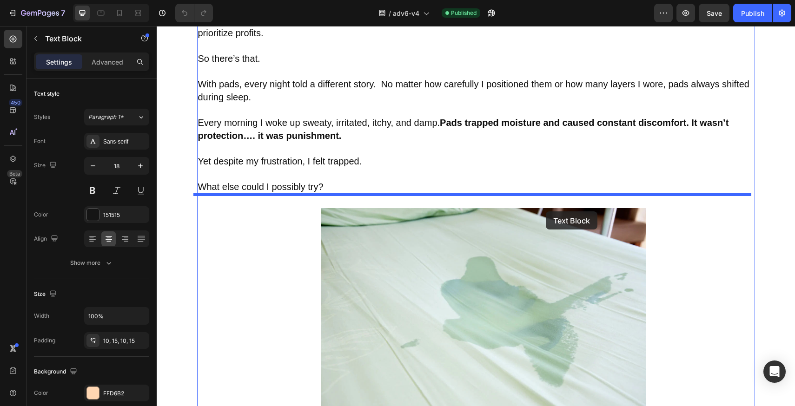
drag, startPoint x: 611, startPoint y: 99, endPoint x: 546, endPoint y: 212, distance: 130.4
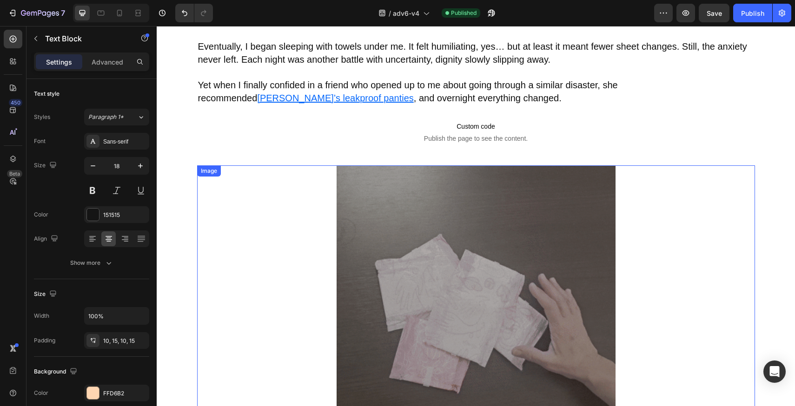
scroll to position [586, 0]
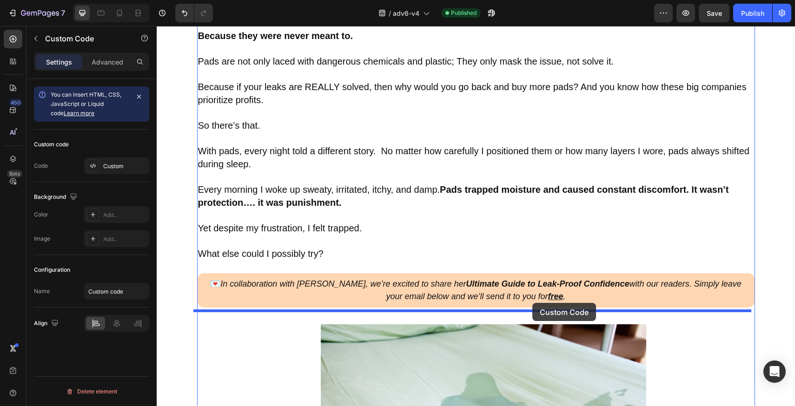
drag, startPoint x: 571, startPoint y: 172, endPoint x: 533, endPoint y: 303, distance: 137.0
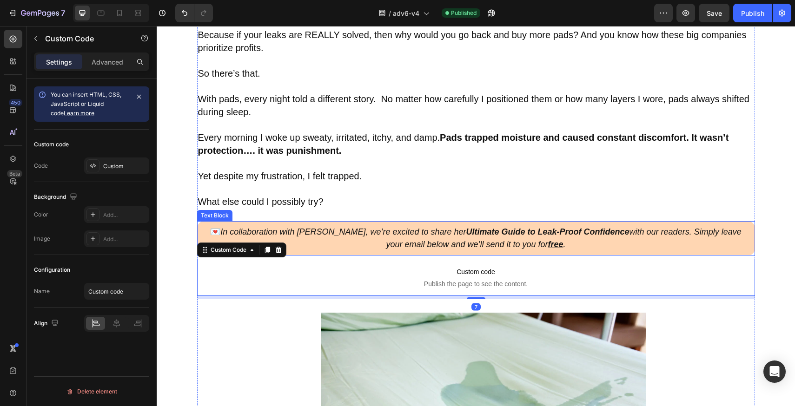
scroll to position [1014, 0]
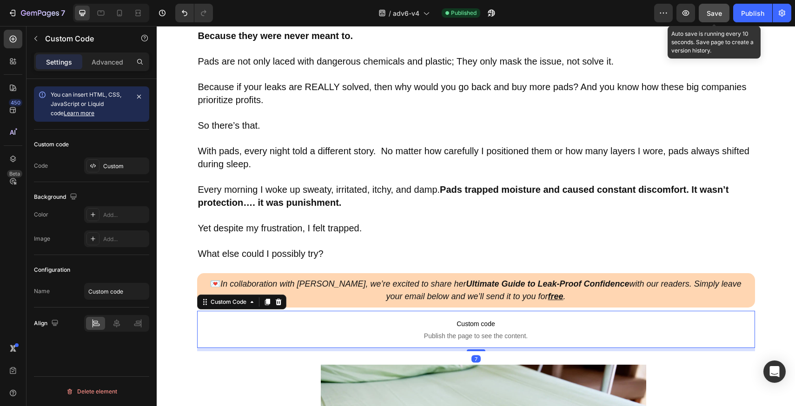
click at [717, 15] on span "Save" at bounding box center [714, 13] width 15 height 8
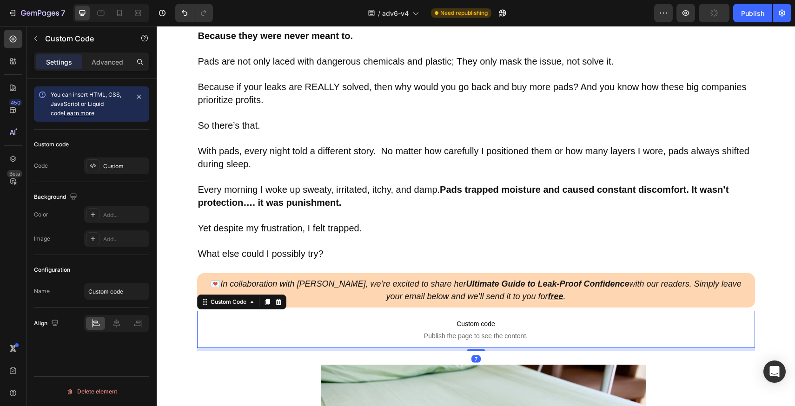
click at [626, 13] on div "/ adv6-v4 Need republishing" at bounding box center [437, 13] width 434 height 19
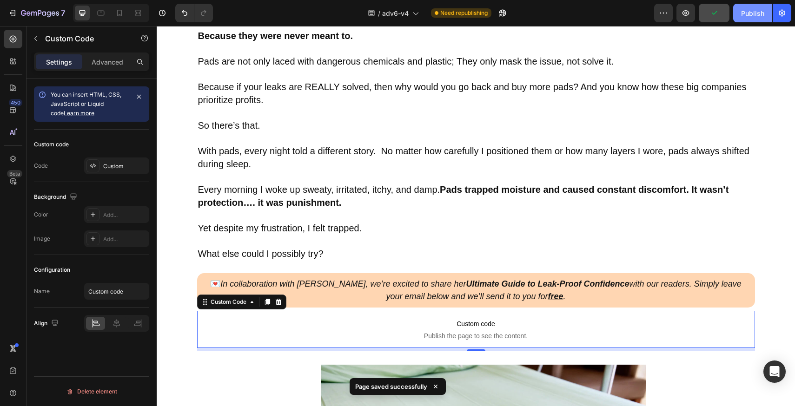
click at [745, 10] on div "Publish" at bounding box center [752, 13] width 23 height 10
click at [244, 11] on div "/ adv6-v4 Need republishing" at bounding box center [437, 13] width 434 height 19
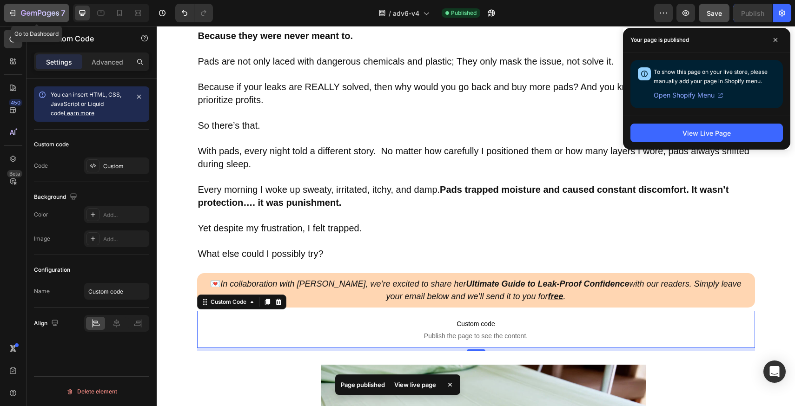
click at [54, 10] on icon "button" at bounding box center [40, 14] width 38 height 8
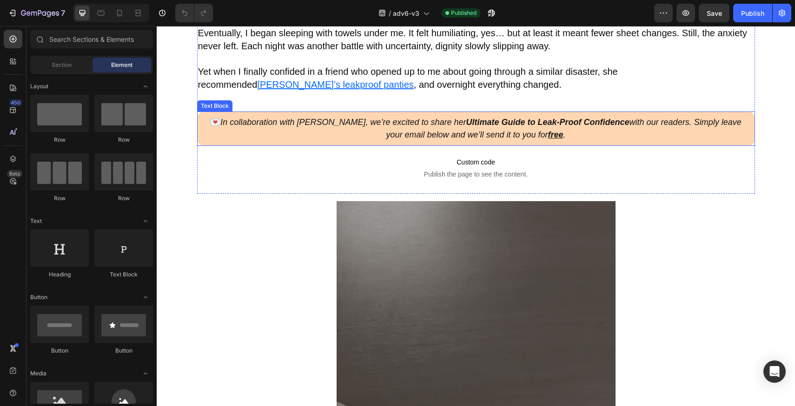
scroll to position [635, 0]
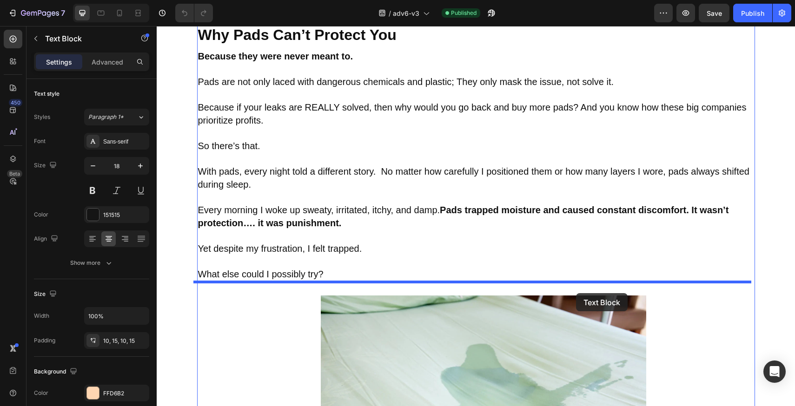
drag, startPoint x: 616, startPoint y: 134, endPoint x: 576, endPoint y: 293, distance: 164.3
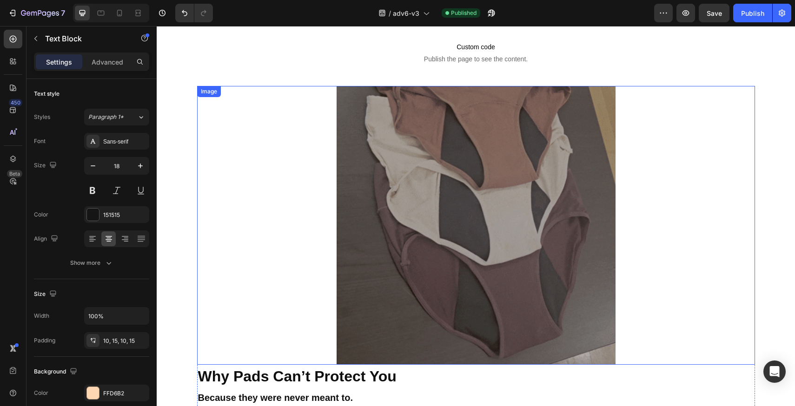
scroll to position [645, 0]
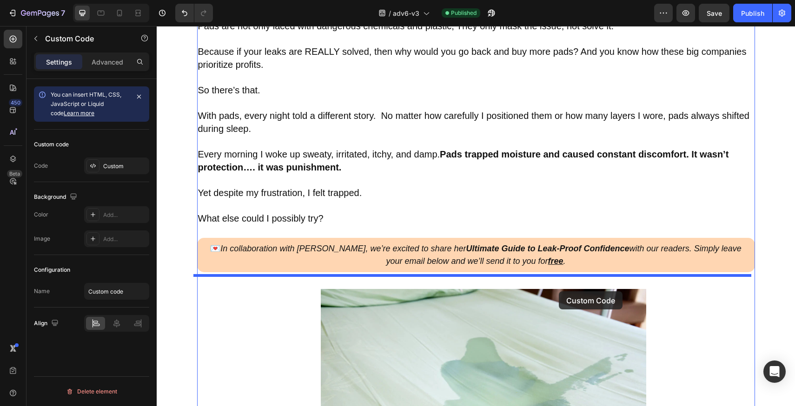
drag, startPoint x: 570, startPoint y: 117, endPoint x: 559, endPoint y: 292, distance: 174.8
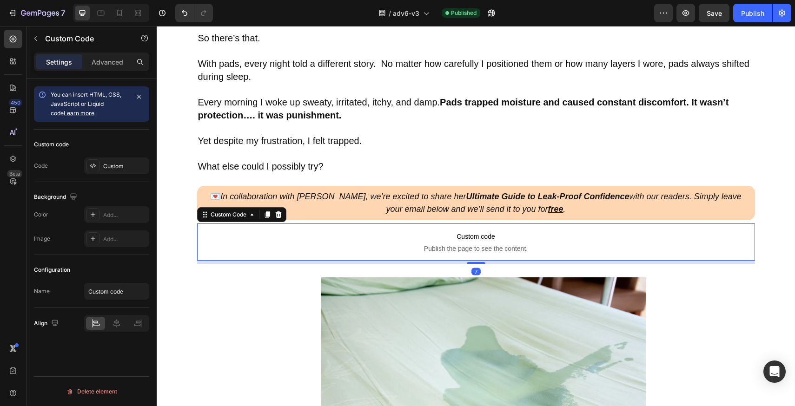
scroll to position [1047, 0]
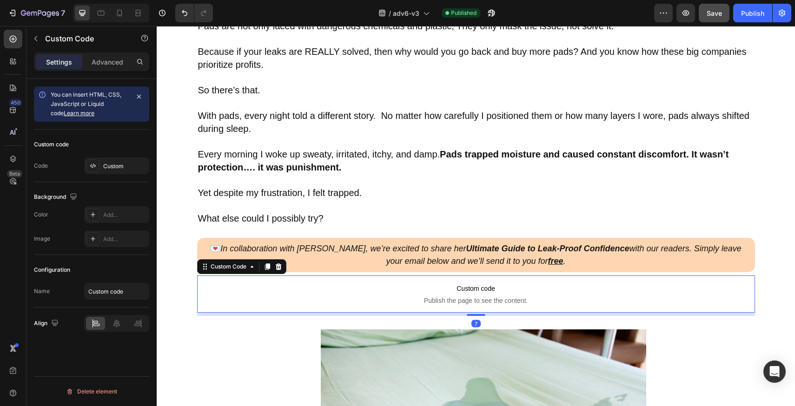
click at [715, 20] on button "Save" at bounding box center [714, 13] width 31 height 19
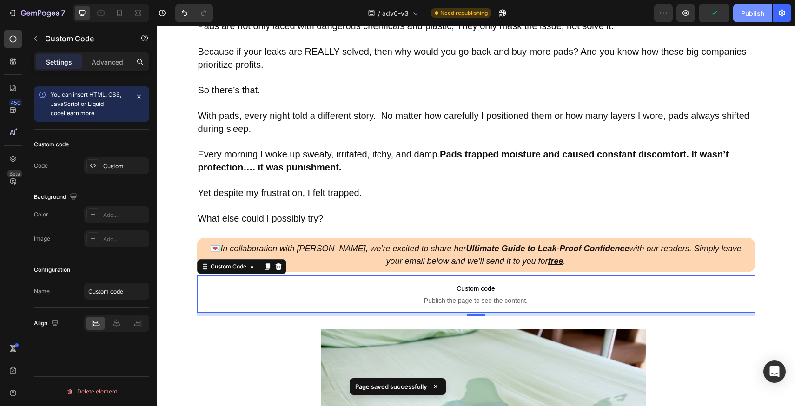
click at [746, 19] on button "Publish" at bounding box center [752, 13] width 39 height 19
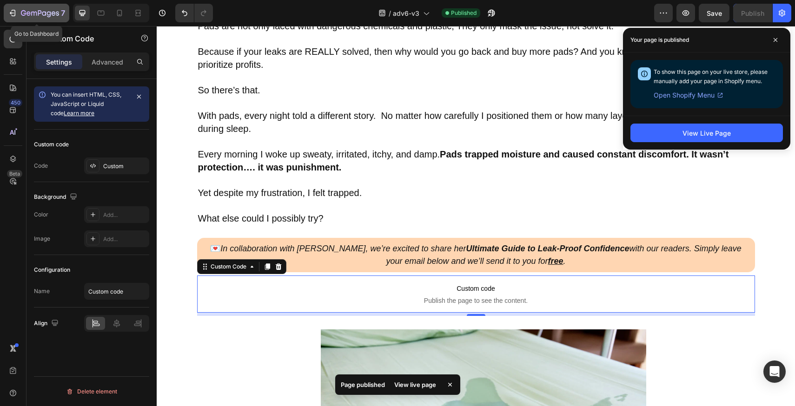
click at [35, 10] on icon "button" at bounding box center [40, 14] width 38 height 8
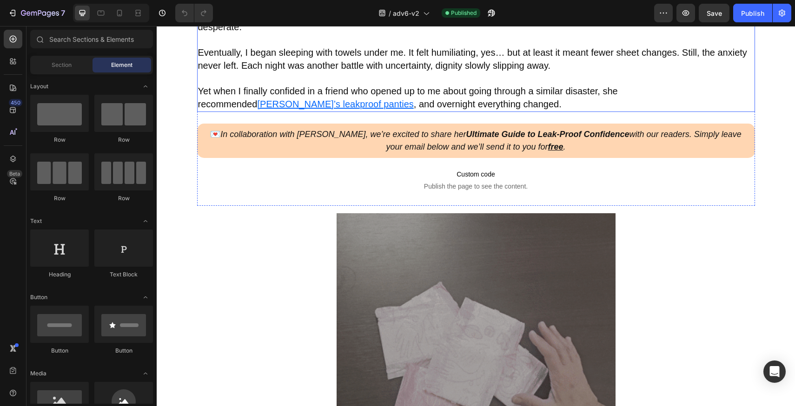
scroll to position [643, 0]
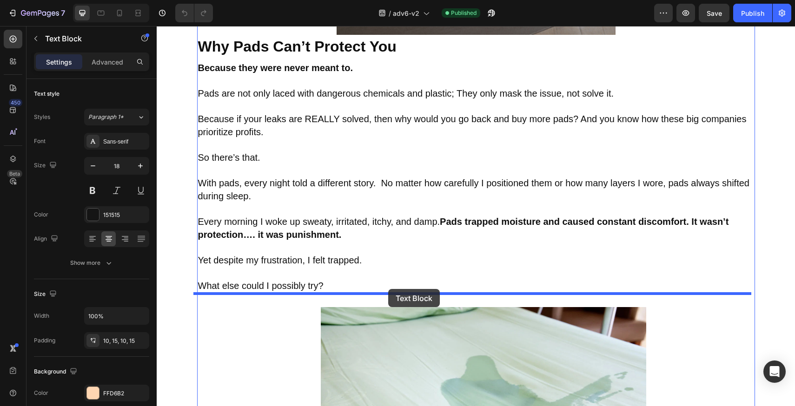
drag, startPoint x: 370, startPoint y: 120, endPoint x: 388, endPoint y: 289, distance: 170.7
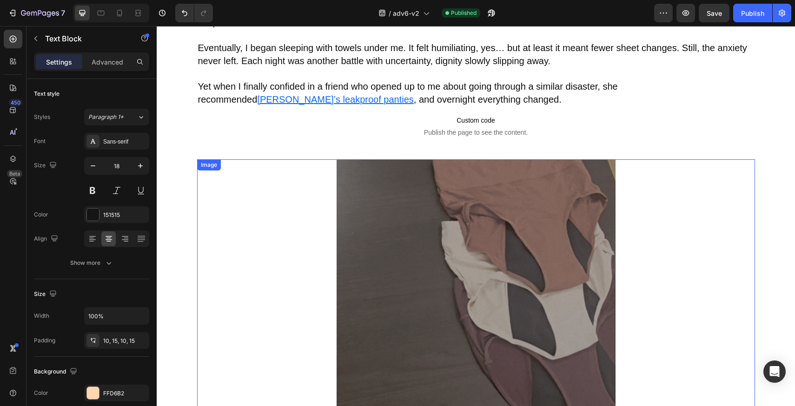
scroll to position [621, 0]
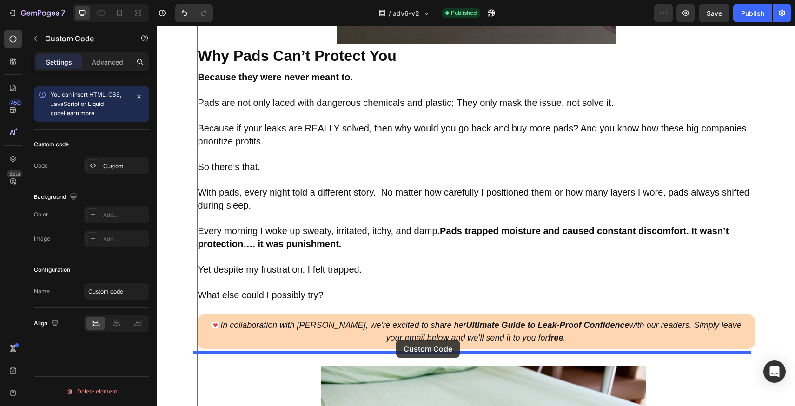
drag, startPoint x: 344, startPoint y: 127, endPoint x: 396, endPoint y: 340, distance: 219.8
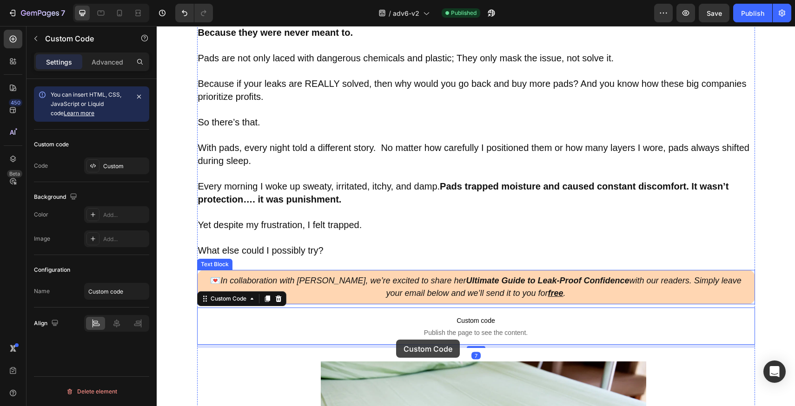
scroll to position [971, 0]
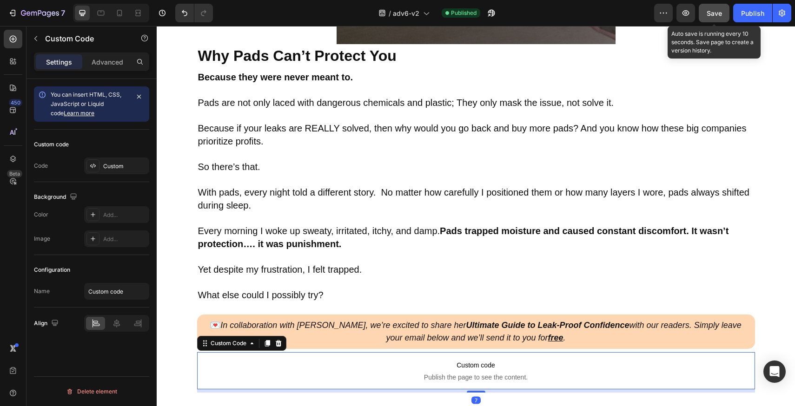
click at [706, 19] on button "Save" at bounding box center [714, 13] width 31 height 19
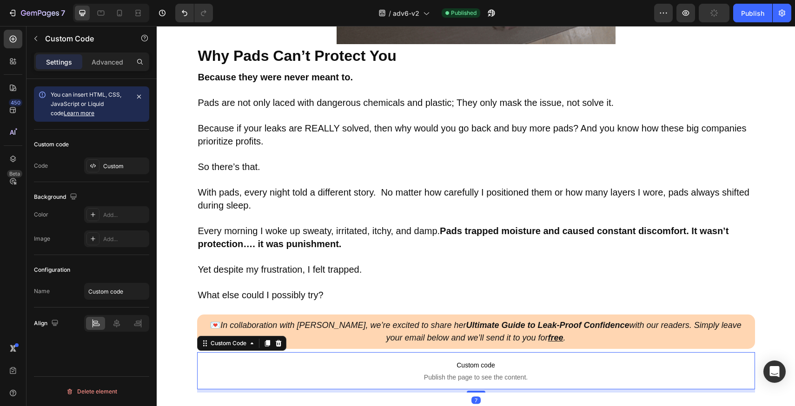
click at [600, 23] on div "7 Version history / adv6-v2 Published Preview Publish" at bounding box center [397, 13] width 795 height 27
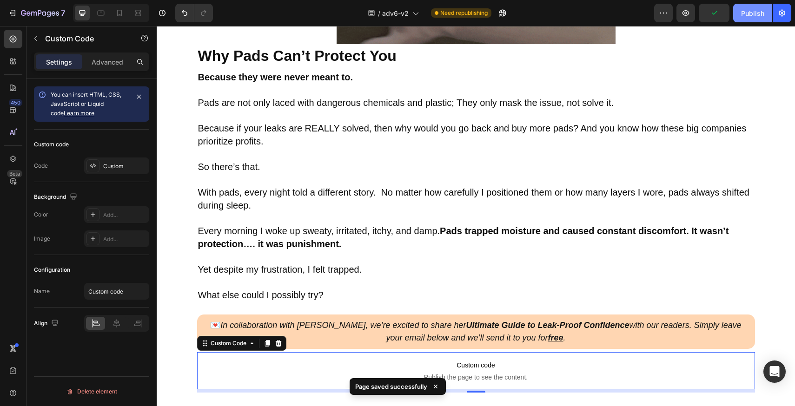
click at [760, 14] on div "Publish" at bounding box center [752, 13] width 23 height 10
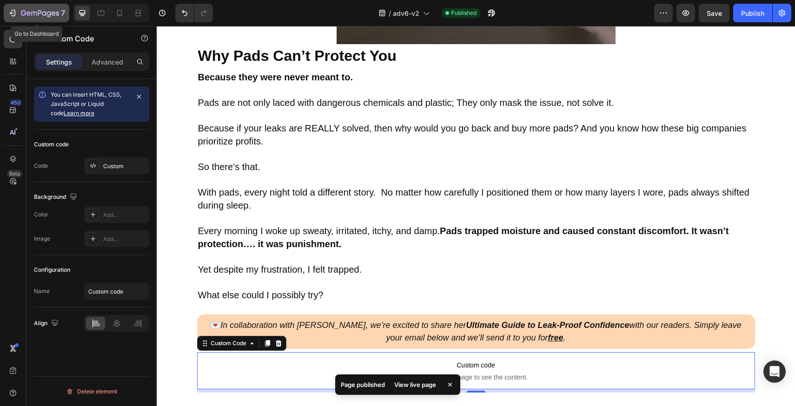
click at [41, 16] on icon "button" at bounding box center [40, 14] width 38 height 8
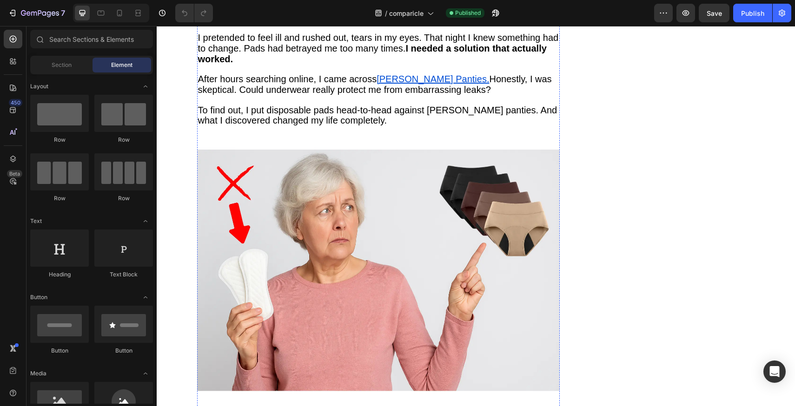
scroll to position [781, 0]
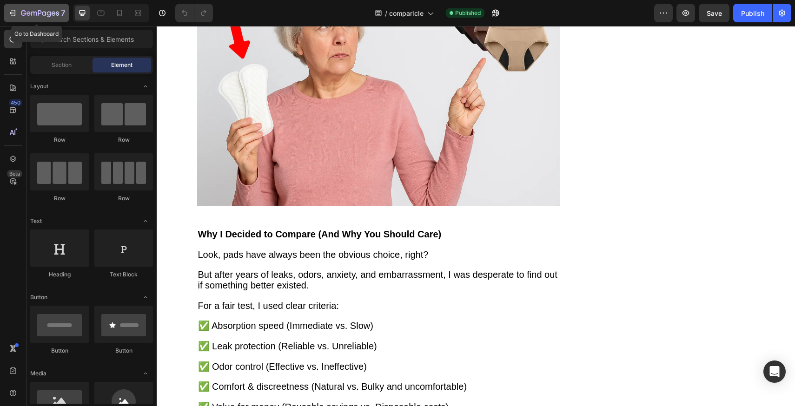
click at [56, 19] on button "7" at bounding box center [37, 13] width 66 height 19
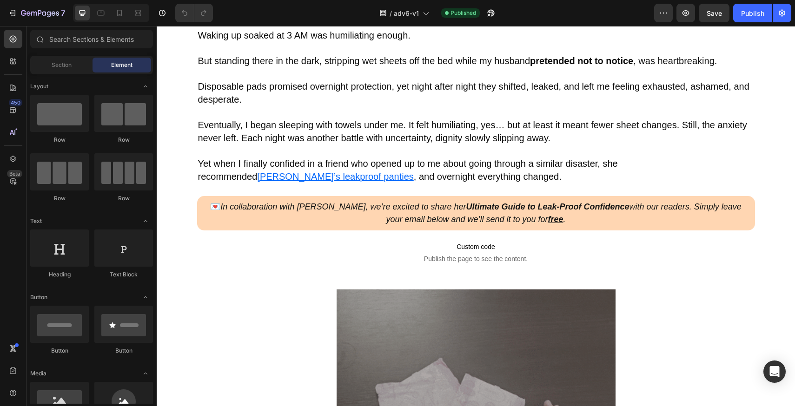
scroll to position [637, 0]
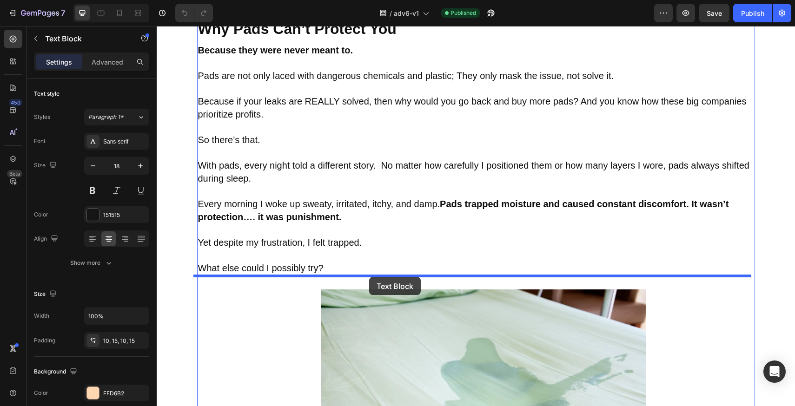
drag, startPoint x: 356, startPoint y: 129, endPoint x: 369, endPoint y: 277, distance: 148.9
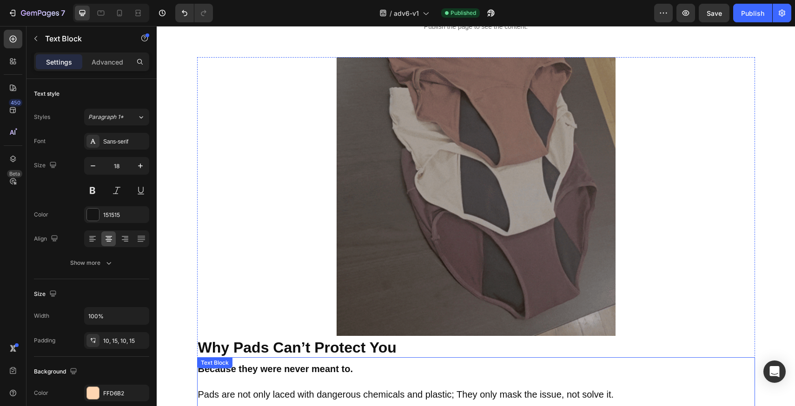
scroll to position [540, 0]
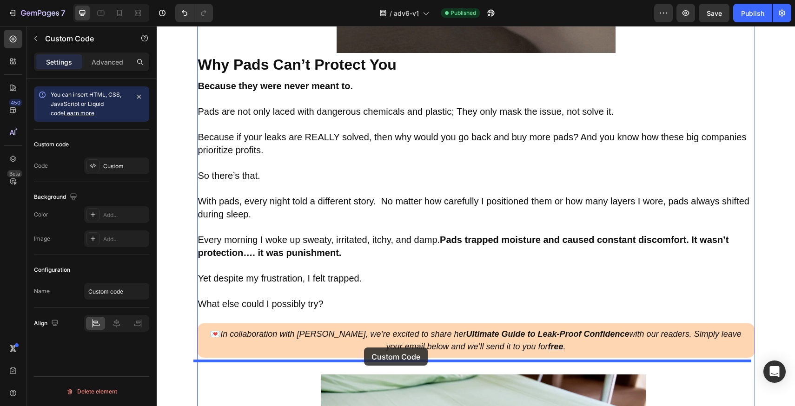
drag, startPoint x: 322, startPoint y: 208, endPoint x: 364, endPoint y: 348, distance: 145.8
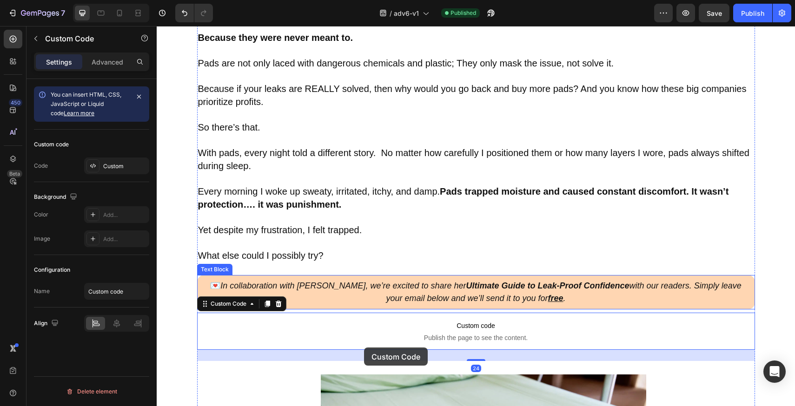
scroll to position [967, 0]
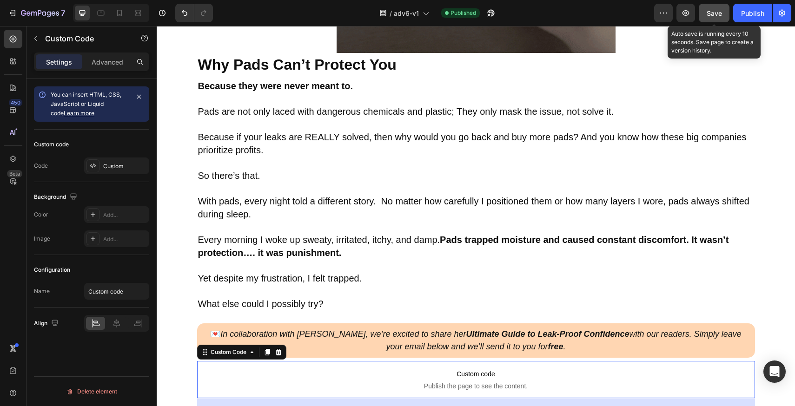
click at [705, 13] on button "Save" at bounding box center [714, 13] width 31 height 19
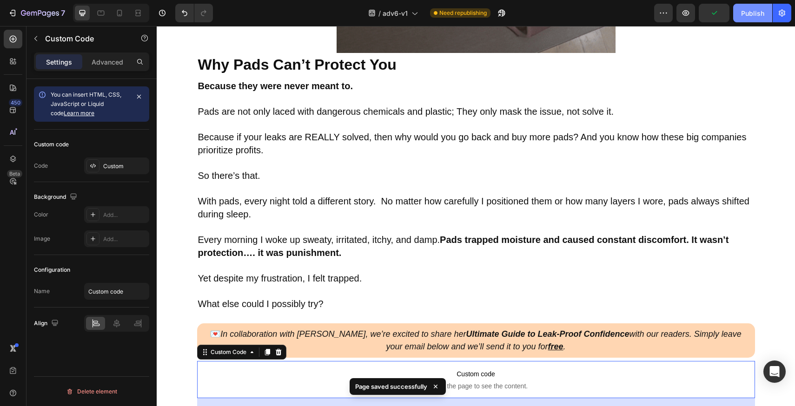
click at [740, 12] on button "Publish" at bounding box center [752, 13] width 39 height 19
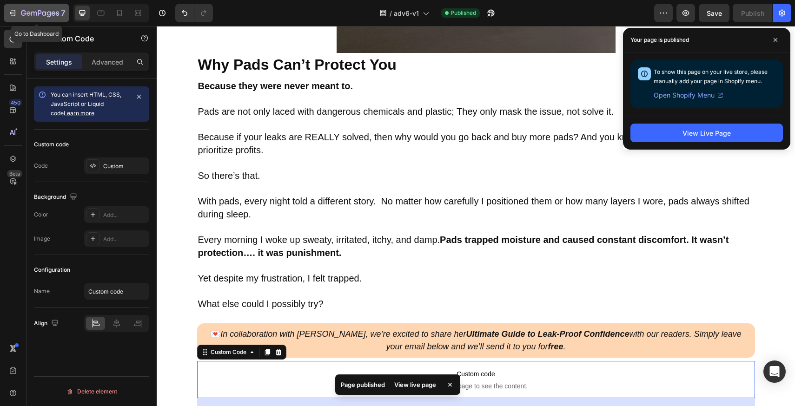
click at [57, 13] on icon "button" at bounding box center [40, 14] width 38 height 8
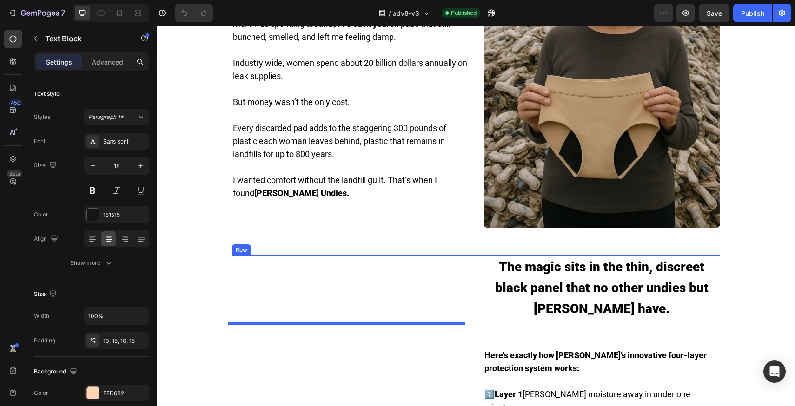
scroll to position [735, 0]
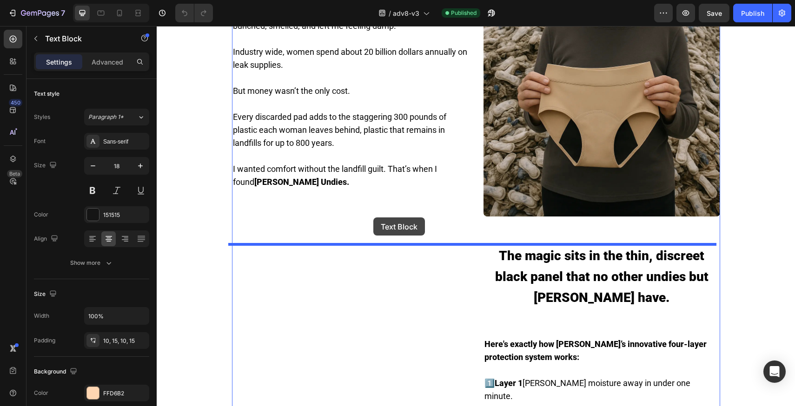
drag, startPoint x: 298, startPoint y: 74, endPoint x: 373, endPoint y: 218, distance: 162.5
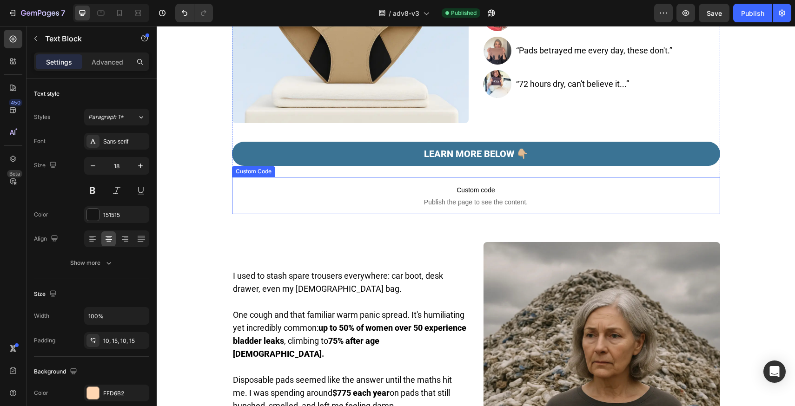
scroll to position [305, 0]
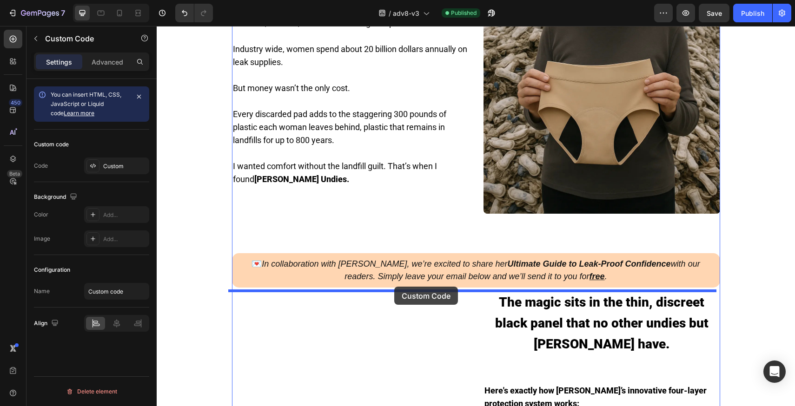
drag, startPoint x: 346, startPoint y: 191, endPoint x: 394, endPoint y: 287, distance: 107.5
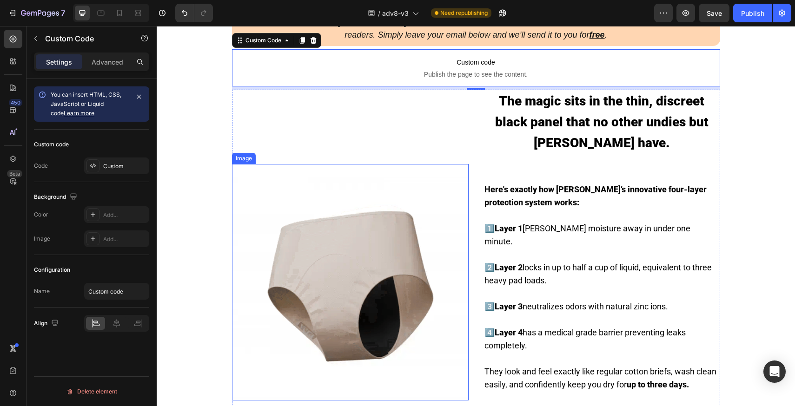
scroll to position [887, 0]
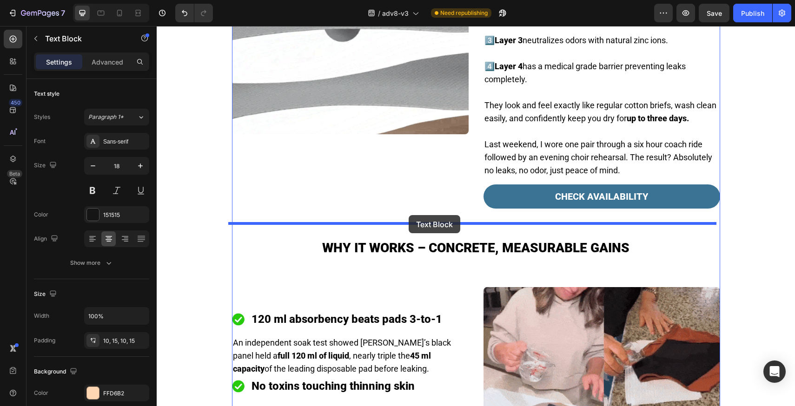
drag, startPoint x: 361, startPoint y: 43, endPoint x: 409, endPoint y: 215, distance: 179.1
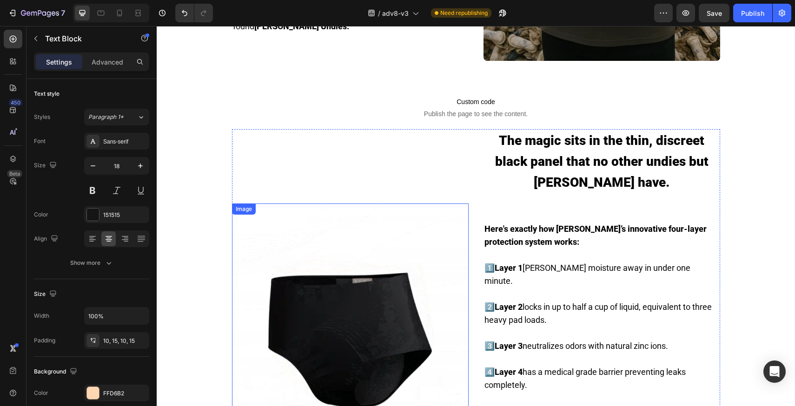
scroll to position [719, 0]
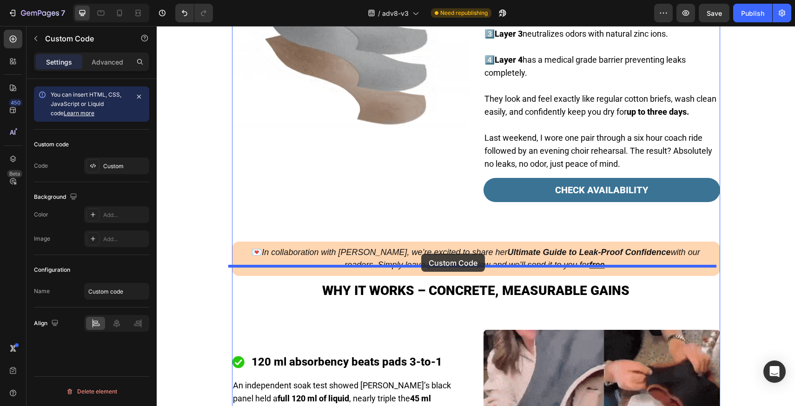
drag, startPoint x: 357, startPoint y: 188, endPoint x: 421, endPoint y: 254, distance: 92.4
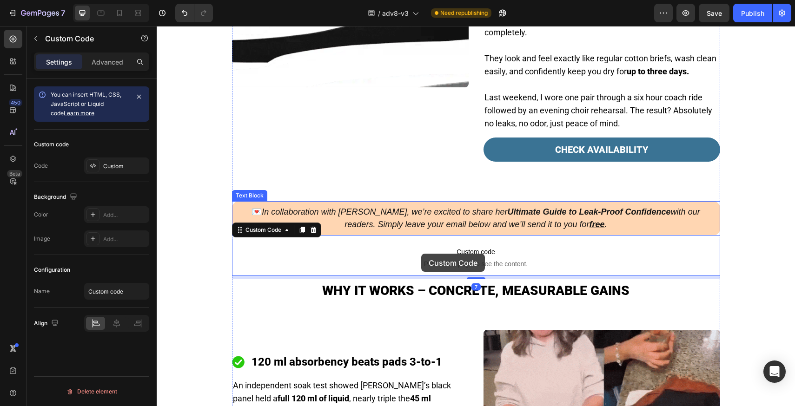
scroll to position [1076, 0]
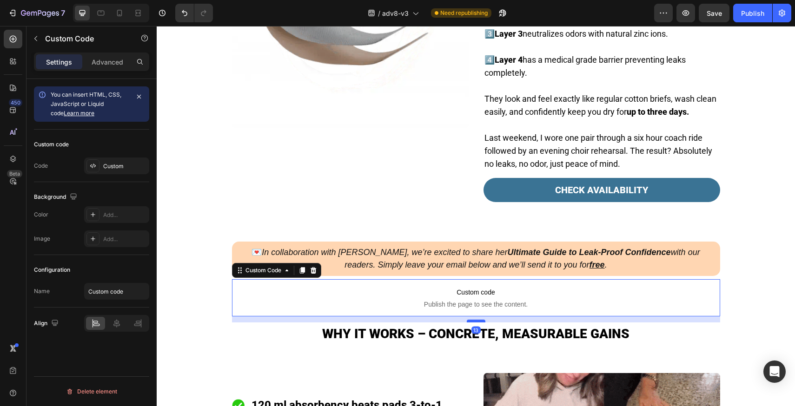
click at [478, 320] on div at bounding box center [476, 321] width 19 height 3
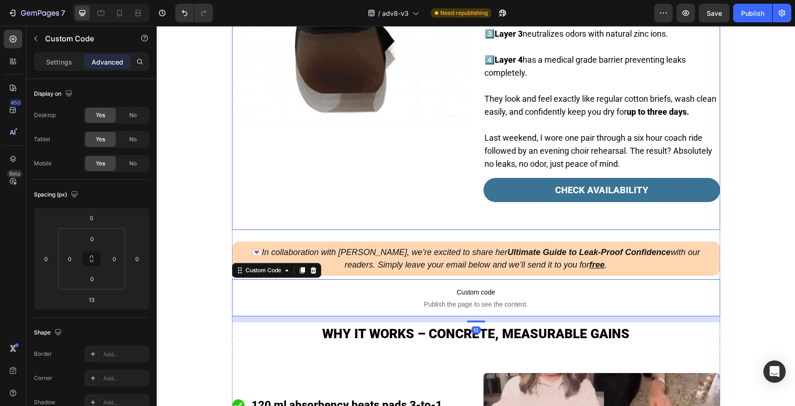
click at [539, 207] on div "Image The magic sits in the thin, discreet black panel that no other undies but…" at bounding box center [476, 23] width 488 height 413
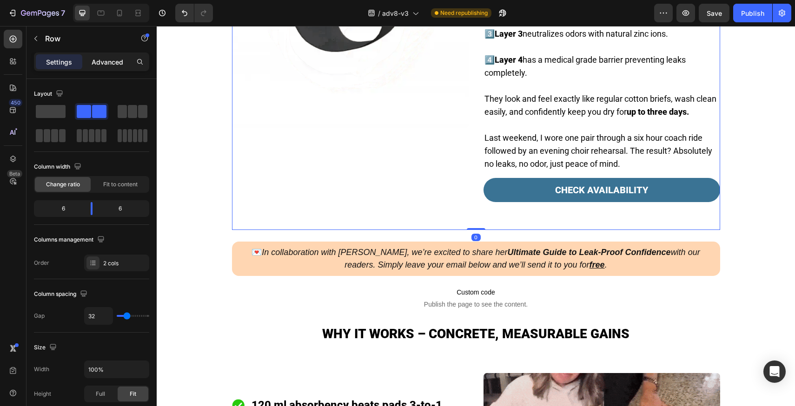
click at [95, 63] on p "Advanced" at bounding box center [108, 62] width 32 height 10
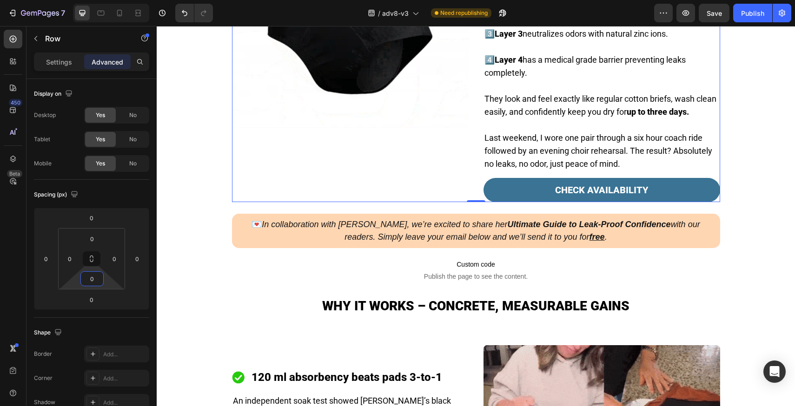
drag, startPoint x: 106, startPoint y: 281, endPoint x: 109, endPoint y: 295, distance: 14.3
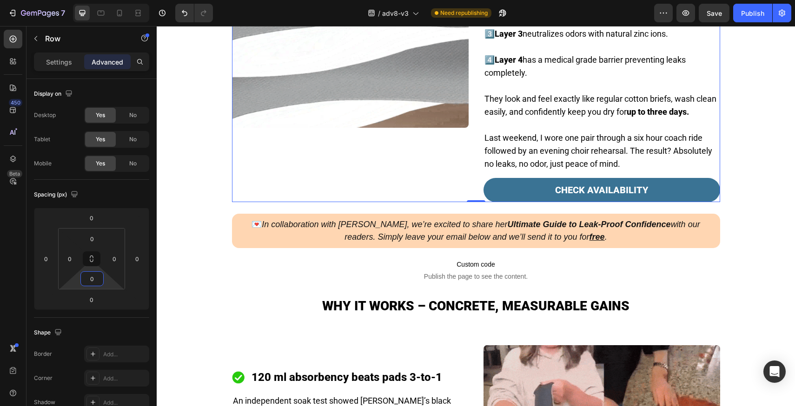
click at [109, 0] on html "7 Version history / adv8-v3 Need republishing Preview Save Publish 450 Beta Sec…" at bounding box center [397, 0] width 795 height 0
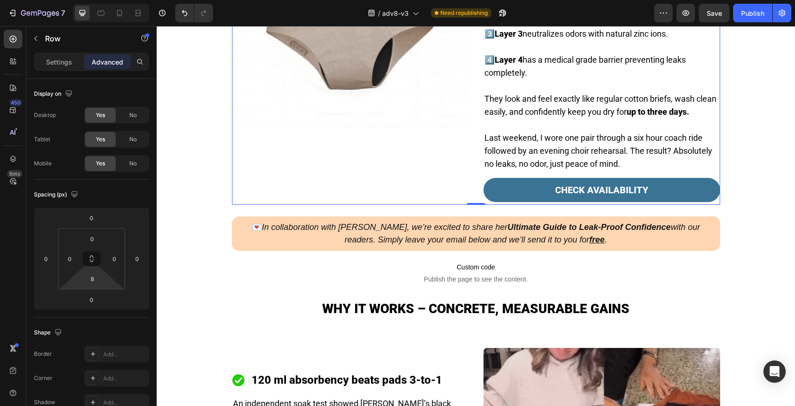
type input "10"
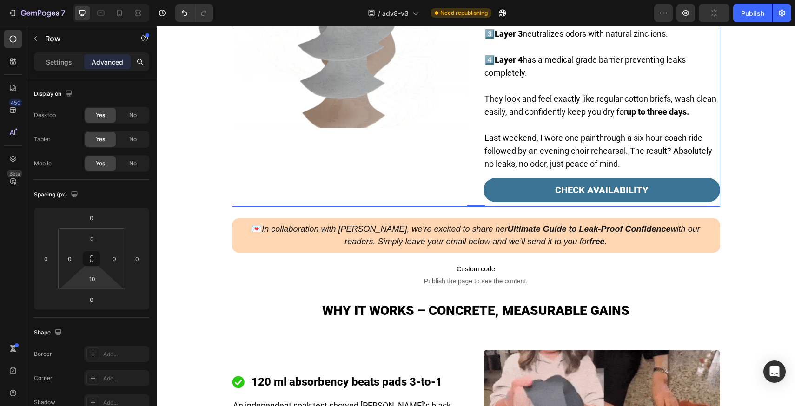
click at [109, 0] on html "7 Version history / adv8-v3 Need republishing Preview Publish 450 Beta Sections…" at bounding box center [397, 0] width 795 height 0
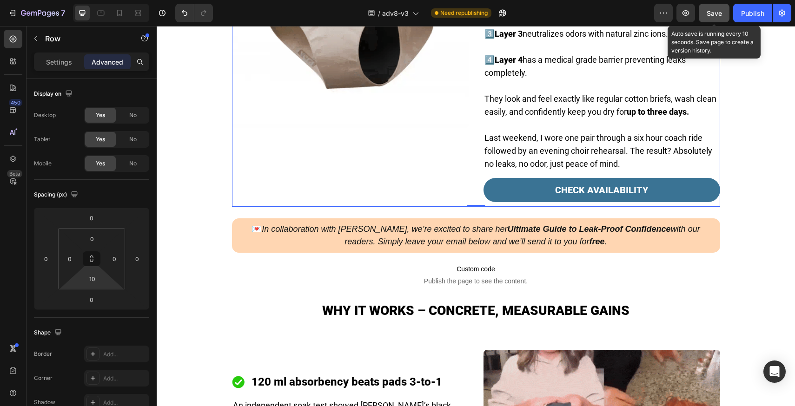
click at [717, 13] on span "Save" at bounding box center [714, 13] width 15 height 8
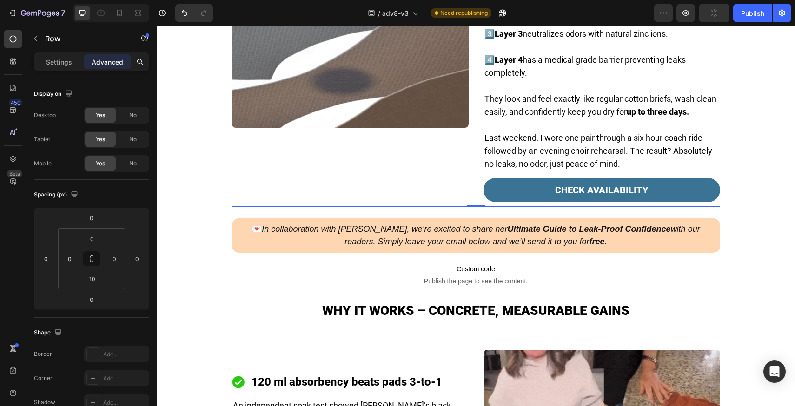
click at [609, 18] on div "/ adv8-v3 Need republishing" at bounding box center [437, 13] width 434 height 19
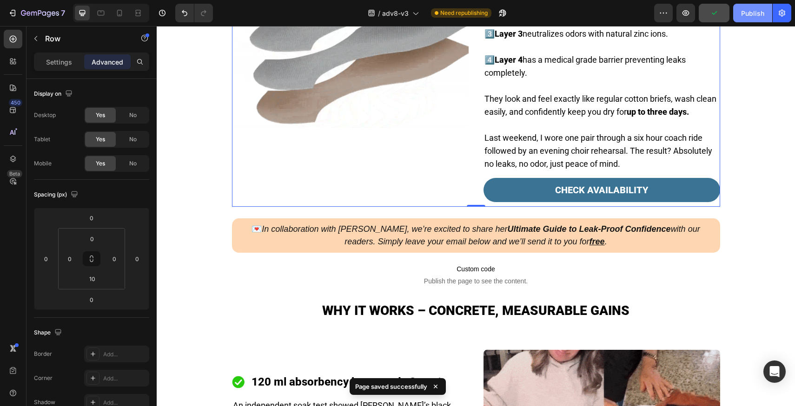
click at [766, 15] on button "Publish" at bounding box center [752, 13] width 39 height 19
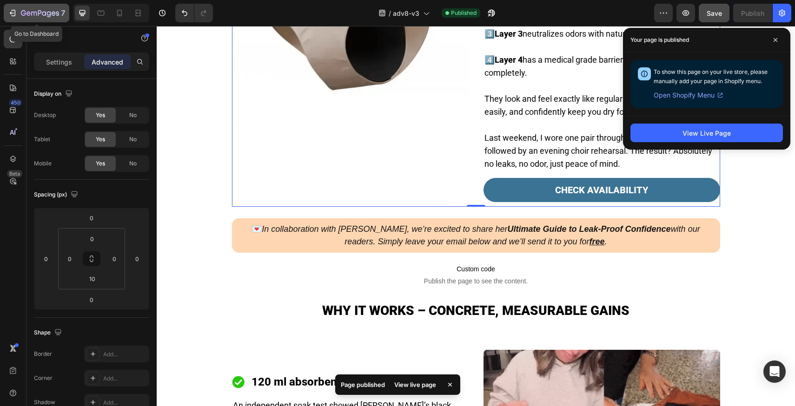
click at [40, 12] on icon "button" at bounding box center [40, 13] width 4 height 6
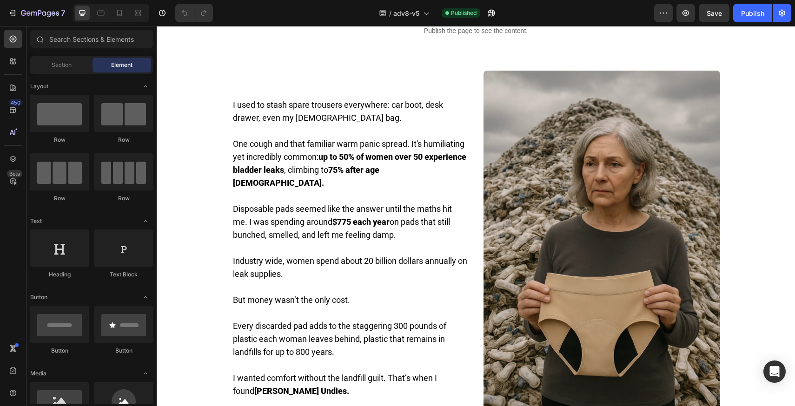
scroll to position [427, 0]
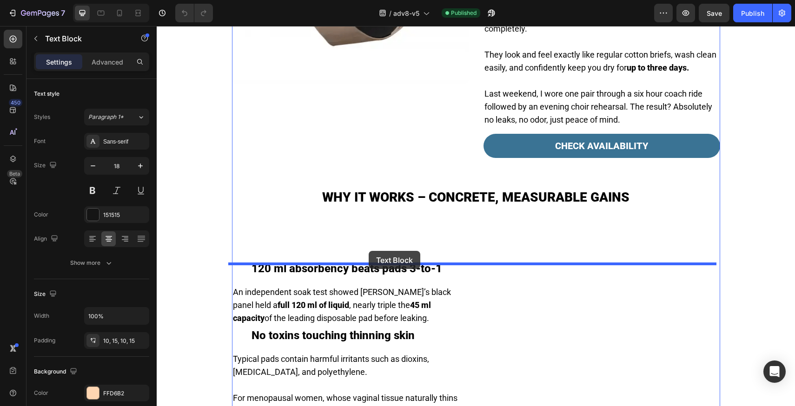
drag, startPoint x: 303, startPoint y: 81, endPoint x: 369, endPoint y: 251, distance: 182.6
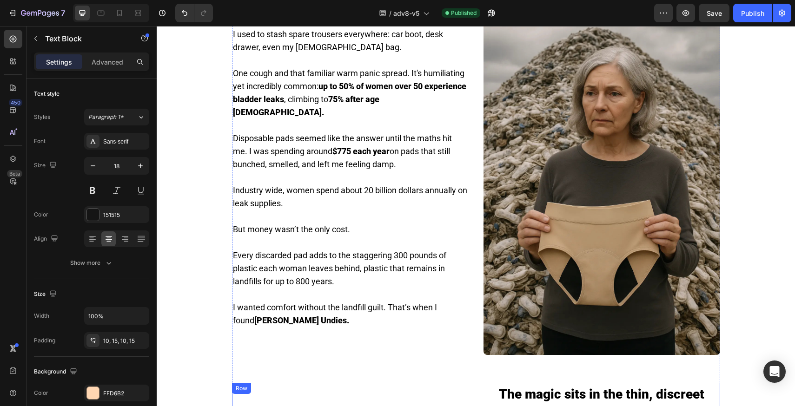
scroll to position [407, 0]
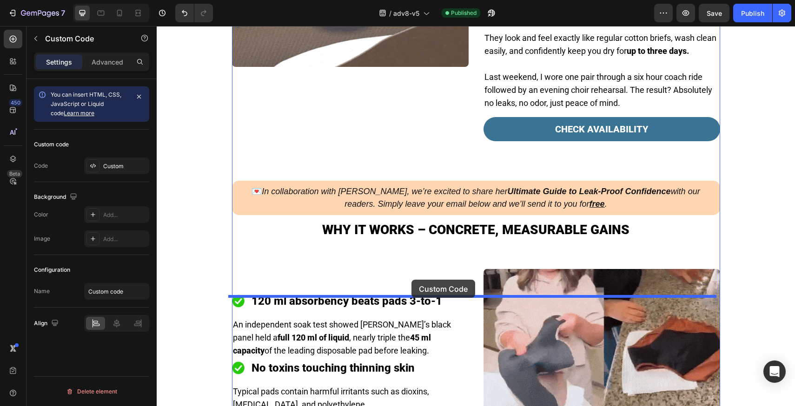
drag, startPoint x: 349, startPoint y: 97, endPoint x: 412, endPoint y: 280, distance: 193.7
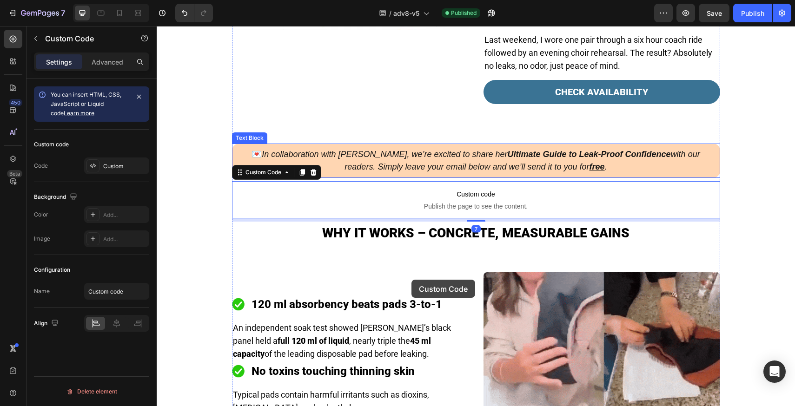
scroll to position [1035, 0]
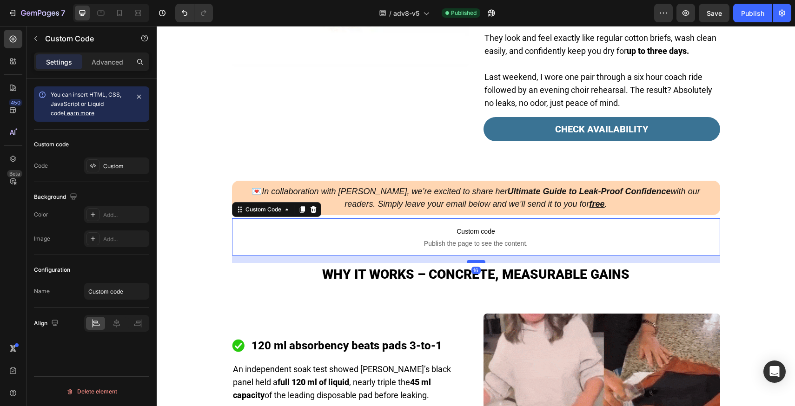
click at [478, 263] on div at bounding box center [476, 261] width 19 height 3
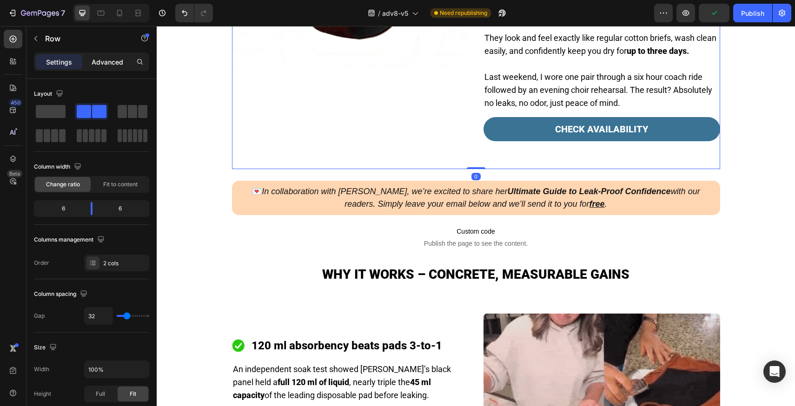
click at [104, 61] on p "Advanced" at bounding box center [108, 62] width 32 height 10
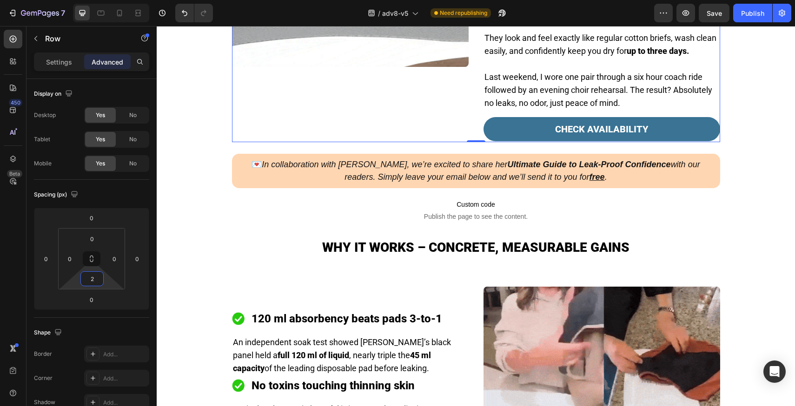
type input "0"
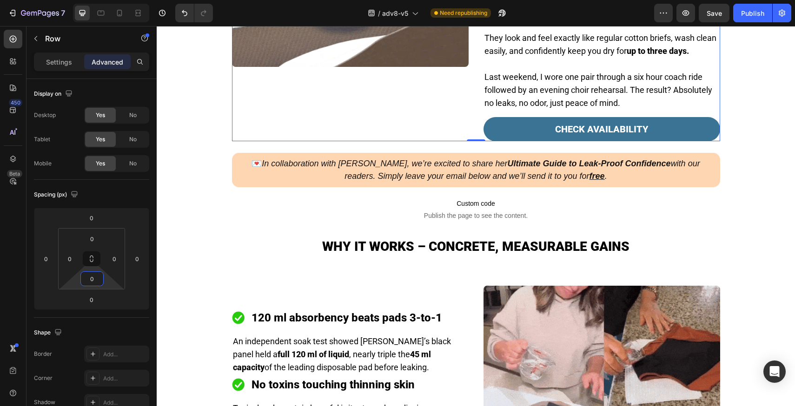
drag, startPoint x: 115, startPoint y: 283, endPoint x: 119, endPoint y: 297, distance: 14.3
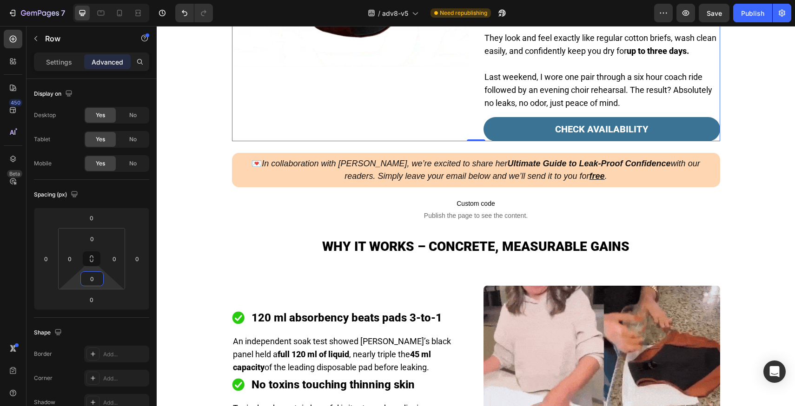
click at [119, 0] on html "7 Version history / adv8-v5 Need republishing Preview Save Publish 450 Beta Sec…" at bounding box center [397, 0] width 795 height 0
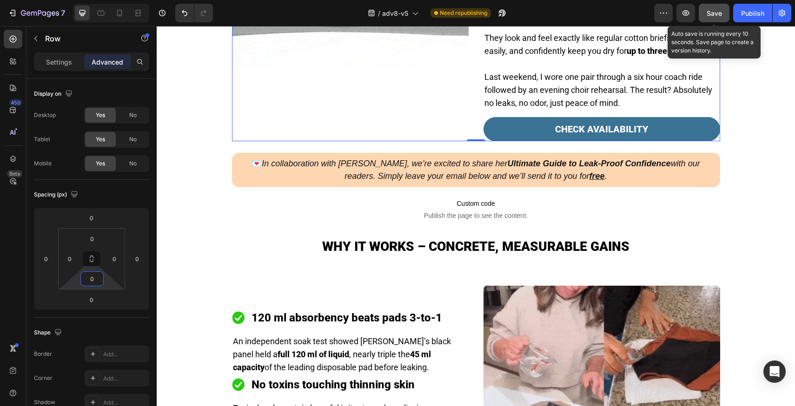
click at [707, 7] on button "Save" at bounding box center [714, 13] width 31 height 19
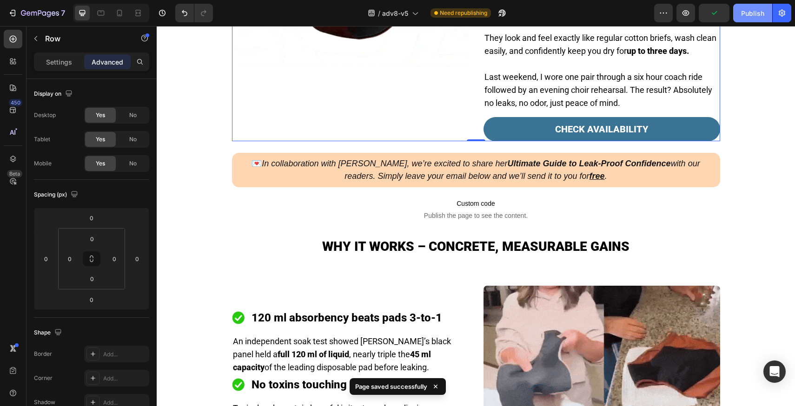
click at [752, 18] on div "Publish" at bounding box center [752, 13] width 23 height 10
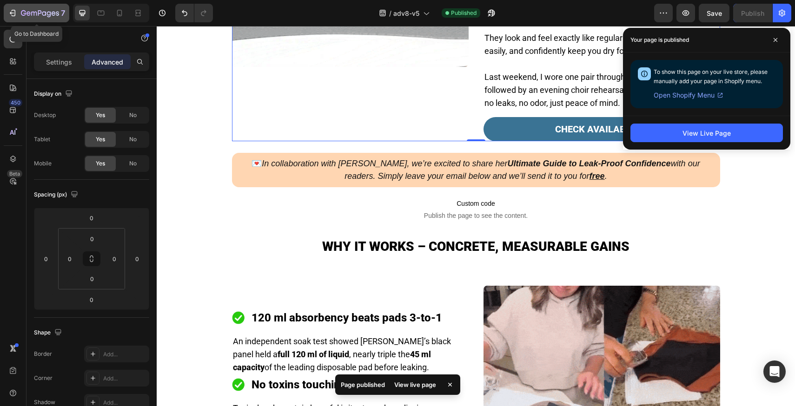
click at [31, 13] on icon "button" at bounding box center [40, 14] width 38 height 8
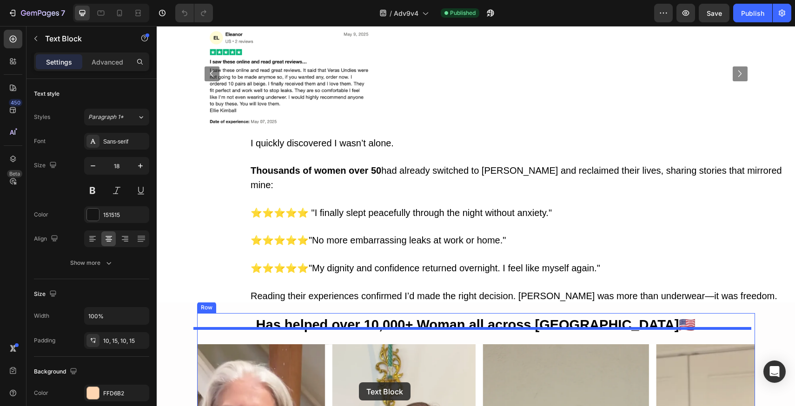
scroll to position [1250, 0]
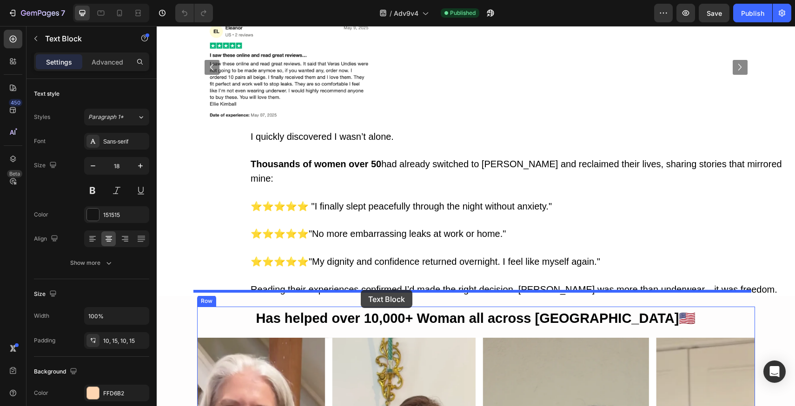
drag, startPoint x: 254, startPoint y: 140, endPoint x: 361, endPoint y: 290, distance: 183.8
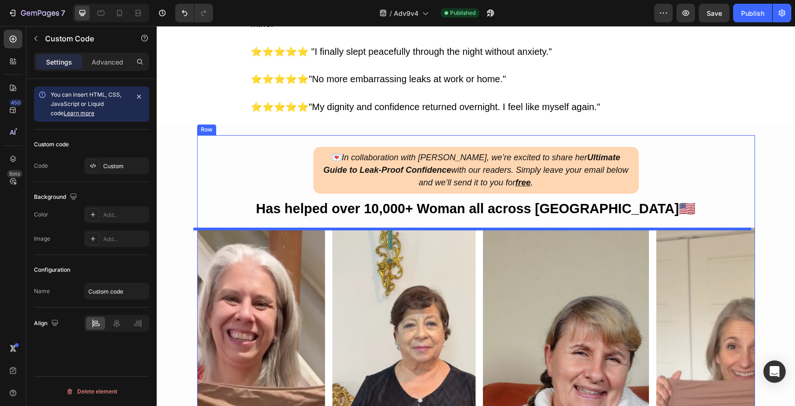
scroll to position [1393, 0]
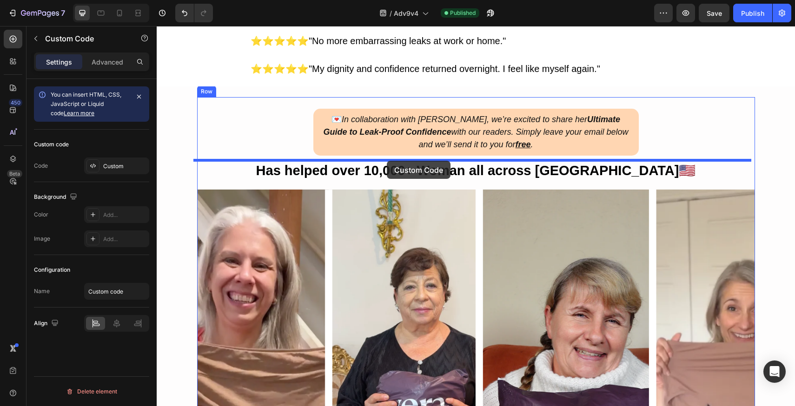
drag, startPoint x: 358, startPoint y: 256, endPoint x: 387, endPoint y: 161, distance: 99.3
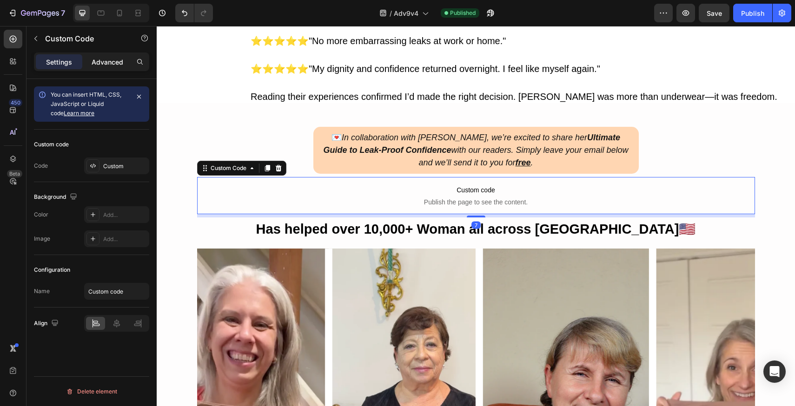
click at [107, 60] on p "Advanced" at bounding box center [108, 62] width 32 height 10
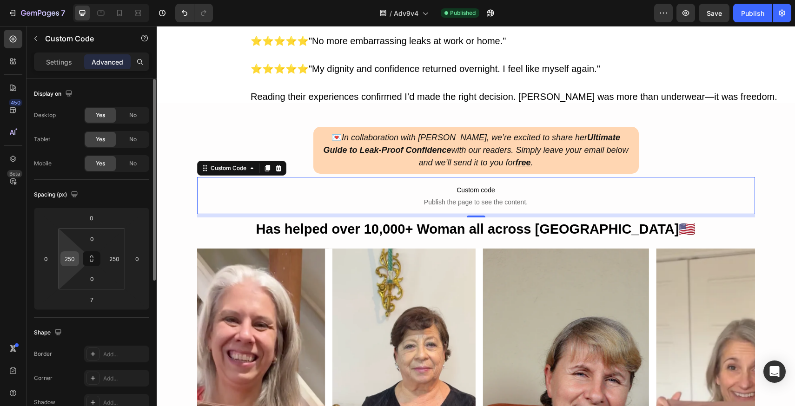
click at [72, 257] on input "250" at bounding box center [70, 259] width 14 height 14
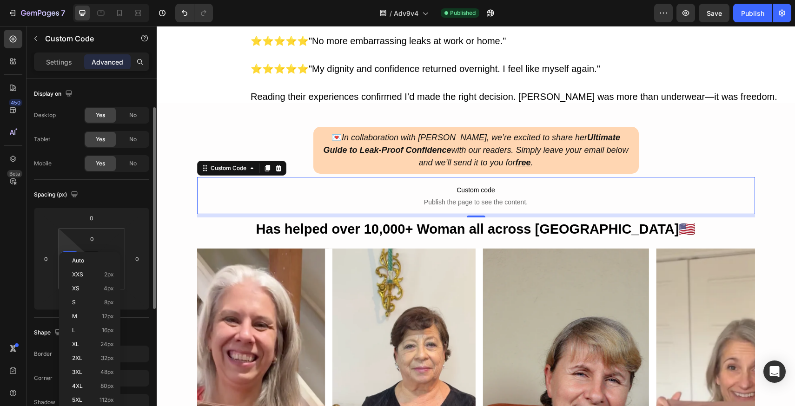
scroll to position [183, 0]
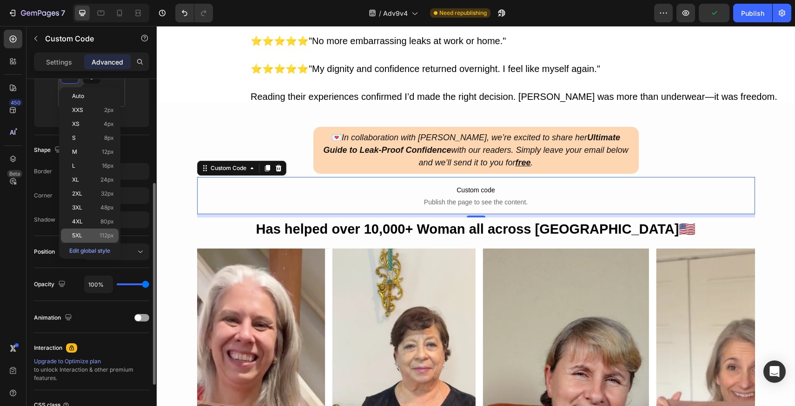
click at [102, 238] on span "112px" at bounding box center [107, 236] width 14 height 7
type input "112"
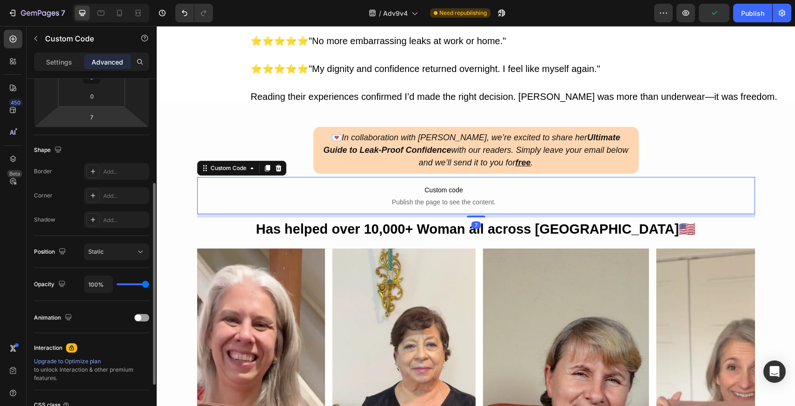
scroll to position [166, 0]
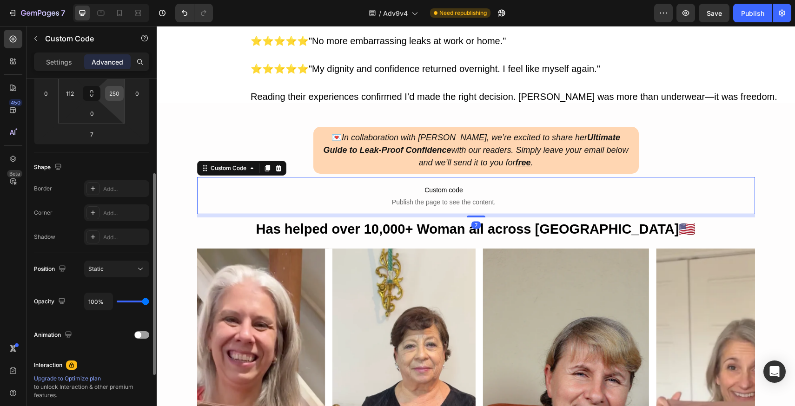
click at [117, 91] on input "250" at bounding box center [114, 94] width 14 height 14
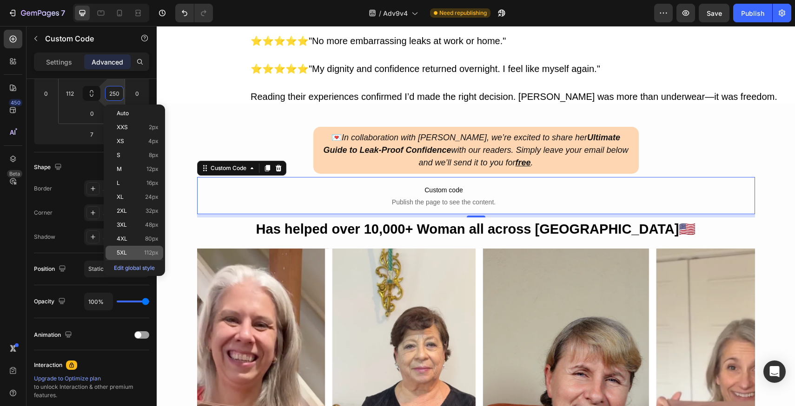
click at [132, 254] on p "5XL 112px" at bounding box center [138, 253] width 42 height 7
type input "112"
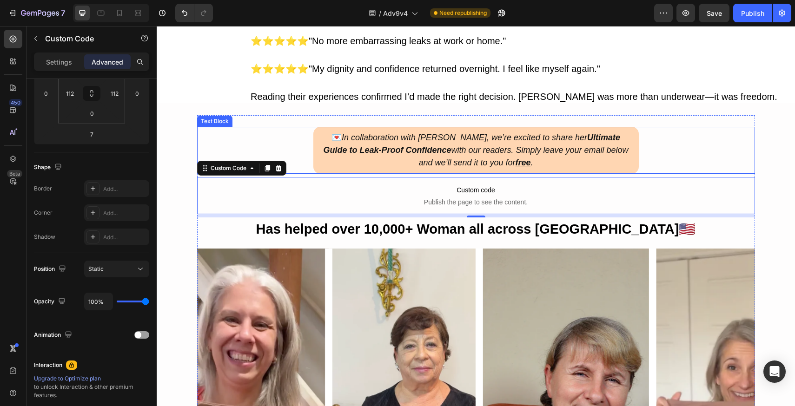
click at [307, 137] on div "💌 In collaboration with [PERSON_NAME], we’re excited to share her Ultimate Guid…" at bounding box center [476, 150] width 558 height 47
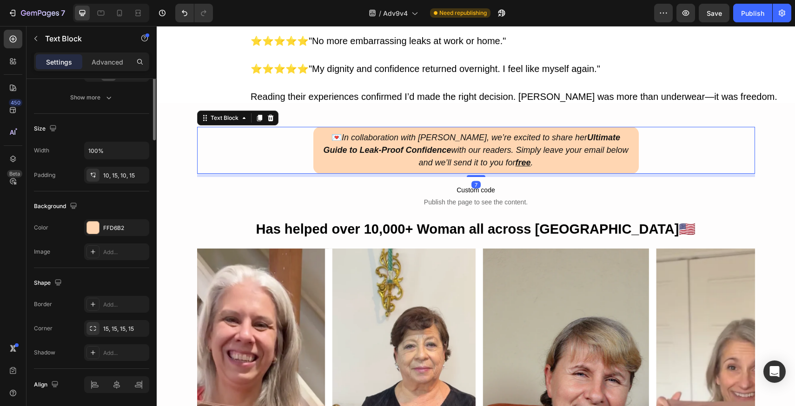
scroll to position [0, 0]
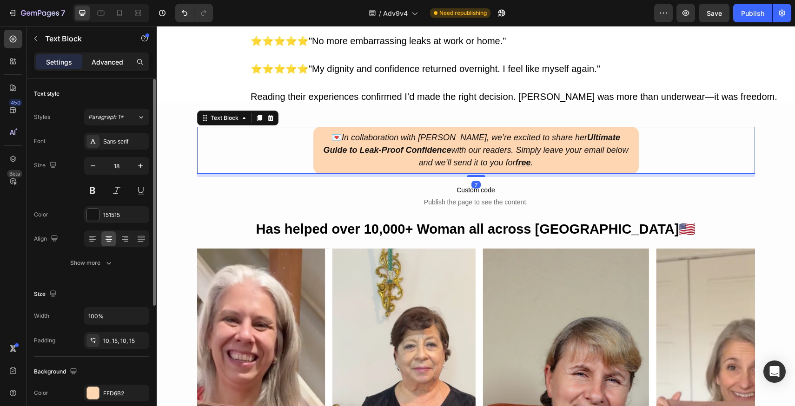
click at [96, 58] on p "Advanced" at bounding box center [108, 62] width 32 height 10
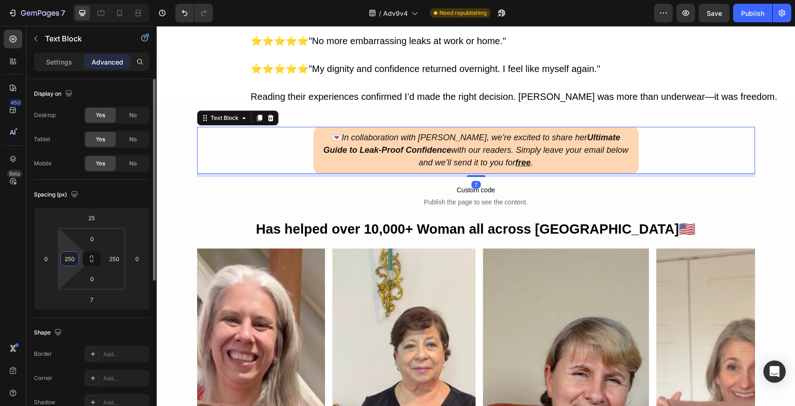
click at [65, 259] on input "250" at bounding box center [70, 259] width 14 height 14
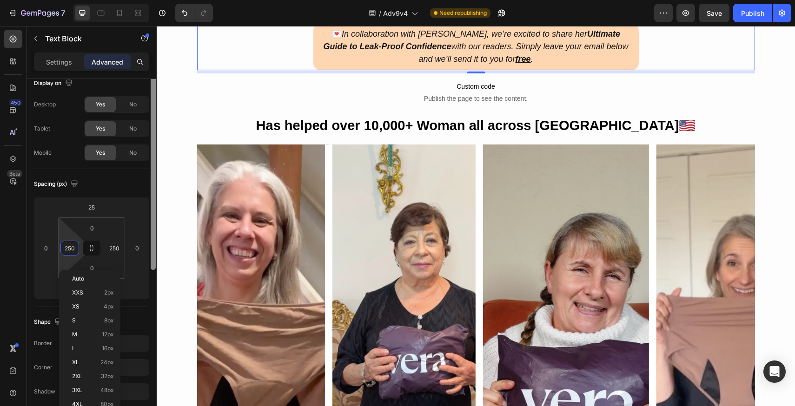
scroll to position [125, 0]
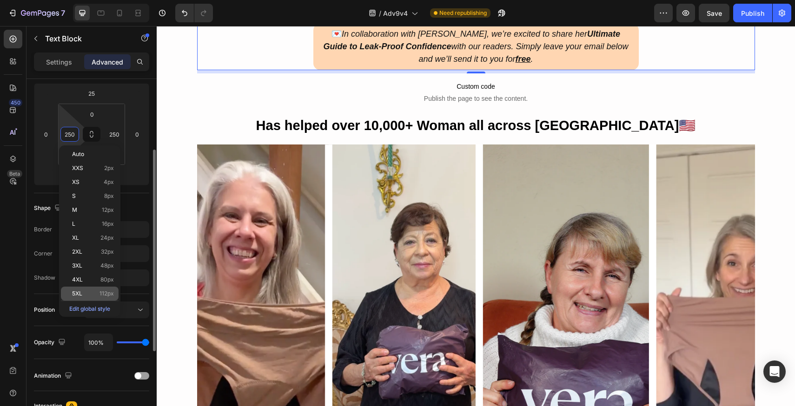
click at [99, 293] on p "5XL 112px" at bounding box center [93, 294] width 42 height 7
type input "112"
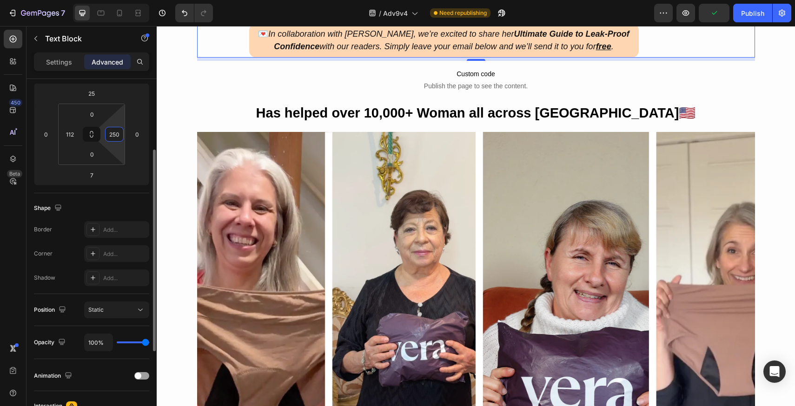
click at [117, 139] on input "250" at bounding box center [114, 134] width 14 height 14
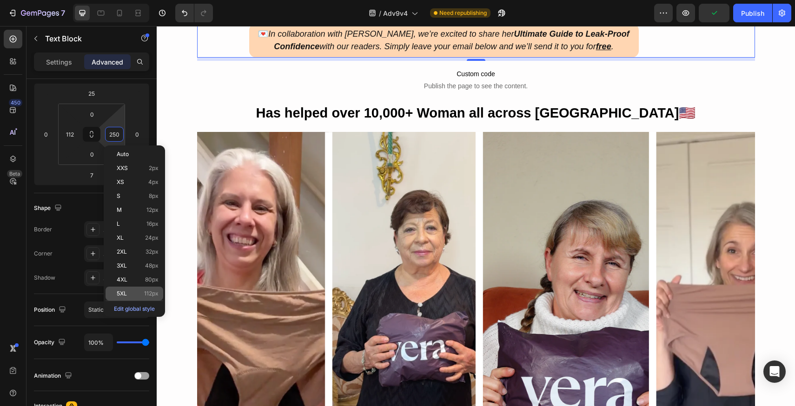
click at [128, 292] on p "5XL 112px" at bounding box center [138, 294] width 42 height 7
type input "112"
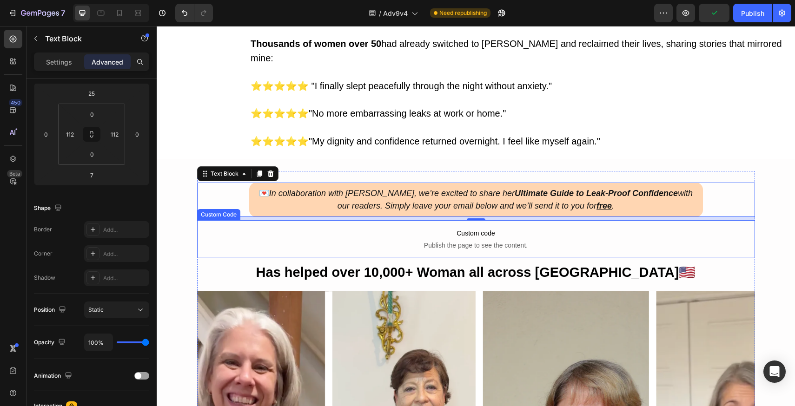
scroll to position [1285, 0]
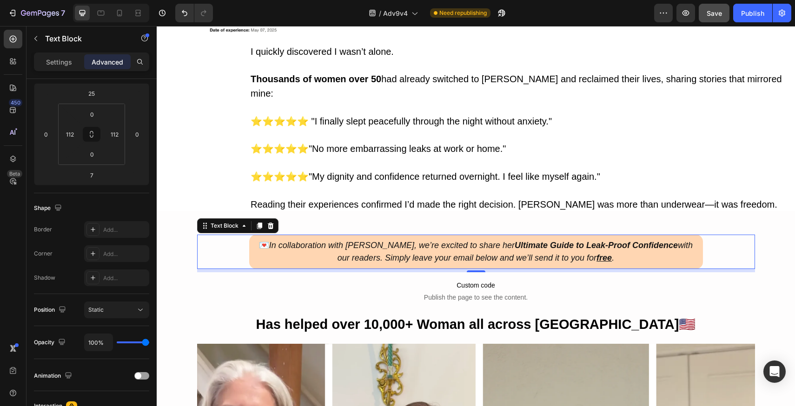
click at [716, 10] on span "Save" at bounding box center [714, 13] width 15 height 8
click at [624, 15] on div "/ Adv9v4 Need republishing" at bounding box center [437, 13] width 434 height 19
click at [762, 15] on div "Publish" at bounding box center [752, 13] width 23 height 10
click at [573, 23] on div "7 Version history / Adv9v4 Need republishing Preview Save Publish" at bounding box center [397, 13] width 795 height 27
click at [88, 197] on div "Shape Border Add... Corner Add... Shadow Add..." at bounding box center [91, 243] width 115 height 101
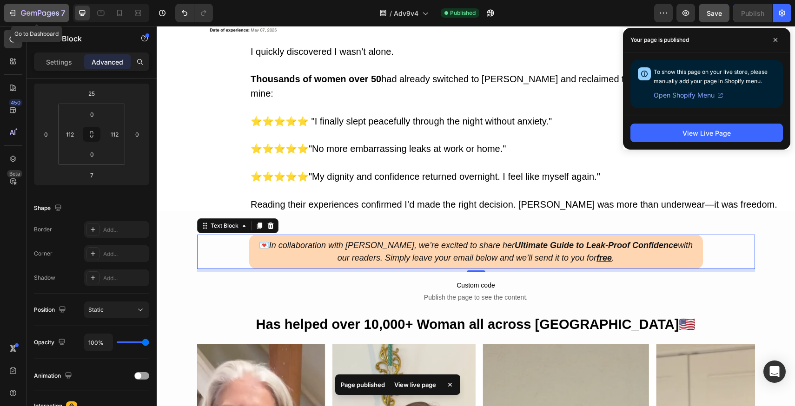
click at [40, 13] on icon "button" at bounding box center [40, 14] width 38 height 8
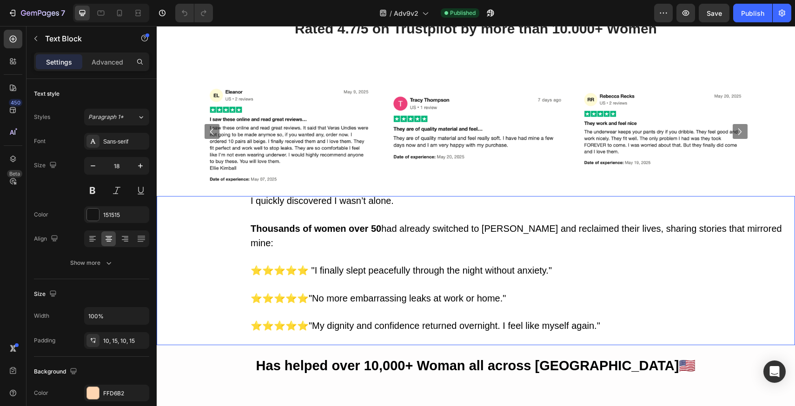
scroll to position [850, 0]
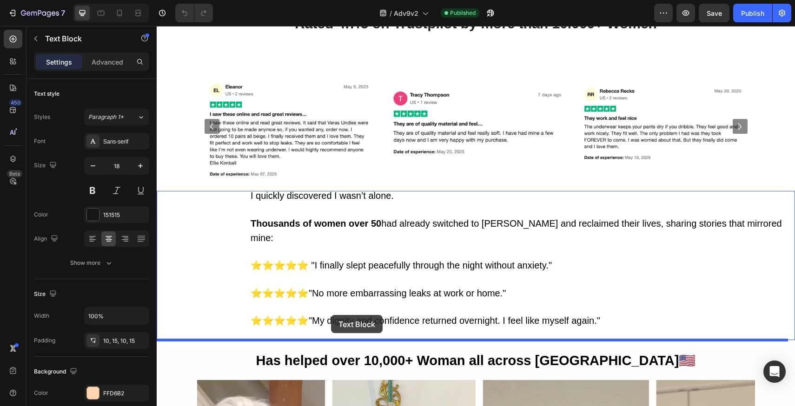
drag, startPoint x: 237, startPoint y: 74, endPoint x: 331, endPoint y: 315, distance: 258.6
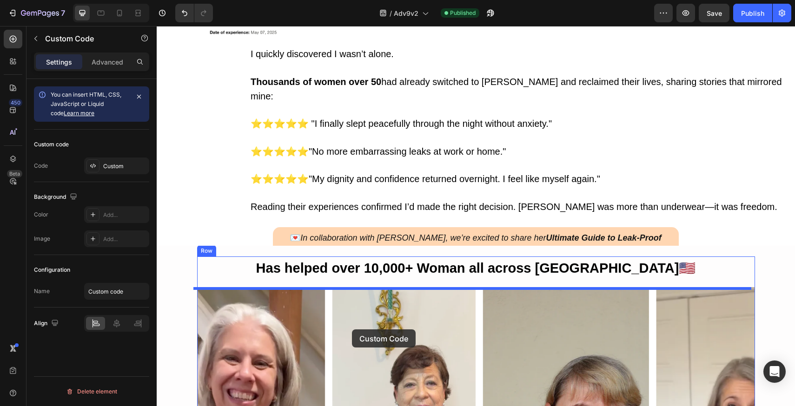
scroll to position [954, 0]
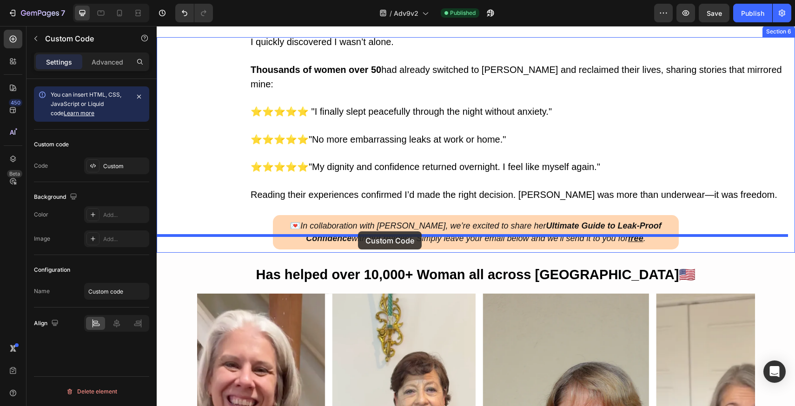
drag, startPoint x: 320, startPoint y: 136, endPoint x: 358, endPoint y: 232, distance: 102.7
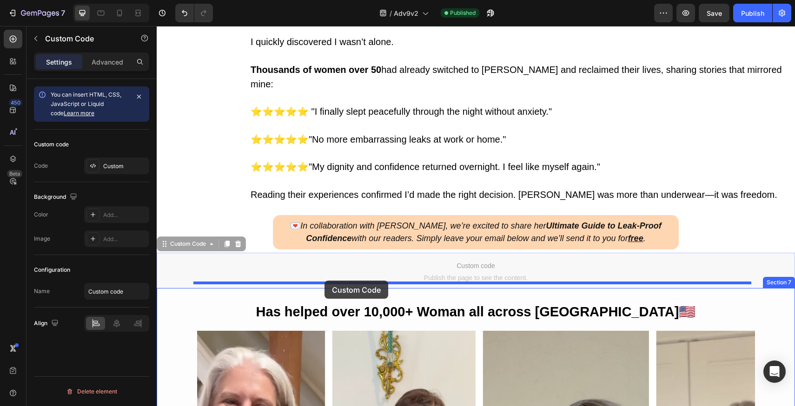
drag, startPoint x: 321, startPoint y: 262, endPoint x: 325, endPoint y: 281, distance: 19.0
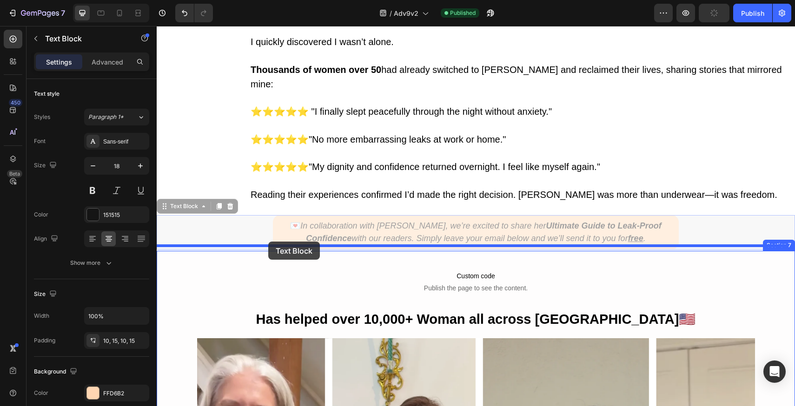
drag, startPoint x: 263, startPoint y: 213, endPoint x: 268, endPoint y: 242, distance: 28.8
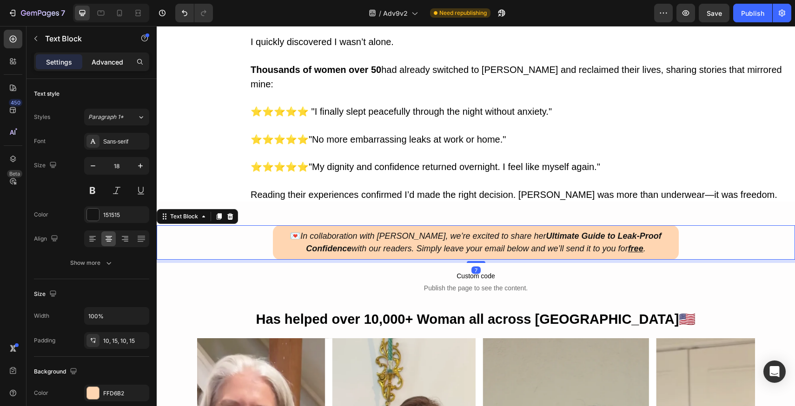
click at [103, 65] on p "Advanced" at bounding box center [108, 62] width 32 height 10
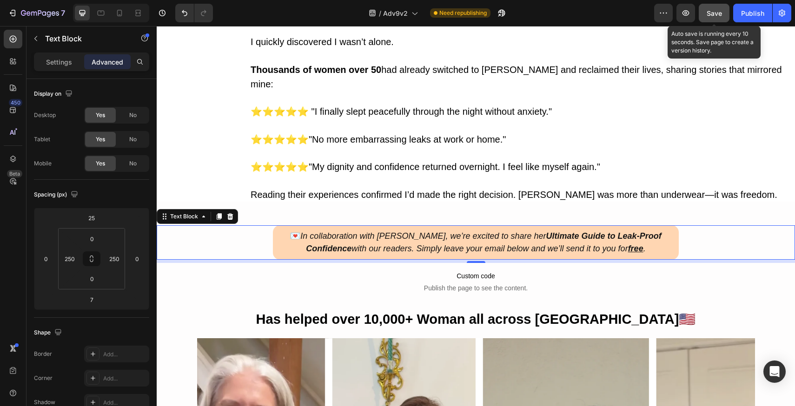
click at [708, 20] on button "Save" at bounding box center [714, 13] width 31 height 19
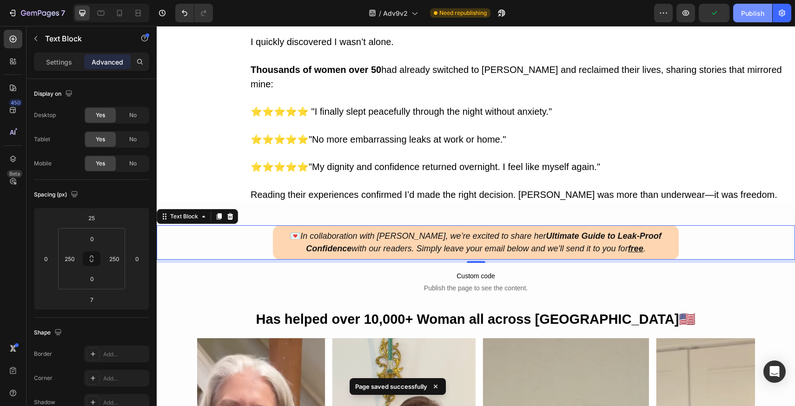
click at [750, 17] on div "Publish" at bounding box center [752, 13] width 23 height 10
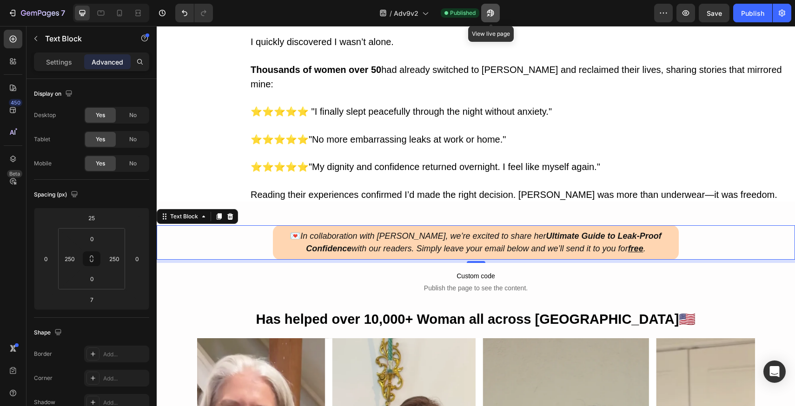
click at [484, 15] on button "button" at bounding box center [490, 13] width 19 height 19
click at [116, 13] on icon at bounding box center [119, 12] width 9 height 9
type input "0"
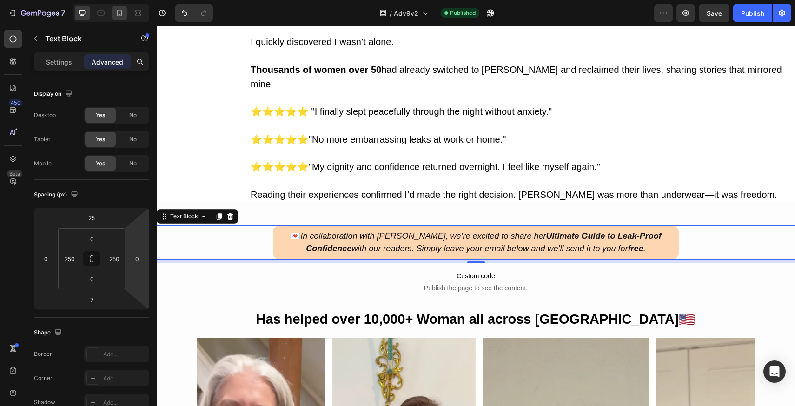
type input "0"
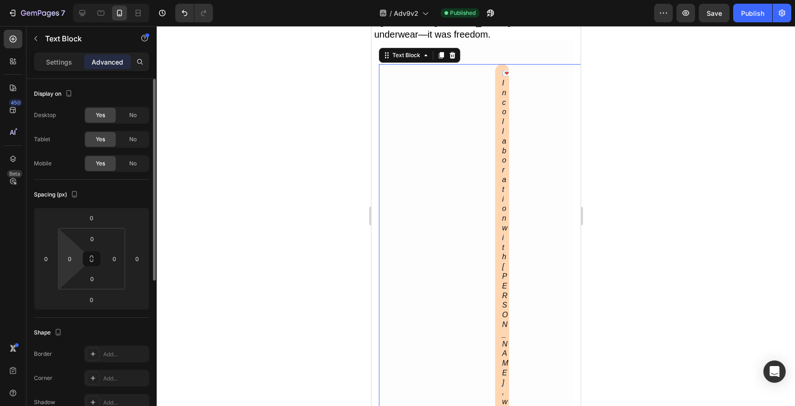
scroll to position [1232, 0]
click at [66, 265] on input "0" at bounding box center [70, 259] width 14 height 14
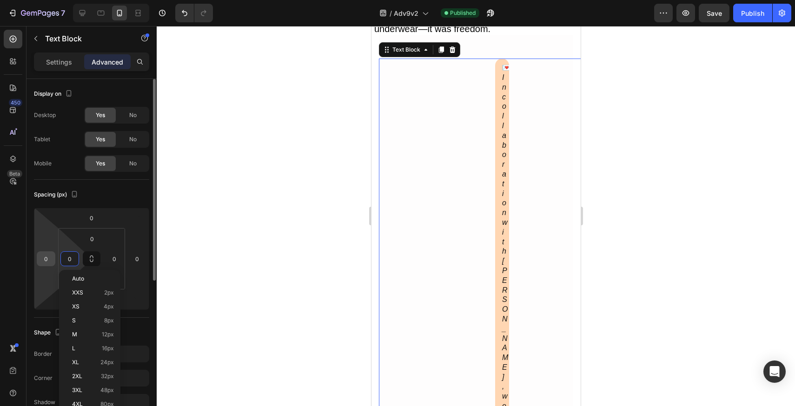
click at [47, 263] on input "0" at bounding box center [46, 259] width 14 height 14
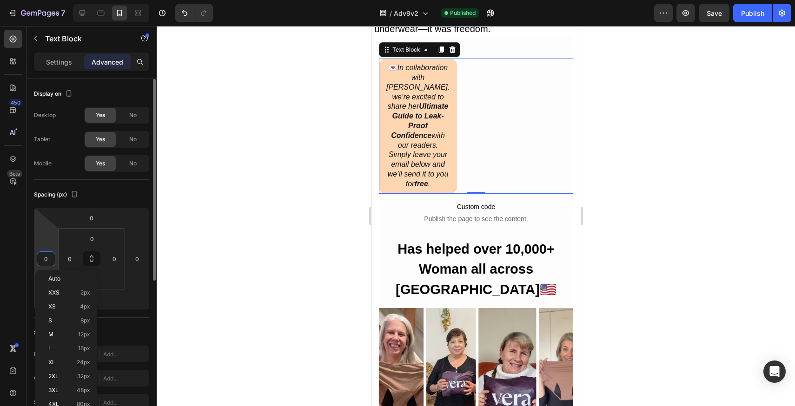
click at [47, 263] on input "0" at bounding box center [46, 259] width 14 height 14
click at [139, 257] on input "0" at bounding box center [137, 259] width 14 height 14
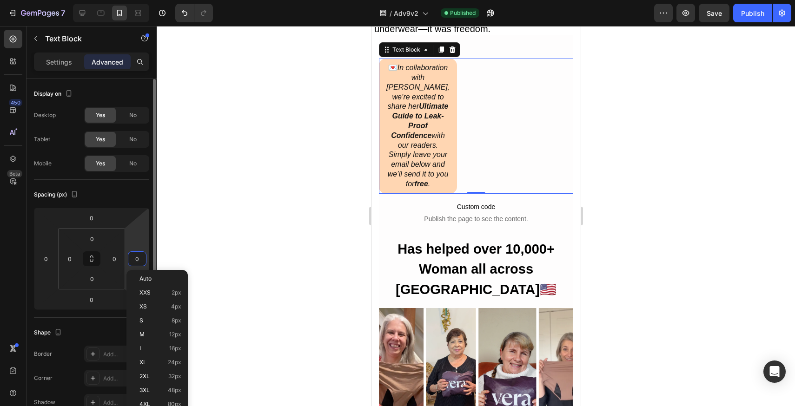
click at [136, 257] on input "0" at bounding box center [137, 259] width 14 height 14
click at [118, 258] on input "0" at bounding box center [114, 259] width 14 height 14
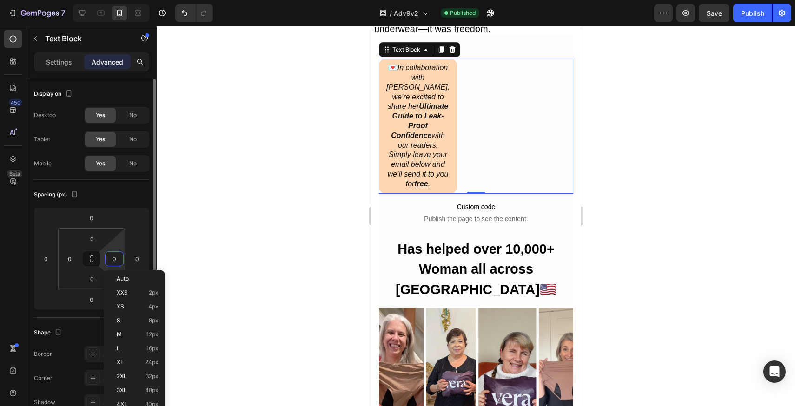
click at [115, 258] on input "0" at bounding box center [114, 259] width 14 height 14
click at [132, 256] on input "0" at bounding box center [137, 259] width 14 height 14
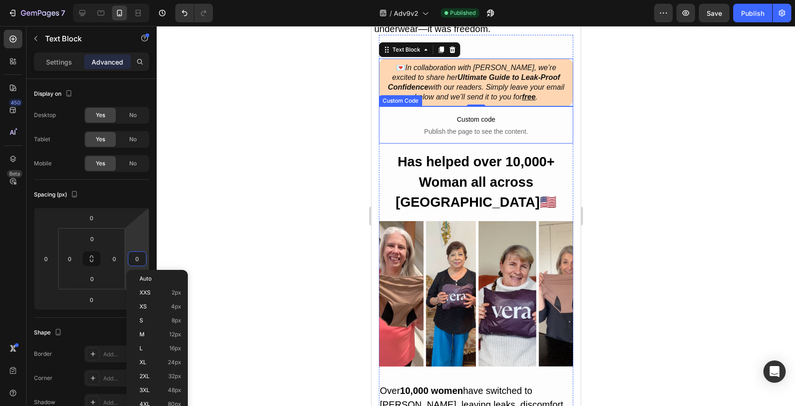
click at [408, 126] on p "Custom code Publish the page to see the content." at bounding box center [476, 125] width 172 height 37
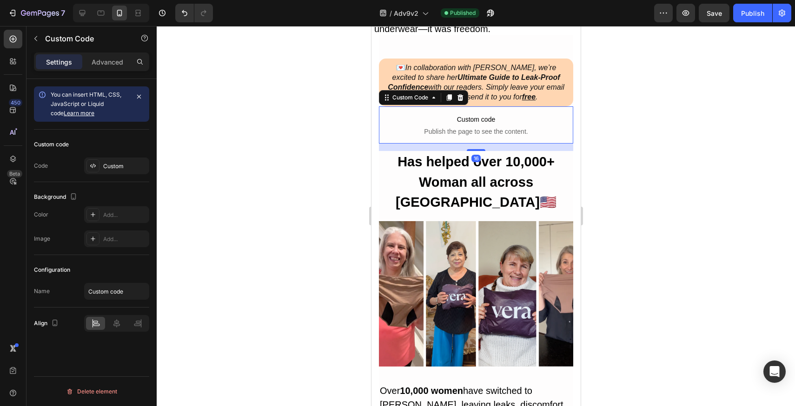
drag, startPoint x: 110, startPoint y: 59, endPoint x: 114, endPoint y: 73, distance: 15.0
click at [110, 59] on p "Advanced" at bounding box center [108, 62] width 32 height 10
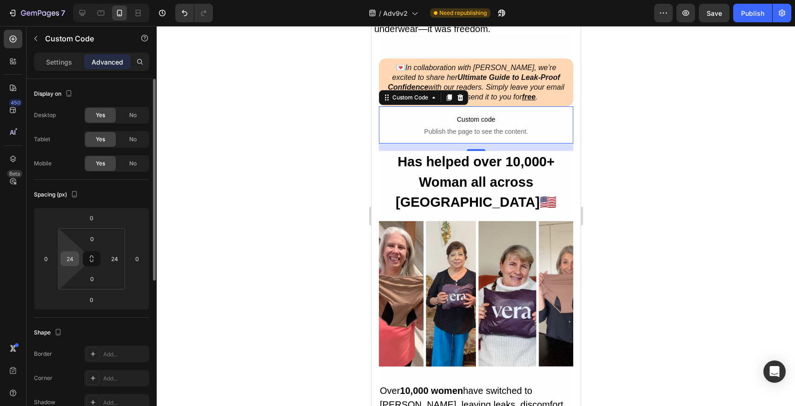
click at [67, 260] on input "24" at bounding box center [70, 259] width 14 height 14
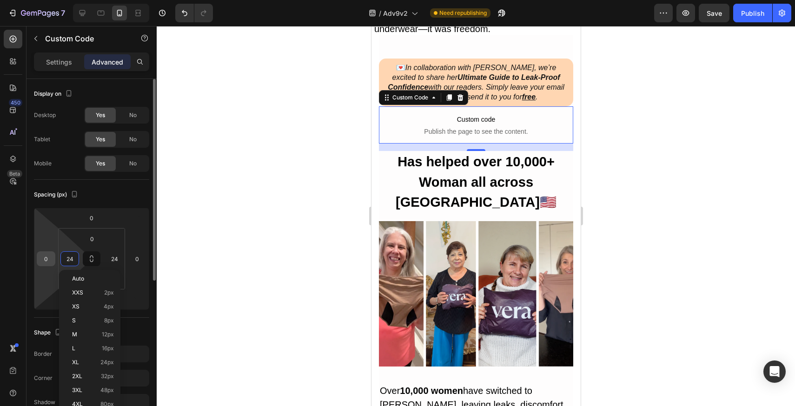
click at [50, 261] on input "0" at bounding box center [46, 259] width 14 height 14
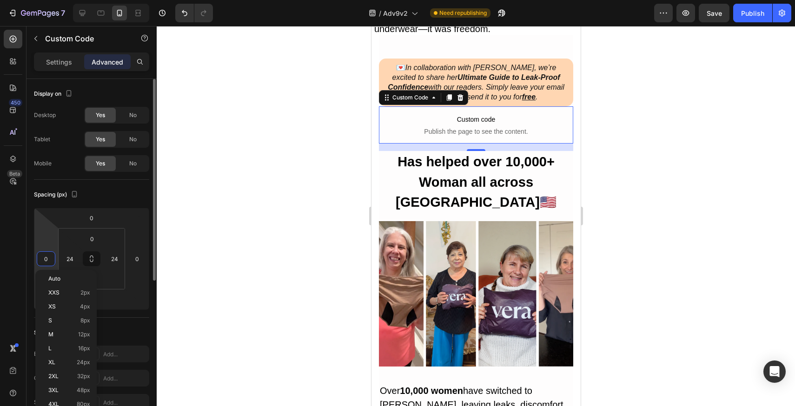
click at [50, 261] on input "0" at bounding box center [46, 259] width 14 height 14
click at [73, 259] on input "24" at bounding box center [70, 259] width 14 height 14
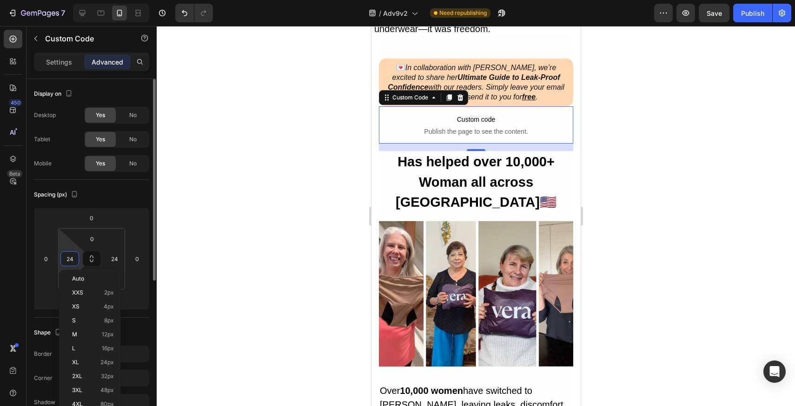
click at [73, 259] on input "24" at bounding box center [70, 259] width 14 height 14
click at [112, 256] on input "24" at bounding box center [114, 259] width 14 height 14
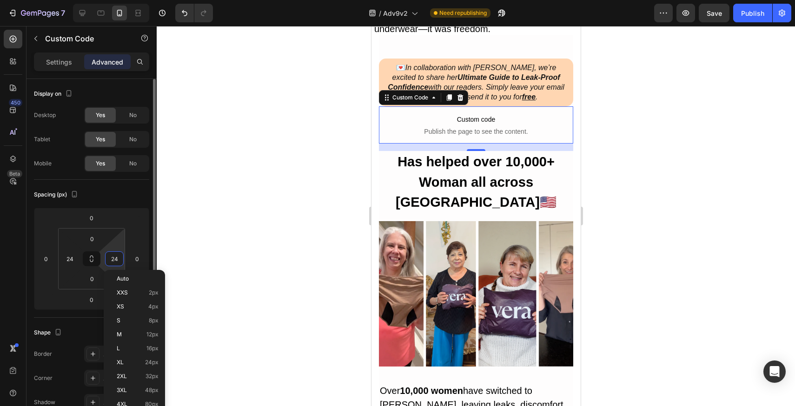
click at [112, 256] on input "24" at bounding box center [114, 259] width 14 height 14
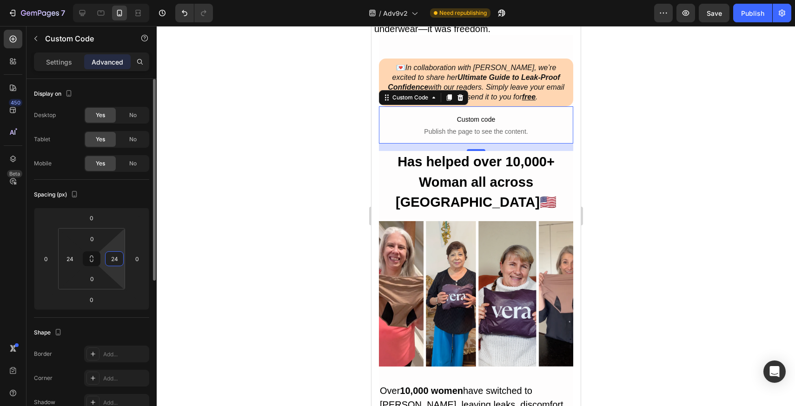
click at [112, 256] on input "24" at bounding box center [114, 259] width 14 height 14
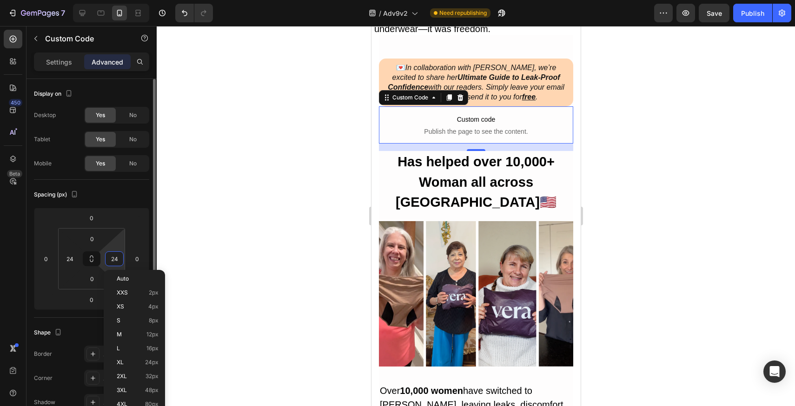
click at [112, 256] on input "24" at bounding box center [114, 259] width 14 height 14
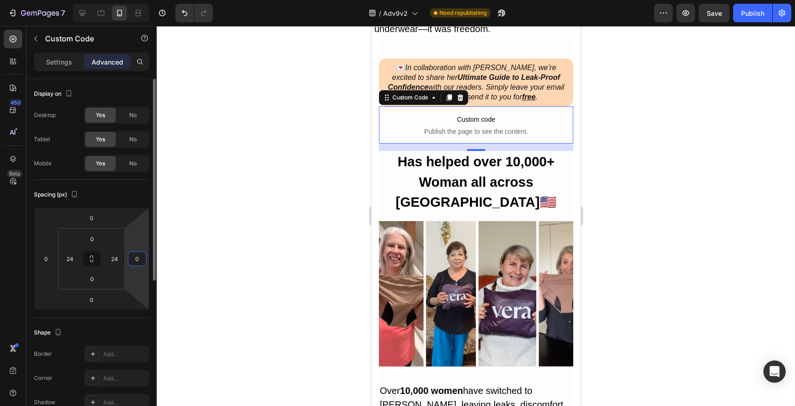
click at [140, 258] on input "0" at bounding box center [137, 259] width 14 height 14
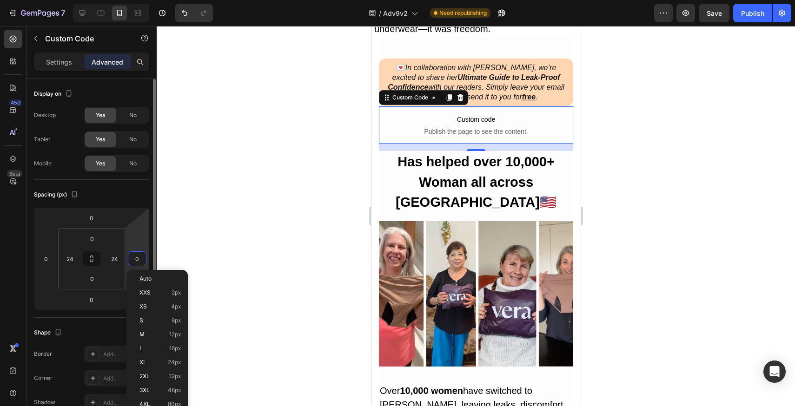
click at [140, 258] on input "0" at bounding box center [137, 259] width 14 height 14
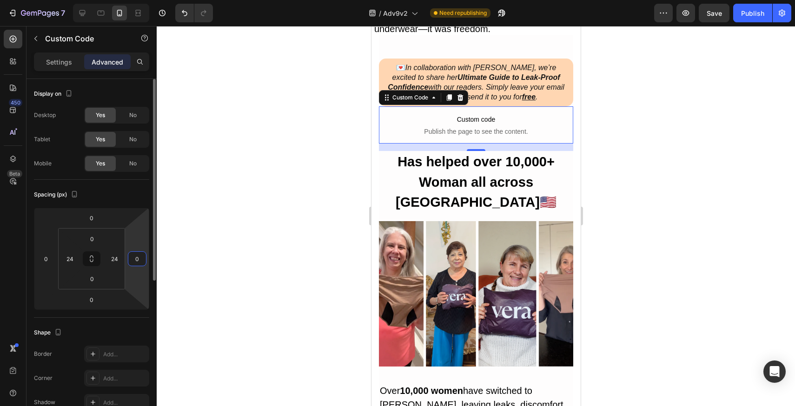
click at [140, 258] on input "0" at bounding box center [137, 259] width 14 height 14
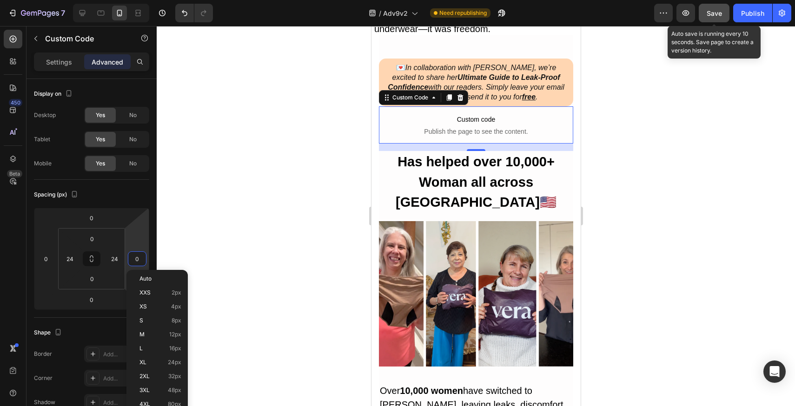
click at [725, 13] on button "Save" at bounding box center [714, 13] width 31 height 19
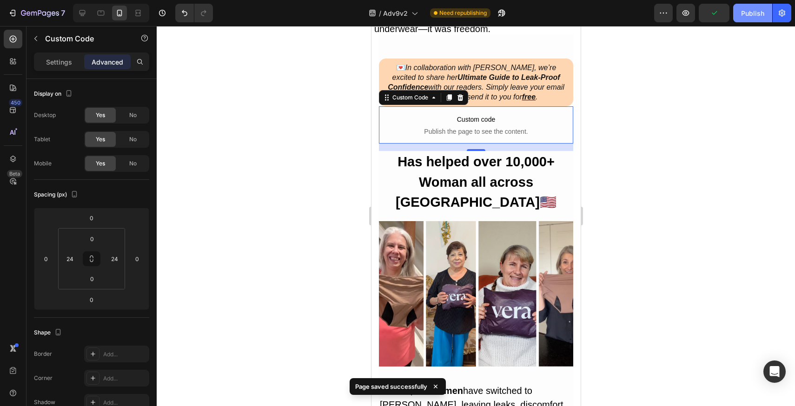
click at [750, 21] on button "Publish" at bounding box center [752, 13] width 39 height 19
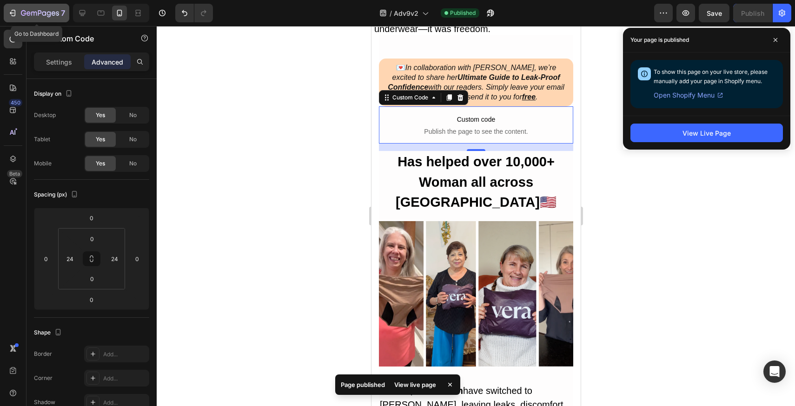
click at [47, 12] on icon "button" at bounding box center [49, 14] width 4 height 6
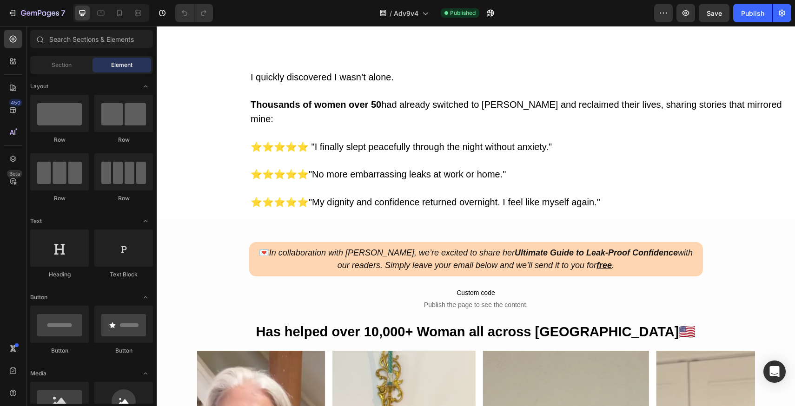
scroll to position [1372, 0]
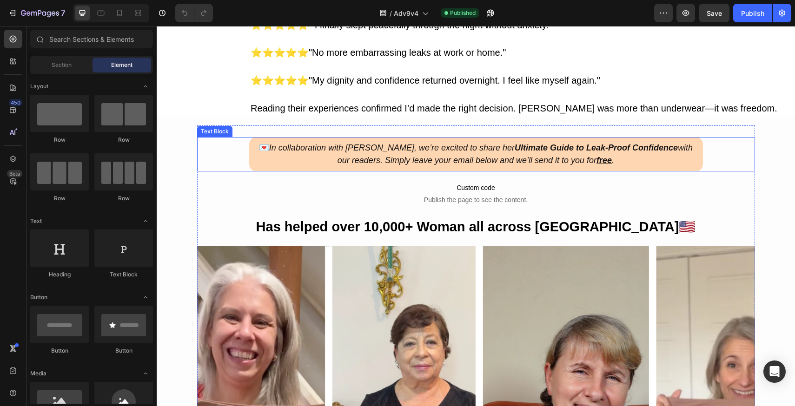
click at [264, 148] on p "💌 In collaboration with [PERSON_NAME], we’re excited to share her Ultimate Guid…" at bounding box center [476, 154] width 440 height 25
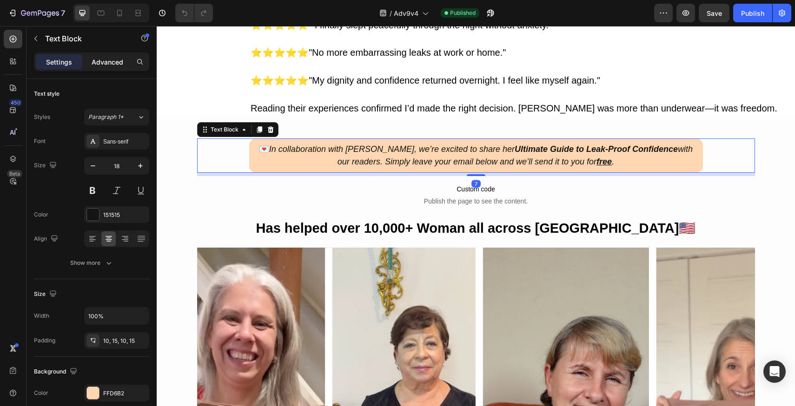
click at [102, 66] on p "Advanced" at bounding box center [108, 62] width 32 height 10
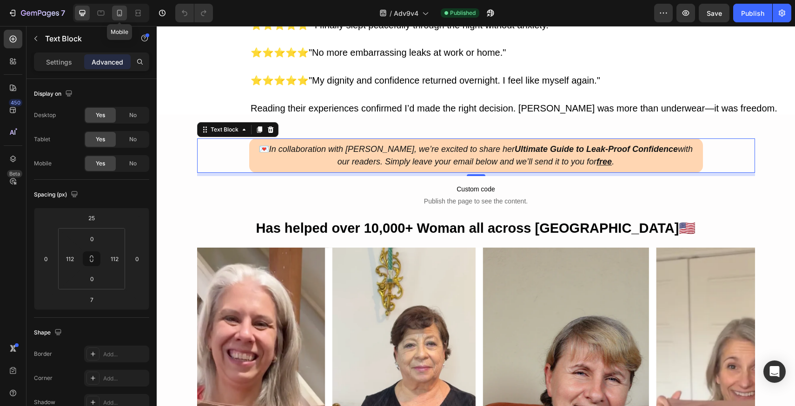
click at [123, 17] on icon at bounding box center [119, 12] width 9 height 9
type input "0"
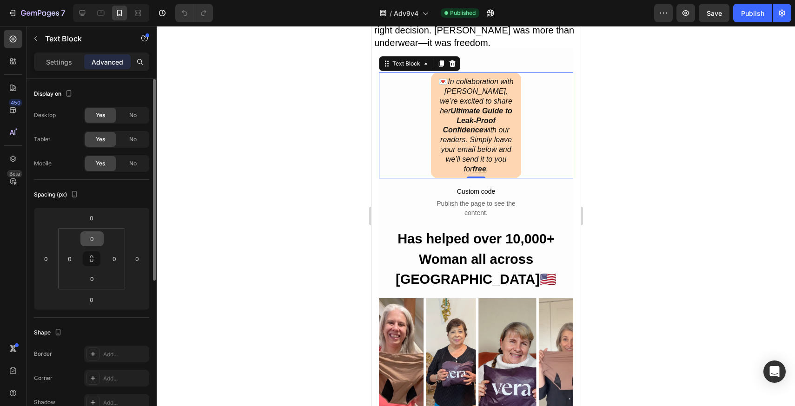
scroll to position [1503, 0]
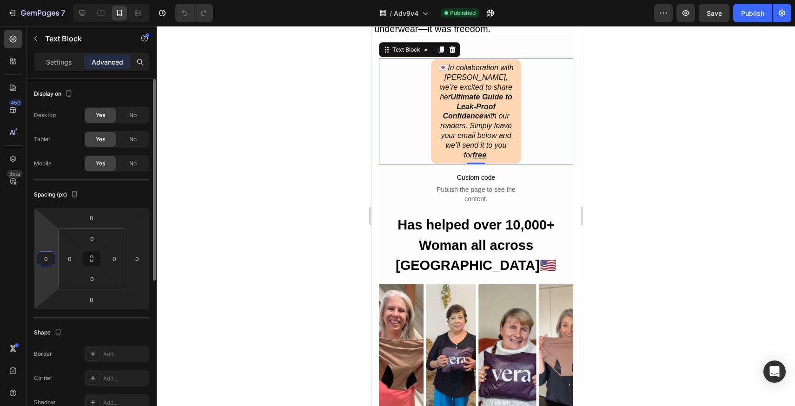
click at [46, 253] on input "0" at bounding box center [46, 259] width 14 height 14
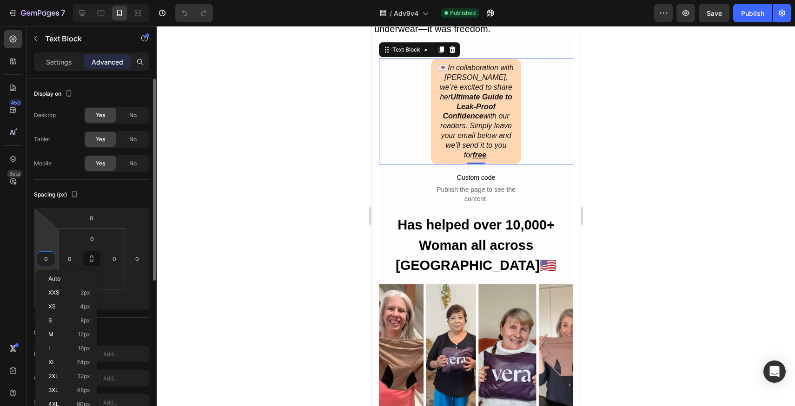
click at [46, 253] on input "0" at bounding box center [46, 259] width 14 height 14
click at [71, 0] on html "7 Version history / Adv9v4 Published Preview Save Publish 450 Beta Sections(18)…" at bounding box center [397, 0] width 795 height 0
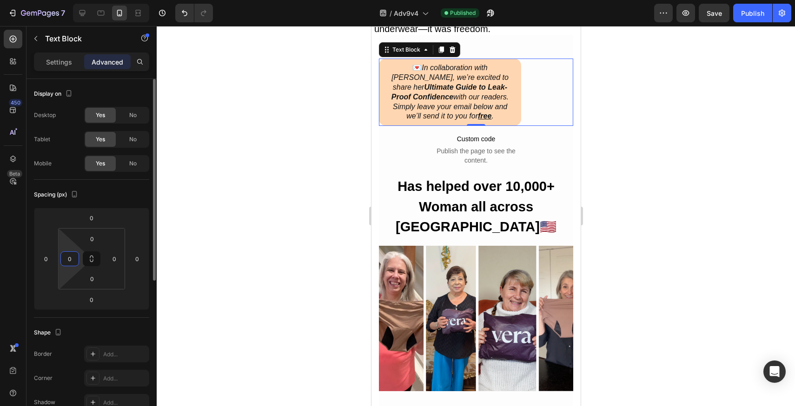
click at [71, 253] on input "0" at bounding box center [70, 259] width 14 height 14
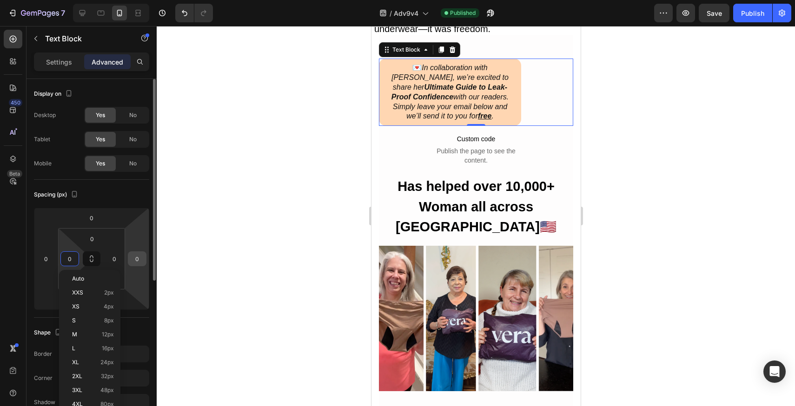
click at [131, 253] on input "0" at bounding box center [137, 259] width 14 height 14
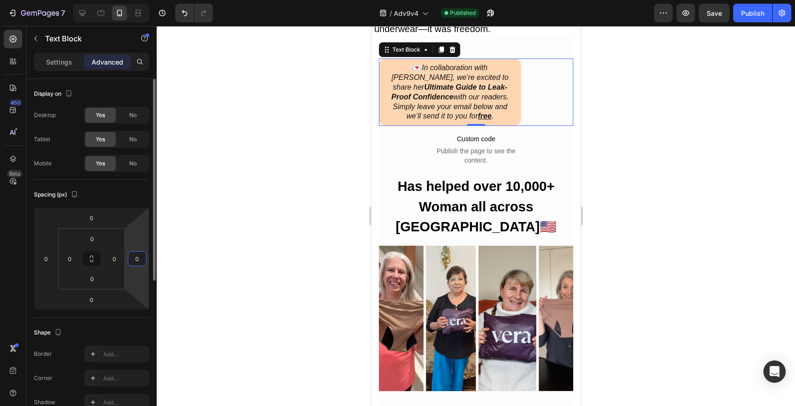
click at [131, 253] on input "0" at bounding box center [137, 259] width 14 height 14
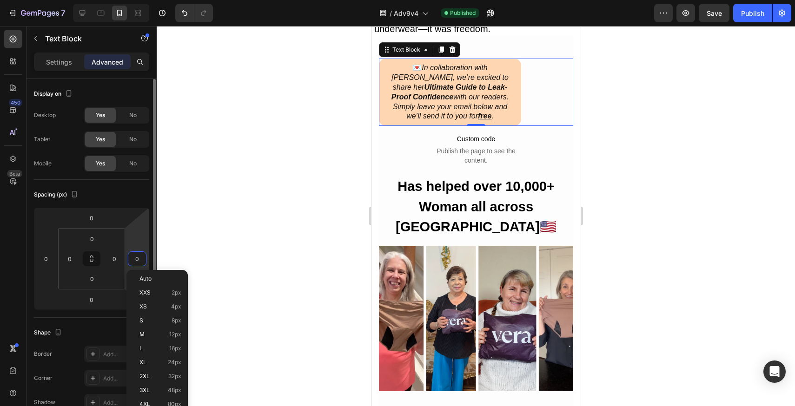
click at [131, 253] on input "0" at bounding box center [137, 259] width 14 height 14
click at [122, 255] on div "0" at bounding box center [114, 259] width 19 height 15
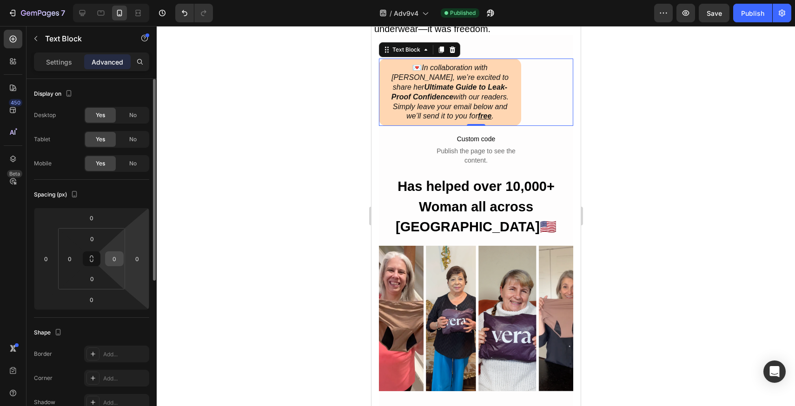
click at [122, 255] on div "0" at bounding box center [114, 259] width 19 height 15
click at [120, 257] on input "0" at bounding box center [114, 259] width 14 height 14
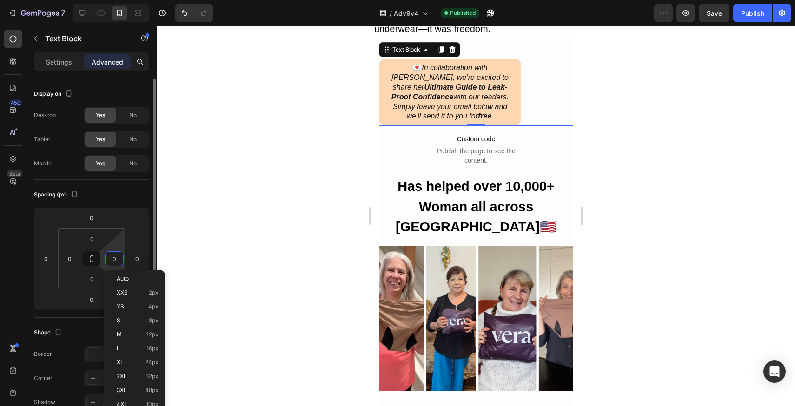
click at [116, 257] on input "0" at bounding box center [114, 259] width 14 height 14
click at [121, 0] on html "7 Version history / Adv9v4 Published Preview Save Publish 450 Beta Sections(18)…" at bounding box center [397, 0] width 795 height 0
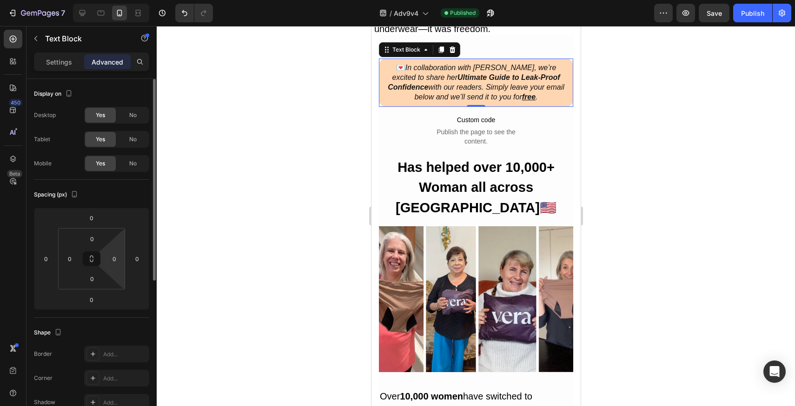
click at [121, 0] on html "7 Version history / Adv9v4 Published Preview Save Publish 450 Beta Sections(18)…" at bounding box center [397, 0] width 795 height 0
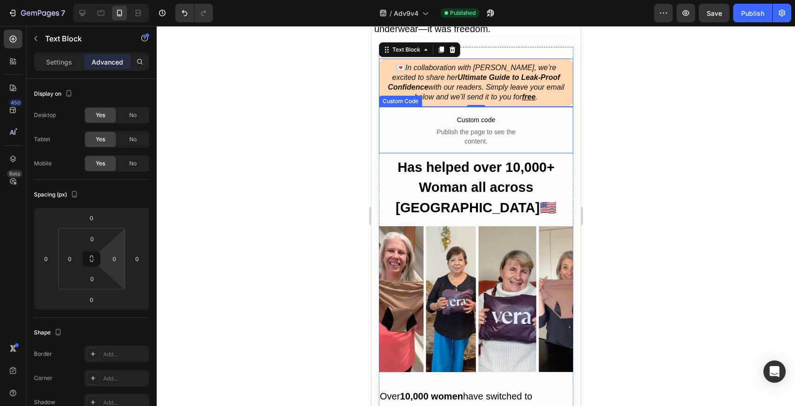
click at [413, 120] on div "Custom code Publish the page to see the content. Custom Code" at bounding box center [476, 130] width 194 height 47
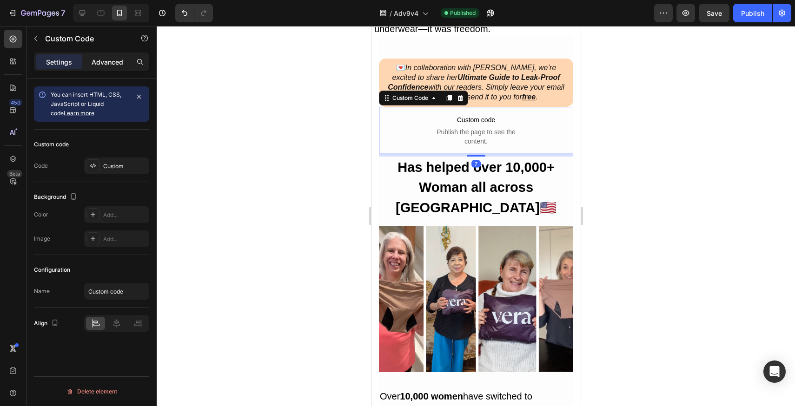
click at [107, 64] on p "Advanced" at bounding box center [108, 62] width 32 height 10
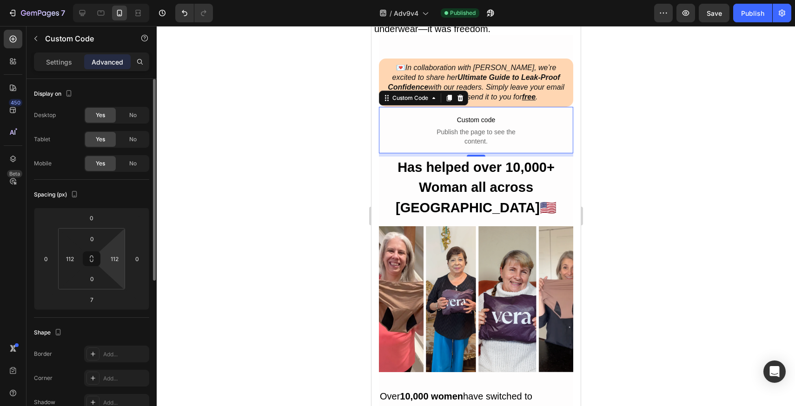
type input "5"
click at [118, 0] on html "7 Version history / Adv9v4 Published Preview Save Publish 450 Beta Sections(18)…" at bounding box center [397, 0] width 795 height 0
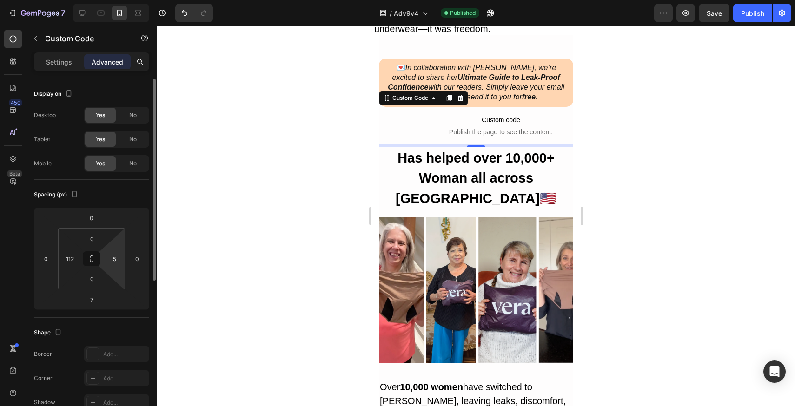
click at [118, 0] on html "7 Version history / Adv9v4 Published Preview Save Publish 450 Beta Sections(18)…" at bounding box center [397, 0] width 795 height 0
click at [73, 0] on html "7 Version history / Adv9v4 Published Preview Save Publish 450 Beta Sections(18)…" at bounding box center [397, 0] width 795 height 0
type input "5"
click at [73, 0] on html "7 Version history / Adv9v4 Published Preview Save Publish 450 Beta Sections(18)…" at bounding box center [397, 0] width 795 height 0
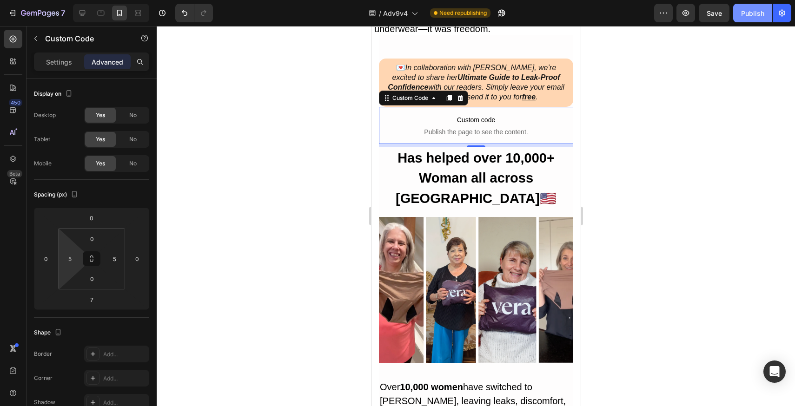
click at [752, 15] on div "Publish" at bounding box center [752, 13] width 23 height 10
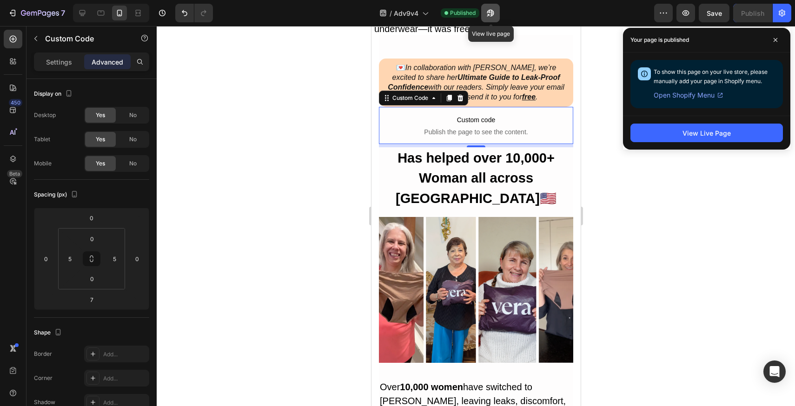
click at [488, 17] on icon "button" at bounding box center [490, 12] width 9 height 9
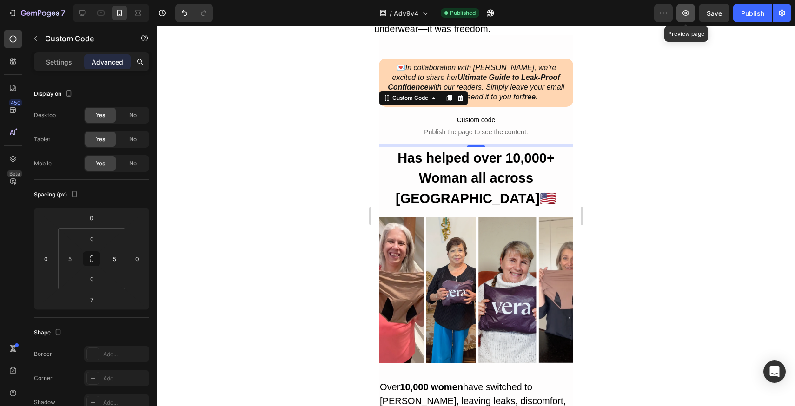
click at [681, 11] on icon "button" at bounding box center [685, 12] width 9 height 9
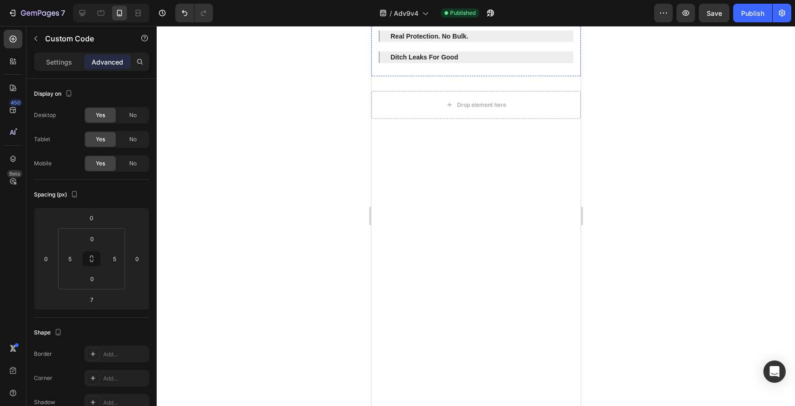
scroll to position [294, 0]
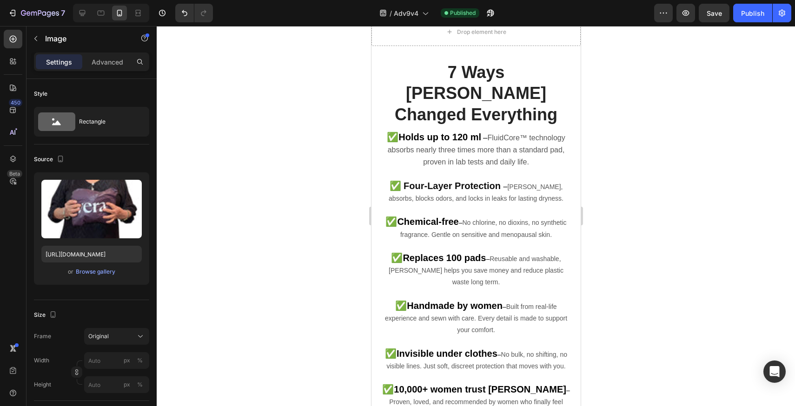
drag, startPoint x: 476, startPoint y: 224, endPoint x: 478, endPoint y: 240, distance: 15.5
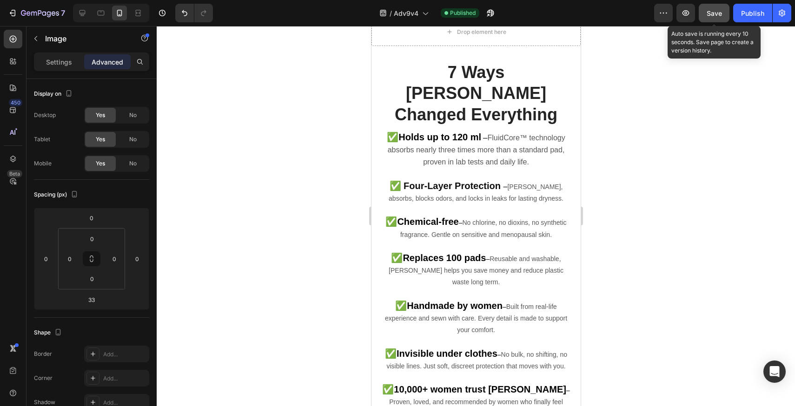
click at [704, 10] on button "Save" at bounding box center [714, 13] width 31 height 19
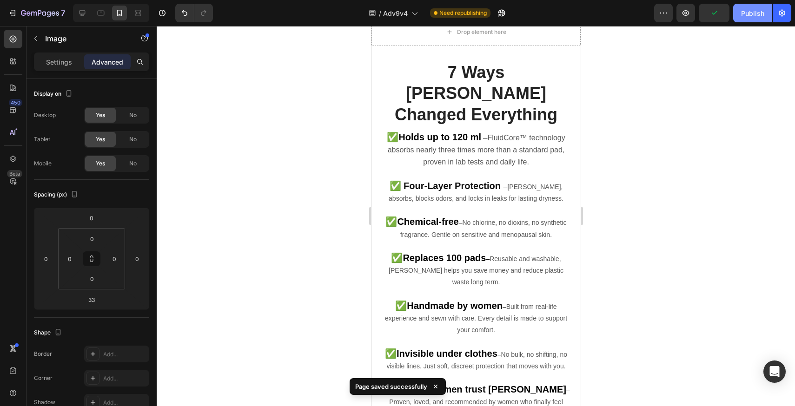
click at [745, 15] on div "Publish" at bounding box center [752, 13] width 23 height 10
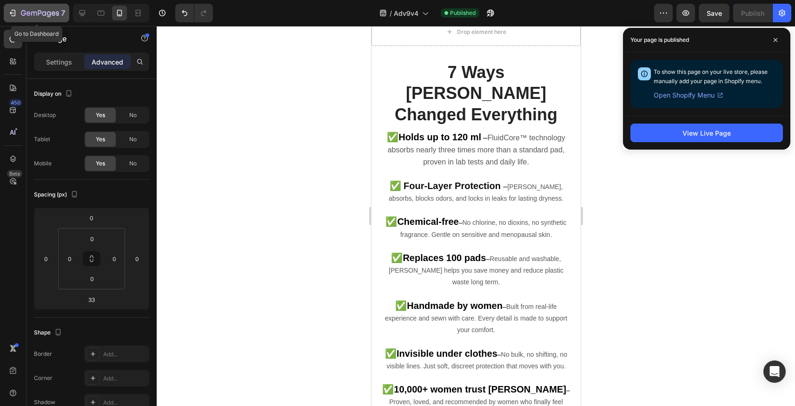
click at [53, 11] on icon "button" at bounding box center [40, 14] width 38 height 8
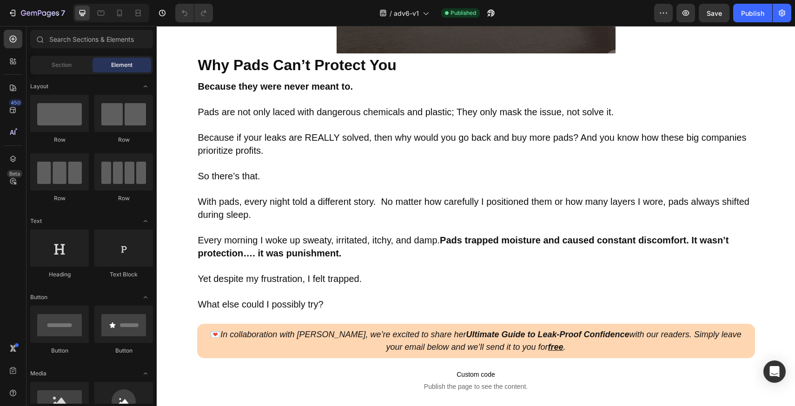
scroll to position [1157, 0]
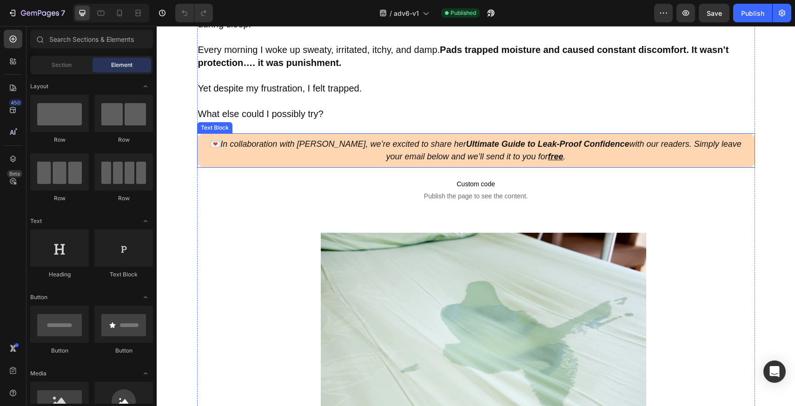
click at [309, 163] on p "💌 In collaboration with [PERSON_NAME], we’re excited to share her Ultimate Guid…" at bounding box center [476, 150] width 544 height 25
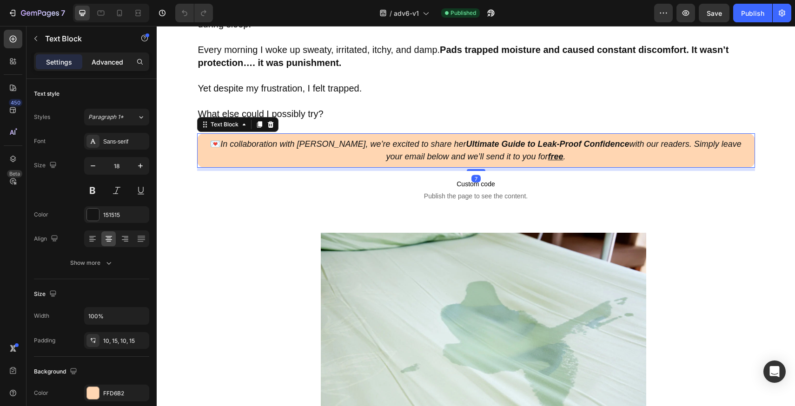
click at [107, 55] on div "Advanced" at bounding box center [107, 61] width 47 height 15
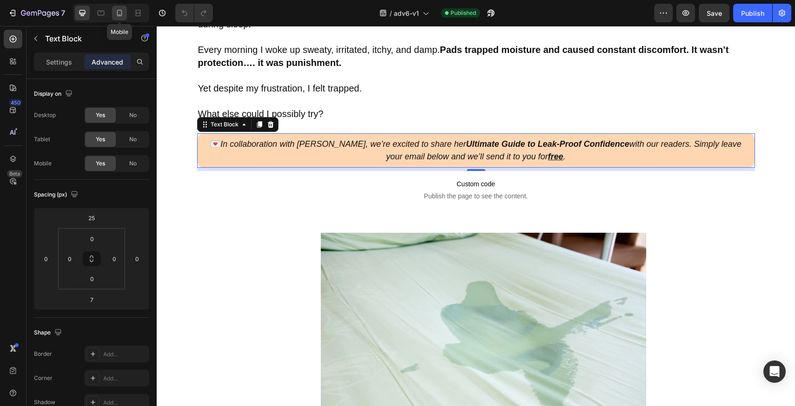
click at [124, 16] on icon at bounding box center [119, 12] width 9 height 9
type input "0"
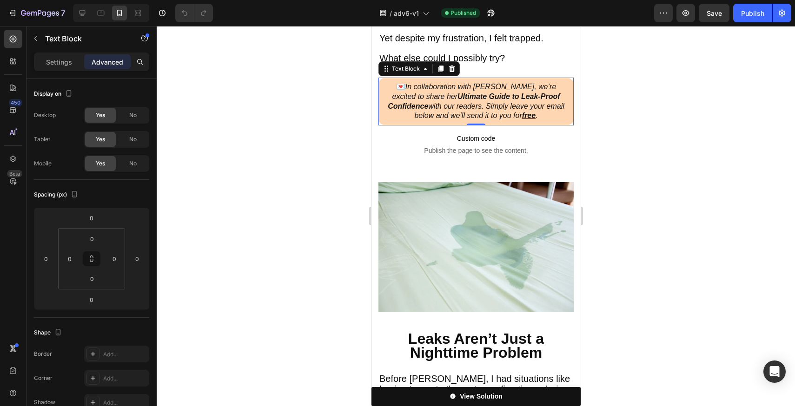
scroll to position [1297, 0]
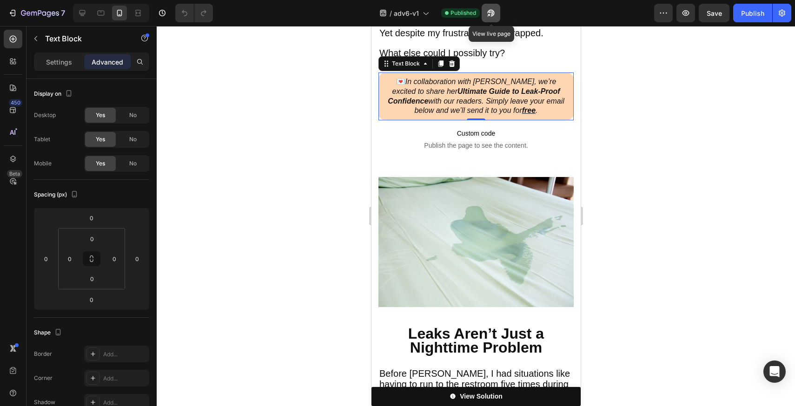
click at [493, 12] on icon "button" at bounding box center [490, 13] width 7 height 7
click at [46, 8] on div "7" at bounding box center [43, 12] width 44 height 11
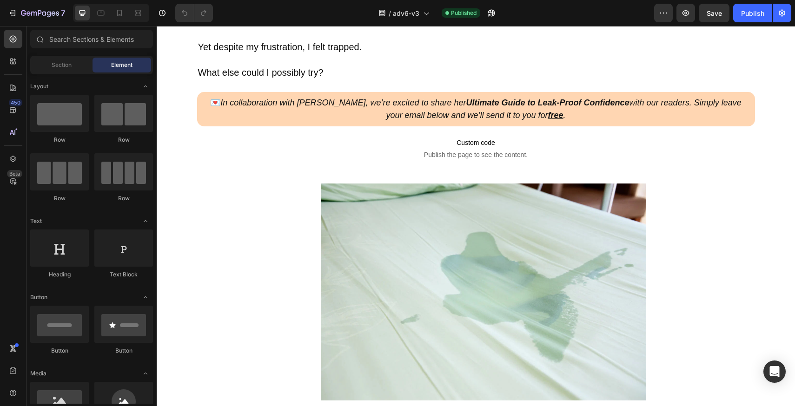
scroll to position [1321, 0]
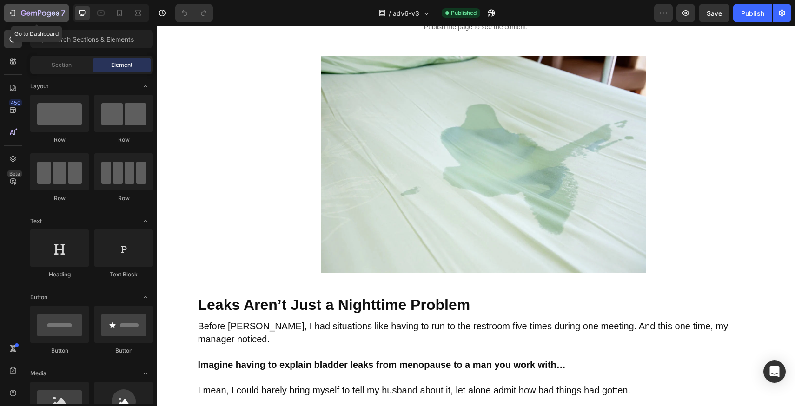
click at [37, 17] on icon "button" at bounding box center [40, 14] width 38 height 8
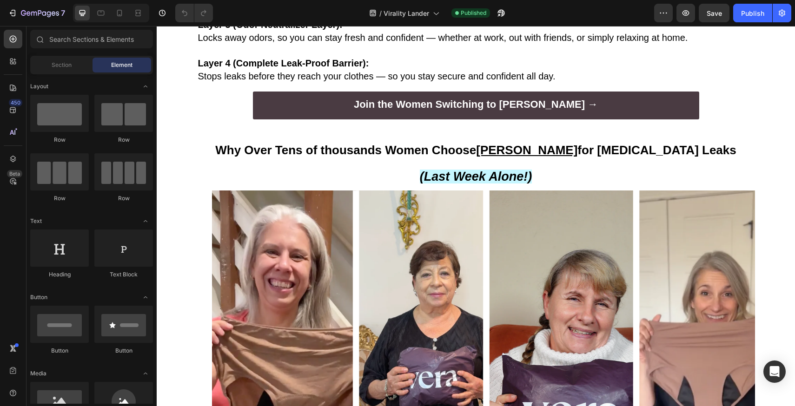
scroll to position [1389, 0]
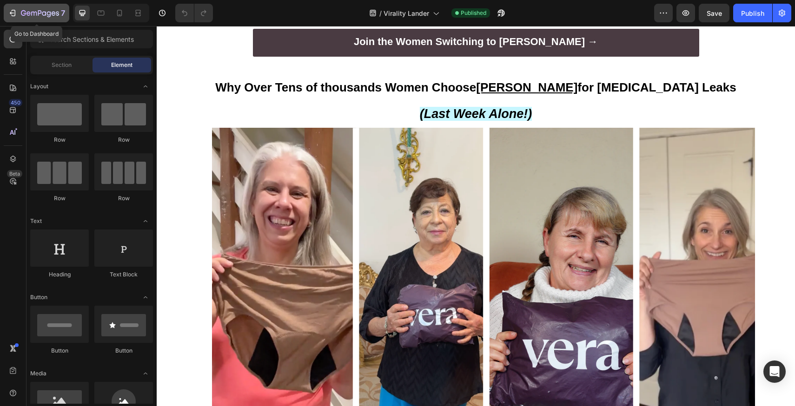
click at [60, 15] on div "7" at bounding box center [43, 12] width 44 height 11
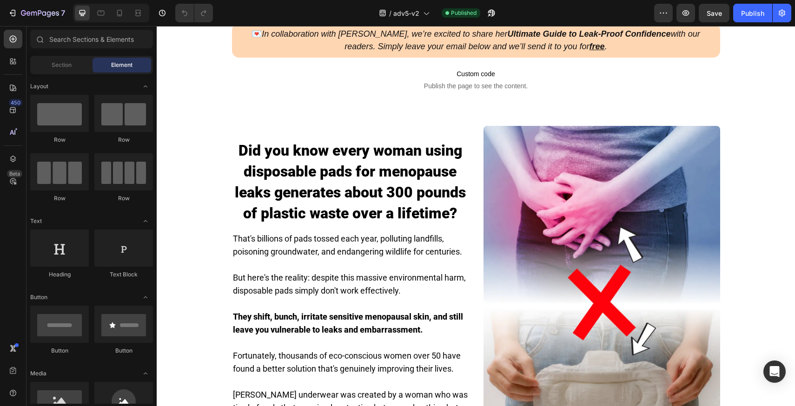
scroll to position [389, 0]
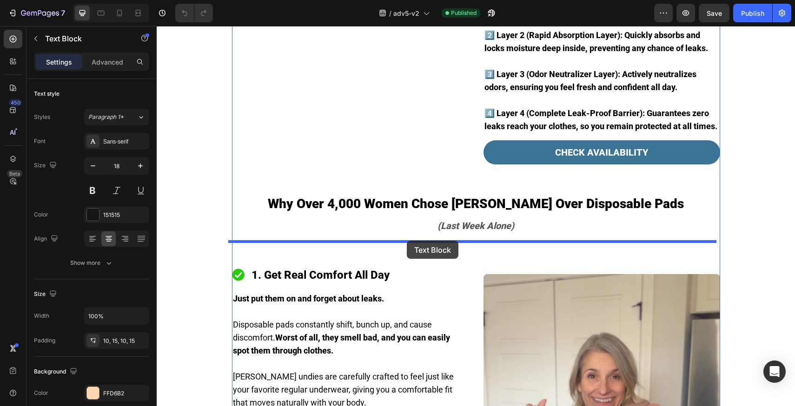
drag, startPoint x: 355, startPoint y: 128, endPoint x: 407, endPoint y: 241, distance: 124.4
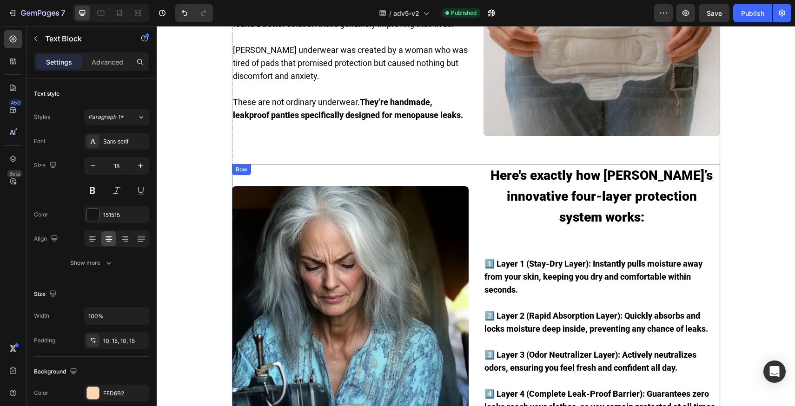
scroll to position [388, 0]
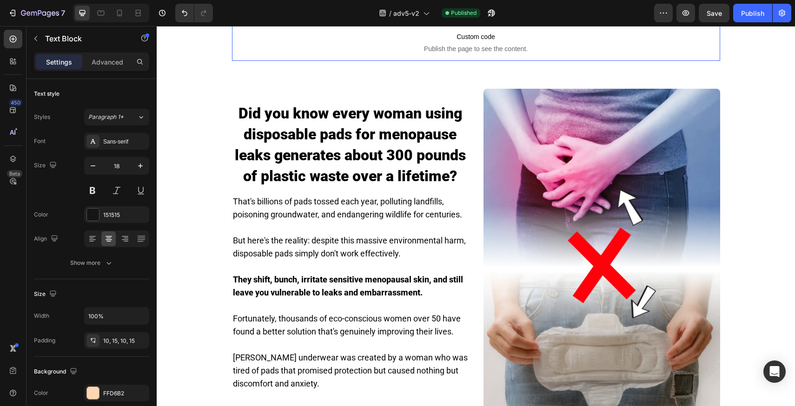
click at [363, 61] on p "Custom code Publish the page to see the content." at bounding box center [476, 42] width 488 height 37
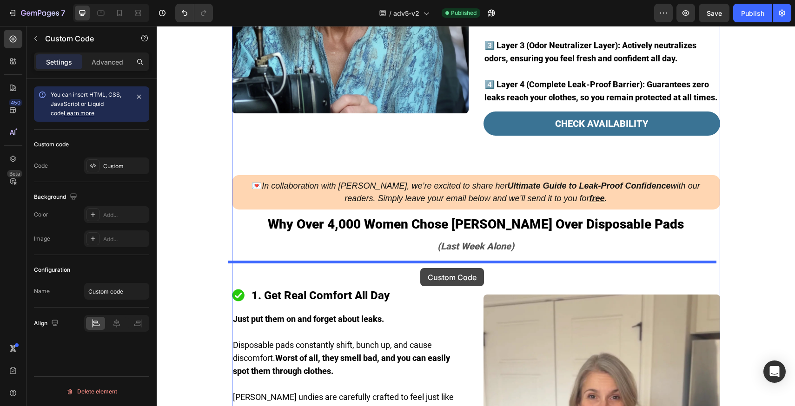
drag, startPoint x: 363, startPoint y: 100, endPoint x: 420, endPoint y: 268, distance: 176.9
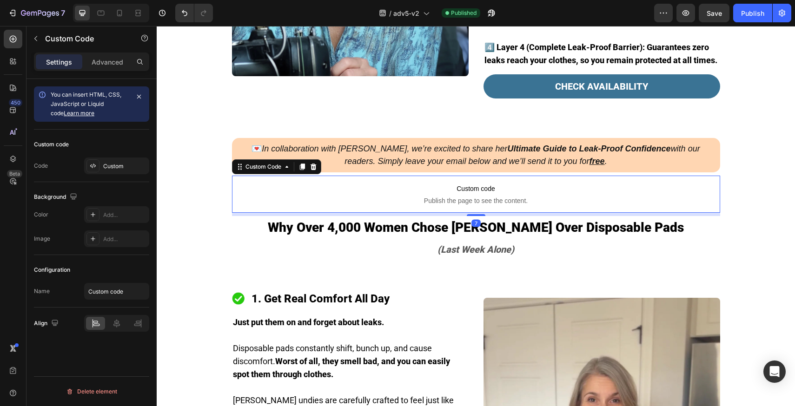
scroll to position [968, 0]
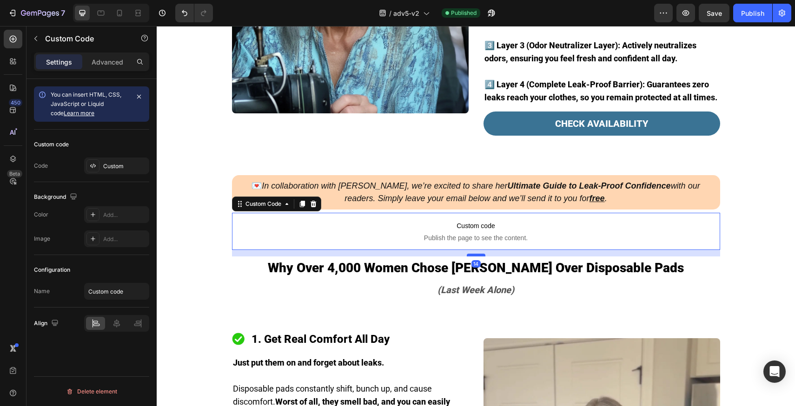
click at [475, 257] on div at bounding box center [476, 255] width 19 height 3
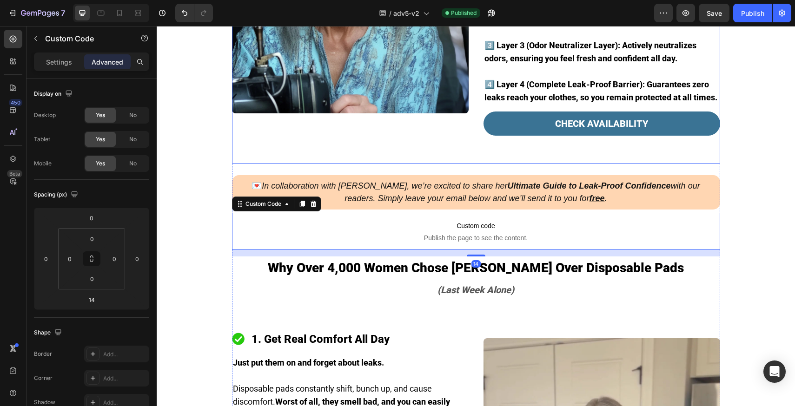
click at [433, 164] on div "Image Here's exactly how Vera’s innovative four-layer protection system works: …" at bounding box center [476, 8] width 488 height 309
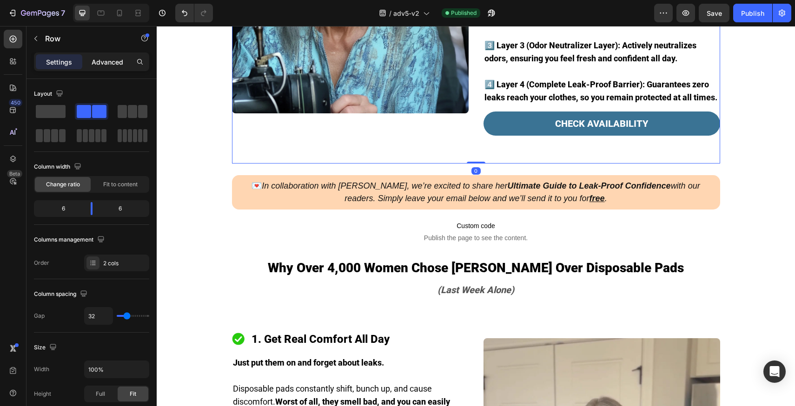
click at [105, 62] on p "Advanced" at bounding box center [108, 62] width 32 height 10
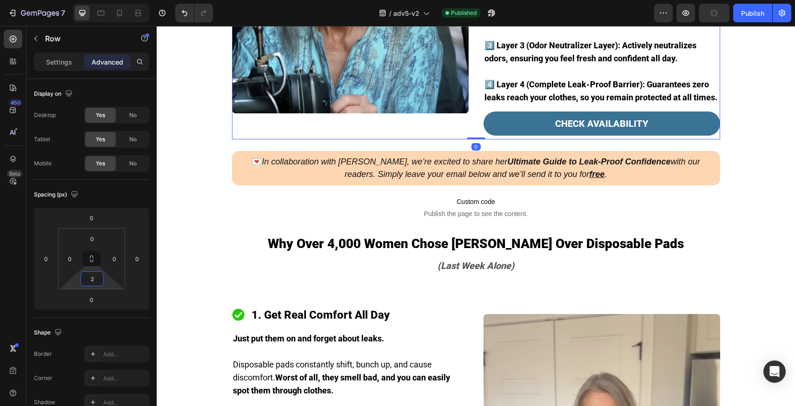
type input "0"
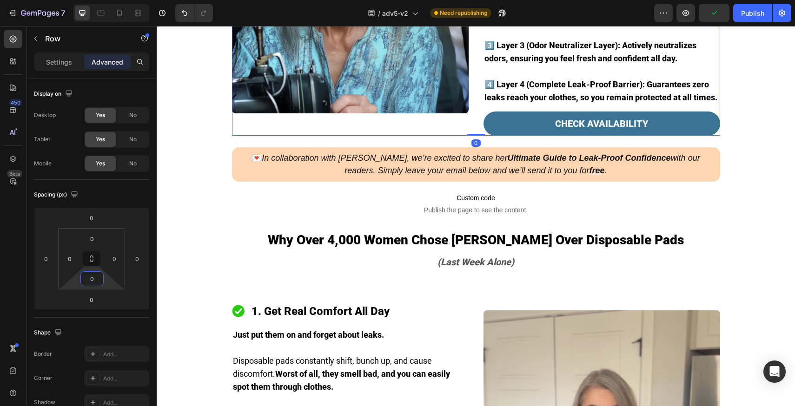
drag, startPoint x: 113, startPoint y: 287, endPoint x: 117, endPoint y: 307, distance: 20.3
click at [117, 0] on html "7 Version history / adv5-v2 Need republishing Preview Publish 450 Beta Sections…" at bounding box center [397, 0] width 795 height 0
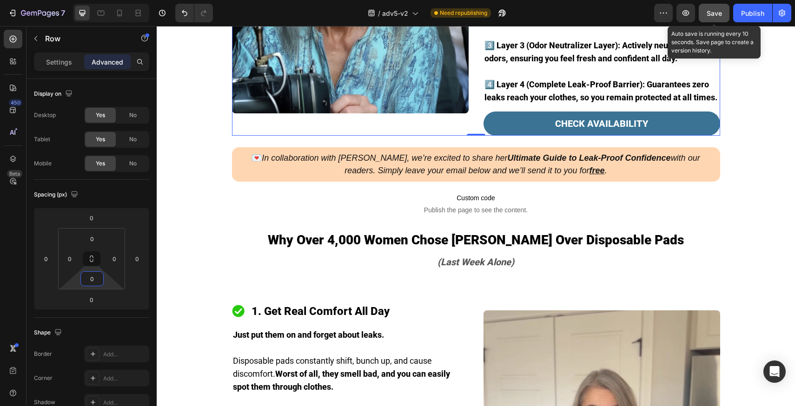
click at [712, 19] on button "Save" at bounding box center [714, 13] width 31 height 19
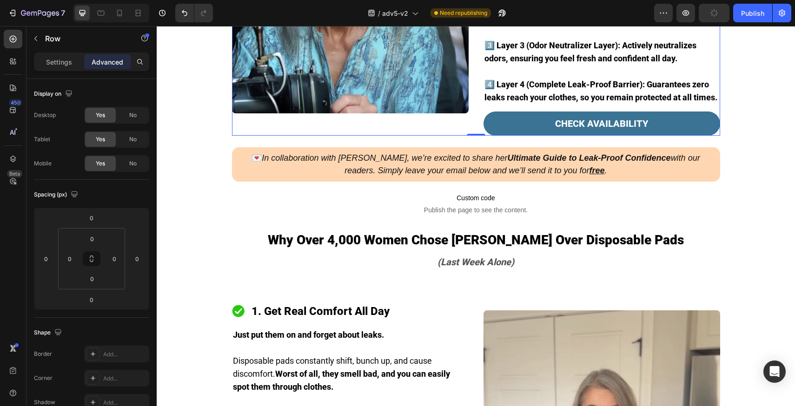
click at [606, 16] on div "/ adv5-v2 Need republishing" at bounding box center [437, 13] width 434 height 19
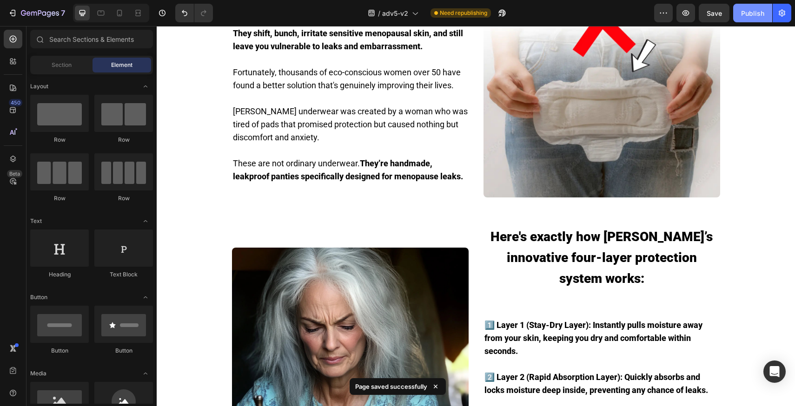
click at [746, 8] on div "Publish" at bounding box center [752, 13] width 23 height 10
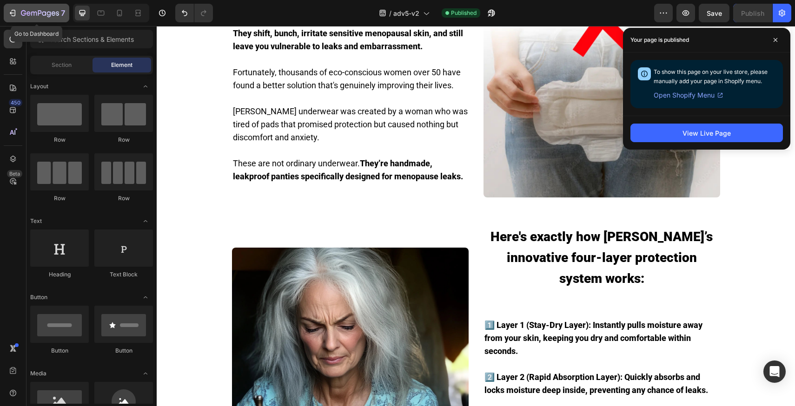
click at [21, 15] on icon "button" at bounding box center [40, 14] width 38 height 8
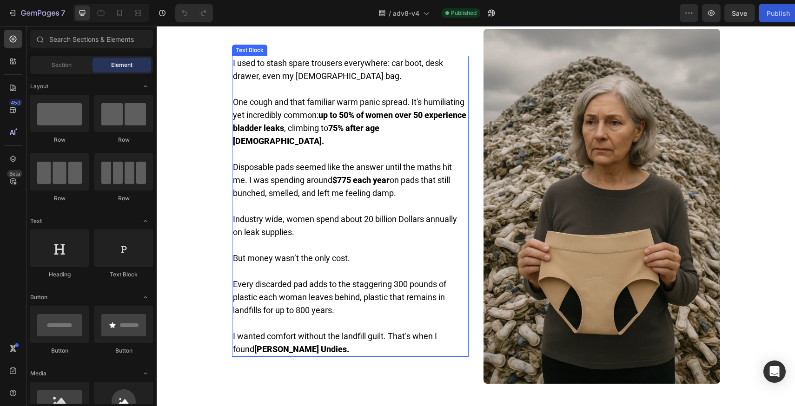
scroll to position [426, 0]
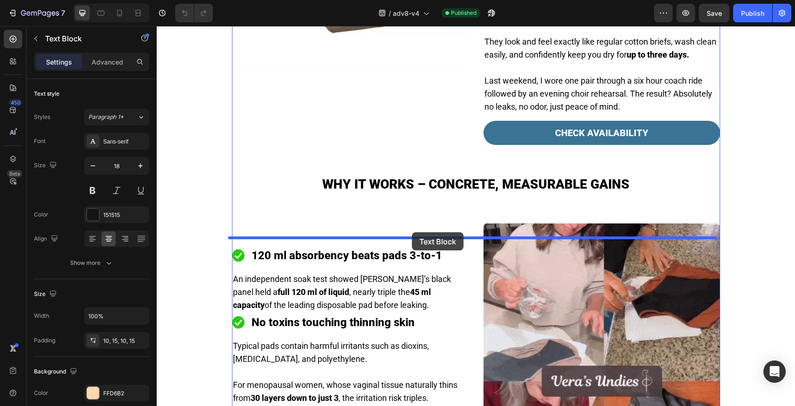
drag, startPoint x: 340, startPoint y: 79, endPoint x: 412, endPoint y: 233, distance: 170.2
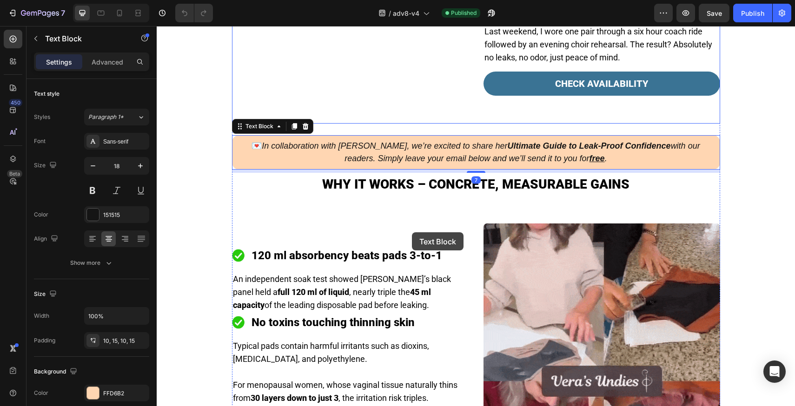
scroll to position [1092, 0]
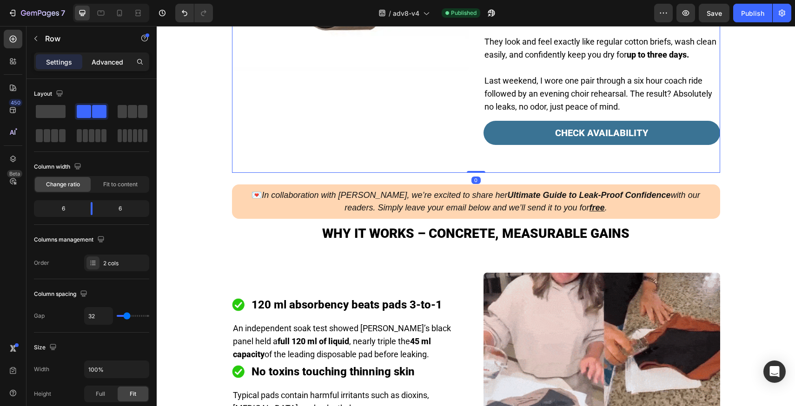
click at [110, 63] on p "Advanced" at bounding box center [108, 62] width 32 height 10
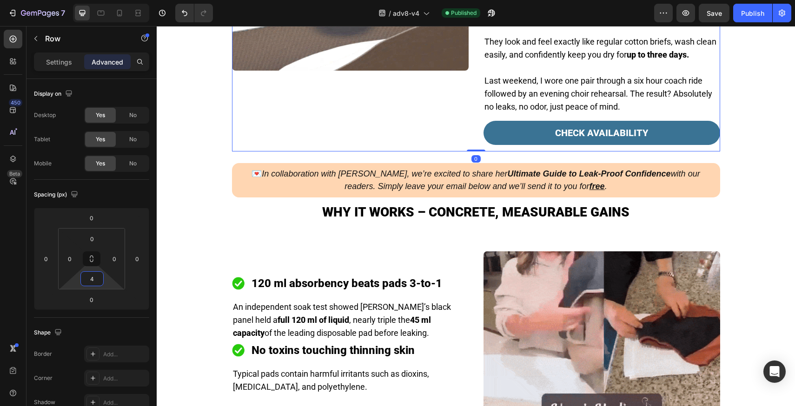
type input "0"
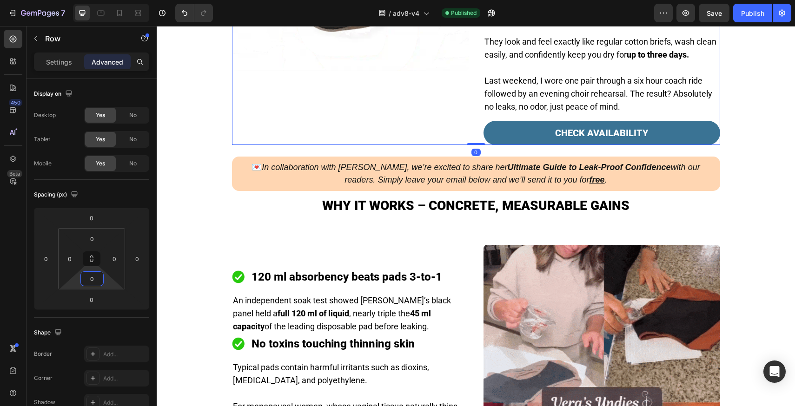
drag, startPoint x: 105, startPoint y: 277, endPoint x: 109, endPoint y: 291, distance: 14.9
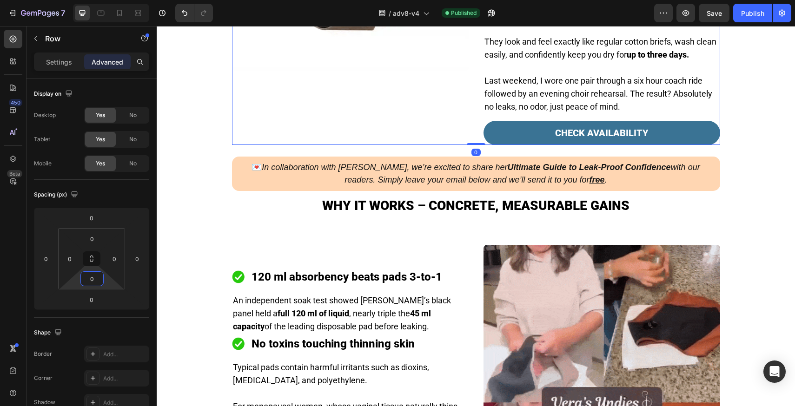
click at [109, 0] on html "7 Version history / adv8-v4 Published Preview Save Publish 450 Beta Sections(18…" at bounding box center [397, 0] width 795 height 0
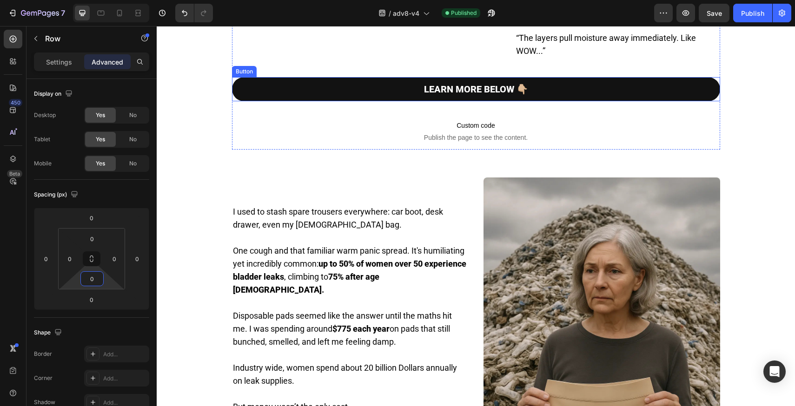
scroll to position [273, 0]
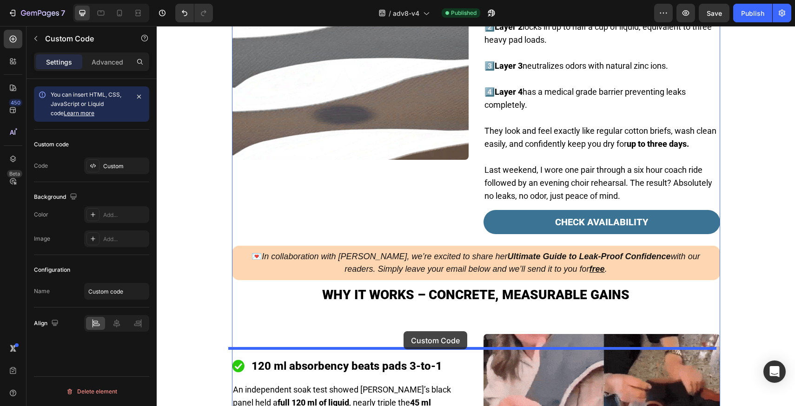
drag, startPoint x: 356, startPoint y: 233, endPoint x: 404, endPoint y: 332, distance: 109.6
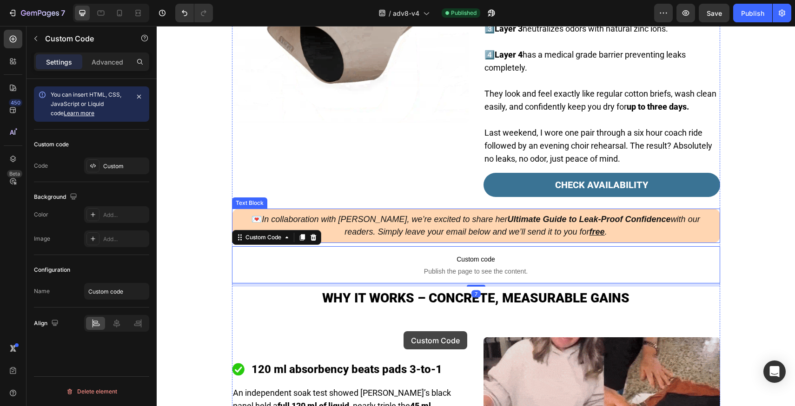
scroll to position [966, 0]
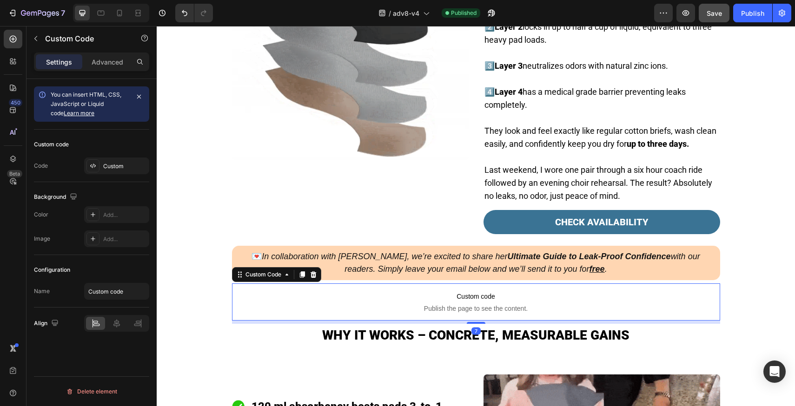
click at [718, 20] on button "Save" at bounding box center [714, 13] width 31 height 19
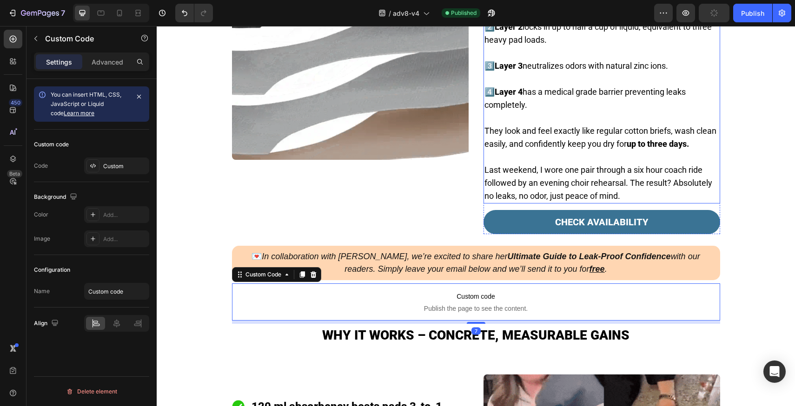
scroll to position [1041, 0]
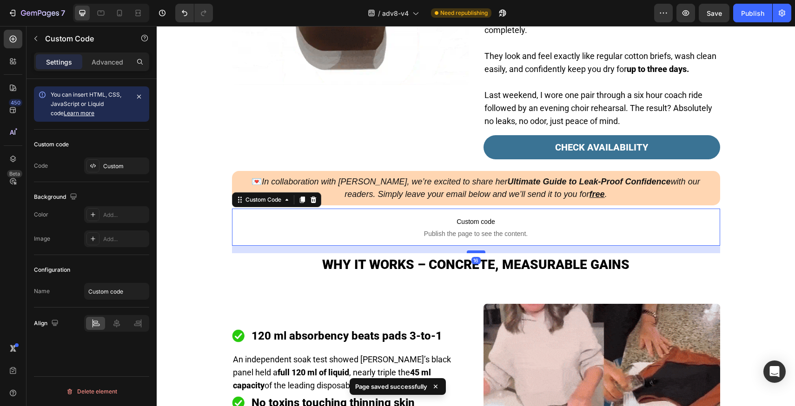
click at [478, 253] on div at bounding box center [476, 252] width 19 height 3
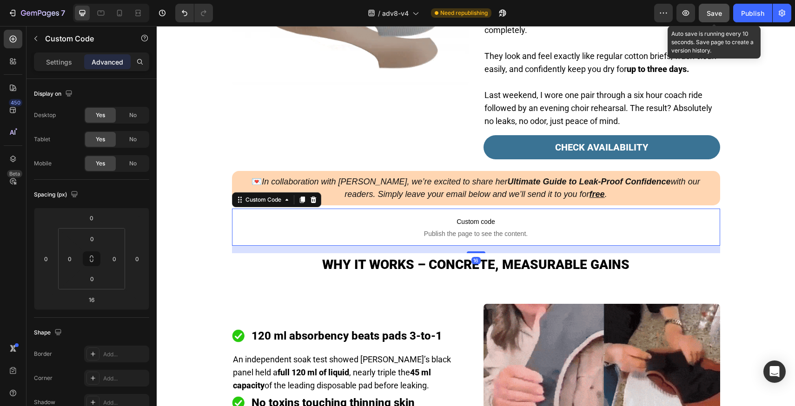
click at [718, 11] on span "Save" at bounding box center [714, 13] width 15 height 8
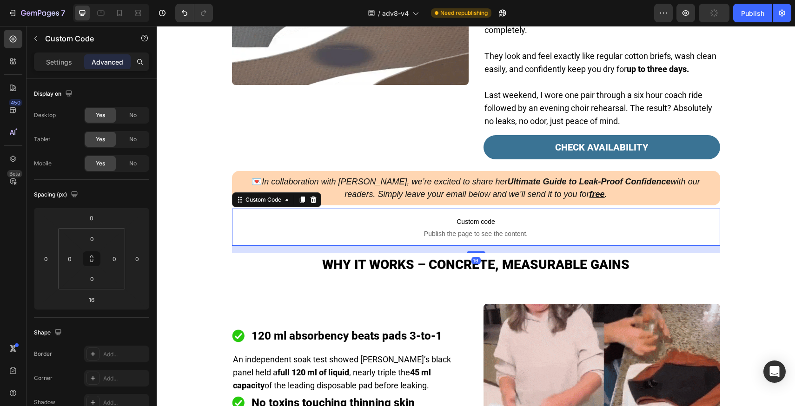
click at [618, 15] on div "/ adv8-v4 Need republishing" at bounding box center [437, 13] width 434 height 19
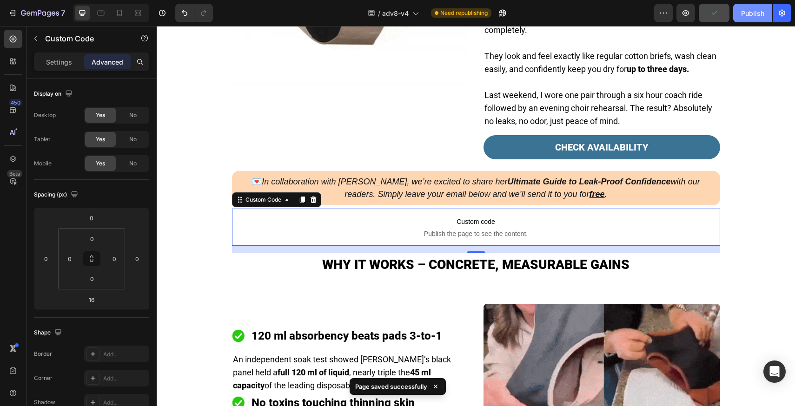
click at [761, 20] on button "Publish" at bounding box center [752, 13] width 39 height 19
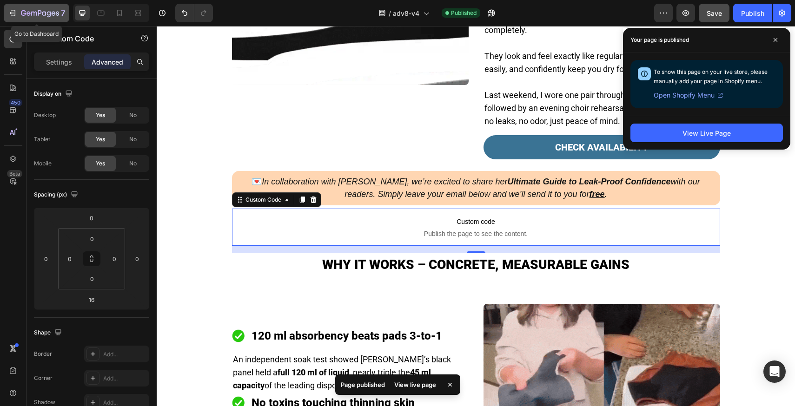
click at [60, 12] on div "7" at bounding box center [43, 12] width 44 height 11
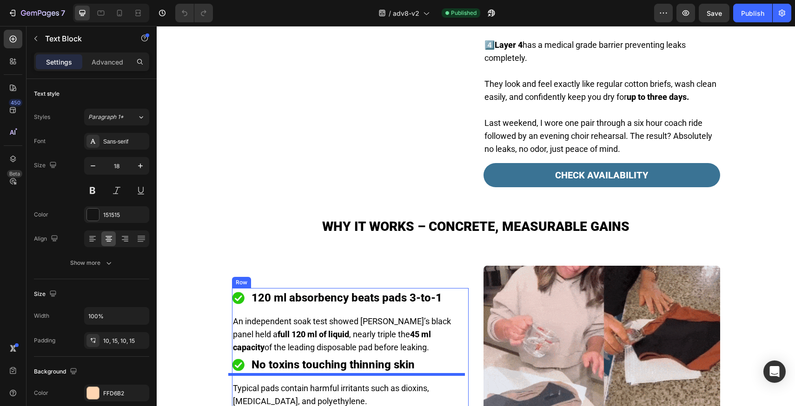
scroll to position [1231, 0]
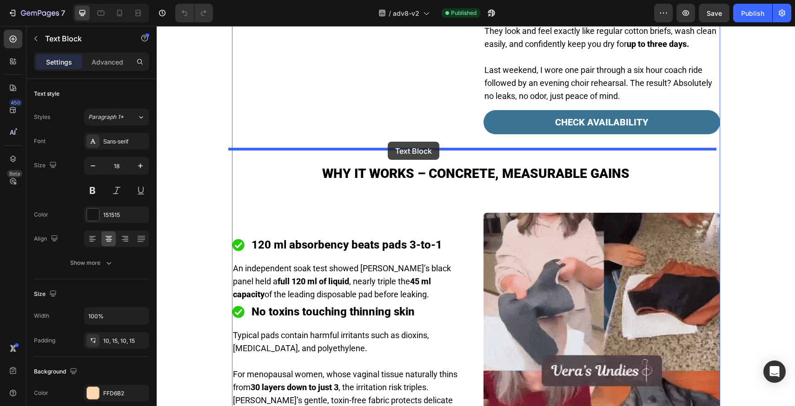
drag, startPoint x: 325, startPoint y: 201, endPoint x: 388, endPoint y: 142, distance: 86.9
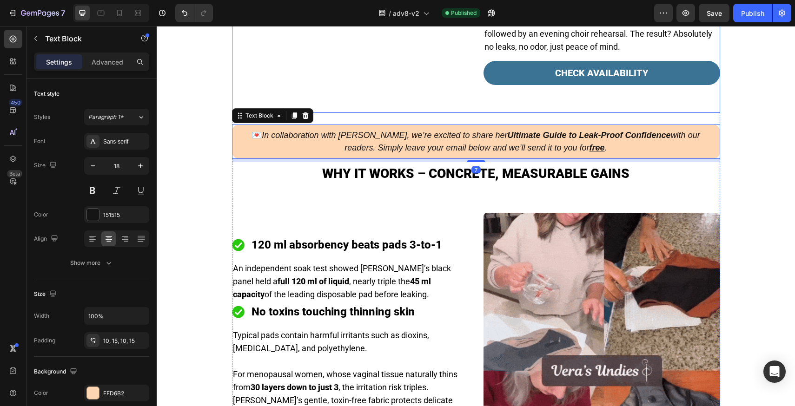
scroll to position [1181, 0]
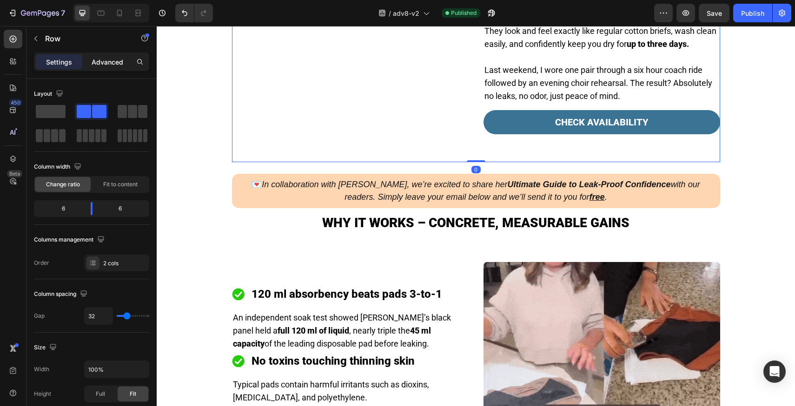
click at [106, 66] on p "Advanced" at bounding box center [108, 62] width 32 height 10
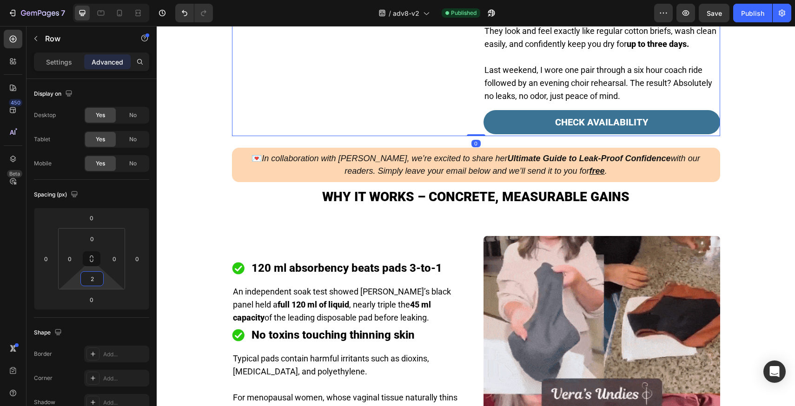
type input "0"
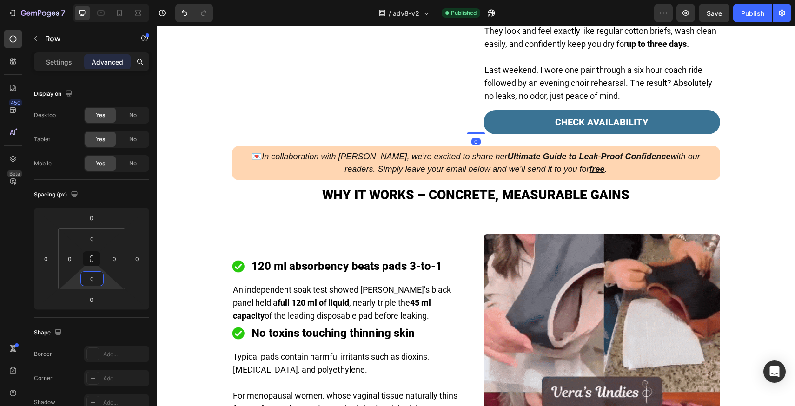
drag, startPoint x: 106, startPoint y: 283, endPoint x: 107, endPoint y: 298, distance: 15.0
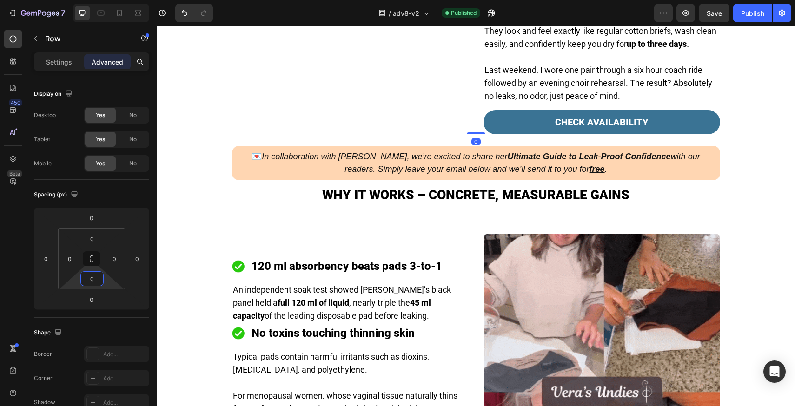
click at [107, 0] on html "7 Version history / adv8-v2 Published Preview Save Publish 450 Beta Sections(18…" at bounding box center [397, 0] width 795 height 0
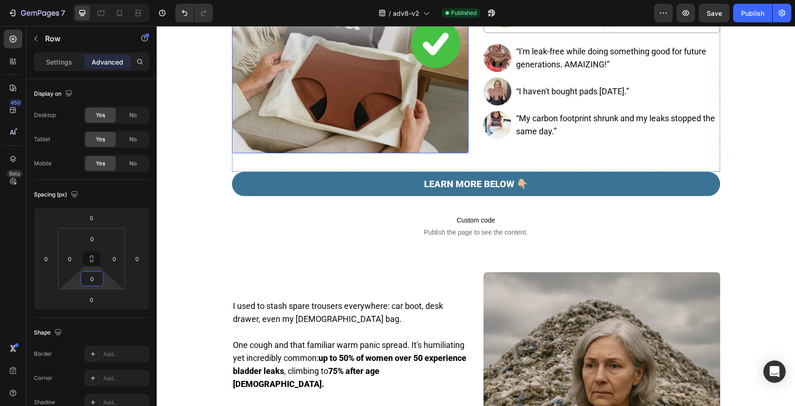
scroll to position [327, 0]
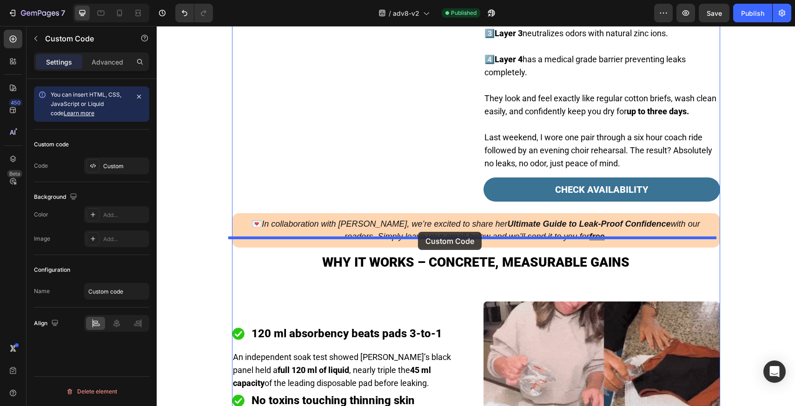
drag, startPoint x: 337, startPoint y: 180, endPoint x: 418, endPoint y: 232, distance: 96.6
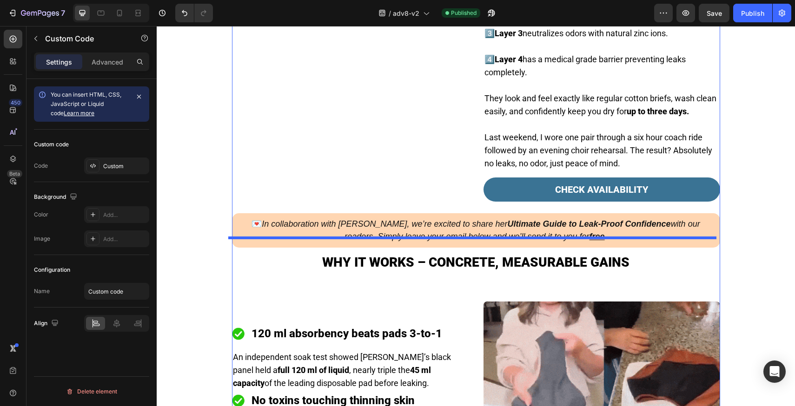
scroll to position [1077, 0]
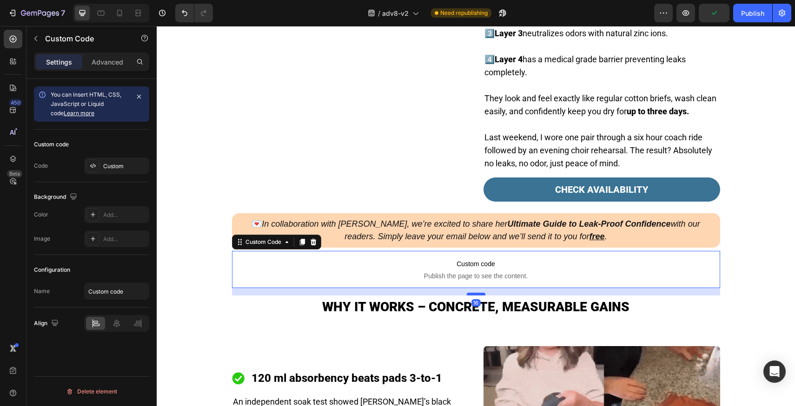
click at [476, 293] on div at bounding box center [476, 294] width 19 height 3
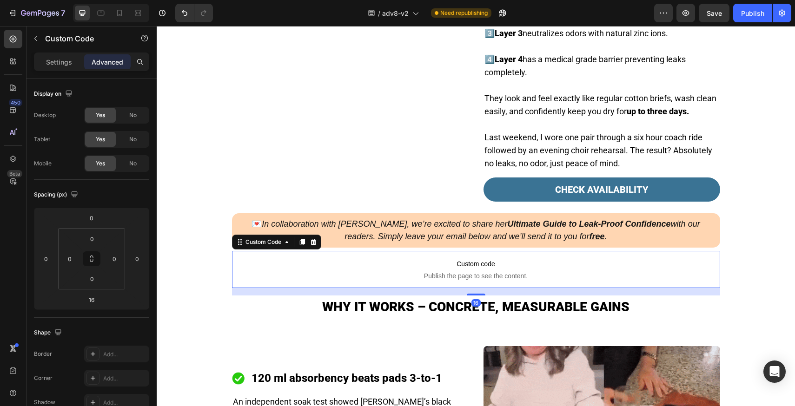
click at [643, 19] on div "/ adv8-v2 Need republishing" at bounding box center [437, 13] width 434 height 19
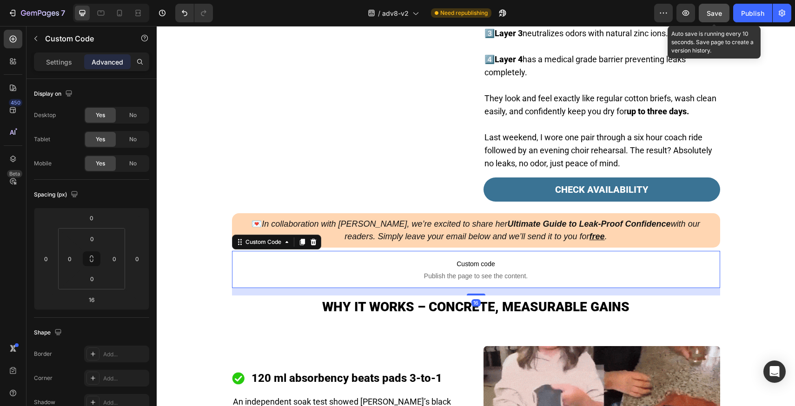
click at [712, 15] on span "Save" at bounding box center [714, 13] width 15 height 8
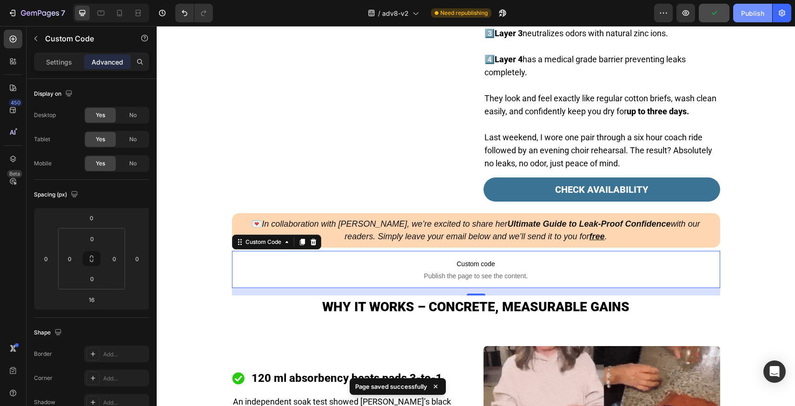
click at [740, 19] on button "Publish" at bounding box center [752, 13] width 39 height 19
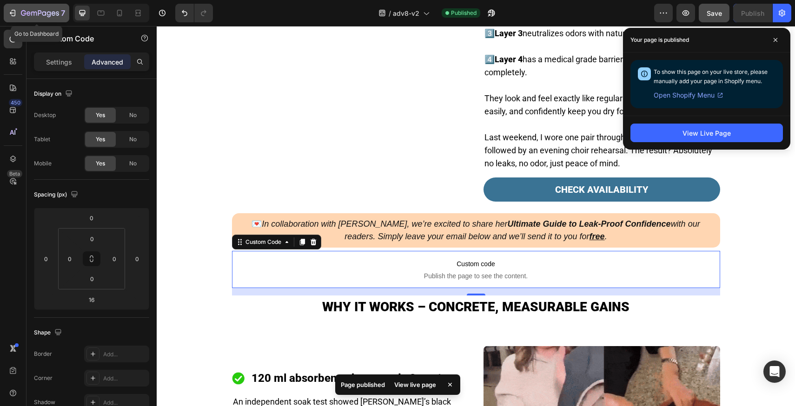
click at [61, 18] on p "7" at bounding box center [63, 12] width 4 height 11
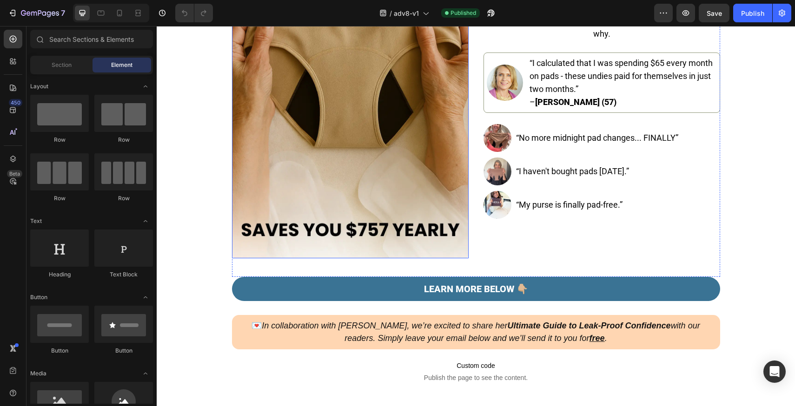
scroll to position [450, 0]
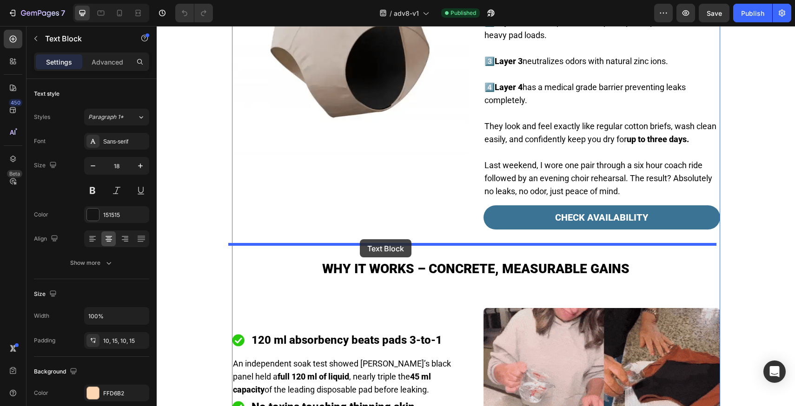
drag, startPoint x: 320, startPoint y: 64, endPoint x: 360, endPoint y: 240, distance: 180.2
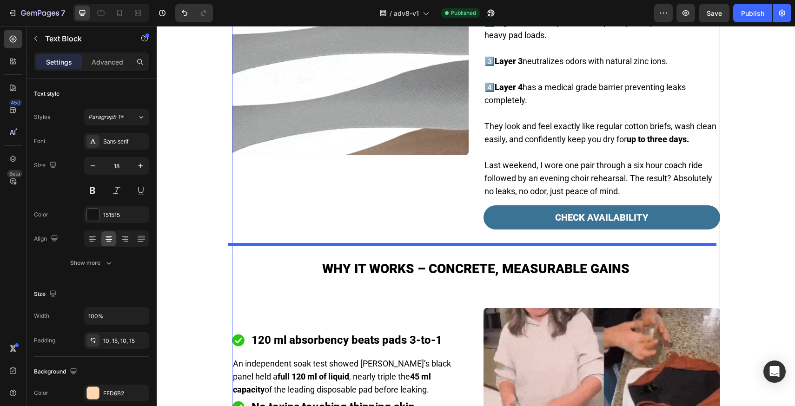
scroll to position [1077, 0]
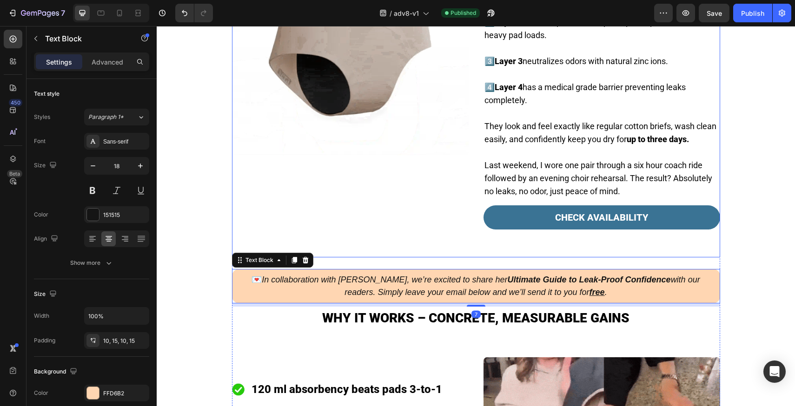
click at [386, 229] on div "Image The magic sits in the thin, discreet black panel that no other undies but…" at bounding box center [476, 50] width 488 height 413
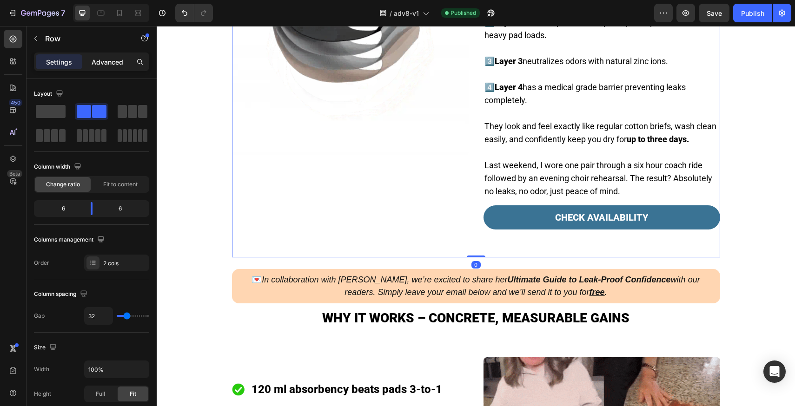
click at [113, 65] on p "Advanced" at bounding box center [108, 62] width 32 height 10
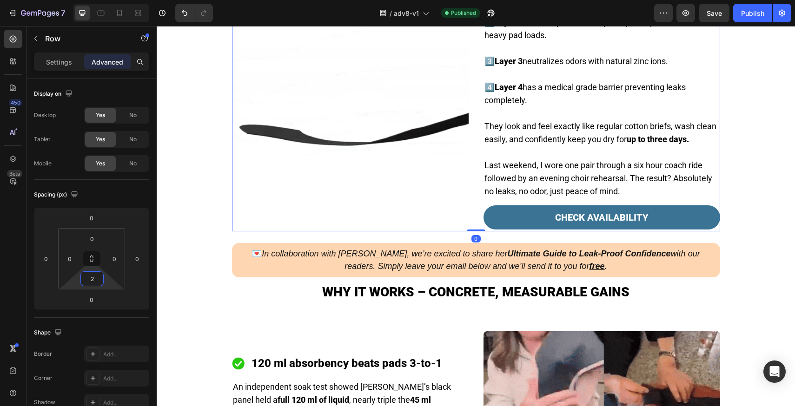
type input "0"
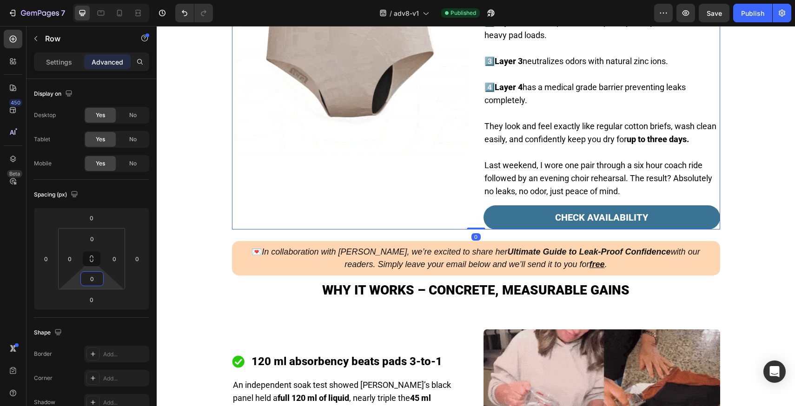
drag, startPoint x: 106, startPoint y: 279, endPoint x: 107, endPoint y: 293, distance: 14.5
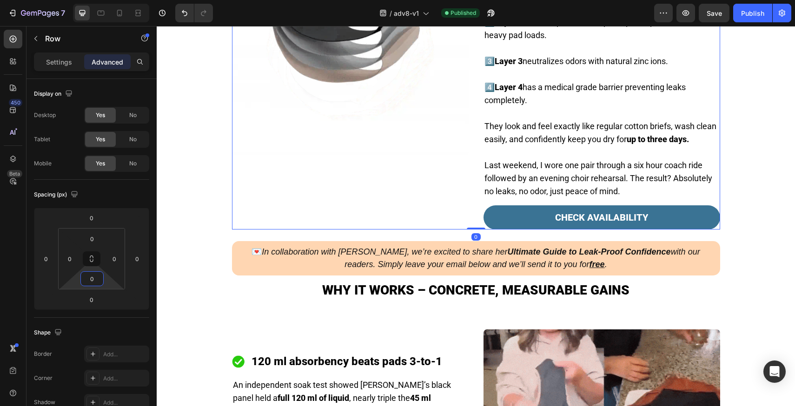
click at [107, 0] on html "7 Version history / adv8-v1 Published Preview Save Publish 450 Beta Sections(18…" at bounding box center [397, 0] width 795 height 0
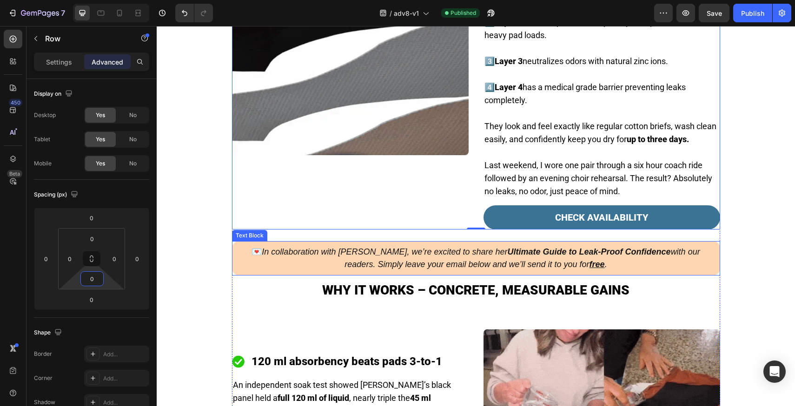
click at [350, 246] on p "💌 In collaboration with [PERSON_NAME], we’re excited to share her Ultimate Guid…" at bounding box center [476, 258] width 474 height 25
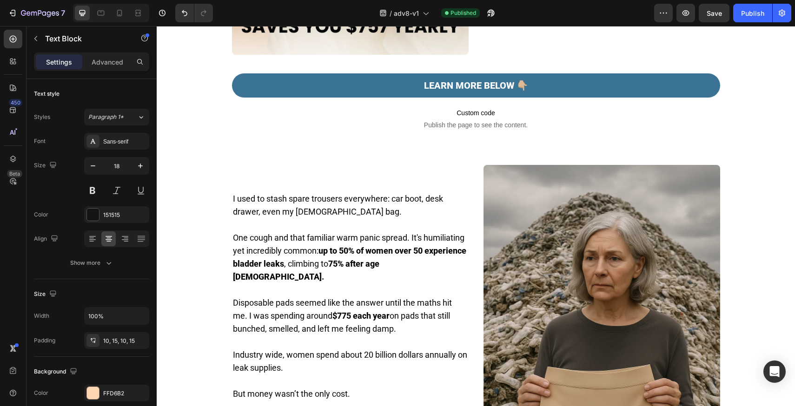
scroll to position [364, 0]
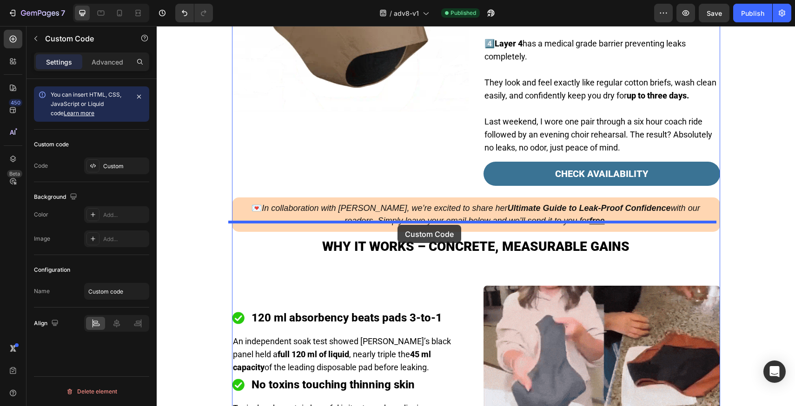
drag, startPoint x: 335, startPoint y: 134, endPoint x: 398, endPoint y: 225, distance: 110.3
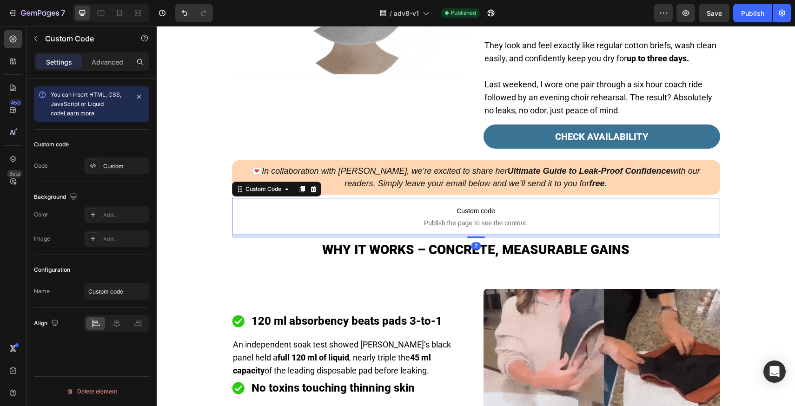
scroll to position [1084, 0]
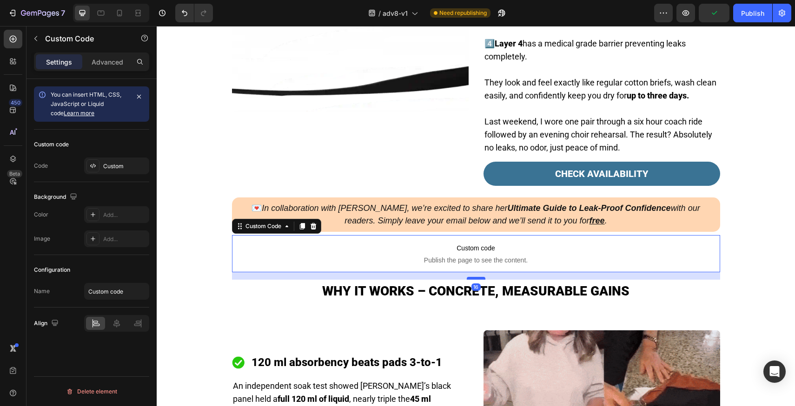
click at [472, 277] on div at bounding box center [476, 278] width 19 height 3
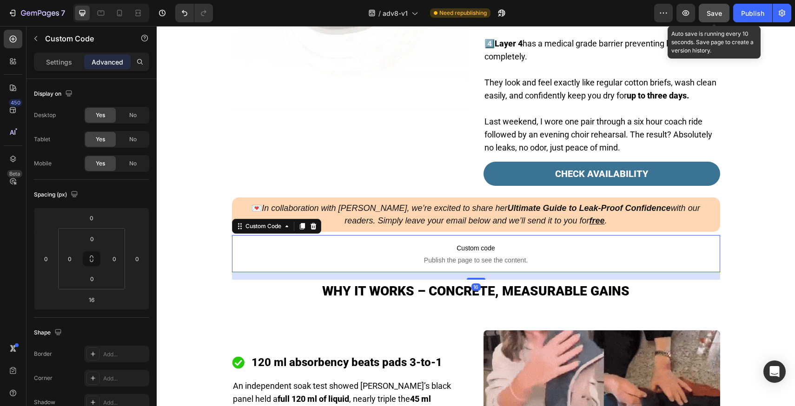
click at [712, 8] on div "Save" at bounding box center [714, 13] width 15 height 10
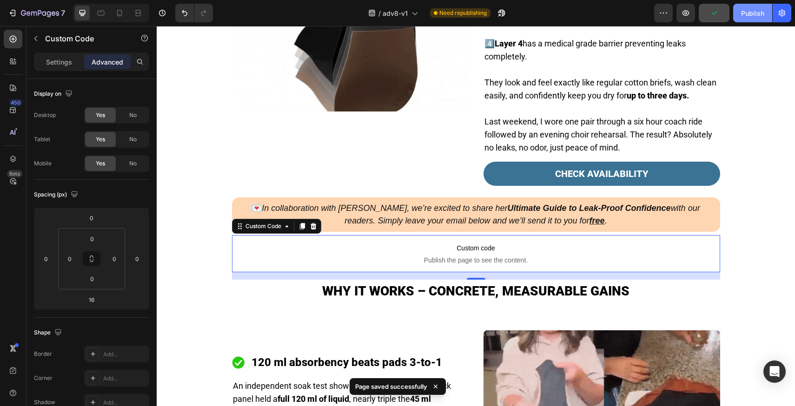
click at [758, 19] on button "Publish" at bounding box center [752, 13] width 39 height 19
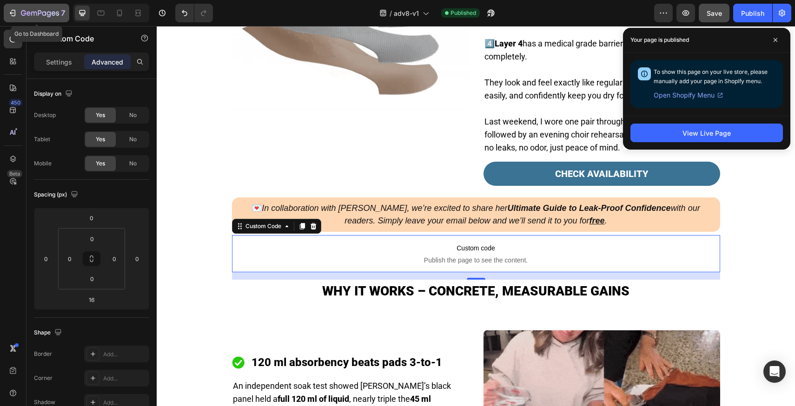
click at [52, 6] on button "7" at bounding box center [37, 13] width 66 height 19
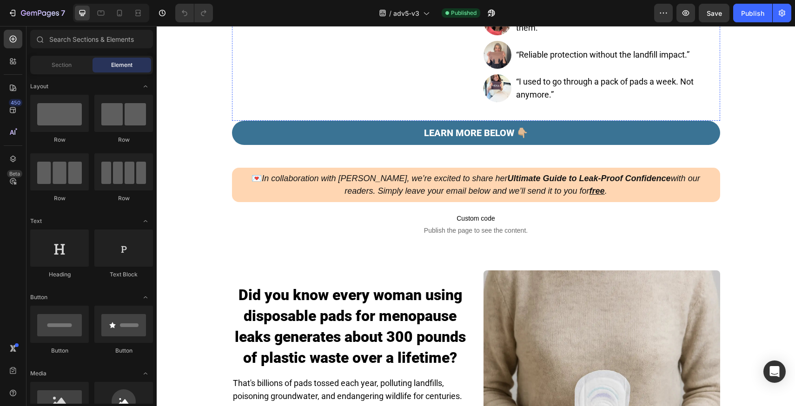
scroll to position [452, 0]
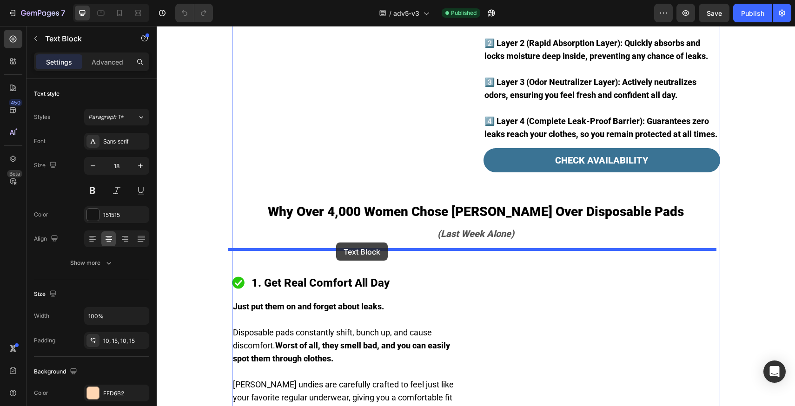
drag, startPoint x: 268, startPoint y: 64, endPoint x: 336, endPoint y: 243, distance: 191.2
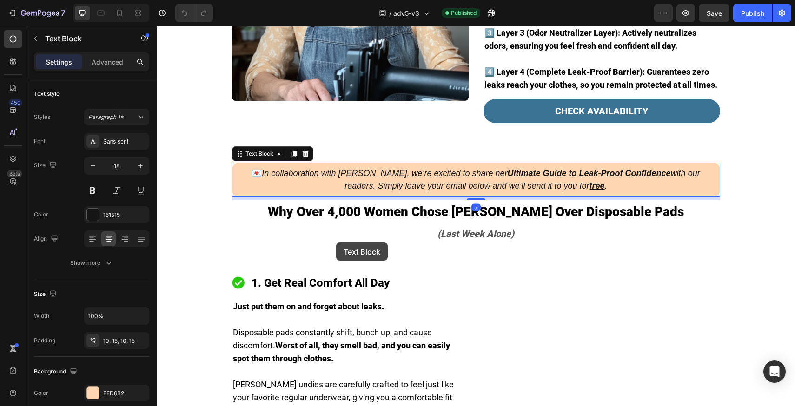
scroll to position [969, 0]
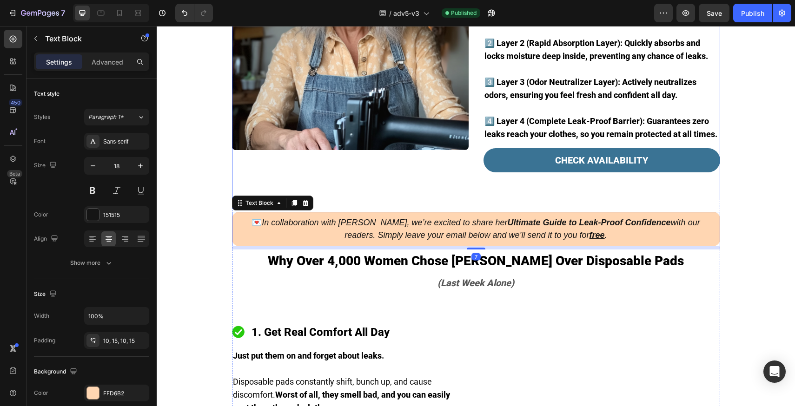
click at [372, 200] on div "Image Here's exactly how [PERSON_NAME]’s innovative four-layer protection syste…" at bounding box center [476, 45] width 488 height 309
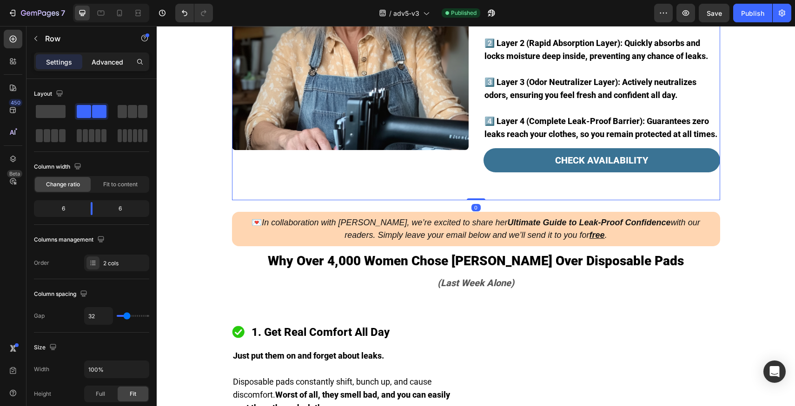
click at [107, 61] on p "Advanced" at bounding box center [108, 62] width 32 height 10
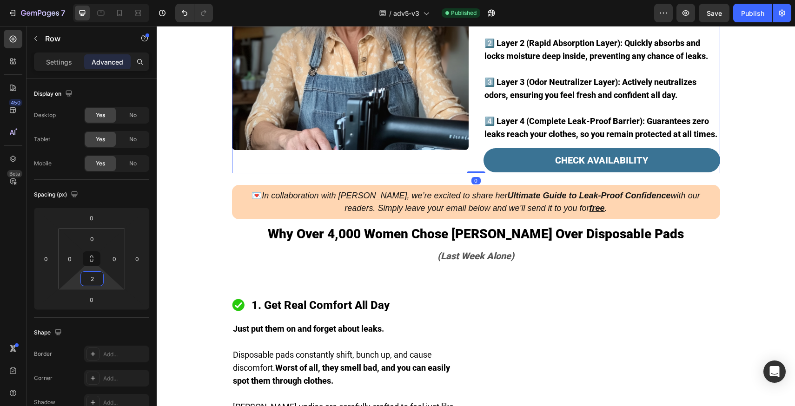
type input "0"
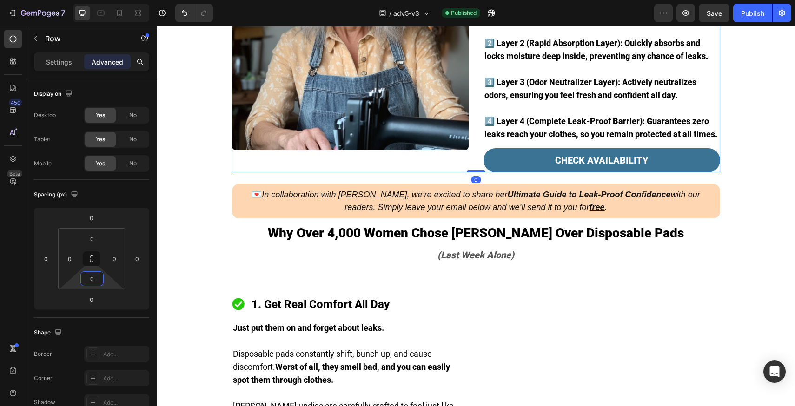
drag, startPoint x: 109, startPoint y: 282, endPoint x: 108, endPoint y: 295, distance: 12.6
click at [108, 0] on html "7 Version history / adv5-v3 Published Preview Save Publish 450 Beta Sections(18…" at bounding box center [397, 0] width 795 height 0
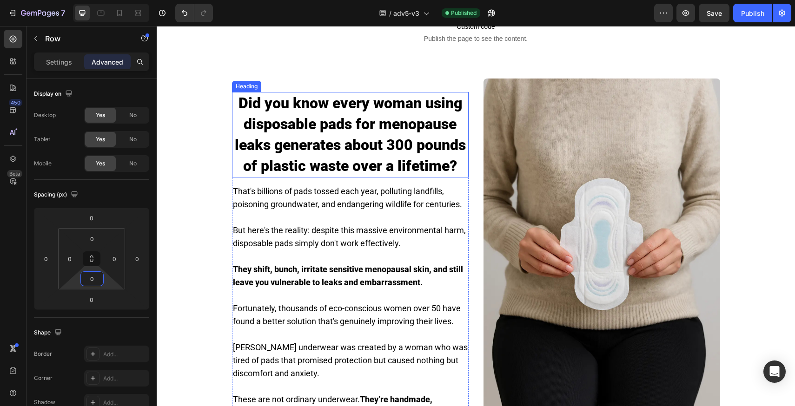
scroll to position [388, 0]
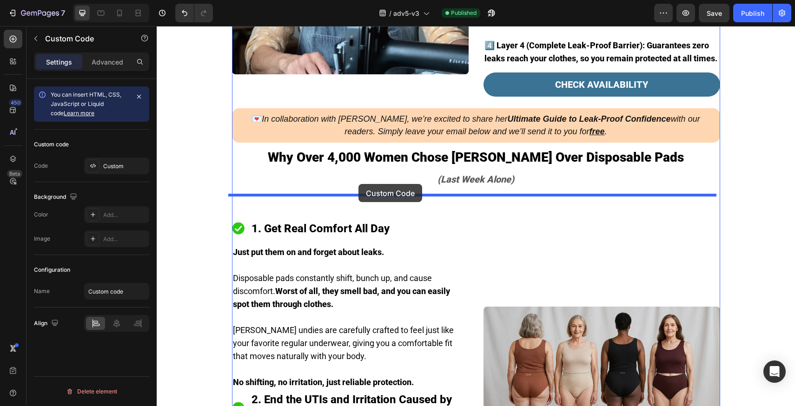
drag, startPoint x: 324, startPoint y: 123, endPoint x: 359, endPoint y: 184, distance: 70.0
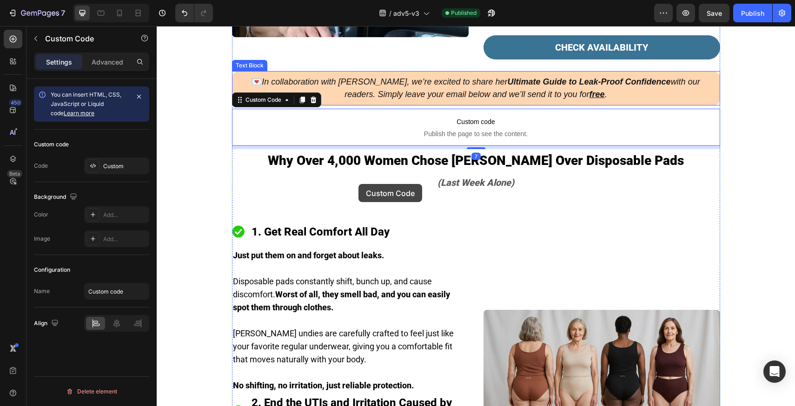
scroll to position [1007, 0]
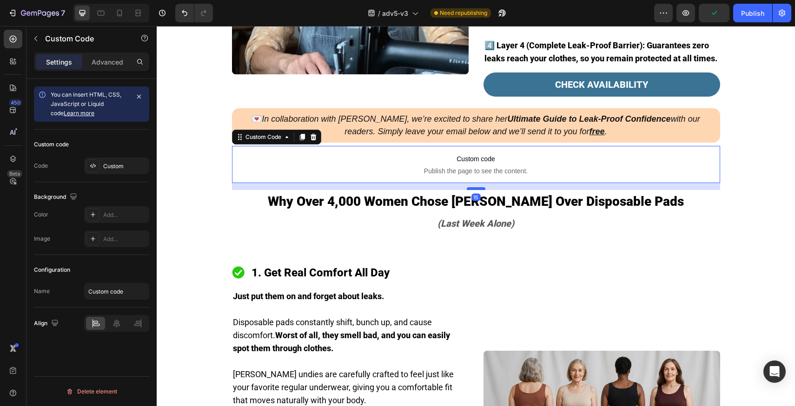
click at [469, 190] on div at bounding box center [476, 188] width 19 height 3
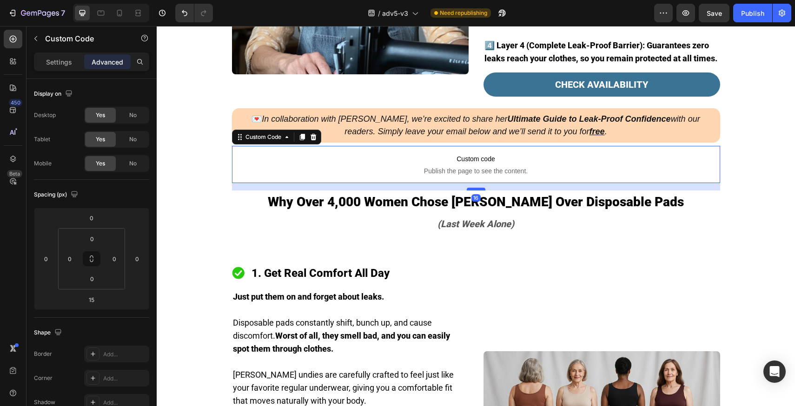
click at [469, 191] on div at bounding box center [476, 189] width 19 height 3
type input "16"
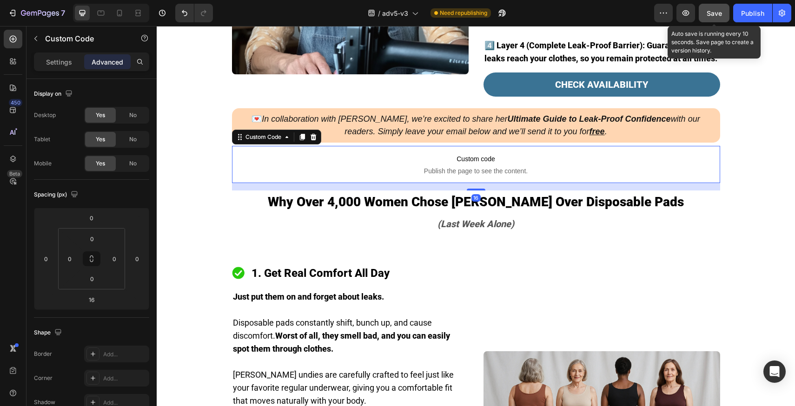
click at [711, 7] on button "Save" at bounding box center [714, 13] width 31 height 19
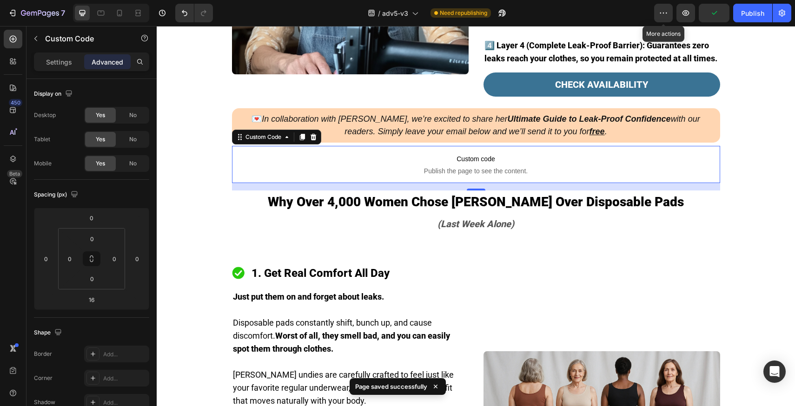
click at [650, 16] on div "/ adv5-v3 Need republishing" at bounding box center [437, 13] width 434 height 19
click at [740, 17] on button "Publish" at bounding box center [752, 13] width 39 height 19
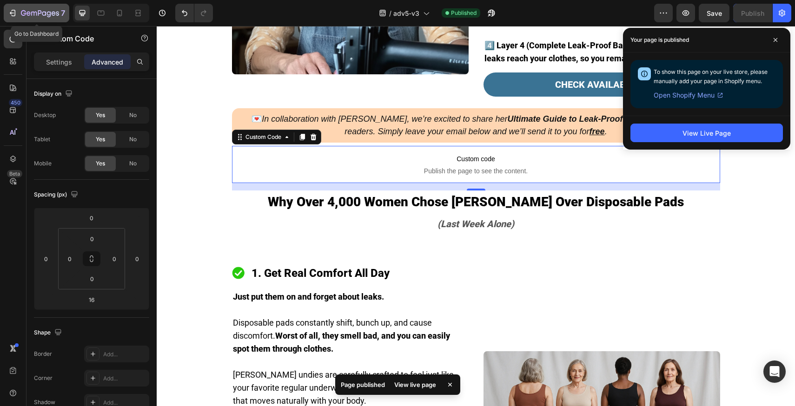
click at [17, 18] on div "7" at bounding box center [36, 12] width 57 height 11
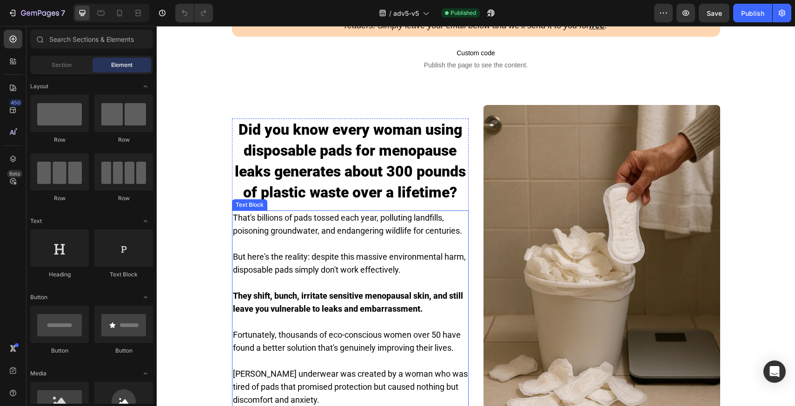
scroll to position [320, 0]
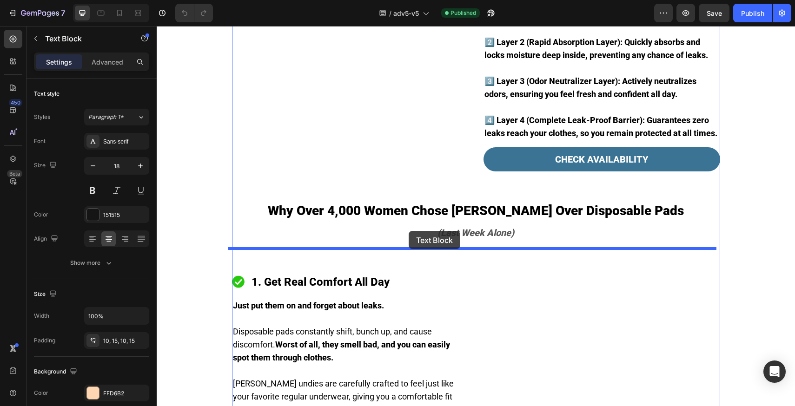
drag, startPoint x: 350, startPoint y: 181, endPoint x: 409, endPoint y: 231, distance: 77.2
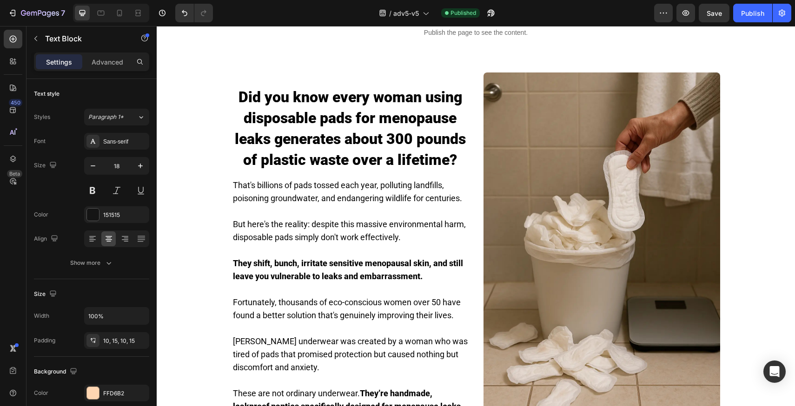
scroll to position [373, 0]
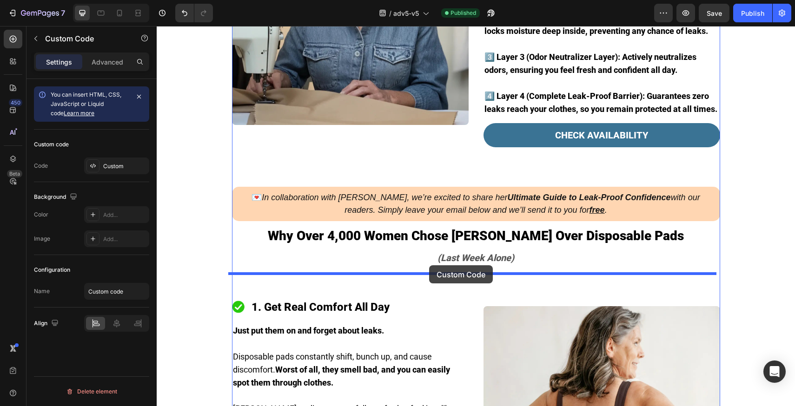
drag, startPoint x: 363, startPoint y: 117, endPoint x: 429, endPoint y: 266, distance: 163.0
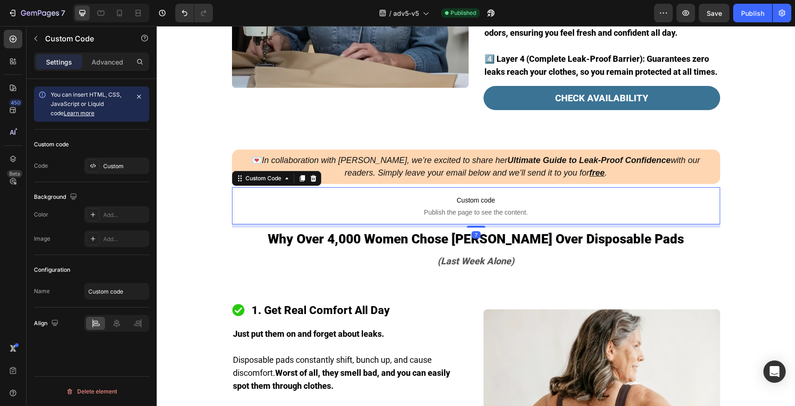
scroll to position [946, 0]
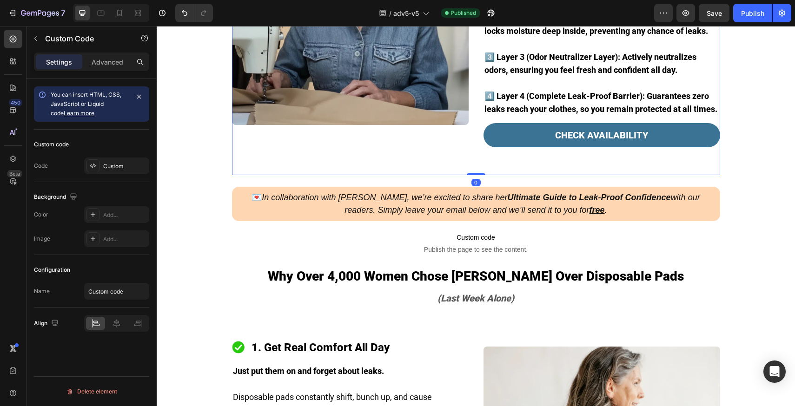
click at [414, 175] on div "Image Here's exactly how [PERSON_NAME]’s innovative four-layer protection syste…" at bounding box center [476, 20] width 488 height 309
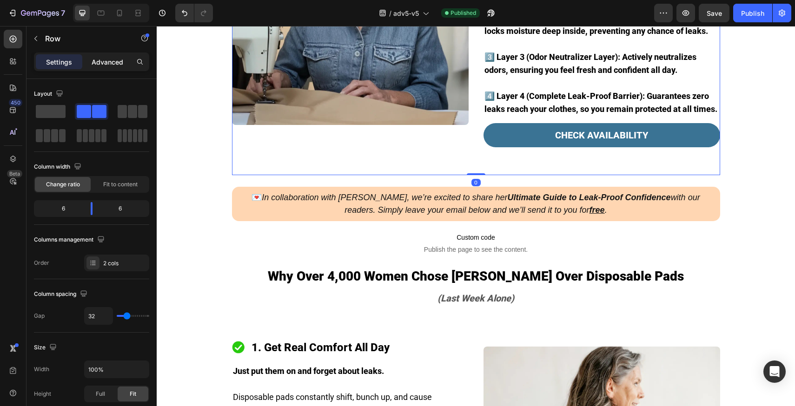
click at [113, 66] on p "Advanced" at bounding box center [108, 62] width 32 height 10
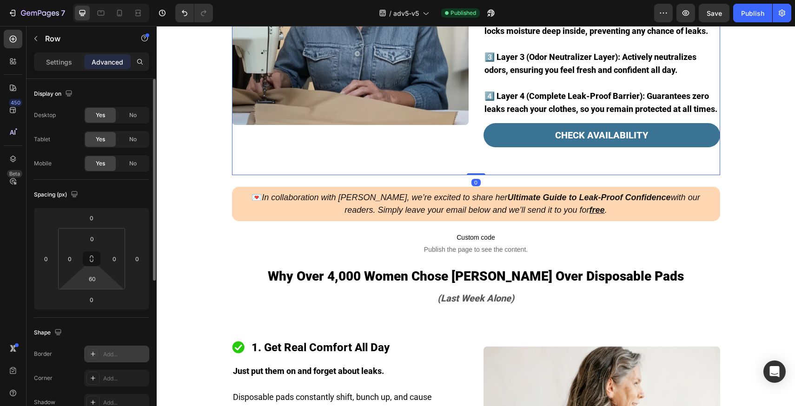
type input "0"
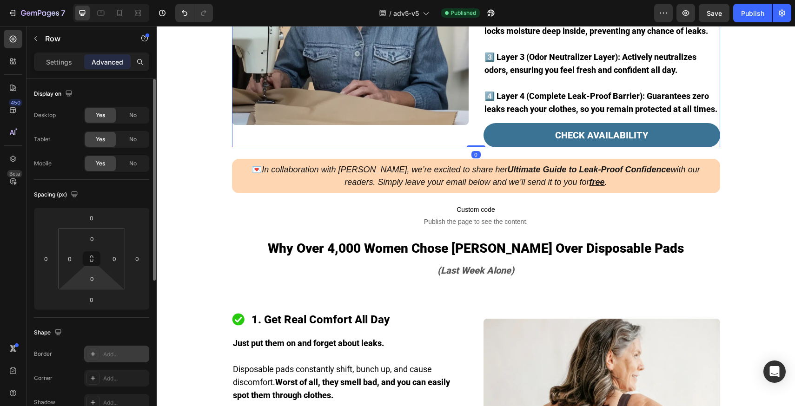
drag, startPoint x: 107, startPoint y: 278, endPoint x: 105, endPoint y: 347, distance: 68.9
click at [107, 0] on html "7 Version history / adv5-v5 Published Preview Save Publish 450 Beta Sections(18…" at bounding box center [397, 0] width 795 height 0
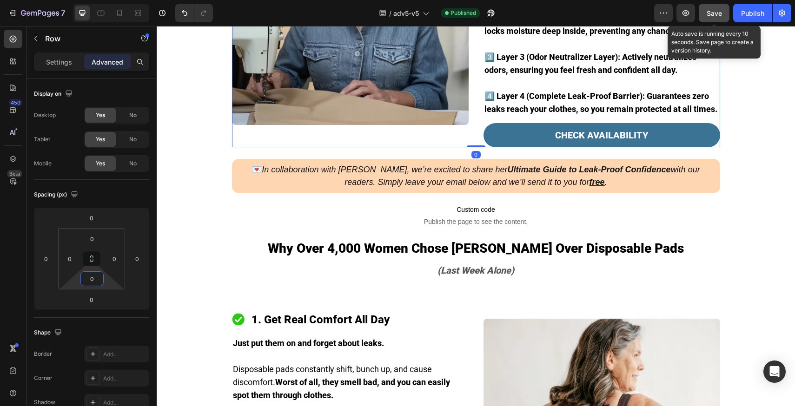
click at [716, 19] on button "Save" at bounding box center [714, 13] width 31 height 19
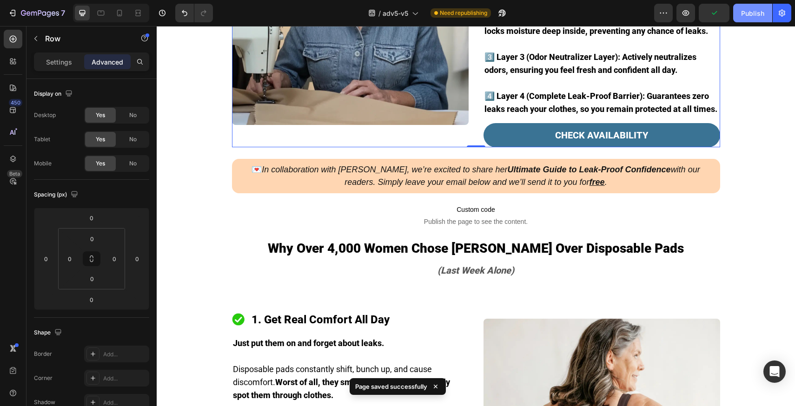
click at [752, 20] on button "Publish" at bounding box center [752, 13] width 39 height 19
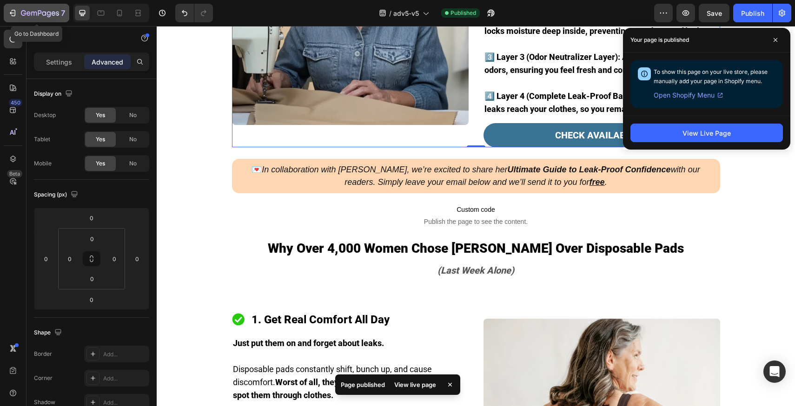
click at [52, 14] on icon "button" at bounding box center [54, 13] width 4 height 4
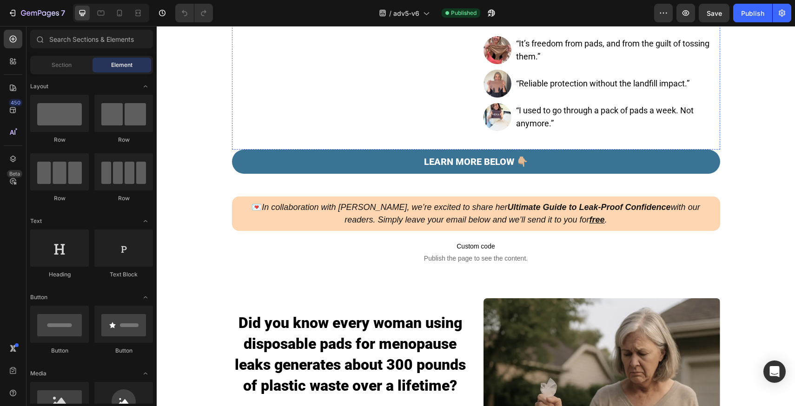
scroll to position [313, 0]
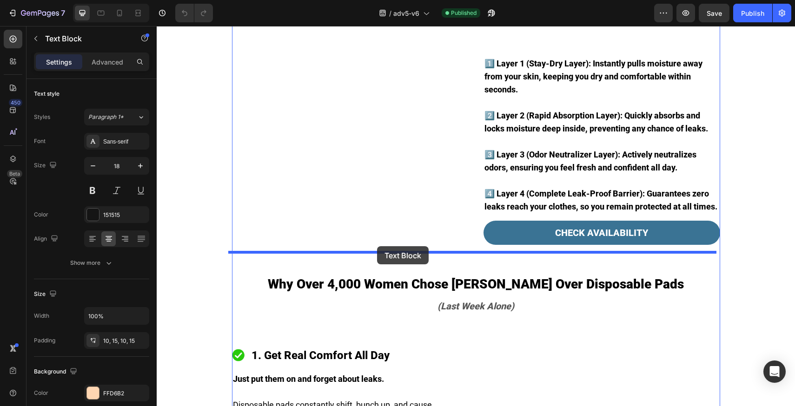
drag, startPoint x: 328, startPoint y: 132, endPoint x: 377, endPoint y: 246, distance: 124.4
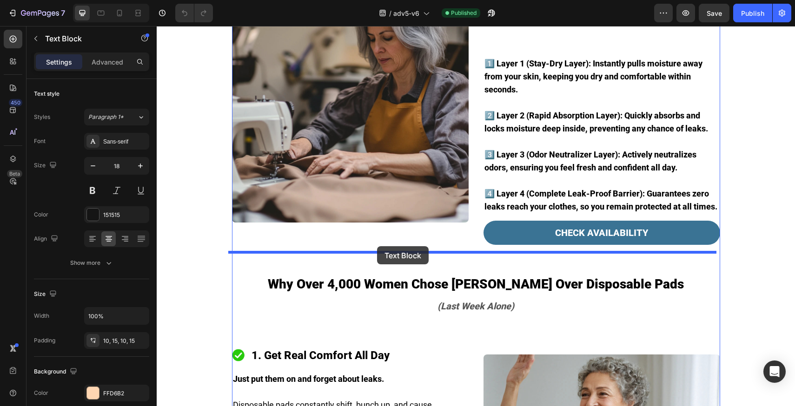
scroll to position [896, 0]
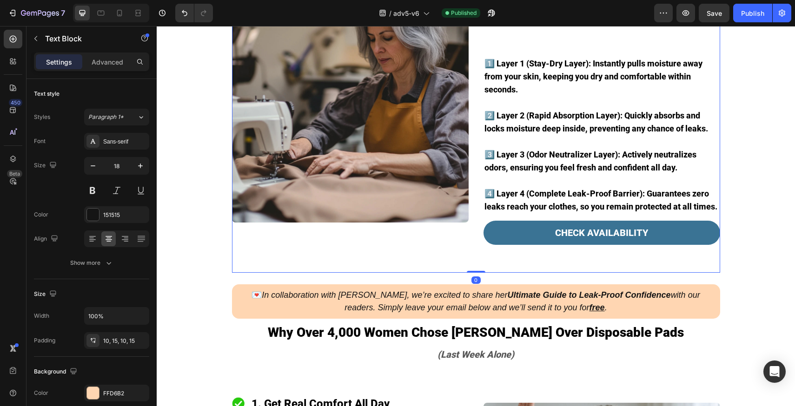
click at [387, 226] on div "Image Here's exactly how [PERSON_NAME]’s innovative four-layer protection syste…" at bounding box center [476, 118] width 488 height 309
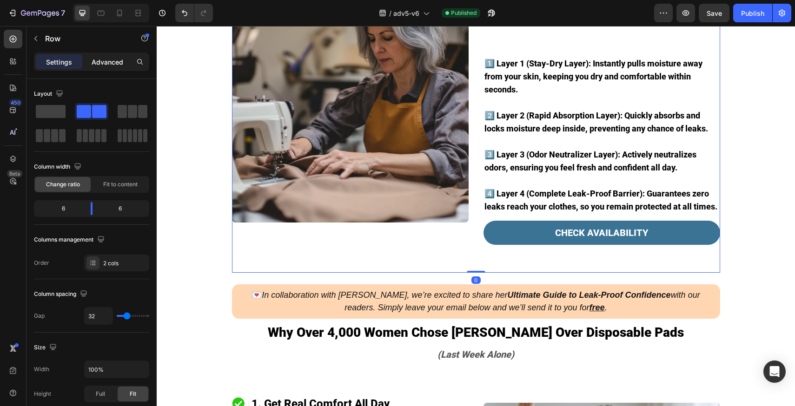
click at [112, 60] on p "Advanced" at bounding box center [108, 62] width 32 height 10
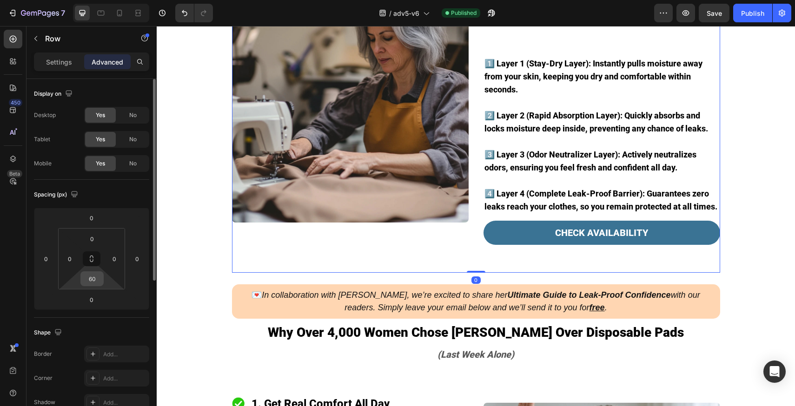
click at [102, 284] on div "60" at bounding box center [91, 279] width 23 height 15
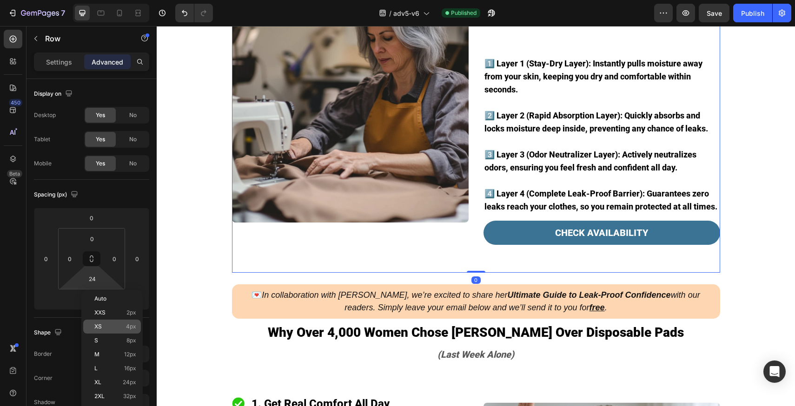
type input "0"
drag, startPoint x: 107, startPoint y: 282, endPoint x: 109, endPoint y: 343, distance: 61.0
click at [109, 0] on div "7 Version history / adv5-v6 Published Preview Save Publish 450 Beta Sections(18…" at bounding box center [397, 0] width 795 height 0
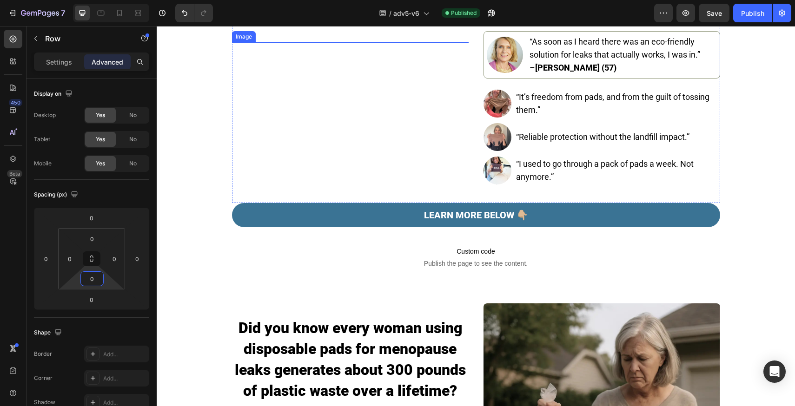
scroll to position [198, 0]
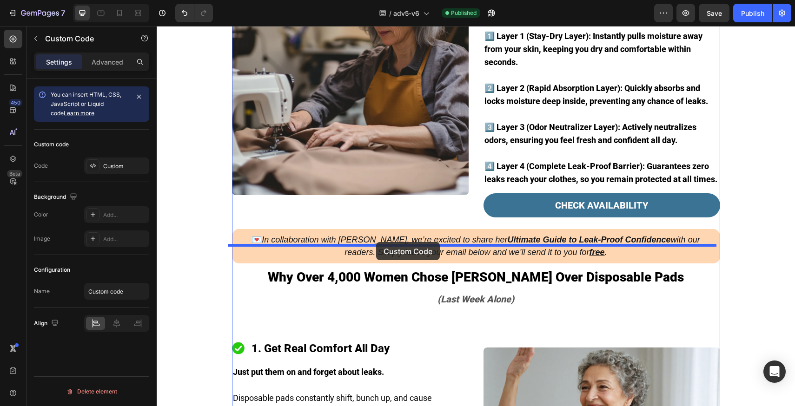
drag, startPoint x: 368, startPoint y: 231, endPoint x: 376, endPoint y: 242, distance: 14.3
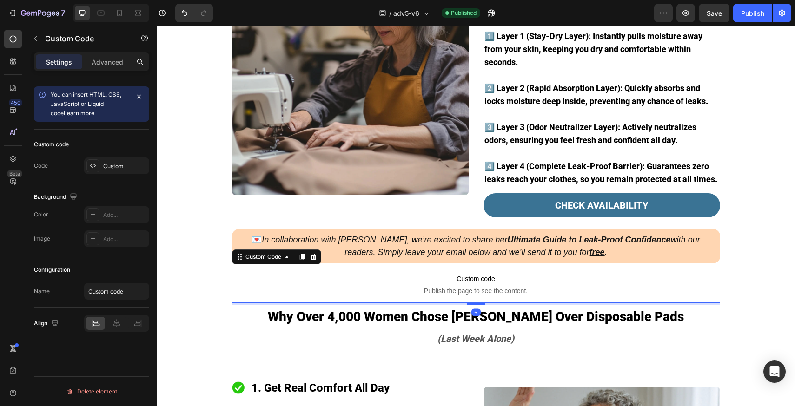
drag, startPoint x: 477, startPoint y: 283, endPoint x: 477, endPoint y: 288, distance: 5.1
click at [477, 303] on div at bounding box center [476, 304] width 19 height 3
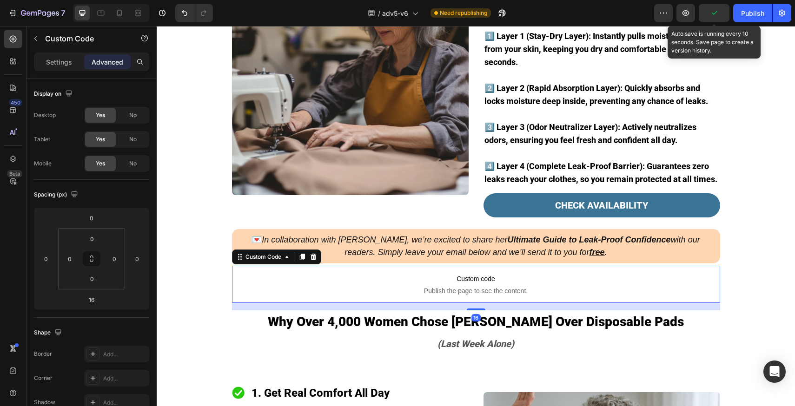
click at [604, 17] on div "/ adv5-v6 Need republishing" at bounding box center [437, 13] width 434 height 19
click at [716, 19] on button "Save" at bounding box center [714, 13] width 31 height 19
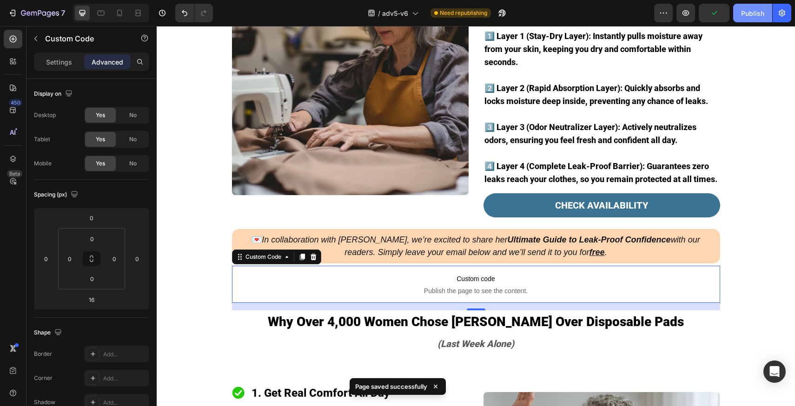
click at [741, 20] on button "Publish" at bounding box center [752, 13] width 39 height 19
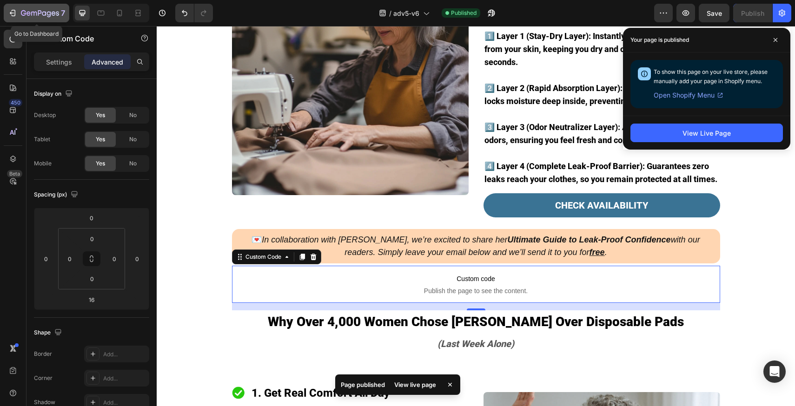
click at [42, 19] on button "7" at bounding box center [37, 13] width 66 height 19
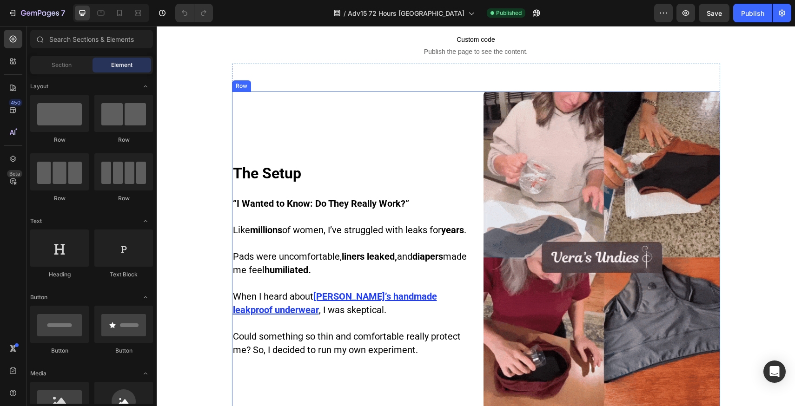
scroll to position [417, 0]
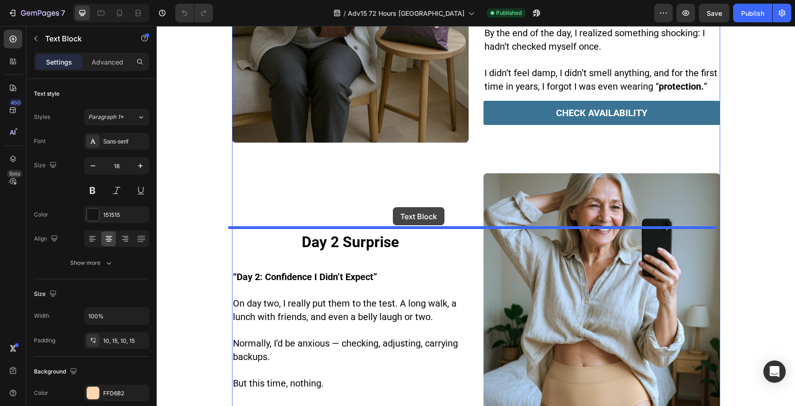
drag, startPoint x: 327, startPoint y: 97, endPoint x: 393, endPoint y: 207, distance: 128.7
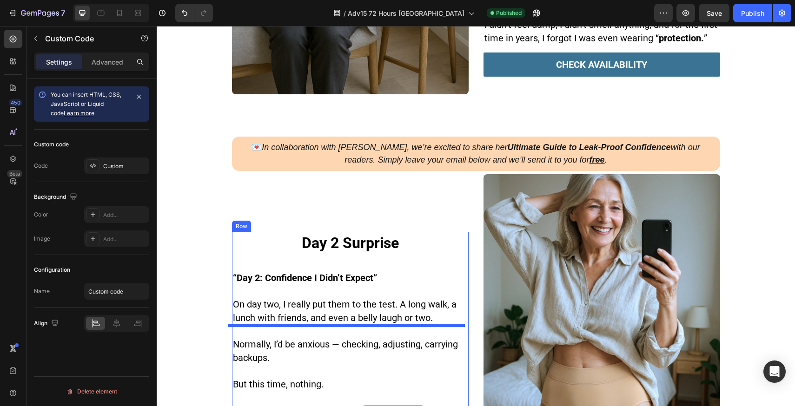
scroll to position [1110, 0]
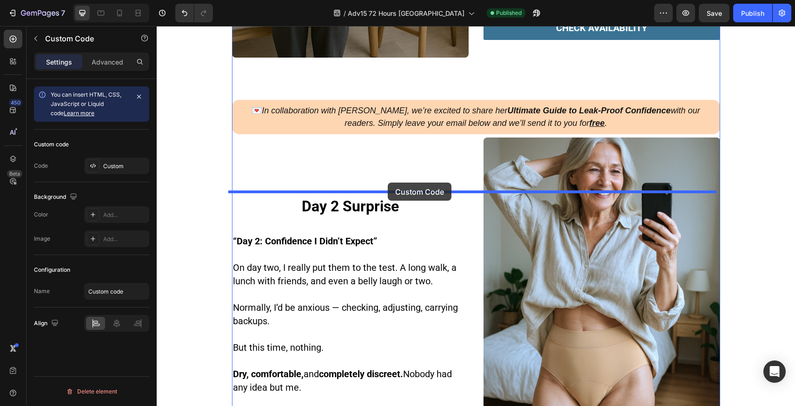
drag, startPoint x: 329, startPoint y: 282, endPoint x: 388, endPoint y: 183, distance: 115.3
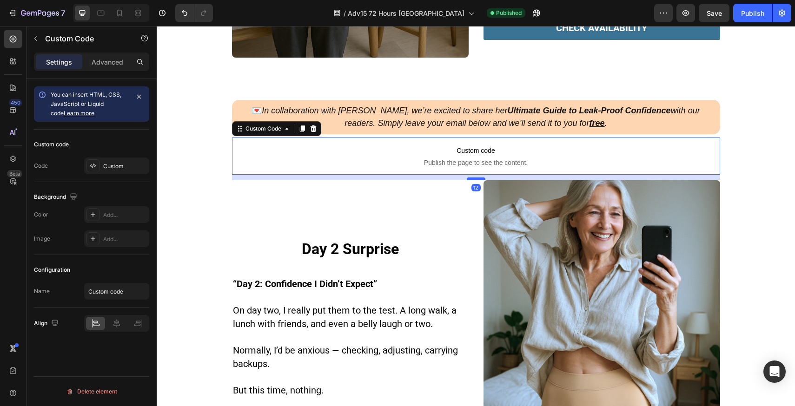
click at [477, 180] on div at bounding box center [476, 179] width 19 height 3
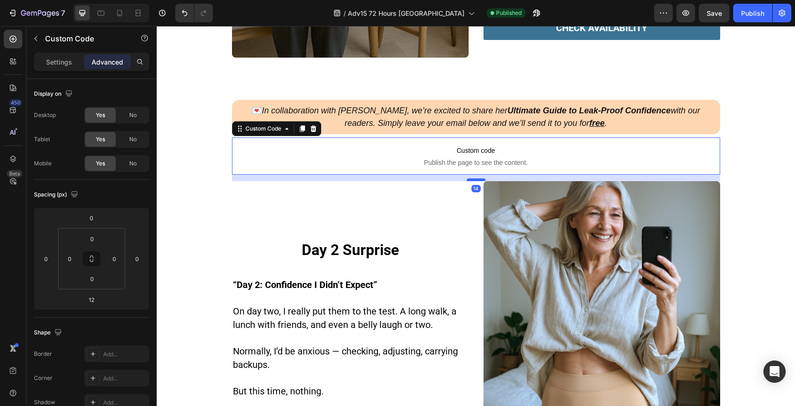
click at [477, 181] on div at bounding box center [476, 180] width 19 height 3
type input "14"
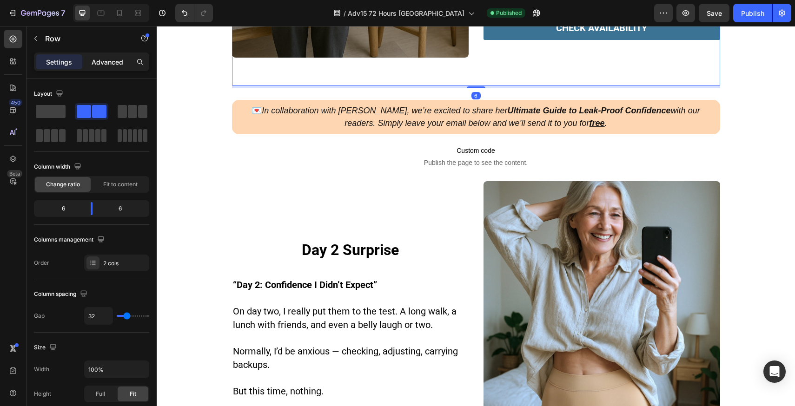
click at [115, 68] on div "Advanced" at bounding box center [107, 61] width 47 height 15
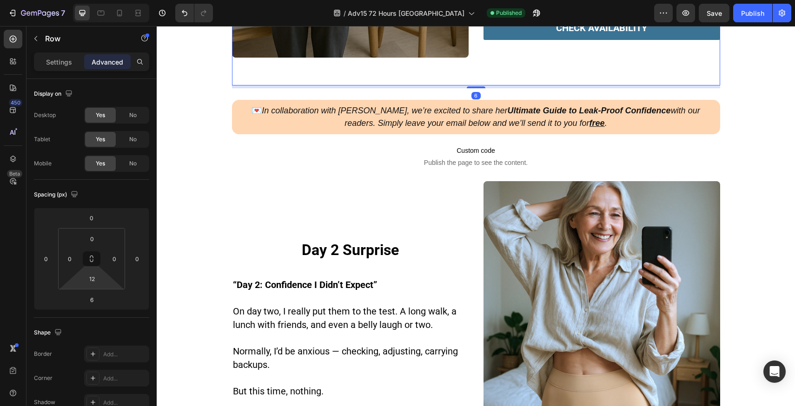
type input "0"
drag, startPoint x: 107, startPoint y: 281, endPoint x: 108, endPoint y: 310, distance: 29.3
click at [108, 0] on html "7 Version history / Adv15 72 Hours USA Published Preview Save Publish 450 Beta …" at bounding box center [397, 0] width 795 height 0
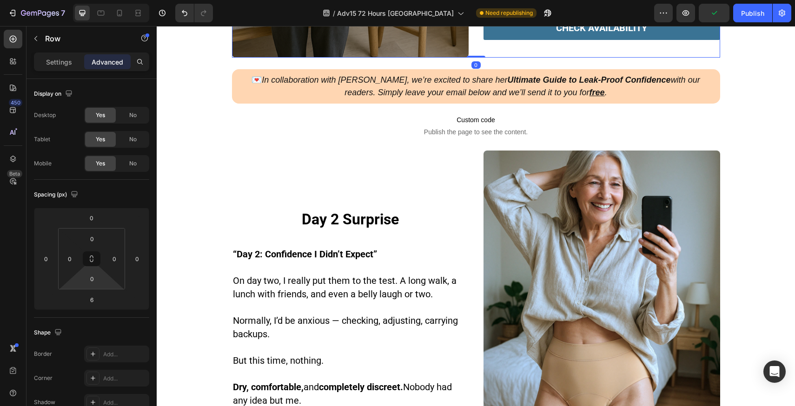
drag, startPoint x: 467, startPoint y: 113, endPoint x: 468, endPoint y: 107, distance: 6.5
type input "0"
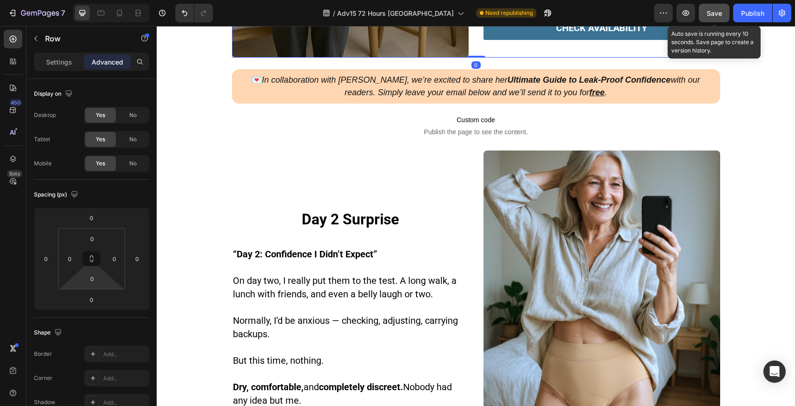
click at [709, 11] on span "Save" at bounding box center [714, 13] width 15 height 8
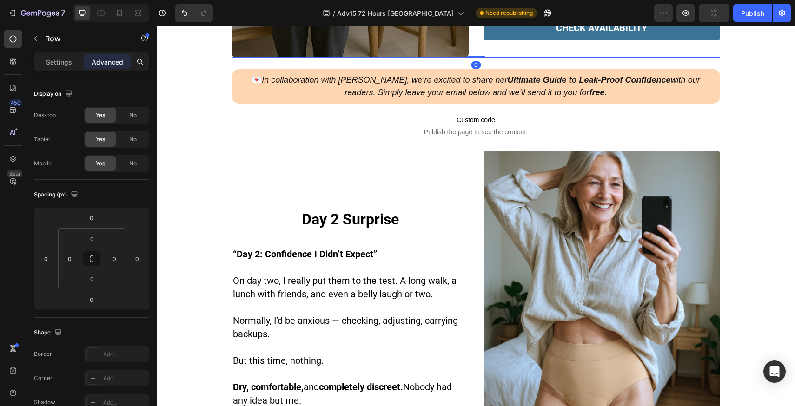
click at [620, 18] on div "/ Adv15 72 Hours USA Need republishing" at bounding box center [437, 13] width 434 height 19
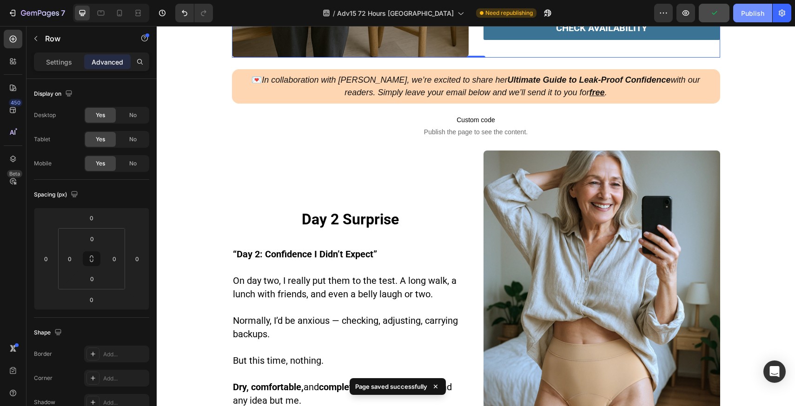
click at [750, 16] on div "Publish" at bounding box center [752, 13] width 23 height 10
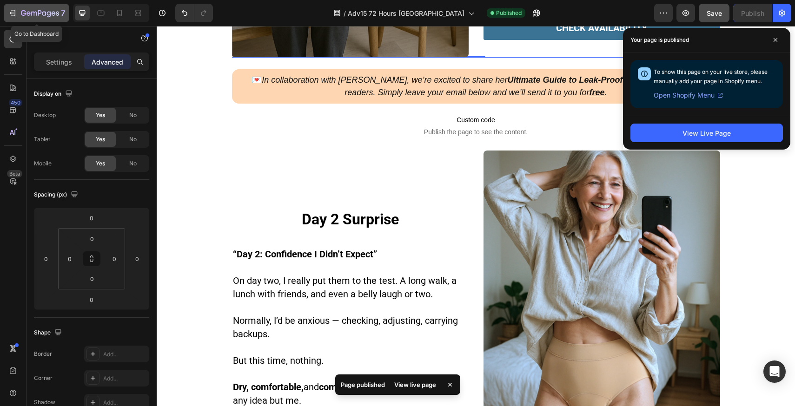
click at [63, 13] on p "7" at bounding box center [63, 12] width 4 height 11
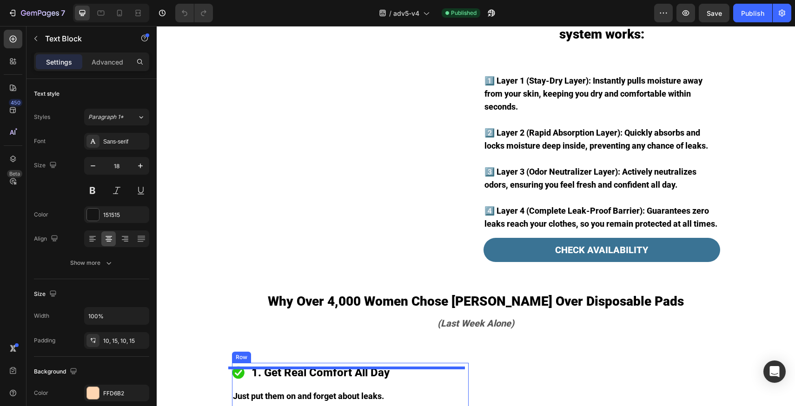
scroll to position [1052, 0]
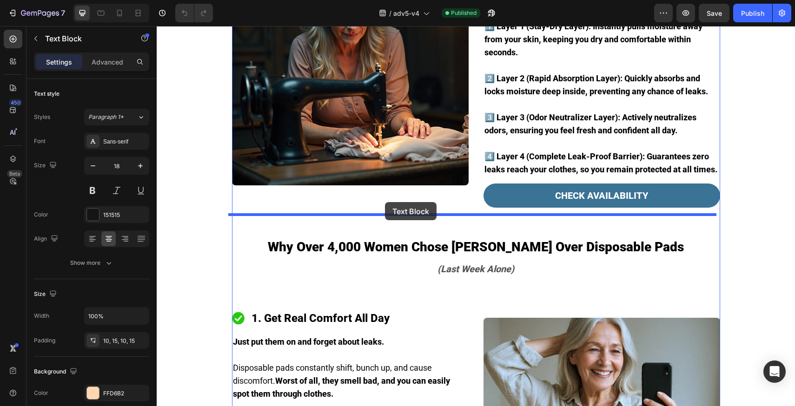
drag, startPoint x: 333, startPoint y: 74, endPoint x: 385, endPoint y: 202, distance: 138.1
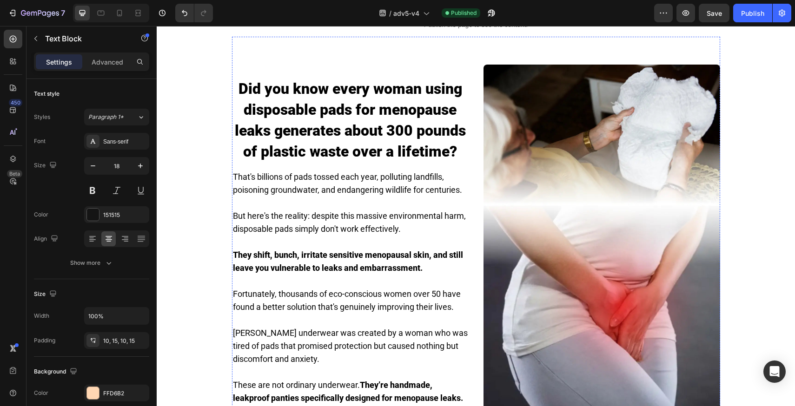
scroll to position [380, 0]
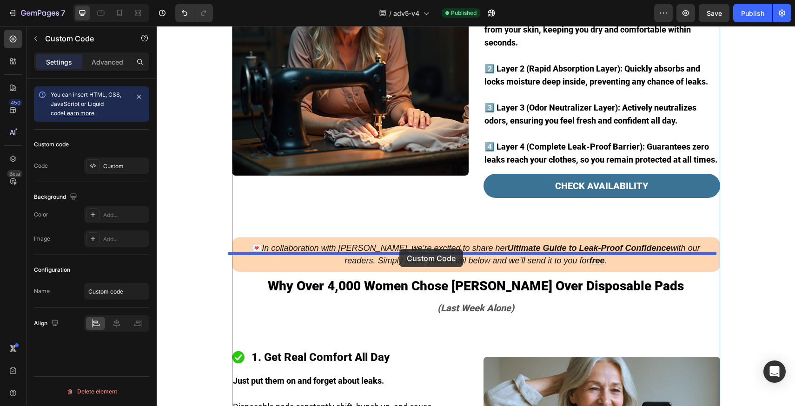
drag, startPoint x: 362, startPoint y: 127, endPoint x: 400, endPoint y: 249, distance: 128.4
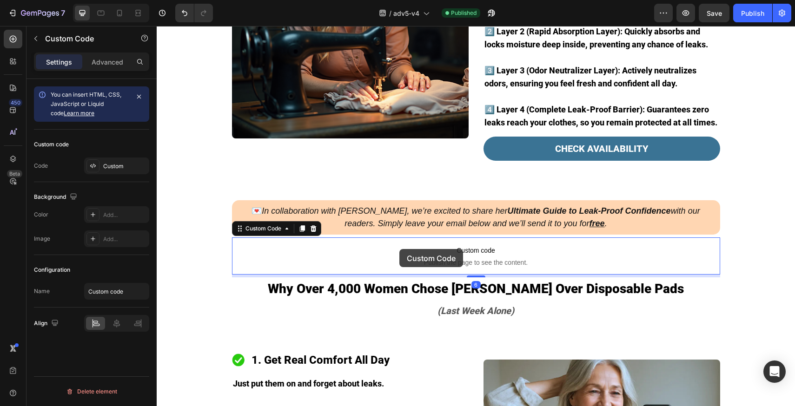
scroll to position [976, 0]
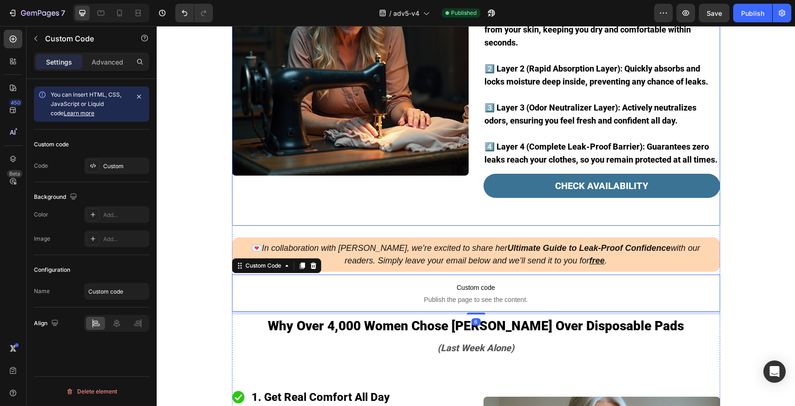
click at [411, 189] on div "Image Here's exactly how [PERSON_NAME]’s innovative four-layer protection syste…" at bounding box center [476, 71] width 488 height 309
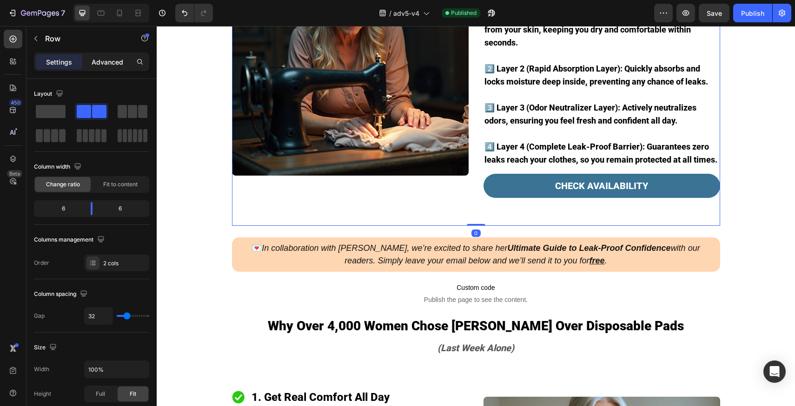
click at [105, 60] on p "Advanced" at bounding box center [108, 62] width 32 height 10
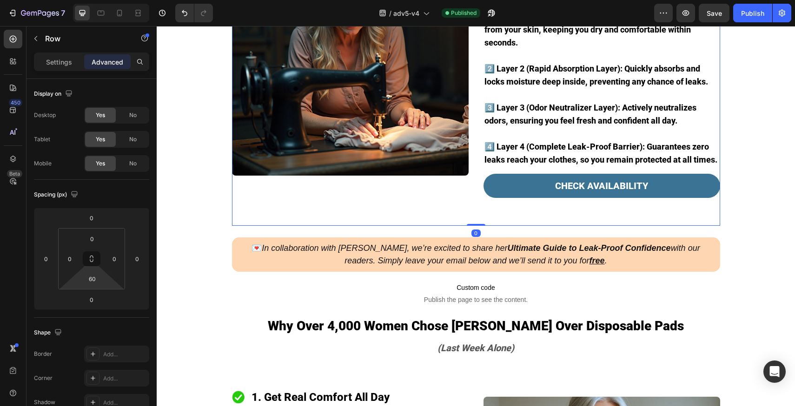
type input "0"
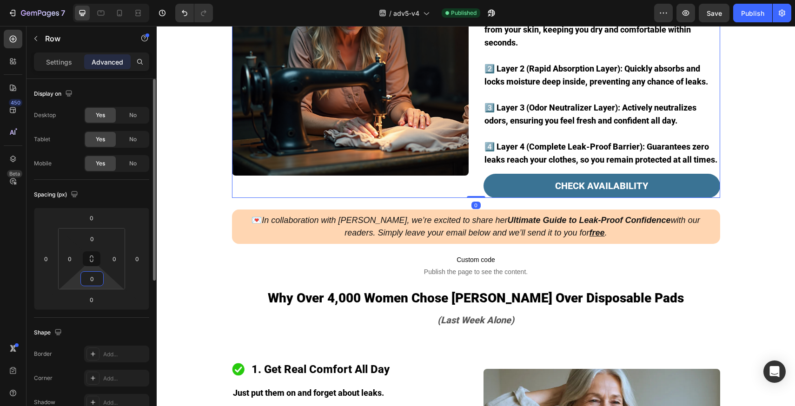
drag, startPoint x: 113, startPoint y: 304, endPoint x: 117, endPoint y: 341, distance: 37.9
click at [114, 0] on html "7 Version history / adv5-v4 Published Preview Save Publish 450 Beta Sections(18…" at bounding box center [397, 0] width 795 height 0
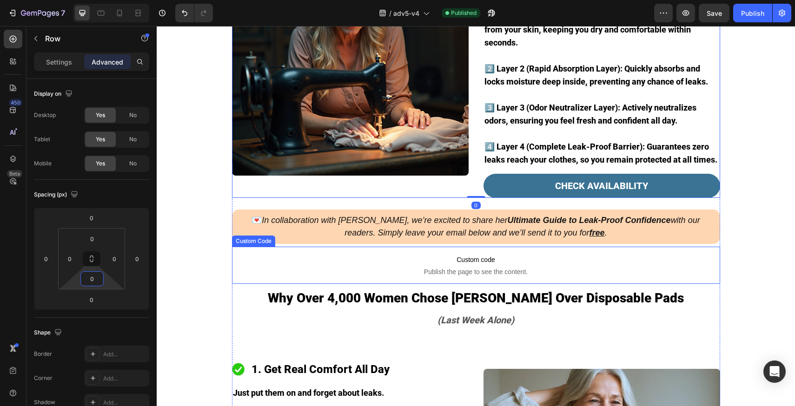
click at [369, 254] on span "Custom code" at bounding box center [476, 259] width 488 height 11
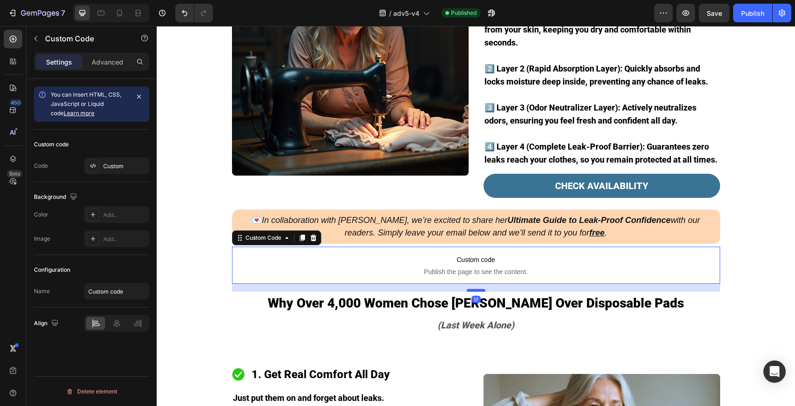
drag, startPoint x: 472, startPoint y: 264, endPoint x: 472, endPoint y: 269, distance: 5.1
click at [472, 289] on div at bounding box center [476, 290] width 19 height 3
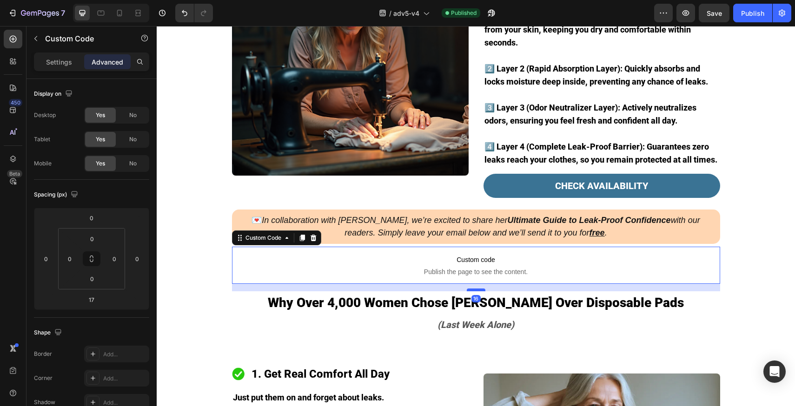
click at [472, 289] on div at bounding box center [476, 290] width 19 height 3
type input "16"
click at [613, 20] on div "/ adv5-v4 Need republishing" at bounding box center [437, 13] width 434 height 19
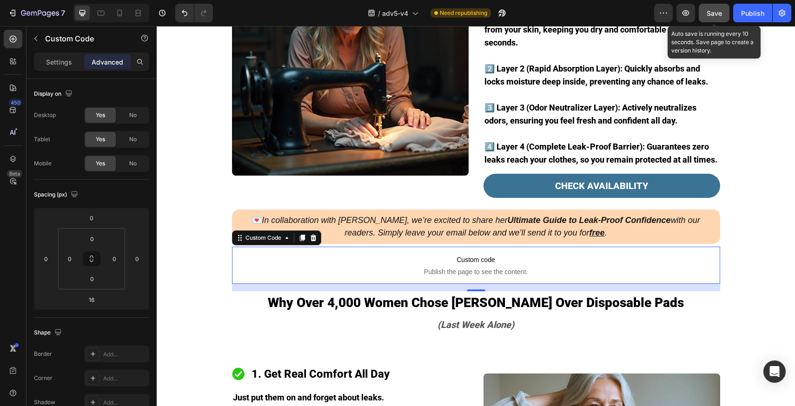
click at [719, 13] on span "Save" at bounding box center [714, 13] width 15 height 8
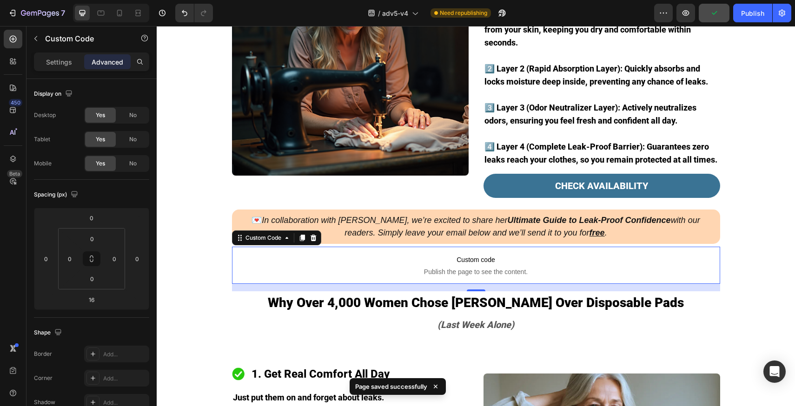
click at [732, 25] on div "7 Version history / adv5-v4 Need republishing Preview Publish" at bounding box center [397, 13] width 795 height 27
click at [741, 18] on button "Publish" at bounding box center [752, 13] width 39 height 19
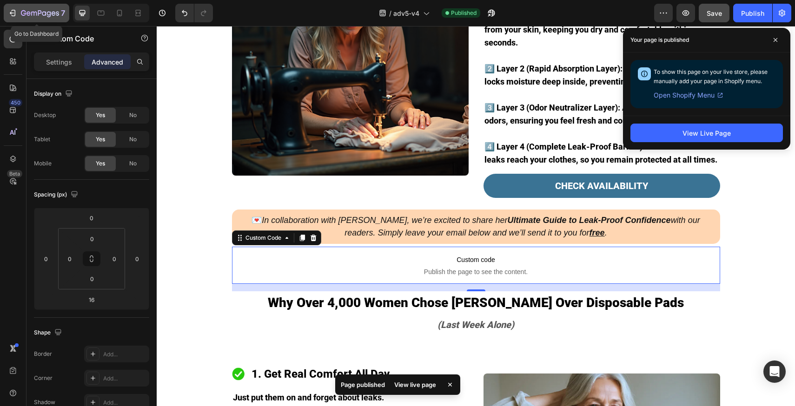
click at [47, 18] on div "7" at bounding box center [43, 12] width 44 height 11
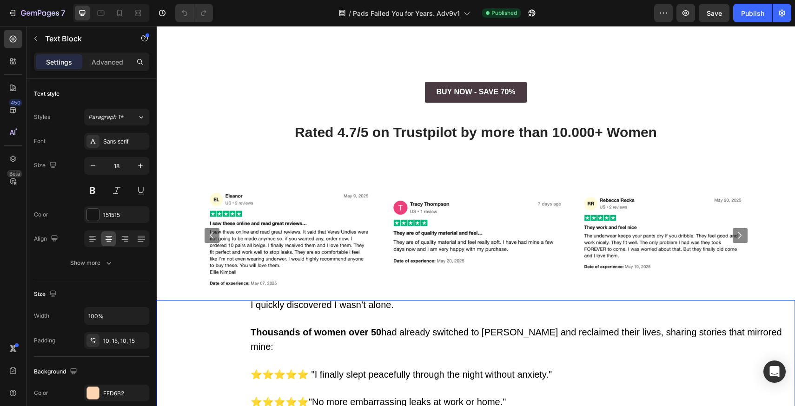
scroll to position [1206, 0]
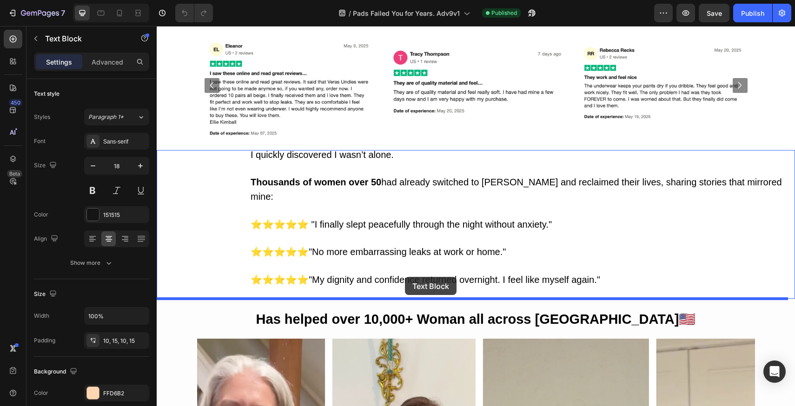
drag, startPoint x: 361, startPoint y: 157, endPoint x: 405, endPoint y: 277, distance: 128.3
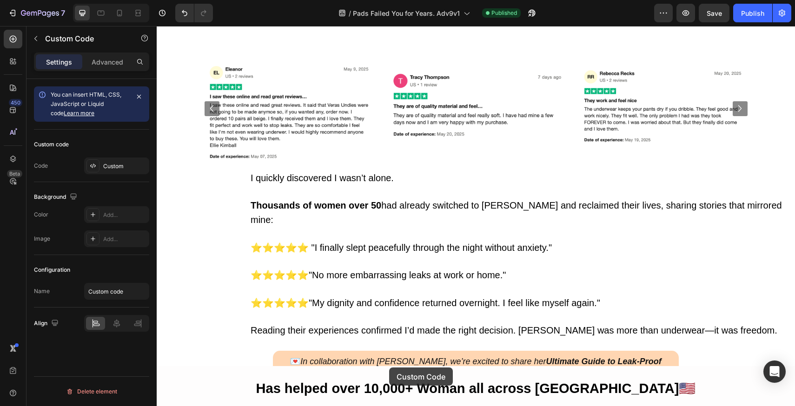
scroll to position [1135, 0]
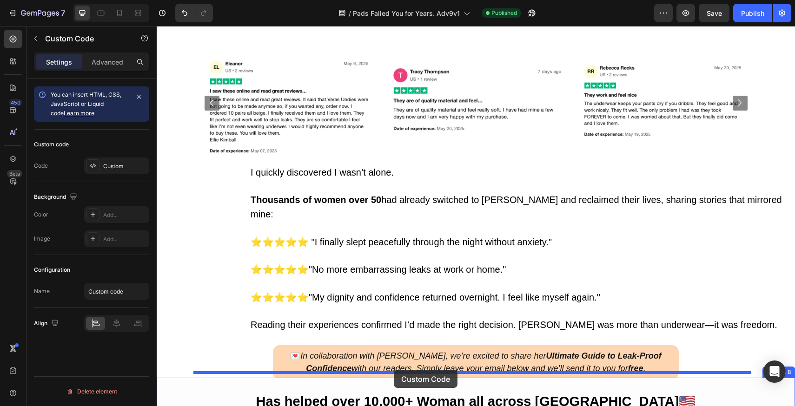
drag, startPoint x: 379, startPoint y: 219, endPoint x: 394, endPoint y: 370, distance: 151.9
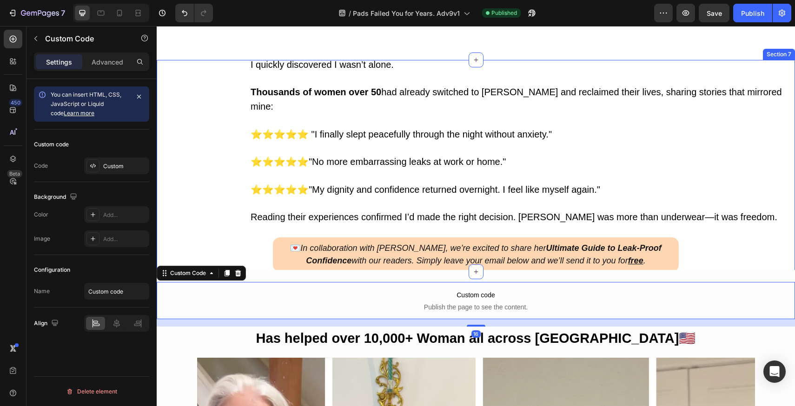
scroll to position [1312, 0]
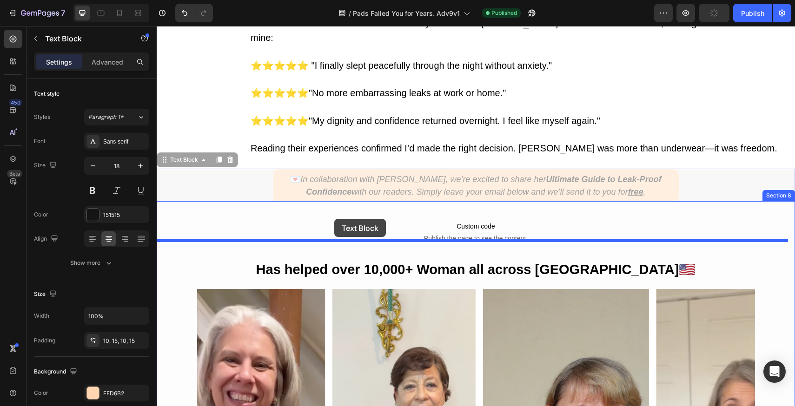
drag, startPoint x: 333, startPoint y: 175, endPoint x: 334, endPoint y: 219, distance: 44.2
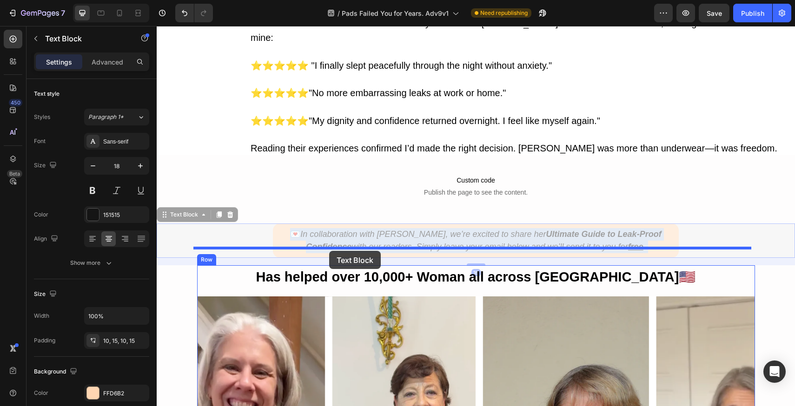
drag, startPoint x: 327, startPoint y: 231, endPoint x: 329, endPoint y: 251, distance: 20.6
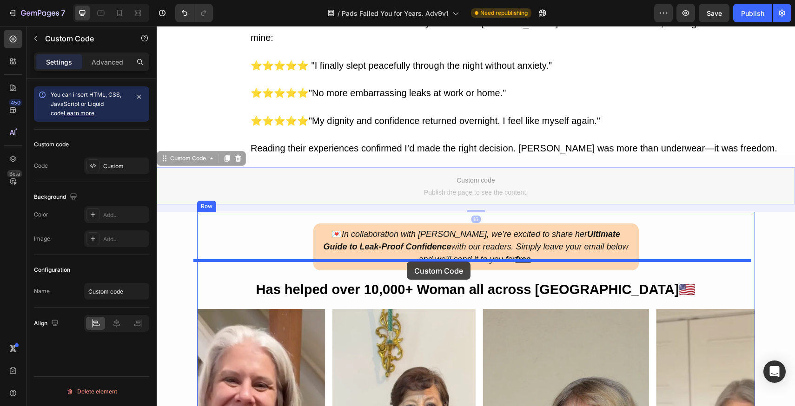
drag, startPoint x: 422, startPoint y: 172, endPoint x: 407, endPoint y: 262, distance: 91.0
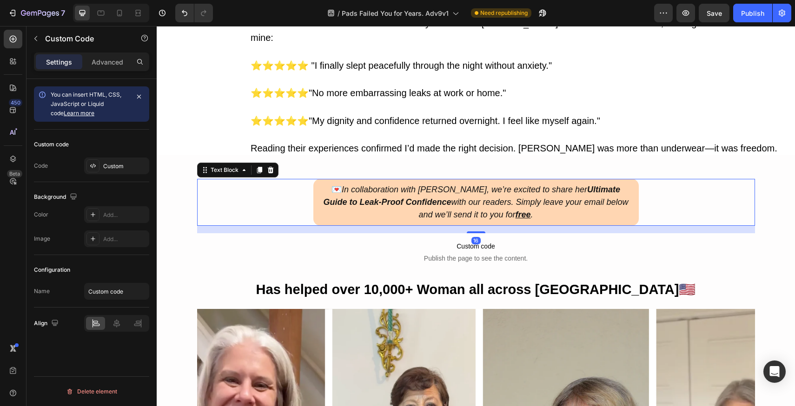
click at [340, 196] on p "💌 In collaboration with [PERSON_NAME], we’re excited to share her Ultimate Guid…" at bounding box center [476, 203] width 312 height 38
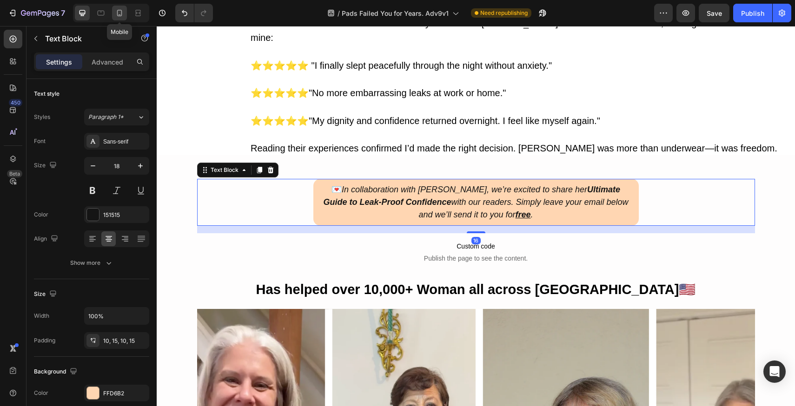
click at [125, 13] on div at bounding box center [119, 13] width 15 height 15
type input "16"
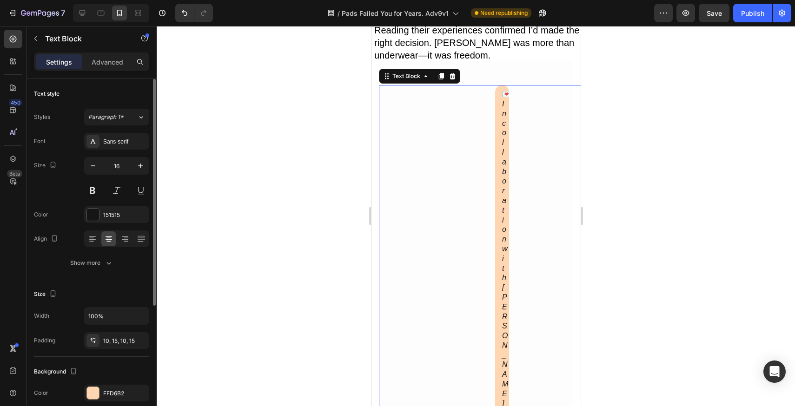
scroll to position [1482, 0]
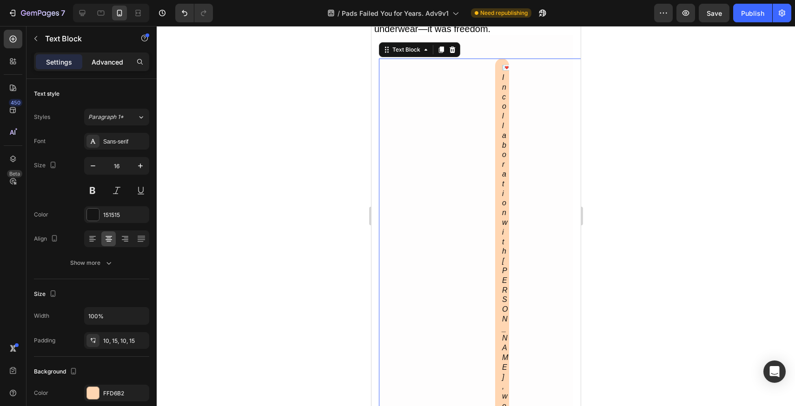
click at [106, 63] on p "Advanced" at bounding box center [108, 62] width 32 height 10
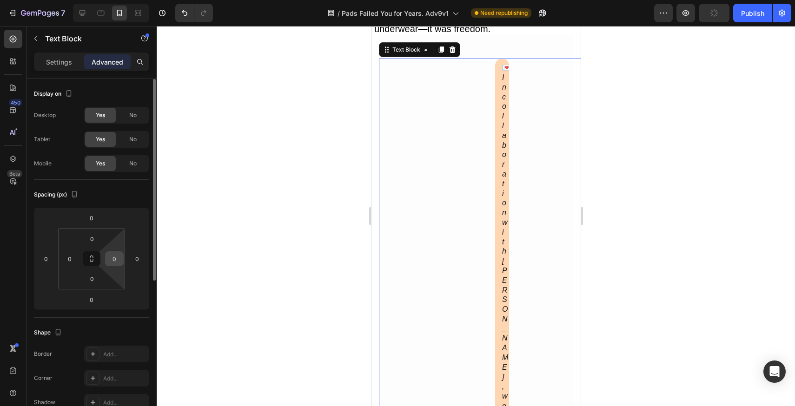
click at [118, 253] on input "0" at bounding box center [114, 259] width 14 height 14
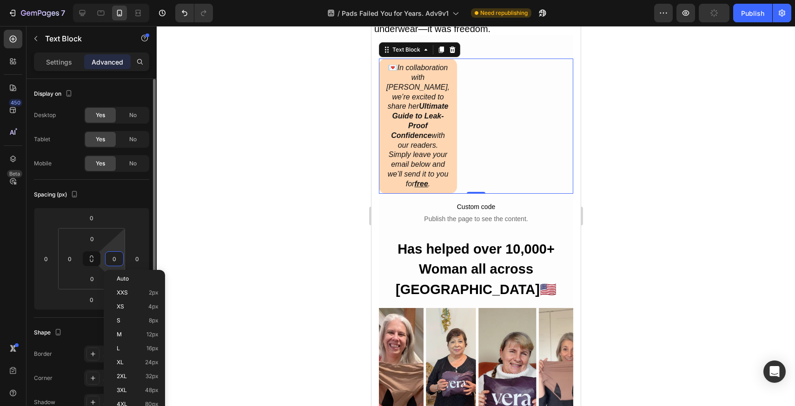
click at [118, 253] on input "0" at bounding box center [114, 259] width 14 height 14
click at [66, 0] on html "7 Version history / Pads Failed You for Years. Adv9v1 Need republishing Preview…" at bounding box center [397, 0] width 795 height 0
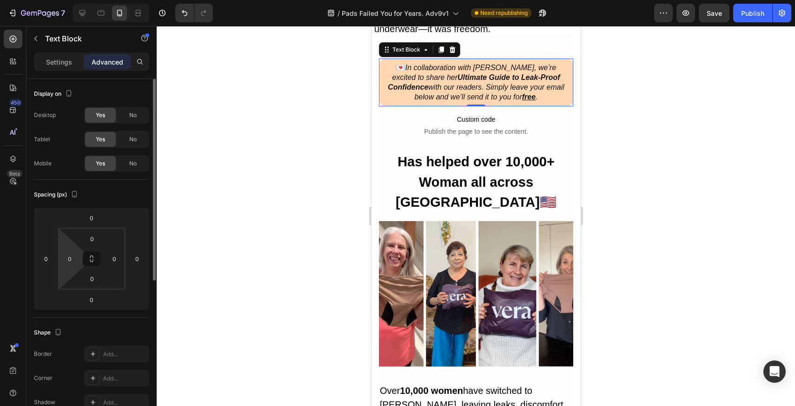
click at [66, 0] on html "7 Version history / Pads Failed You for Years. Adv9v1 Need republishing Preview…" at bounding box center [397, 0] width 795 height 0
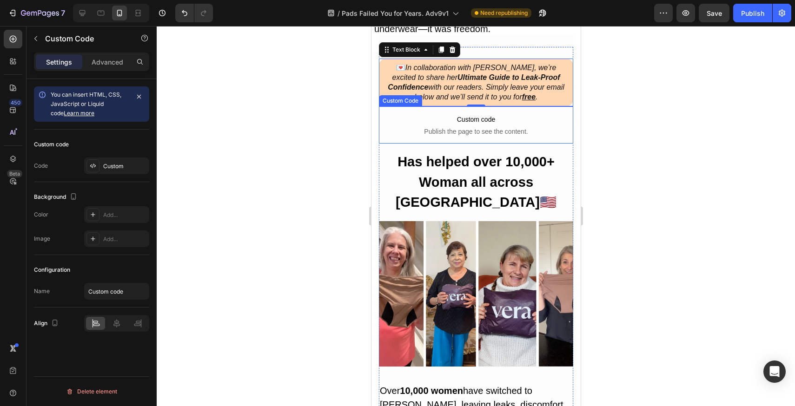
click at [409, 120] on span "Custom code" at bounding box center [476, 119] width 172 height 11
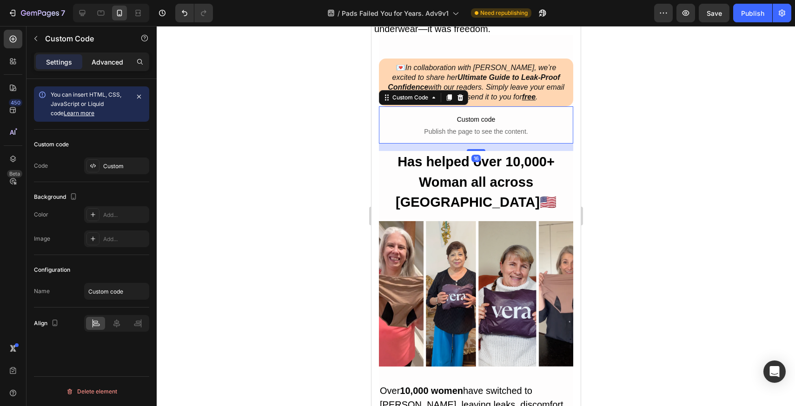
click at [111, 63] on p "Advanced" at bounding box center [108, 62] width 32 height 10
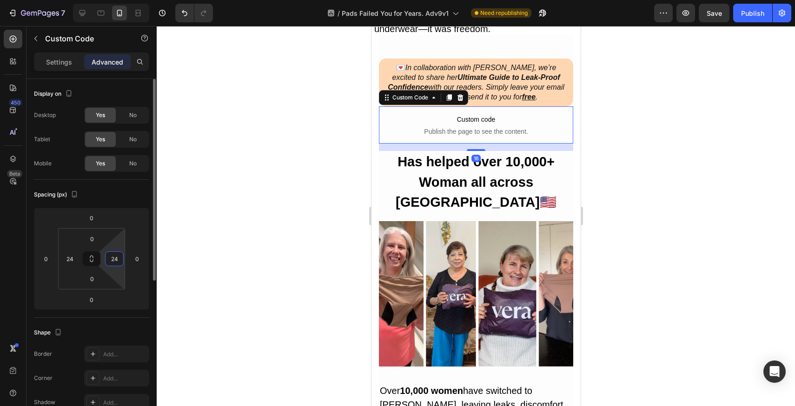
click at [120, 256] on input "24" at bounding box center [114, 259] width 14 height 14
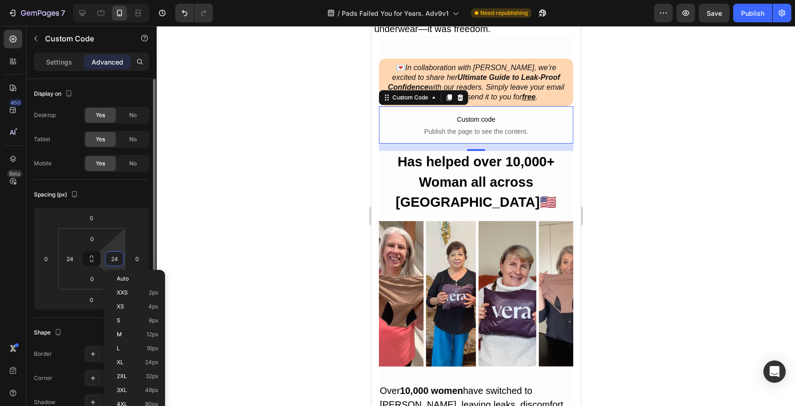
click at [120, 0] on html "7 Version history / Pads Failed You for Years. Adv9v1 Need republishing Preview…" at bounding box center [397, 0] width 795 height 0
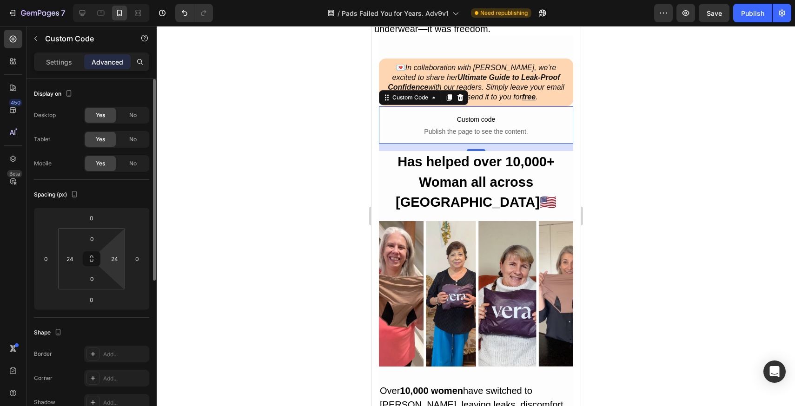
click at [120, 0] on html "7 Version history / Pads Failed You for Years. Adv9v1 Need republishing Preview…" at bounding box center [397, 0] width 795 height 0
click at [116, 0] on html "7 Version history / Pads Failed You for Years. Adv9v1 Need republishing Preview…" at bounding box center [397, 0] width 795 height 0
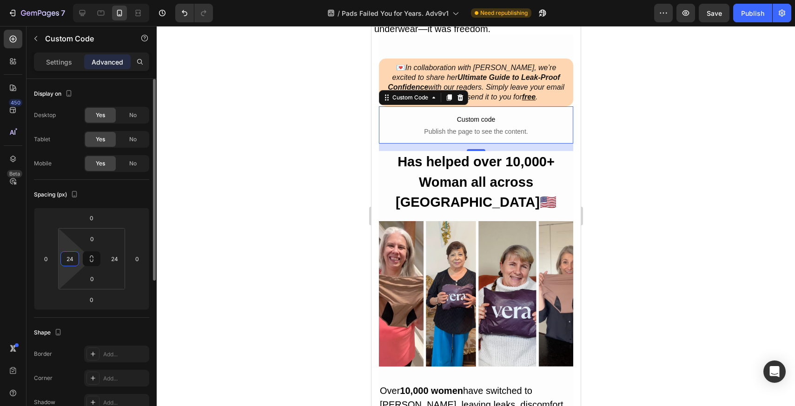
click at [72, 0] on html "7 Version history / Pads Failed You for Years. Adv9v1 Need republishing Preview…" at bounding box center [397, 0] width 795 height 0
click at [122, 255] on div "24" at bounding box center [114, 259] width 19 height 15
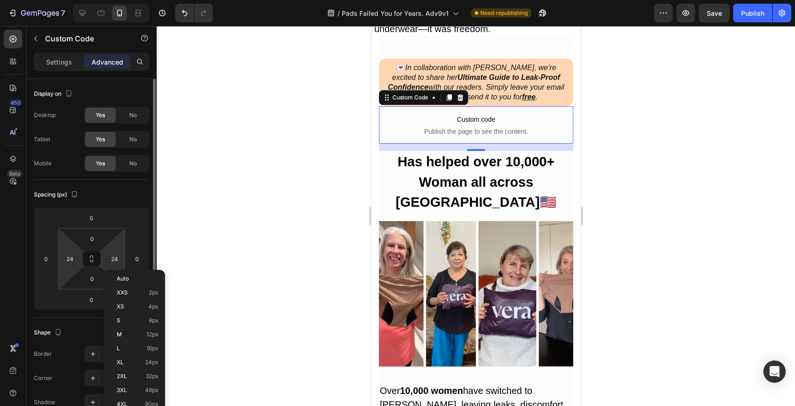
click at [121, 0] on html "7 Version history / Pads Failed You for Years. Adv9v1 Need republishing Preview…" at bounding box center [397, 0] width 795 height 0
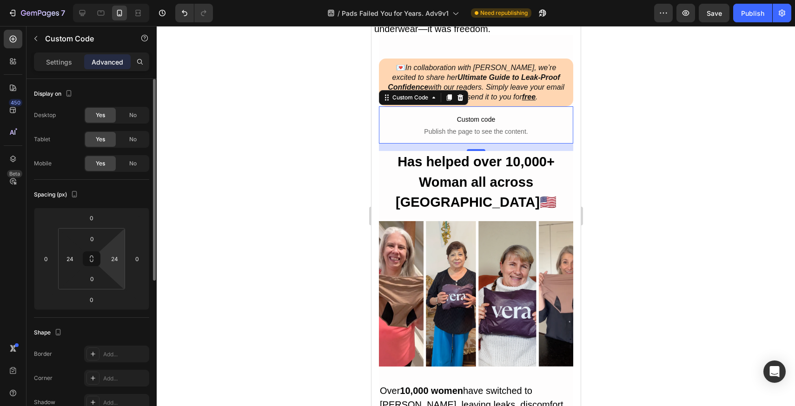
click at [121, 0] on html "7 Version history / Pads Failed You for Years. Adv9v1 Need republishing Preview…" at bounding box center [397, 0] width 795 height 0
click at [752, 18] on button "Publish" at bounding box center [752, 13] width 39 height 19
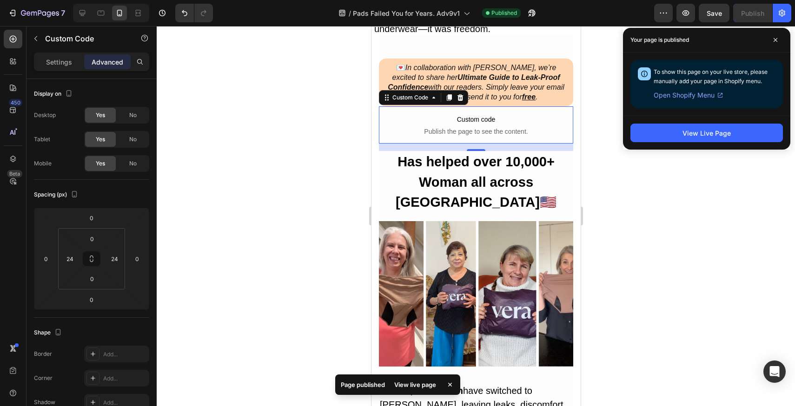
click at [542, 13] on div "/ Pads Failed You for Years. Adv9v1 Published" at bounding box center [437, 13] width 434 height 19
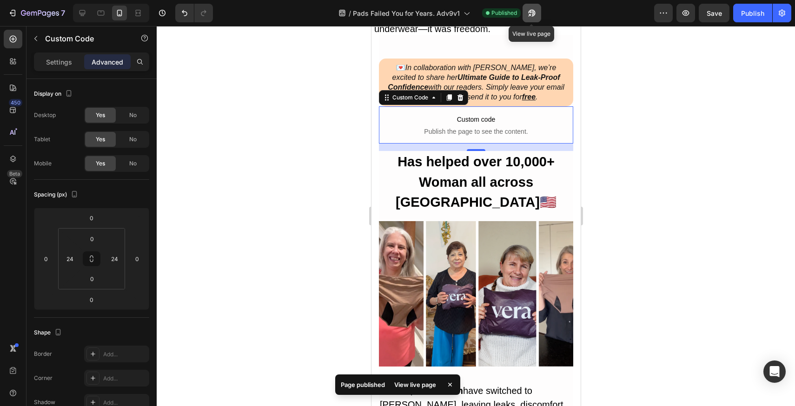
click at [540, 13] on button "button" at bounding box center [532, 13] width 19 height 19
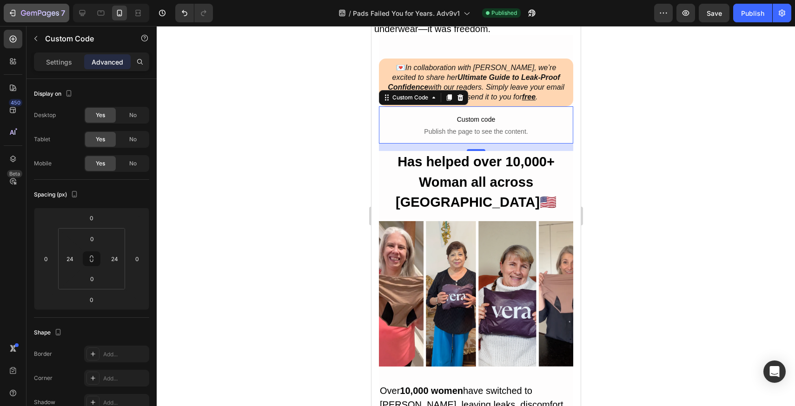
click at [61, 16] on p "7" at bounding box center [63, 12] width 4 height 11
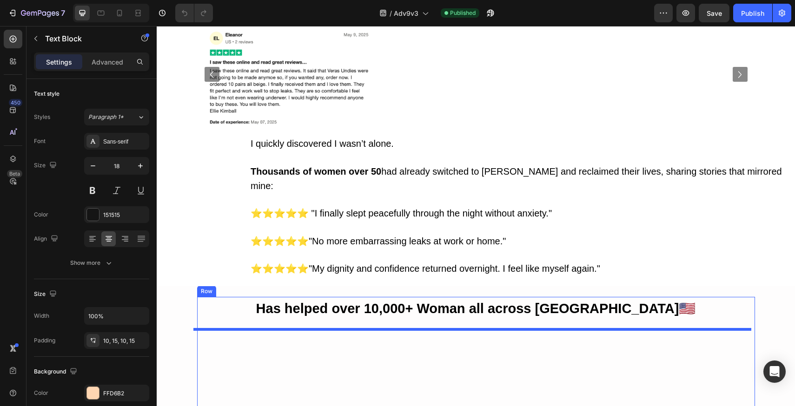
scroll to position [1225, 0]
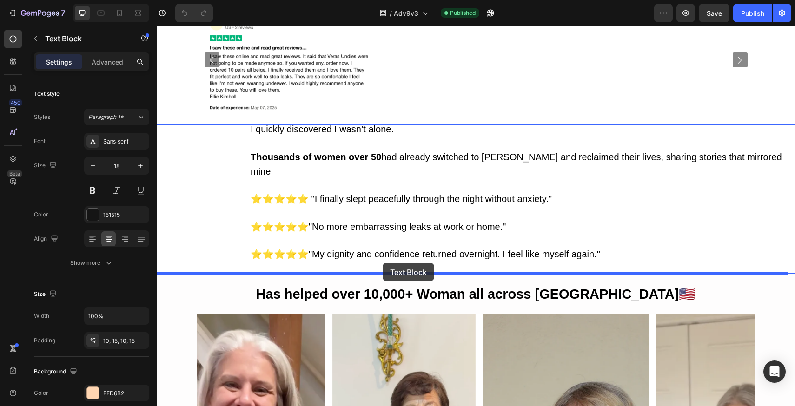
drag, startPoint x: 348, startPoint y: 161, endPoint x: 383, endPoint y: 263, distance: 108.1
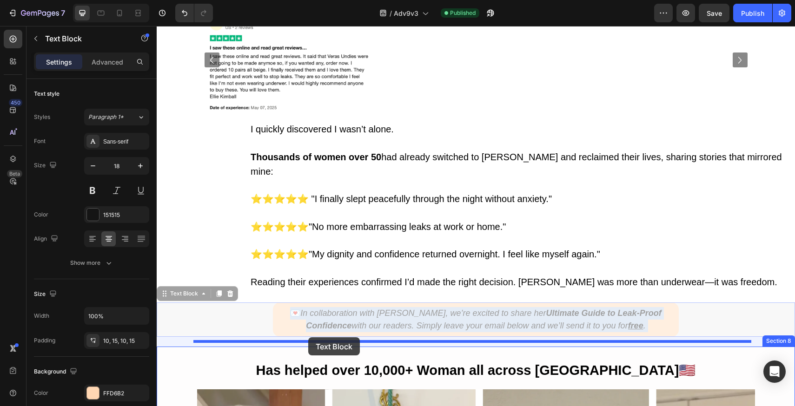
drag, startPoint x: 304, startPoint y: 304, endPoint x: 308, endPoint y: 338, distance: 33.8
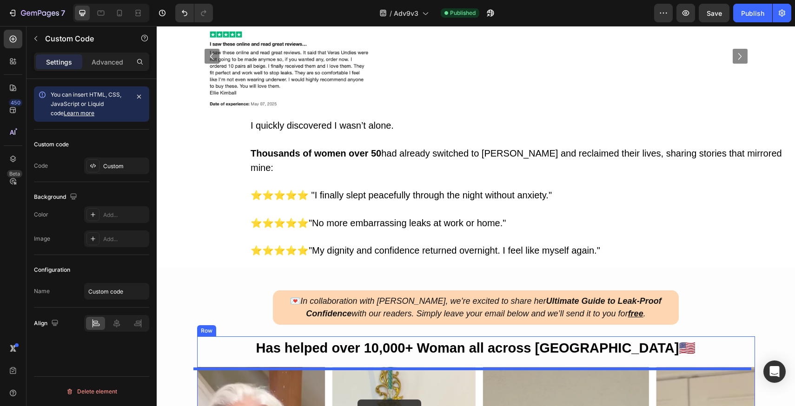
scroll to position [1273, 0]
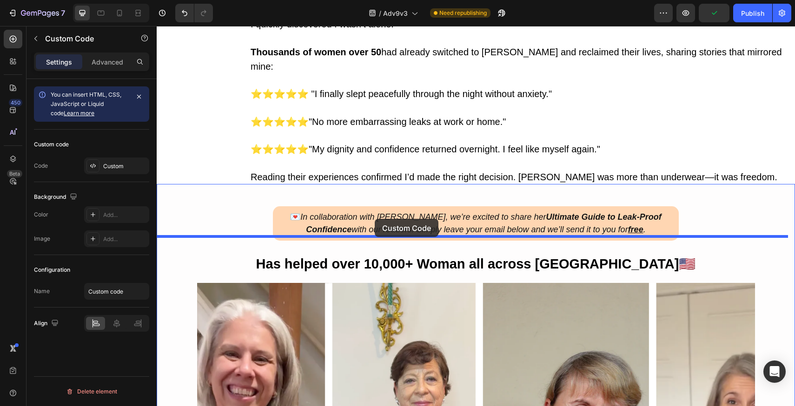
drag, startPoint x: 350, startPoint y: 192, endPoint x: 375, endPoint y: 219, distance: 36.5
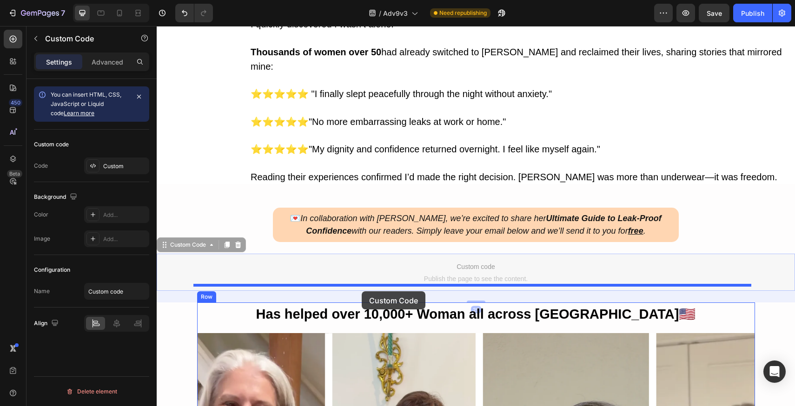
drag, startPoint x: 360, startPoint y: 260, endPoint x: 362, endPoint y: 292, distance: 31.2
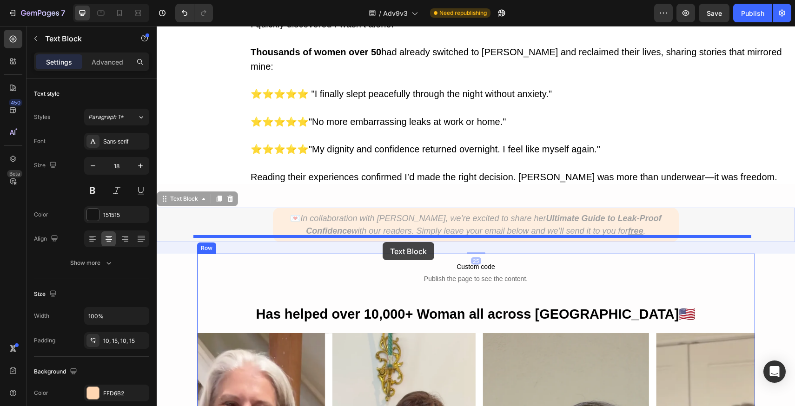
drag, startPoint x: 386, startPoint y: 217, endPoint x: 383, endPoint y: 242, distance: 25.3
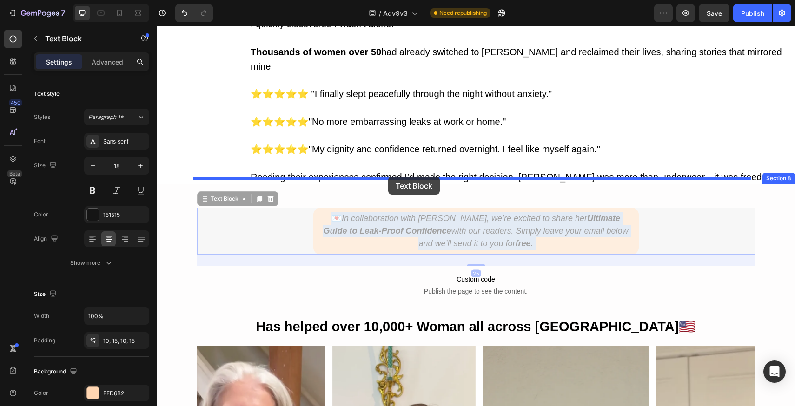
drag, startPoint x: 384, startPoint y: 230, endPoint x: 388, endPoint y: 177, distance: 53.6
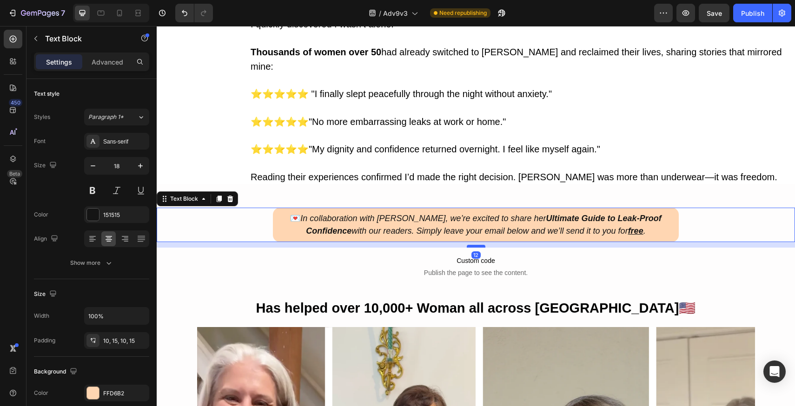
drag, startPoint x: 472, startPoint y: 234, endPoint x: 473, endPoint y: 228, distance: 6.2
click at [473, 245] on div at bounding box center [476, 246] width 19 height 3
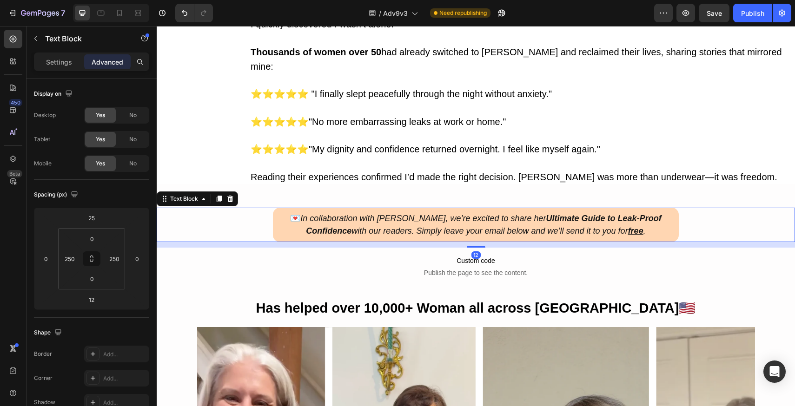
click at [313, 213] on p "💌 In collaboration with [PERSON_NAME], we’re excited to share her Ultimate Guid…" at bounding box center [476, 225] width 392 height 25
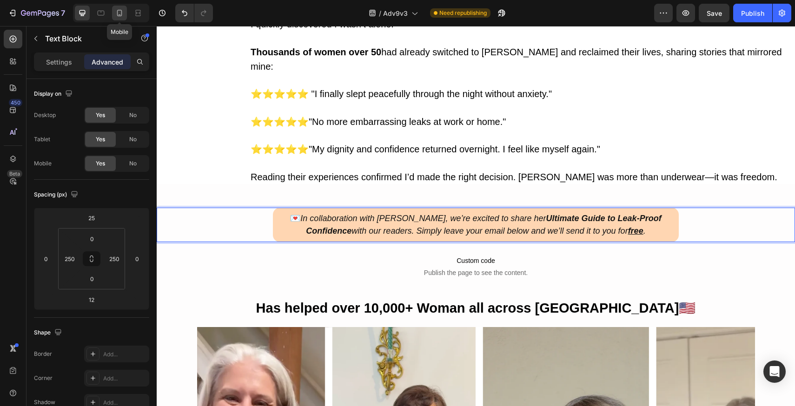
click at [126, 13] on div at bounding box center [119, 13] width 15 height 15
type input "0"
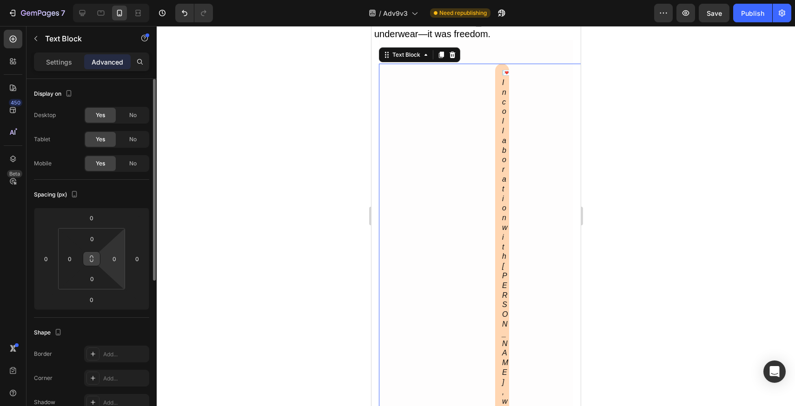
scroll to position [1533, 0]
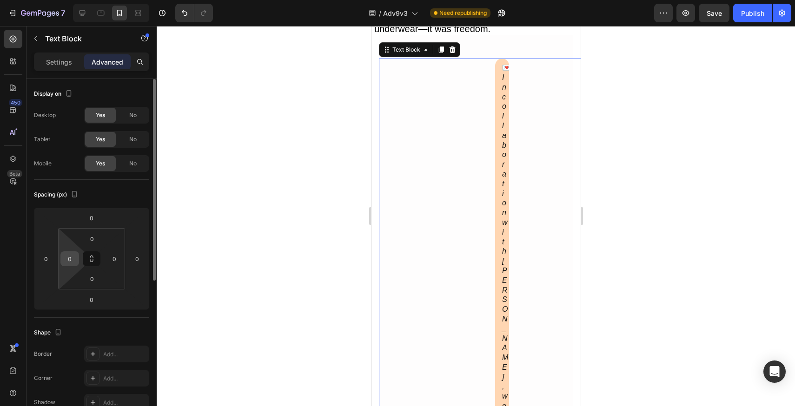
click at [69, 262] on input "0" at bounding box center [70, 259] width 14 height 14
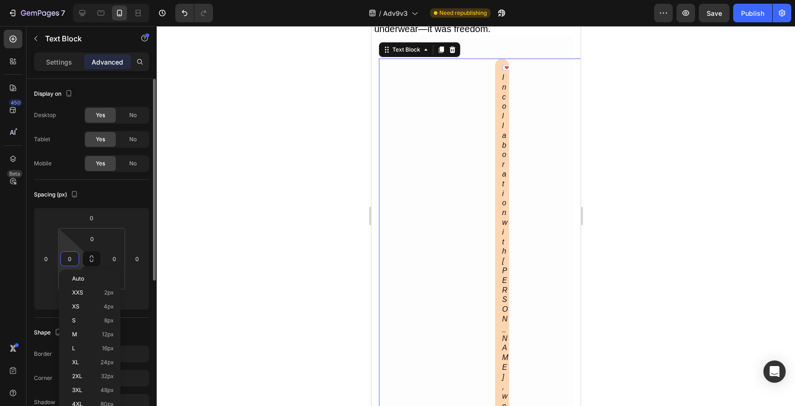
click at [69, 262] on input "0" at bounding box center [70, 259] width 14 height 14
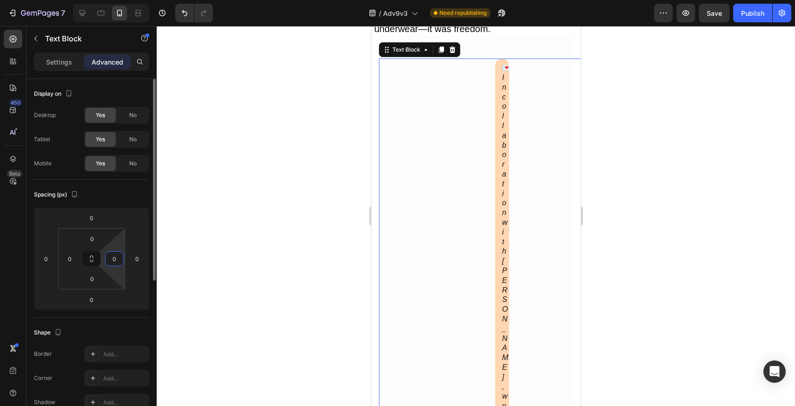
click at [112, 265] on input "0" at bounding box center [114, 259] width 14 height 14
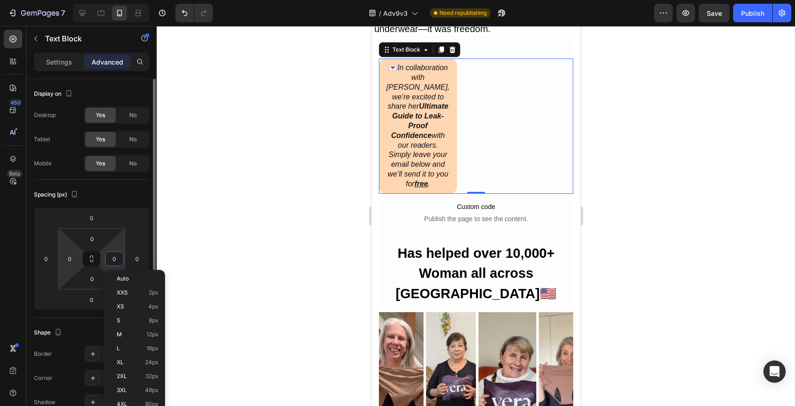
click at [75, 0] on html "7 Version history / Adv9v3 Need republishing Preview Save Publish 450 Beta Sect…" at bounding box center [397, 0] width 795 height 0
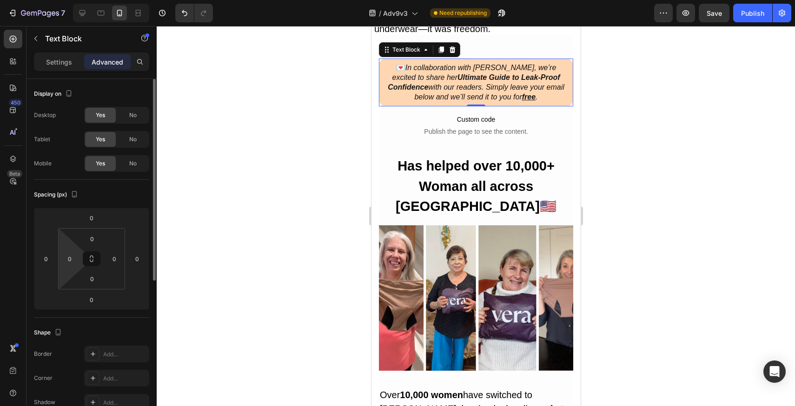
click at [75, 0] on html "7 Version history / Adv9v3 Need republishing Preview Save Publish 450 Beta Sect…" at bounding box center [397, 0] width 795 height 0
click at [119, 266] on div "0" at bounding box center [114, 259] width 19 height 15
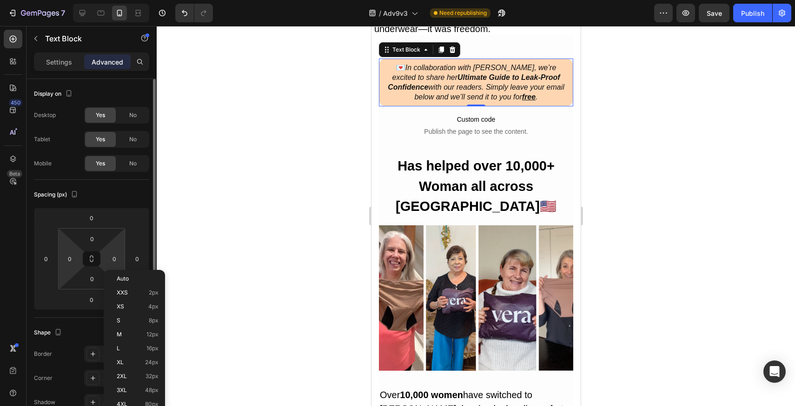
click at [121, 0] on html "7 Version history / Adv9v3 Need republishing Preview Save Publish 450 Beta Sect…" at bounding box center [397, 0] width 795 height 0
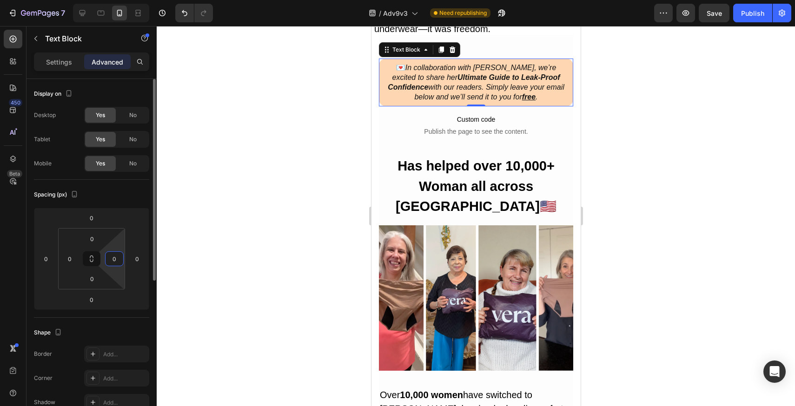
click at [121, 0] on html "7 Version history / Adv9v3 Need republishing Preview Save Publish 450 Beta Sect…" at bounding box center [397, 0] width 795 height 0
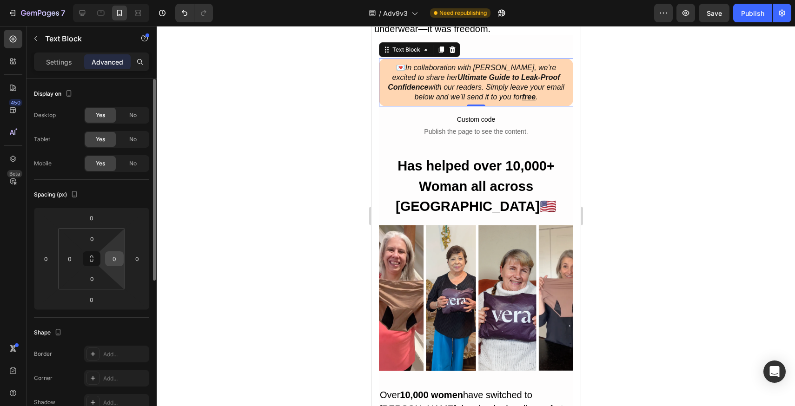
click at [111, 256] on input "0" at bounding box center [114, 259] width 14 height 14
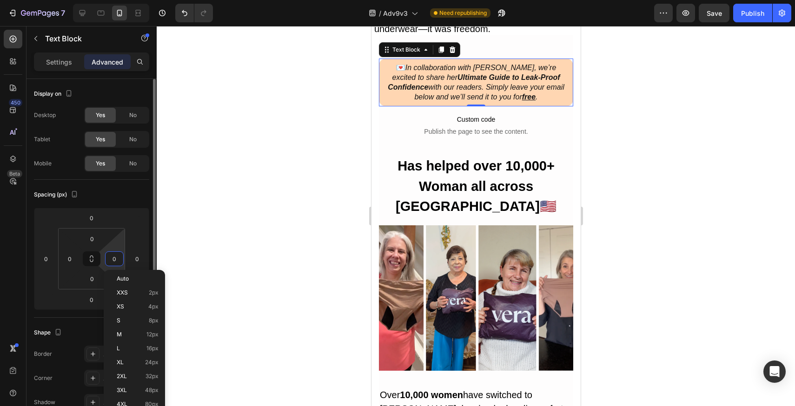
click at [111, 256] on input "0" at bounding box center [114, 259] width 14 height 14
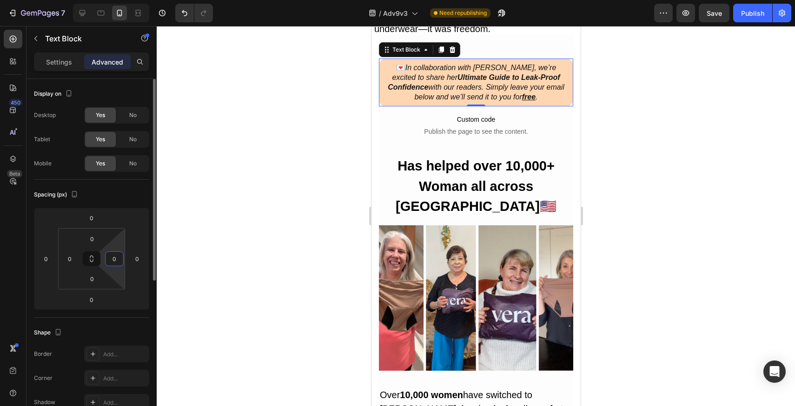
click at [111, 256] on input "0" at bounding box center [114, 259] width 14 height 14
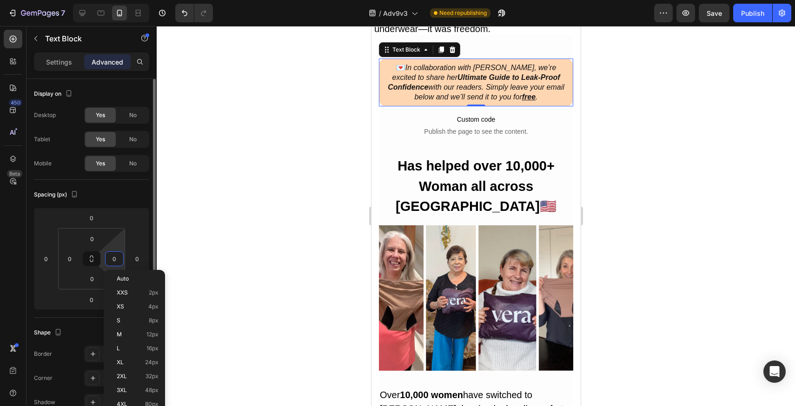
click at [117, 0] on html "7 Version history / Adv9v3 Need republishing Preview Save Publish 450 Beta Sect…" at bounding box center [397, 0] width 795 height 0
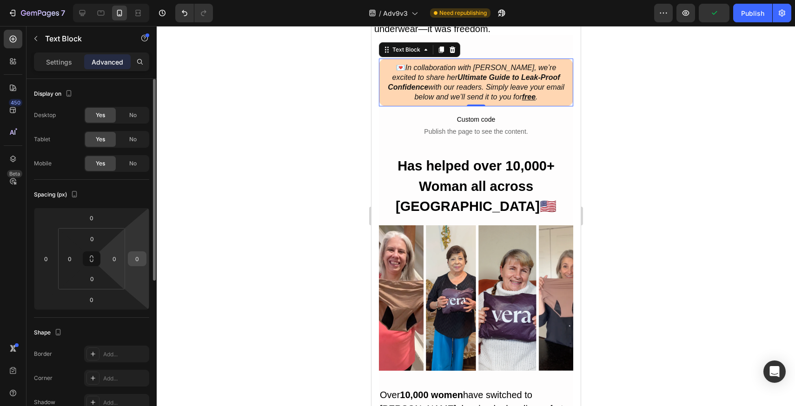
click at [133, 252] on input "0" at bounding box center [137, 259] width 14 height 14
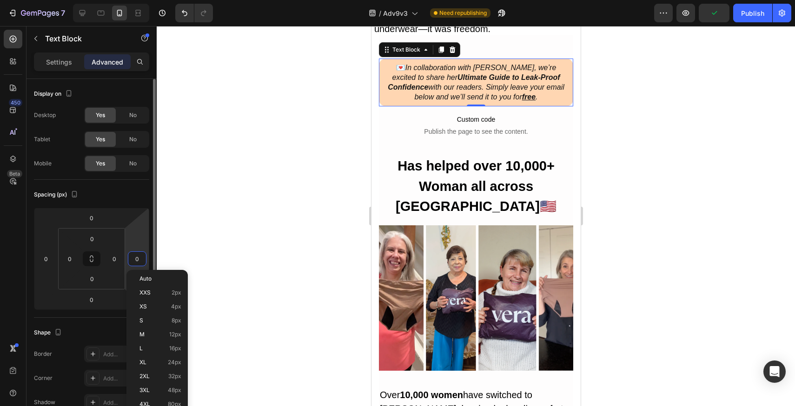
click at [133, 252] on input "0" at bounding box center [137, 259] width 14 height 14
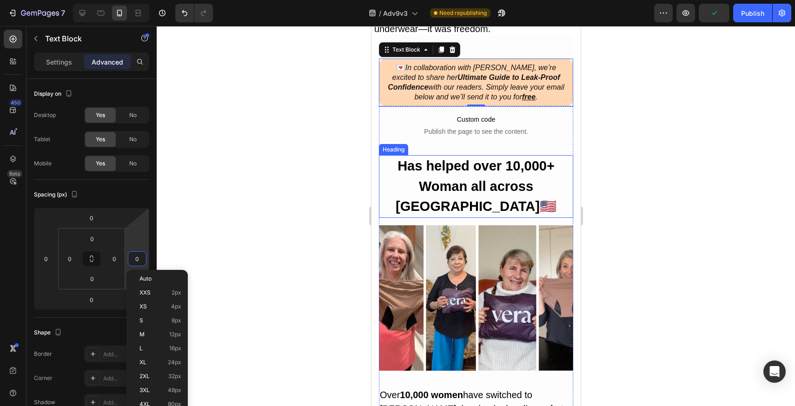
click at [387, 126] on div "Custom code Publish the page to see the content. Custom Code" at bounding box center [476, 125] width 194 height 37
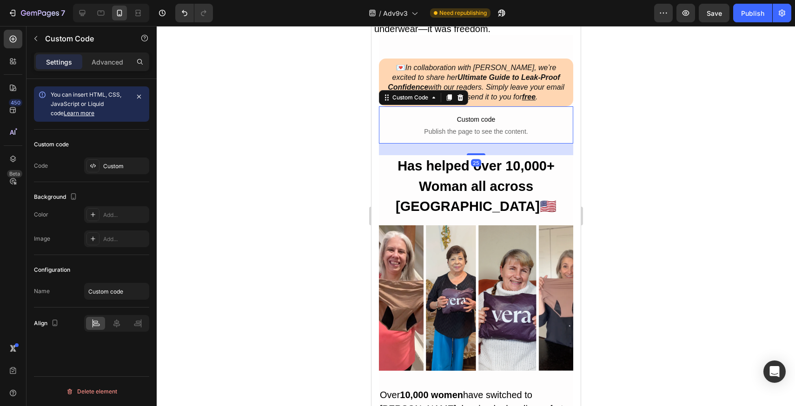
click at [119, 74] on div "Settings Advanced" at bounding box center [92, 66] width 130 height 27
click at [118, 68] on div "Advanced" at bounding box center [107, 61] width 47 height 15
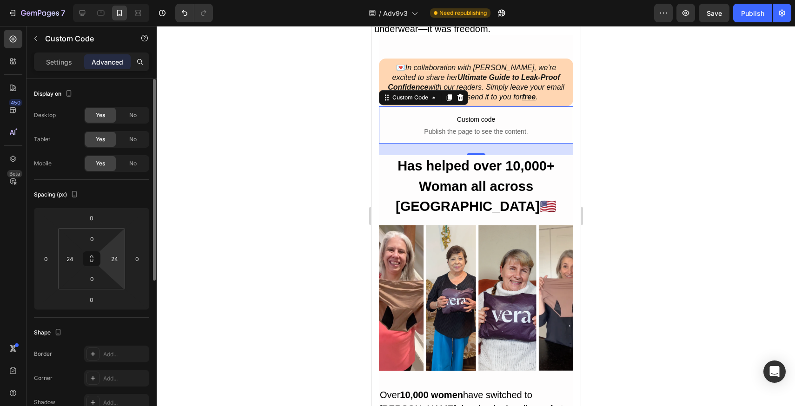
click at [113, 0] on html "7 Version history / Adv9v3 Need republishing Preview Save Publish 450 Beta Sect…" at bounding box center [397, 0] width 795 height 0
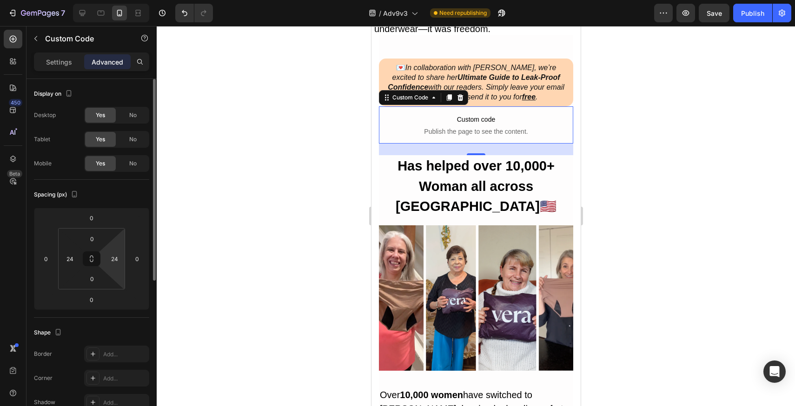
click at [113, 0] on html "7 Version history / Adv9v3 Need republishing Preview Save Publish 450 Beta Sect…" at bounding box center [397, 0] width 795 height 0
click at [133, 257] on input "0" at bounding box center [137, 259] width 14 height 14
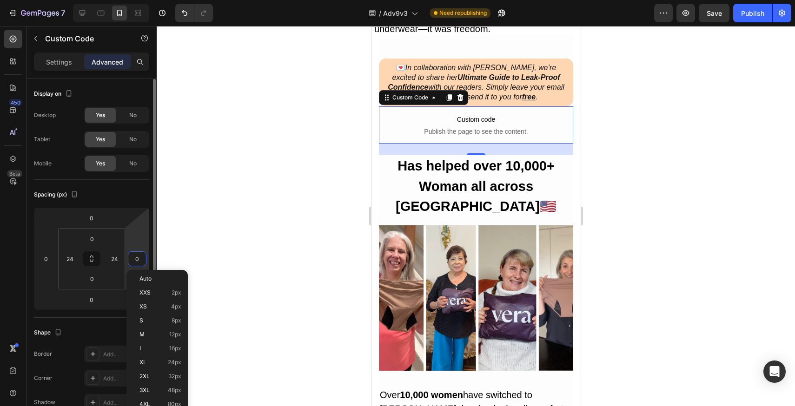
click at [133, 257] on input "0" at bounding box center [137, 259] width 14 height 14
click at [111, 256] on input "24" at bounding box center [114, 259] width 14 height 14
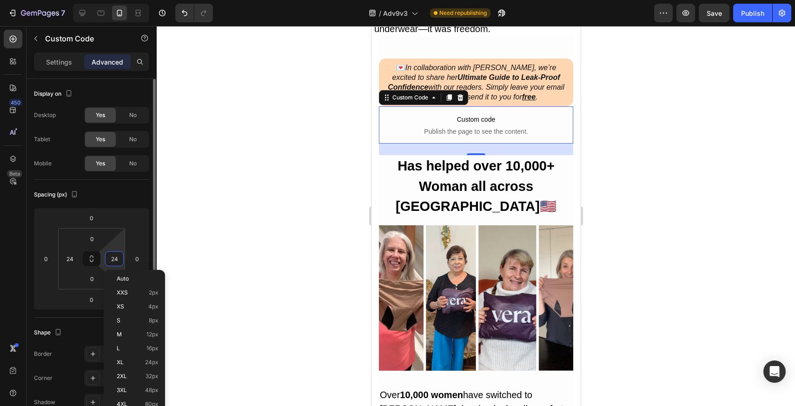
click at [111, 256] on input "24" at bounding box center [114, 259] width 14 height 14
click at [111, 254] on input "24" at bounding box center [114, 259] width 14 height 14
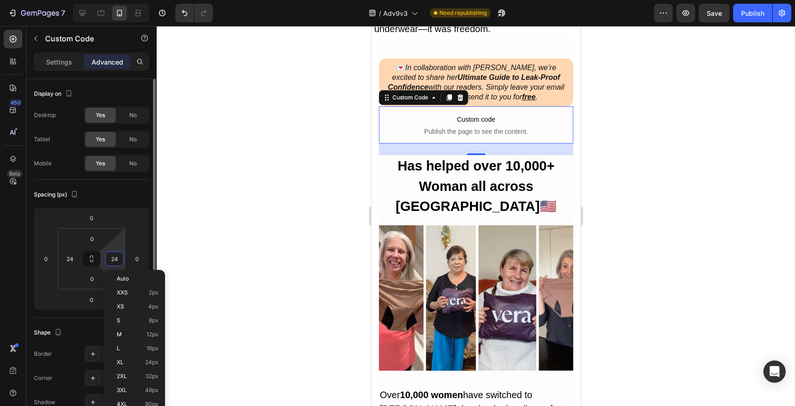
click at [111, 0] on html "7 Version history / Adv9v3 Need republishing Preview Save Publish 450 Beta Sect…" at bounding box center [397, 0] width 795 height 0
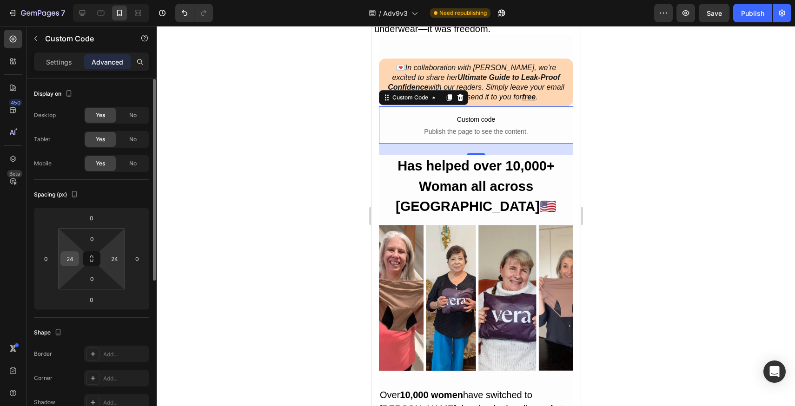
click at [66, 254] on input "24" at bounding box center [70, 259] width 14 height 14
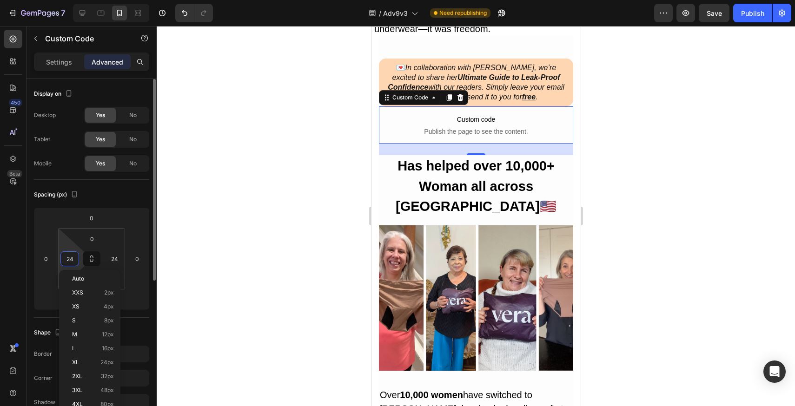
click at [66, 254] on input "24" at bounding box center [70, 259] width 14 height 14
click at [67, 0] on html "7 Version history / Adv9v3 Need republishing Preview Save Publish 450 Beta Sect…" at bounding box center [397, 0] width 795 height 0
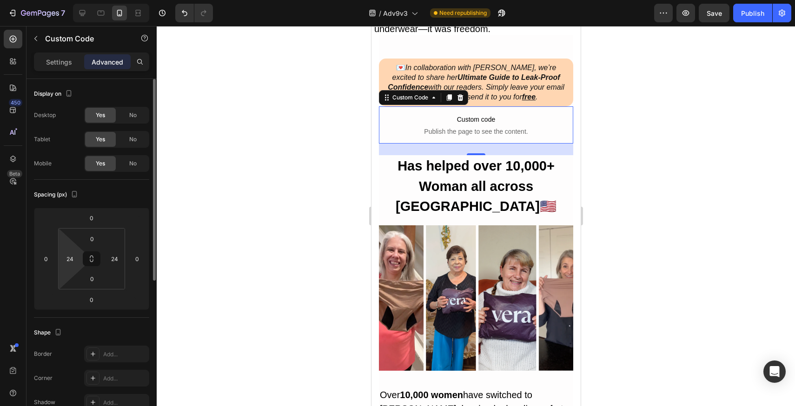
click at [67, 0] on html "7 Version history / Adv9v3 Need republishing Preview Save Publish 450 Beta Sect…" at bounding box center [397, 0] width 795 height 0
type input "14"
click at [75, 0] on html "7 Version history / Adv9v3 Need republishing Preview Publish 450 Beta Sections(…" at bounding box center [397, 0] width 795 height 0
type input "14"
click at [114, 0] on html "7 Version history / Adv9v3 Need republishing Preview Save Publish 450 Beta Sect…" at bounding box center [397, 0] width 795 height 0
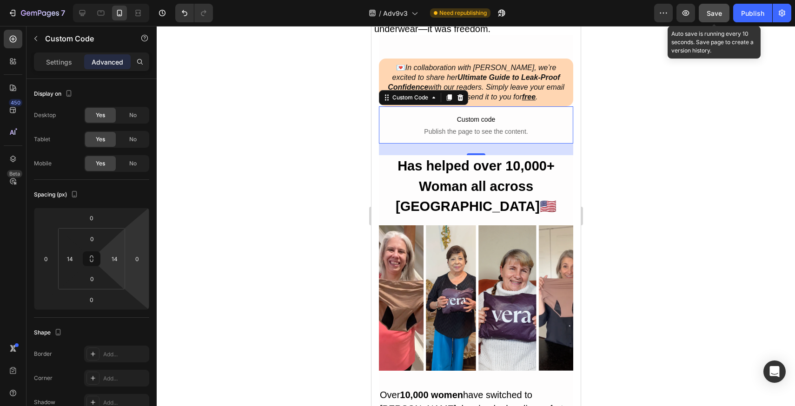
click at [709, 13] on span "Save" at bounding box center [714, 13] width 15 height 8
click at [713, 88] on div at bounding box center [476, 216] width 639 height 380
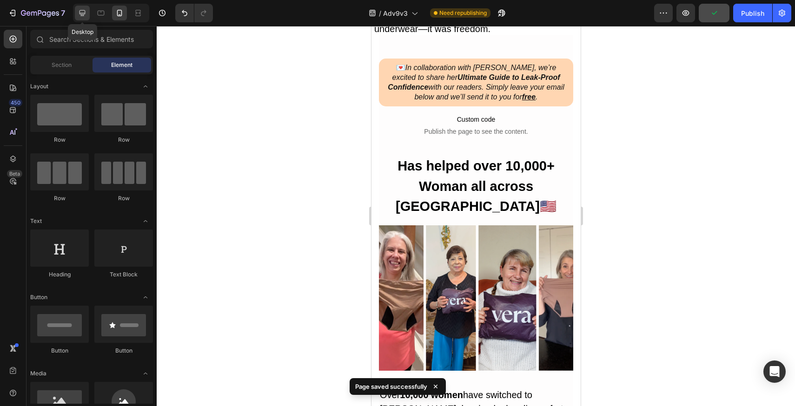
click at [82, 13] on icon at bounding box center [82, 12] width 9 height 9
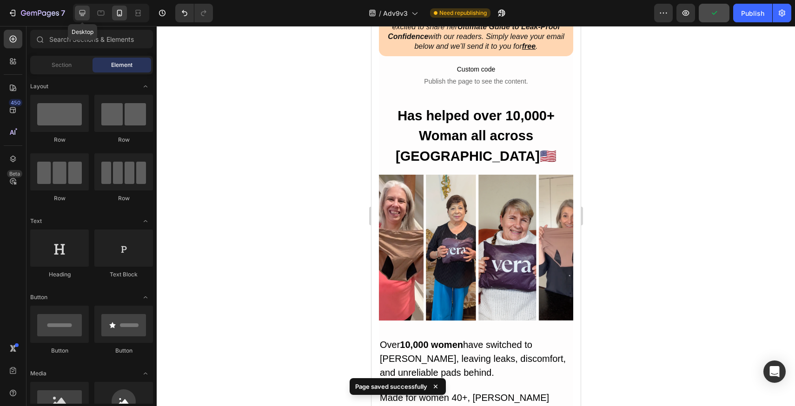
scroll to position [1495, 0]
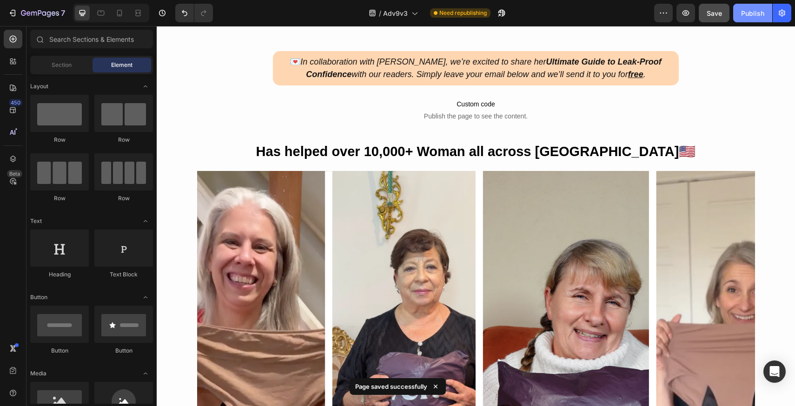
click at [749, 13] on div "Publish" at bounding box center [752, 13] width 23 height 10
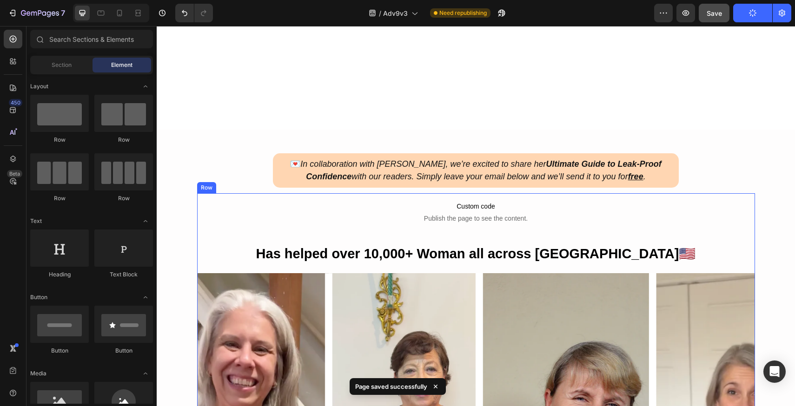
scroll to position [1299, 0]
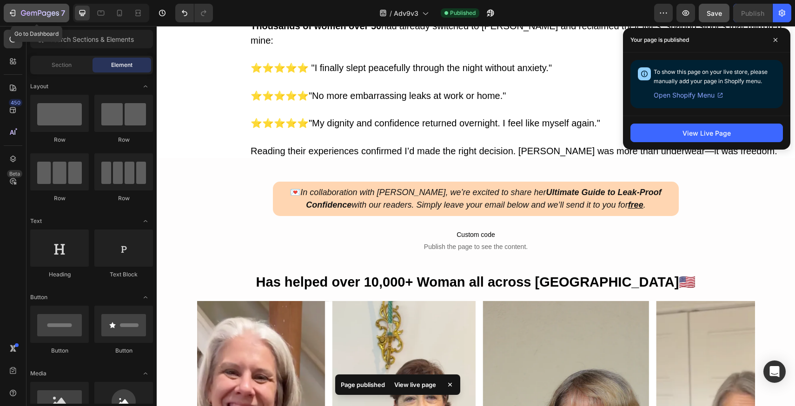
click at [49, 5] on button "7" at bounding box center [37, 13] width 66 height 19
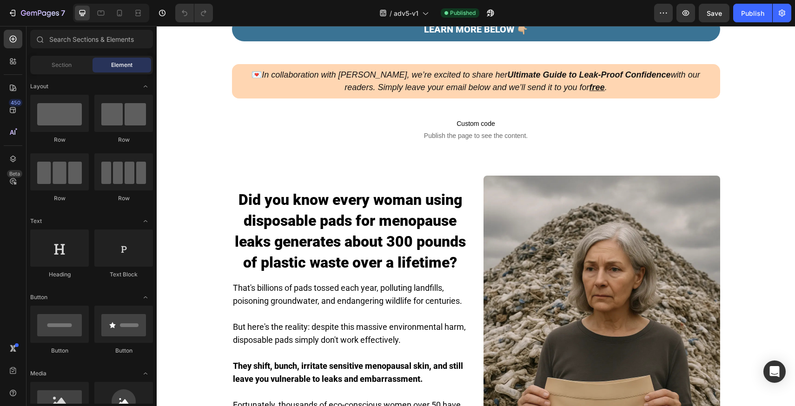
scroll to position [433, 0]
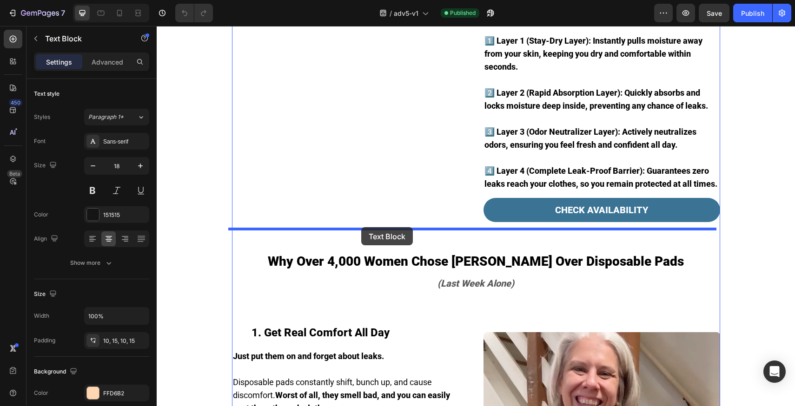
drag, startPoint x: 316, startPoint y: 88, endPoint x: 361, endPoint y: 227, distance: 146.6
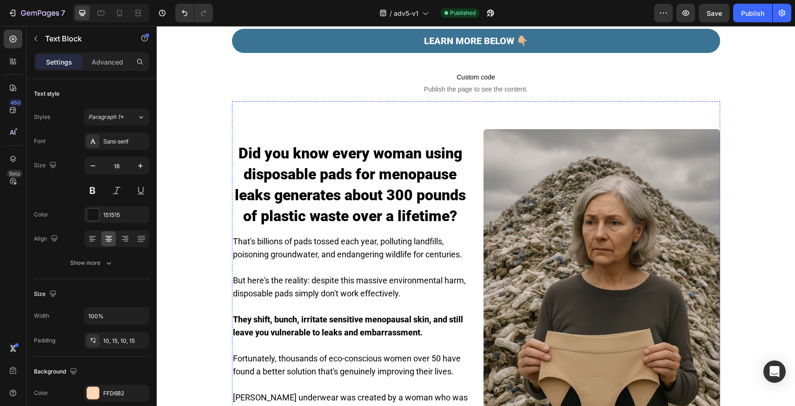
scroll to position [354, 0]
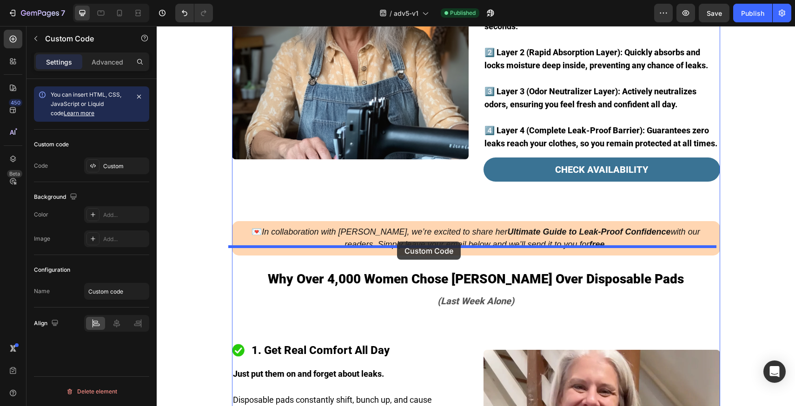
drag, startPoint x: 362, startPoint y: 160, endPoint x: 397, endPoint y: 242, distance: 89.0
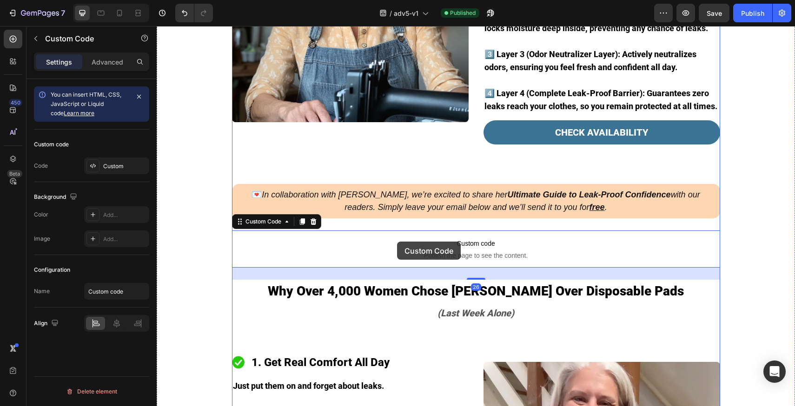
scroll to position [992, 0]
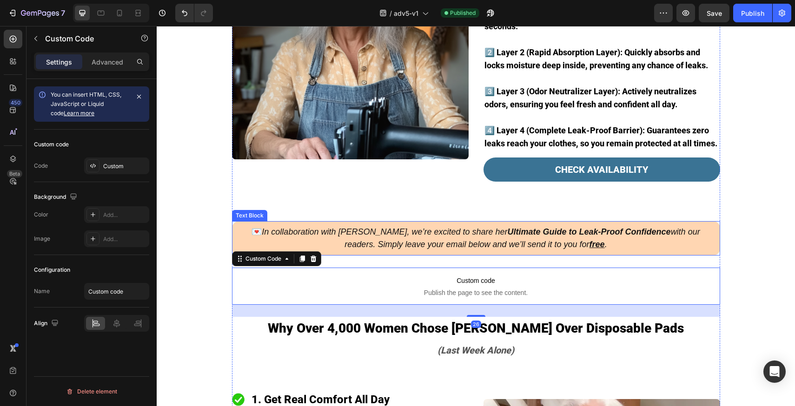
click at [439, 227] on icon "In collaboration with [PERSON_NAME], we’re excited to share her Ultimate Guide …" at bounding box center [481, 238] width 438 height 22
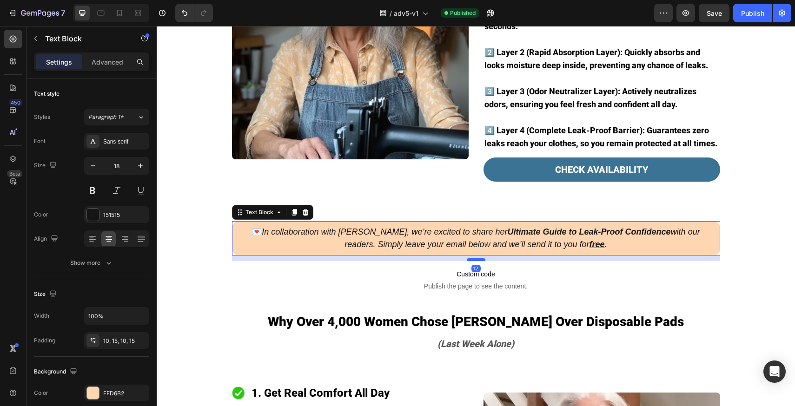
drag, startPoint x: 471, startPoint y: 246, endPoint x: 471, endPoint y: 239, distance: 6.5
click at [471, 259] on div at bounding box center [476, 260] width 19 height 3
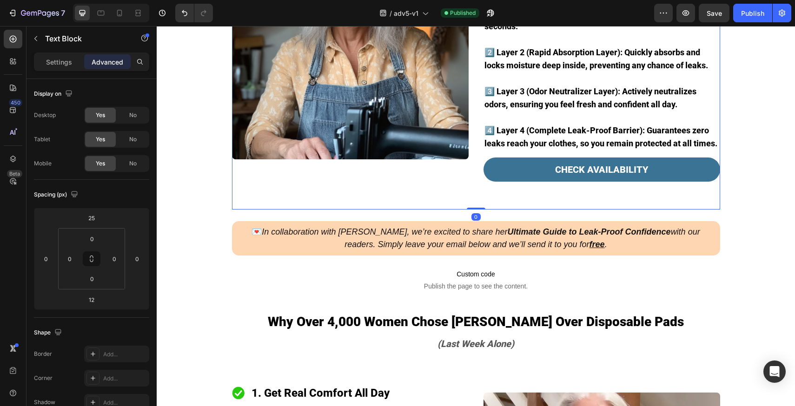
click at [426, 170] on div "Image Here's exactly how [PERSON_NAME]’s innovative four-layer protection syste…" at bounding box center [476, 54] width 488 height 309
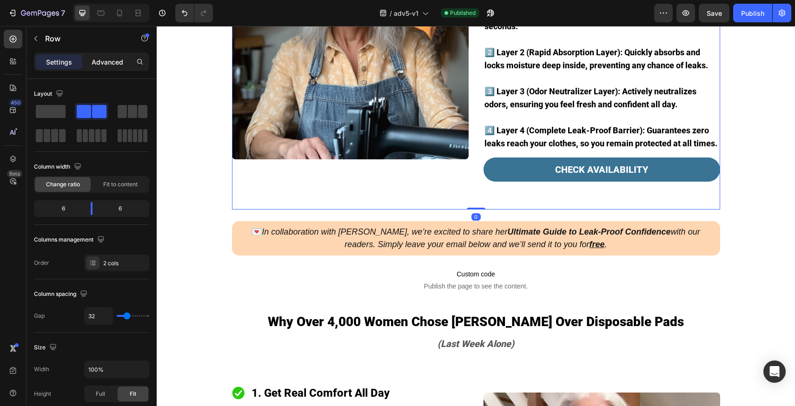
click at [120, 65] on p "Advanced" at bounding box center [108, 62] width 32 height 10
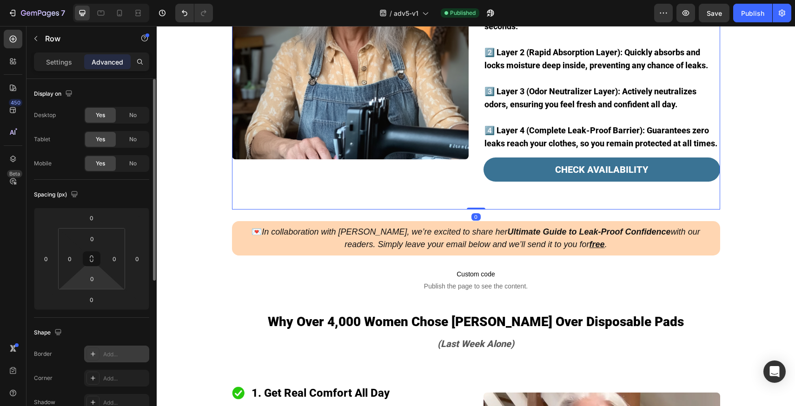
drag, startPoint x: 107, startPoint y: 281, endPoint x: 113, endPoint y: 355, distance: 74.7
click at [108, 0] on html "7 Version history / adv5-v1 Published Preview Save Publish 450 Beta Sections(18…" at bounding box center [397, 0] width 795 height 0
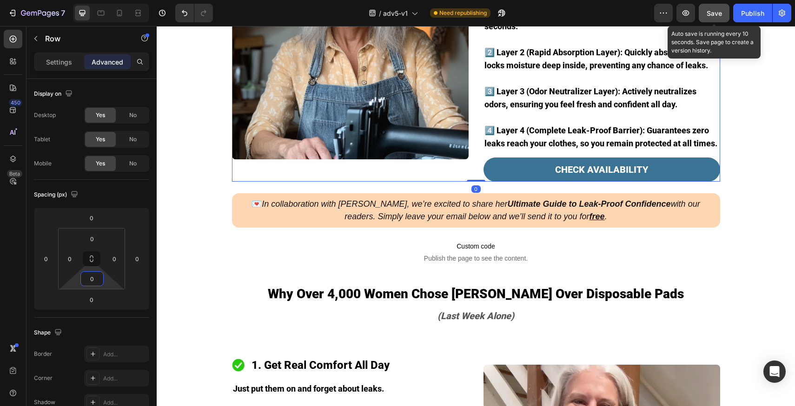
click at [713, 13] on span "Save" at bounding box center [714, 13] width 15 height 8
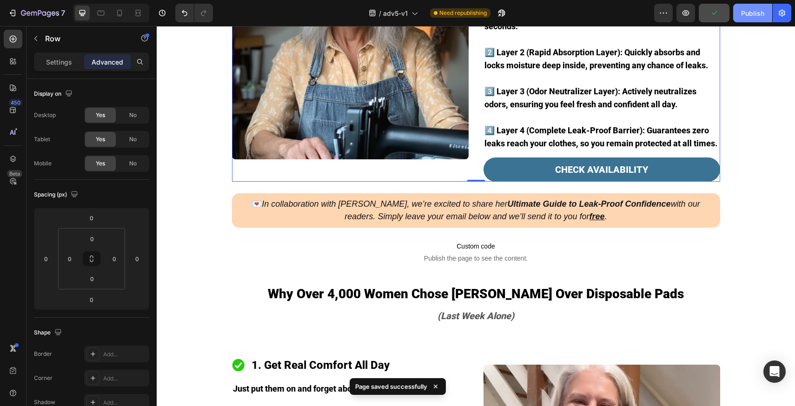
click at [754, 18] on div "Publish" at bounding box center [752, 13] width 23 height 10
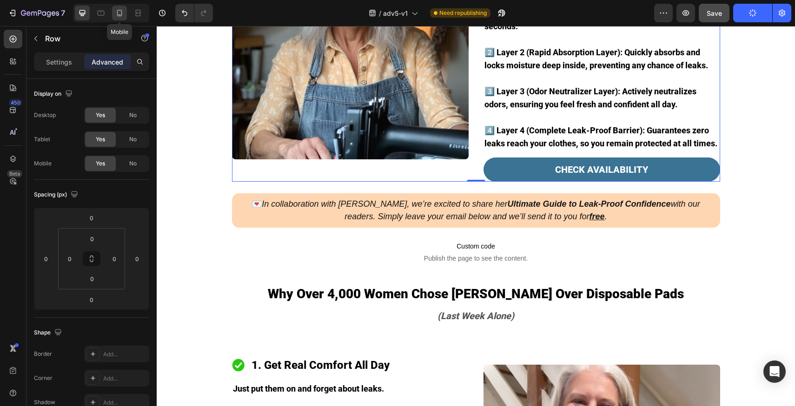
click at [123, 15] on icon at bounding box center [119, 12] width 9 height 9
type input "40"
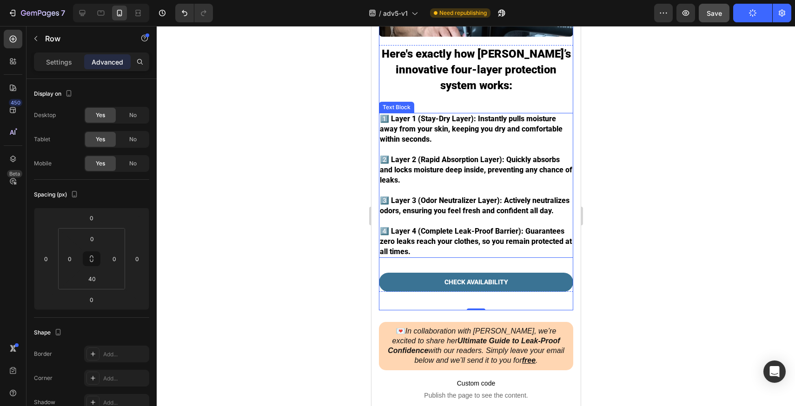
scroll to position [1527, 0]
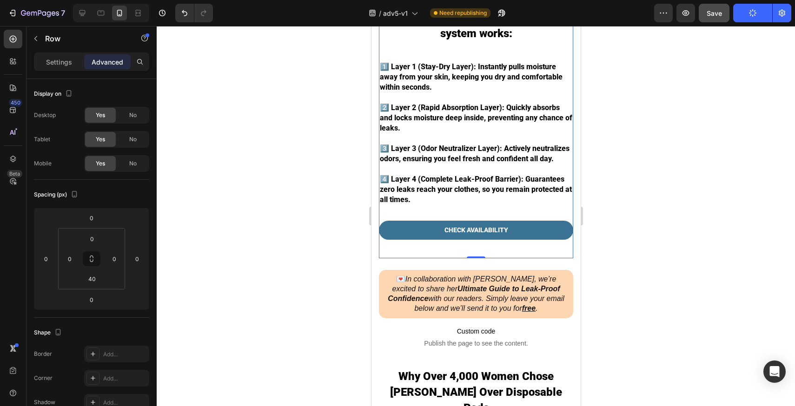
click at [246, 26] on div "7 Version history / adv5-v1 Need republishing Preview Save Publish" at bounding box center [397, 13] width 795 height 27
click at [228, 45] on div at bounding box center [476, 216] width 639 height 380
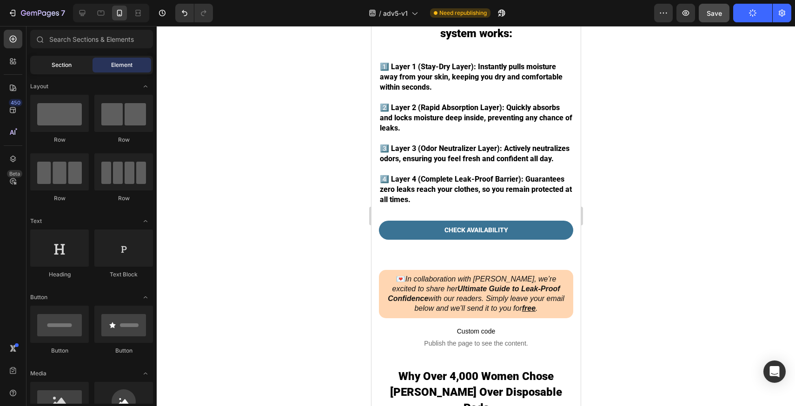
click at [57, 65] on span "Section" at bounding box center [62, 65] width 20 height 8
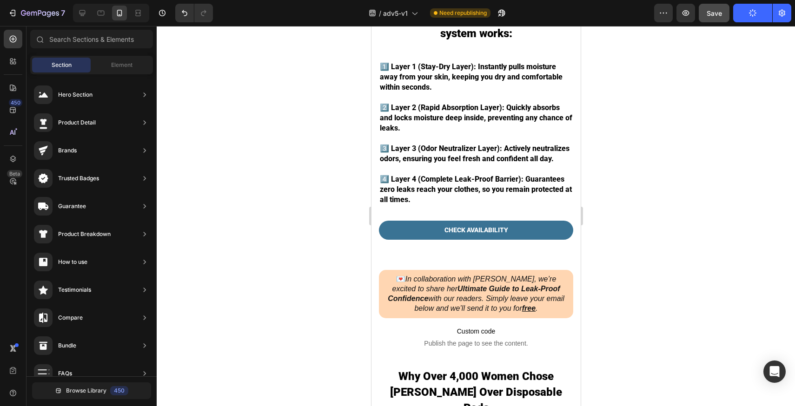
click at [226, 61] on div at bounding box center [476, 216] width 639 height 380
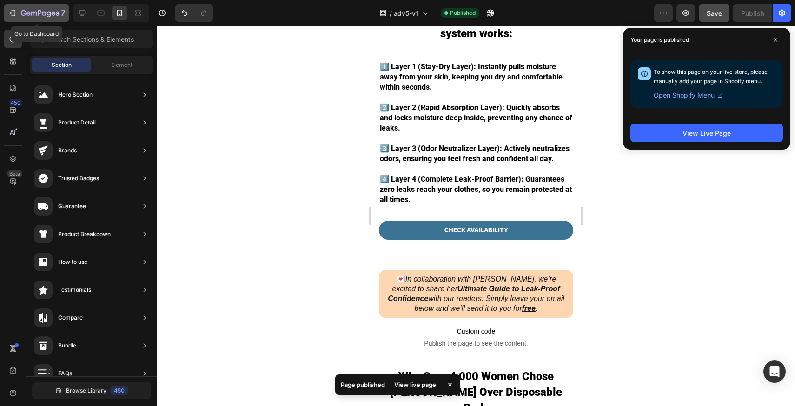
click at [48, 18] on div "7" at bounding box center [43, 12] width 44 height 11
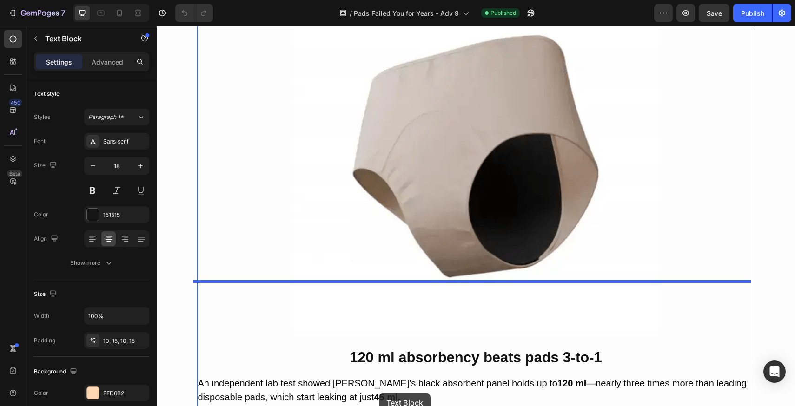
scroll to position [1762, 0]
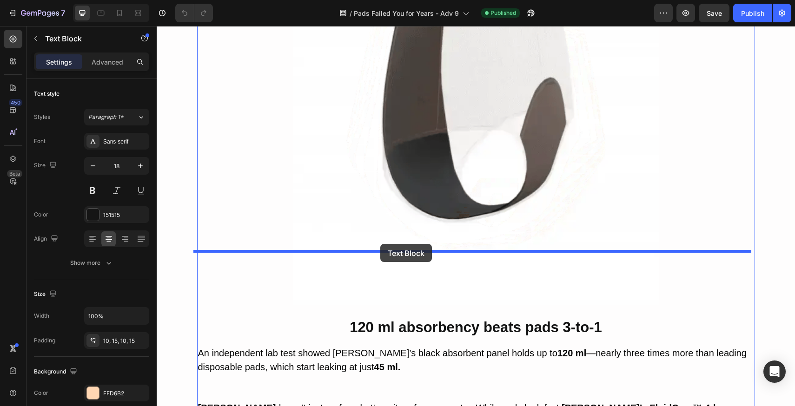
drag, startPoint x: 355, startPoint y: 103, endPoint x: 380, endPoint y: 244, distance: 143.1
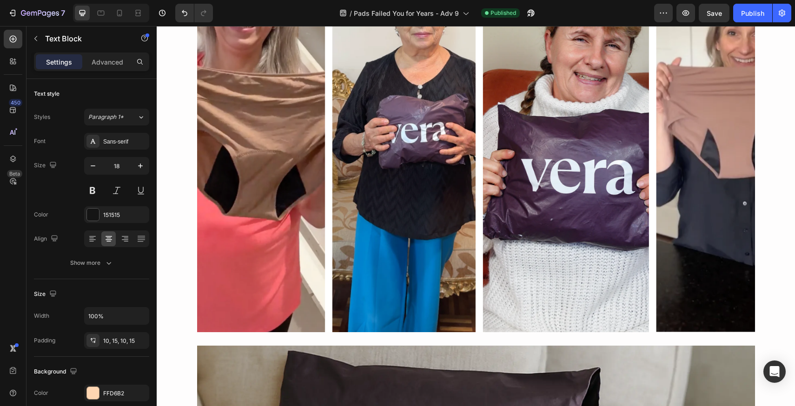
scroll to position [626, 0]
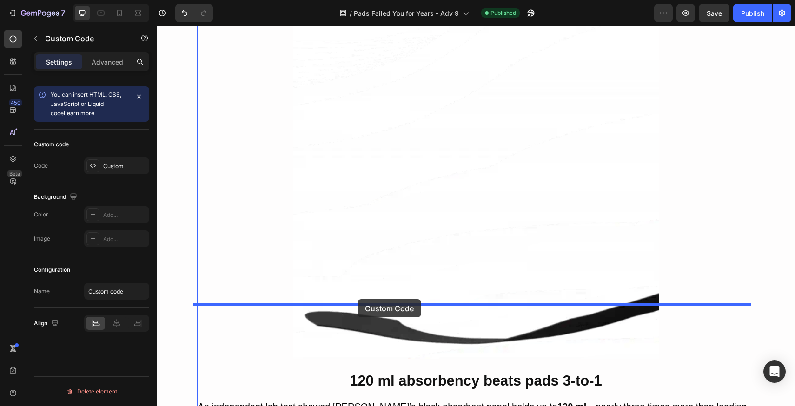
drag, startPoint x: 319, startPoint y: 127, endPoint x: 358, endPoint y: 300, distance: 176.9
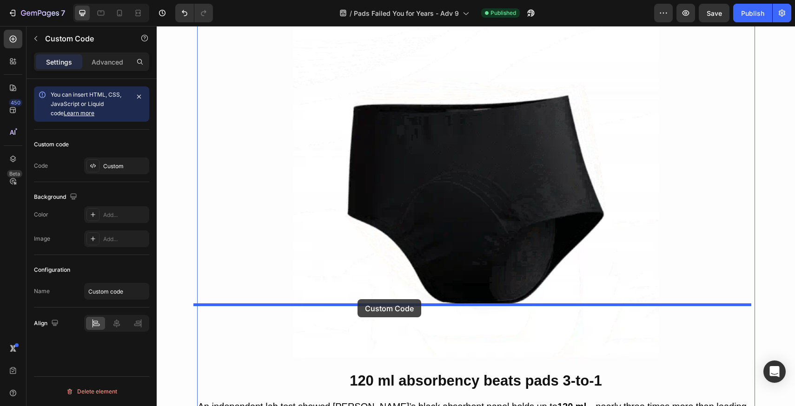
scroll to position [1671, 0]
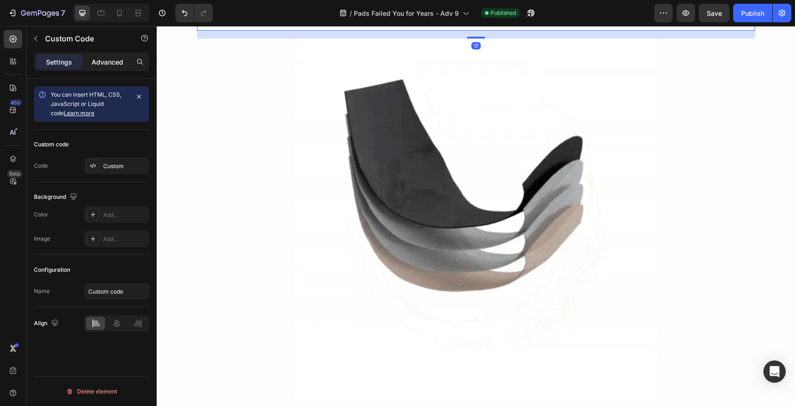
click at [116, 72] on div "Settings Advanced" at bounding box center [92, 66] width 130 height 27
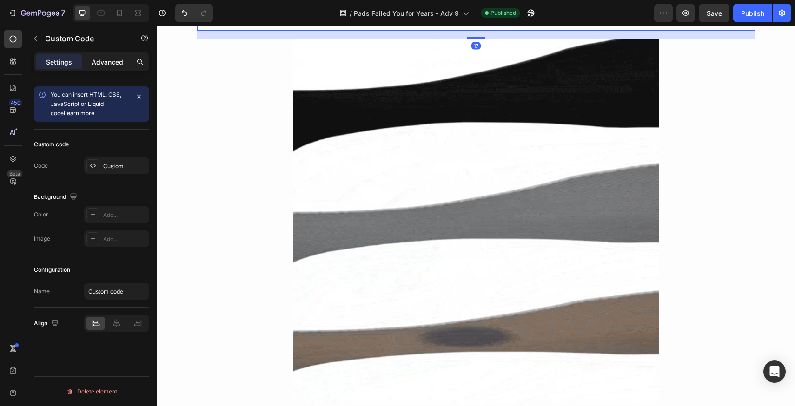
click at [115, 67] on div "Advanced" at bounding box center [107, 61] width 47 height 15
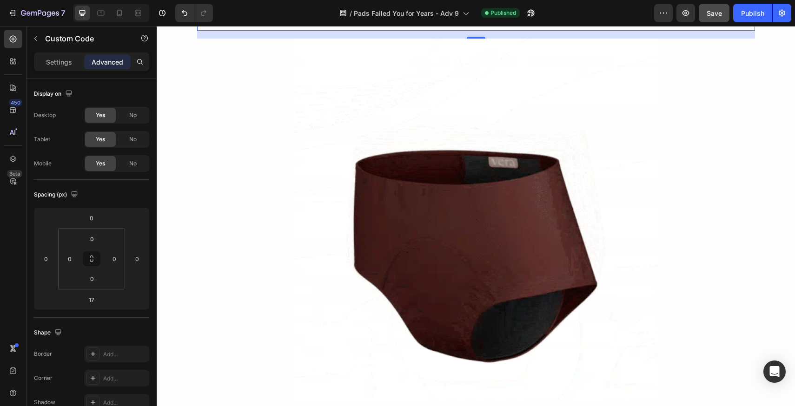
click at [720, 13] on span "Save" at bounding box center [714, 13] width 15 height 8
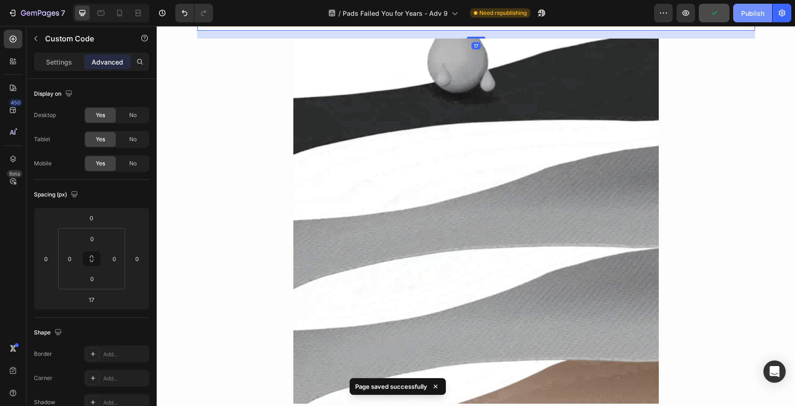
click at [744, 15] on div "Publish" at bounding box center [752, 13] width 23 height 10
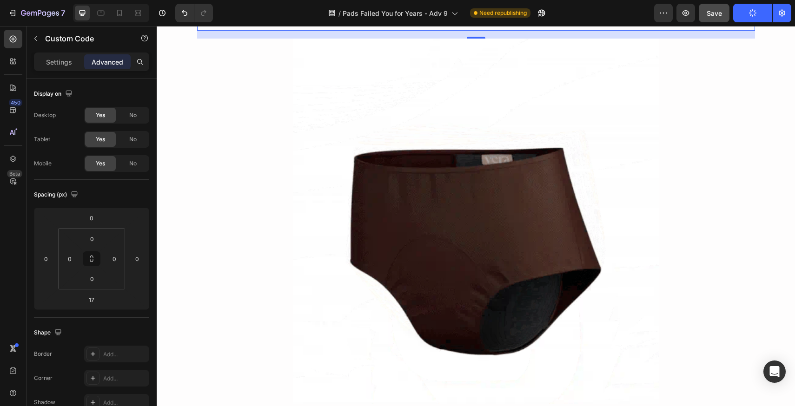
click at [295, 19] on div "/ Pads Failed You for Years - Adv 9 Need republishing" at bounding box center [437, 13] width 434 height 19
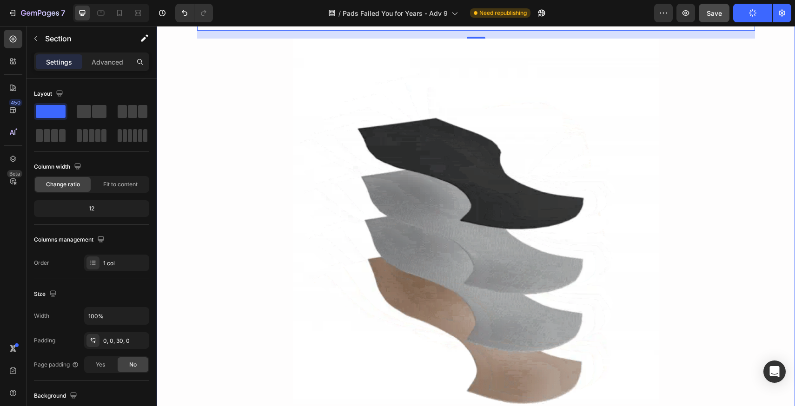
click at [166, 108] on div "Image Over 10,000 women have switched to [PERSON_NAME], leaving leaks, discomfo…" at bounding box center [476, 394] width 639 height 3785
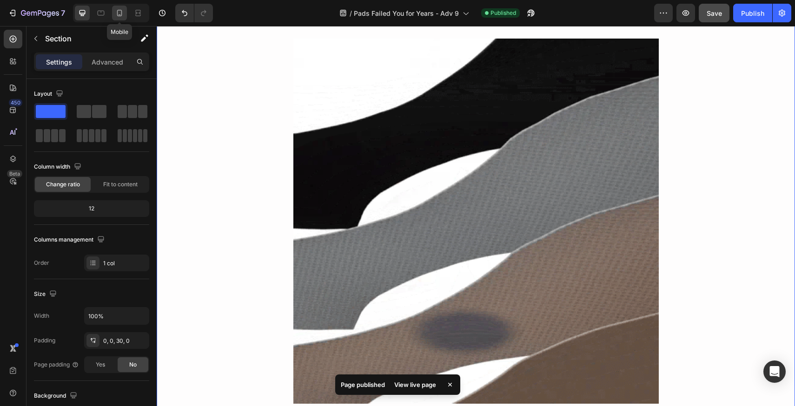
click at [117, 12] on icon at bounding box center [119, 12] width 9 height 9
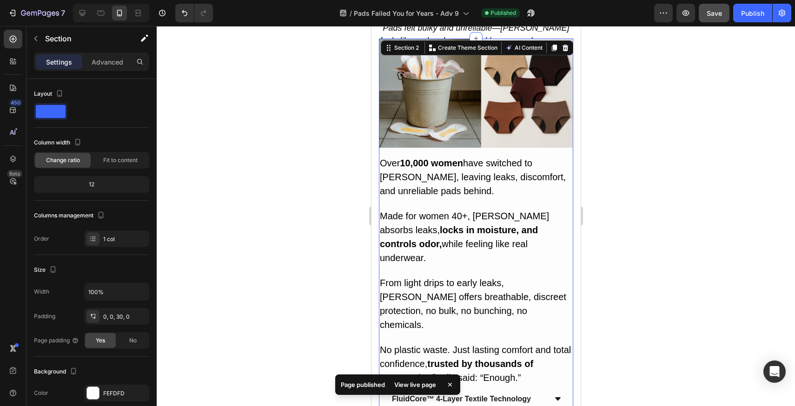
scroll to position [114, 0]
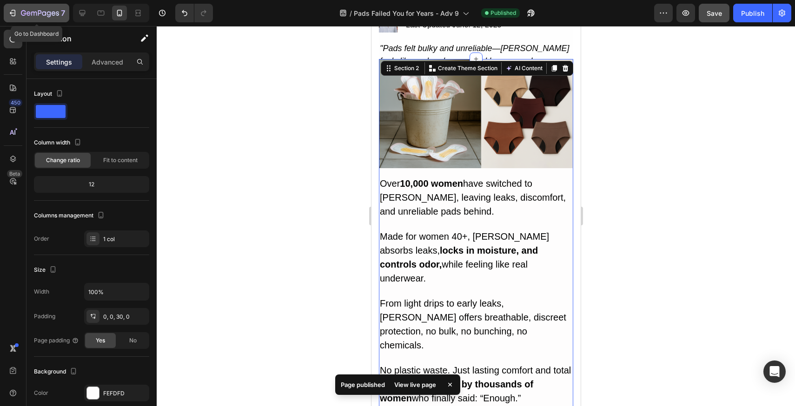
click at [12, 12] on icon "button" at bounding box center [12, 12] width 9 height 9
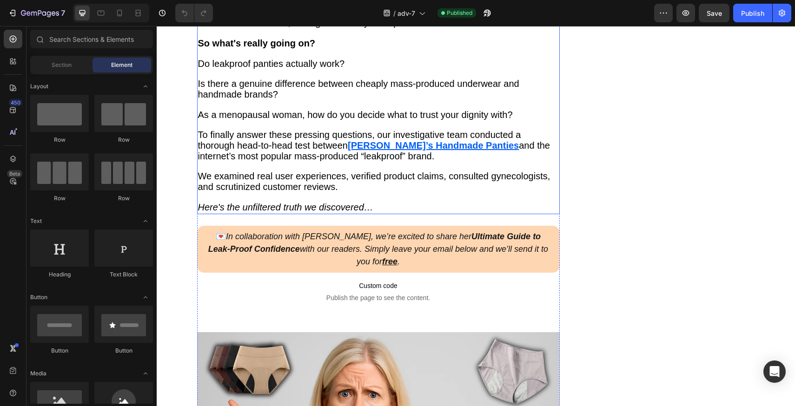
scroll to position [718, 0]
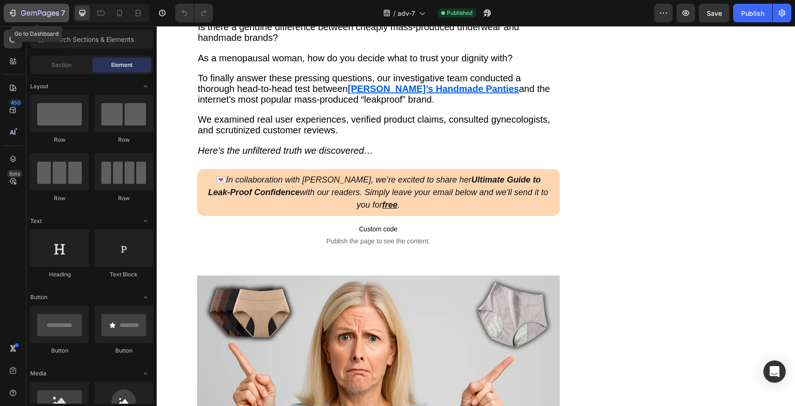
click at [58, 18] on div "7" at bounding box center [43, 12] width 44 height 11
